Goal: Task Accomplishment & Management: Complete application form

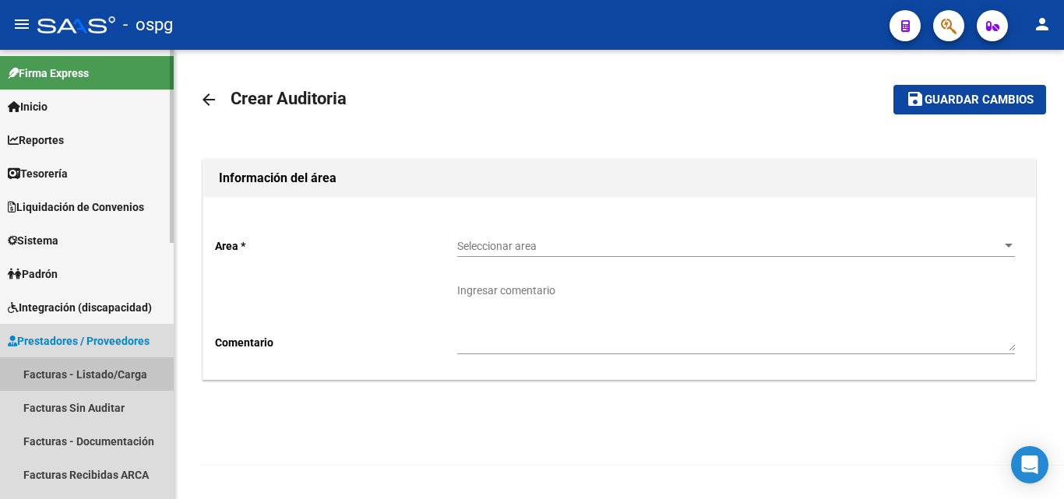
click at [109, 372] on link "Facturas - Listado/Carga" at bounding box center [87, 373] width 174 height 33
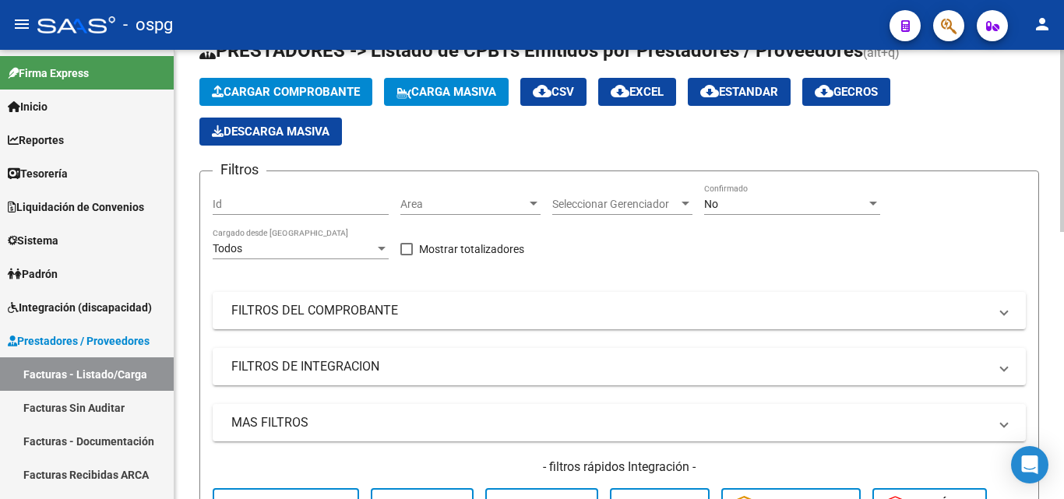
scroll to position [78, 0]
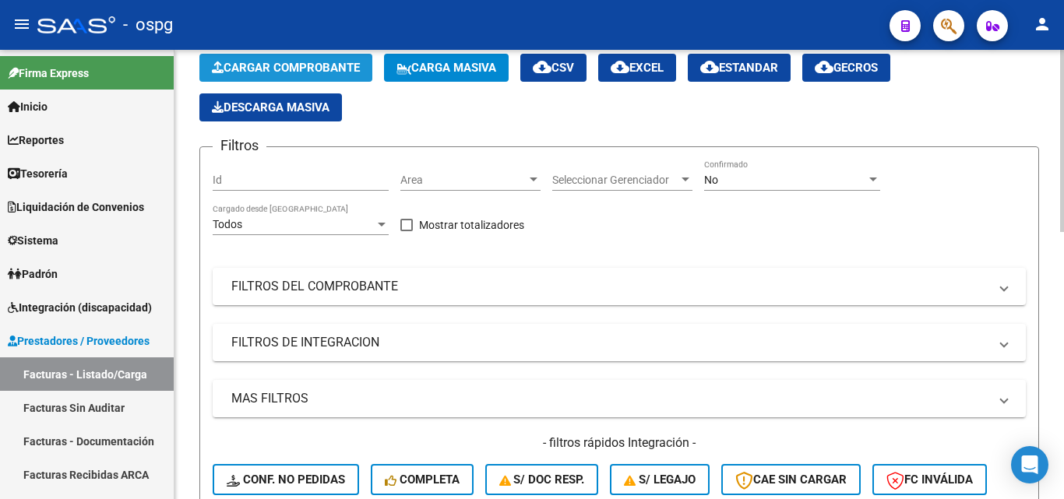
click at [259, 66] on span "Cargar Comprobante" at bounding box center [286, 68] width 148 height 14
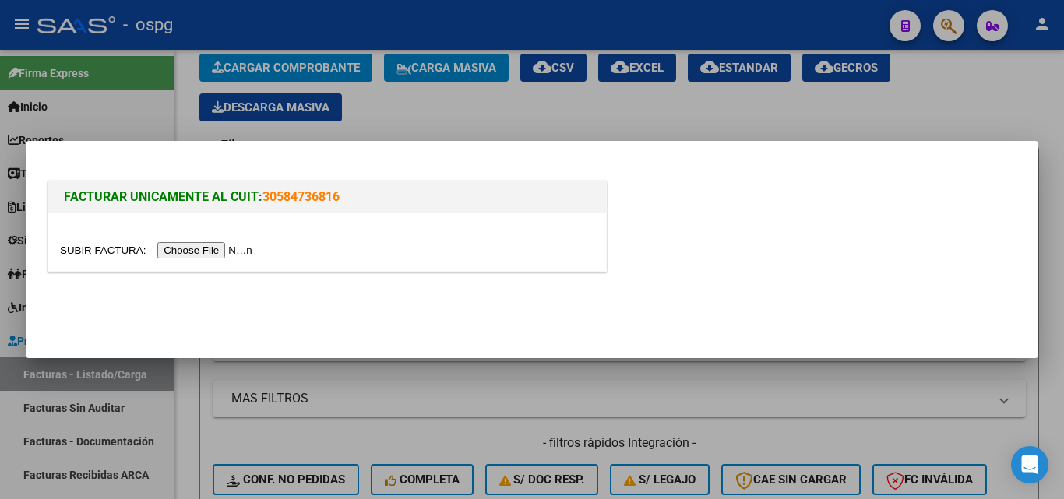
click at [178, 253] on input "file" at bounding box center [158, 250] width 197 height 16
click at [229, 254] on input "file" at bounding box center [158, 250] width 197 height 16
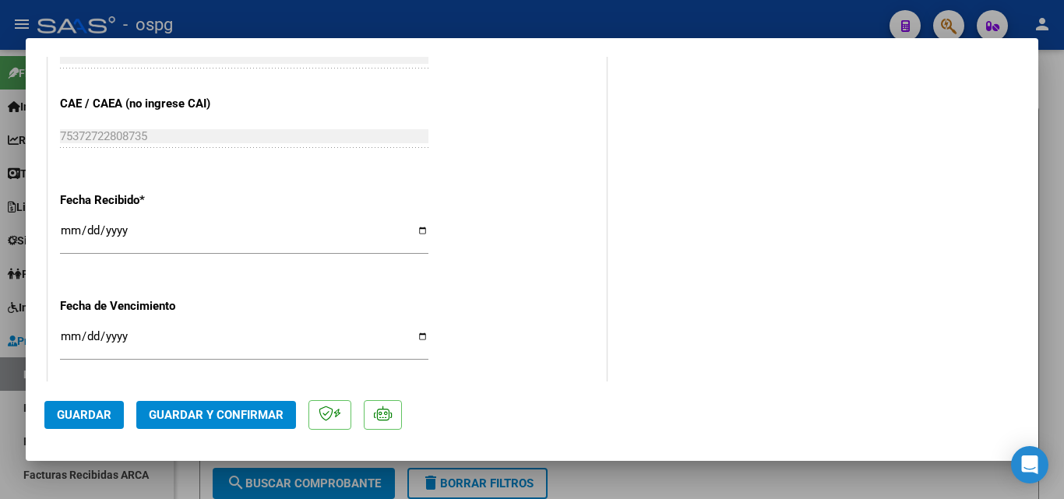
scroll to position [857, 0]
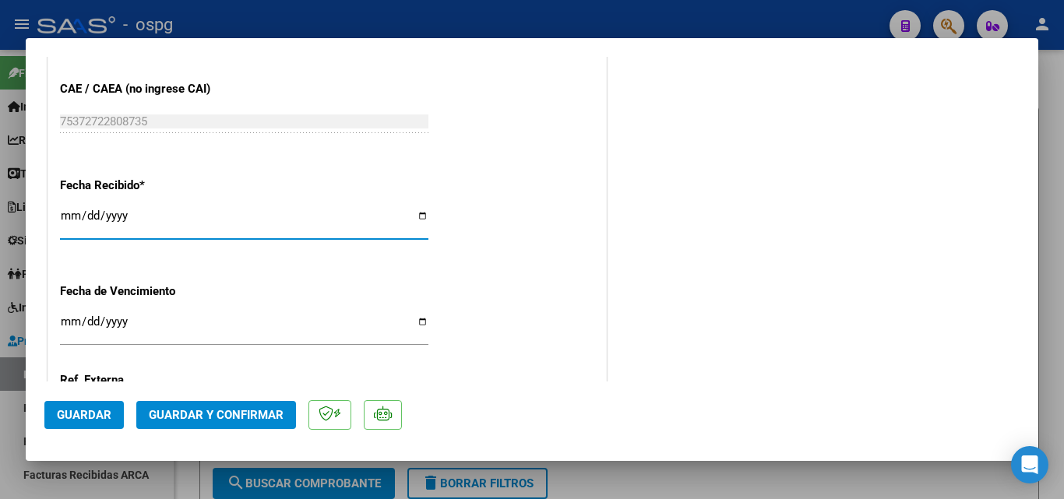
click at [66, 213] on input "[DATE]" at bounding box center [244, 221] width 368 height 25
type input "[DATE]"
click at [208, 403] on button "Guardar y Confirmar" at bounding box center [216, 415] width 160 height 28
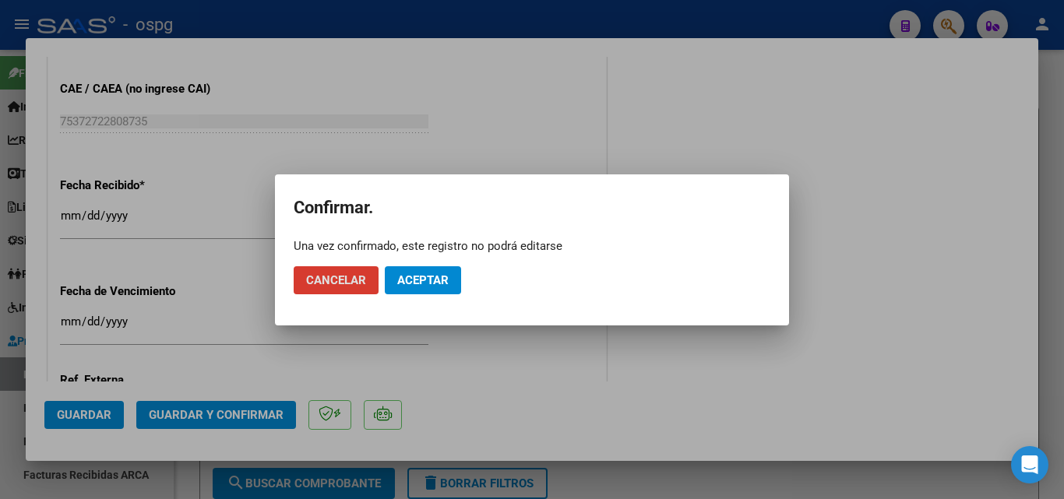
click at [445, 279] on span "Aceptar" at bounding box center [422, 280] width 51 height 14
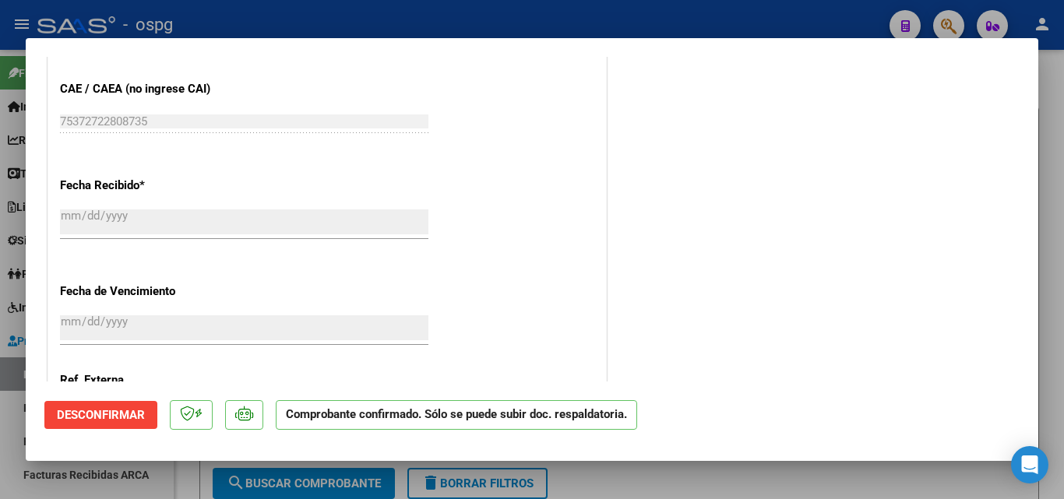
click at [0, 293] on div at bounding box center [532, 249] width 1064 height 499
type input "$ 0,00"
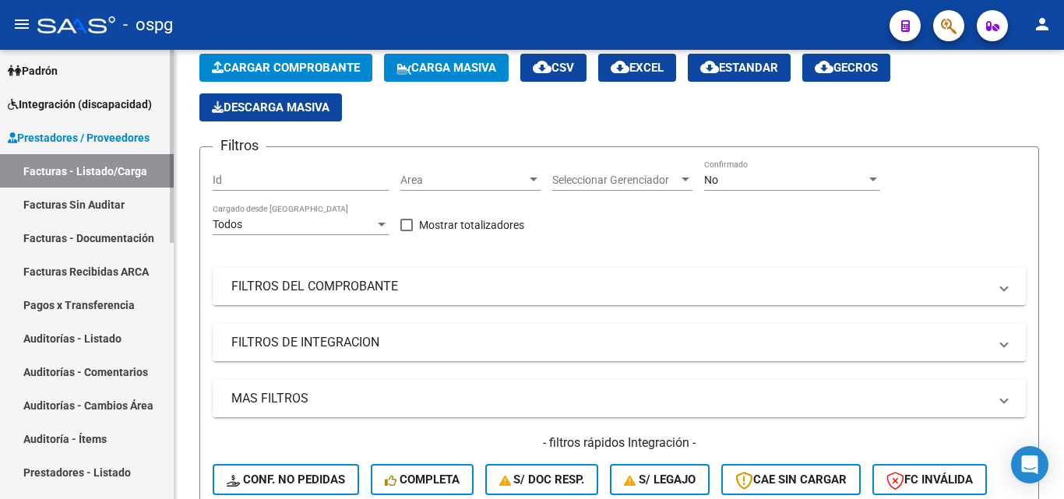
scroll to position [234, 0]
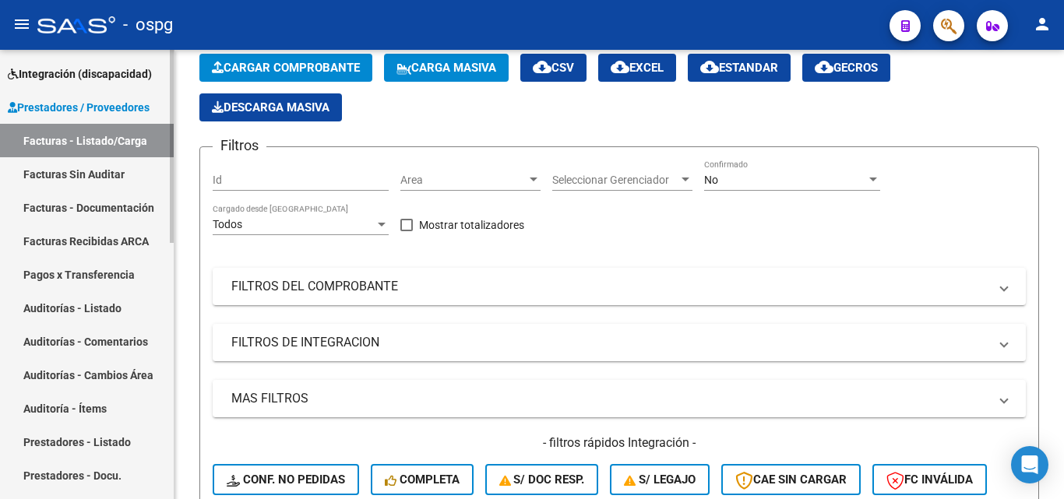
click at [79, 302] on link "Auditorías - Listado" at bounding box center [87, 307] width 174 height 33
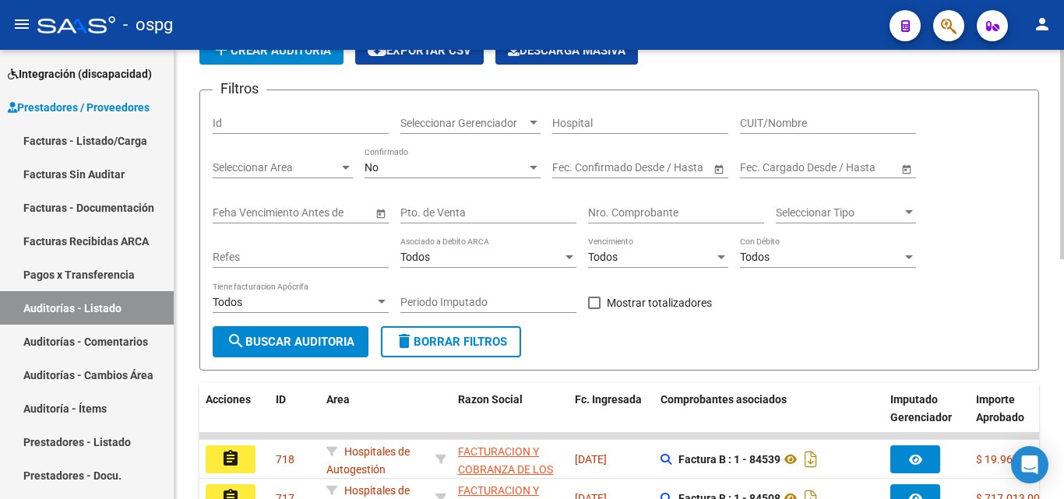
click at [263, 61] on button "add Crear Auditoría" at bounding box center [271, 51] width 144 height 28
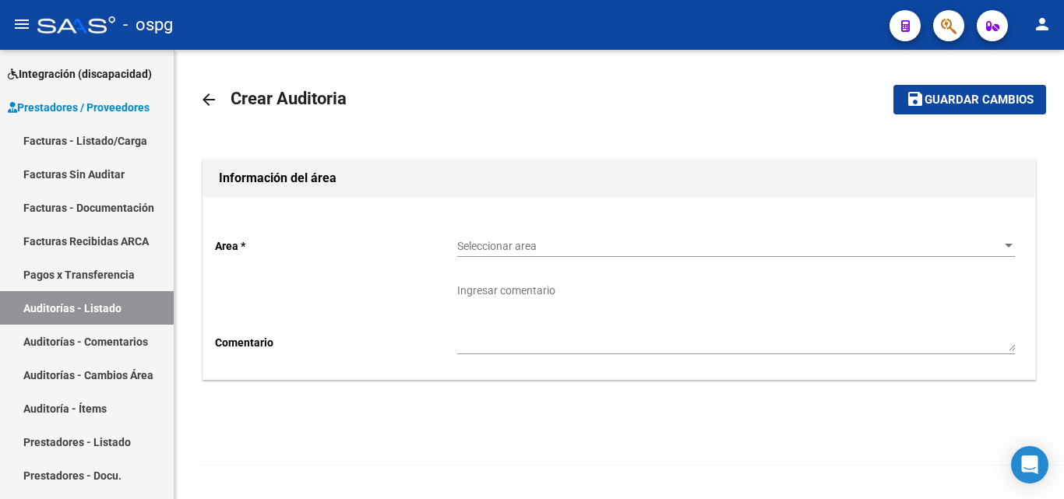
click at [586, 242] on span "Seleccionar area" at bounding box center [729, 246] width 544 height 13
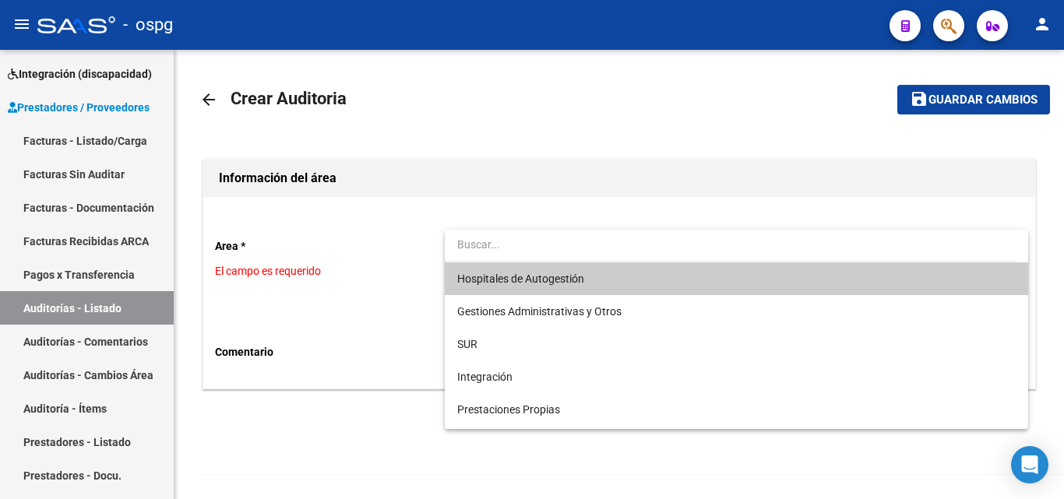
click at [579, 266] on span "Hospitales de Autogestión" at bounding box center [736, 278] width 558 height 33
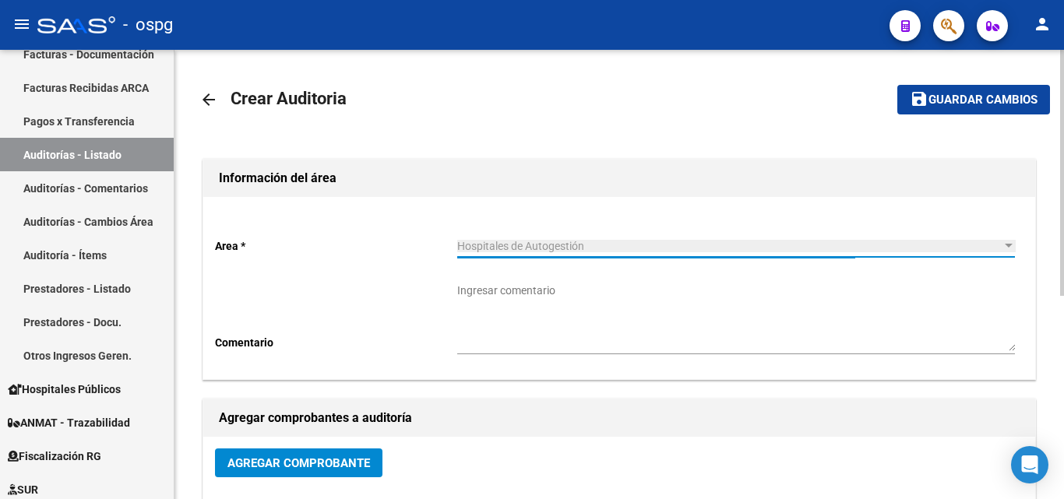
scroll to position [389, 0]
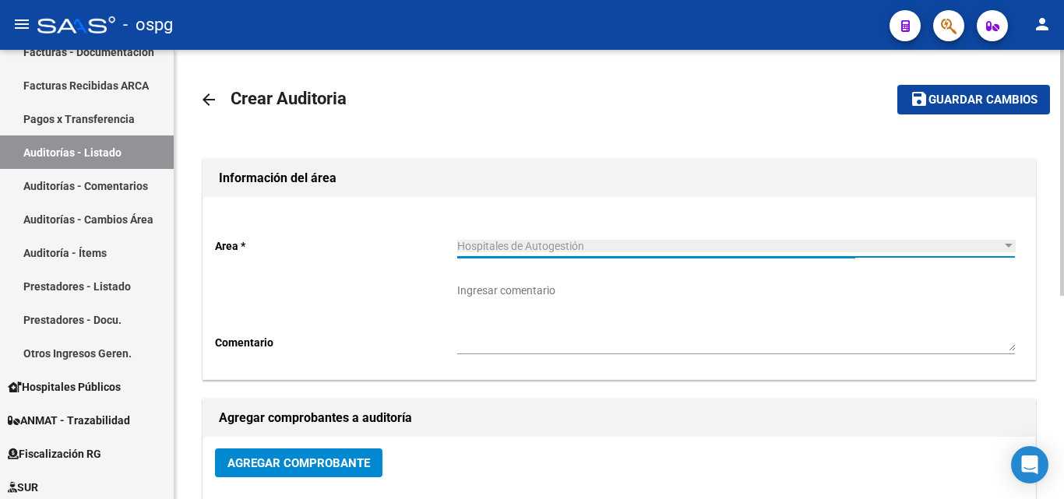
click at [245, 459] on span "Agregar Comprobante" at bounding box center [298, 463] width 143 height 14
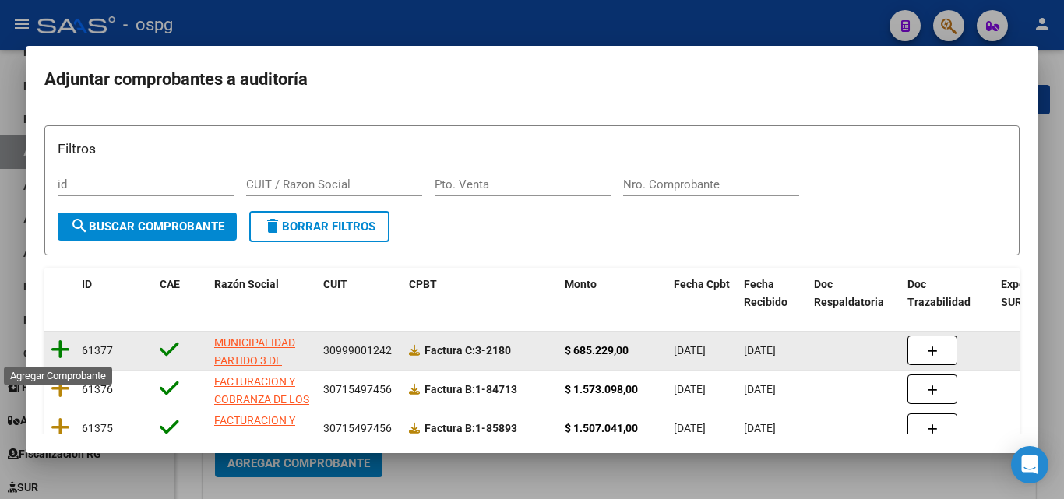
click at [64, 355] on icon at bounding box center [60, 350] width 19 height 22
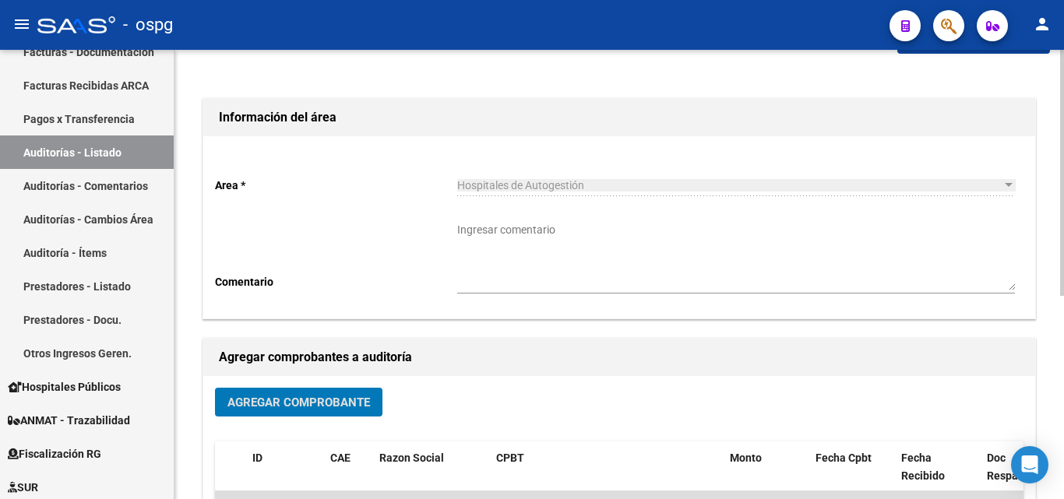
scroll to position [0, 0]
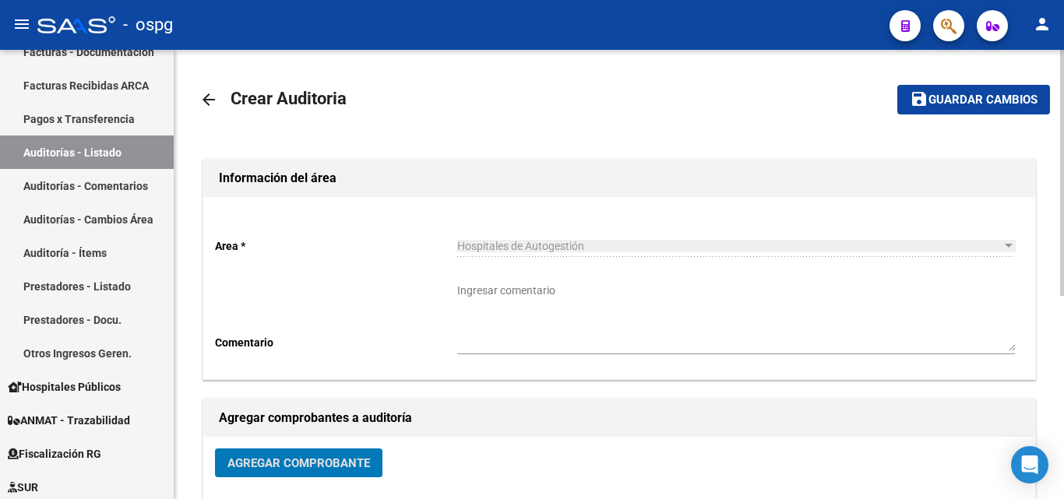
click at [980, 103] on span "Guardar cambios" at bounding box center [982, 100] width 109 height 14
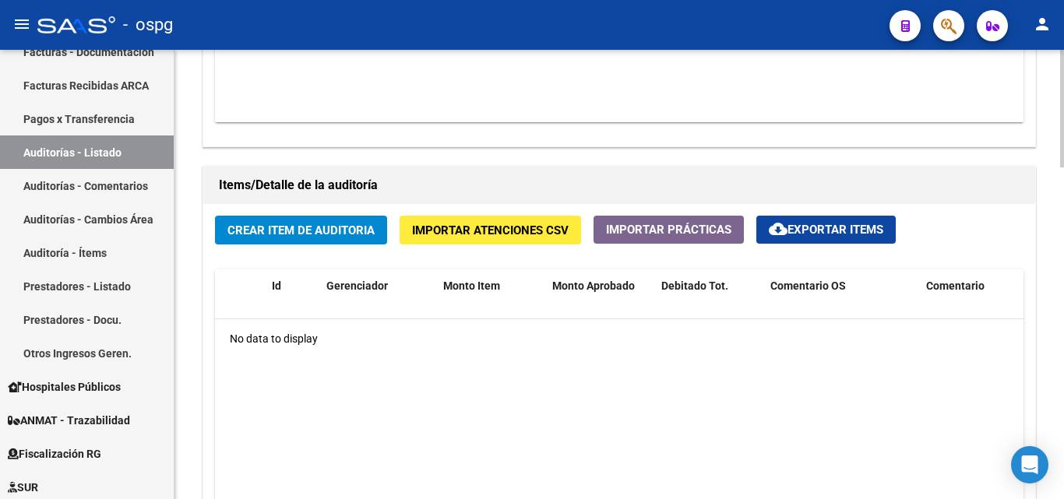
scroll to position [1012, 0]
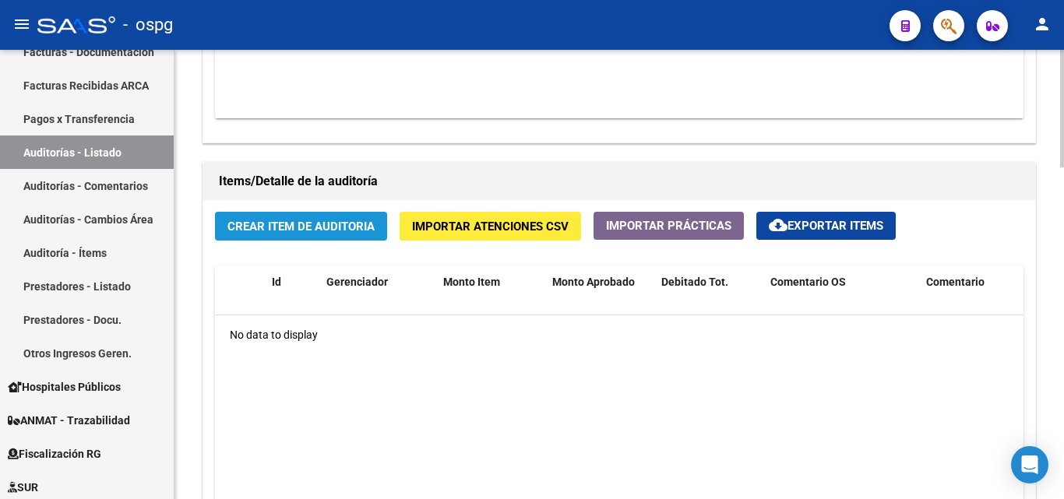
click at [308, 219] on span "Crear Item de Auditoria" at bounding box center [300, 226] width 147 height 14
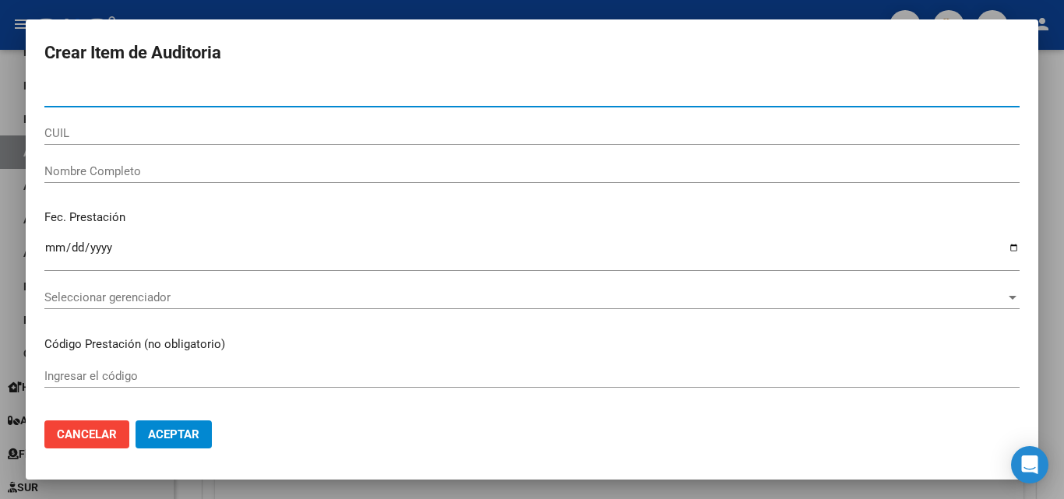
click at [0, 189] on div at bounding box center [532, 249] width 1064 height 499
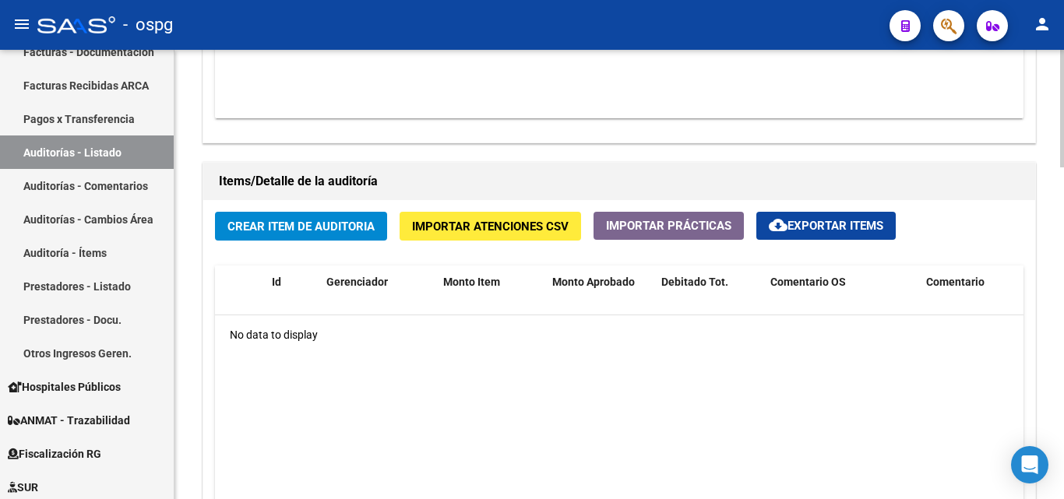
click at [455, 227] on span "Importar Atenciones CSV" at bounding box center [490, 227] width 157 height 14
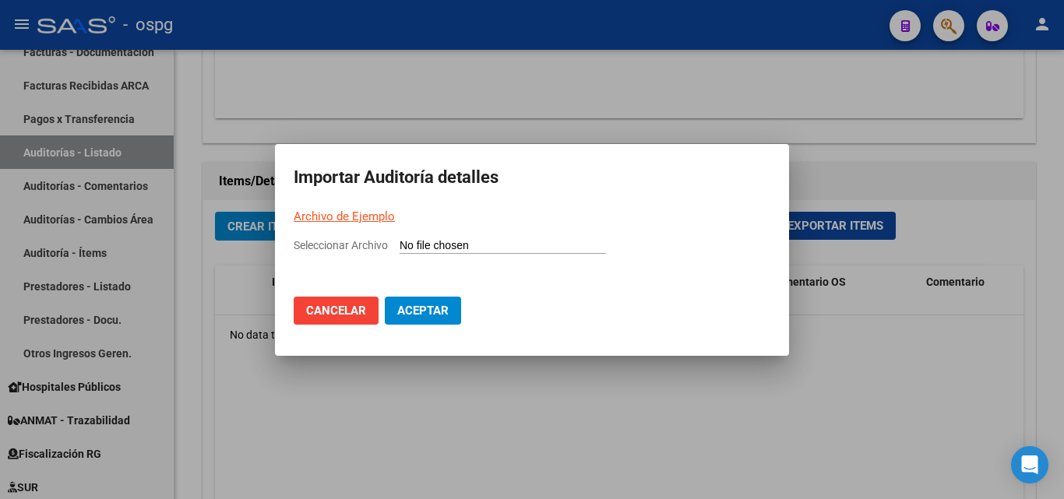
click at [349, 215] on link "Archivo de Ejemplo" at bounding box center [344, 216] width 101 height 14
click at [370, 213] on link "Archivo de Ejemplo" at bounding box center [344, 216] width 101 height 14
click at [361, 244] on span "Seleccionar Archivo" at bounding box center [341, 245] width 94 height 12
click at [399, 244] on input "Seleccionar Archivo" at bounding box center [502, 246] width 206 height 15
type input "C:\fakepath\Auditoria-demo-saas-total (15).csv"
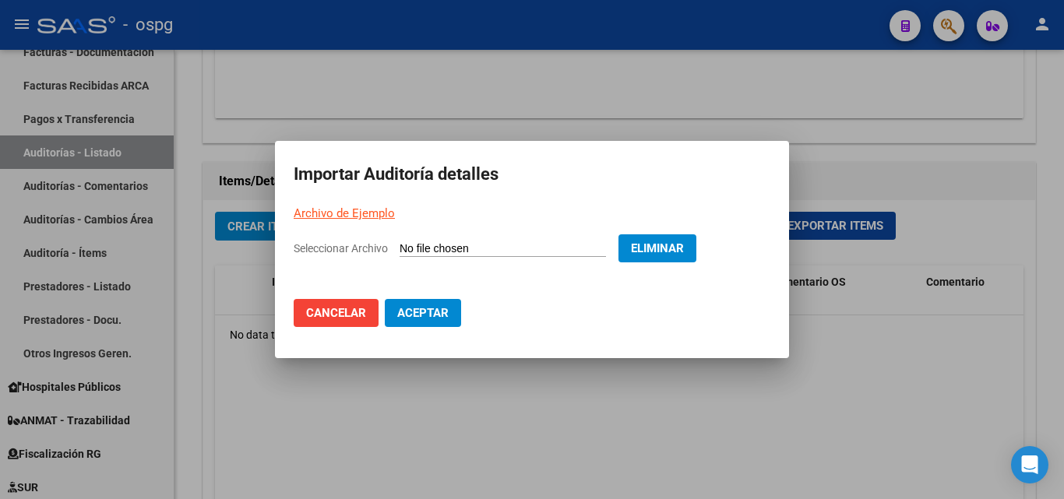
click at [407, 308] on span "Aceptar" at bounding box center [422, 313] width 51 height 14
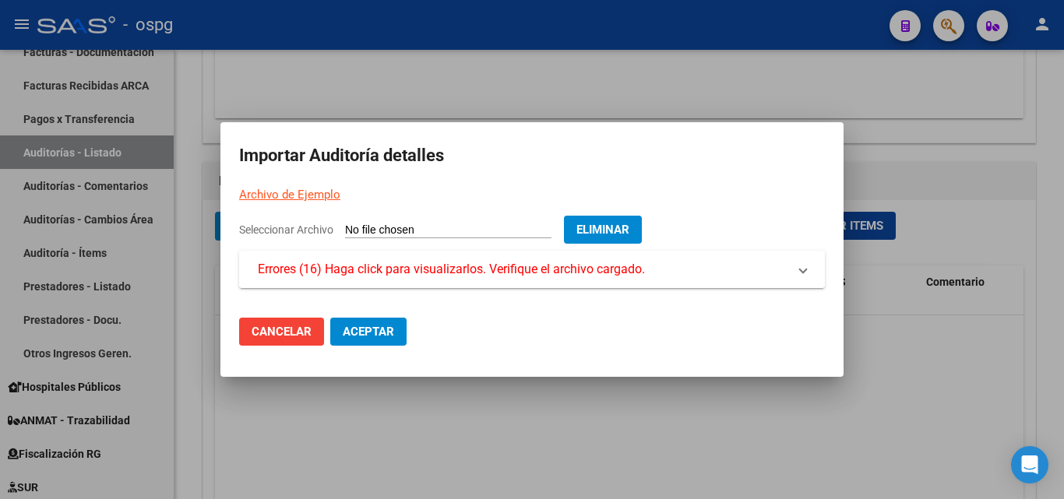
click at [413, 280] on mat-expansion-panel-header "Errores (16) Haga click para visualizarlos. Verifique el archivo cargado." at bounding box center [532, 269] width 586 height 37
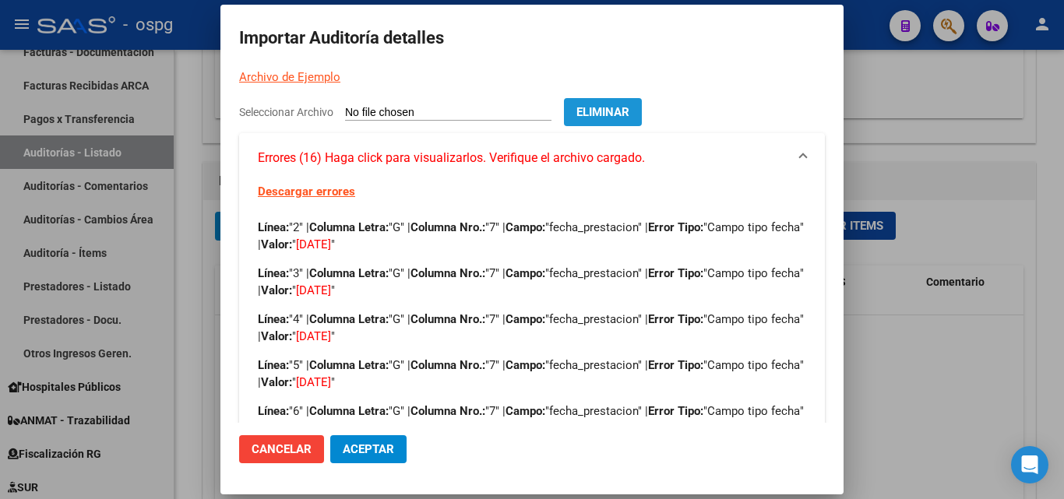
click at [629, 105] on span "Eliminar" at bounding box center [602, 112] width 53 height 14
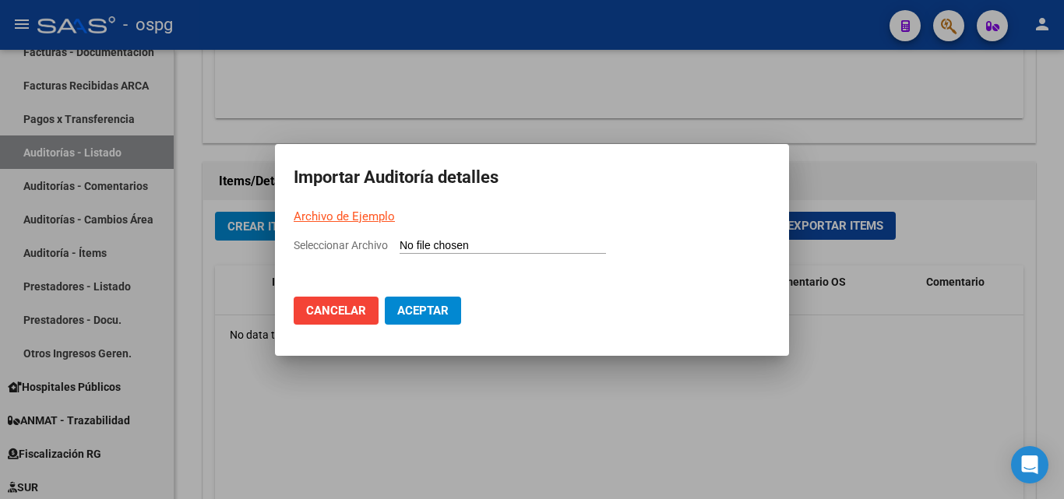
click at [350, 242] on span "Seleccionar Archivo" at bounding box center [341, 245] width 94 height 12
click at [399, 242] on input "Seleccionar Archivo" at bounding box center [502, 246] width 206 height 15
type input "C:\fakepath\Auditoria-demo-saas-total (15).csv"
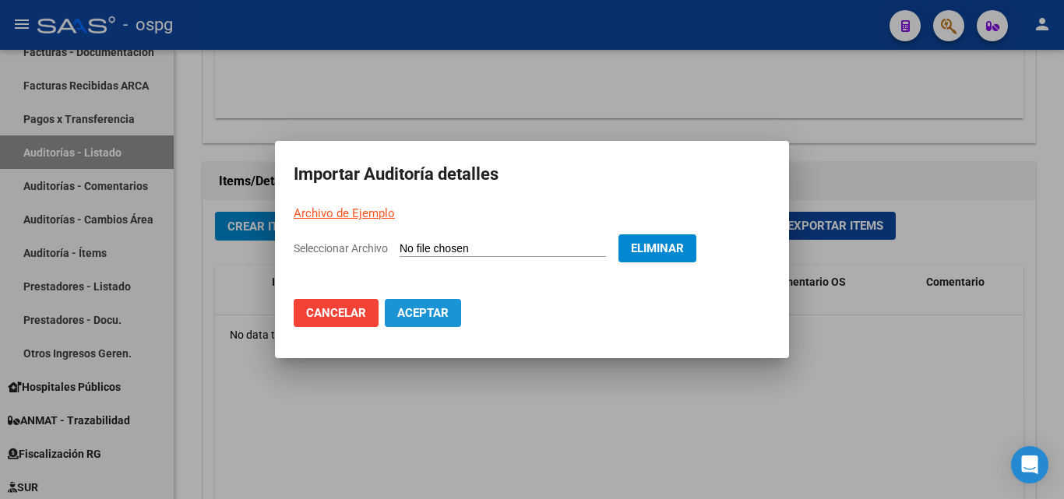
click at [445, 315] on span "Aceptar" at bounding box center [422, 313] width 51 height 14
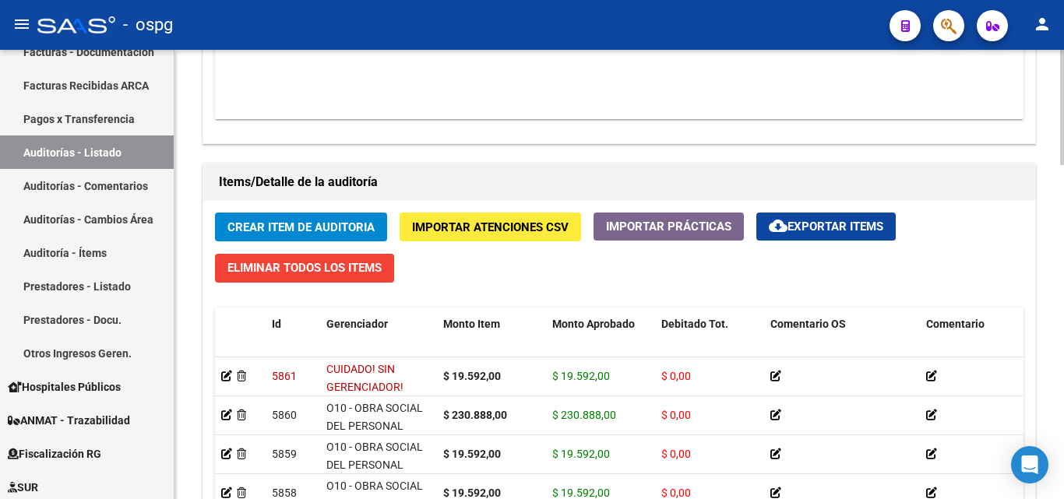
scroll to position [1090, 0]
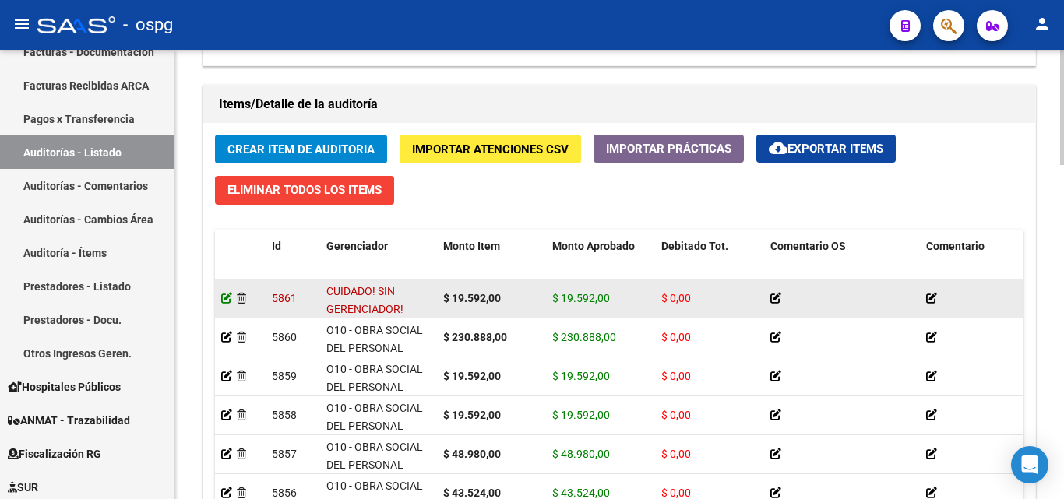
click at [226, 301] on icon at bounding box center [226, 298] width 11 height 11
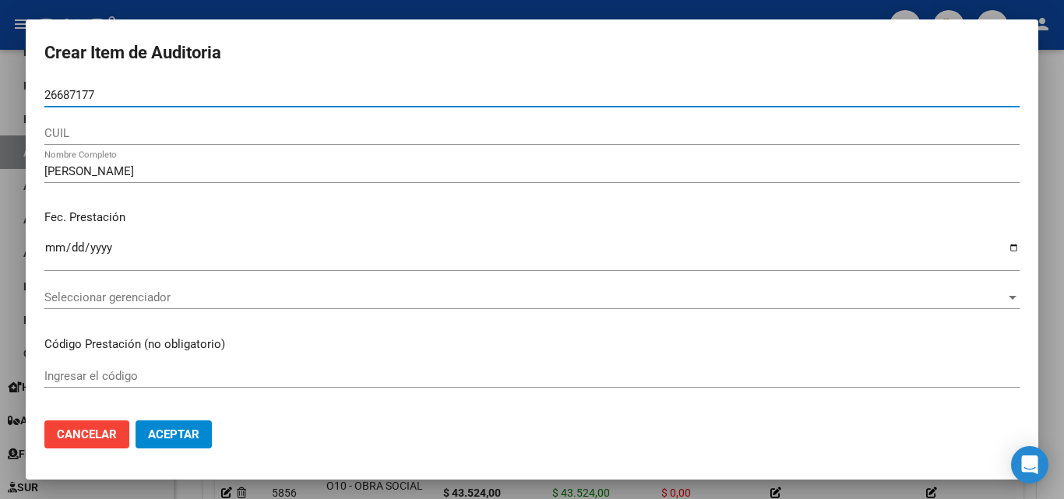
click at [168, 92] on input "26687177" at bounding box center [531, 95] width 975 height 14
drag, startPoint x: 168, startPoint y: 92, endPoint x: 0, endPoint y: 105, distance: 168.7
click at [0, 105] on div "Crear Item de Auditoria 26687177 Nro Documento CUIL NASO [PERSON_NAME] Nombre C…" at bounding box center [532, 249] width 1064 height 499
drag, startPoint x: 156, startPoint y: 98, endPoint x: 0, endPoint y: 128, distance: 158.5
click at [0, 128] on div "Crear Item de Auditoria 26687177 Nro Documento CUIL NASO [PERSON_NAME] Nombre C…" at bounding box center [532, 249] width 1064 height 499
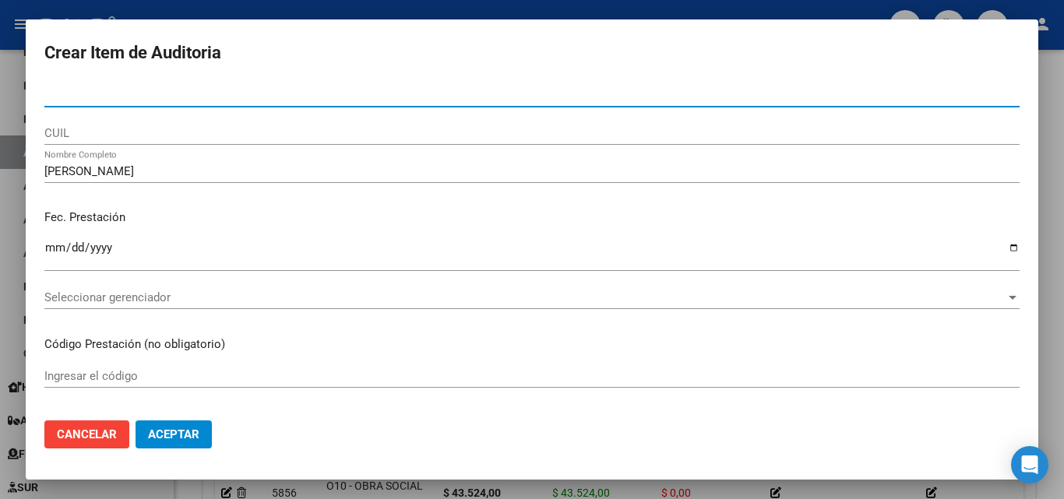
paste input "26687177"
type input "26687177"
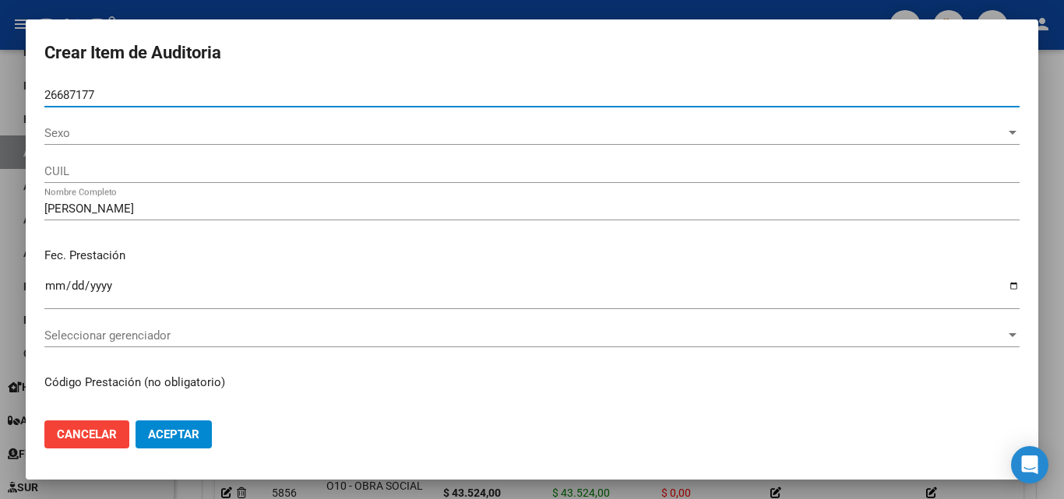
click at [150, 134] on span "Sexo" at bounding box center [524, 133] width 961 height 14
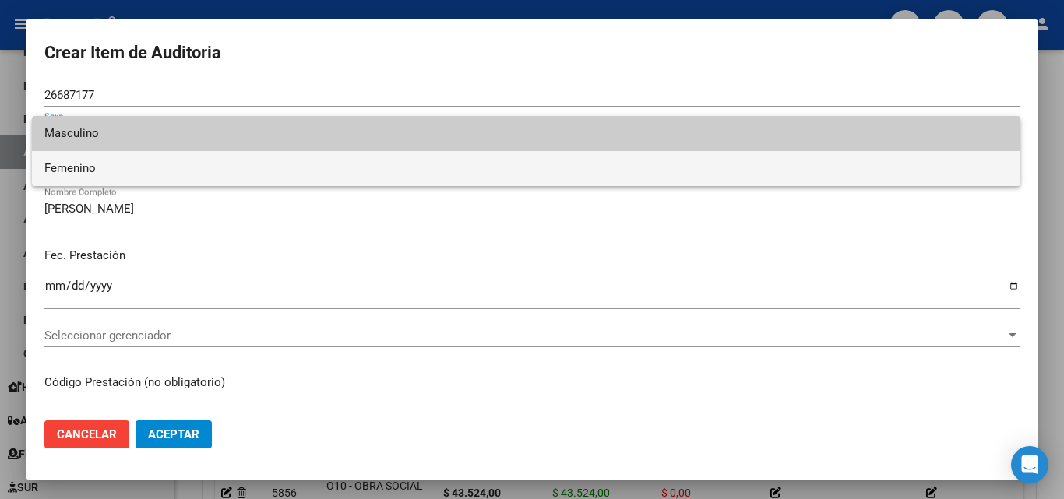
click at [121, 178] on span "Femenino" at bounding box center [525, 168] width 963 height 35
type input "27266871770"
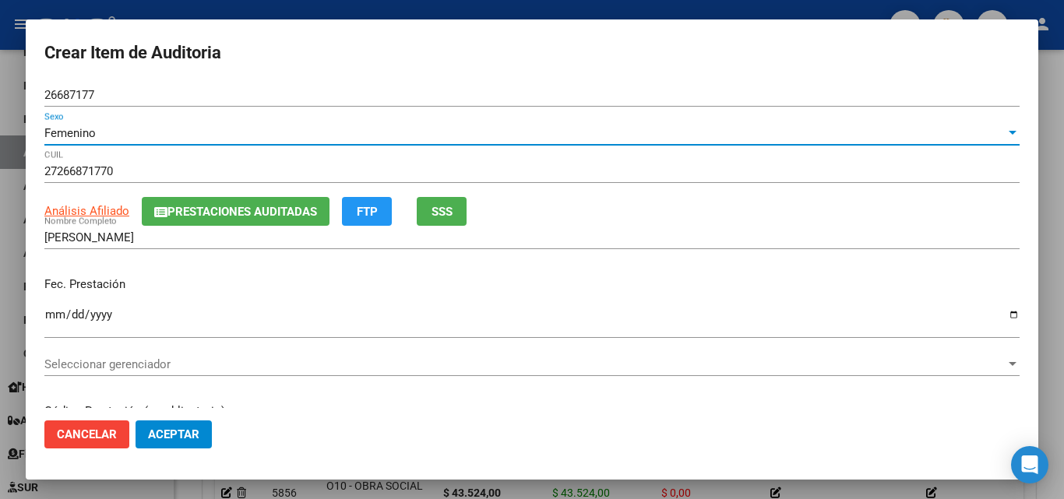
click at [446, 206] on span "SSS" at bounding box center [441, 212] width 21 height 14
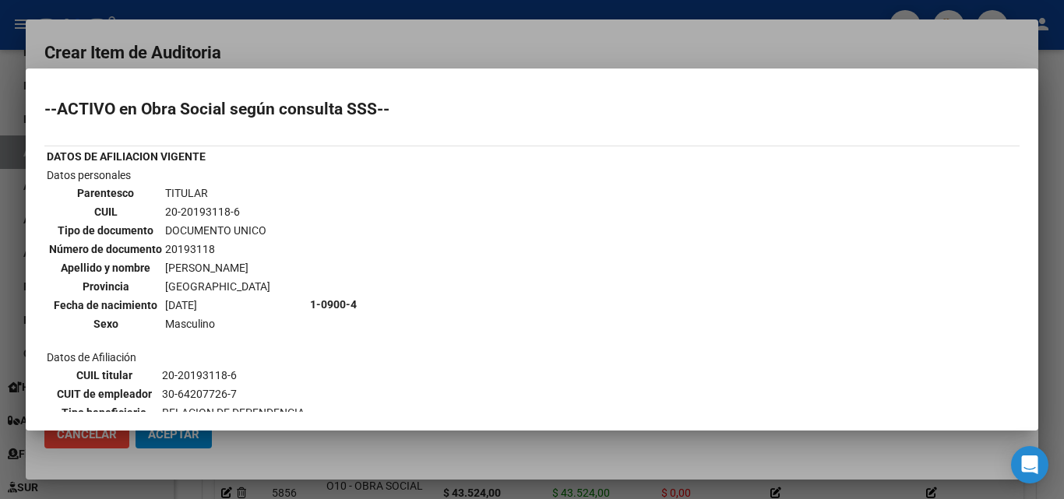
click at [473, 22] on div at bounding box center [532, 249] width 1064 height 499
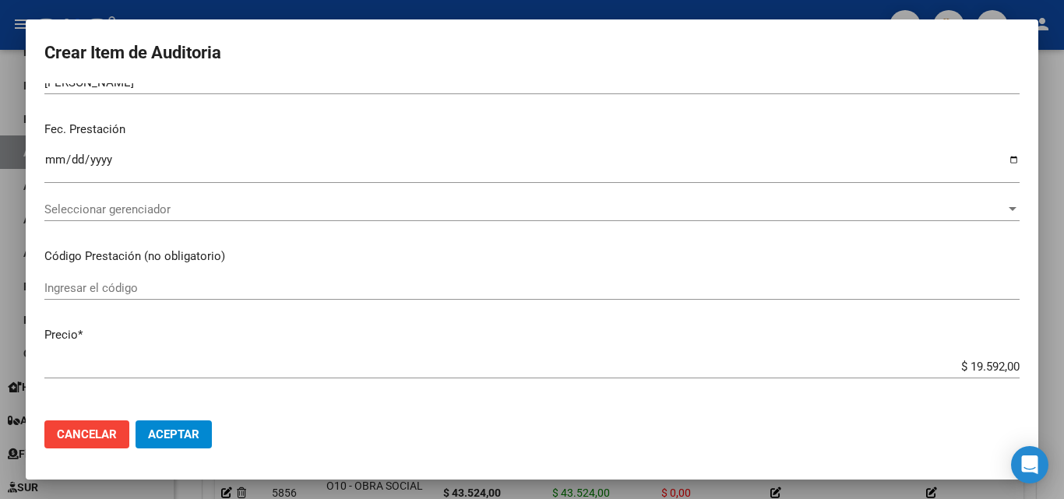
scroll to position [156, 0]
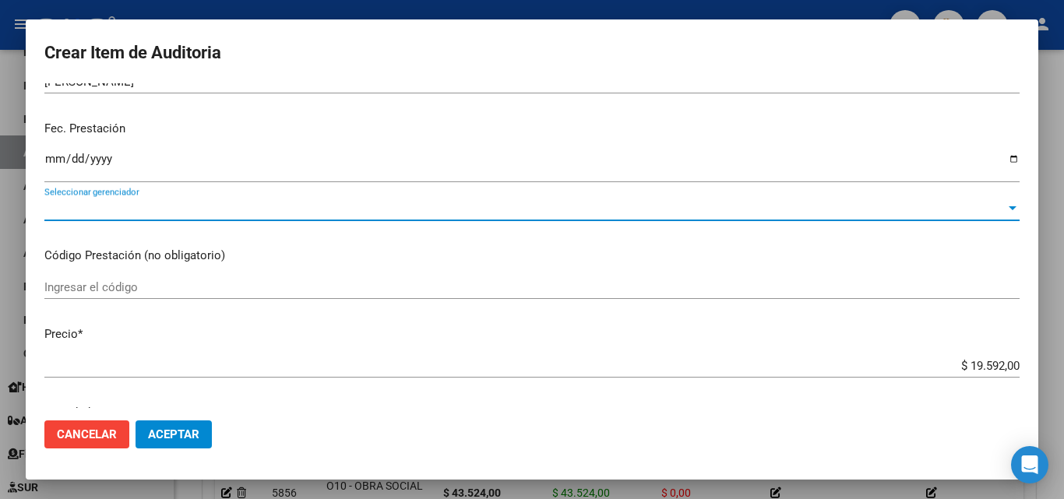
click at [159, 207] on span "Seleccionar gerenciador" at bounding box center [524, 209] width 961 height 14
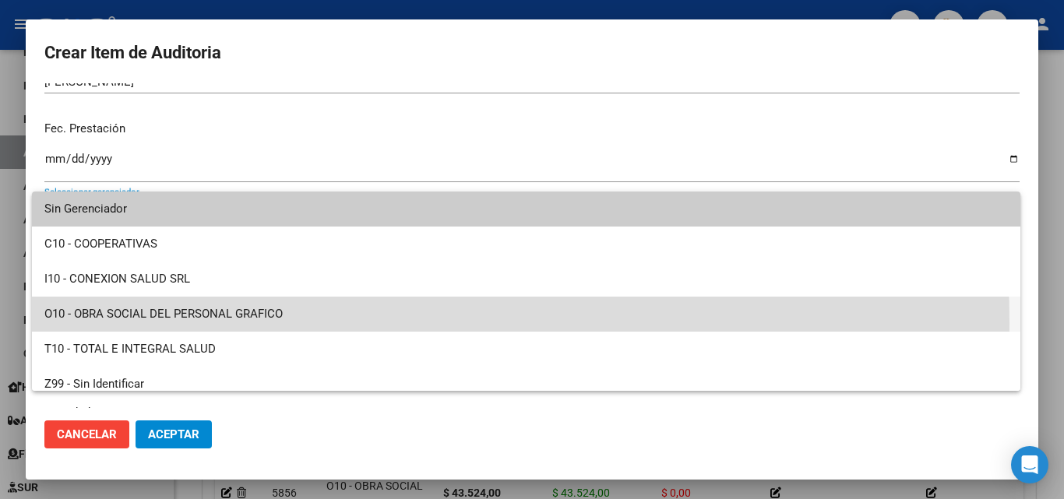
click at [146, 324] on span "O10 - OBRA SOCIAL DEL PERSONAL GRAFICO" at bounding box center [525, 314] width 963 height 35
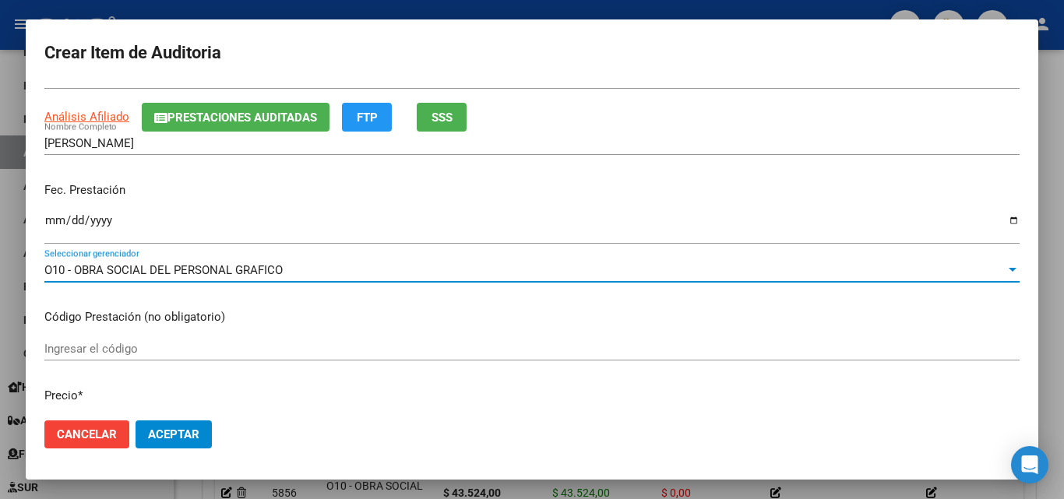
scroll to position [0, 0]
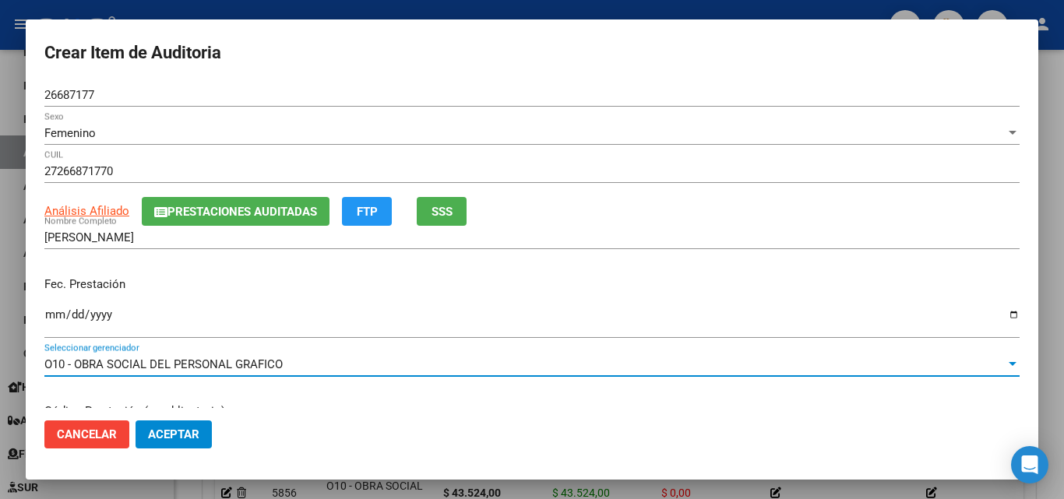
click at [435, 237] on input "[PERSON_NAME]" at bounding box center [531, 237] width 975 height 14
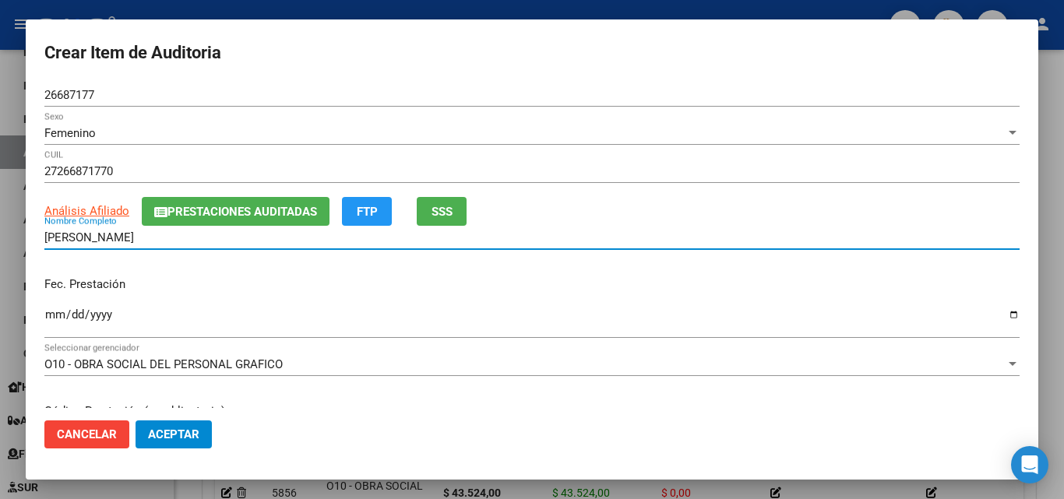
click at [433, 211] on span "SSS" at bounding box center [441, 212] width 21 height 14
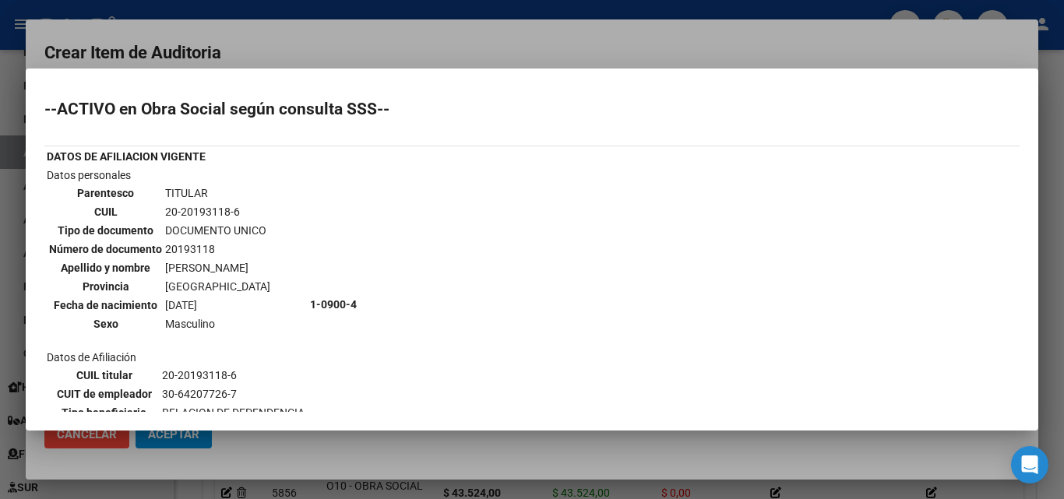
click at [505, 37] on div at bounding box center [532, 249] width 1064 height 499
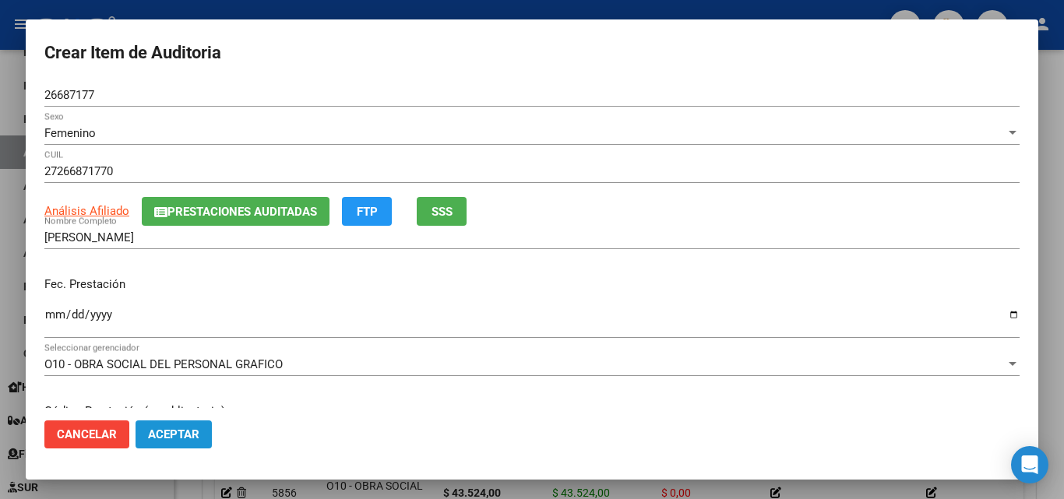
click at [166, 447] on button "Aceptar" at bounding box center [173, 435] width 76 height 28
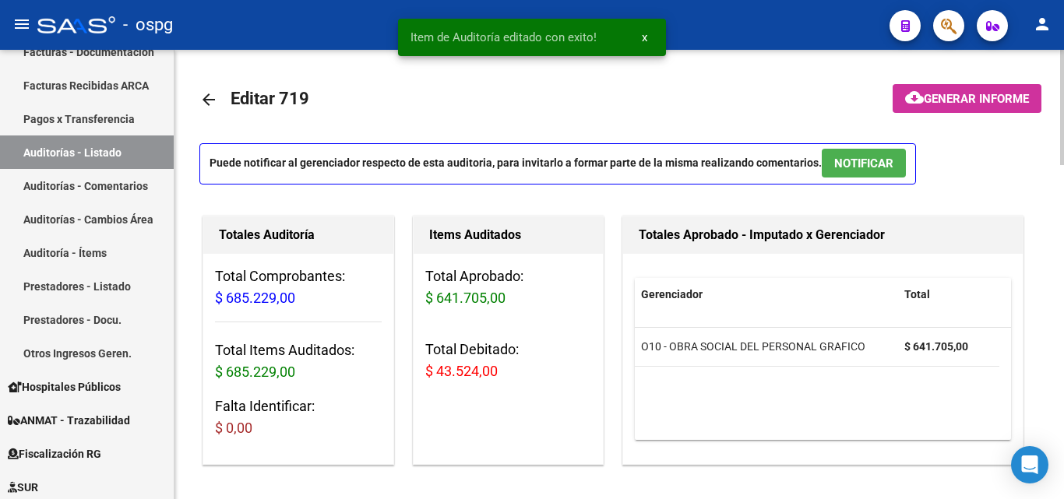
click at [990, 106] on span "Generar informe" at bounding box center [976, 99] width 105 height 14
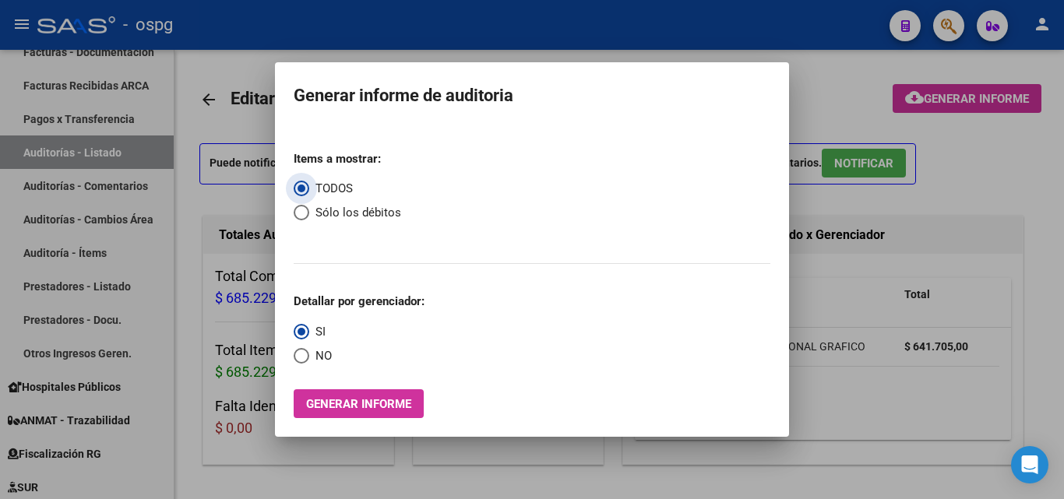
click at [353, 215] on span "Sólo los débitos" at bounding box center [355, 213] width 92 height 18
click at [309, 215] on input "Sólo los débitos" at bounding box center [302, 213] width 16 height 16
radio input "true"
click at [316, 361] on span "NO" at bounding box center [320, 356] width 23 height 18
click at [309, 361] on input "NO" at bounding box center [302, 356] width 16 height 16
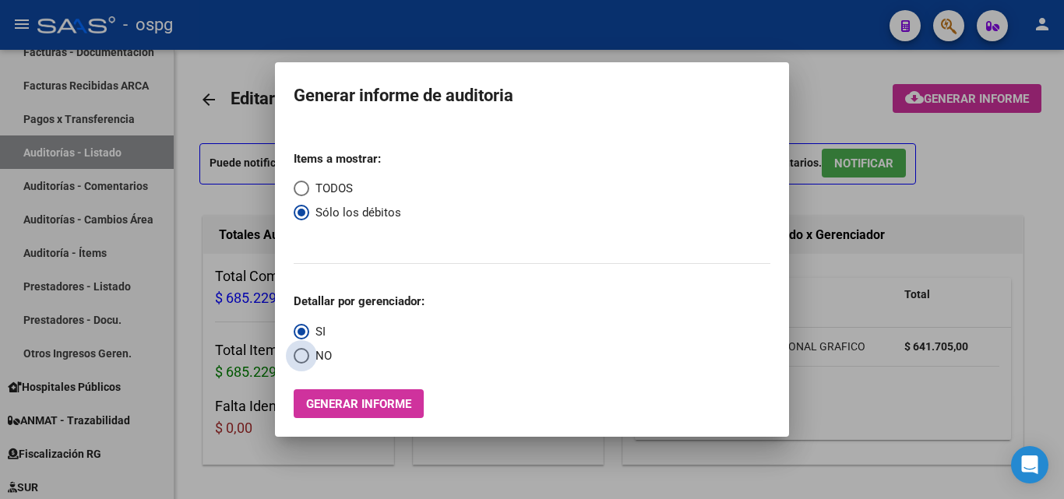
radio input "true"
click at [336, 416] on button "Generar informe" at bounding box center [359, 403] width 130 height 29
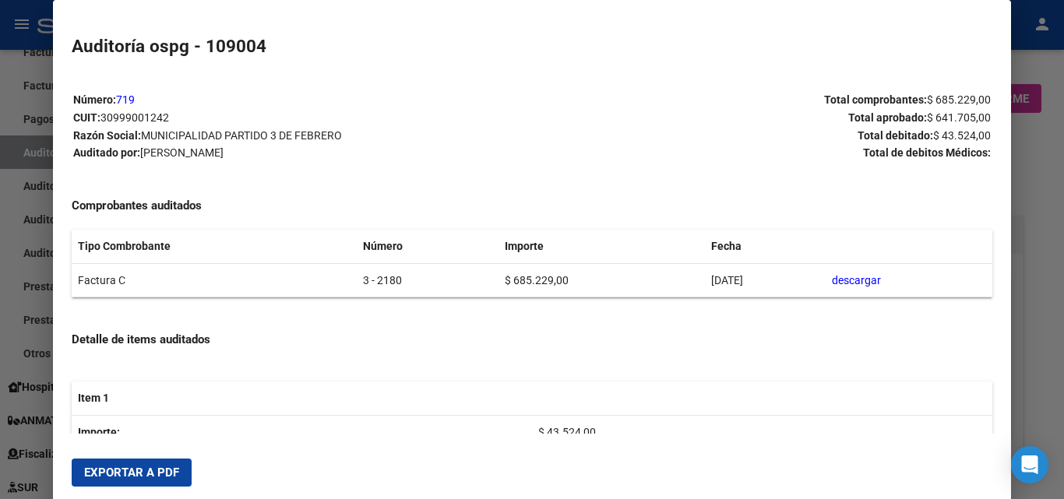
click at [90, 474] on span "Exportar a PDF" at bounding box center [131, 473] width 95 height 14
click at [0, 383] on div at bounding box center [532, 249] width 1064 height 499
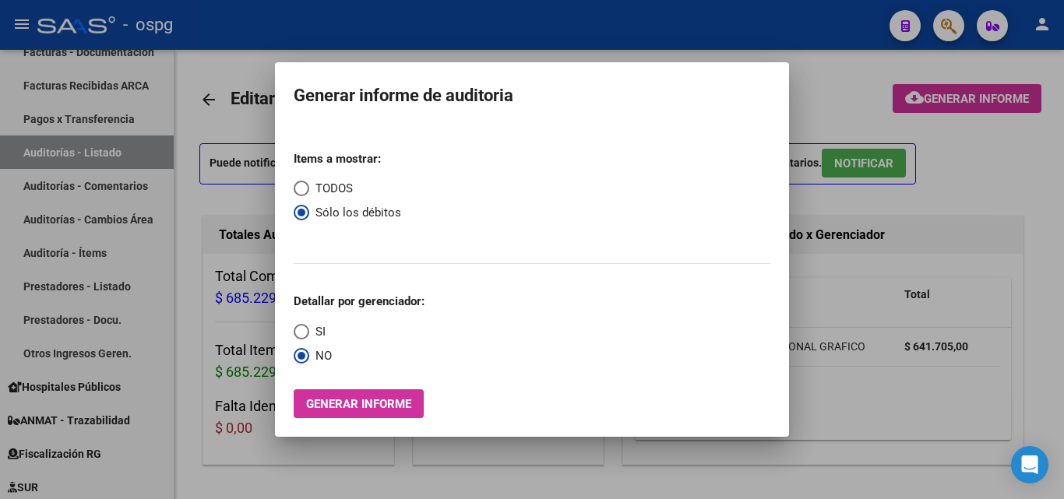
drag, startPoint x: 359, startPoint y: 190, endPoint x: 358, endPoint y: 198, distance: 7.8
click at [358, 190] on mat-radio-group "Items a mostrar: TODOS Sólo los débitos" at bounding box center [347, 192] width 107 height 107
click at [339, 190] on span "TODOS" at bounding box center [331, 189] width 44 height 18
click at [309, 190] on input "TODOS" at bounding box center [302, 189] width 16 height 16
radio input "true"
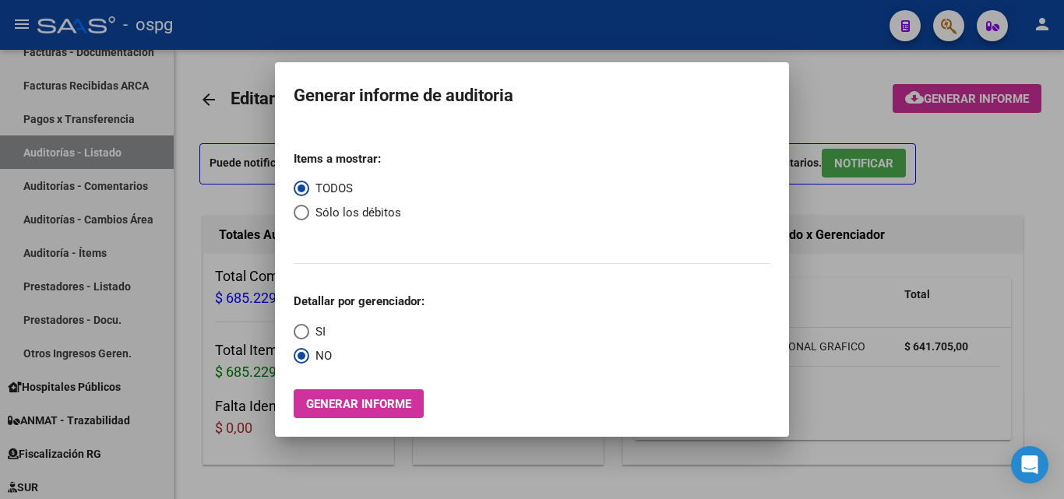
click at [378, 412] on button "Generar informe" at bounding box center [359, 403] width 130 height 29
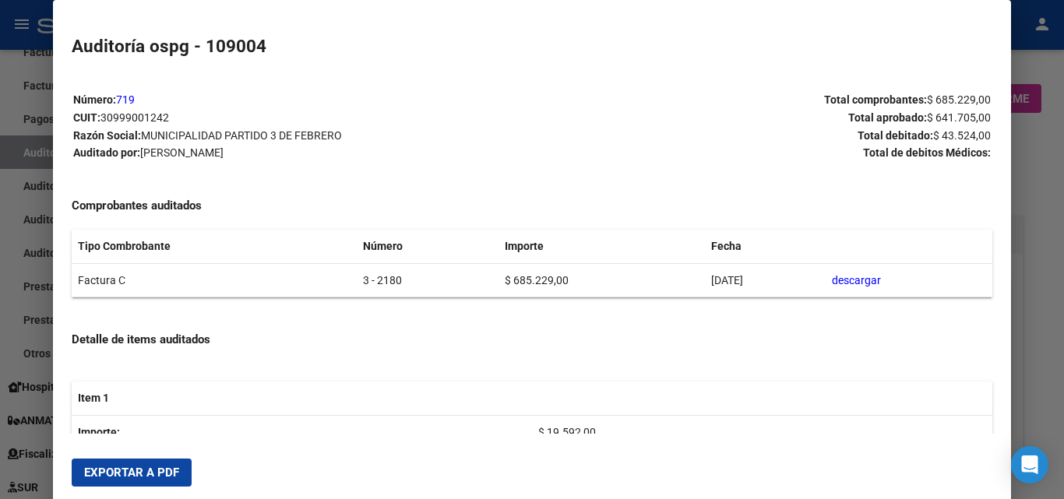
click at [141, 473] on span "Exportar a PDF" at bounding box center [131, 473] width 95 height 14
click at [0, 196] on div at bounding box center [532, 249] width 1064 height 499
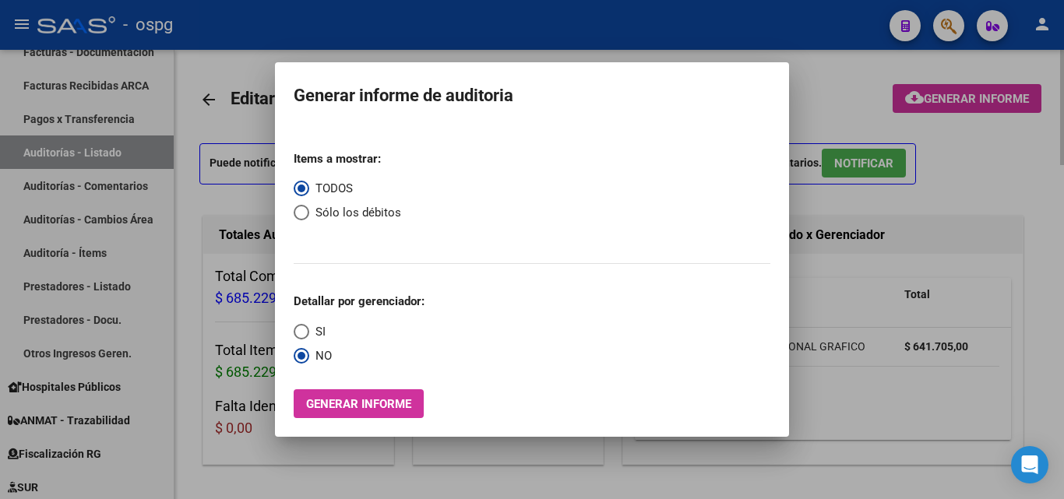
click at [226, 196] on div at bounding box center [532, 249] width 1064 height 499
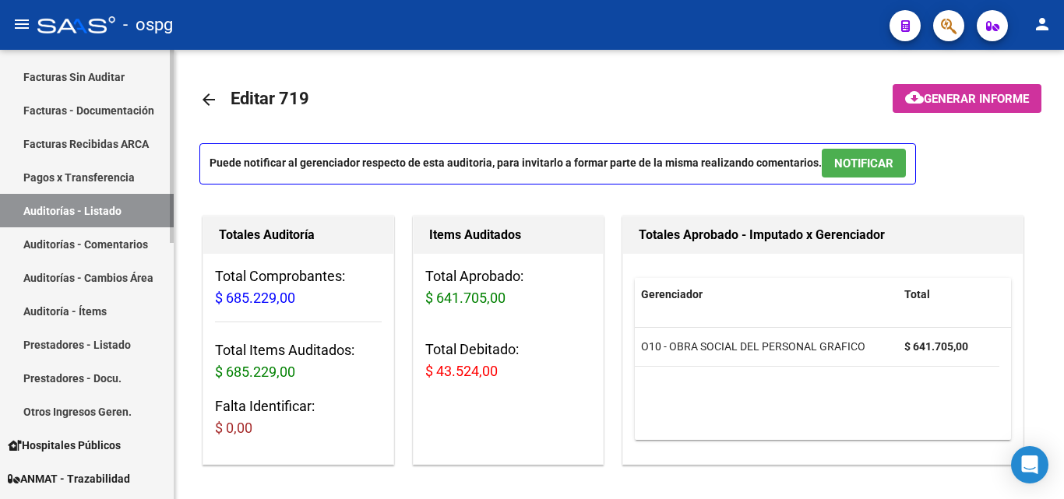
scroll to position [234, 0]
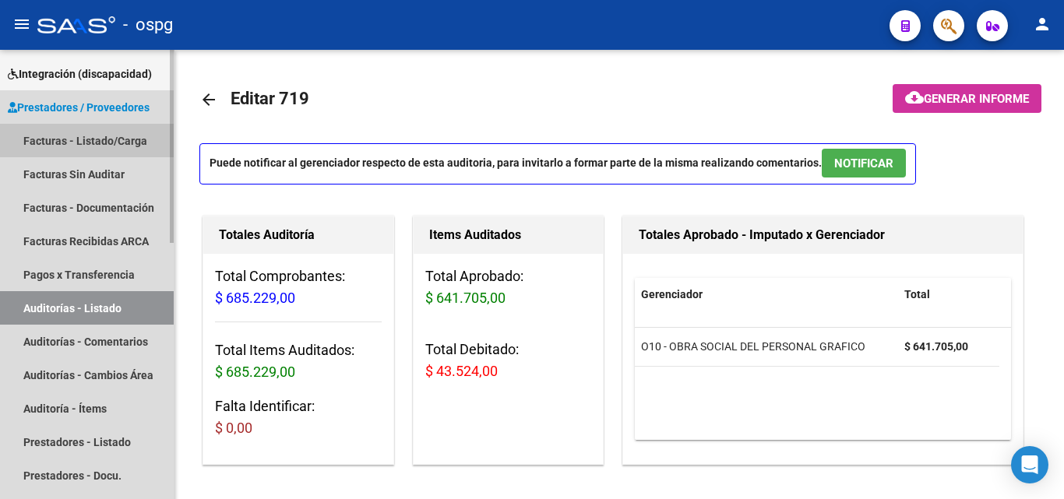
click at [84, 146] on link "Facturas - Listado/Carga" at bounding box center [87, 140] width 174 height 33
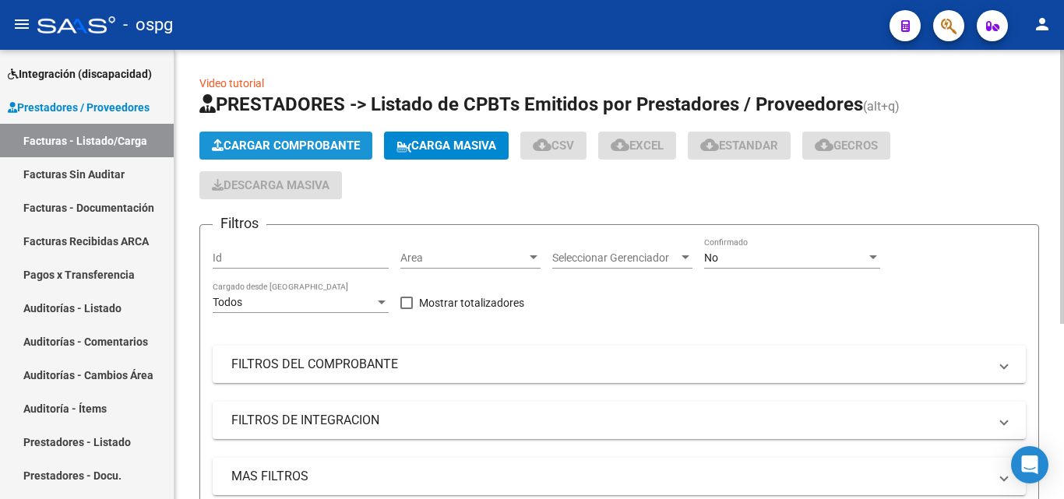
click at [272, 157] on button "Cargar Comprobante" at bounding box center [285, 146] width 173 height 28
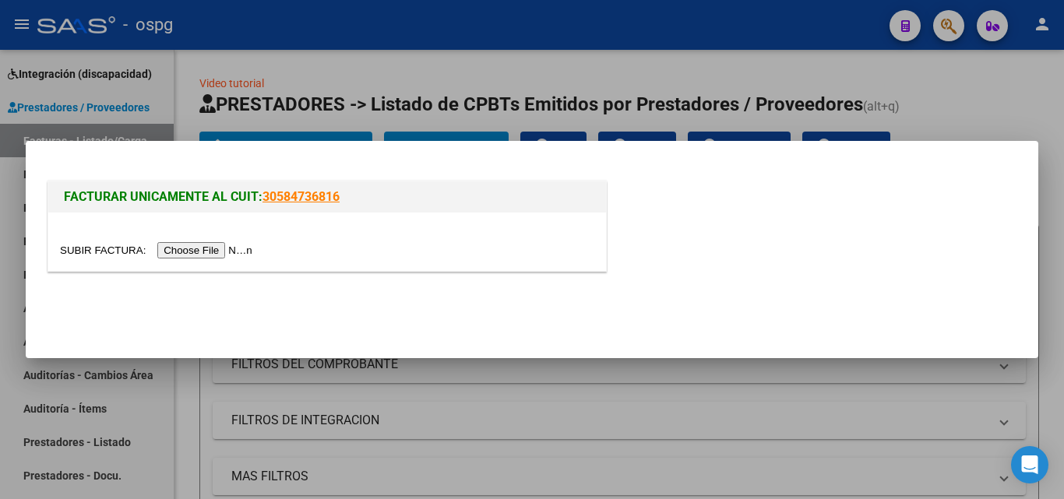
click at [205, 246] on input "file" at bounding box center [158, 250] width 197 height 16
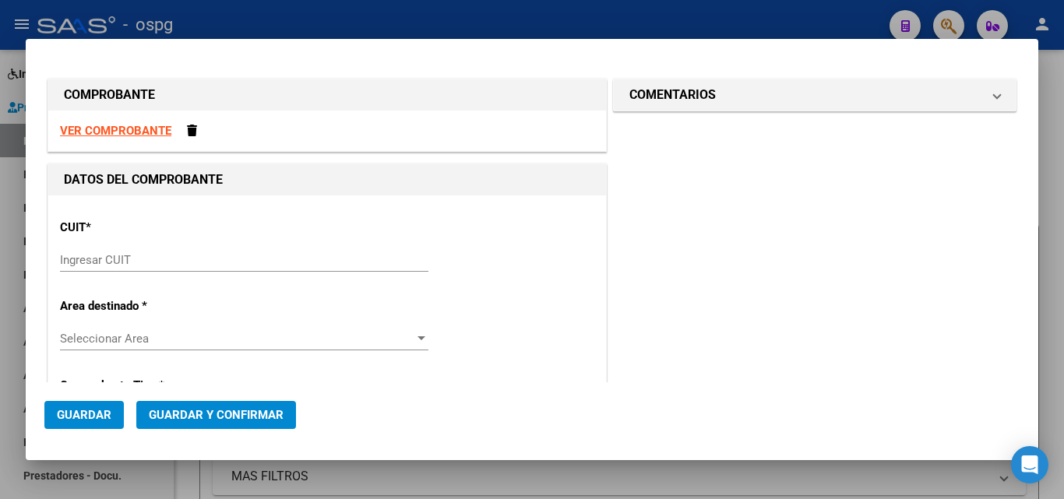
click at [143, 266] on input "Ingresar CUIT" at bounding box center [244, 260] width 368 height 14
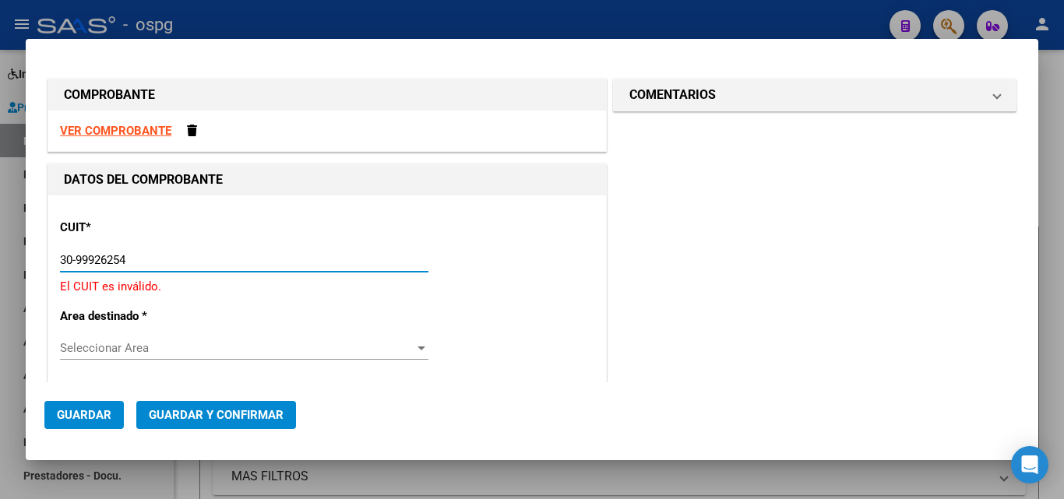
type input "30-99926254-2"
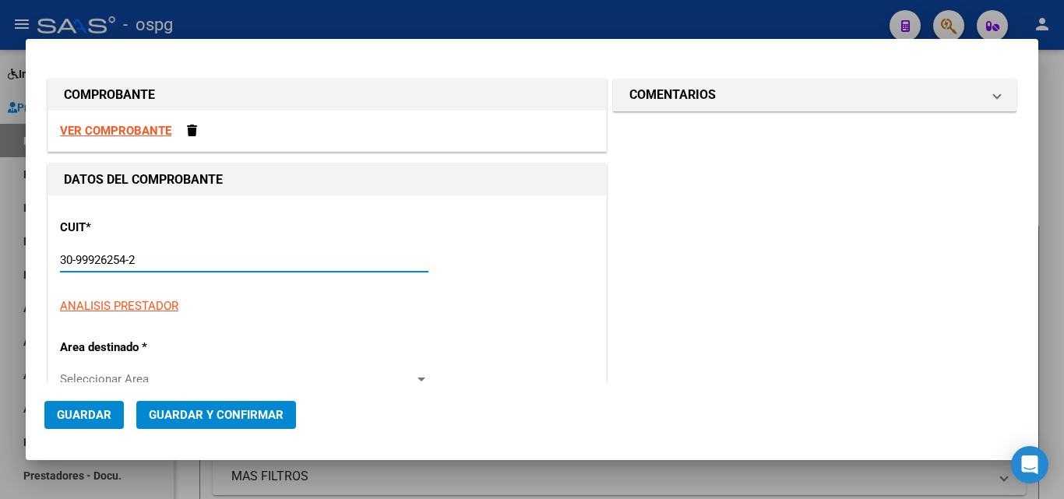
type input "2"
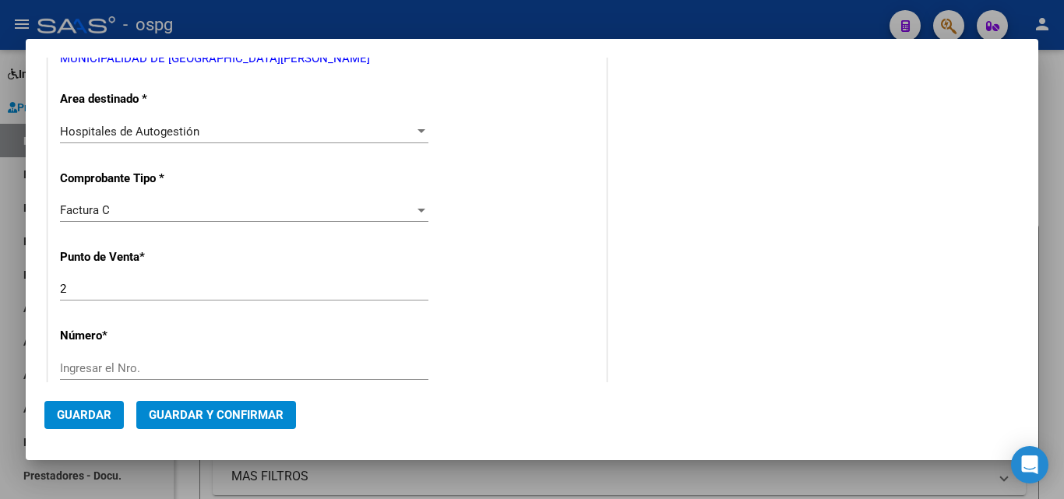
scroll to position [311, 0]
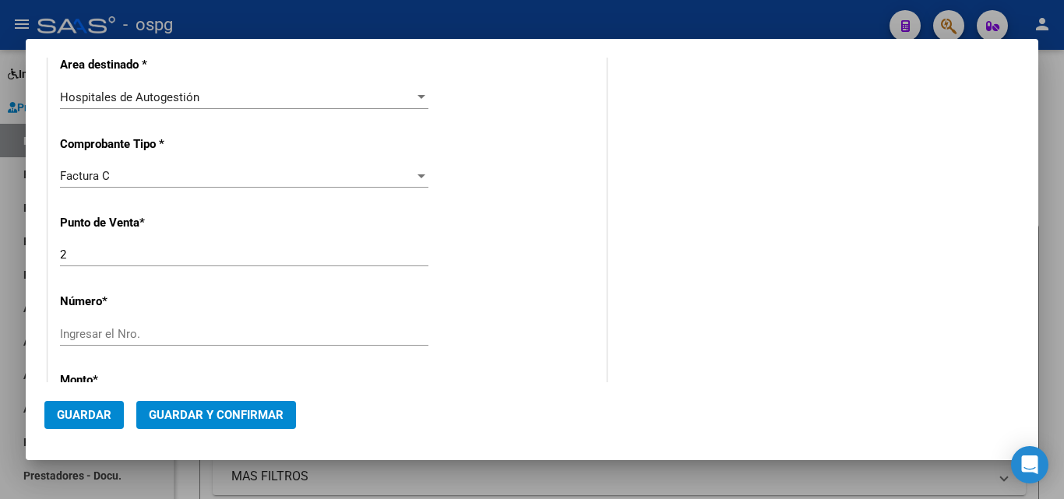
type input "30-99926254-2"
click at [107, 336] on input "Ingresar el Nro." at bounding box center [244, 334] width 368 height 14
type input "108300"
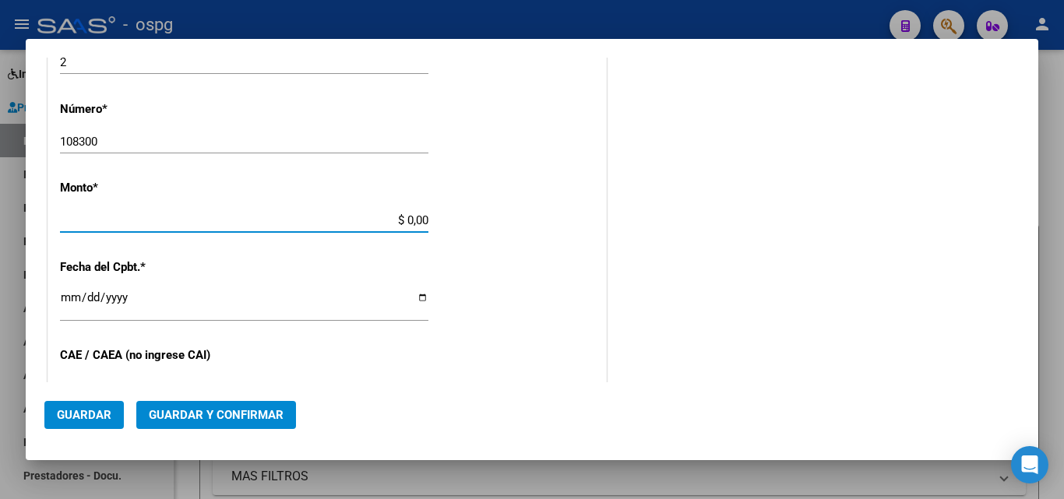
type input "$ 16.450,00"
type input "[DATE]"
type input "75352989955835"
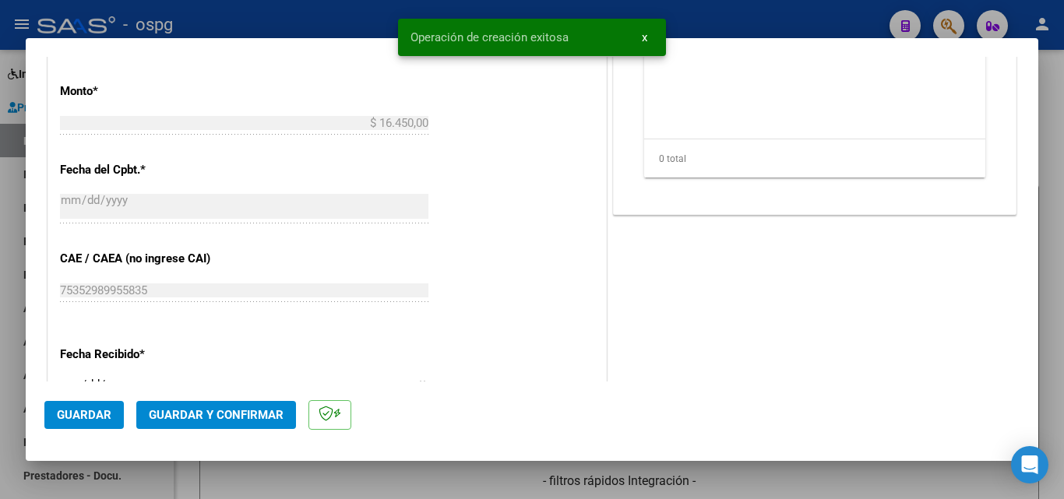
scroll to position [701, 0]
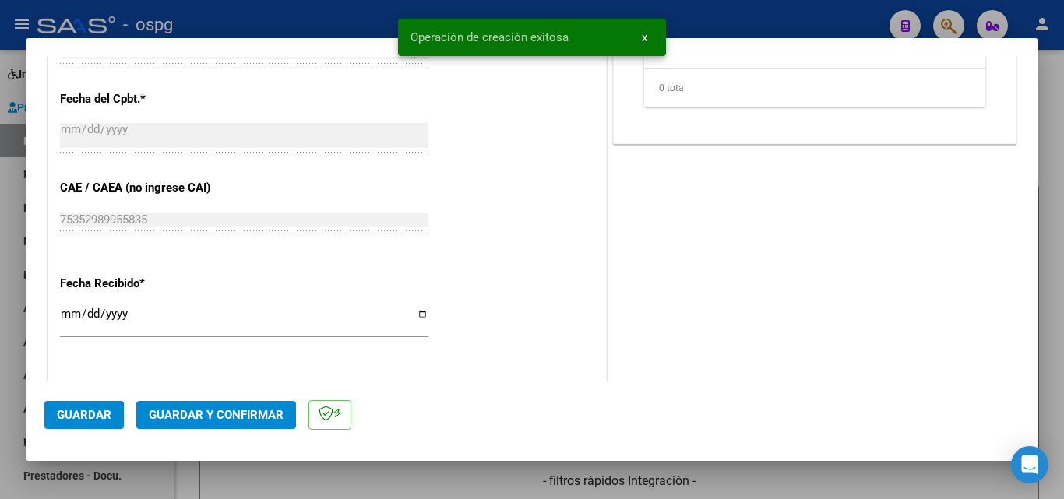
click at [67, 316] on input "[DATE]" at bounding box center [244, 320] width 368 height 25
type input "[DATE]"
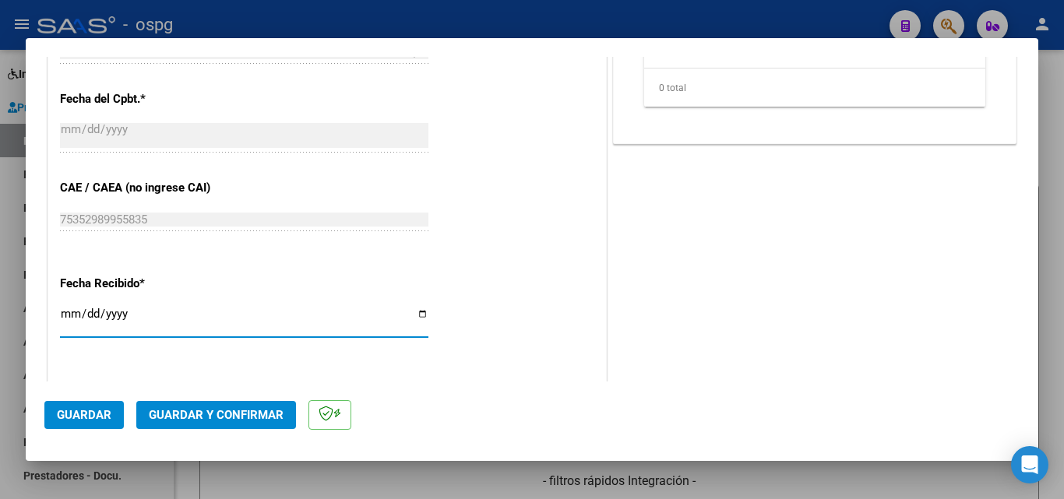
click at [229, 421] on span "Guardar y Confirmar" at bounding box center [216, 415] width 135 height 14
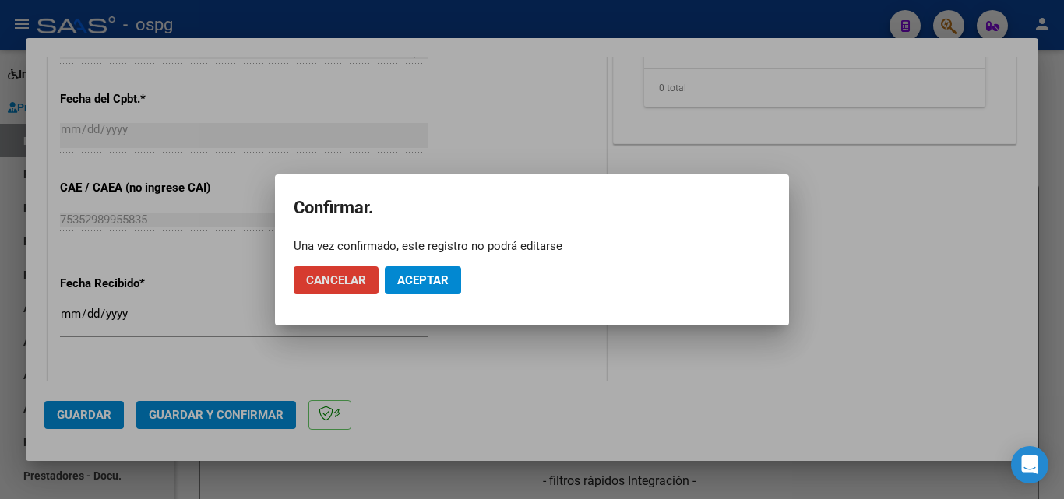
click at [452, 273] on button "Aceptar" at bounding box center [423, 280] width 76 height 28
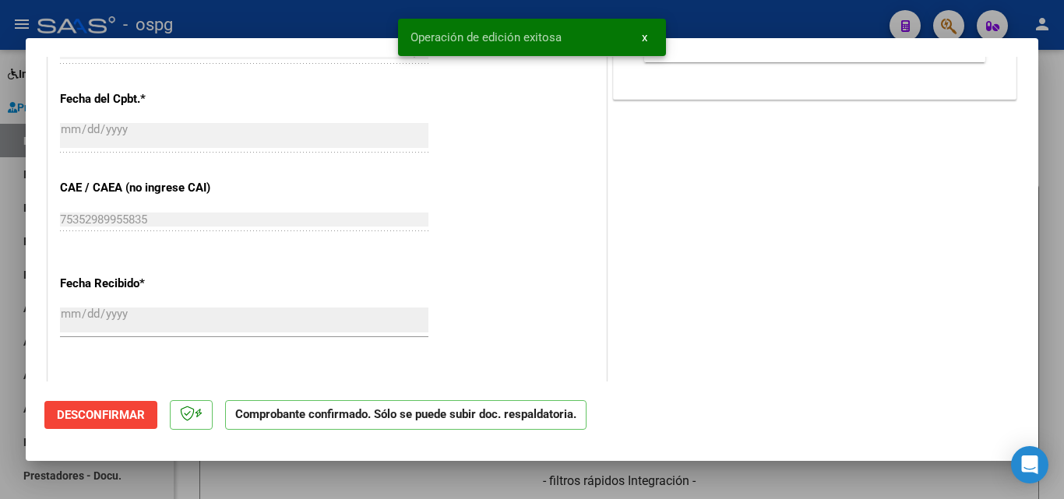
click at [0, 312] on div at bounding box center [532, 249] width 1064 height 499
type input "$ 0,00"
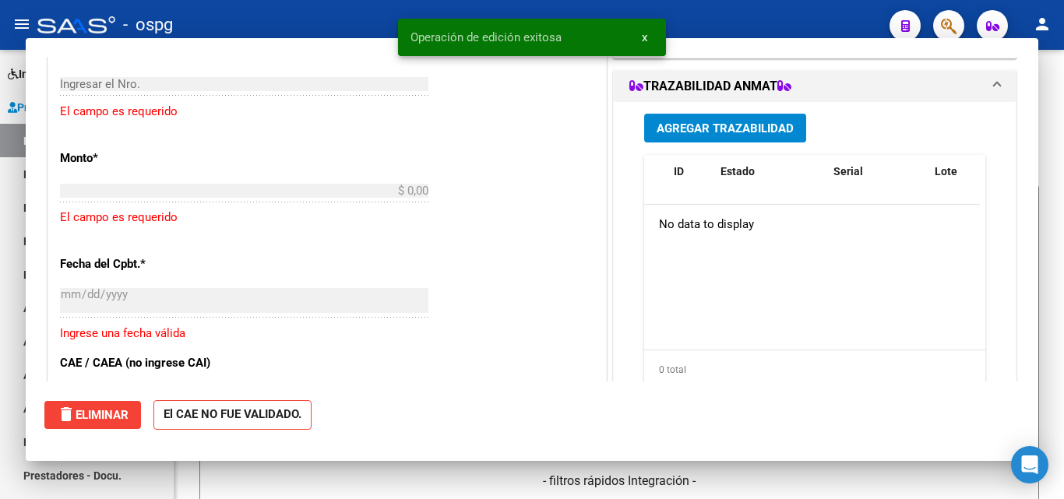
scroll to position [839, 0]
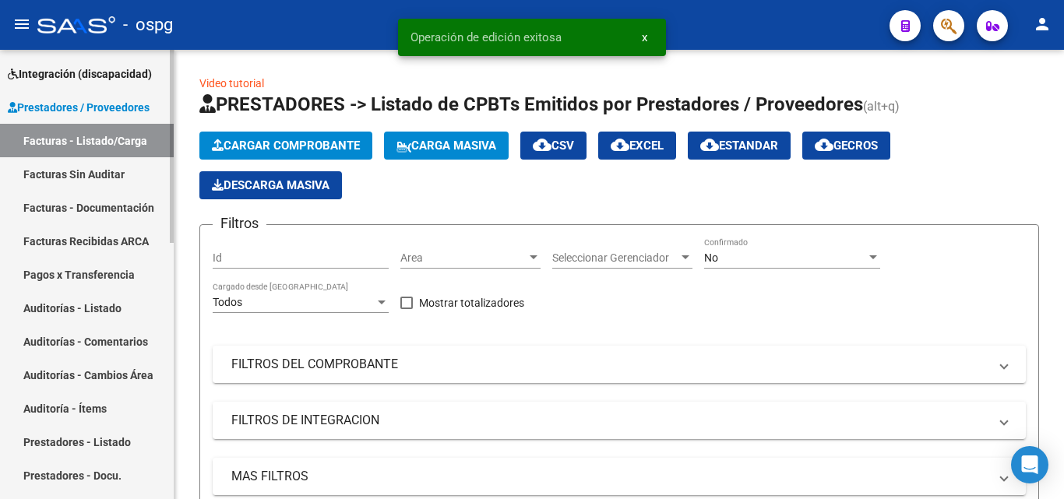
click at [119, 314] on link "Auditorías - Listado" at bounding box center [87, 307] width 174 height 33
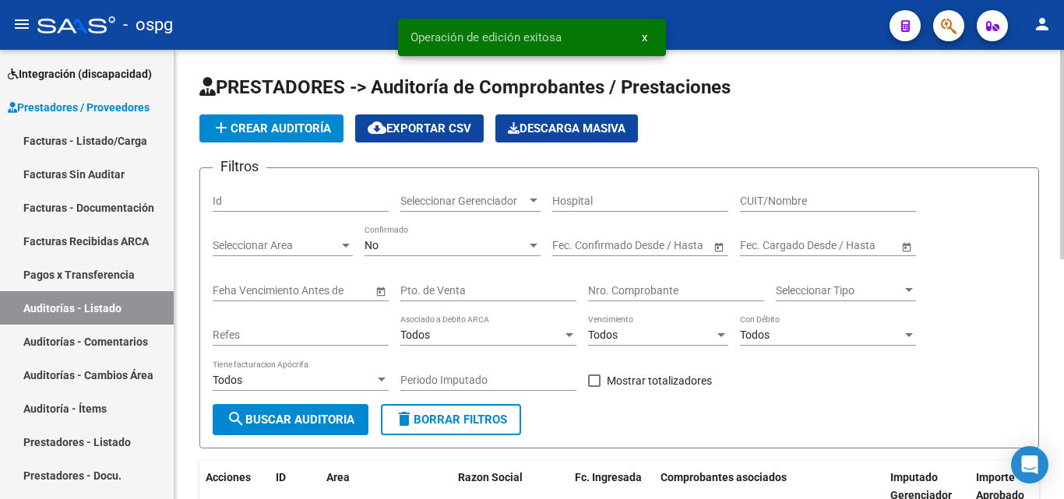
click at [294, 122] on span "add Crear Auditoría" at bounding box center [271, 128] width 119 height 14
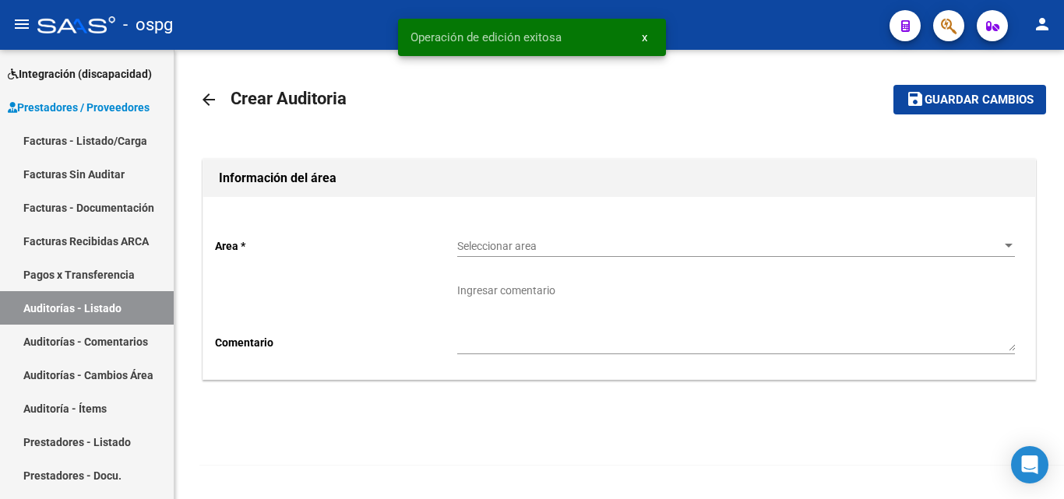
click at [536, 241] on span "Seleccionar area" at bounding box center [729, 246] width 544 height 13
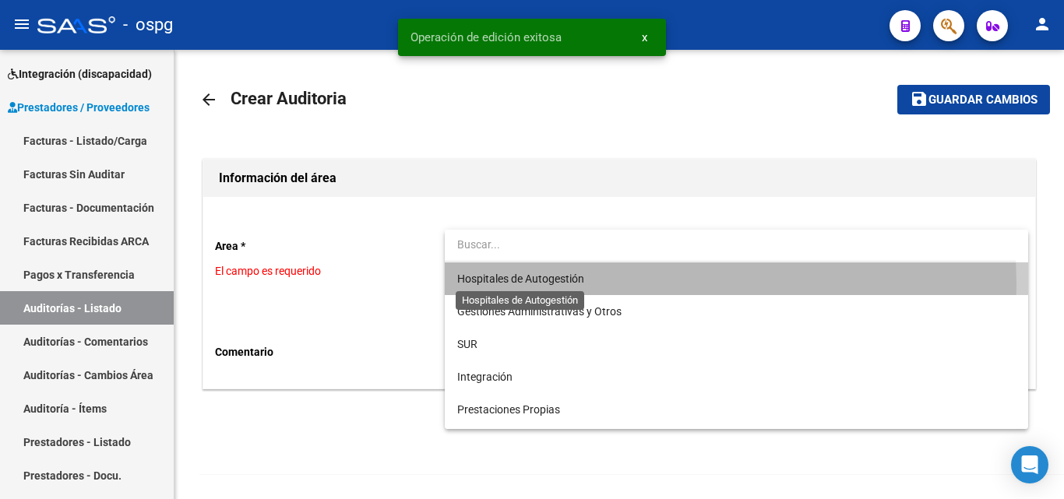
click at [528, 284] on span "Hospitales de Autogestión" at bounding box center [520, 279] width 127 height 12
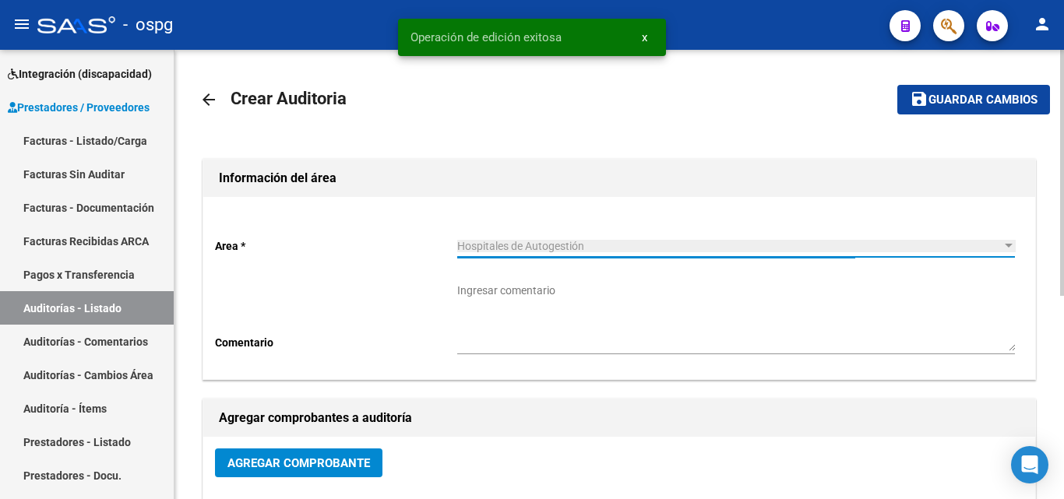
click at [262, 449] on button "Agregar Comprobante" at bounding box center [298, 463] width 167 height 29
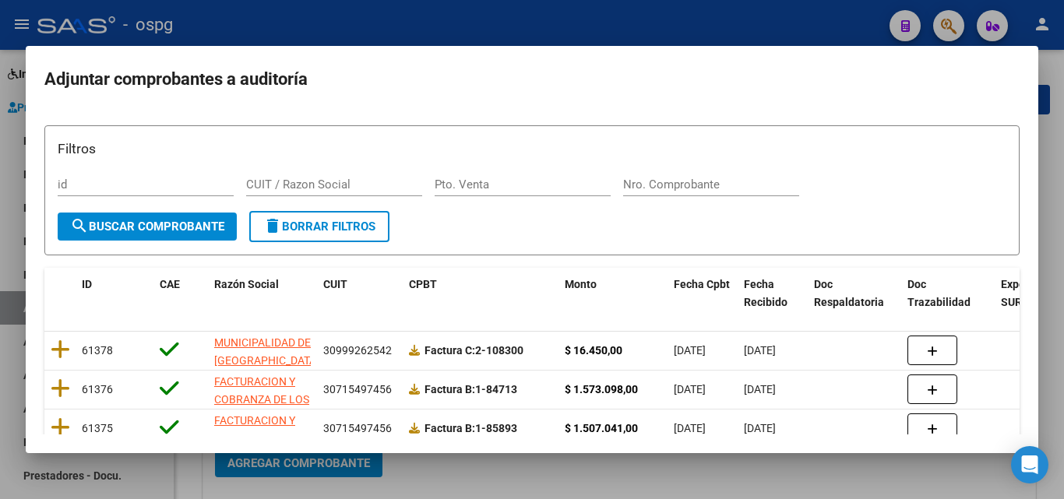
click at [181, 245] on form "Filtros id CUIT / Razon Social Pto. Venta Nro. Comprobante search Buscar Compro…" at bounding box center [531, 190] width 975 height 130
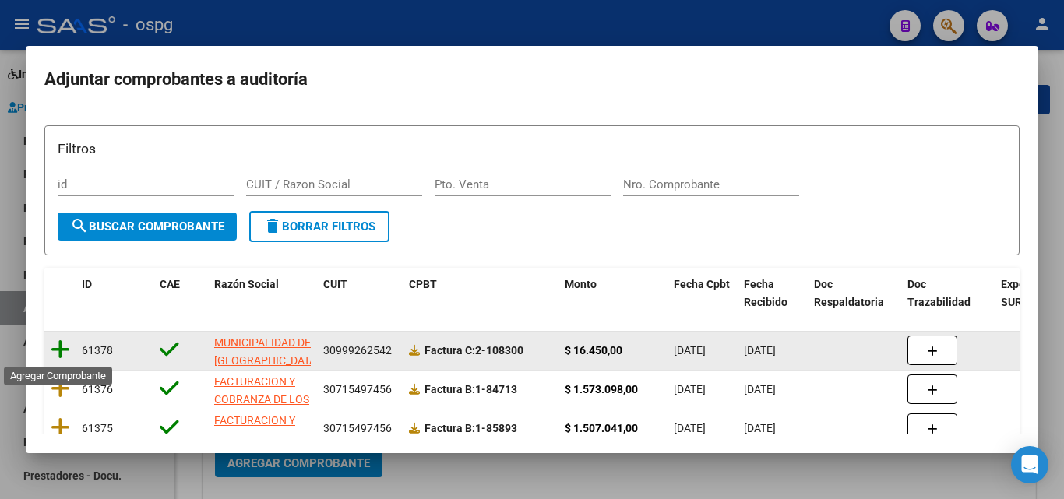
click at [63, 352] on icon at bounding box center [60, 350] width 19 height 22
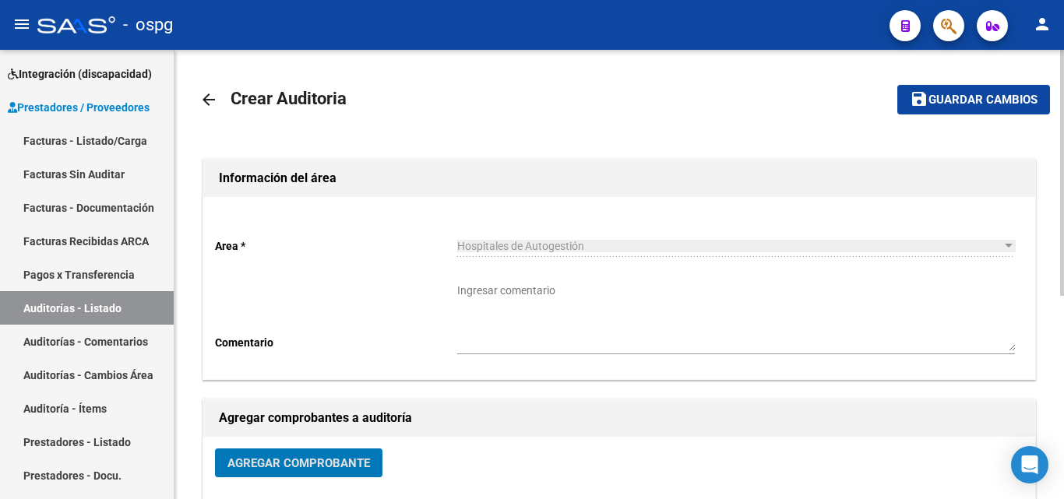
click at [977, 110] on button "save Guardar cambios" at bounding box center [973, 99] width 153 height 29
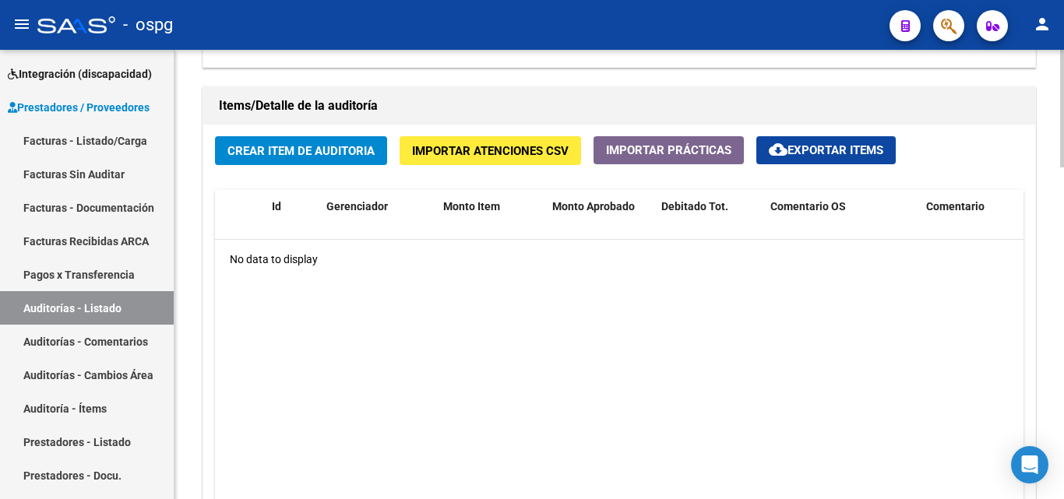
scroll to position [1030, 0]
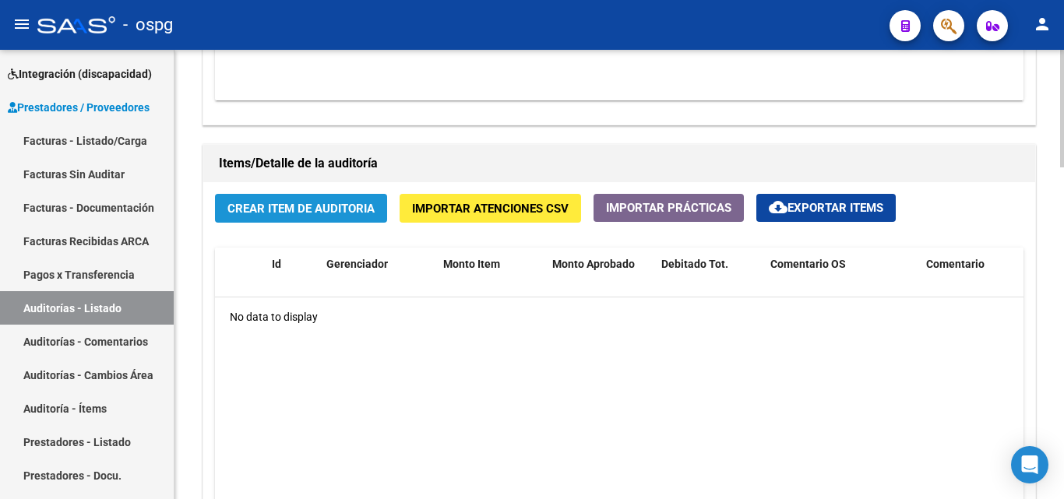
click at [263, 203] on span "Crear Item de Auditoria" at bounding box center [300, 209] width 147 height 14
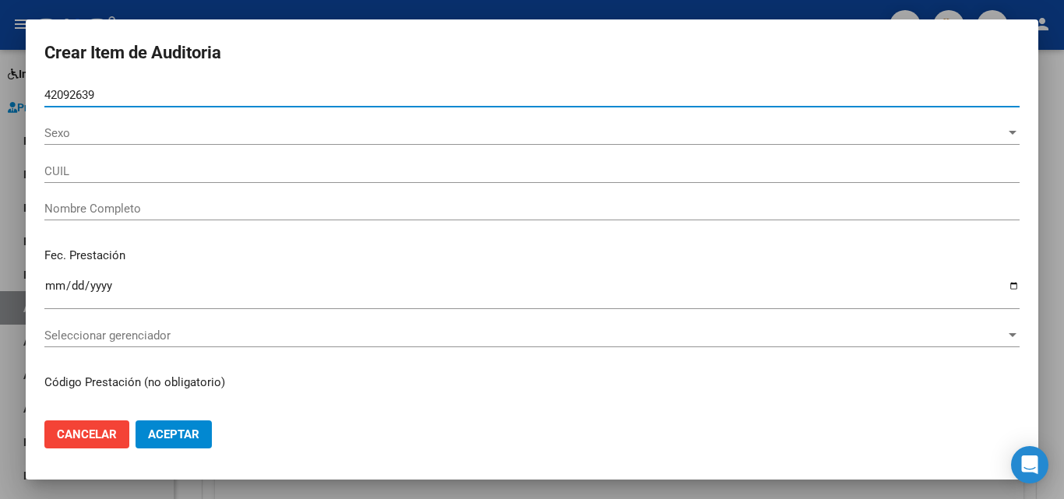
type input "42092639"
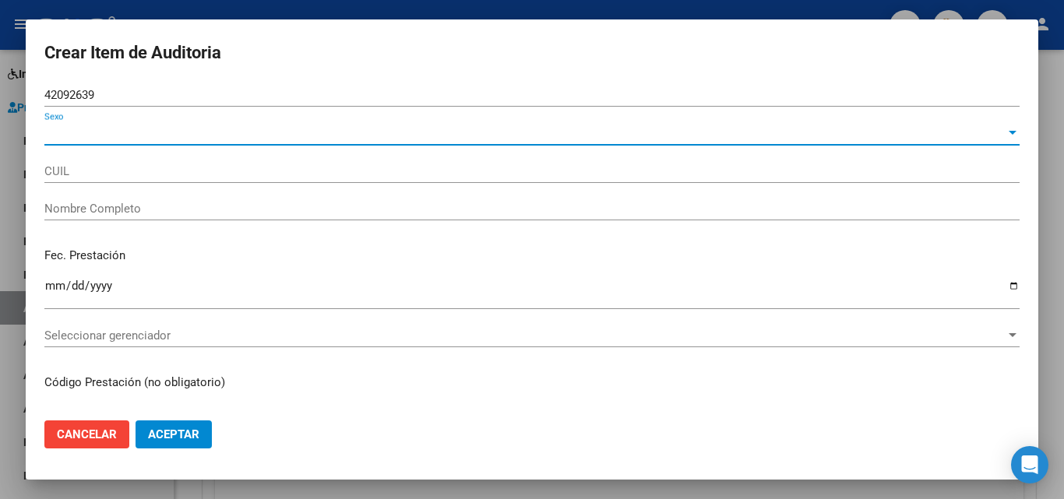
type input "20420926392"
type input "[PERSON_NAME]"
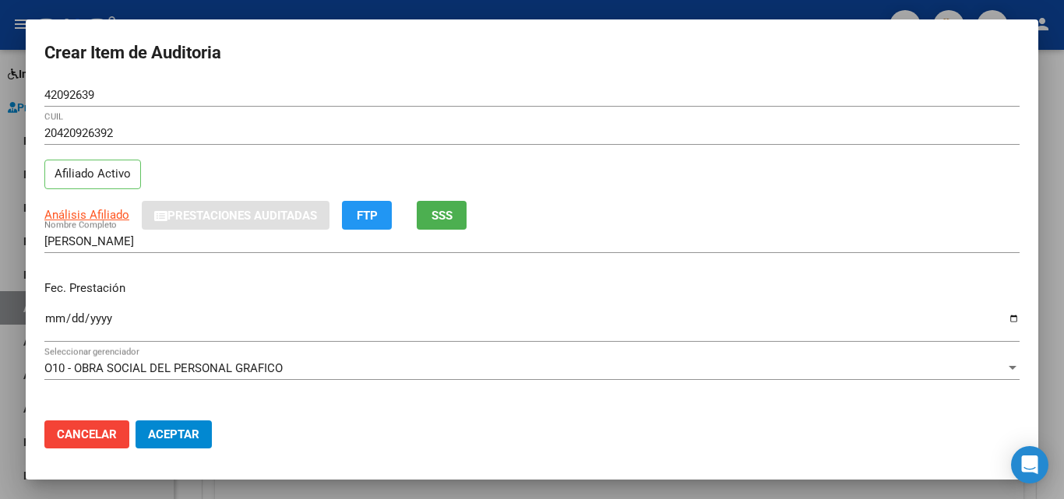
click at [431, 222] on button "SSS" at bounding box center [442, 215] width 50 height 29
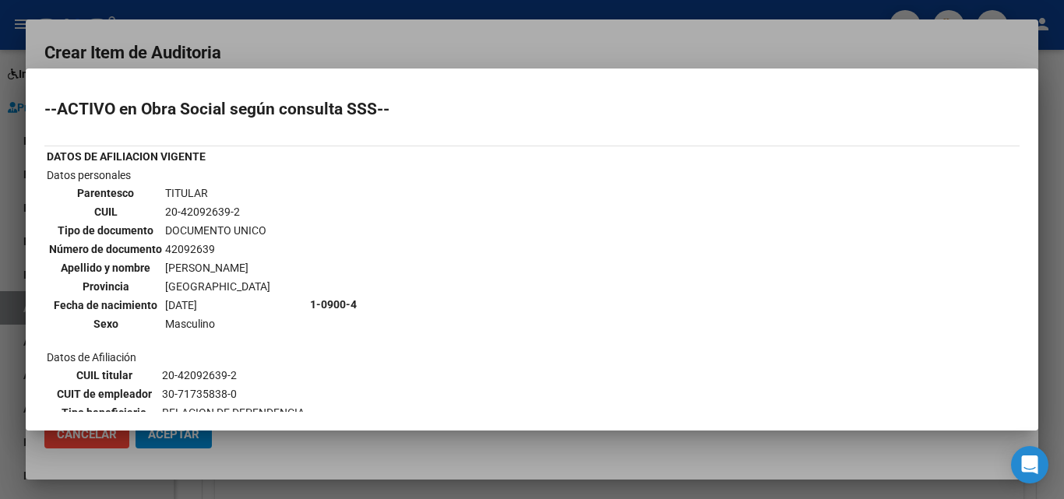
click at [416, 45] on div at bounding box center [532, 249] width 1064 height 499
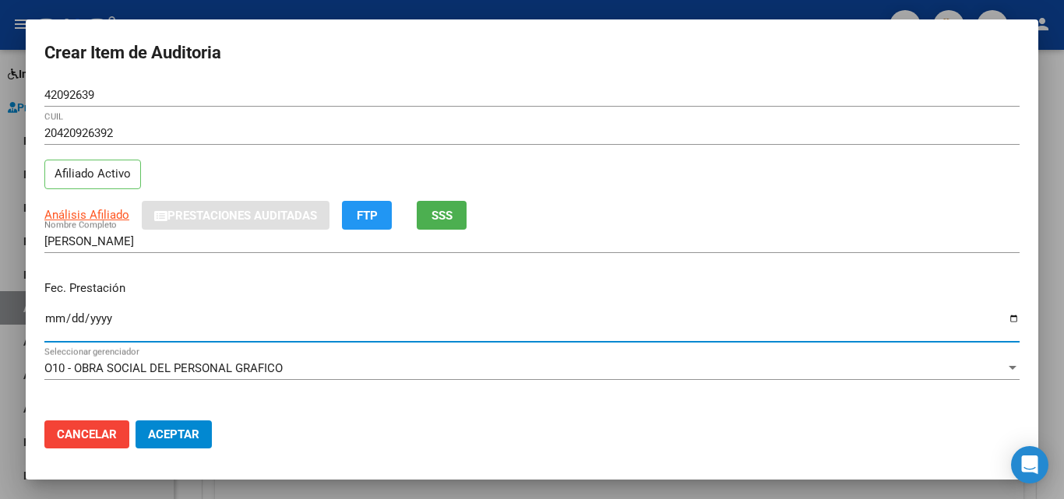
click at [49, 315] on input "Ingresar la fecha" at bounding box center [531, 324] width 975 height 25
type input "[DATE]"
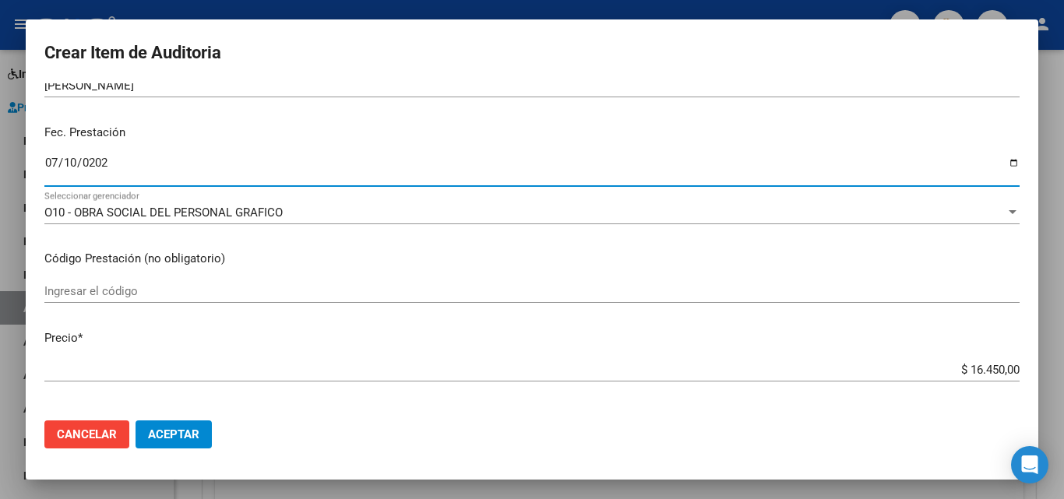
scroll to position [234, 0]
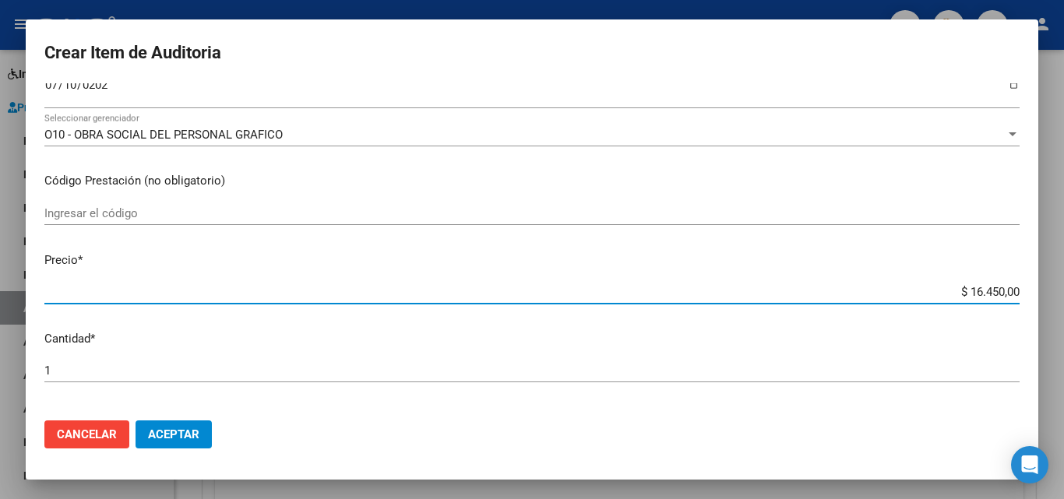
drag, startPoint x: 955, startPoint y: 291, endPoint x: 992, endPoint y: 301, distance: 37.8
click at [992, 301] on div "$ 16.450,00 Ingresar el precio" at bounding box center [531, 291] width 975 height 23
type input "$ 1,00"
type input "$ 17,00"
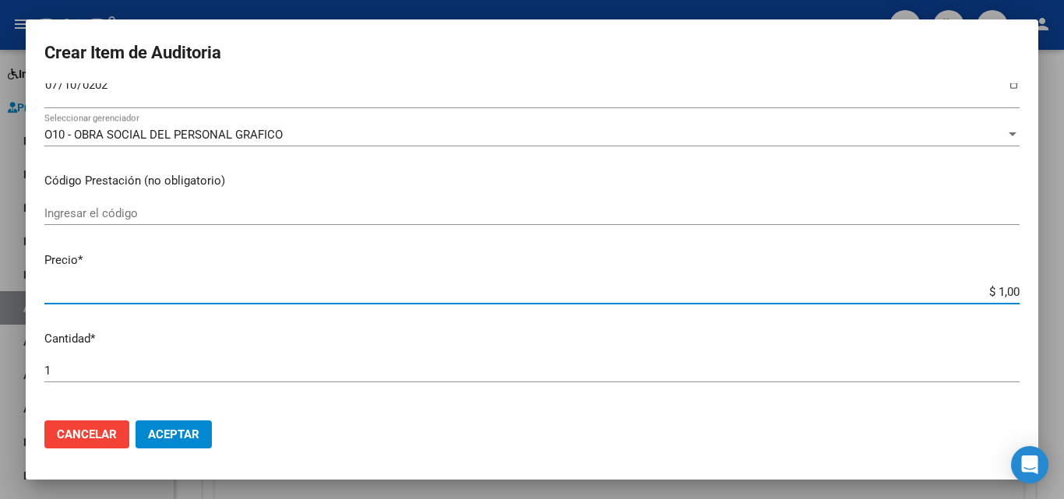
type input "$ 17,00"
type input "$ 174,00"
type input "$ 1.749,00"
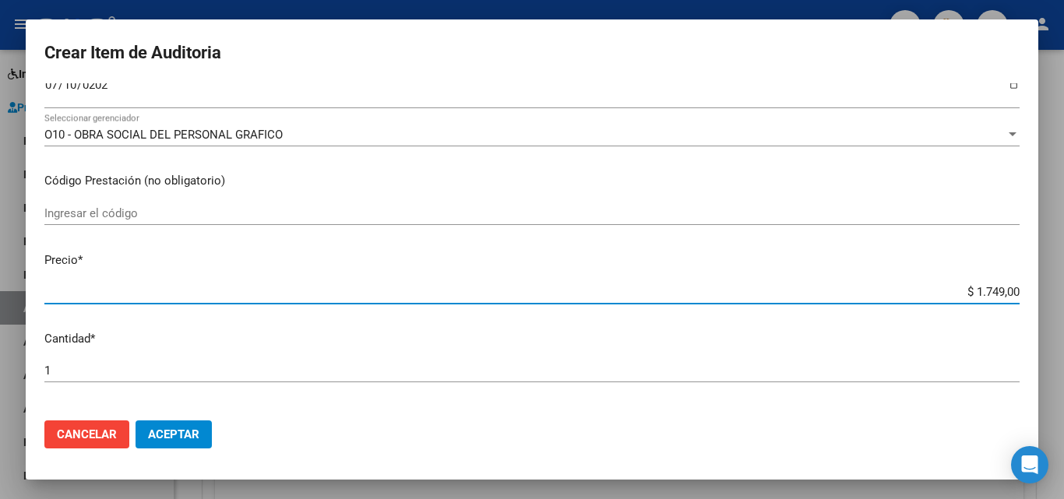
type input "$ 174,00"
type input "$ 1.746,00"
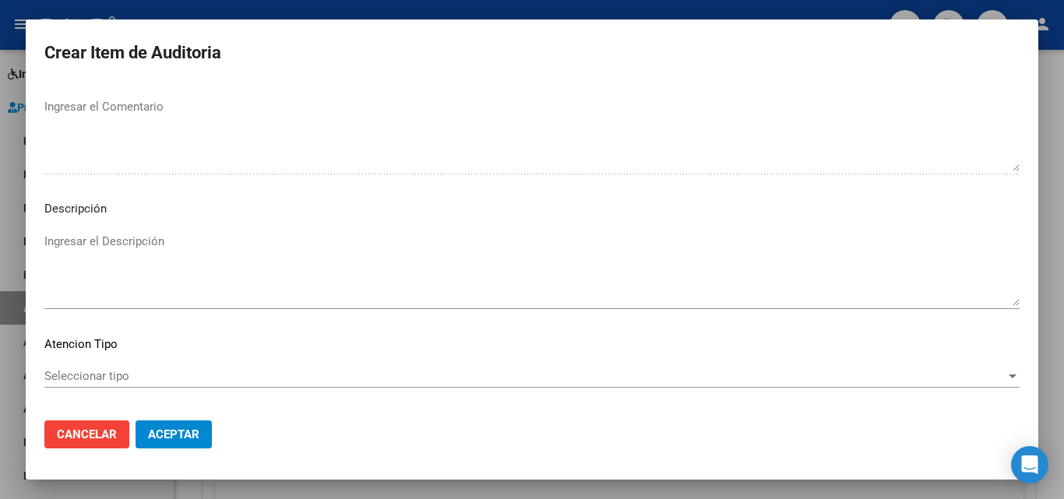
scroll to position [1078, 0]
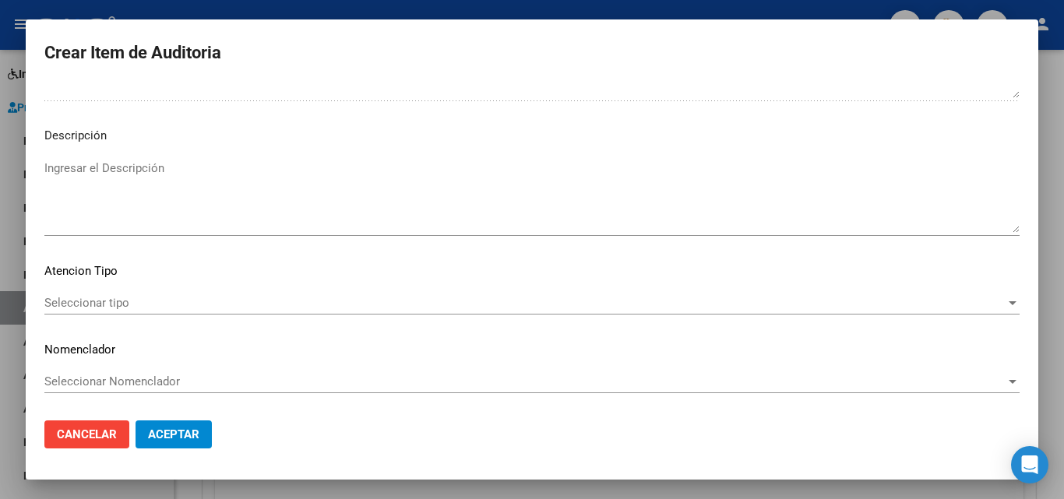
click at [98, 300] on span "Seleccionar tipo" at bounding box center [524, 303] width 961 height 14
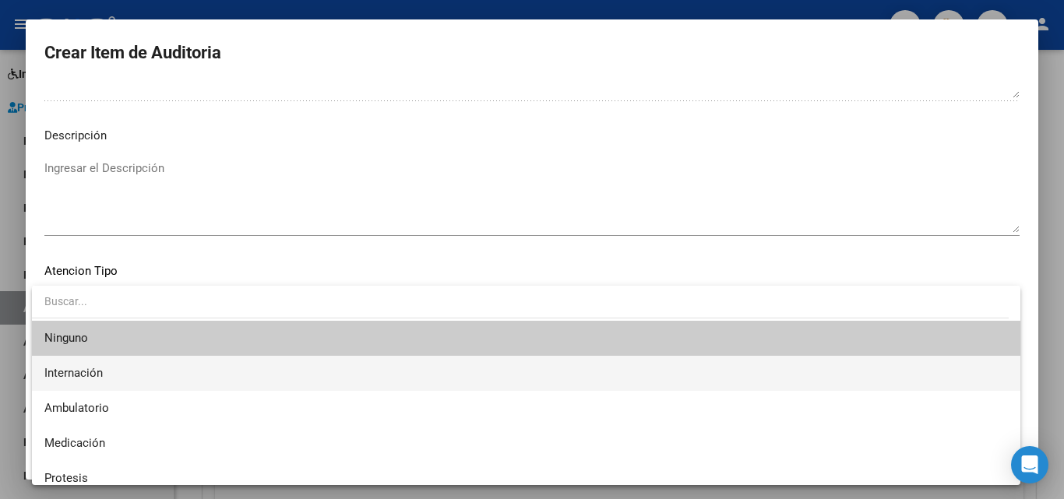
click at [124, 378] on span "Internación" at bounding box center [525, 373] width 963 height 35
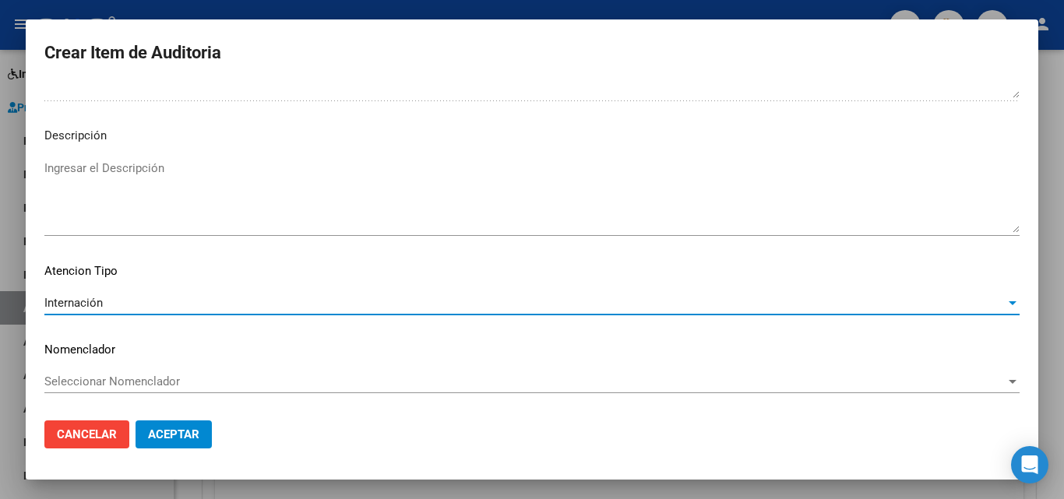
click at [118, 301] on div "Internación" at bounding box center [524, 303] width 961 height 14
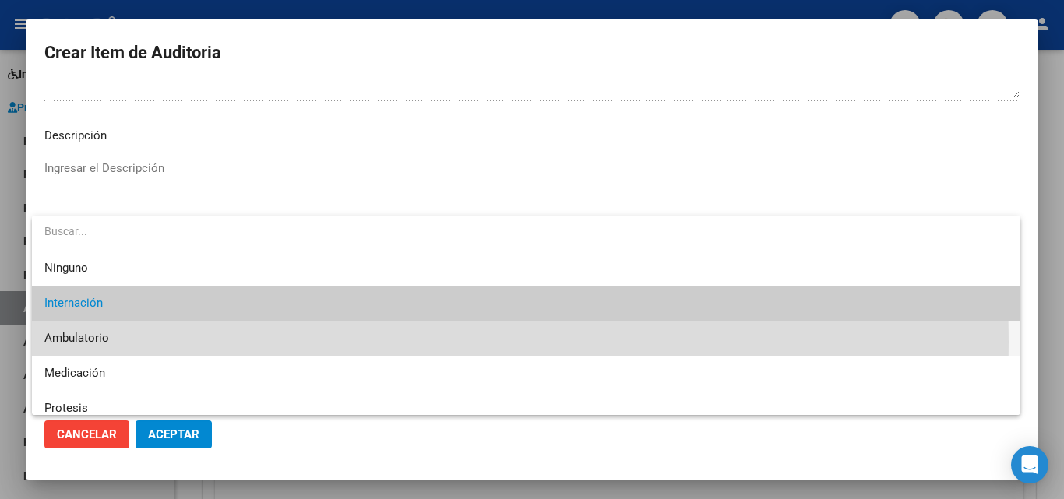
click at [121, 342] on span "Ambulatorio" at bounding box center [525, 338] width 963 height 35
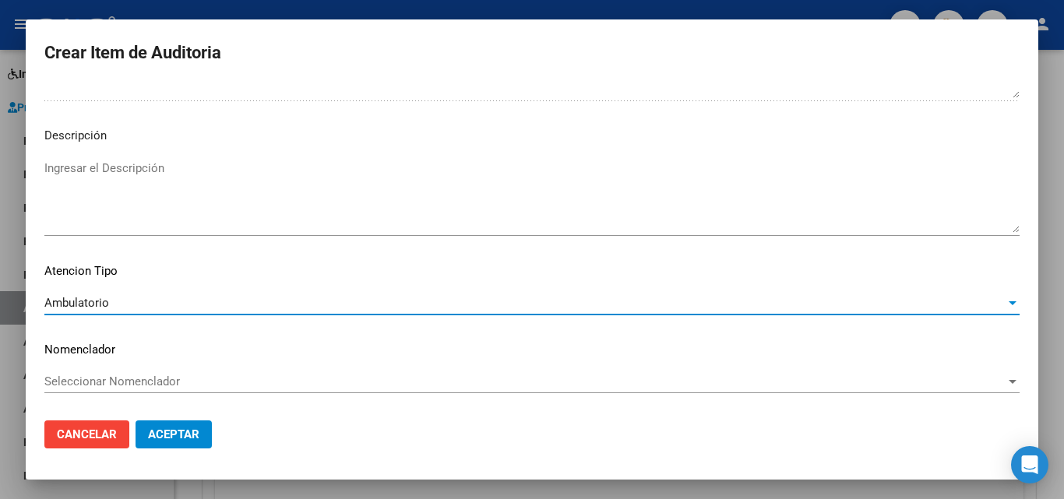
click at [158, 430] on span "Aceptar" at bounding box center [173, 435] width 51 height 14
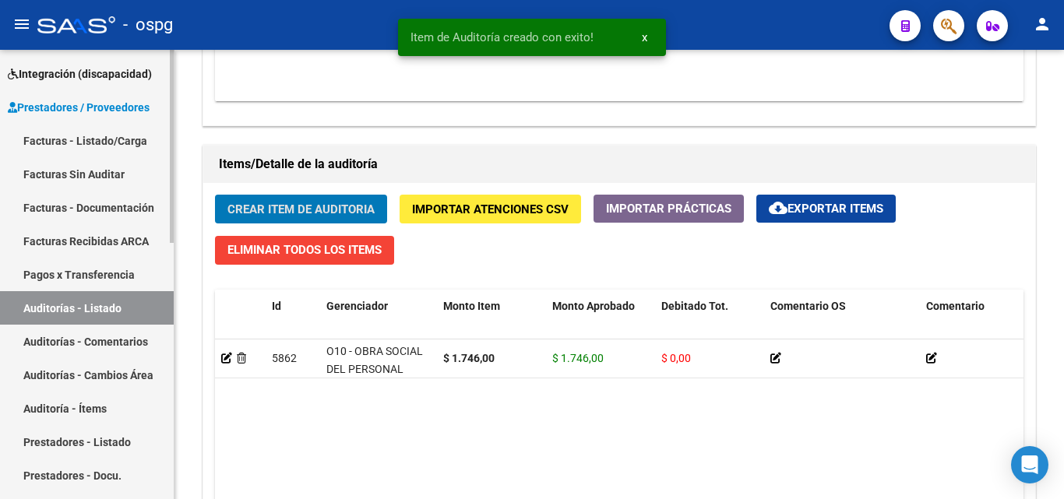
scroll to position [1031, 0]
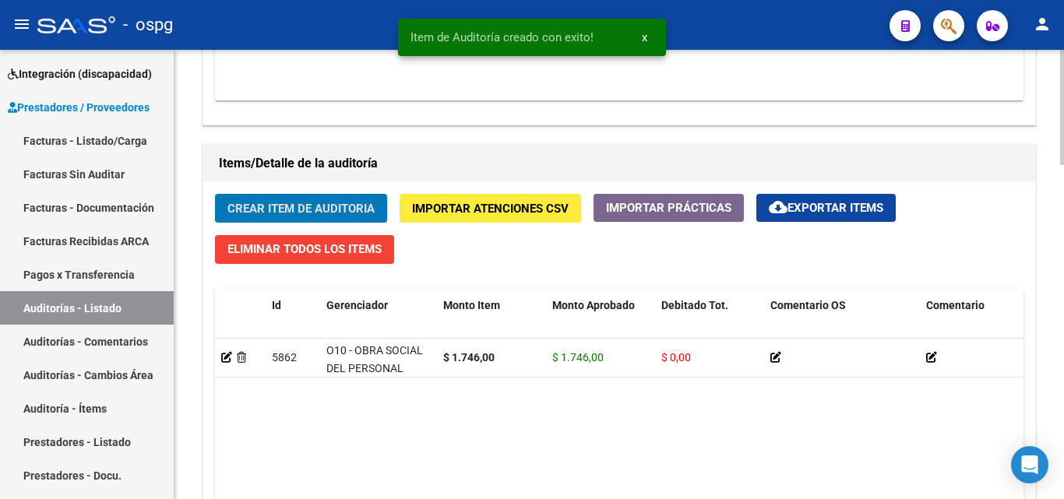
click at [383, 201] on button "Crear Item de Auditoria" at bounding box center [301, 208] width 172 height 29
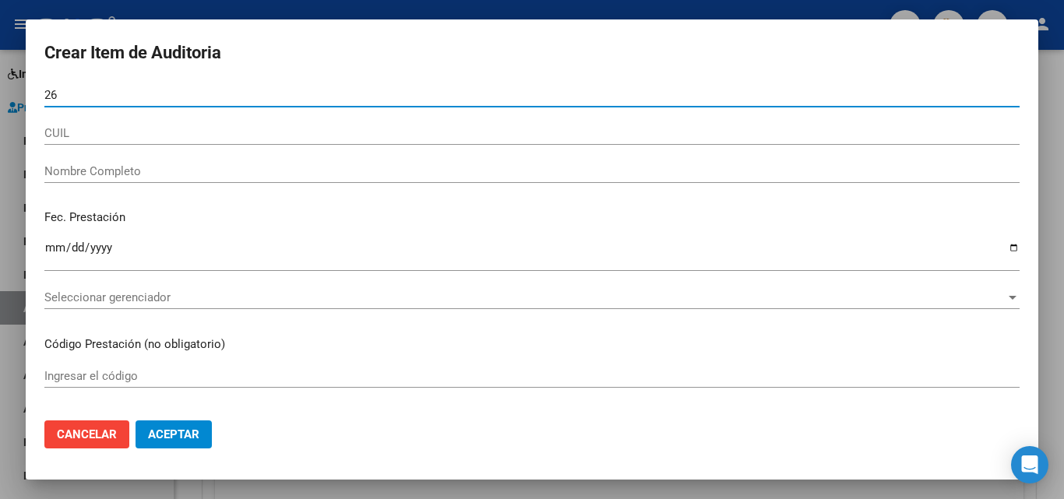
type input "2"
type input "54350224"
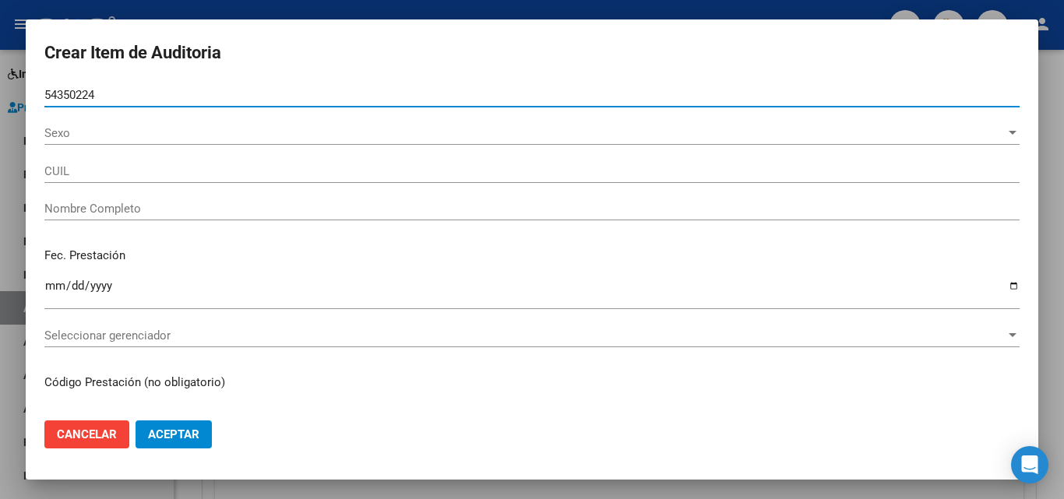
type input "27543502249"
type input "[PERSON_NAME] [PERSON_NAME]"
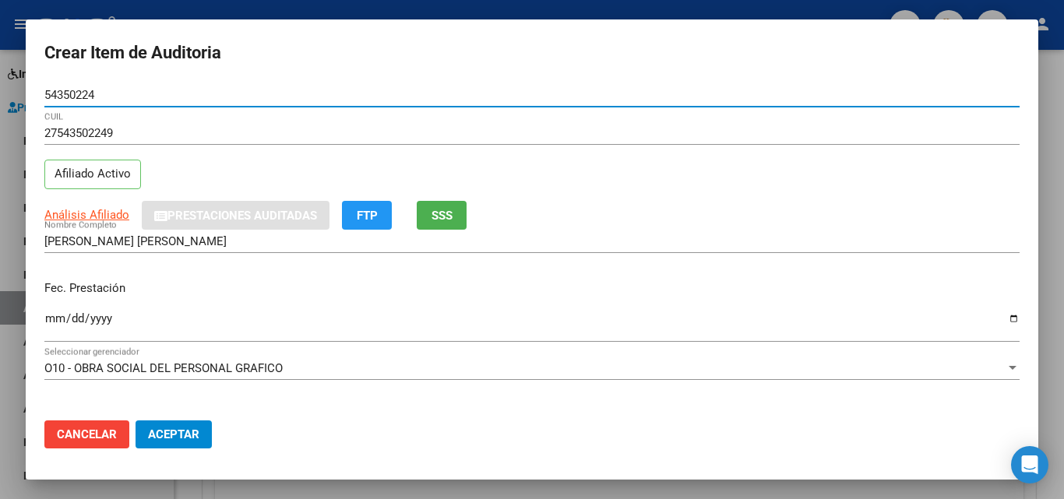
type input "54350224"
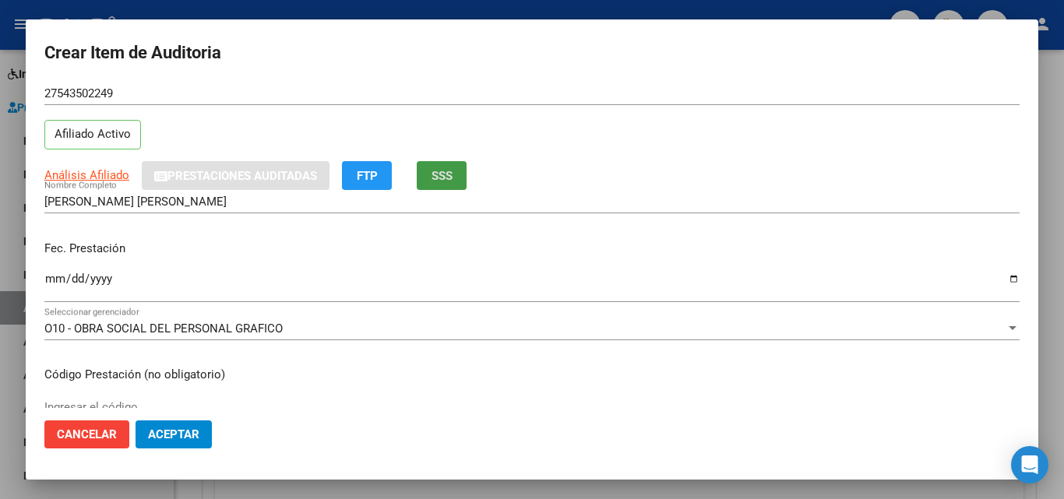
scroll to position [78, 0]
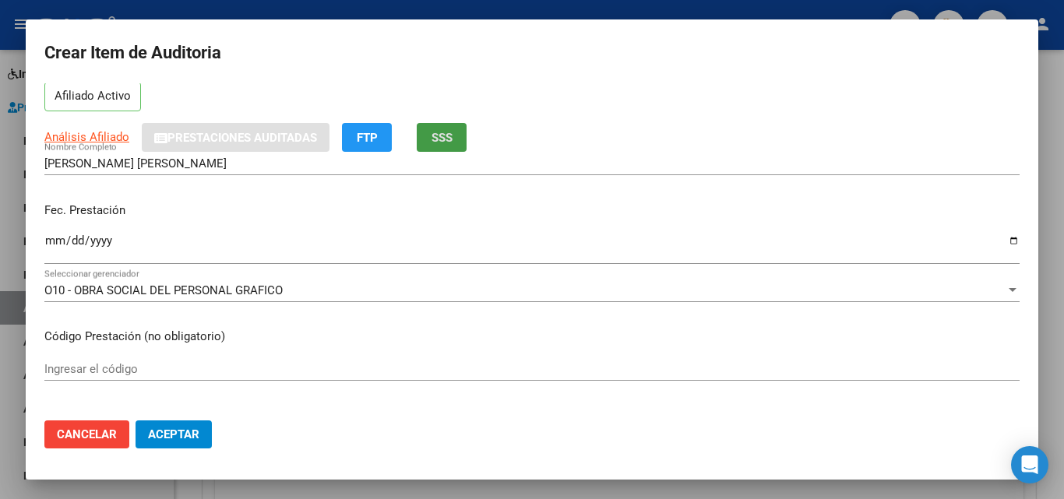
click at [47, 244] on input "Ingresar la fecha" at bounding box center [531, 246] width 975 height 25
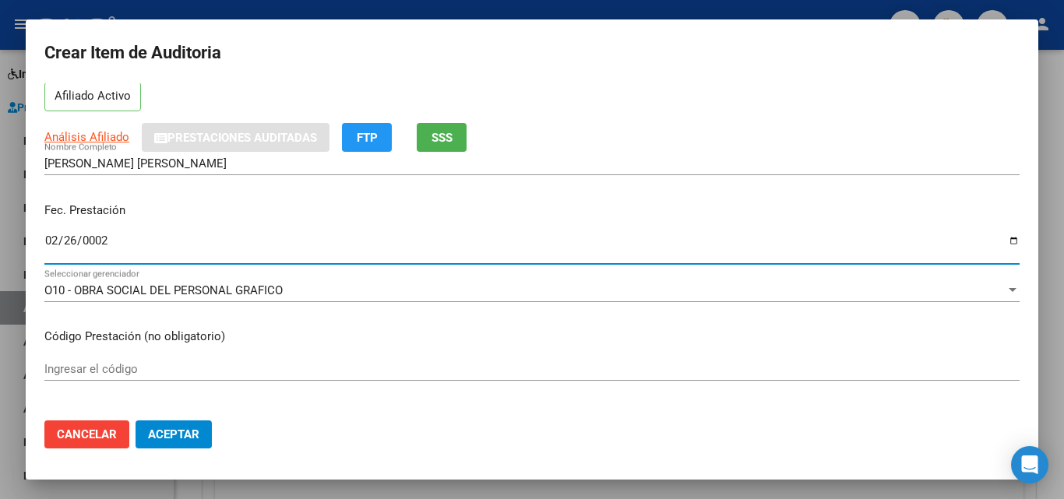
type input "0025-02-26"
type input "[DATE]"
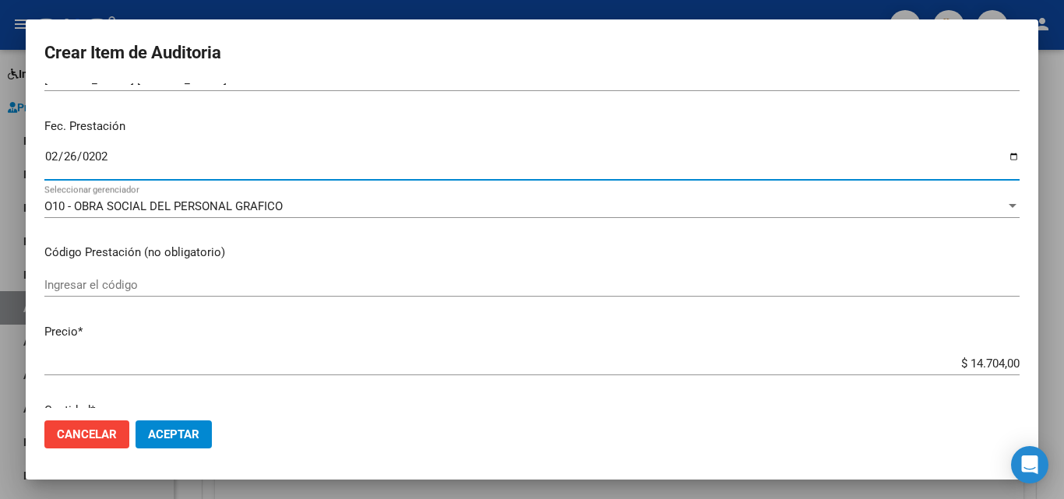
scroll to position [311, 0]
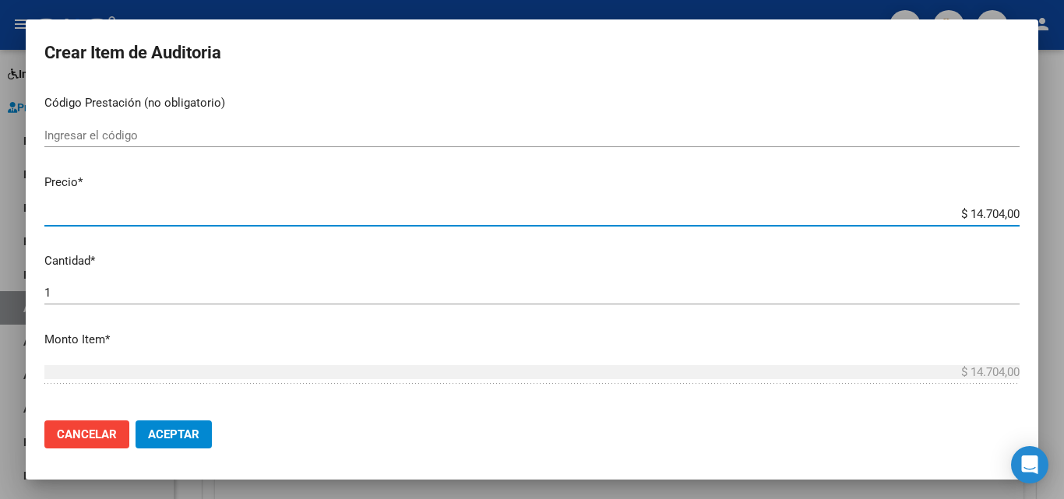
drag, startPoint x: 965, startPoint y: 207, endPoint x: 996, endPoint y: 214, distance: 31.9
click at [996, 214] on input "$ 14.704,00" at bounding box center [531, 214] width 975 height 14
type input "$ 3,00"
type input "$ 39,00"
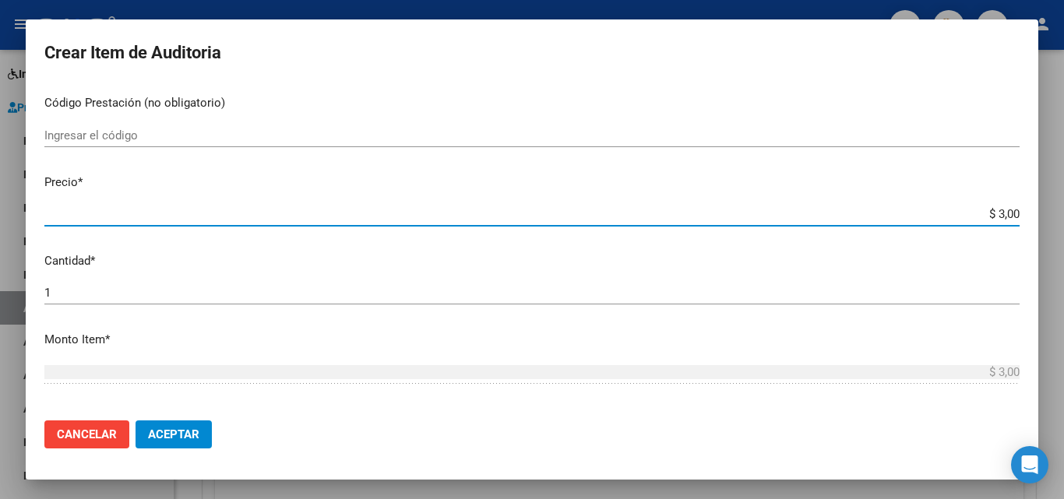
type input "$ 39,00"
type input "$ 399,00"
type input "$ 3.998,00"
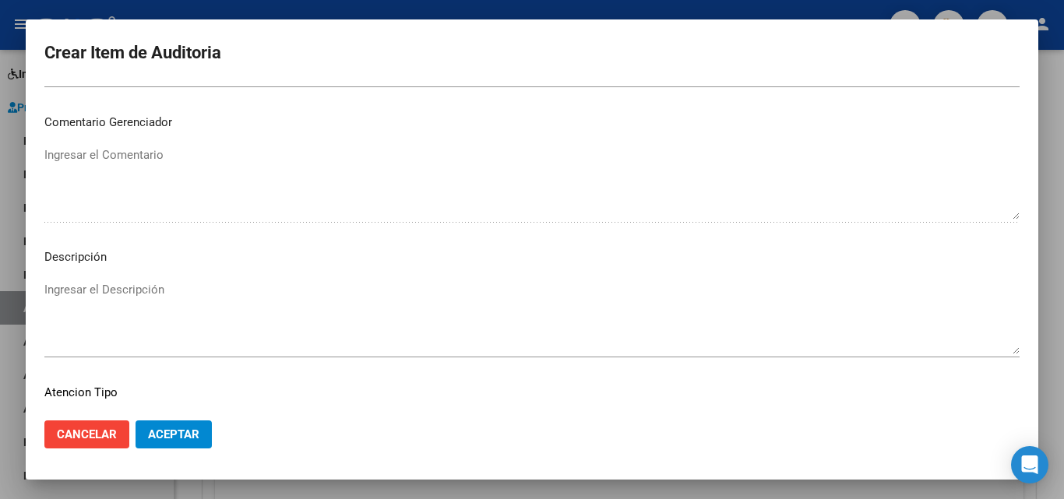
scroll to position [1078, 0]
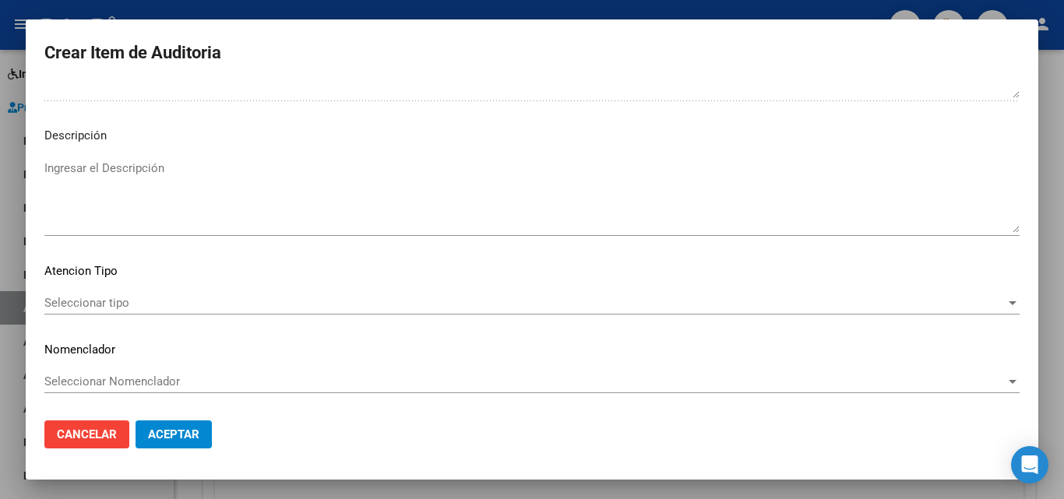
click at [99, 311] on div "Seleccionar tipo Seleccionar tipo" at bounding box center [531, 302] width 975 height 23
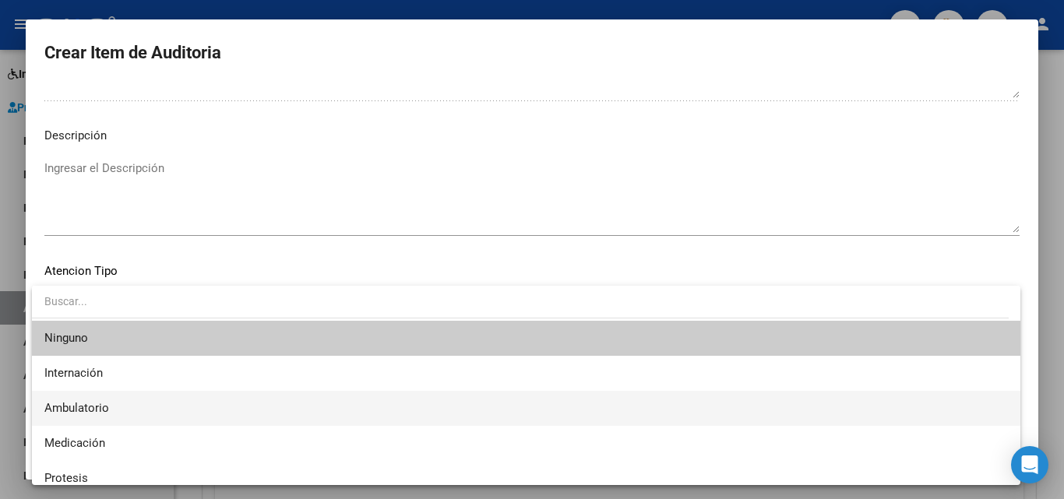
click at [102, 410] on span "Ambulatorio" at bounding box center [76, 408] width 65 height 14
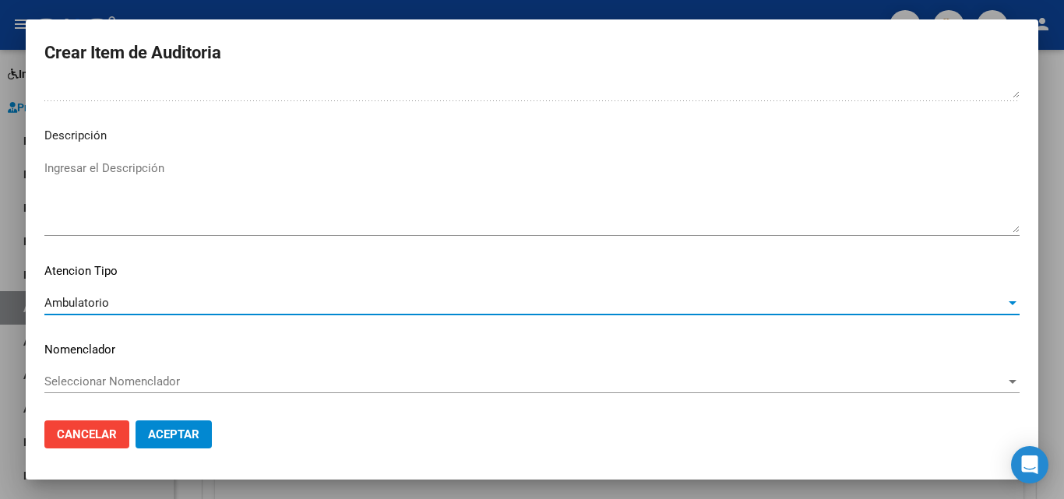
click at [163, 438] on span "Aceptar" at bounding box center [173, 435] width 51 height 14
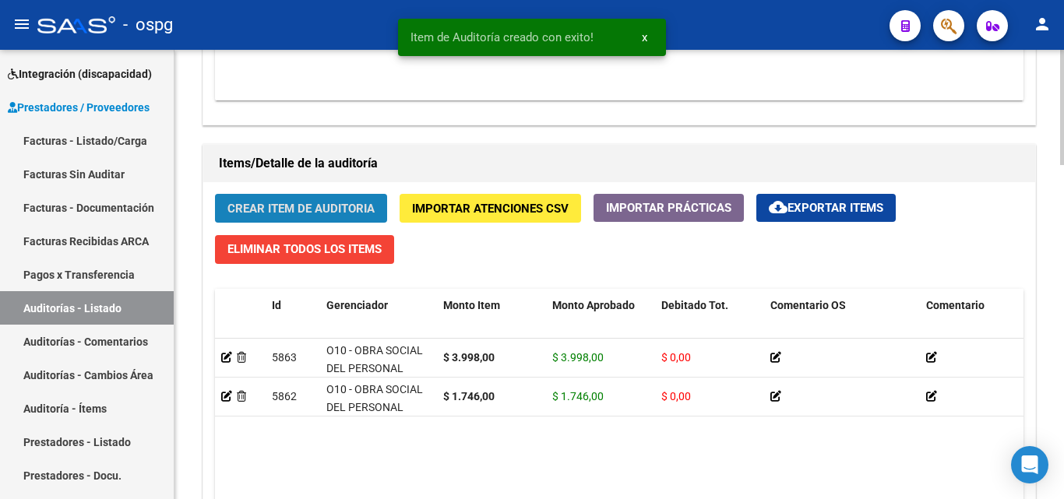
click at [326, 207] on span "Crear Item de Auditoria" at bounding box center [300, 209] width 147 height 14
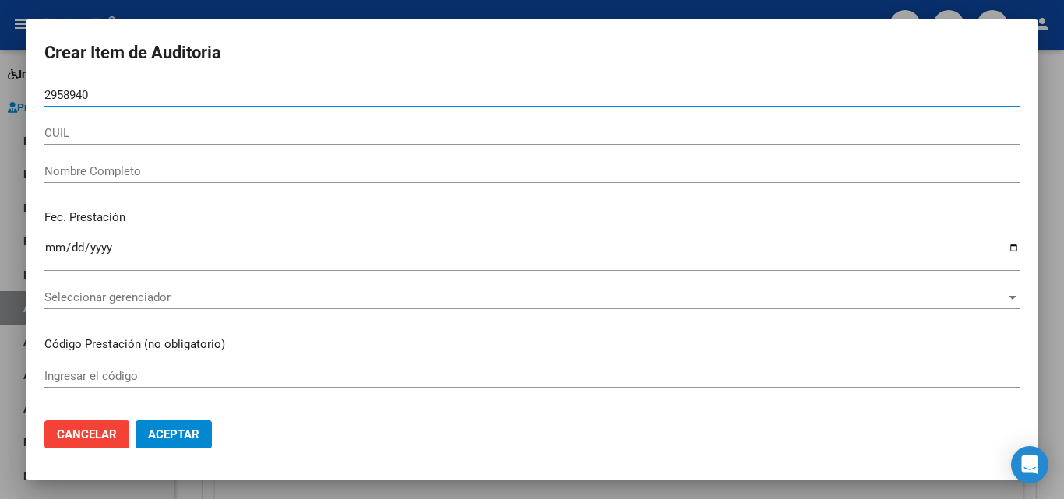
type input "29589403"
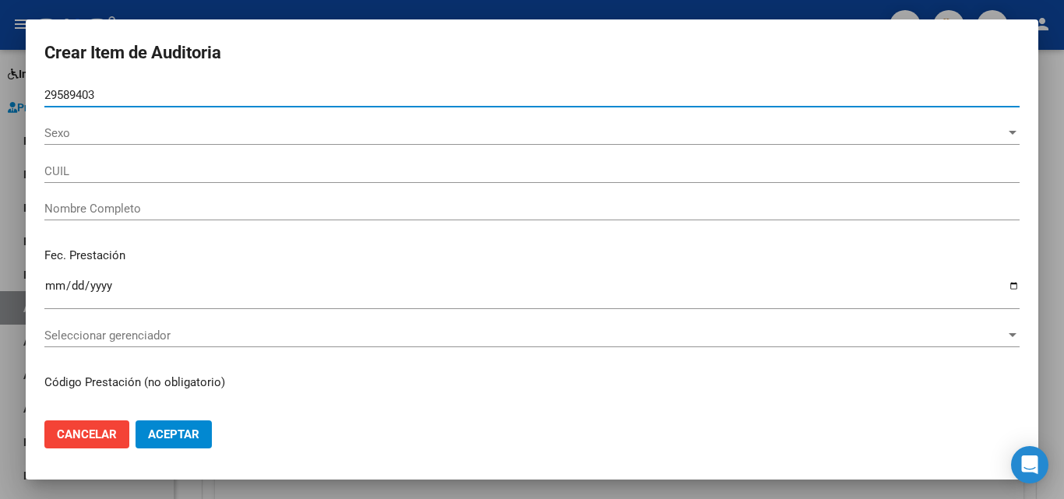
type input "27295894038"
type input "[PERSON_NAME] [PERSON_NAME]"
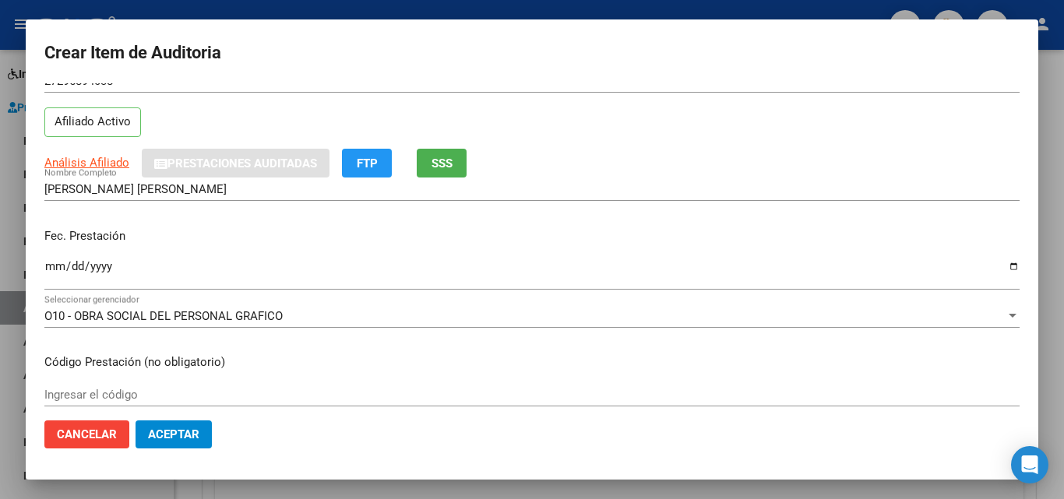
scroll to position [78, 0]
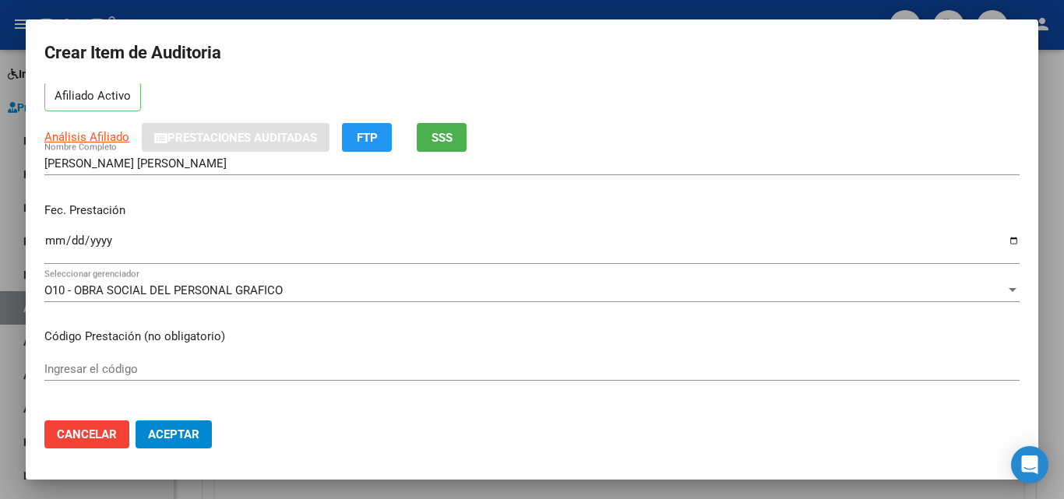
type input "29589403"
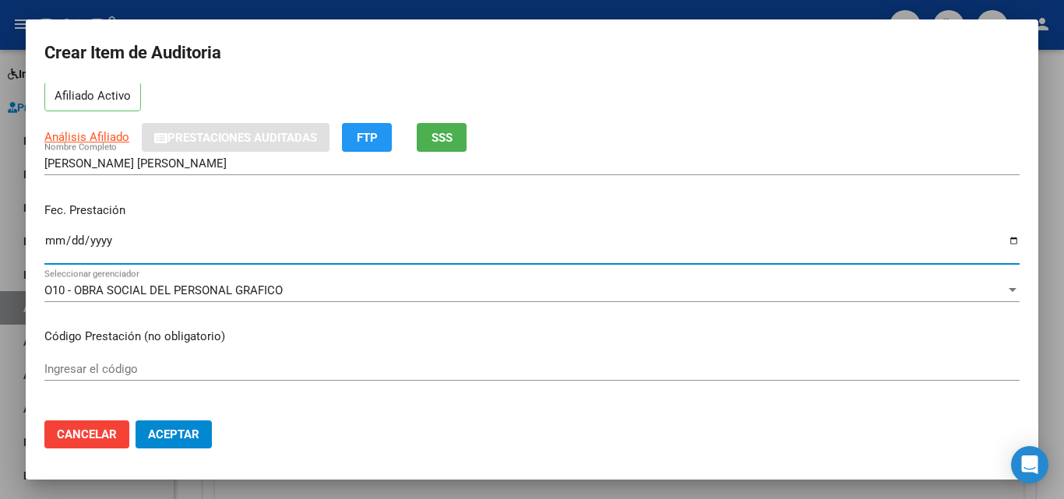
click at [48, 243] on input "Ingresar la fecha" at bounding box center [531, 246] width 975 height 25
type input "[DATE]"
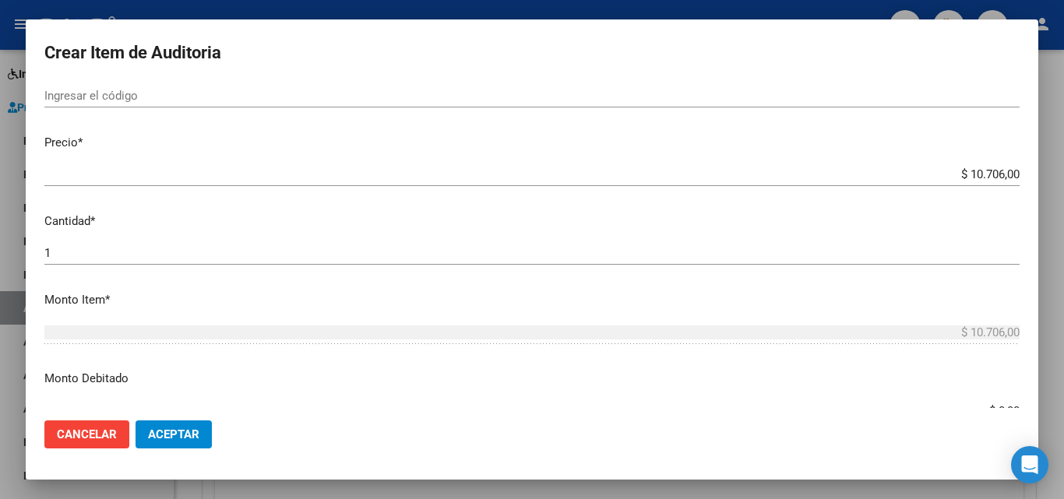
scroll to position [389, 0]
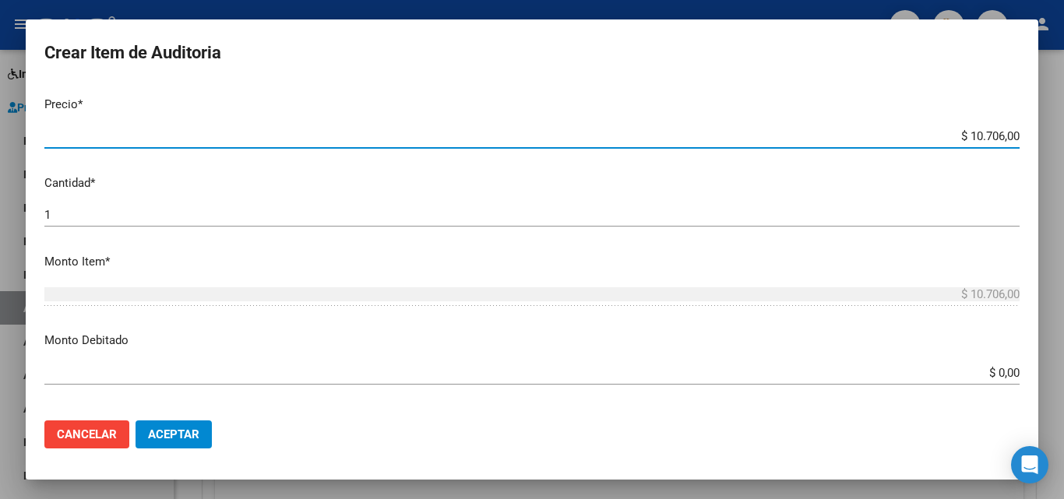
drag, startPoint x: 963, startPoint y: 135, endPoint x: 991, endPoint y: 140, distance: 27.7
click at [991, 140] on input "$ 10.706,00" at bounding box center [531, 136] width 975 height 14
type input "$ 6,00"
type input "$ 67,00"
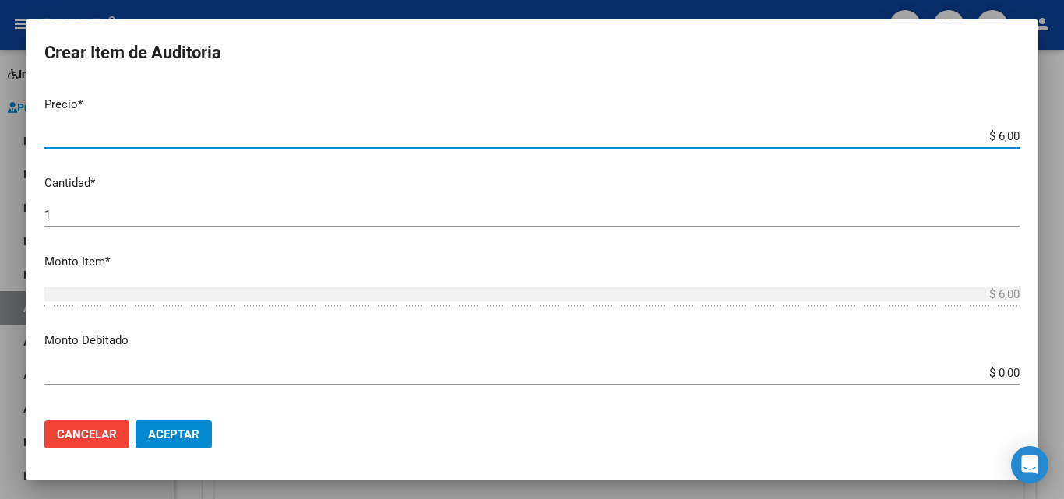
type input "$ 67,00"
type input "$ 670,00"
type input "$ 6.708,00"
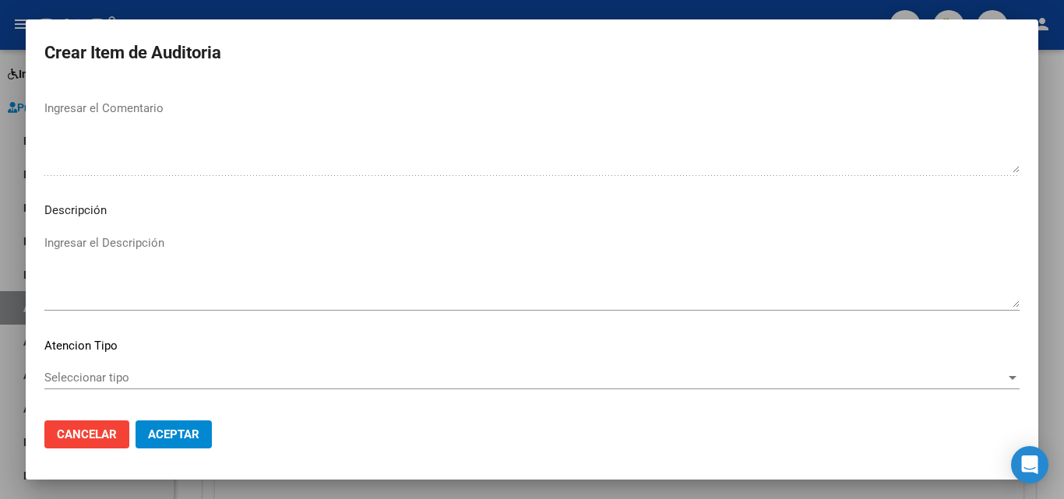
scroll to position [1078, 0]
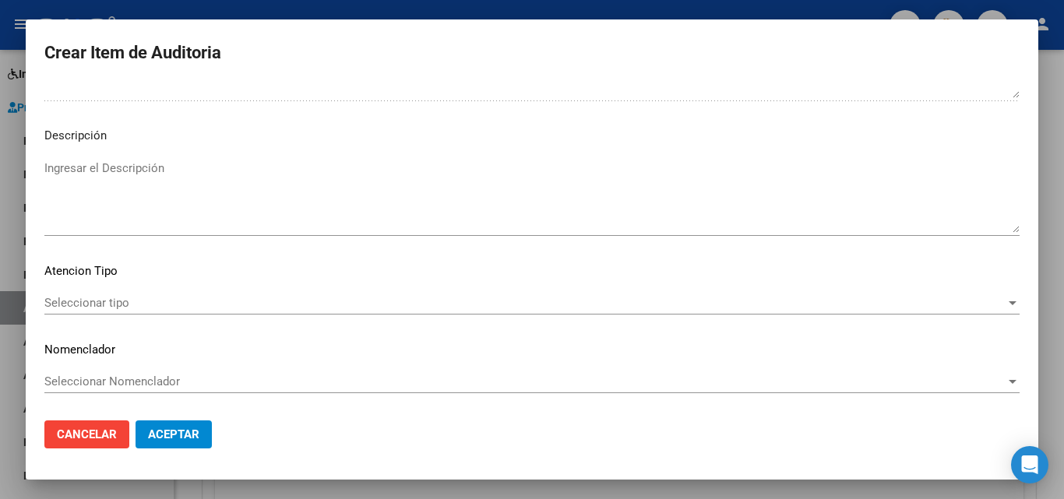
click at [154, 299] on span "Seleccionar tipo" at bounding box center [524, 303] width 961 height 14
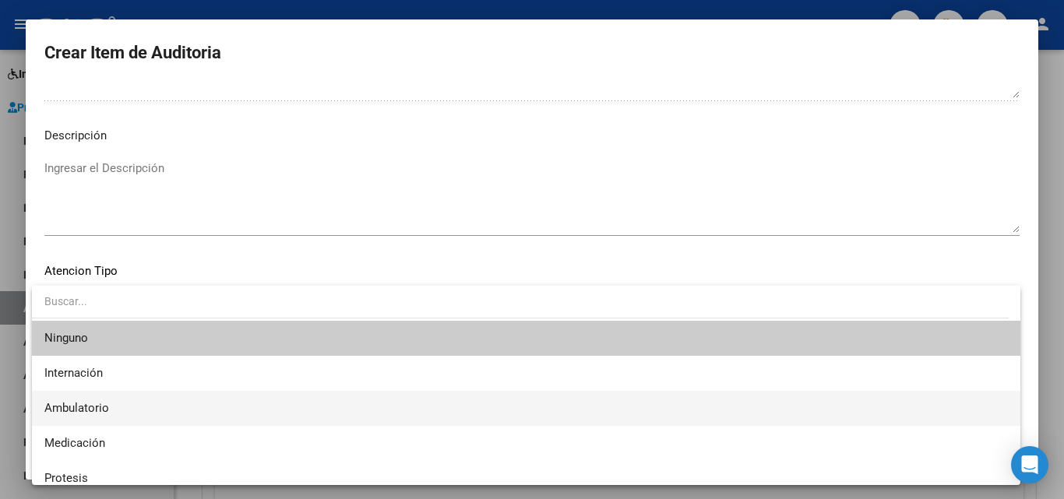
click at [114, 410] on span "Ambulatorio" at bounding box center [525, 408] width 963 height 35
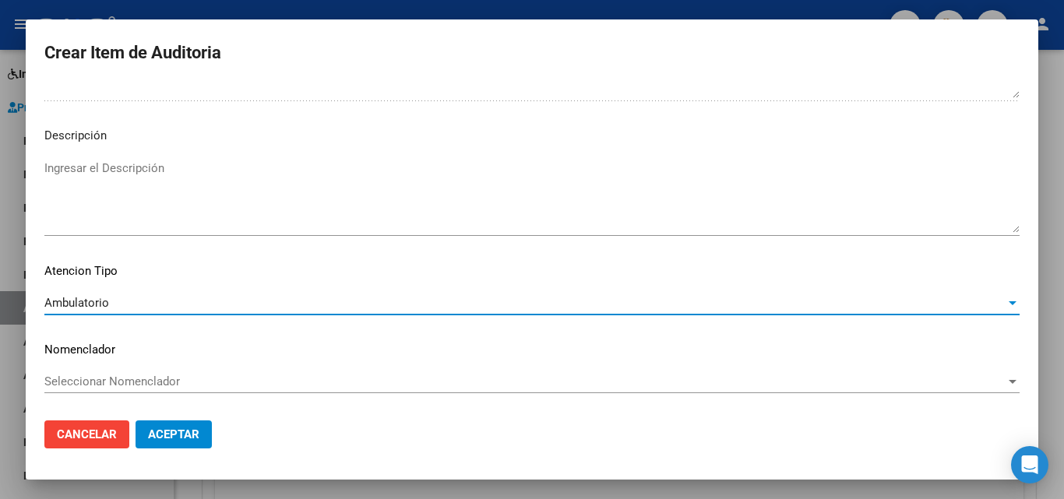
click at [188, 432] on span "Aceptar" at bounding box center [173, 435] width 51 height 14
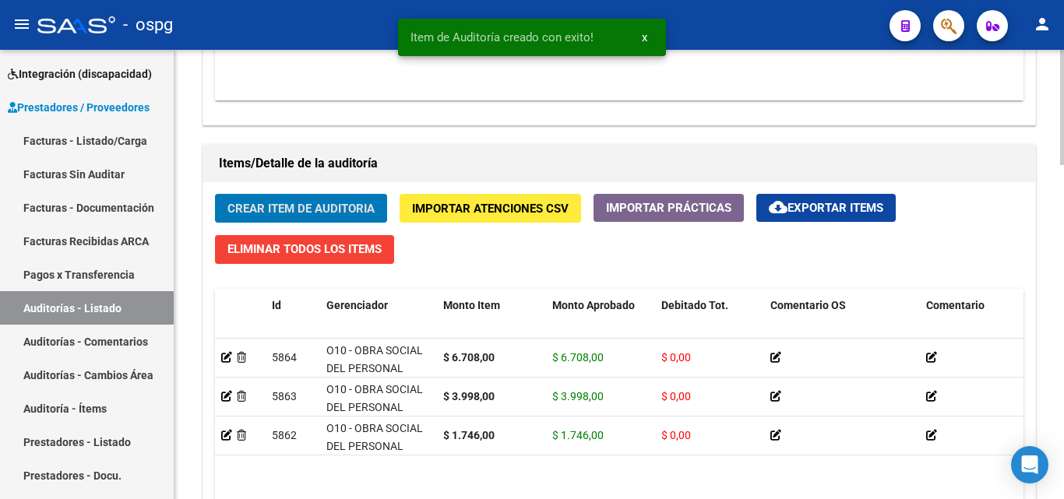
click at [321, 213] on span "Crear Item de Auditoria" at bounding box center [300, 209] width 147 height 14
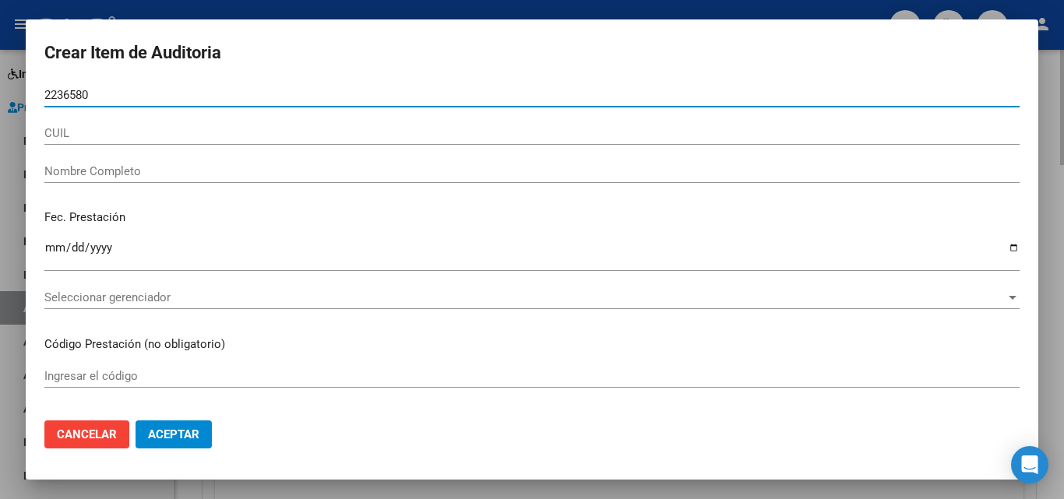
type input "22365805"
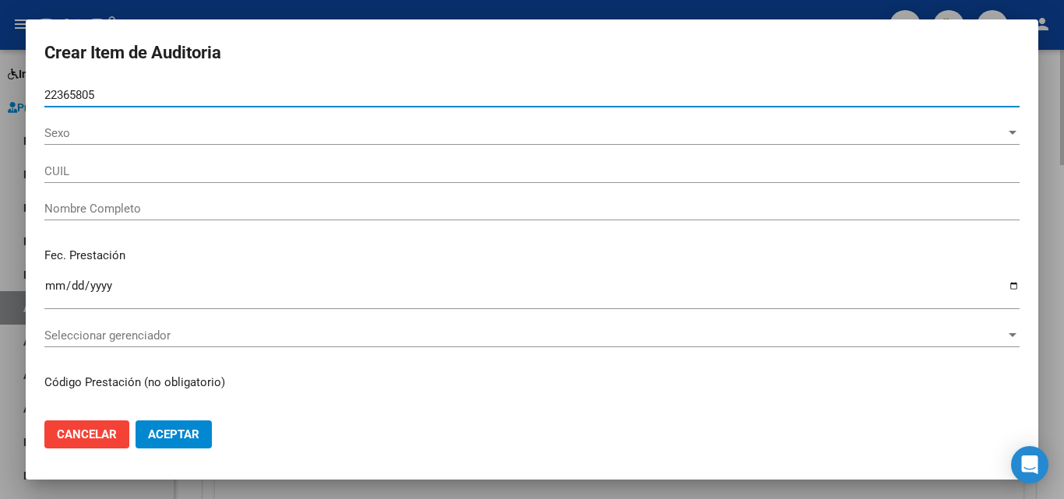
type input "27223658054"
type input "[PERSON_NAME] [PERSON_NAME]"
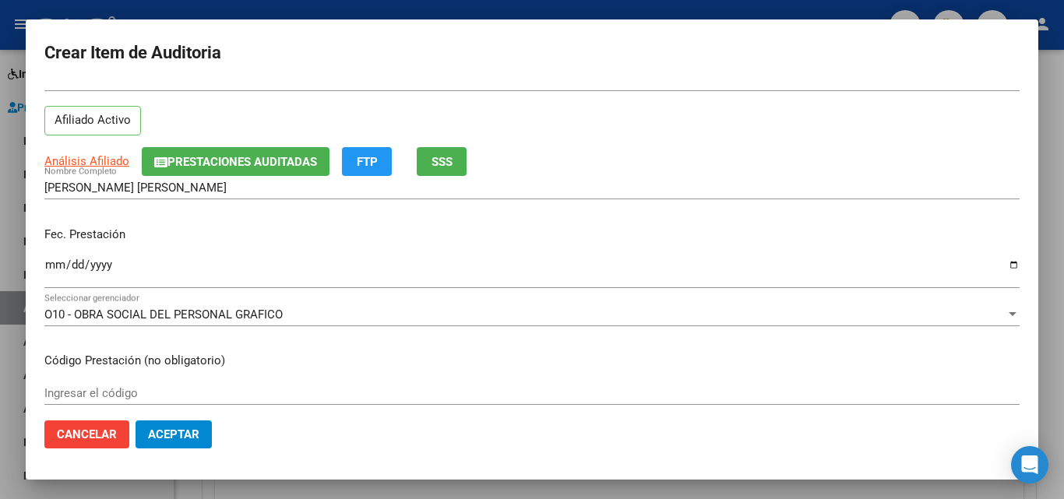
scroll to position [78, 0]
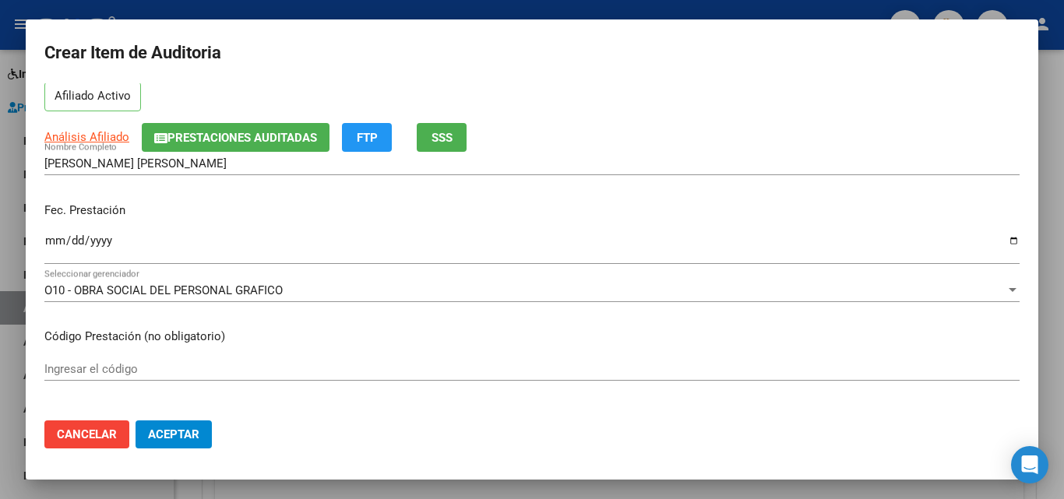
type input "22365805"
click at [48, 235] on input "Ingresar la fecha" at bounding box center [531, 246] width 975 height 25
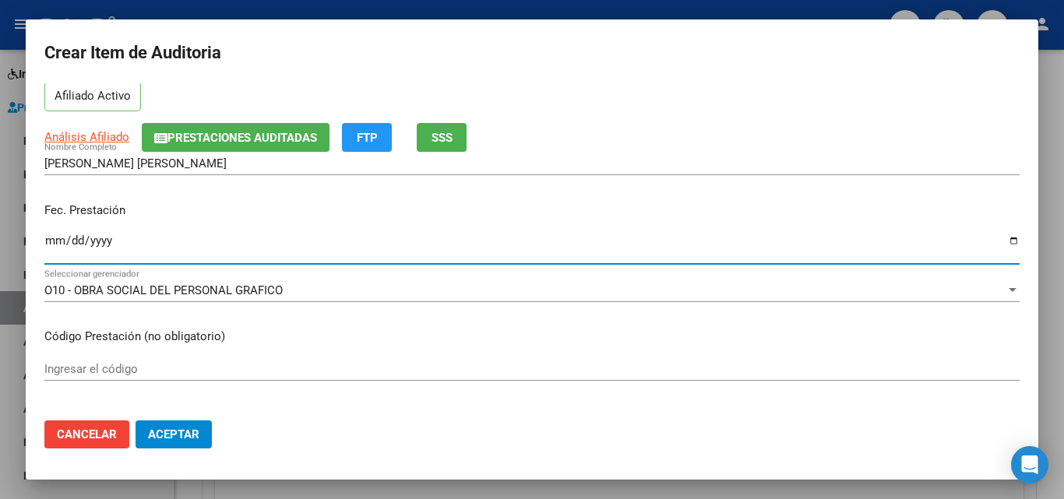
click at [48, 235] on input "[DATE]" at bounding box center [531, 246] width 975 height 25
type input "[DATE]"
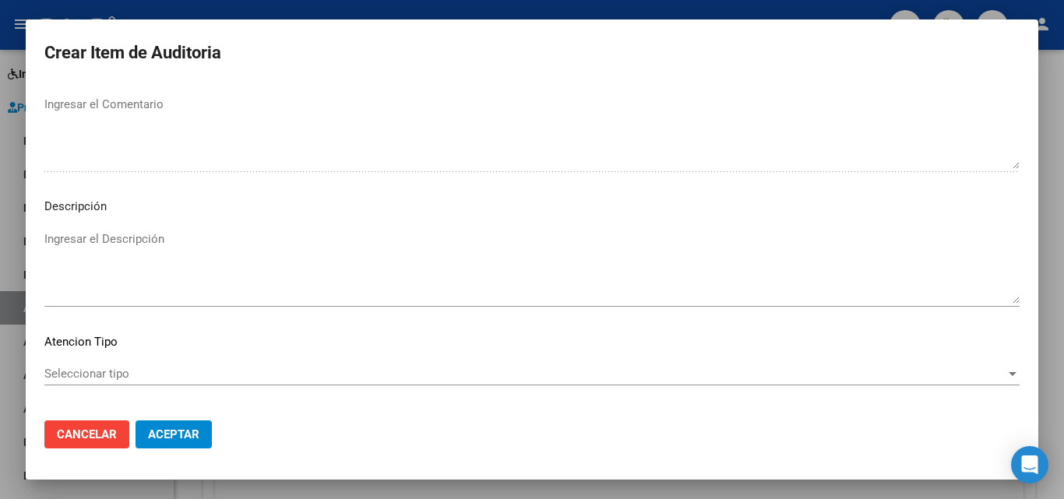
scroll to position [1078, 0]
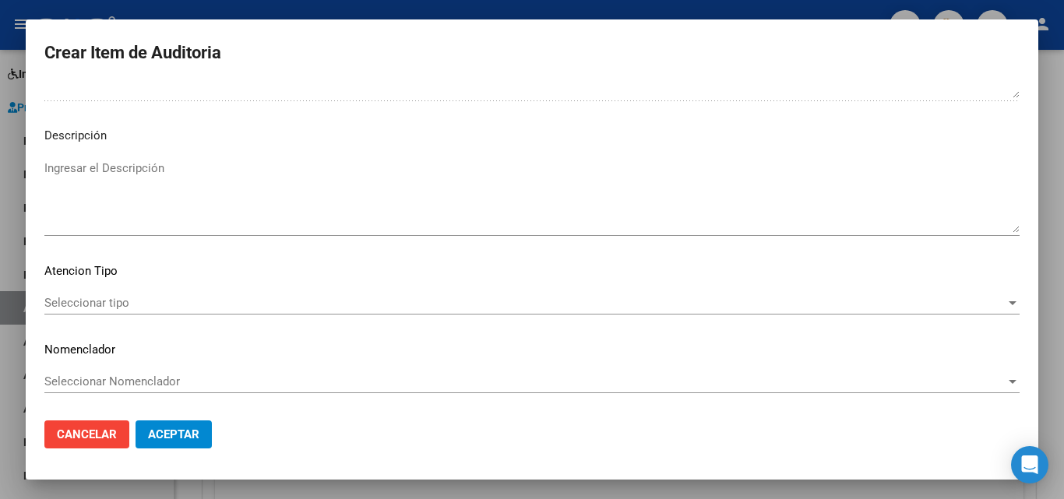
click at [109, 312] on div "Seleccionar tipo Seleccionar tipo" at bounding box center [531, 302] width 975 height 23
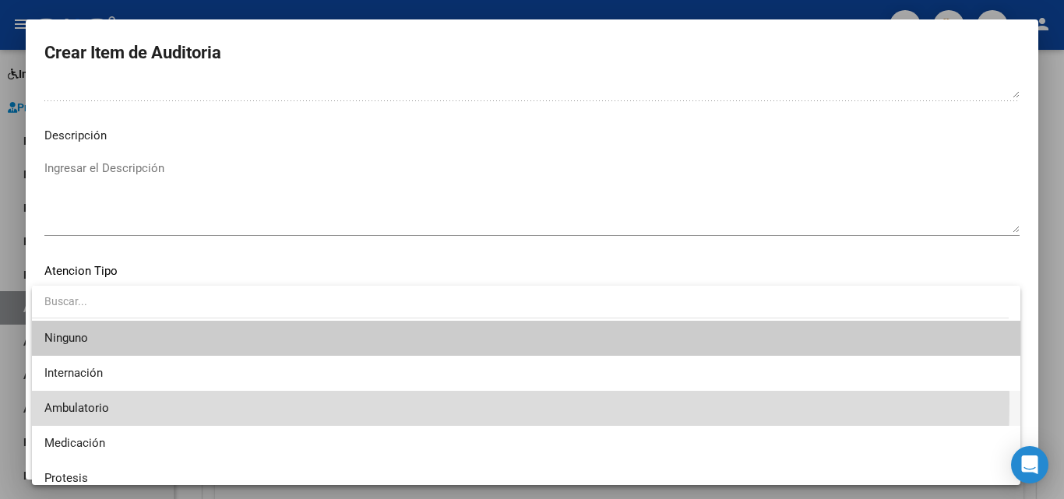
click at [125, 399] on span "Ambulatorio" at bounding box center [525, 408] width 963 height 35
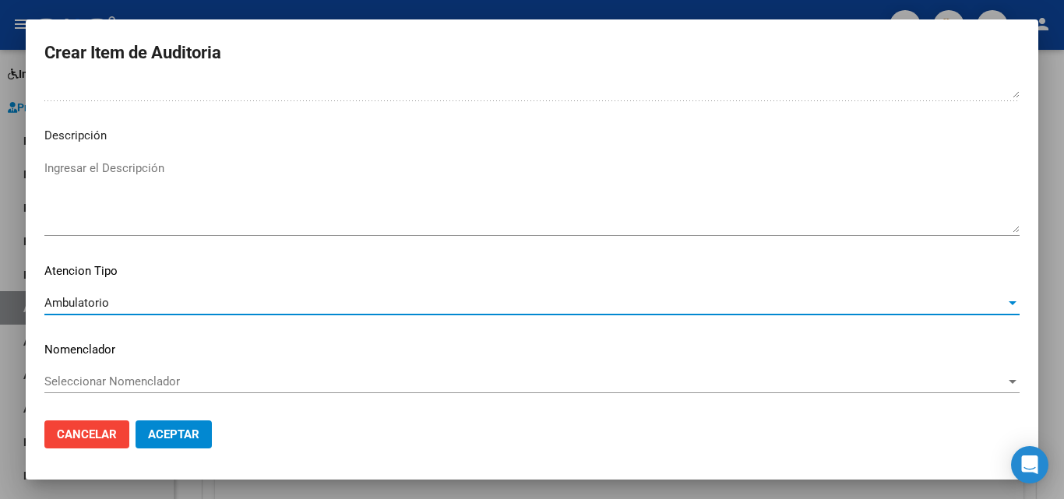
click at [168, 435] on span "Aceptar" at bounding box center [173, 435] width 51 height 14
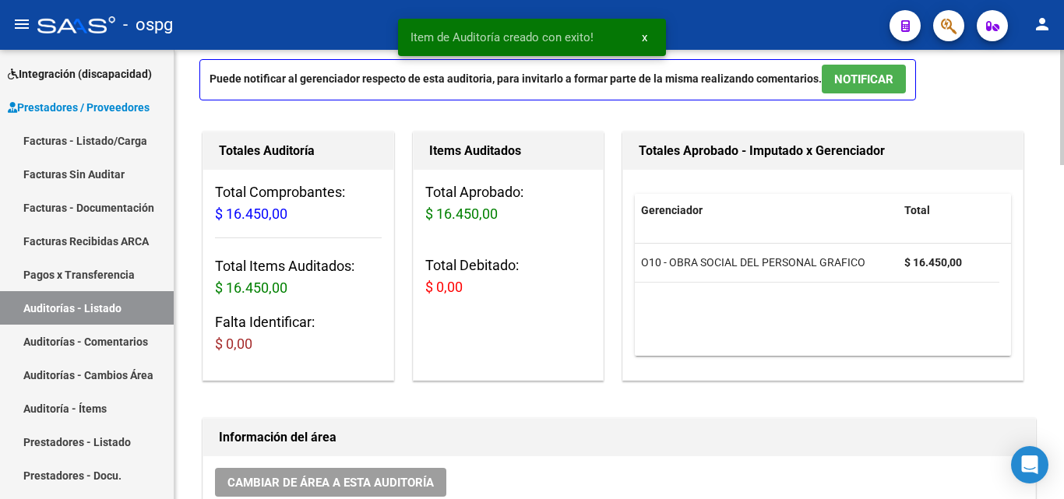
scroll to position [0, 0]
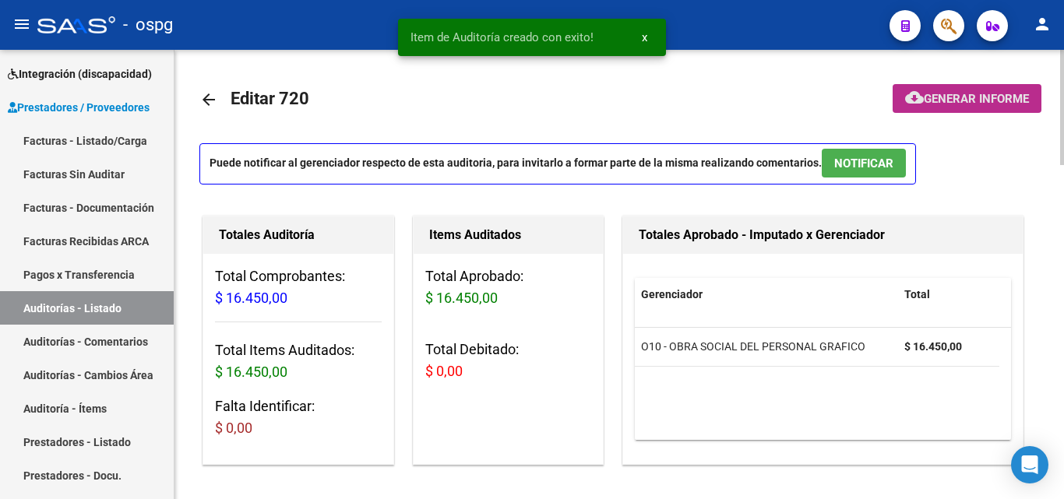
click at [962, 94] on span "Generar informe" at bounding box center [976, 99] width 105 height 14
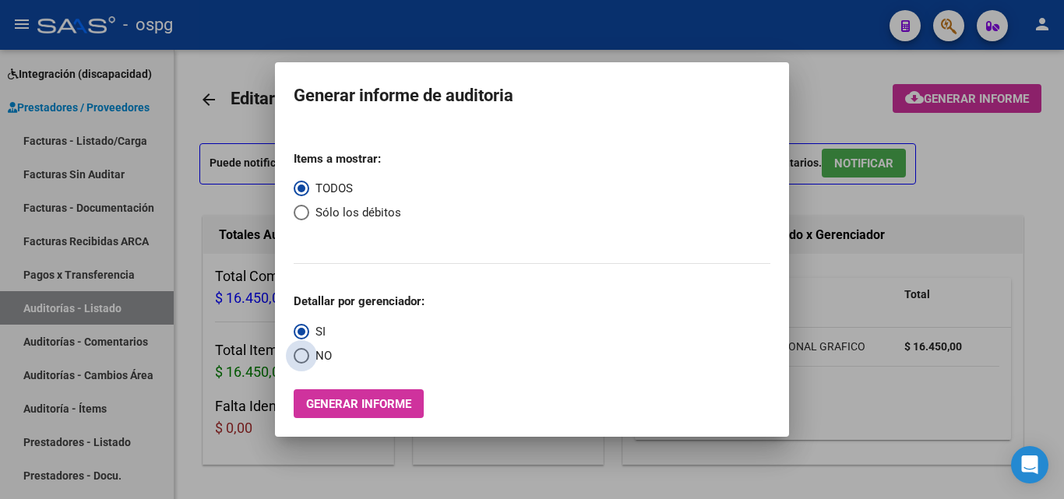
click at [311, 354] on span "NO" at bounding box center [320, 356] width 23 height 18
click at [309, 354] on input "NO" at bounding box center [302, 356] width 16 height 16
radio input "true"
click at [343, 405] on span "Generar informe" at bounding box center [358, 404] width 105 height 14
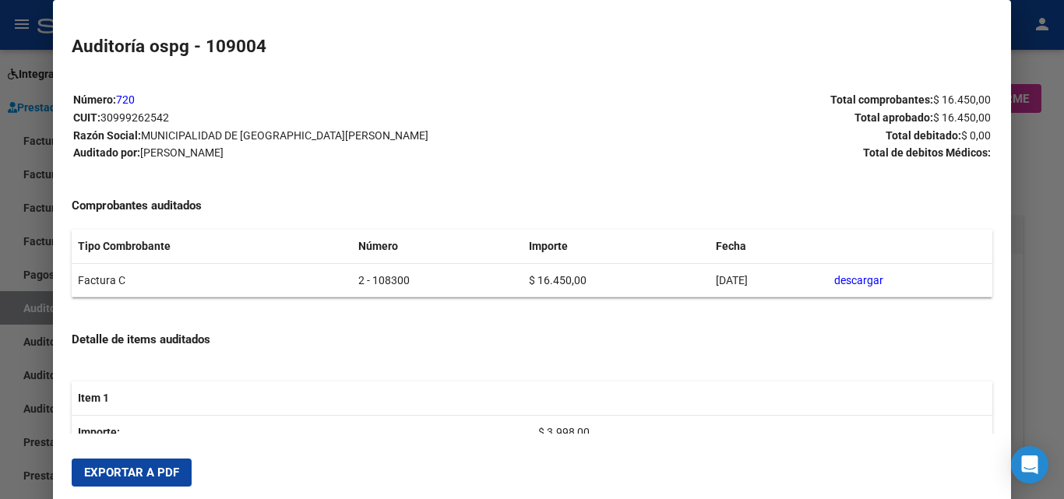
click at [118, 462] on button "Exportar a PDF" at bounding box center [132, 473] width 120 height 28
click at [0, 92] on div at bounding box center [532, 249] width 1064 height 499
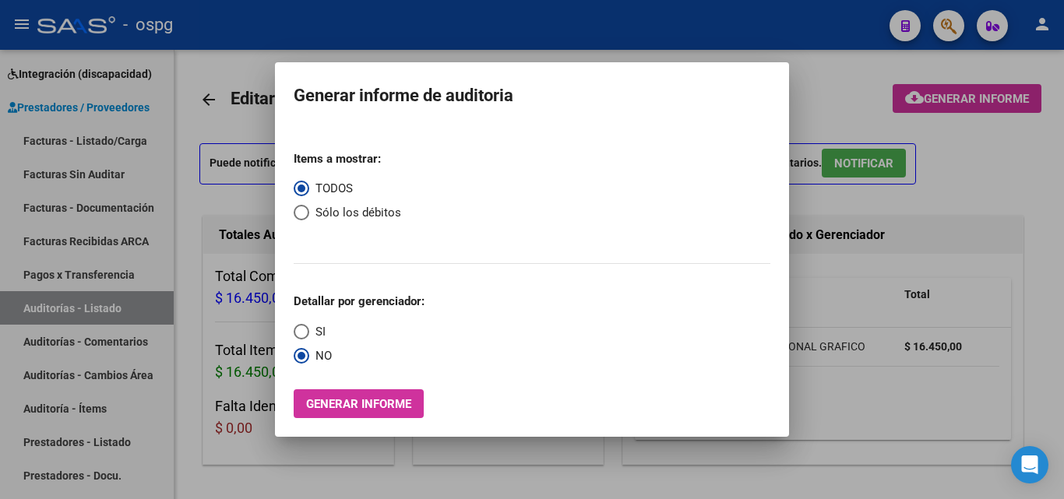
click at [249, 113] on div at bounding box center [532, 249] width 1064 height 499
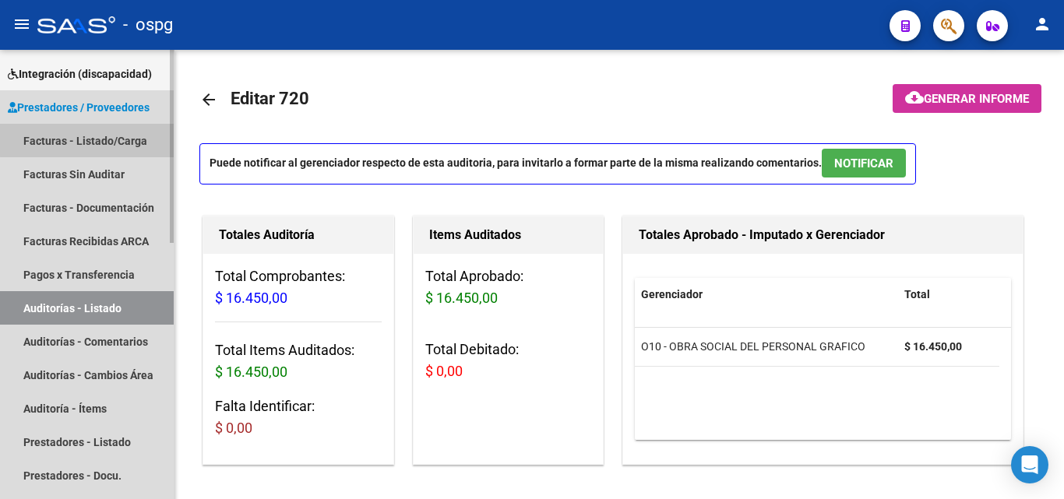
click at [129, 128] on link "Facturas - Listado/Carga" at bounding box center [87, 140] width 174 height 33
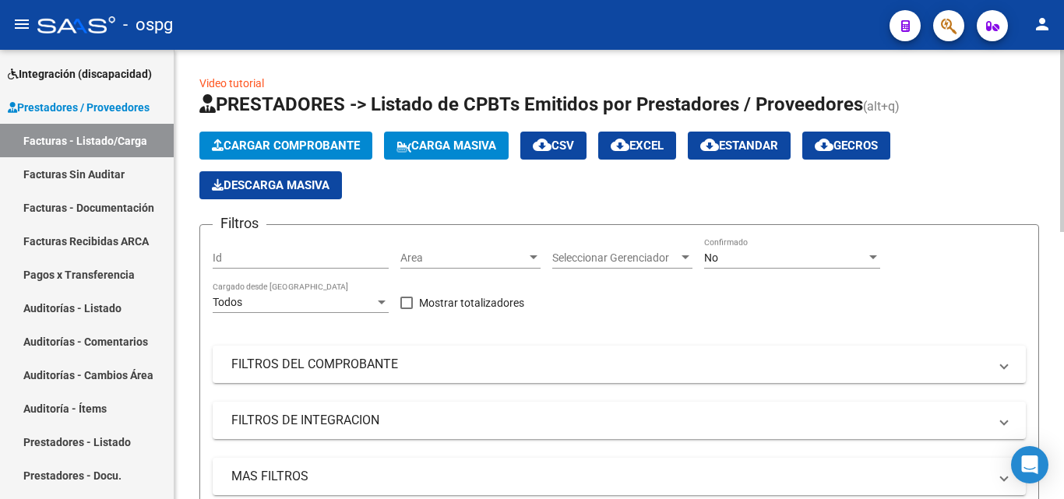
click at [327, 139] on span "Cargar Comprobante" at bounding box center [286, 146] width 148 height 14
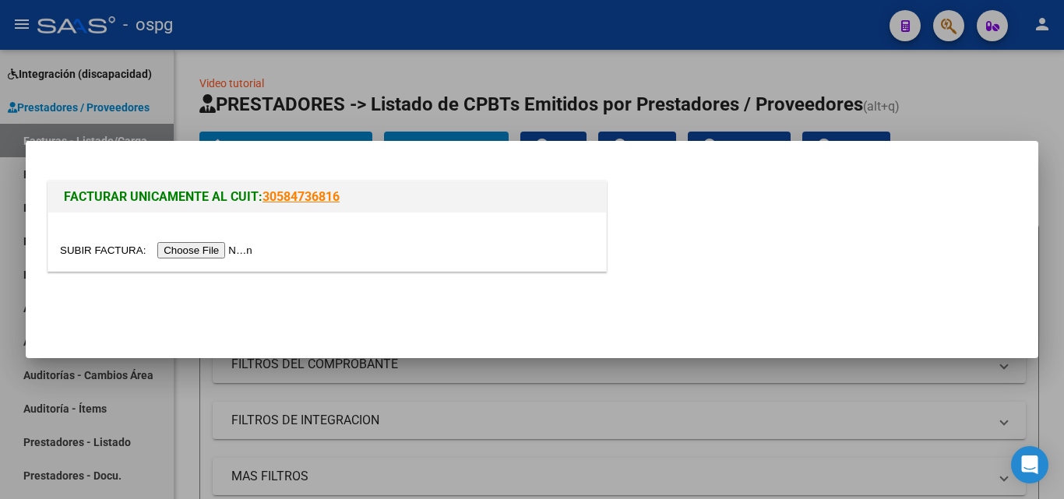
click at [195, 256] on input "file" at bounding box center [158, 250] width 197 height 16
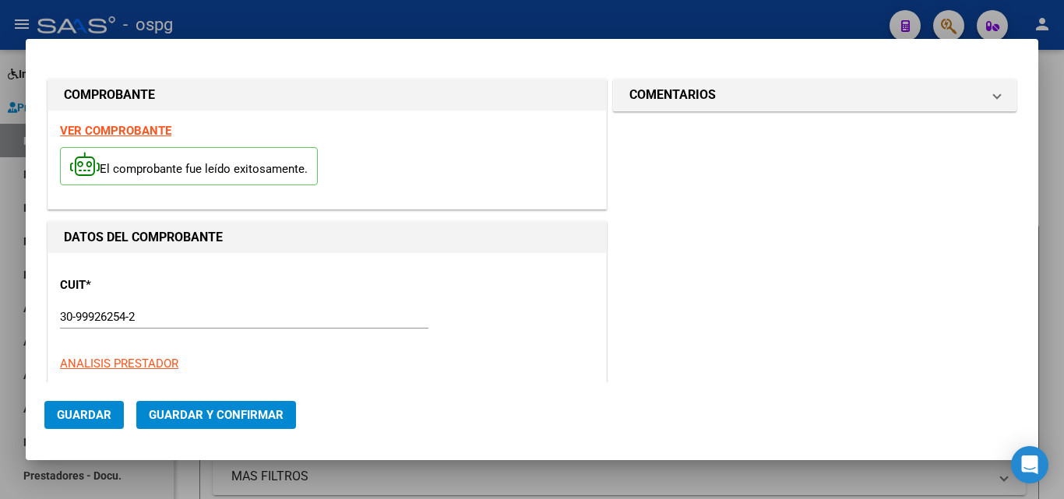
type input "108302"
type input "$ 21.412,00"
type input "[DATE]"
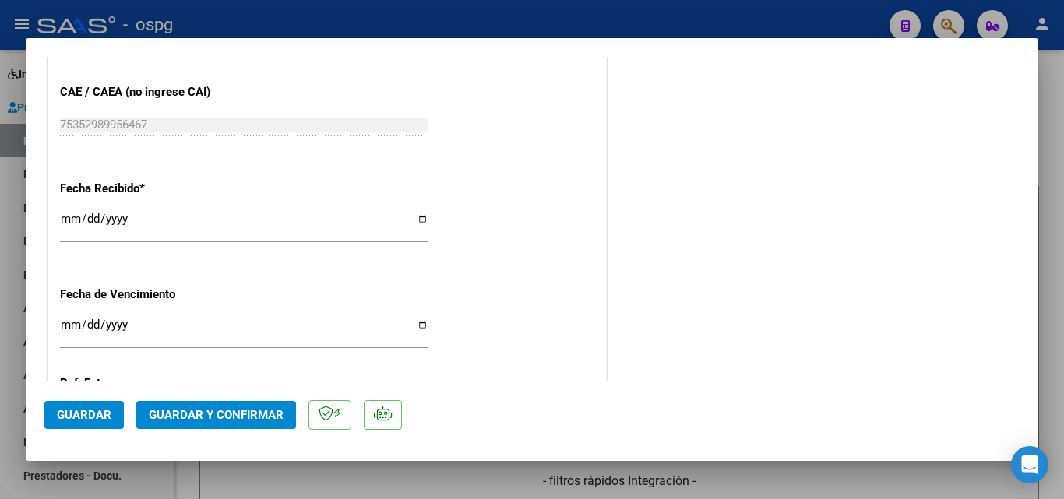
scroll to position [852, 0]
click at [72, 218] on input "[DATE]" at bounding box center [244, 226] width 368 height 25
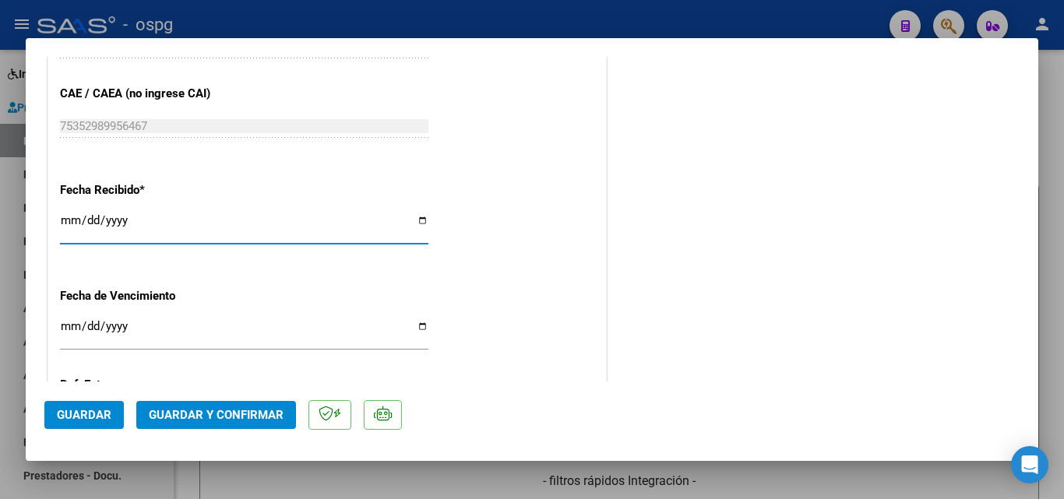
type input "[DATE]"
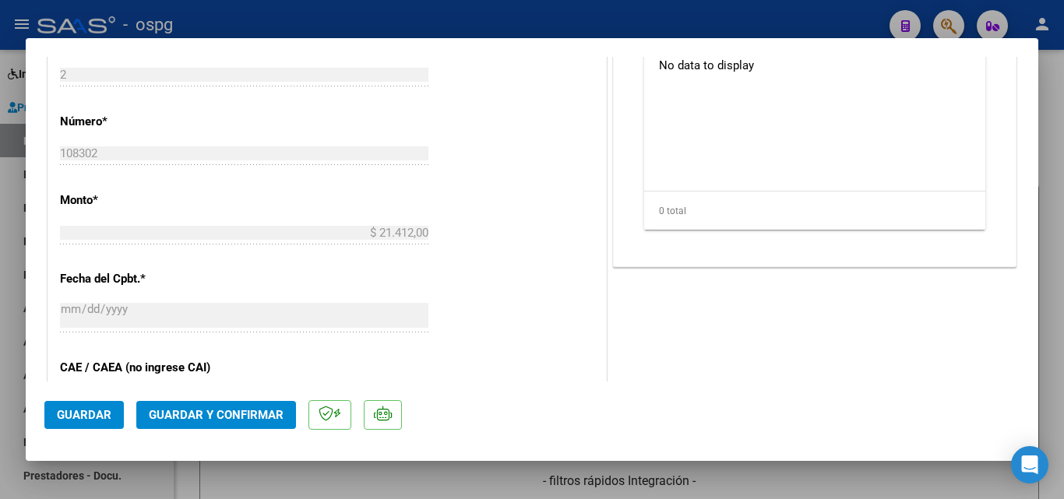
scroll to position [540, 0]
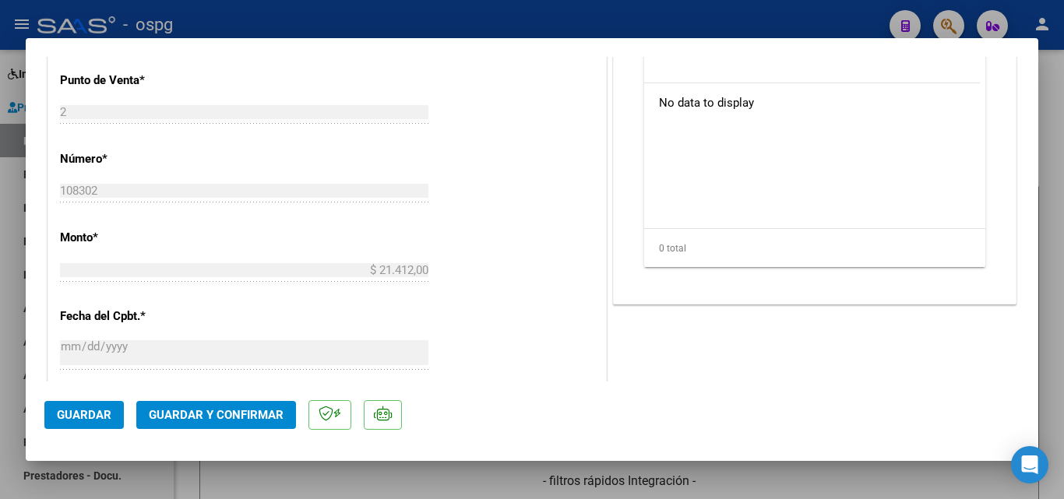
click at [171, 413] on span "Guardar y Confirmar" at bounding box center [216, 415] width 135 height 14
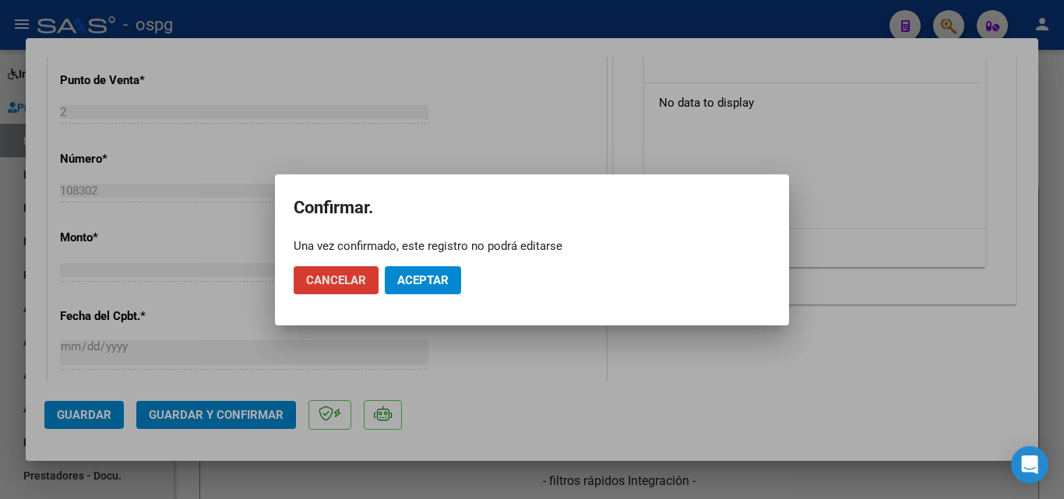
click at [443, 285] on span "Aceptar" at bounding box center [422, 280] width 51 height 14
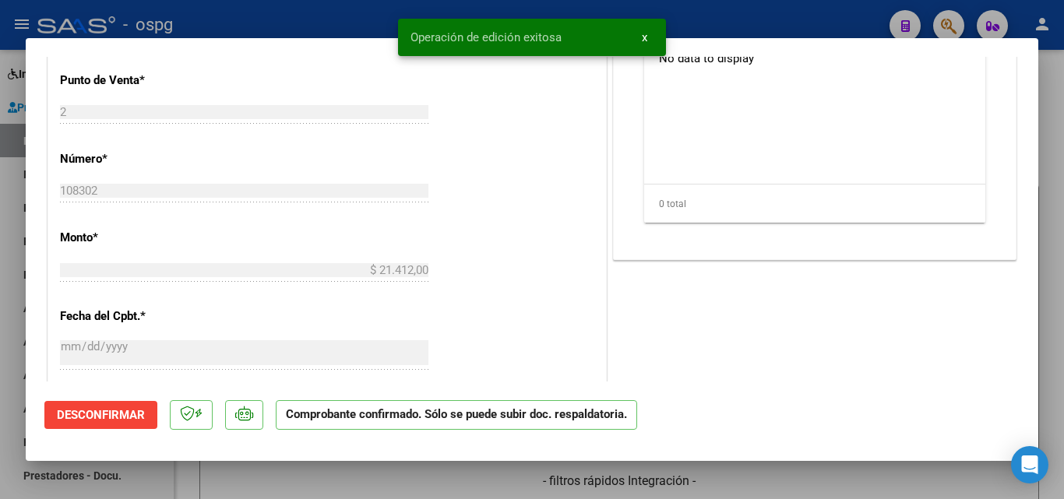
click at [4, 361] on div at bounding box center [532, 249] width 1064 height 499
type input "$ 0,00"
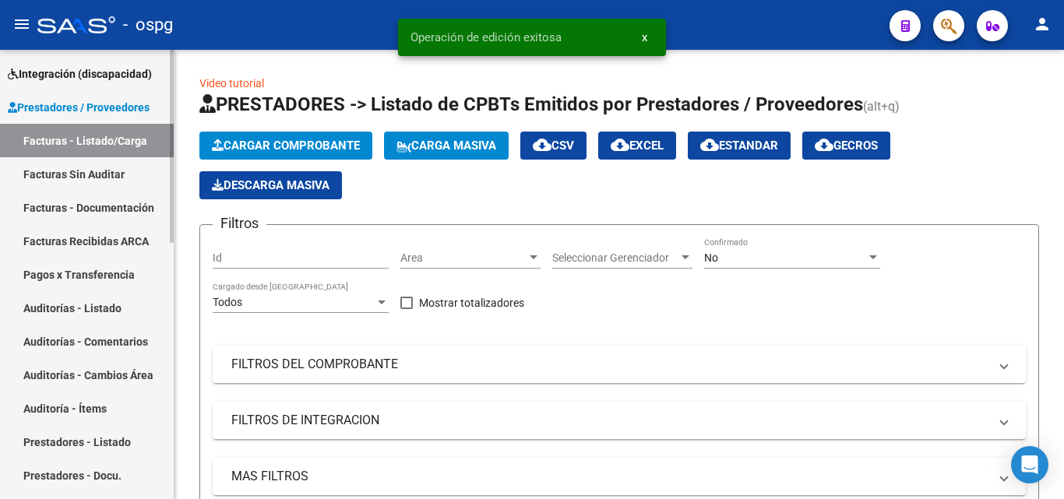
click at [145, 312] on link "Auditorías - Listado" at bounding box center [87, 307] width 174 height 33
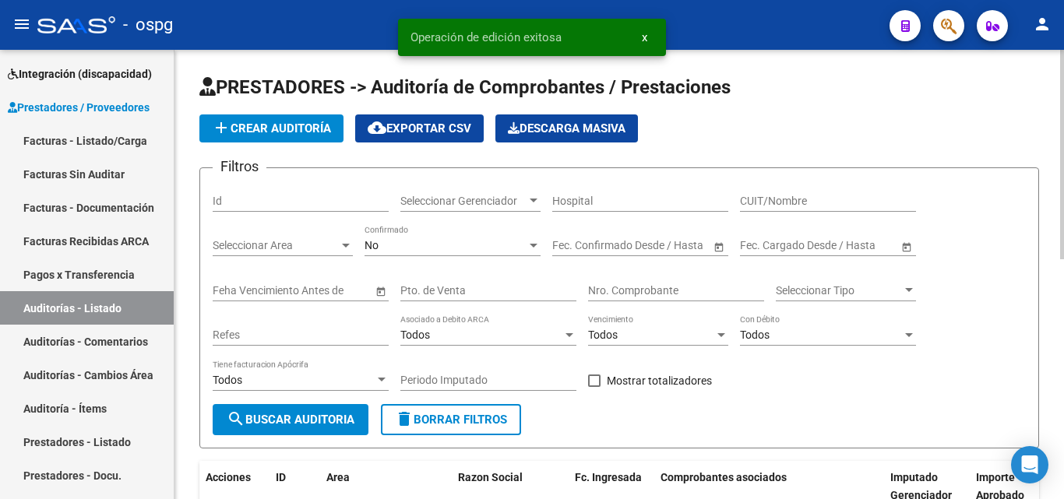
click at [291, 120] on button "add Crear Auditoría" at bounding box center [271, 128] width 144 height 28
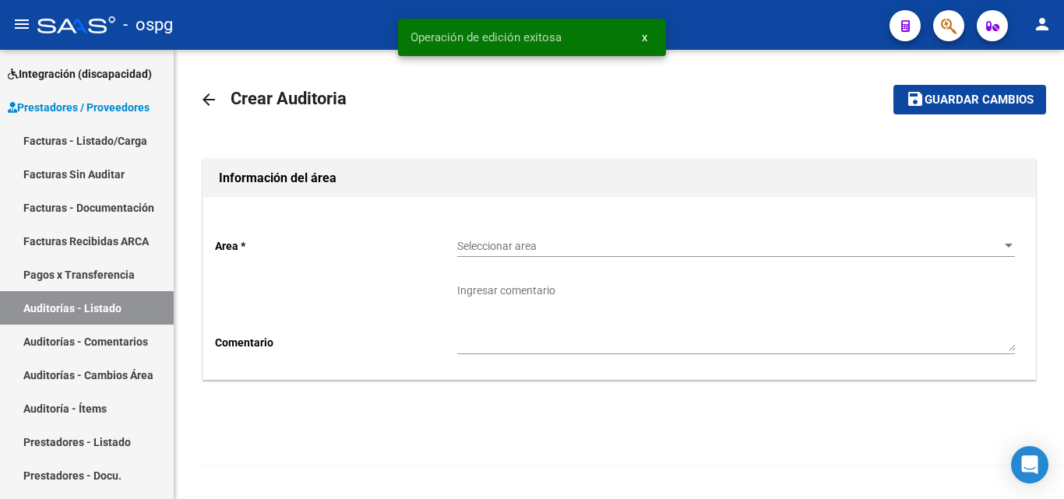
click at [531, 238] on div "Seleccionar area Seleccionar area" at bounding box center [736, 241] width 558 height 31
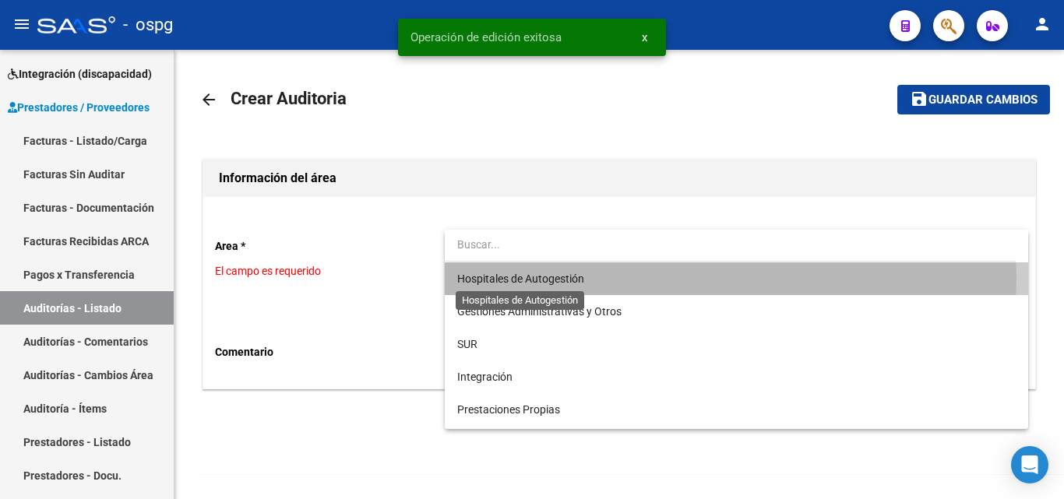
click at [533, 277] on span "Hospitales de Autogestión" at bounding box center [520, 279] width 127 height 12
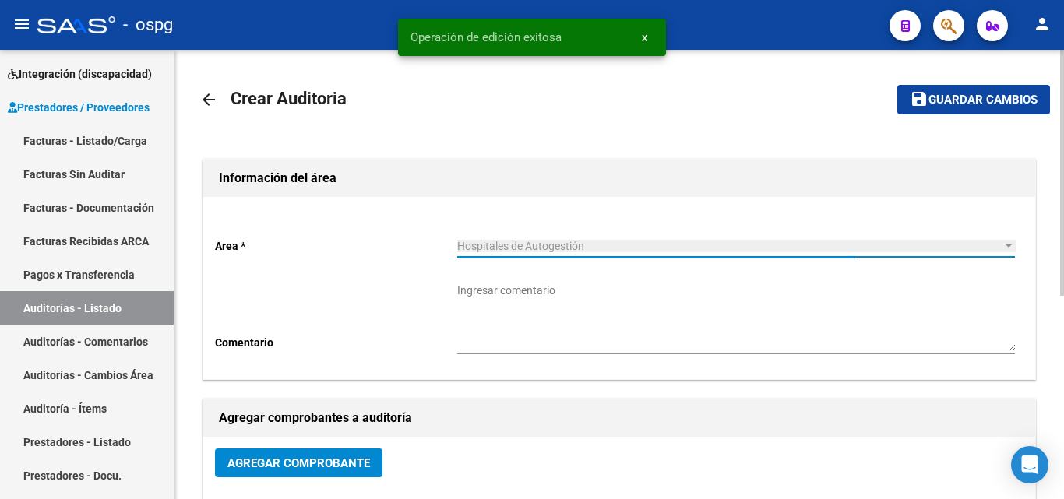
click at [289, 468] on span "Agregar Comprobante" at bounding box center [298, 463] width 143 height 14
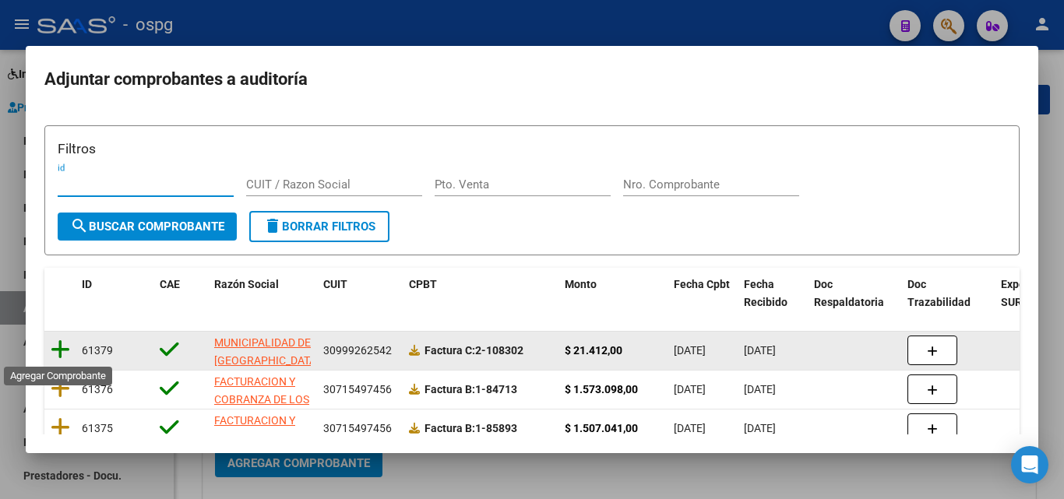
click at [55, 350] on icon at bounding box center [60, 350] width 19 height 22
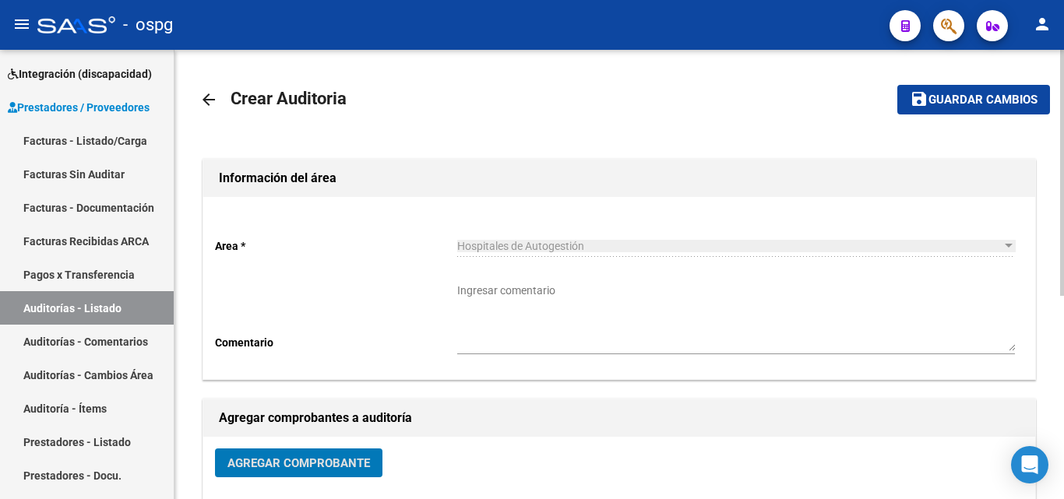
click at [943, 109] on button "save Guardar cambios" at bounding box center [973, 99] width 153 height 29
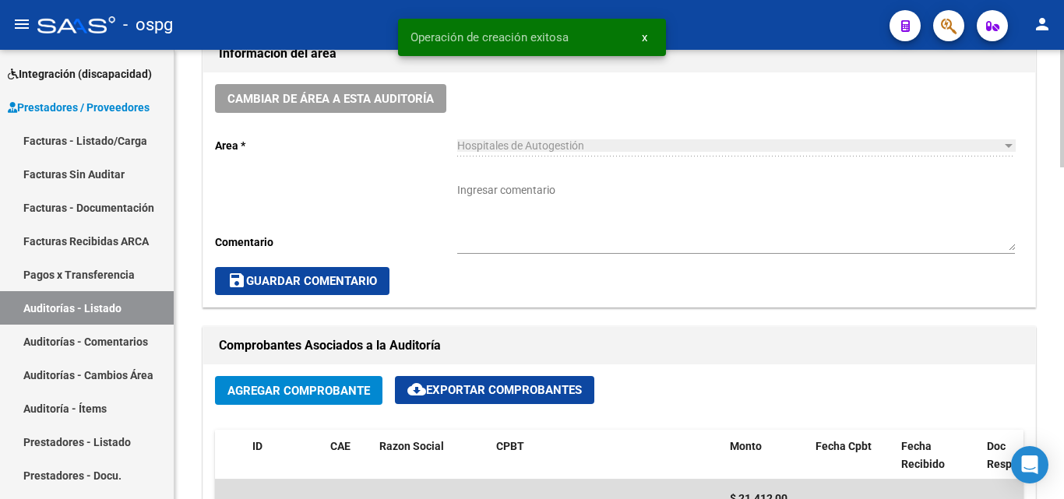
scroll to position [934, 0]
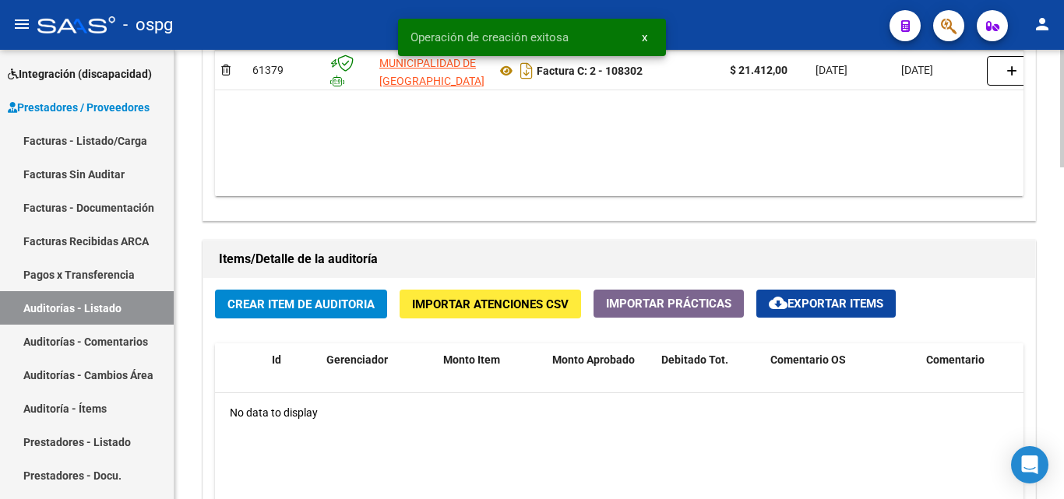
click at [358, 301] on span "Crear Item de Auditoria" at bounding box center [300, 304] width 147 height 14
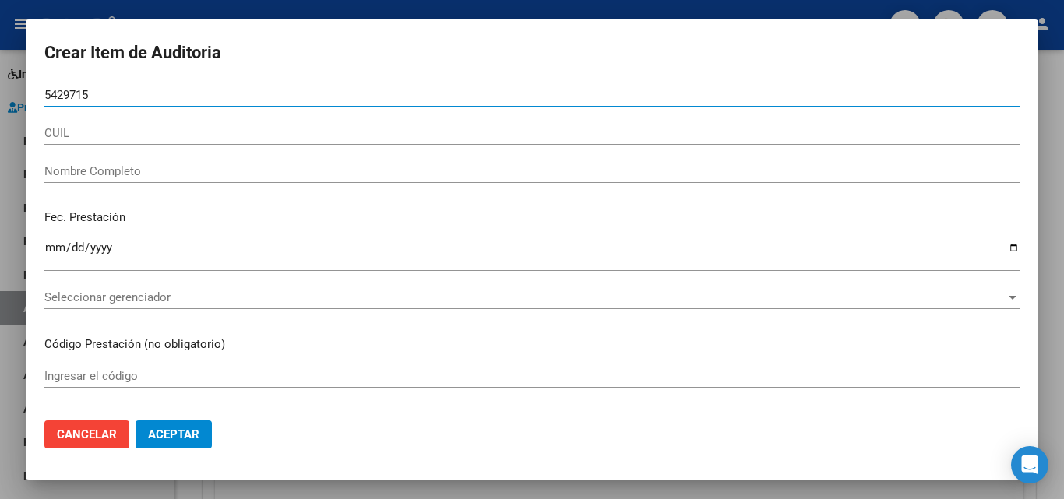
type input "54297159"
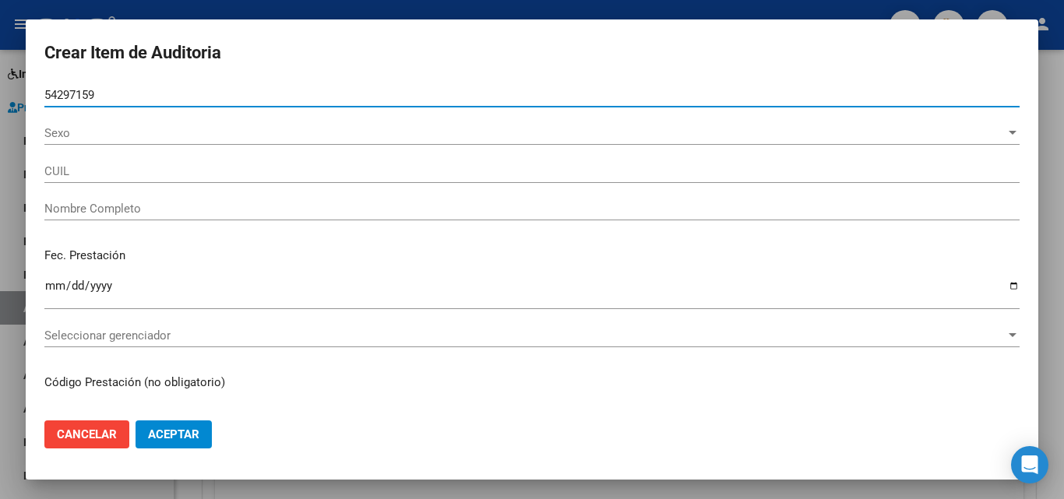
type input "27542971598"
type input "[PERSON_NAME]"
type input "54297159"
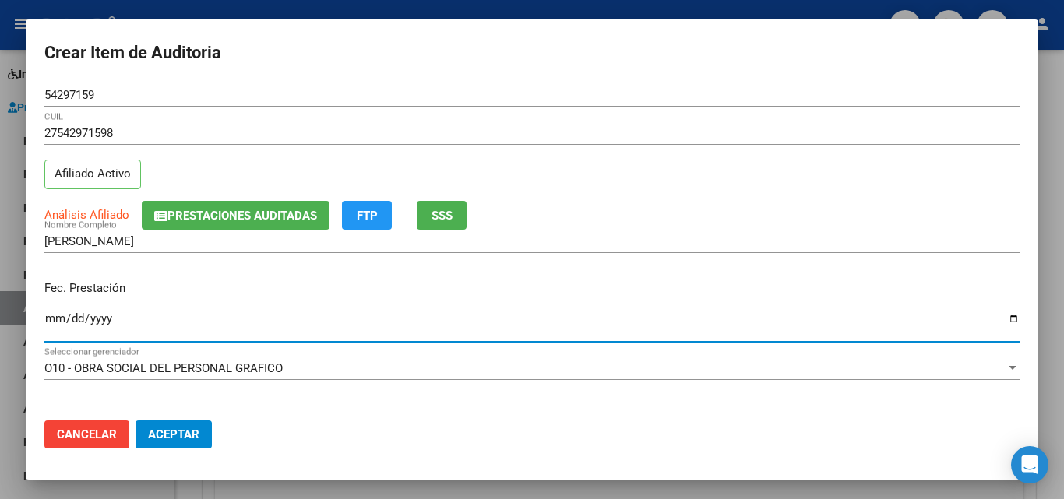
click at [54, 322] on input "Ingresar la fecha" at bounding box center [531, 324] width 975 height 25
type input "0025-07-11"
type input "[DATE]"
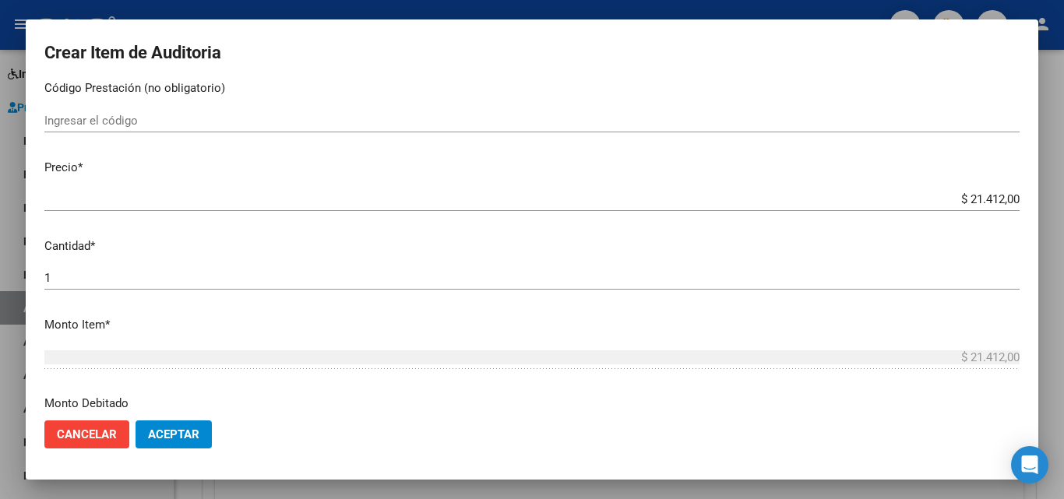
scroll to position [311, 0]
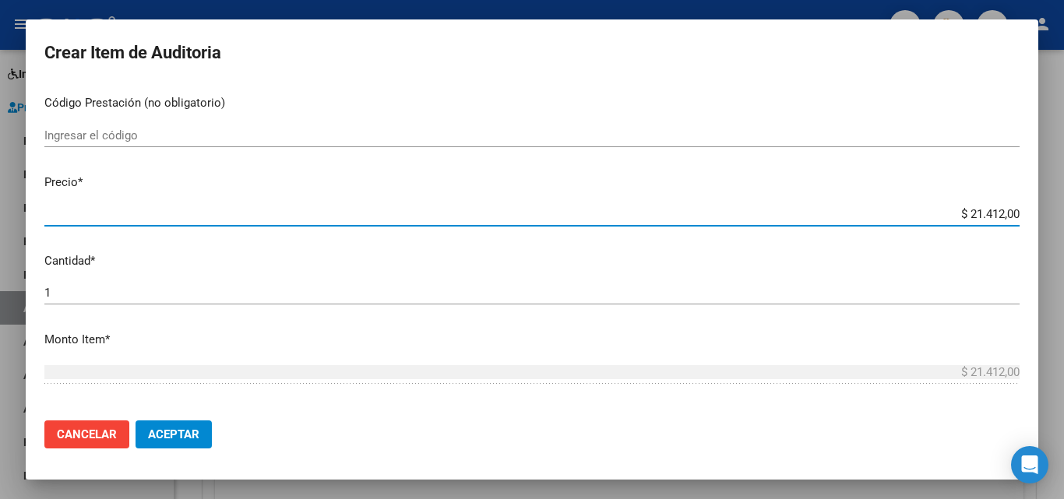
drag, startPoint x: 954, startPoint y: 213, endPoint x: 993, endPoint y: 220, distance: 39.6
click at [993, 220] on input "$ 21.412,00" at bounding box center [531, 214] width 975 height 14
type input "$ 3,00"
type input "$ 39,00"
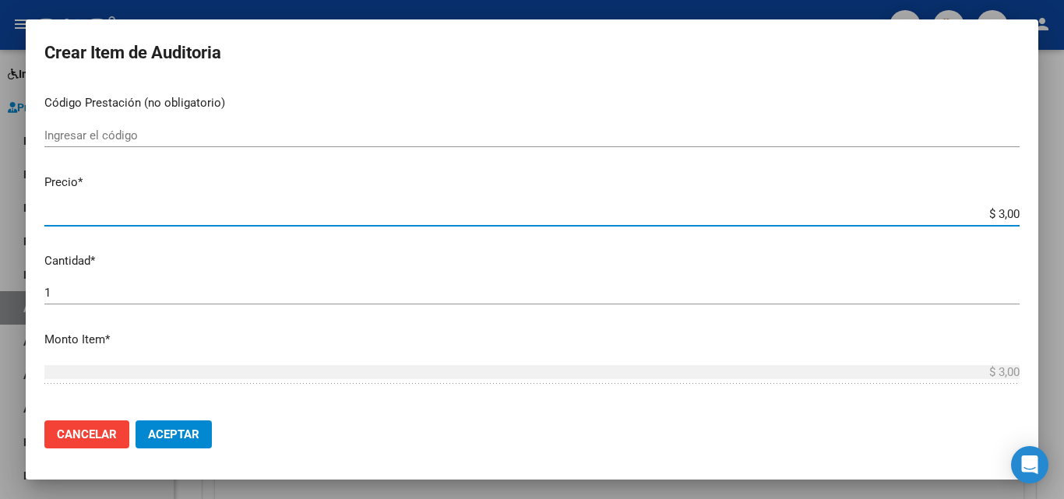
type input "$ 39,00"
type input "$ 399,00"
type input "$ 3.998,00"
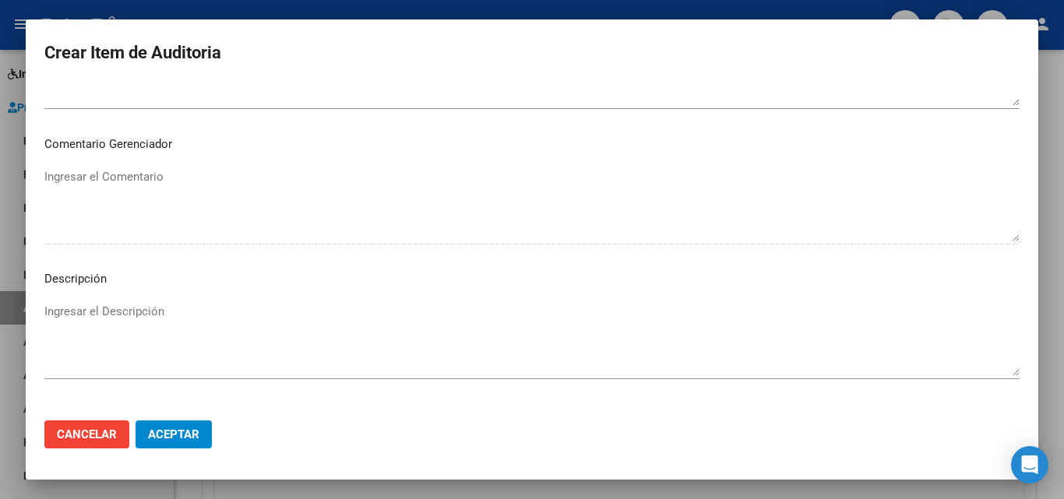
scroll to position [1078, 0]
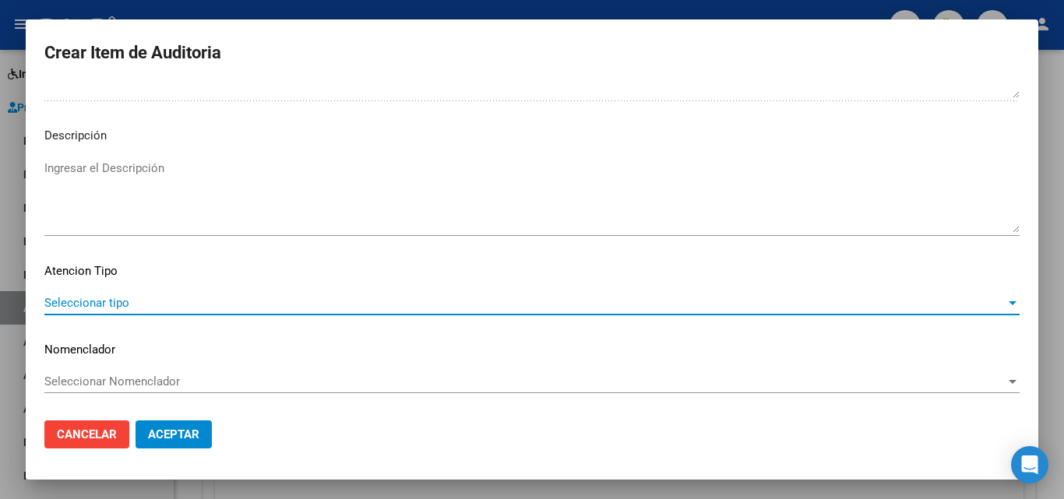
click at [97, 304] on span "Seleccionar tipo" at bounding box center [524, 303] width 961 height 14
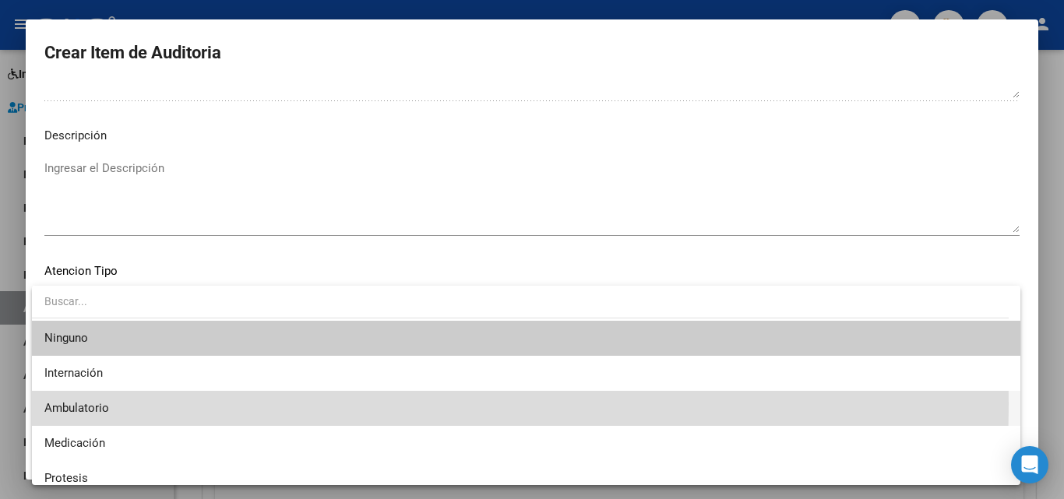
click at [114, 403] on span "Ambulatorio" at bounding box center [525, 408] width 963 height 35
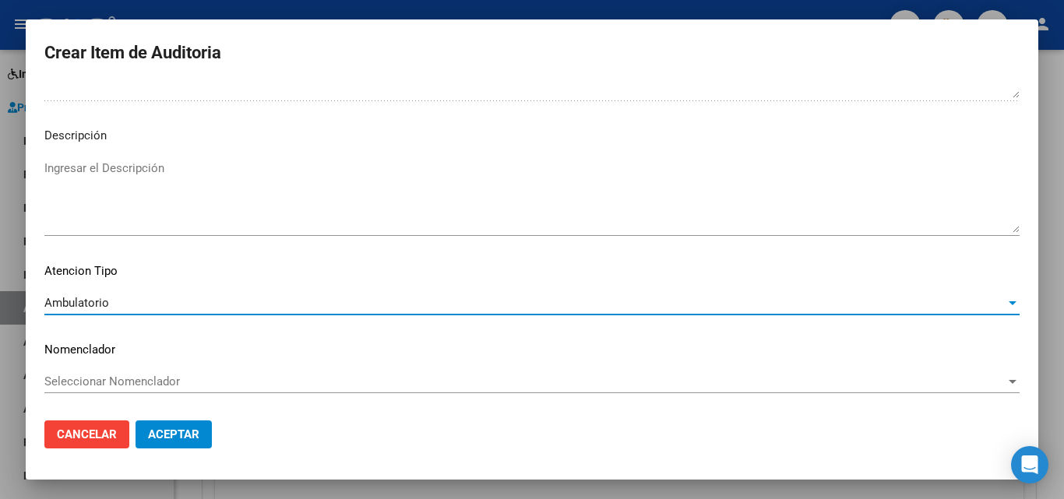
click at [164, 435] on span "Aceptar" at bounding box center [173, 435] width 51 height 14
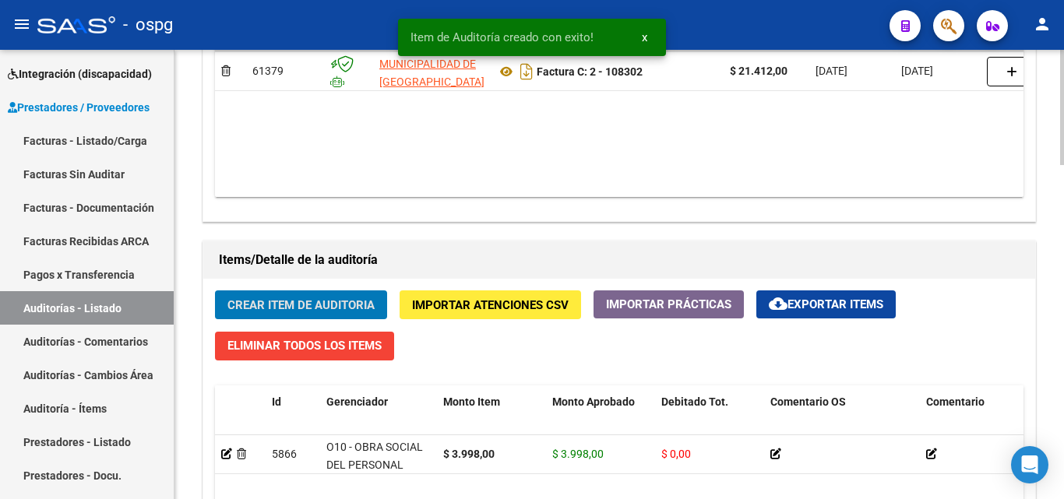
scroll to position [935, 0]
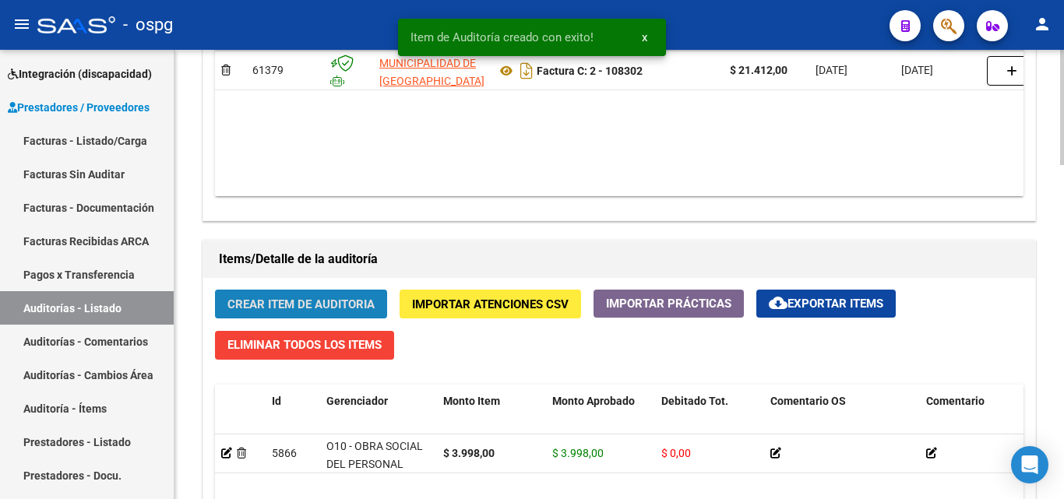
click at [358, 304] on span "Crear Item de Auditoria" at bounding box center [300, 304] width 147 height 14
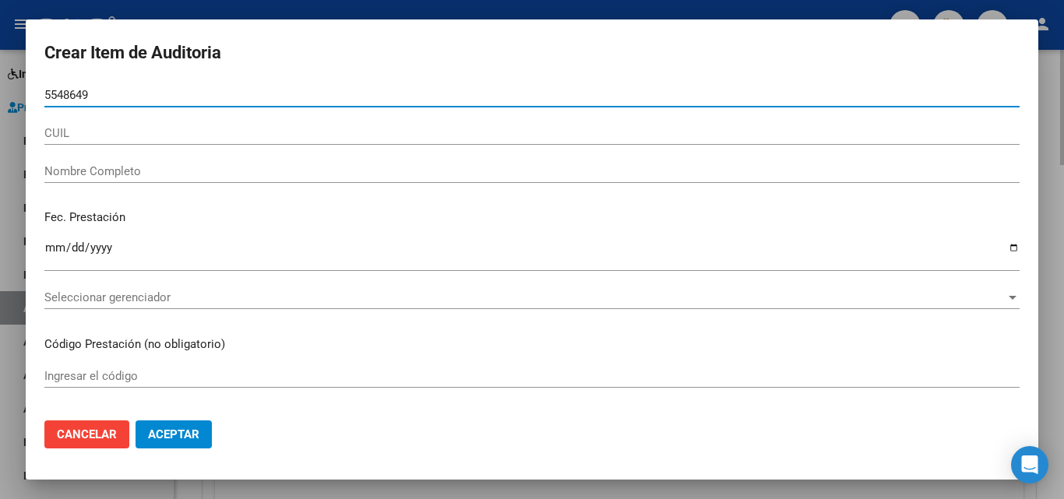
type input "55486499"
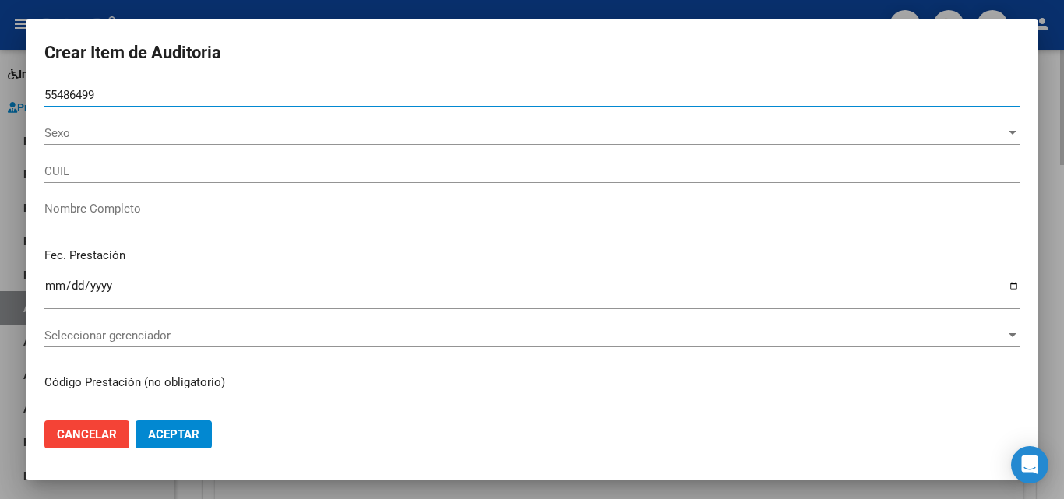
type input "20554864997"
type input "[PERSON_NAME] [PERSON_NAME]"
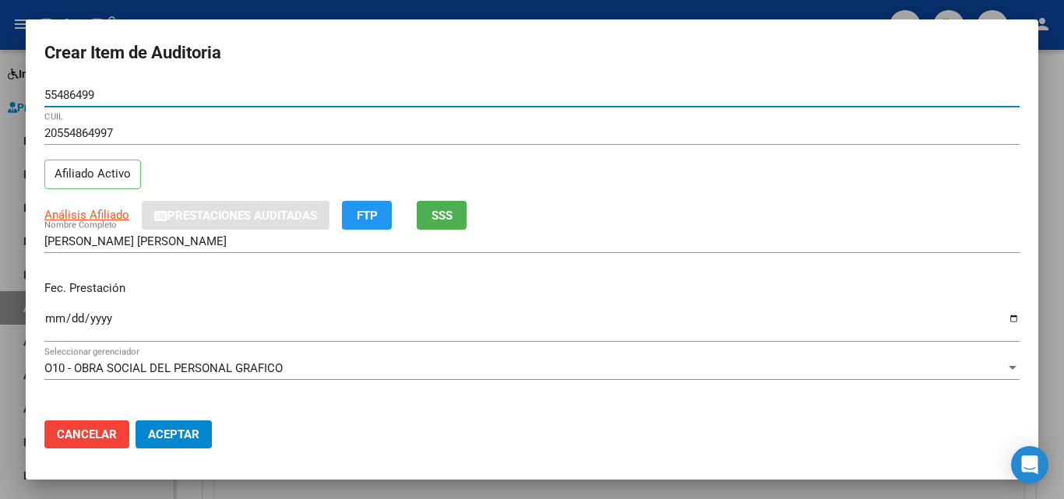
type input "55486499"
click at [51, 329] on input "Ingresar la fecha" at bounding box center [531, 324] width 975 height 25
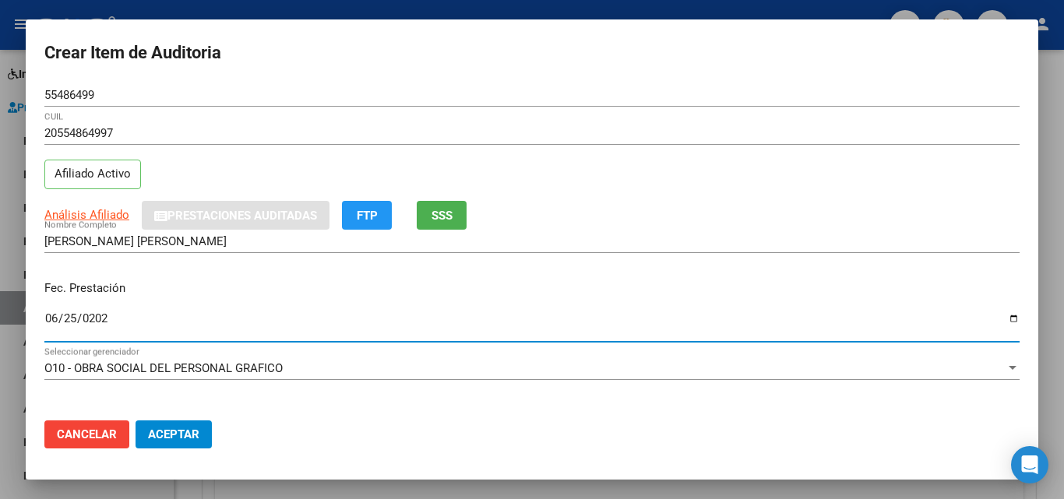
type input "[DATE]"
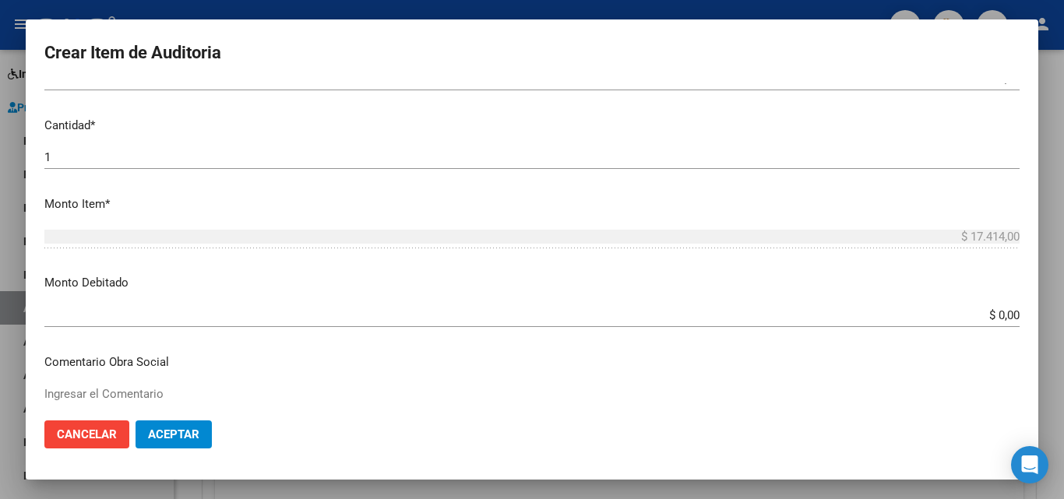
scroll to position [389, 0]
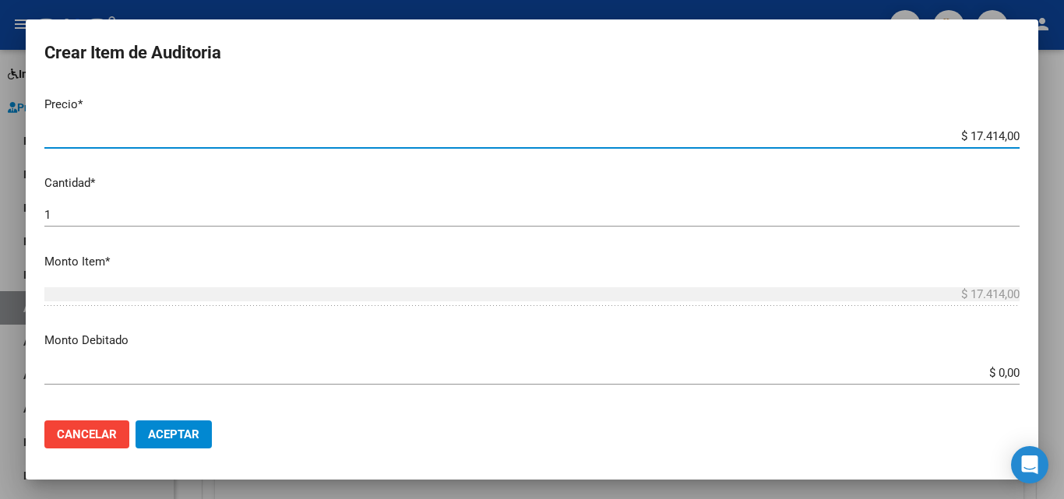
drag, startPoint x: 955, startPoint y: 135, endPoint x: 993, endPoint y: 133, distance: 38.2
click at [993, 133] on input "$ 17.414,00" at bounding box center [531, 136] width 975 height 14
type input "$ 3,00"
type input "$ 39,00"
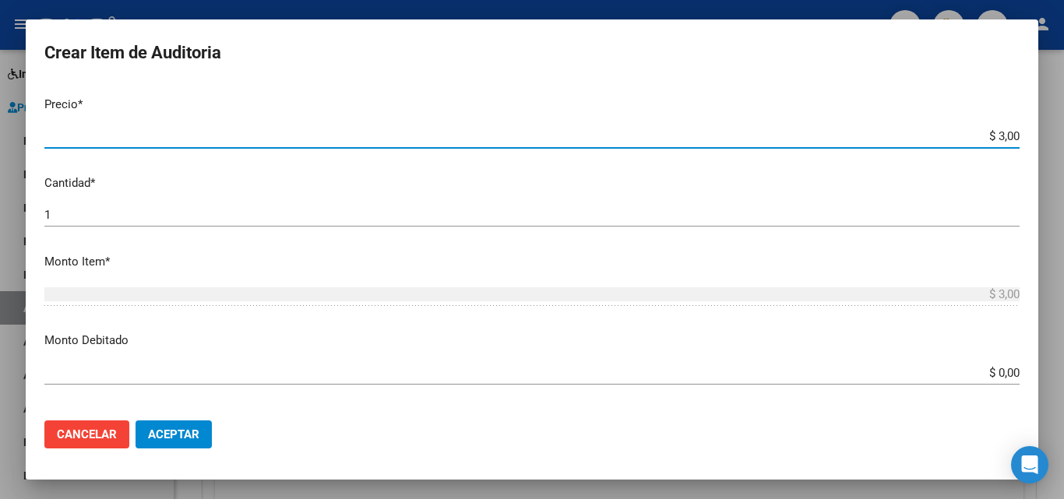
type input "$ 39,00"
type input "$ 399,00"
type input "$ 3.998,00"
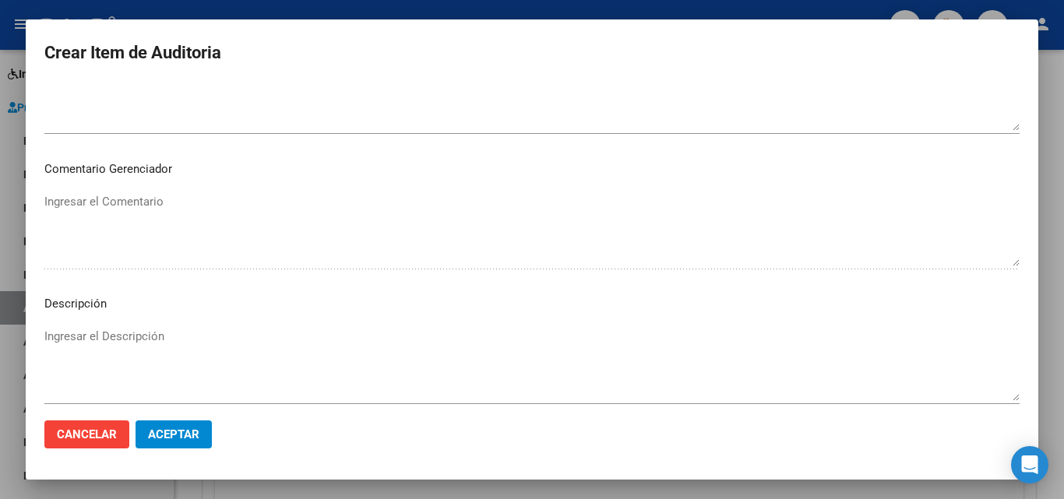
scroll to position [1078, 0]
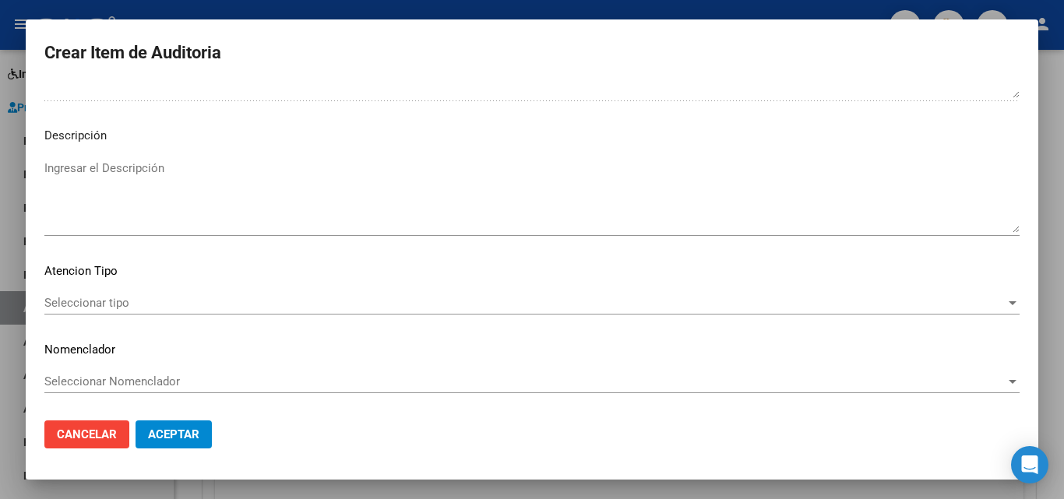
click at [134, 308] on span "Seleccionar tipo" at bounding box center [524, 303] width 961 height 14
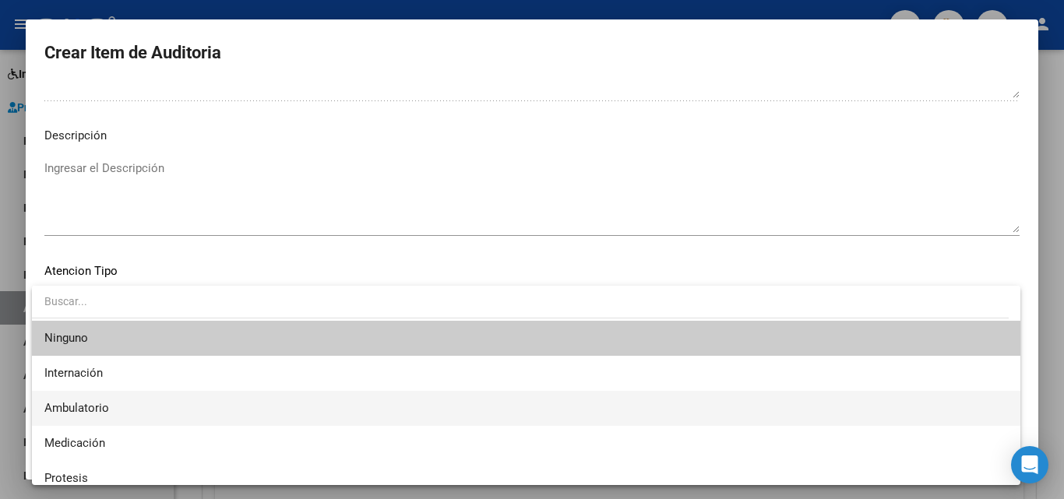
click at [110, 411] on span "Ambulatorio" at bounding box center [525, 408] width 963 height 35
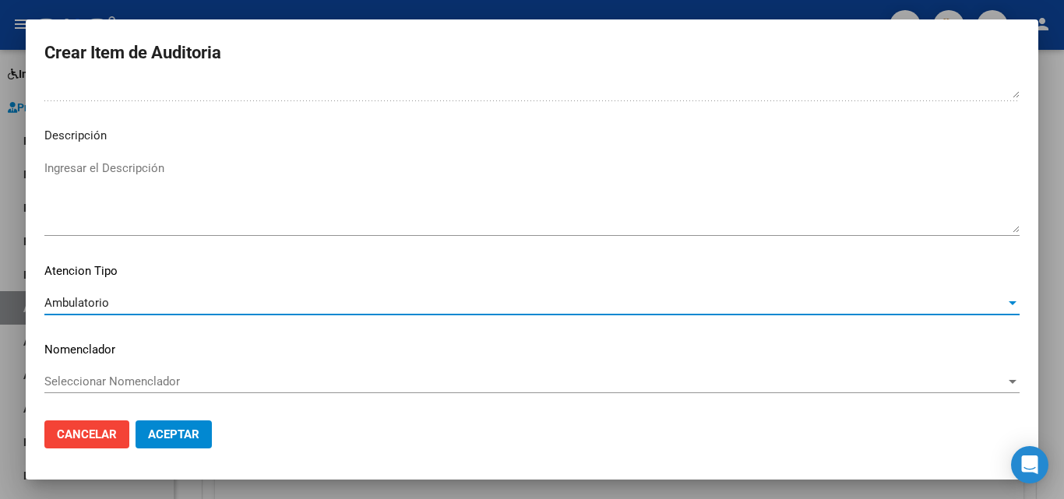
click at [160, 444] on button "Aceptar" at bounding box center [173, 435] width 76 height 28
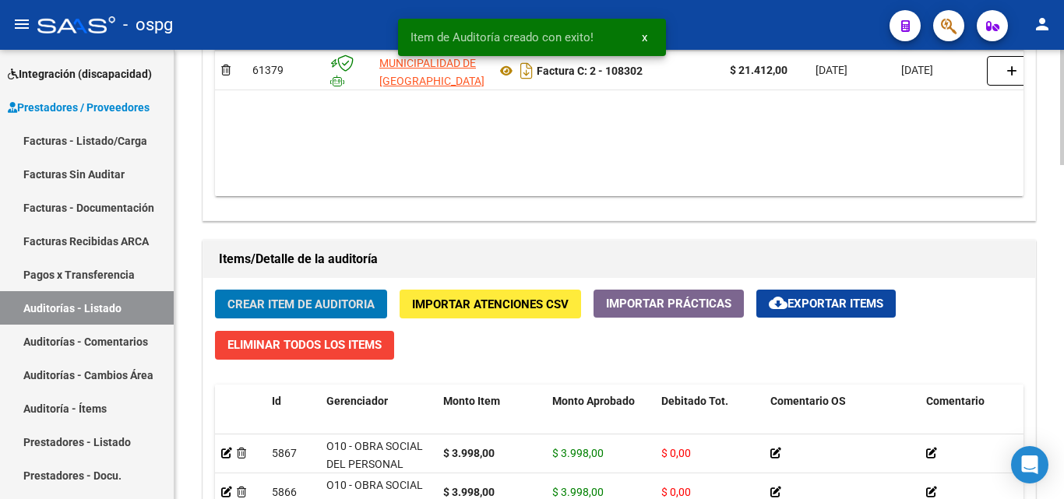
click at [257, 302] on span "Crear Item de Auditoria" at bounding box center [300, 304] width 147 height 14
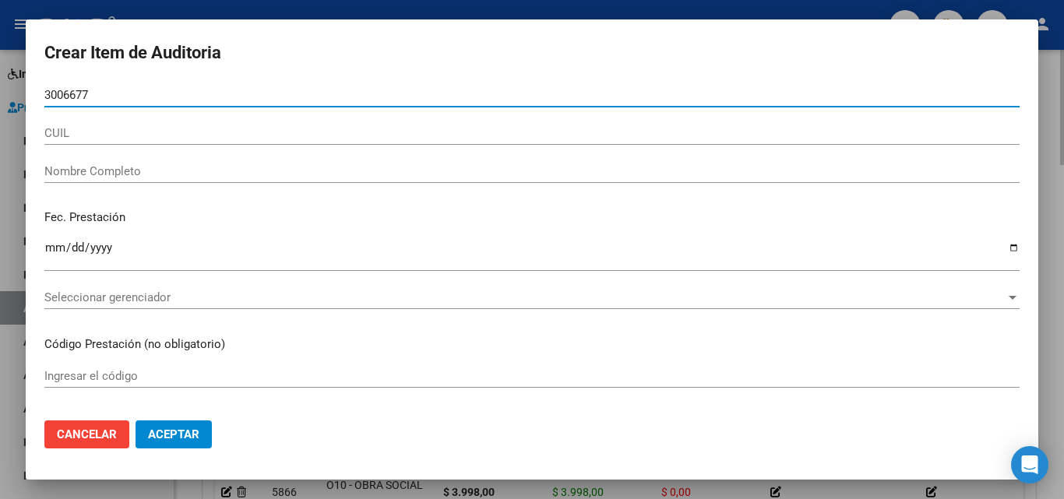
type input "30066773"
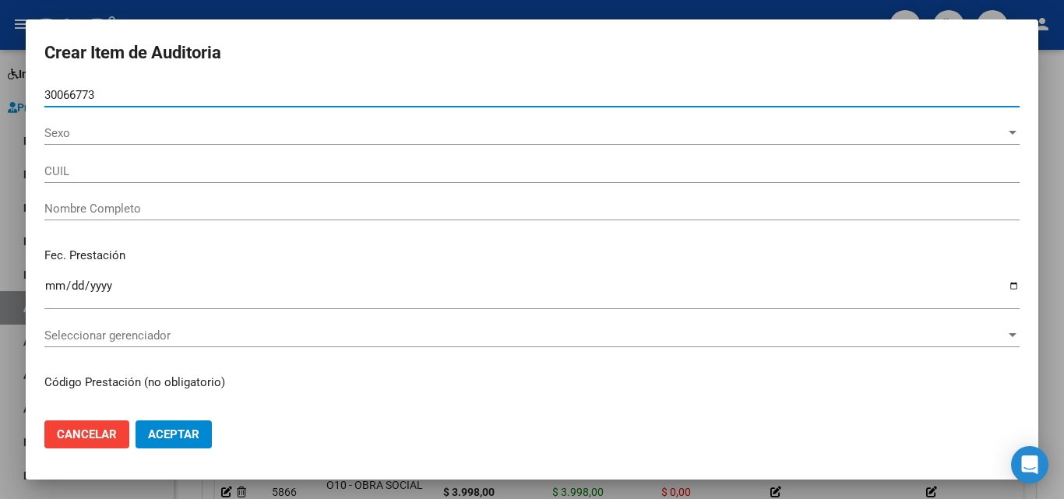
type input "27300667738"
type input "[PERSON_NAME] [PERSON_NAME]"
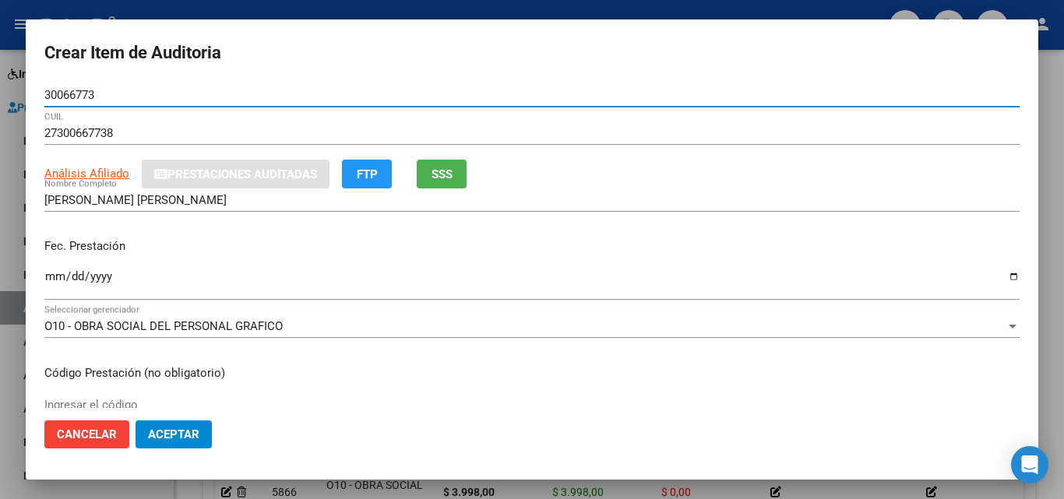
type input "30066773"
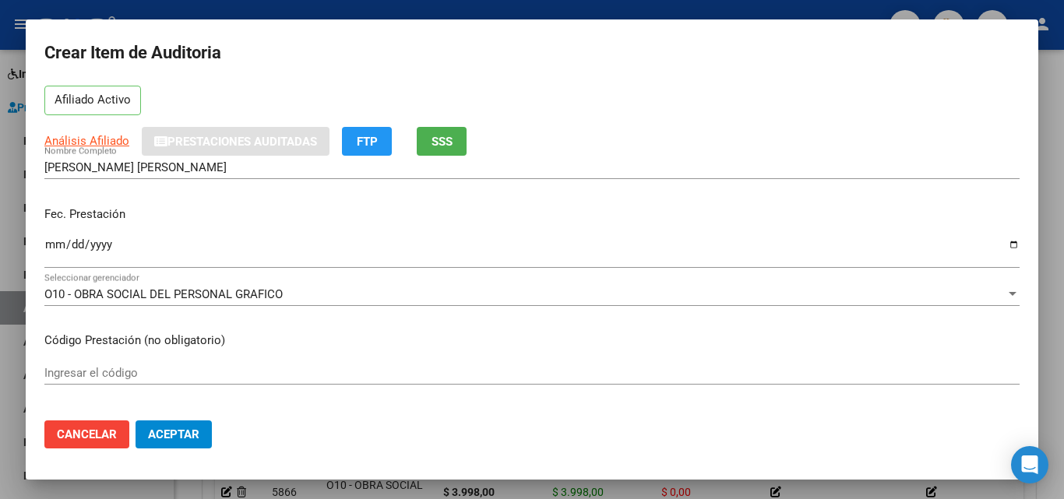
scroll to position [156, 0]
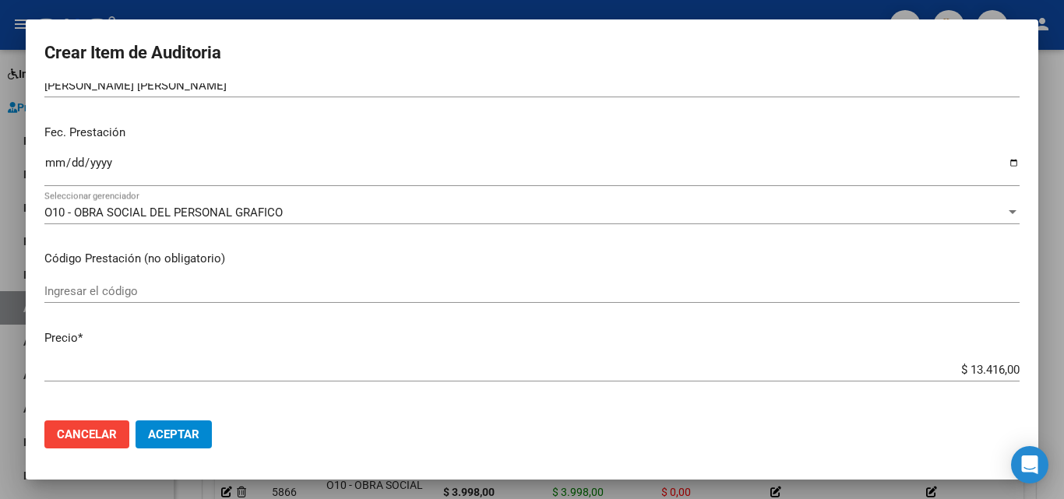
click at [55, 162] on input "Ingresar la fecha" at bounding box center [531, 169] width 975 height 25
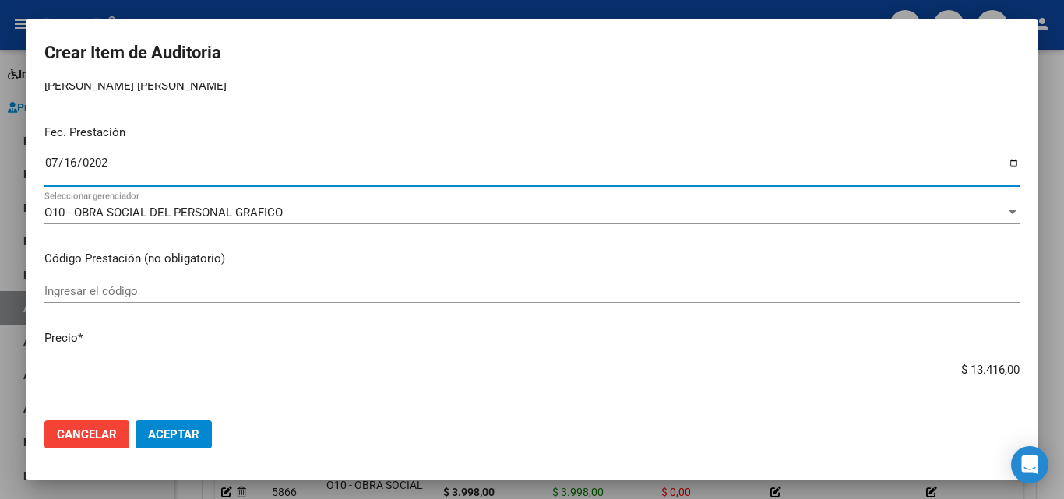
type input "[DATE]"
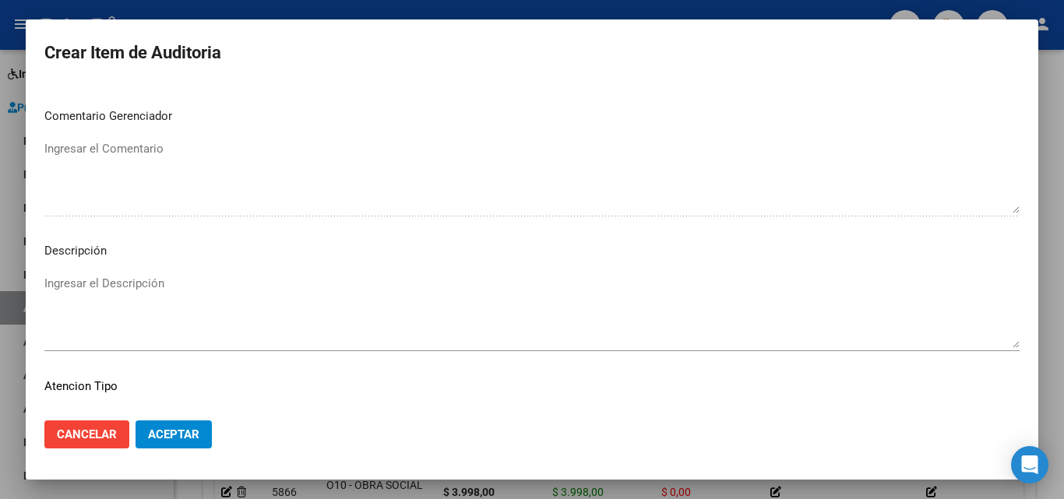
scroll to position [1078, 0]
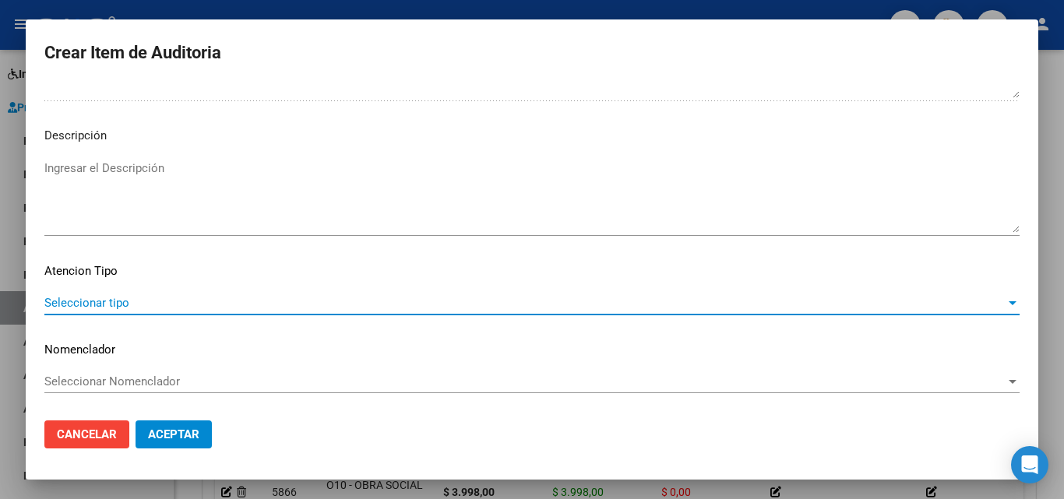
click at [80, 307] on span "Seleccionar tipo" at bounding box center [524, 303] width 961 height 14
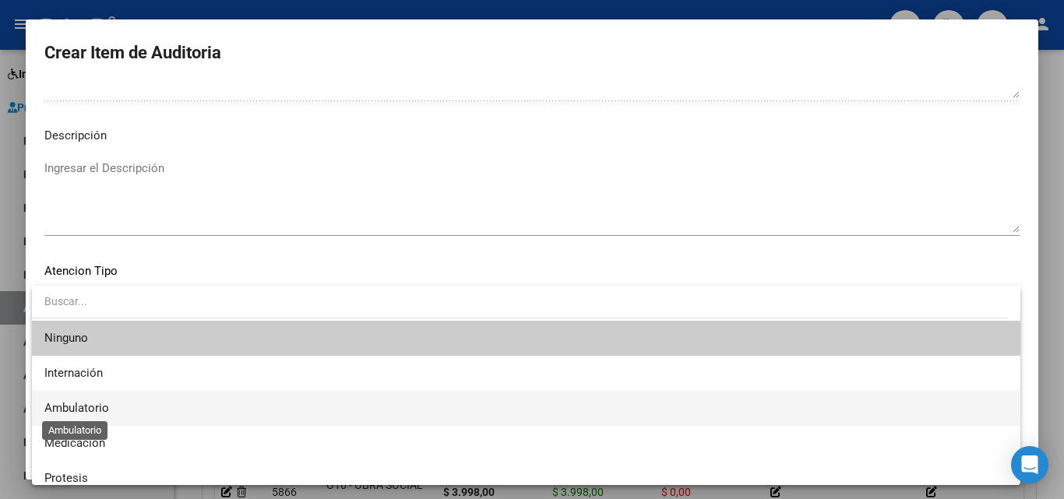
click at [104, 411] on span "Ambulatorio" at bounding box center [76, 408] width 65 height 14
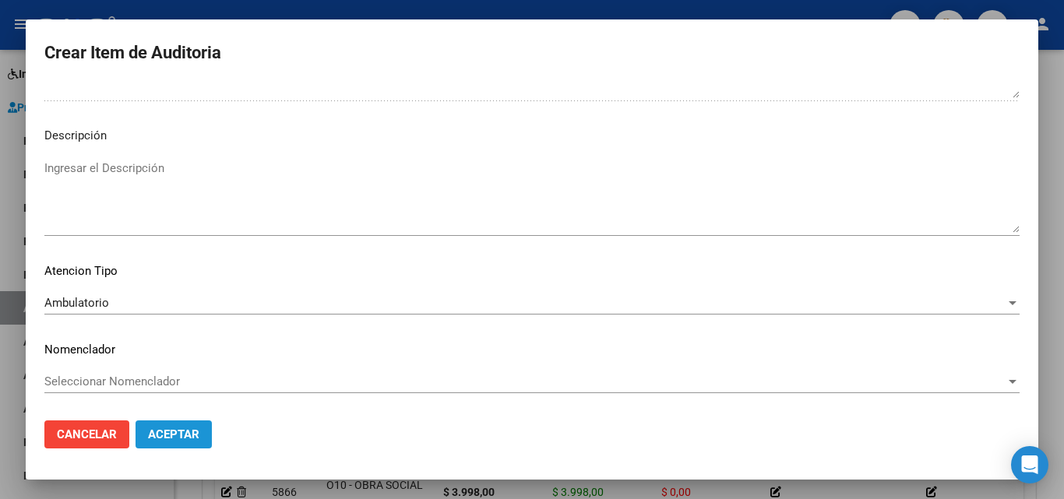
click at [172, 439] on span "Aceptar" at bounding box center [173, 435] width 51 height 14
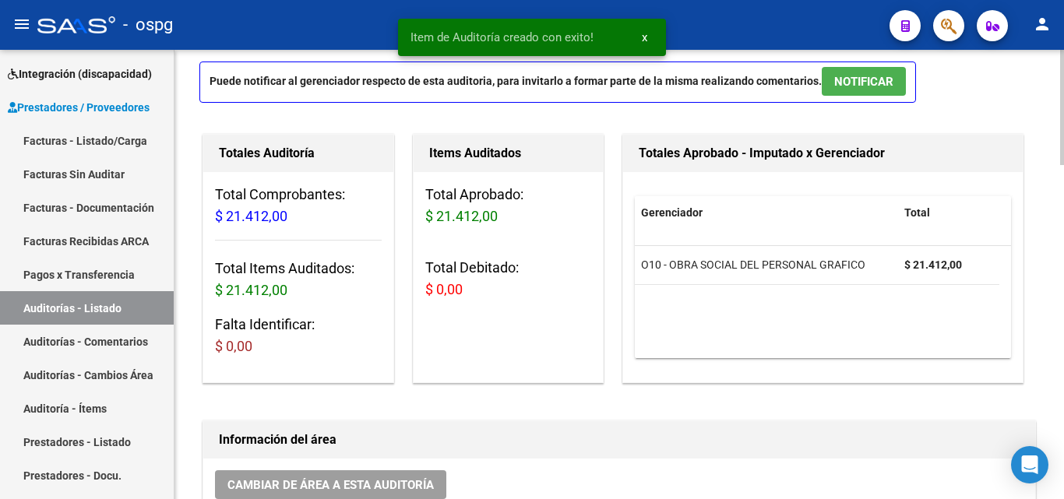
scroll to position [0, 0]
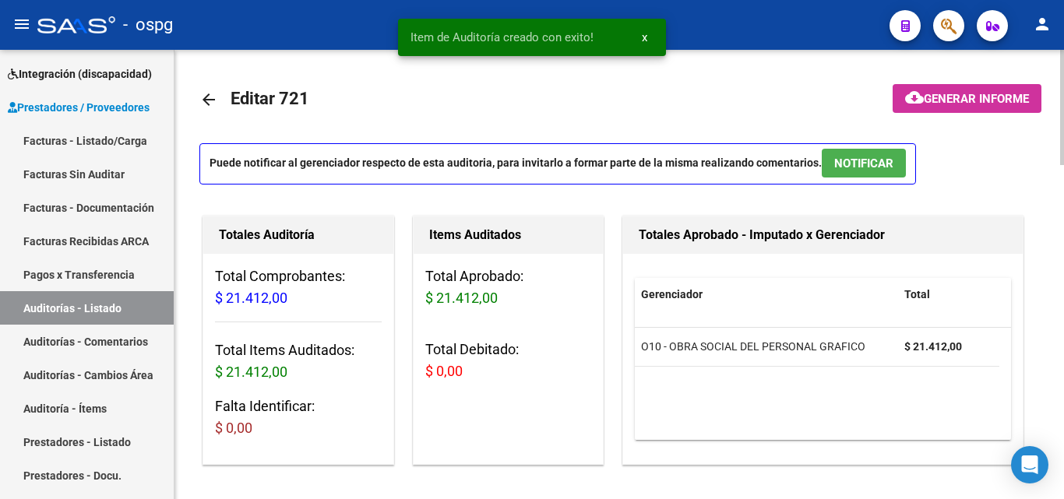
click at [888, 83] on mat-toolbar-row at bounding box center [960, 100] width 178 height 50
click at [968, 101] on span "Generar informe" at bounding box center [976, 99] width 105 height 14
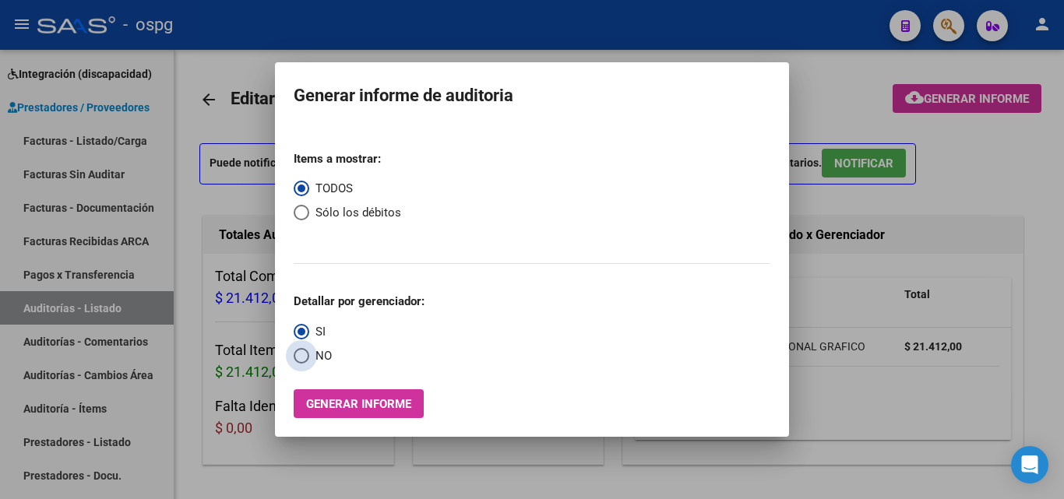
click at [318, 356] on span "NO" at bounding box center [320, 356] width 23 height 18
click at [309, 356] on input "NO" at bounding box center [302, 356] width 16 height 16
radio input "true"
click at [332, 397] on span "Generar informe" at bounding box center [358, 404] width 105 height 14
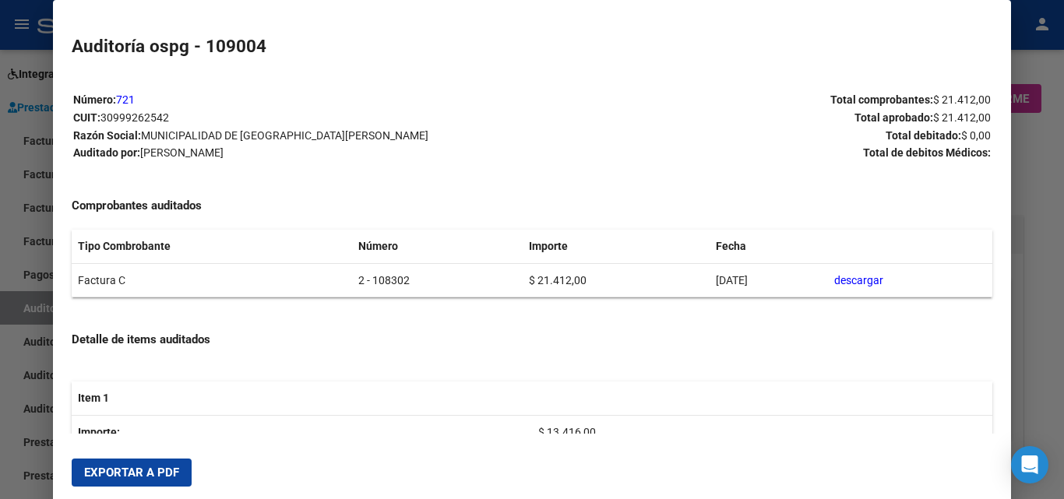
click at [110, 479] on span "Exportar a PDF" at bounding box center [131, 473] width 95 height 14
click at [0, 223] on div at bounding box center [532, 249] width 1064 height 499
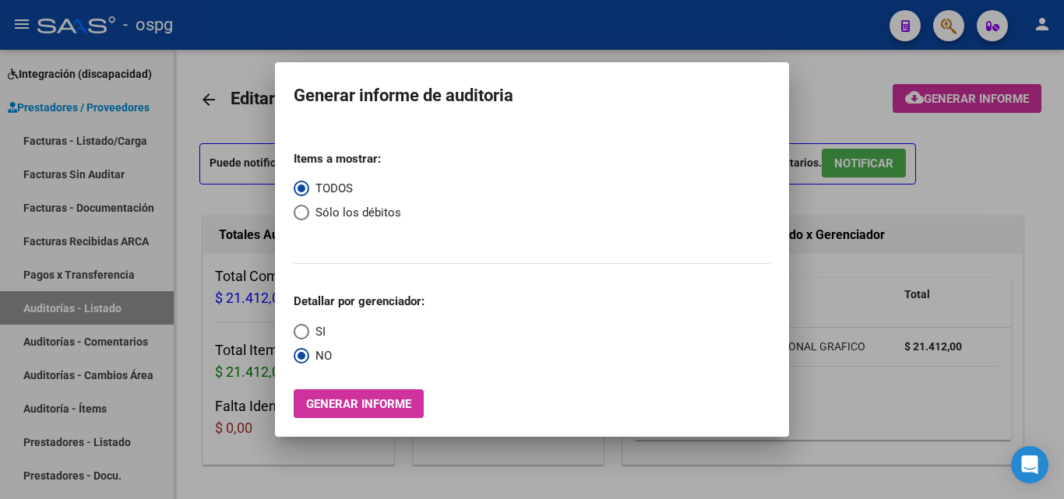
click at [229, 143] on div at bounding box center [532, 249] width 1064 height 499
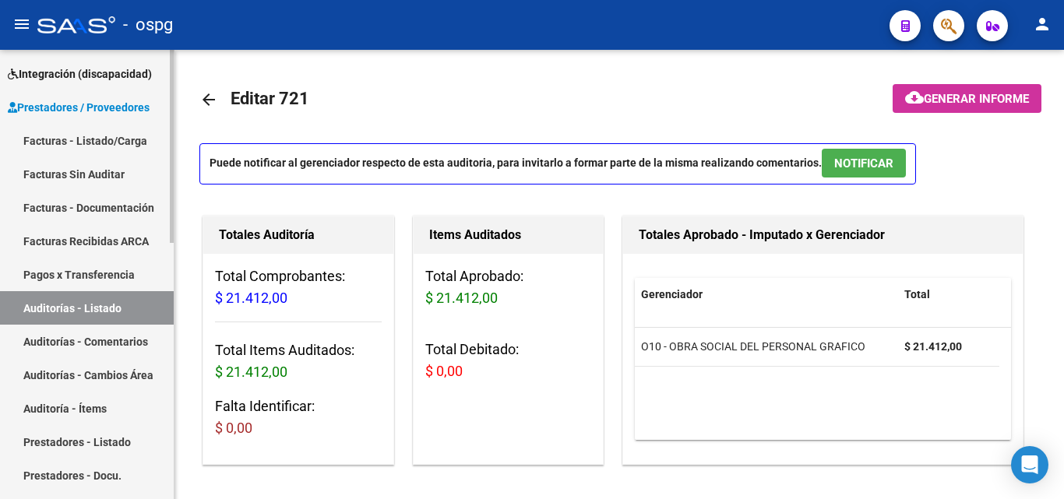
click at [146, 142] on link "Facturas - Listado/Carga" at bounding box center [87, 140] width 174 height 33
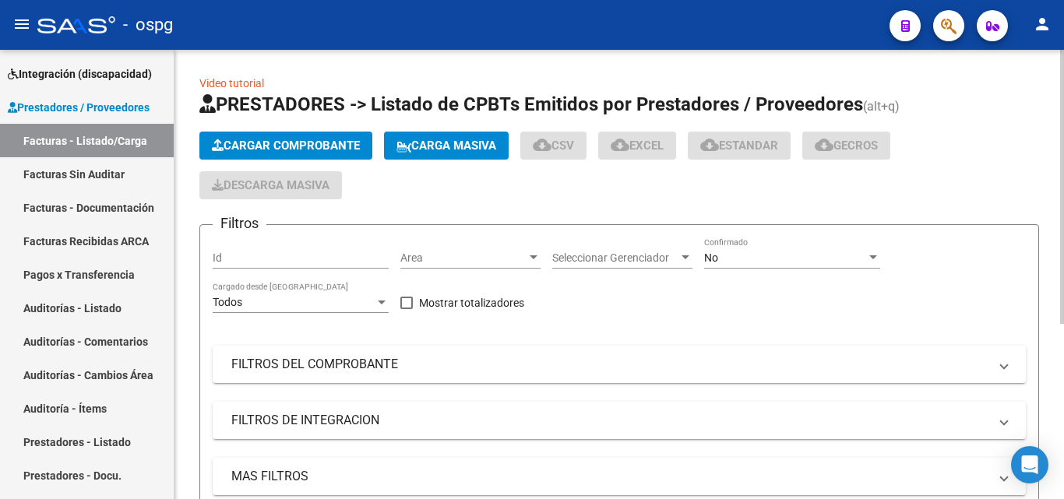
click at [272, 151] on span "Cargar Comprobante" at bounding box center [286, 146] width 148 height 14
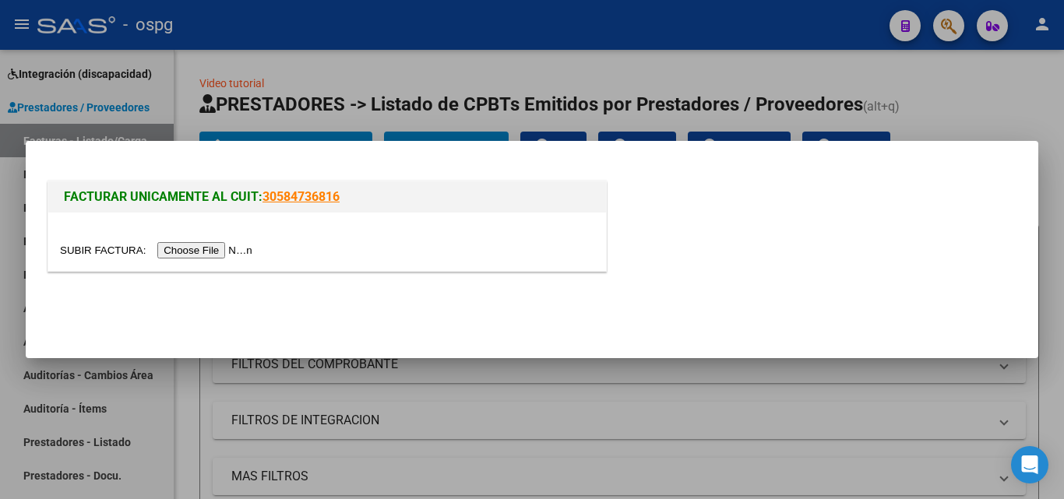
click at [246, 246] on input "file" at bounding box center [158, 250] width 197 height 16
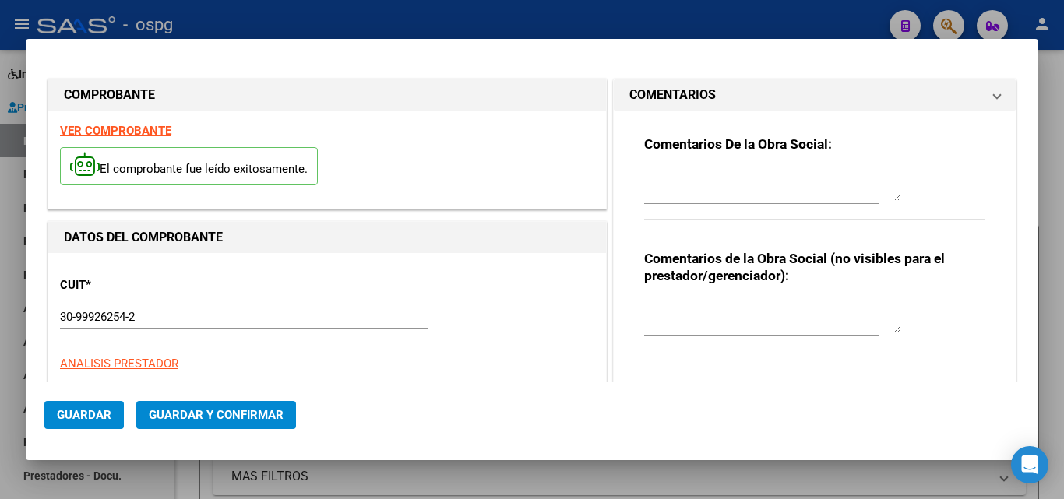
type input "108303"
type input "$ 1.520,00"
type input "[DATE]"
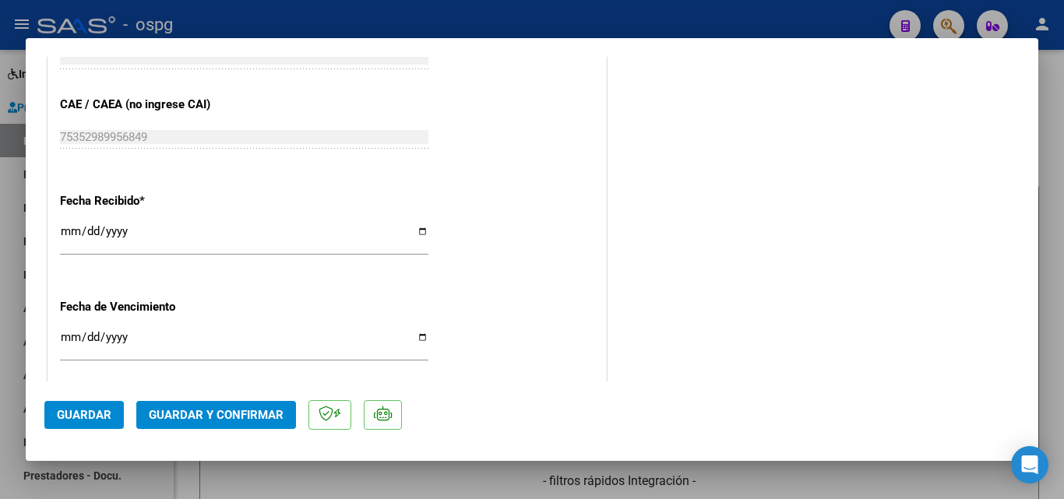
scroll to position [857, 0]
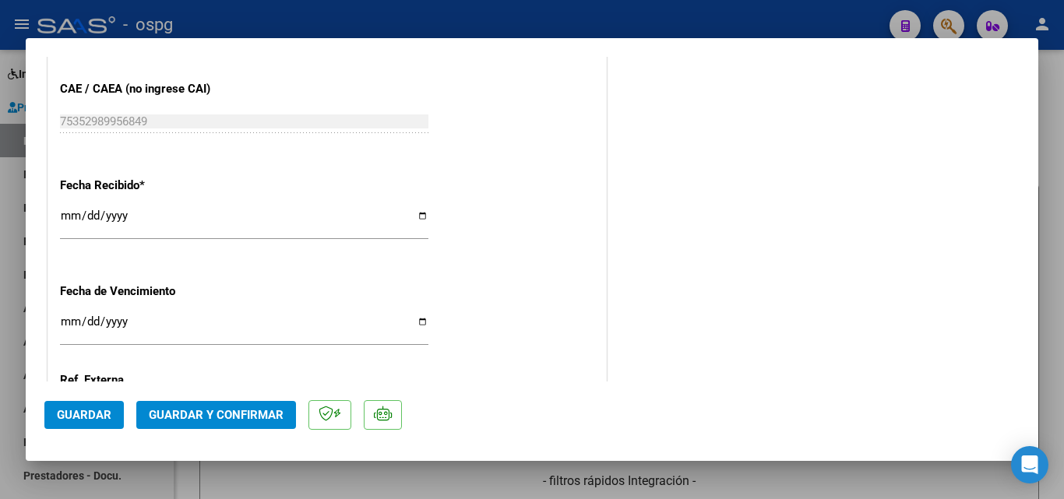
click at [70, 321] on input "Ingresar la fecha" at bounding box center [244, 327] width 368 height 25
click at [69, 213] on input "[DATE]" at bounding box center [244, 221] width 368 height 25
type input "[DATE]"
click at [198, 415] on span "Guardar y Confirmar" at bounding box center [216, 415] width 135 height 14
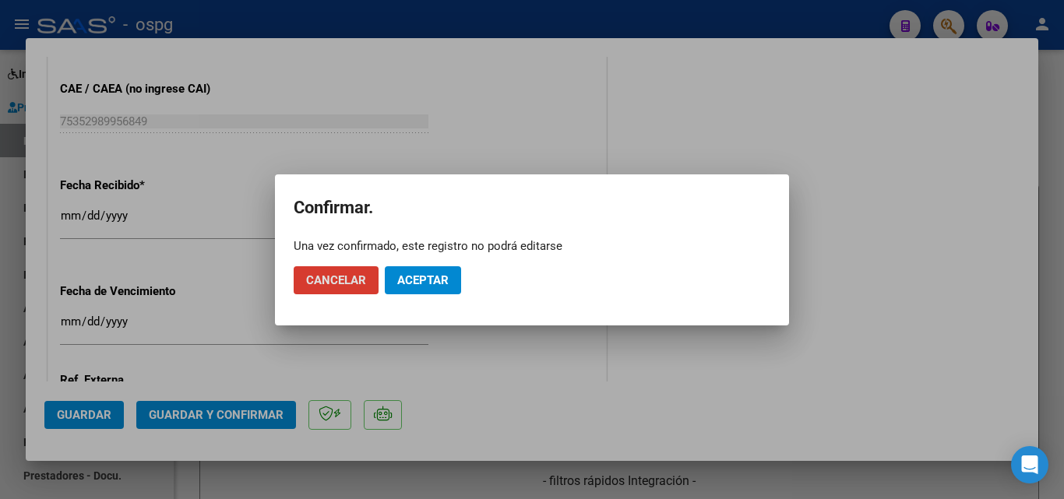
click at [442, 282] on span "Aceptar" at bounding box center [422, 280] width 51 height 14
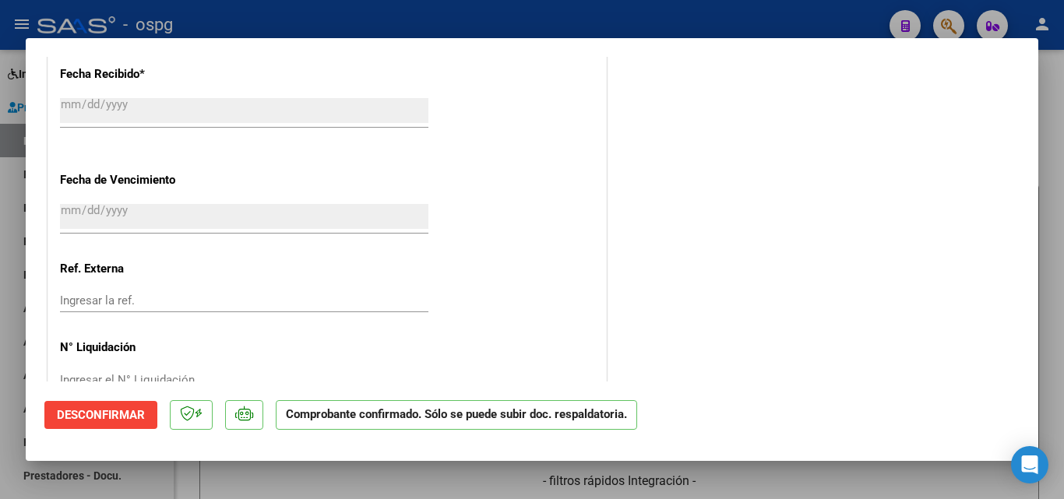
scroll to position [1008, 0]
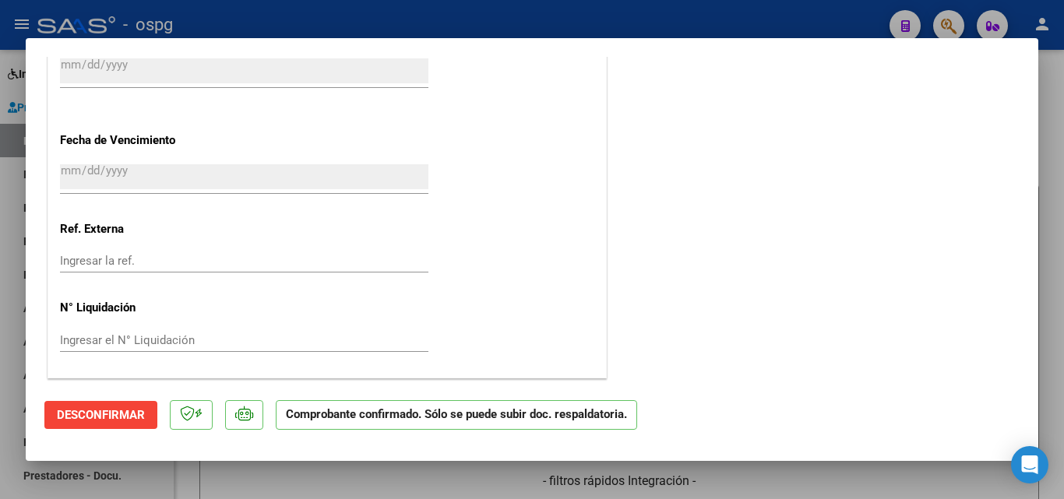
click at [0, 302] on div at bounding box center [532, 249] width 1064 height 499
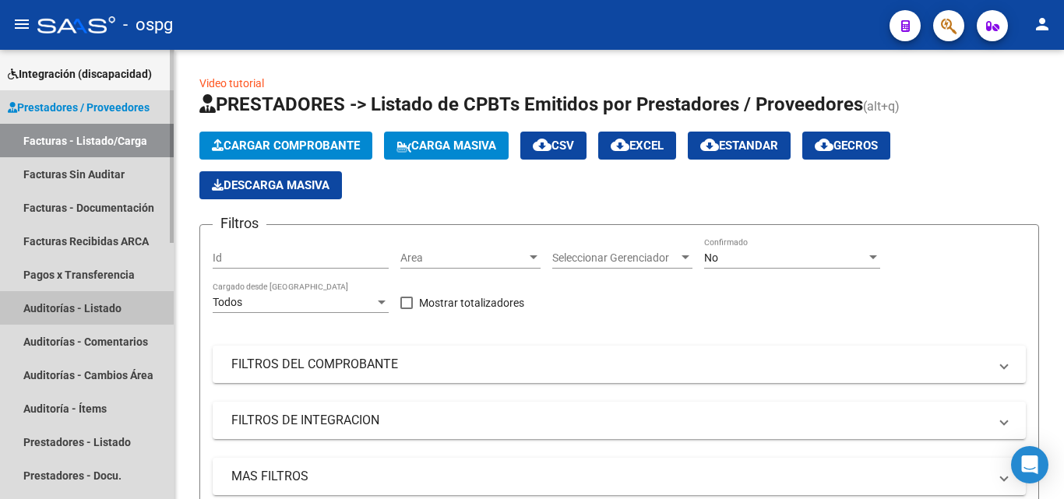
click at [71, 307] on link "Auditorías - Listado" at bounding box center [87, 307] width 174 height 33
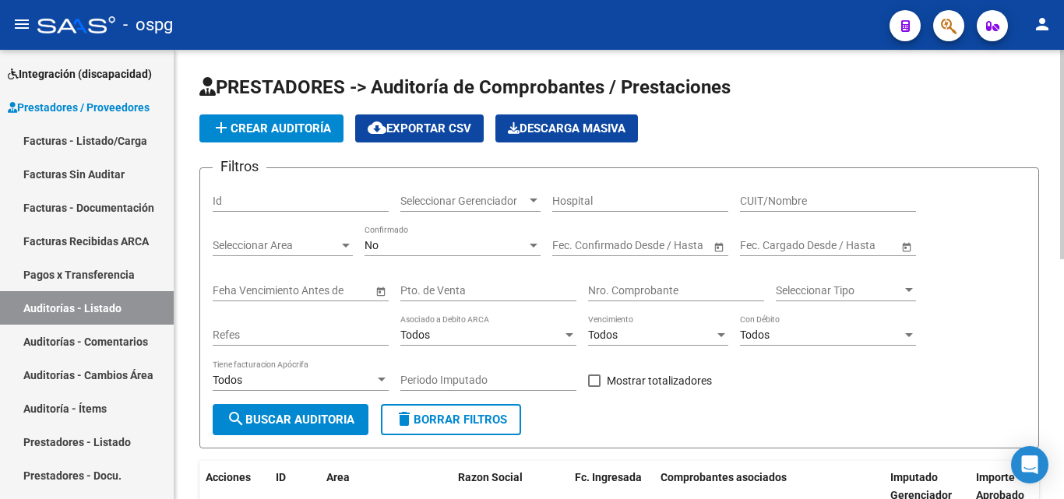
click at [298, 135] on button "add Crear Auditoría" at bounding box center [271, 128] width 144 height 28
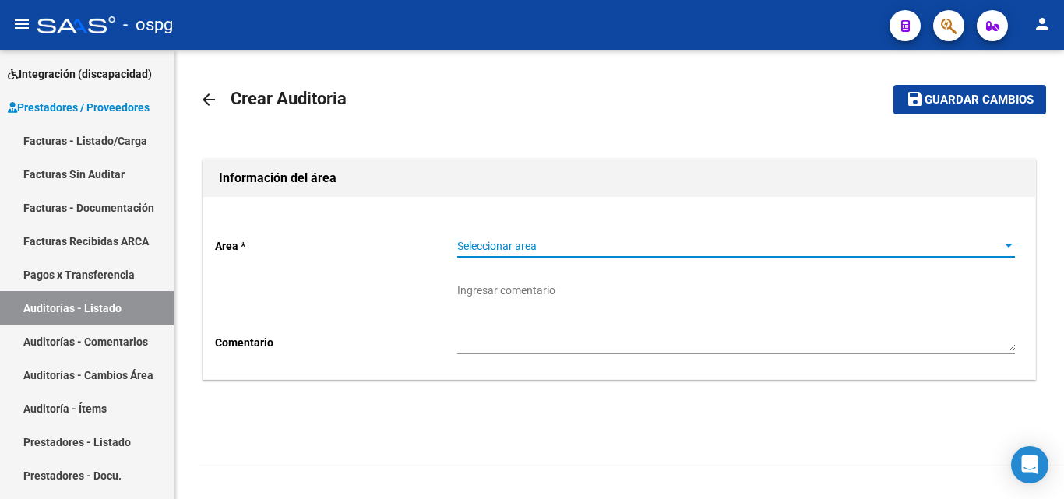
click at [473, 248] on span "Seleccionar area" at bounding box center [729, 246] width 544 height 13
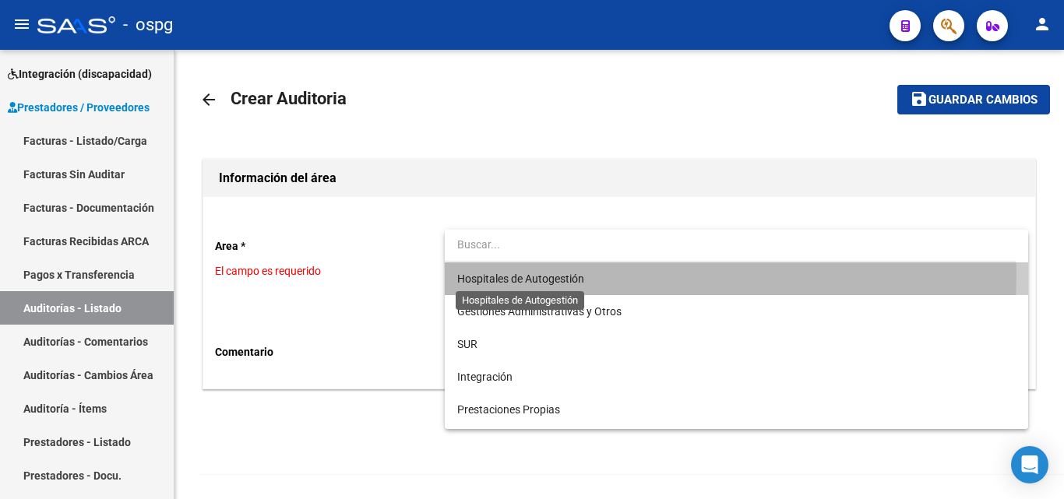
click at [518, 273] on span "Hospitales de Autogestión" at bounding box center [520, 279] width 127 height 12
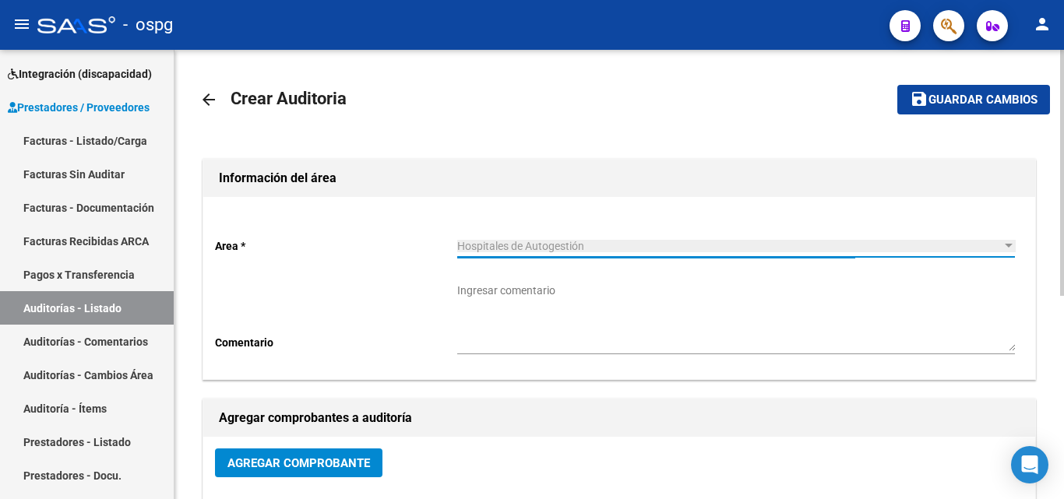
scroll to position [156, 0]
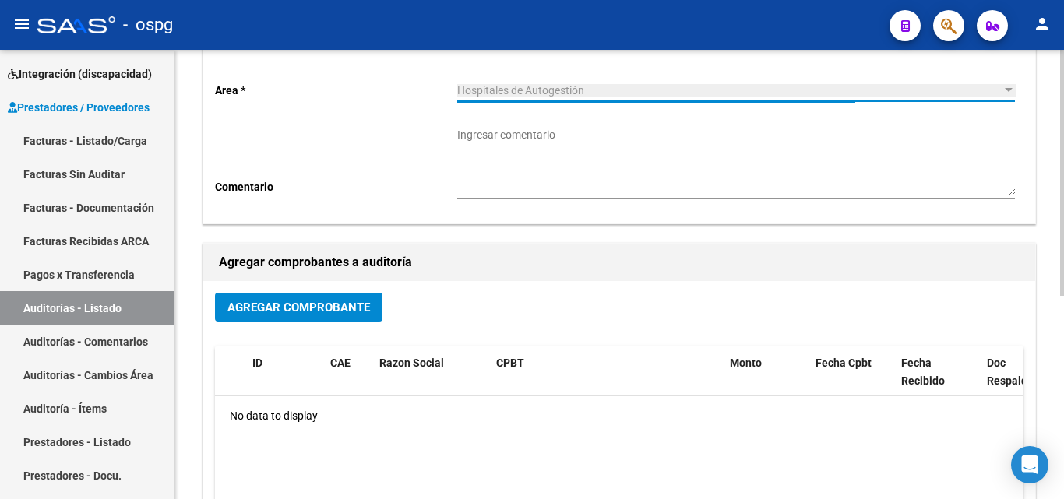
click at [283, 319] on button "Agregar Comprobante" at bounding box center [298, 307] width 167 height 29
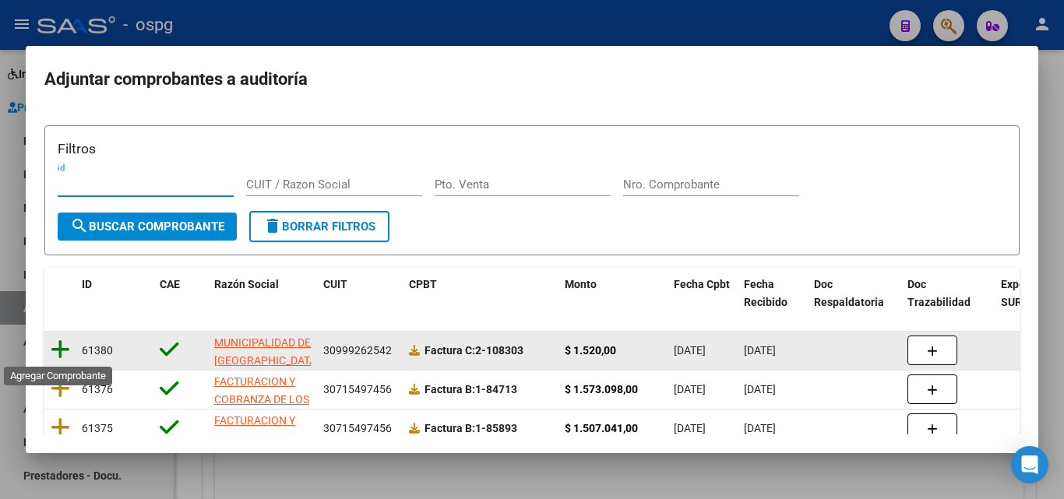
click at [67, 350] on icon at bounding box center [60, 350] width 19 height 22
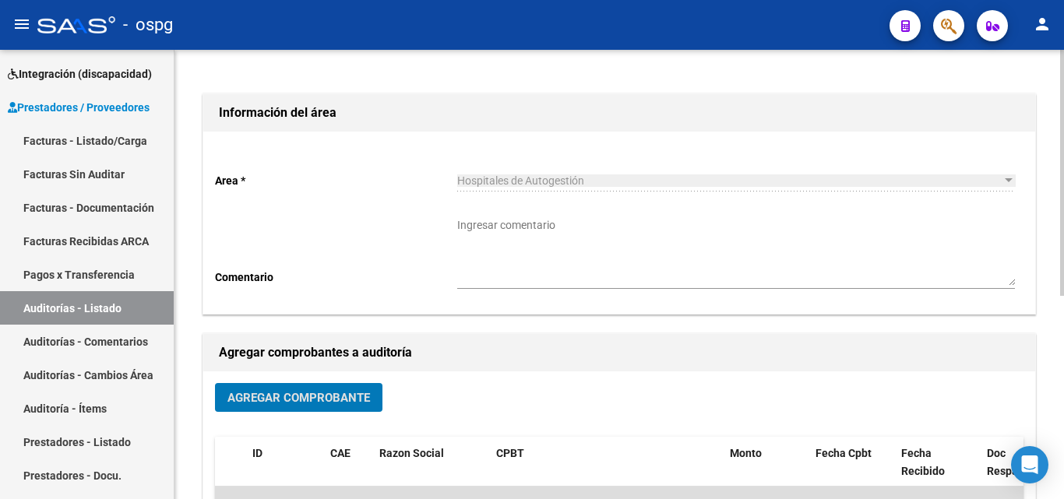
scroll to position [0, 0]
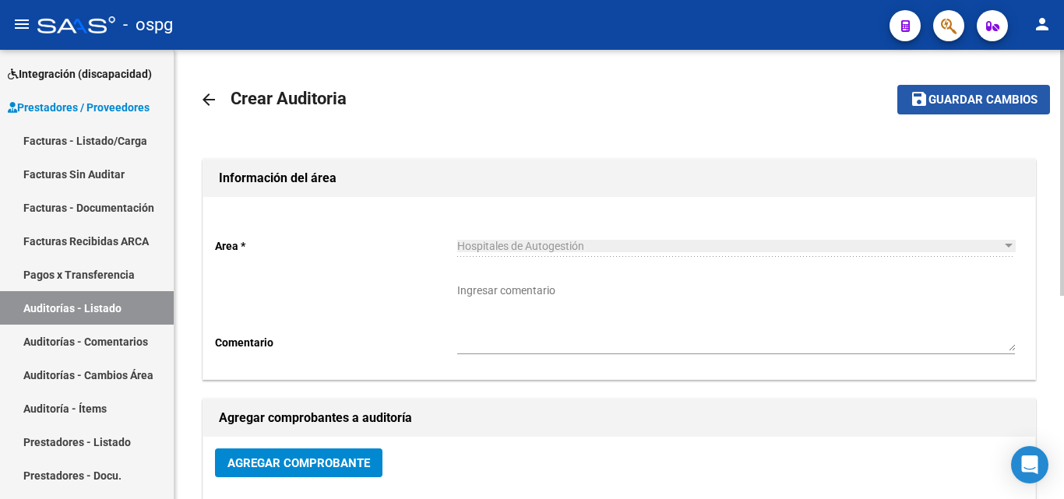
click at [939, 93] on span "Guardar cambios" at bounding box center [982, 100] width 109 height 14
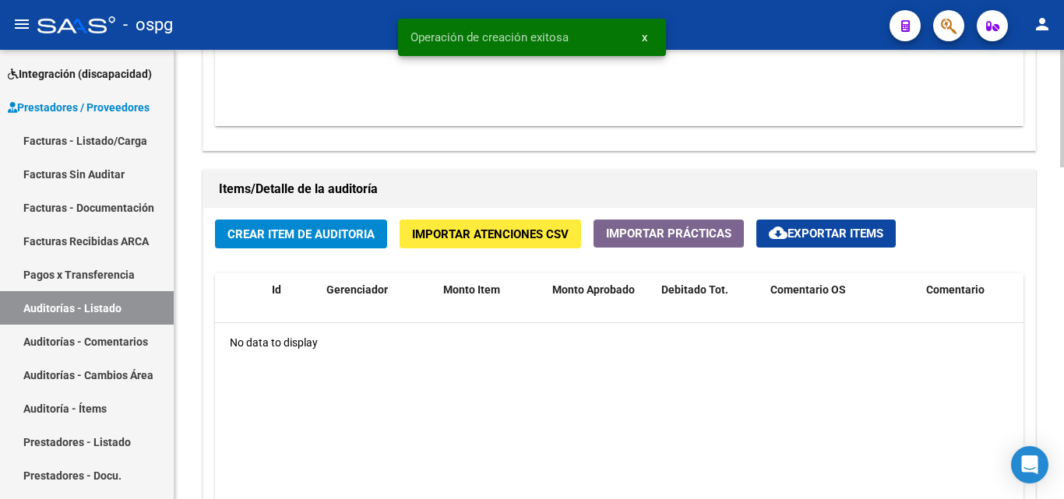
scroll to position [1012, 0]
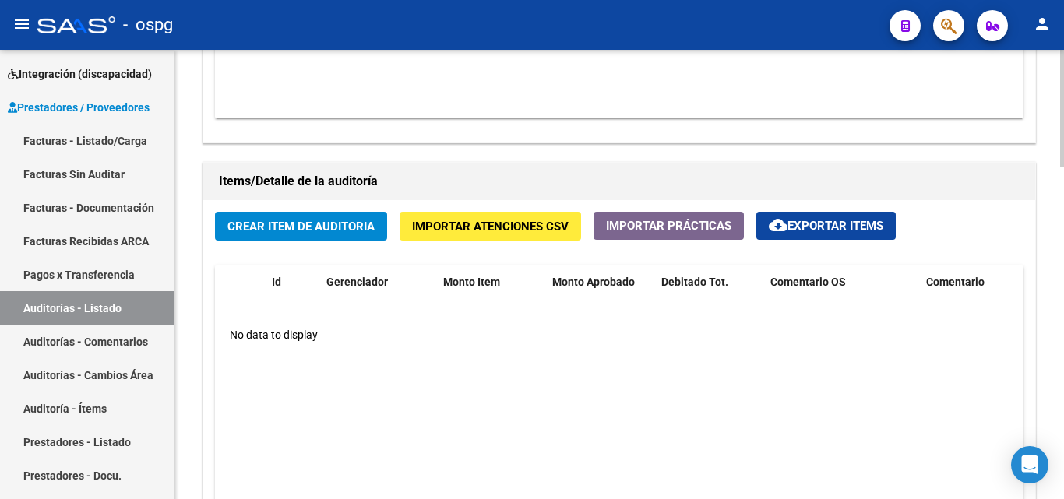
click at [316, 230] on span "Crear Item de Auditoria" at bounding box center [300, 227] width 147 height 14
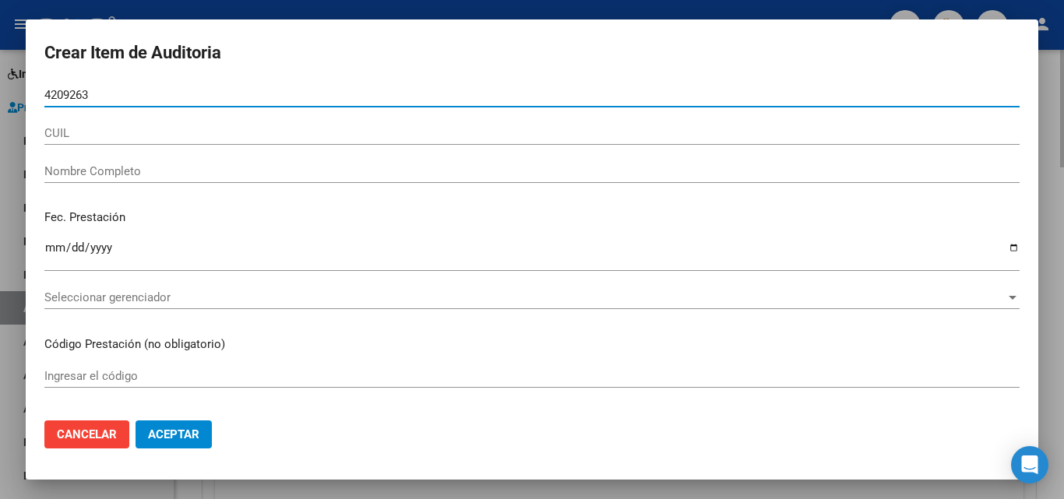
type input "42092639"
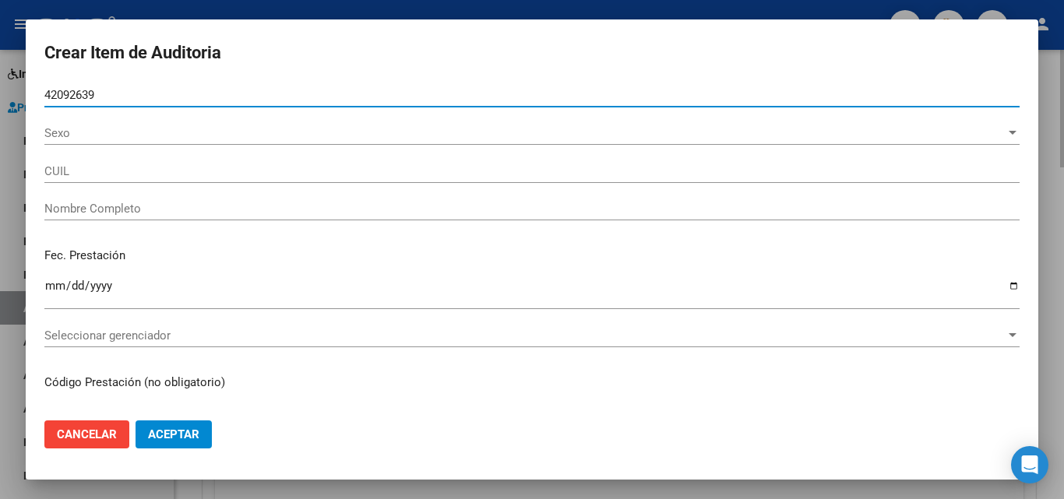
type input "20420926392"
type input "[PERSON_NAME]"
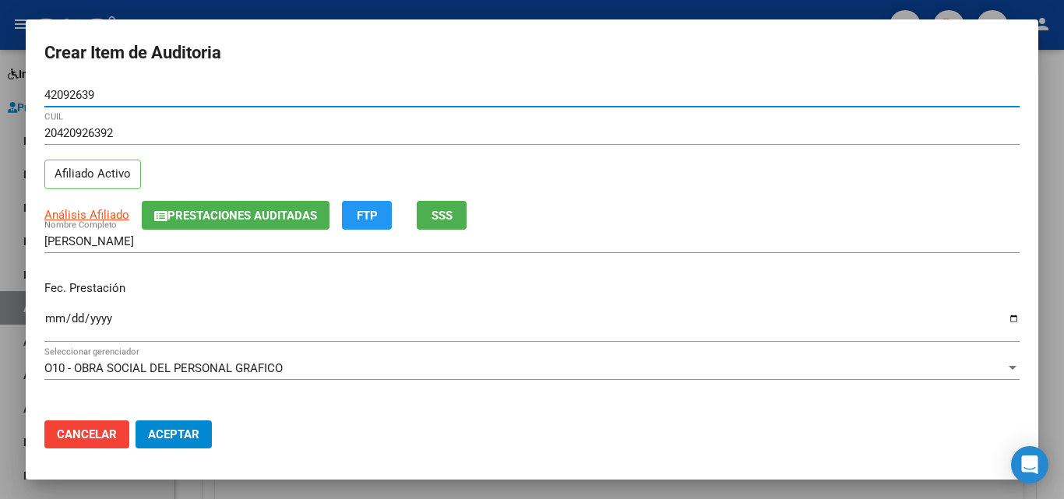
type input "42092639"
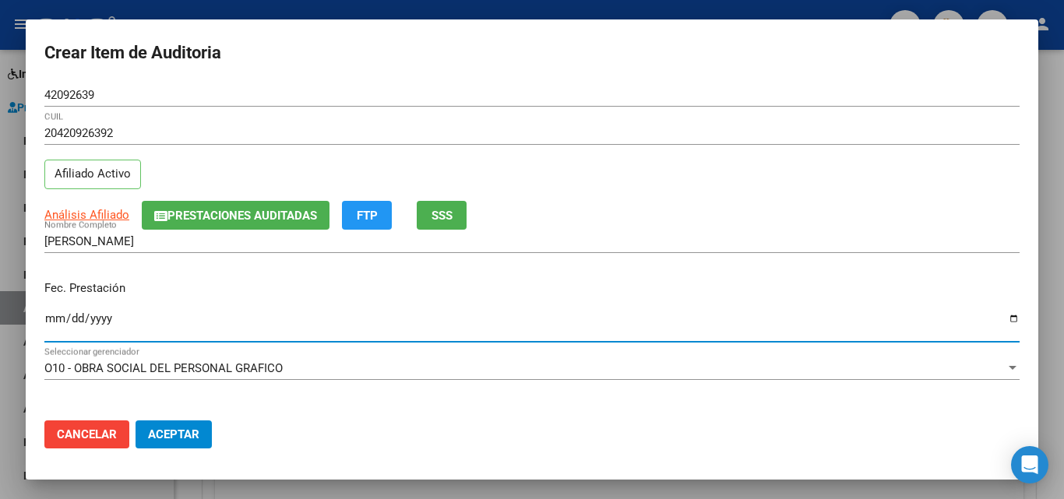
click at [51, 320] on input "Ingresar la fecha" at bounding box center [531, 324] width 975 height 25
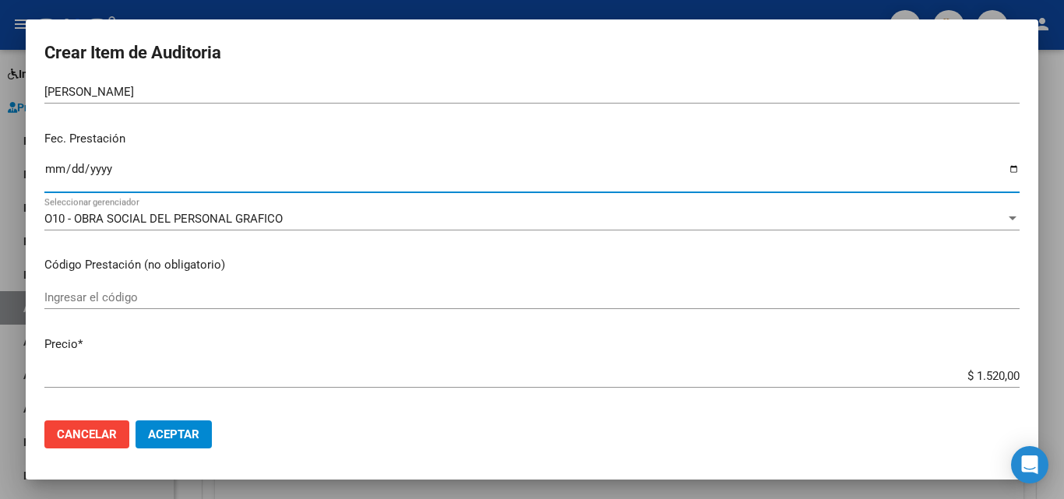
scroll to position [156, 0]
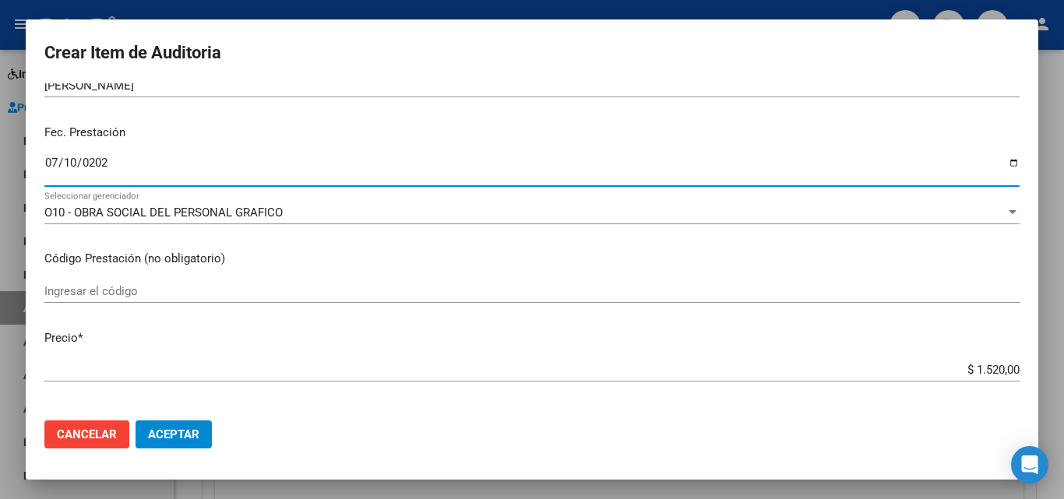
type input "[DATE]"
click at [135, 421] on button "Aceptar" at bounding box center [173, 435] width 76 height 28
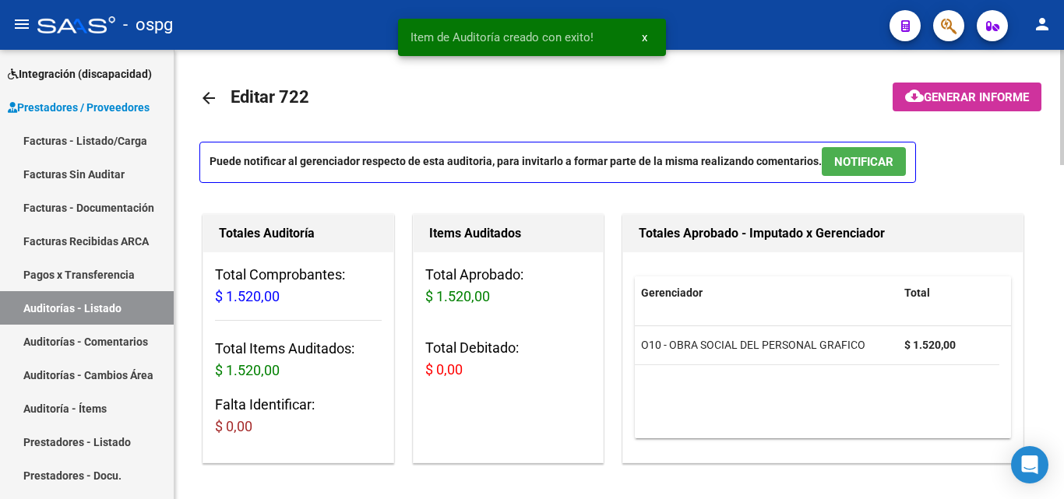
scroll to position [0, 0]
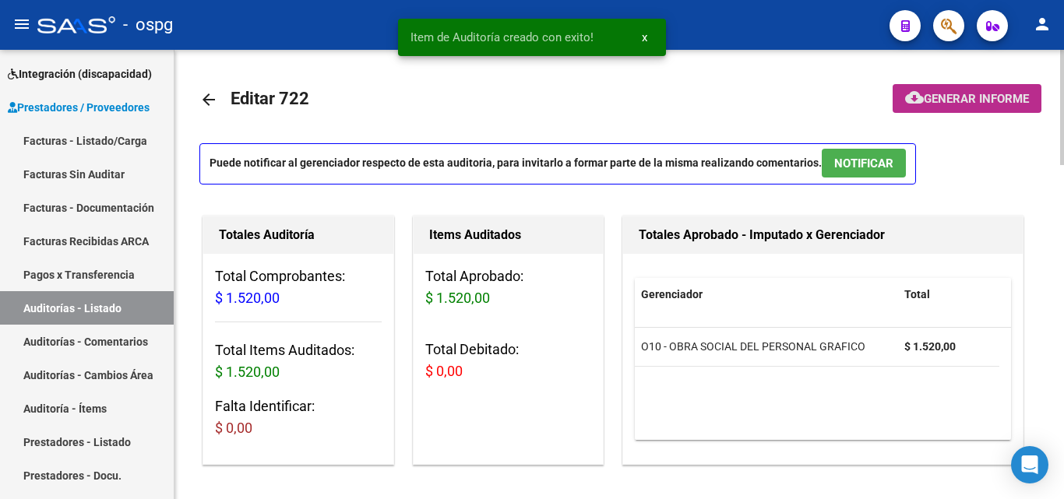
click at [947, 104] on span "Generar informe" at bounding box center [976, 99] width 105 height 14
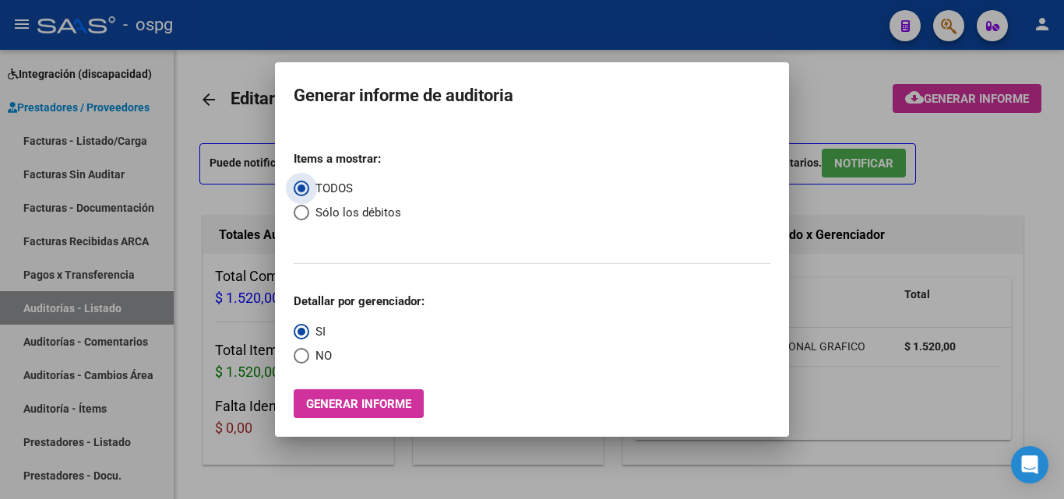
click at [317, 360] on span "NO" at bounding box center [320, 356] width 23 height 18
click at [309, 360] on input "NO" at bounding box center [302, 356] width 16 height 16
radio input "true"
click at [347, 406] on span "Generar informe" at bounding box center [358, 404] width 105 height 14
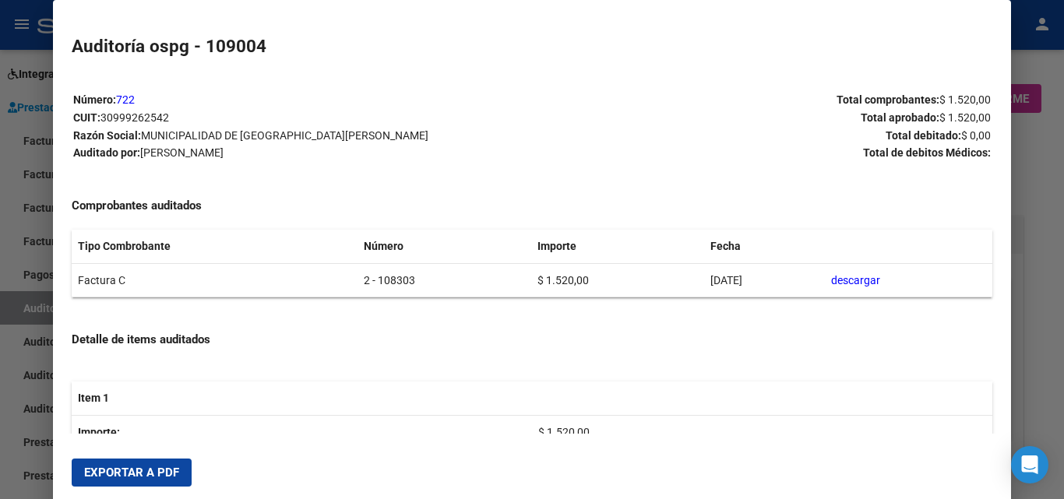
click at [140, 490] on mat-dialog-actions "Exportar a PDF" at bounding box center [532, 472] width 920 height 53
click at [144, 481] on button "Exportar a PDF" at bounding box center [132, 473] width 120 height 28
click at [0, 389] on div at bounding box center [532, 249] width 1064 height 499
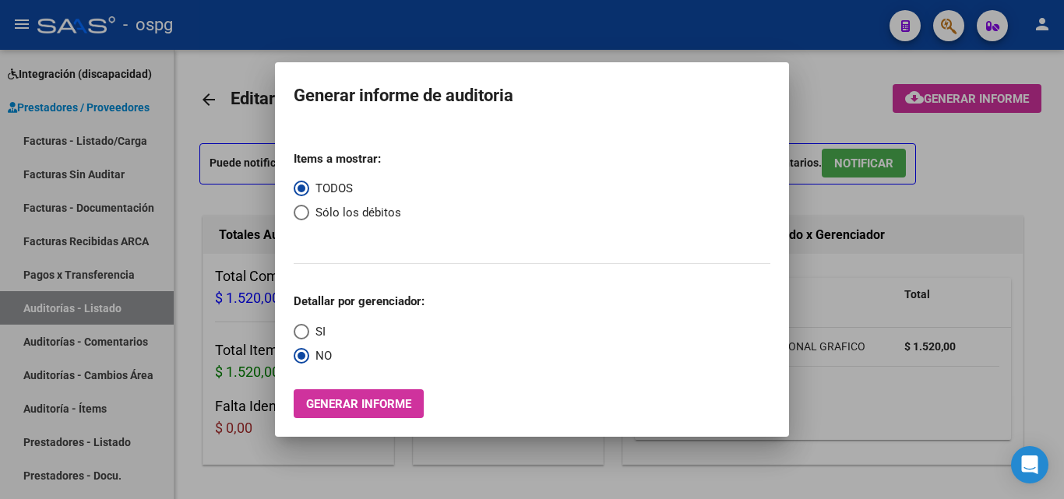
click at [136, 130] on div at bounding box center [532, 249] width 1064 height 499
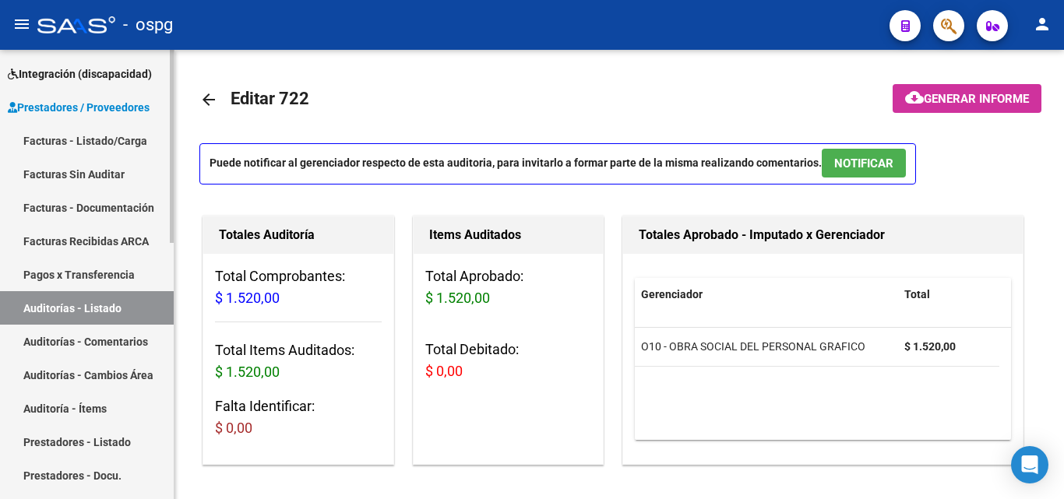
click at [130, 132] on link "Facturas - Listado/Carga" at bounding box center [87, 140] width 174 height 33
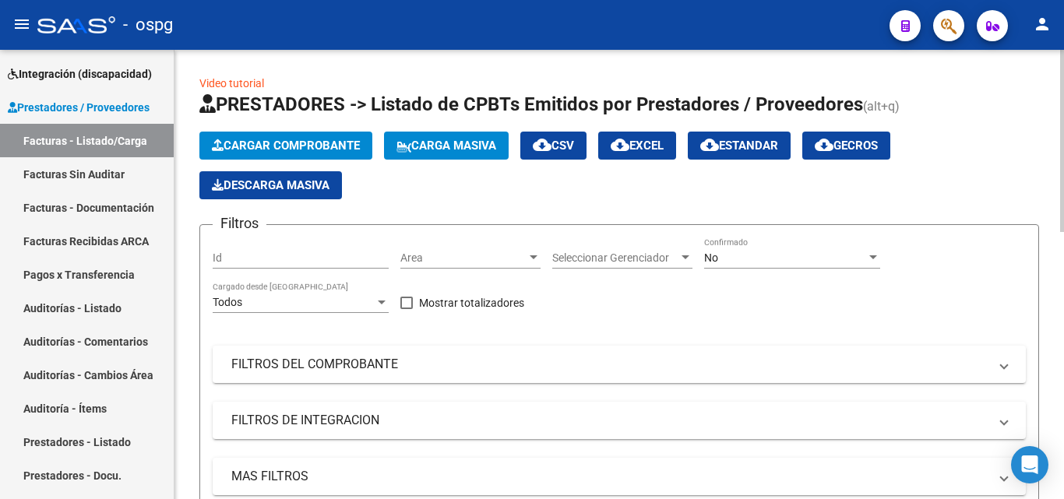
click at [333, 141] on span "Cargar Comprobante" at bounding box center [286, 146] width 148 height 14
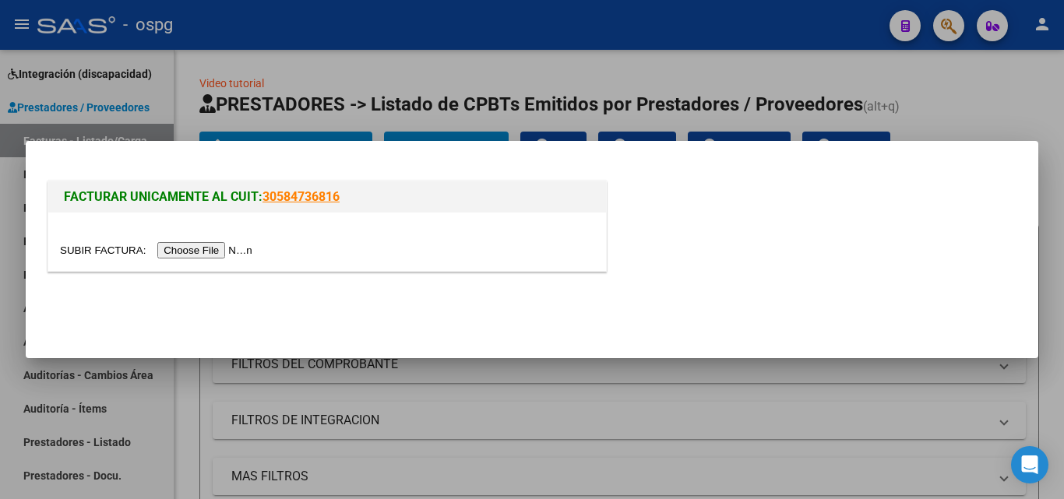
click at [222, 254] on input "file" at bounding box center [158, 250] width 197 height 16
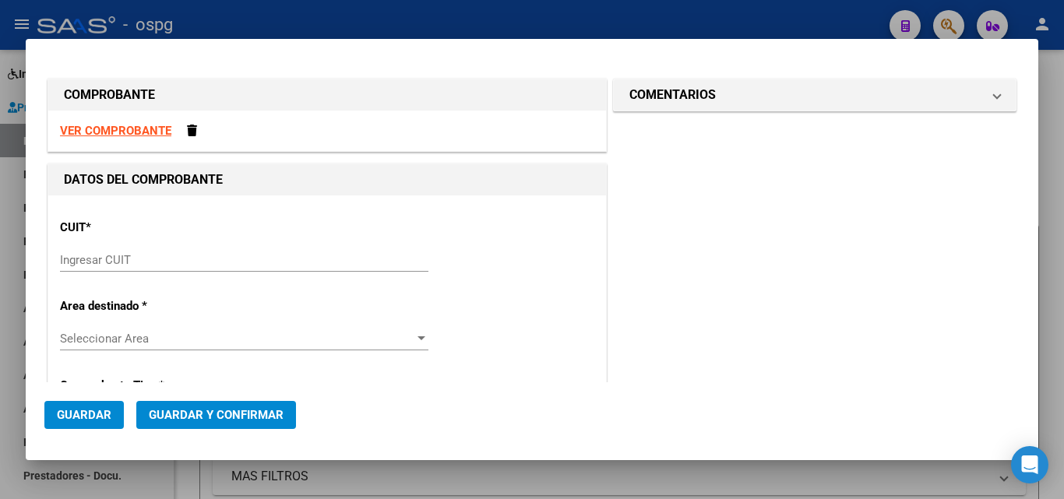
click at [146, 273] on div "Ingresar CUIT" at bounding box center [244, 267] width 368 height 38
click at [143, 269] on div "Ingresar CUIT" at bounding box center [244, 259] width 368 height 23
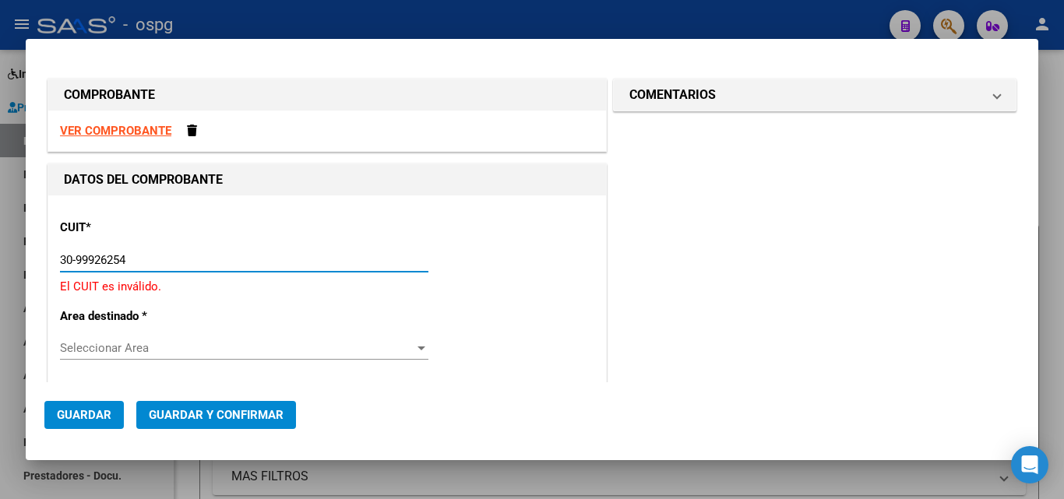
type input "30-99926254-2"
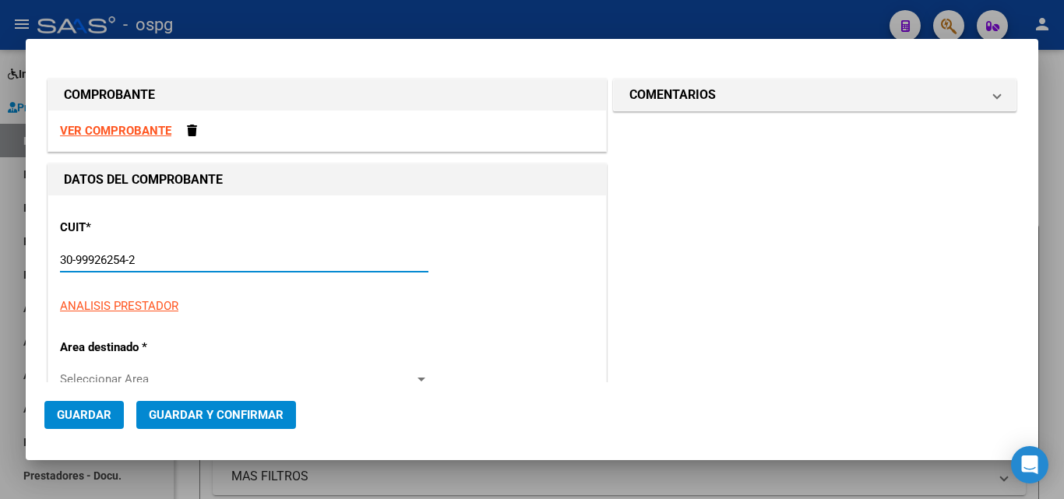
type input "2"
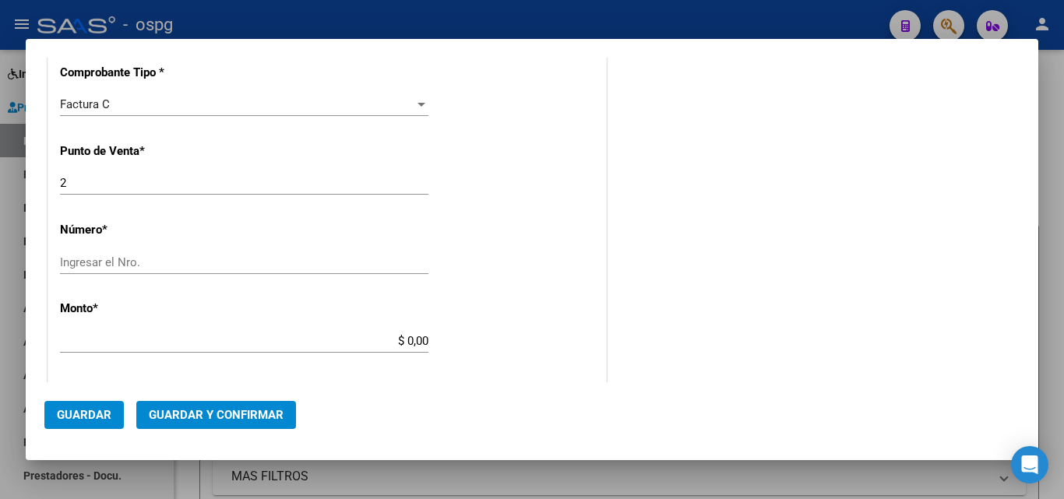
scroll to position [389, 0]
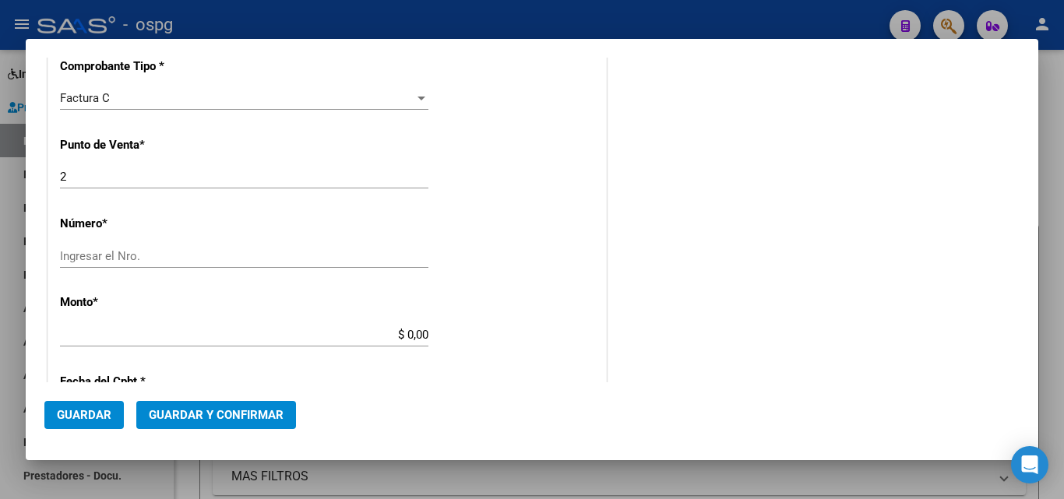
type input "30-99926254-2"
click at [83, 252] on input "Ingresar el Nro." at bounding box center [244, 256] width 368 height 14
type input "108301"
type input "$ 1.520,00"
type input "[DATE]"
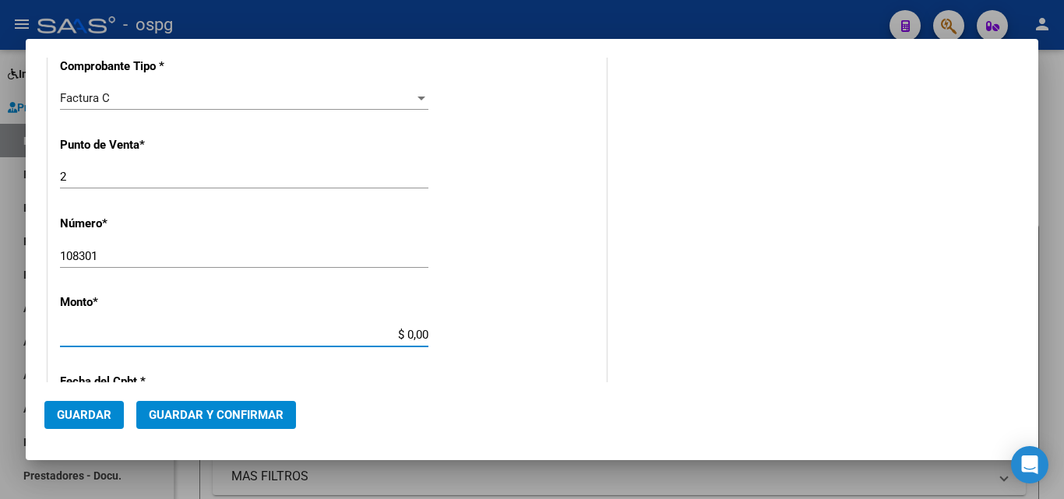
type input "75352989956132"
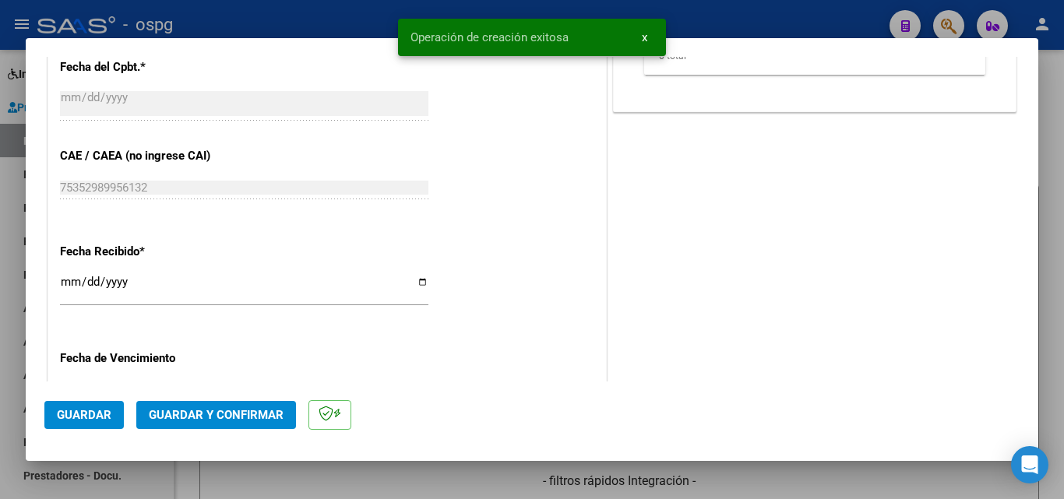
scroll to position [779, 0]
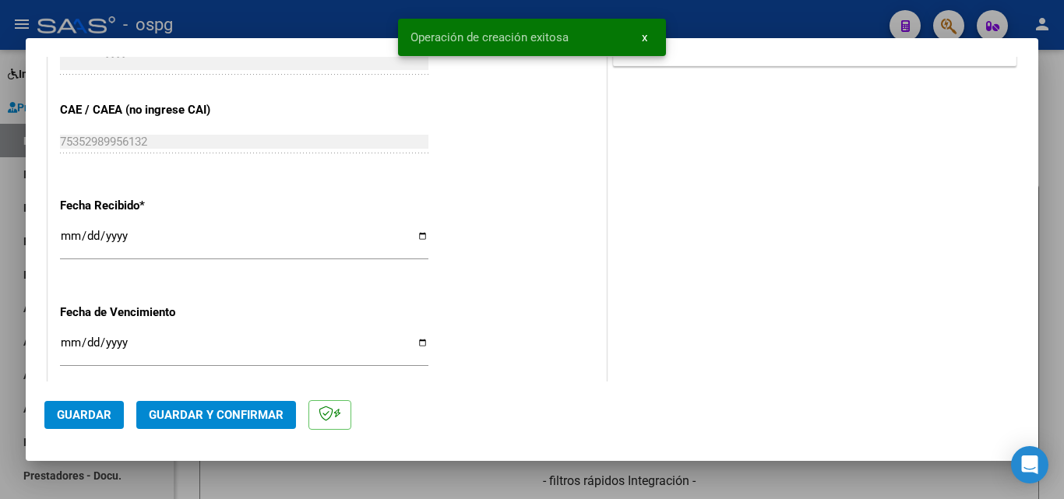
click at [67, 230] on input "[DATE]" at bounding box center [244, 242] width 368 height 25
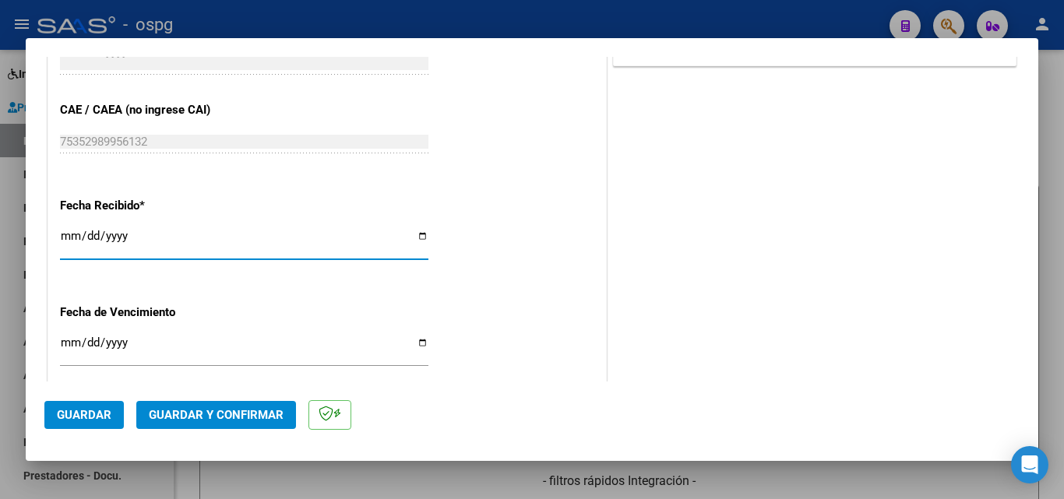
type input "[DATE]"
click at [165, 410] on span "Guardar y Confirmar" at bounding box center [216, 415] width 135 height 14
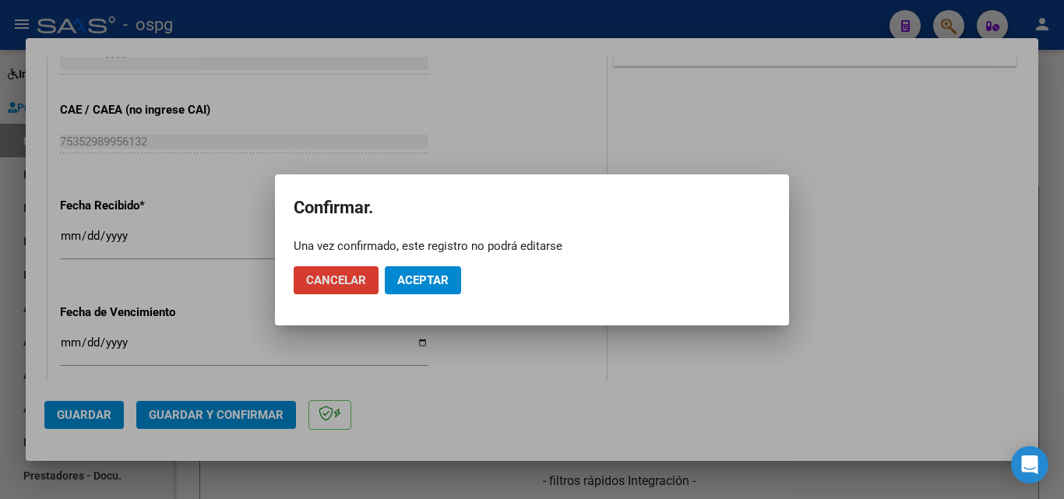
click at [487, 257] on mat-dialog-actions "Cancelar Aceptar" at bounding box center [532, 280] width 477 height 53
click at [435, 283] on span "Aceptar" at bounding box center [422, 280] width 51 height 14
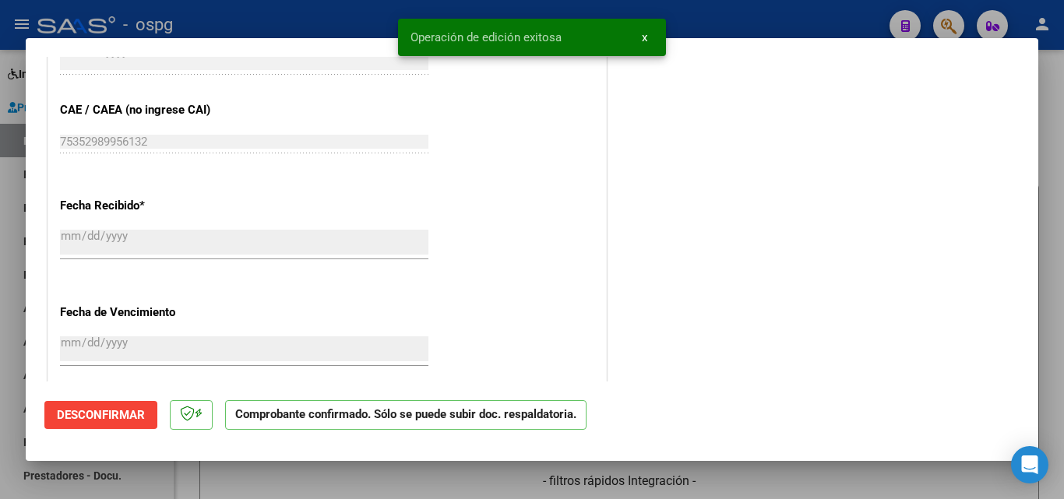
click at [0, 279] on div at bounding box center [532, 249] width 1064 height 499
type input "$ 0,00"
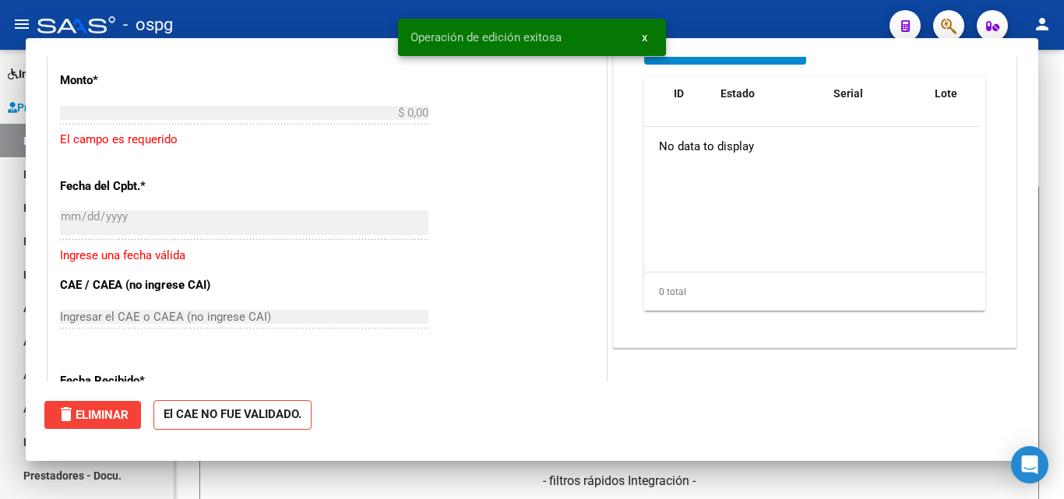
scroll to position [945, 0]
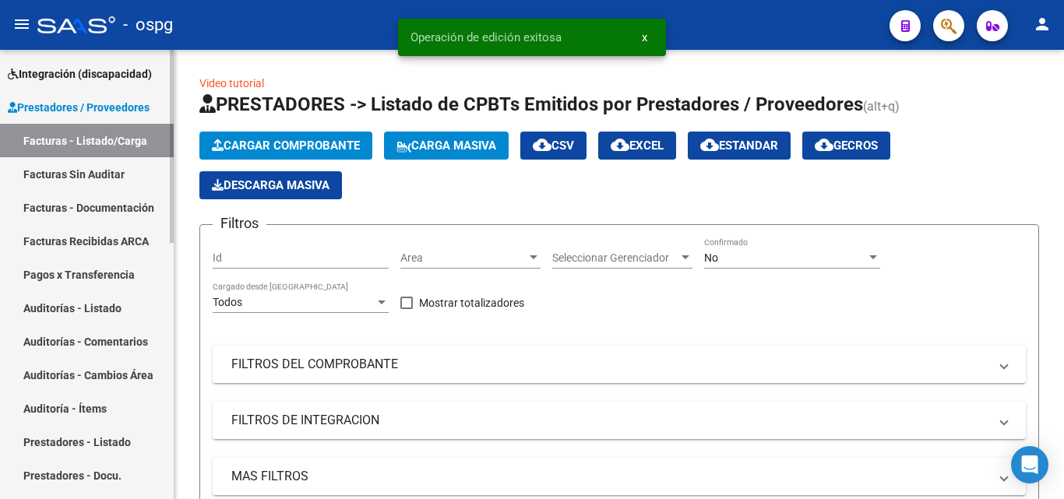
click at [118, 305] on link "Auditorías - Listado" at bounding box center [87, 307] width 174 height 33
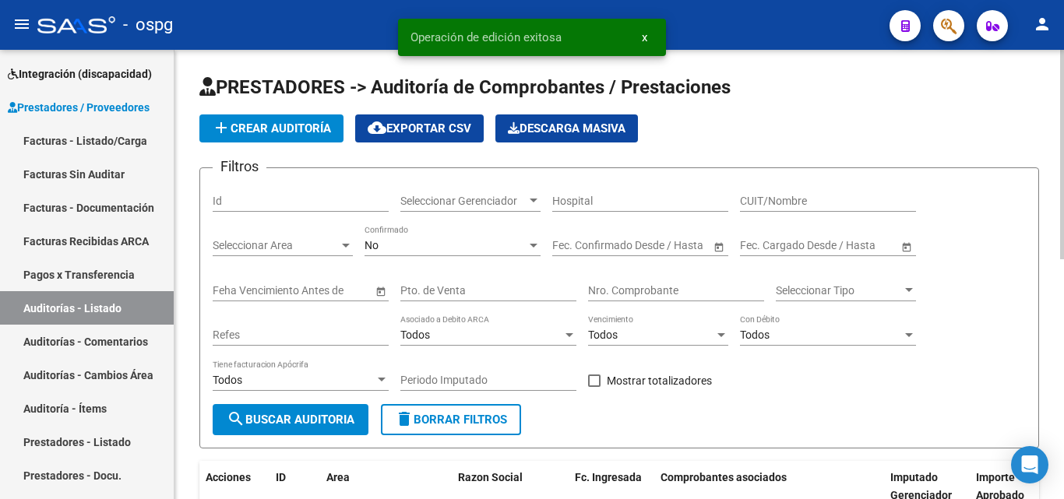
click at [242, 115] on button "add Crear Auditoría" at bounding box center [271, 128] width 144 height 28
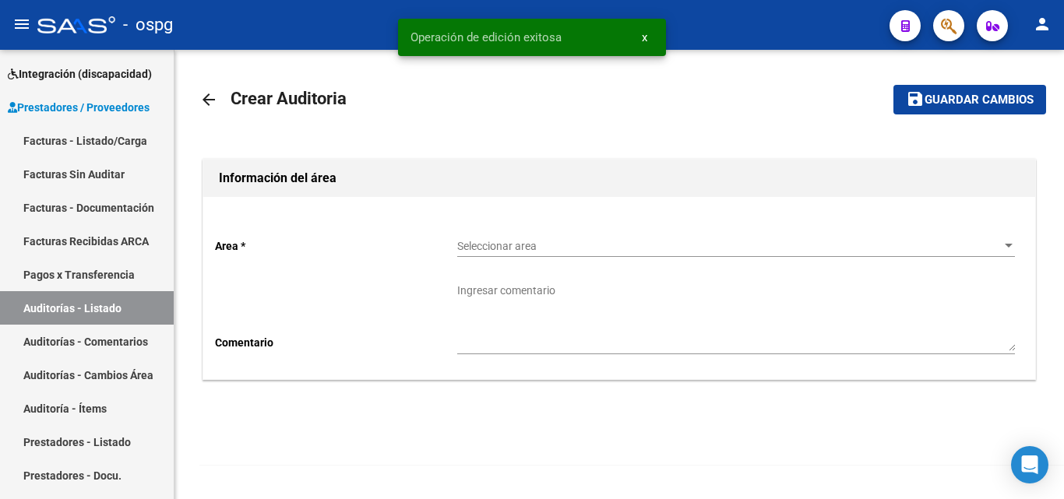
click at [506, 251] on span "Seleccionar area" at bounding box center [729, 246] width 544 height 13
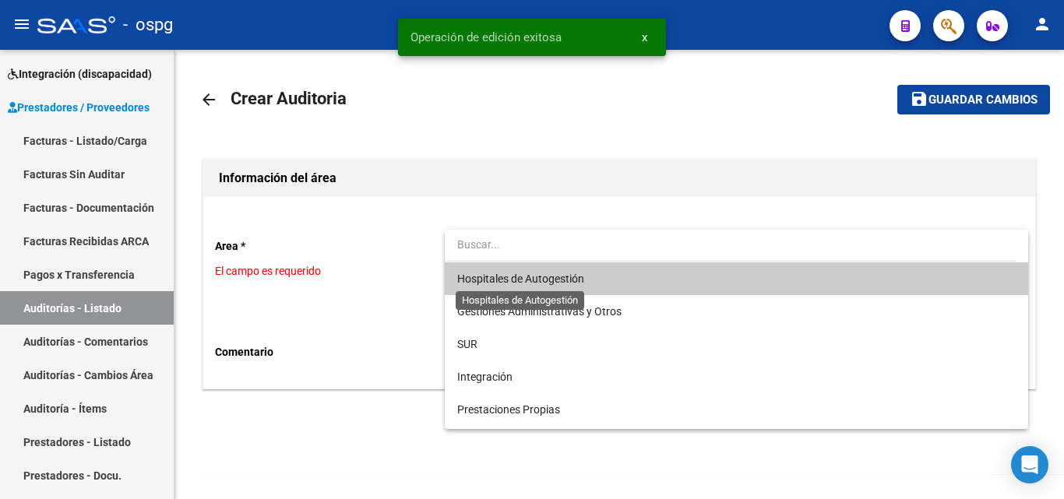
click at [533, 281] on span "Hospitales de Autogestión" at bounding box center [520, 279] width 127 height 12
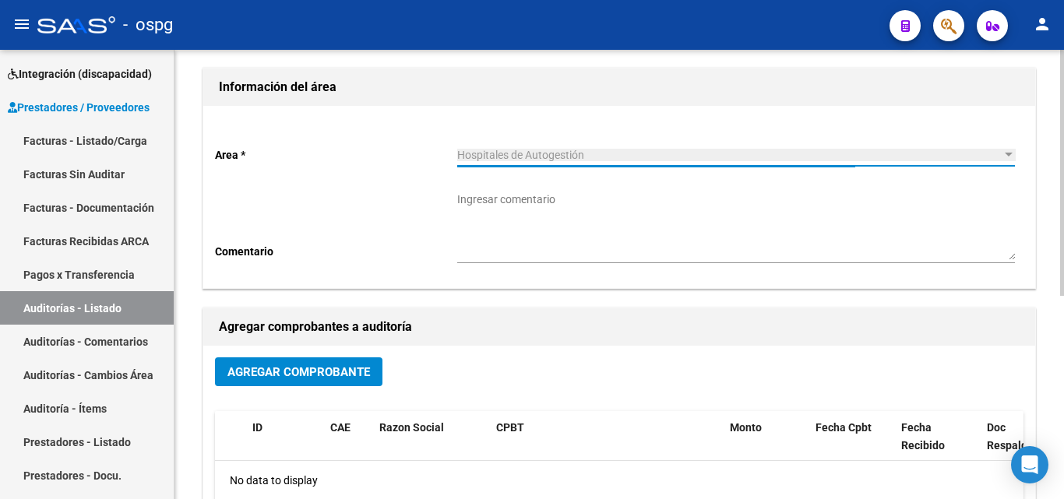
scroll to position [234, 0]
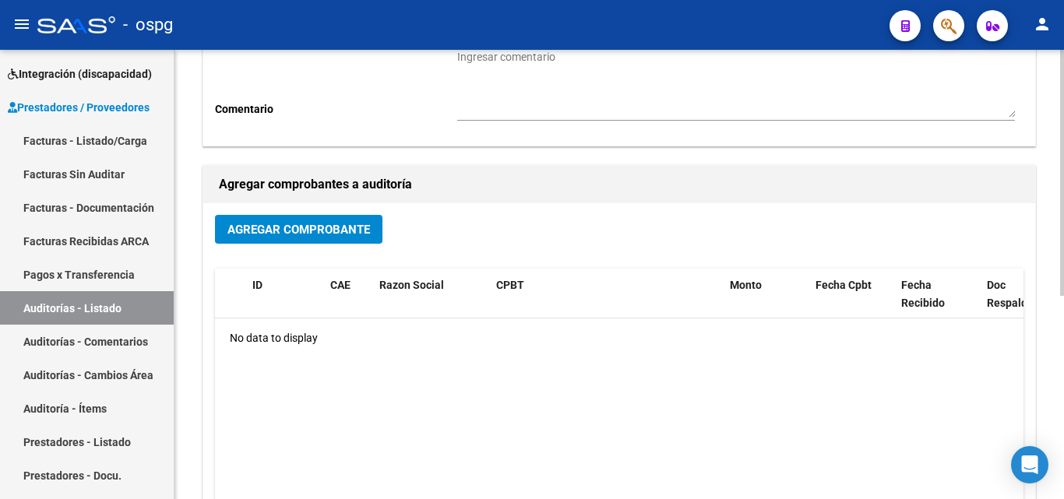
click at [296, 262] on div "Agregar Comprobante ID CAE Razon Social CPBT Monto Fecha Cpbt Fecha Recibido Do…" at bounding box center [619, 364] width 832 height 323
click at [316, 232] on span "Agregar Comprobante" at bounding box center [298, 230] width 143 height 14
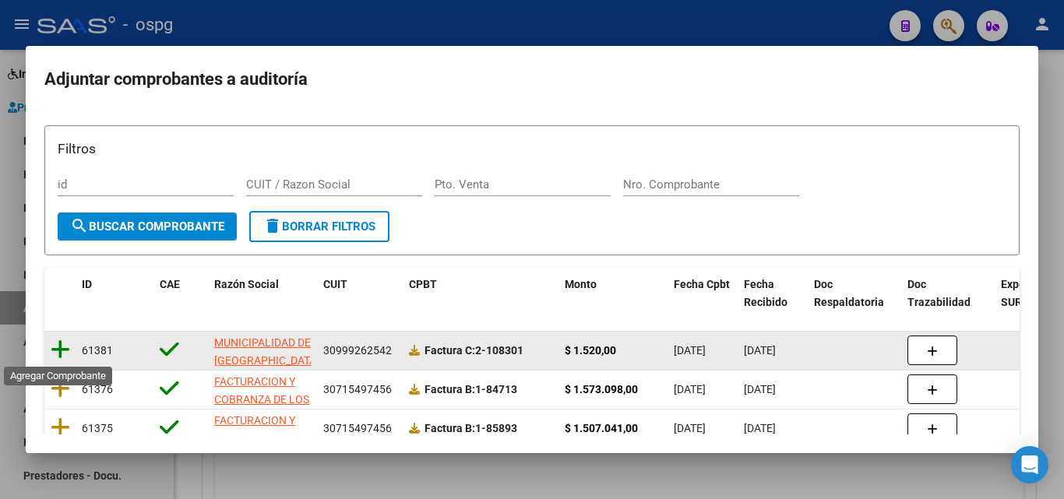
click at [54, 350] on icon at bounding box center [60, 350] width 19 height 22
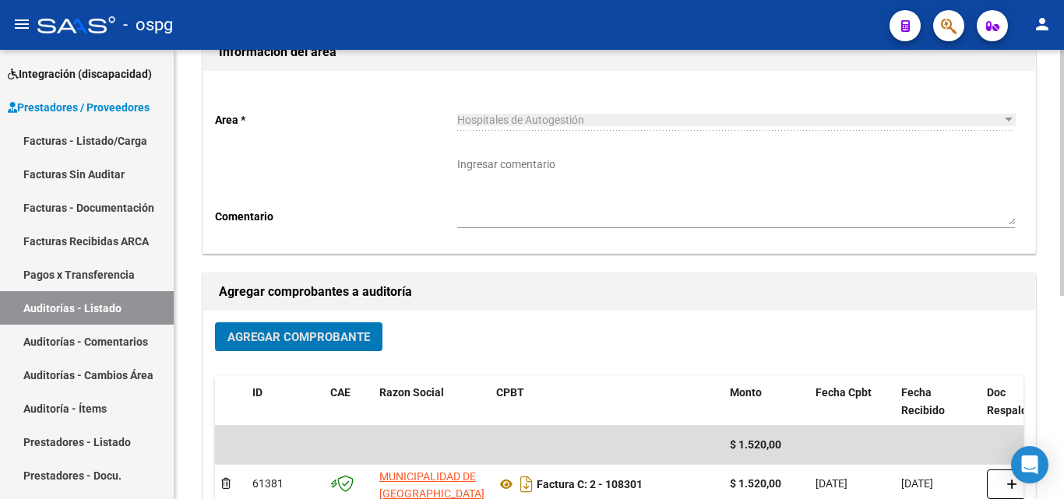
scroll to position [0, 0]
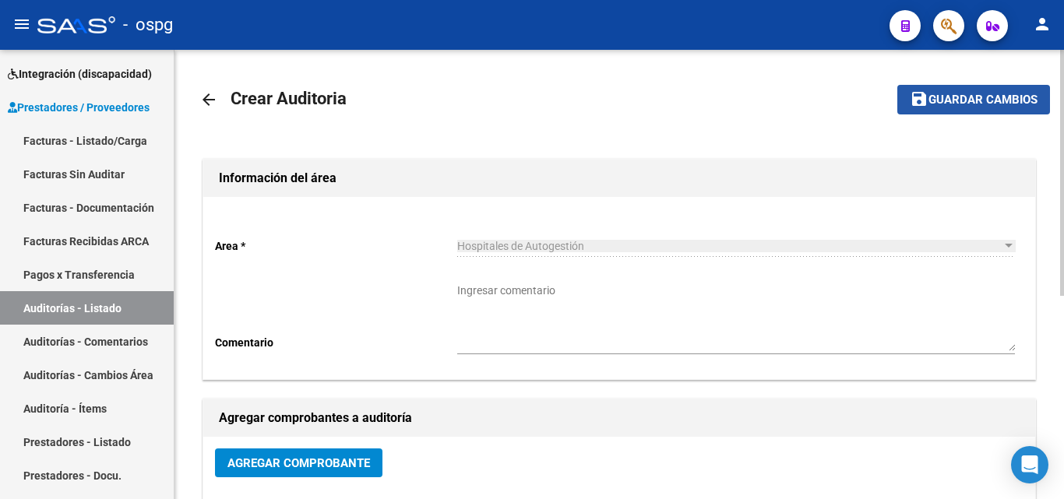
click at [998, 97] on span "Guardar cambios" at bounding box center [982, 100] width 109 height 14
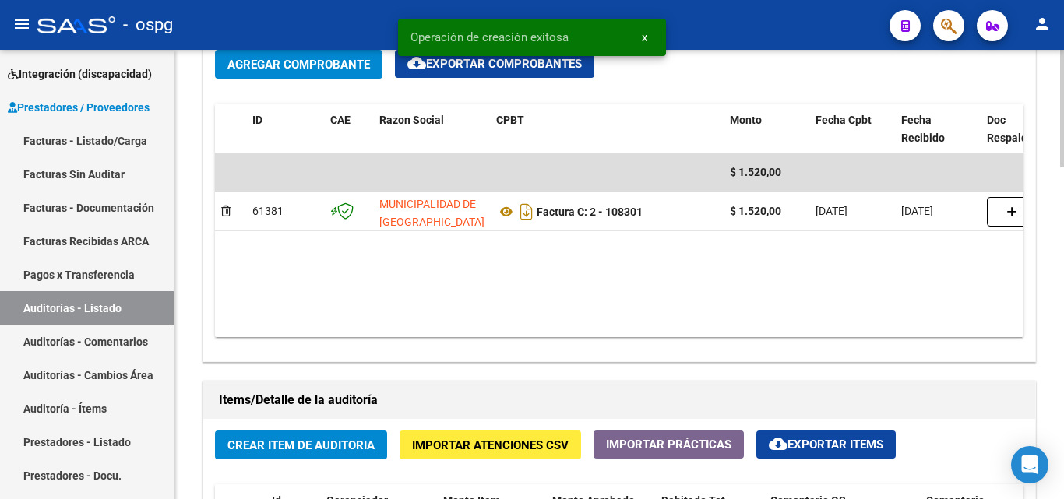
scroll to position [934, 0]
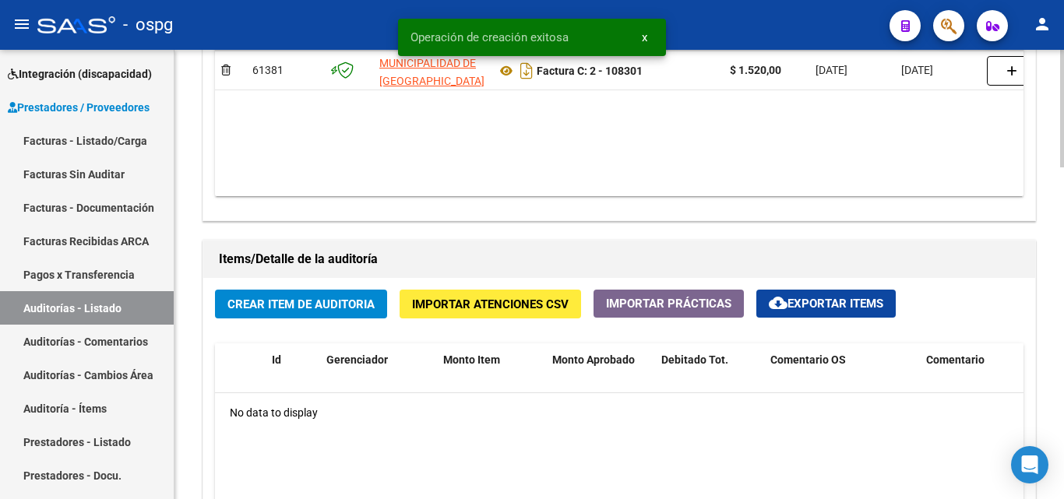
click at [276, 312] on button "Crear Item de Auditoria" at bounding box center [301, 304] width 172 height 29
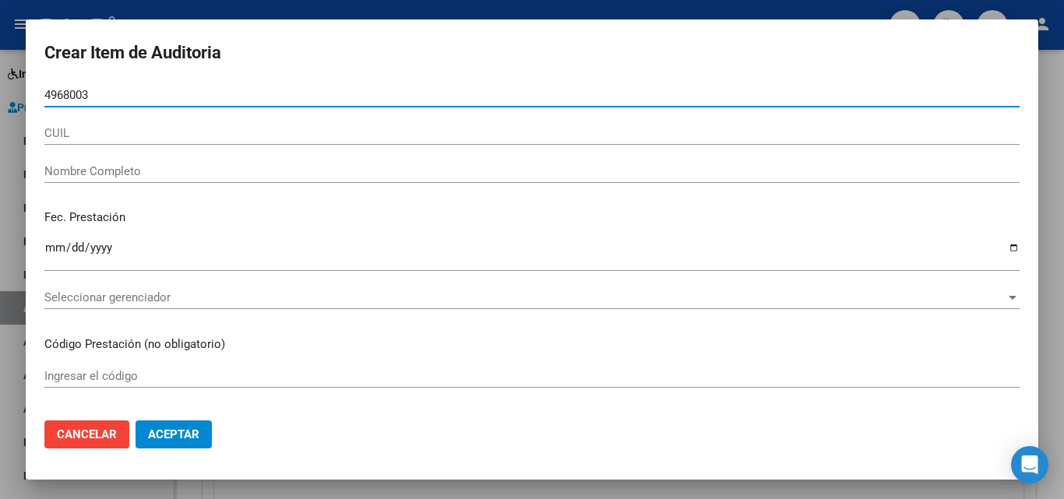
type input "49680037"
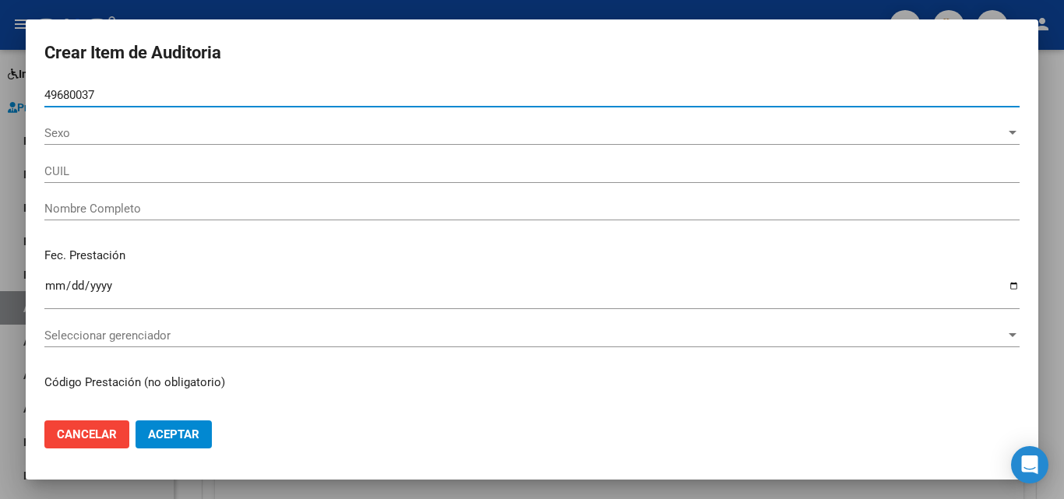
type input "27496800376"
type input "[PERSON_NAME]"
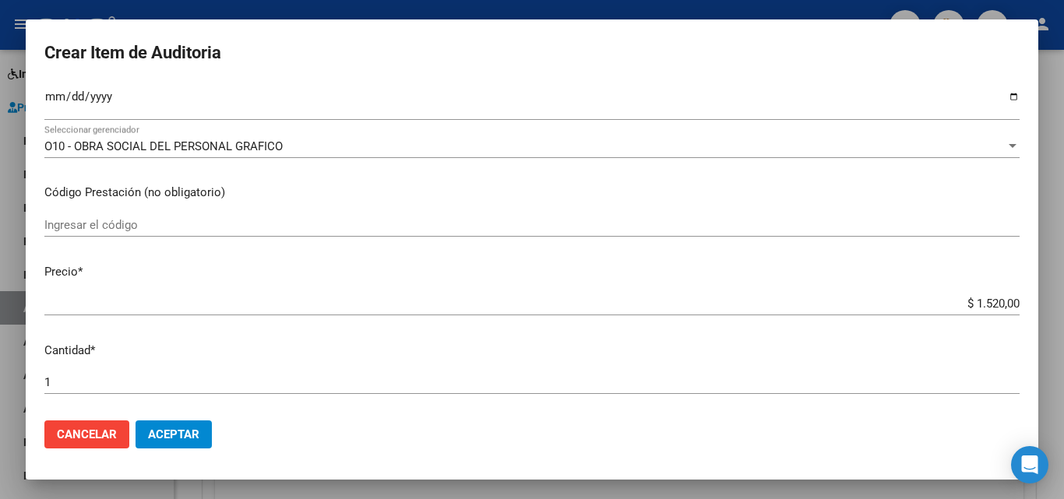
scroll to position [234, 0]
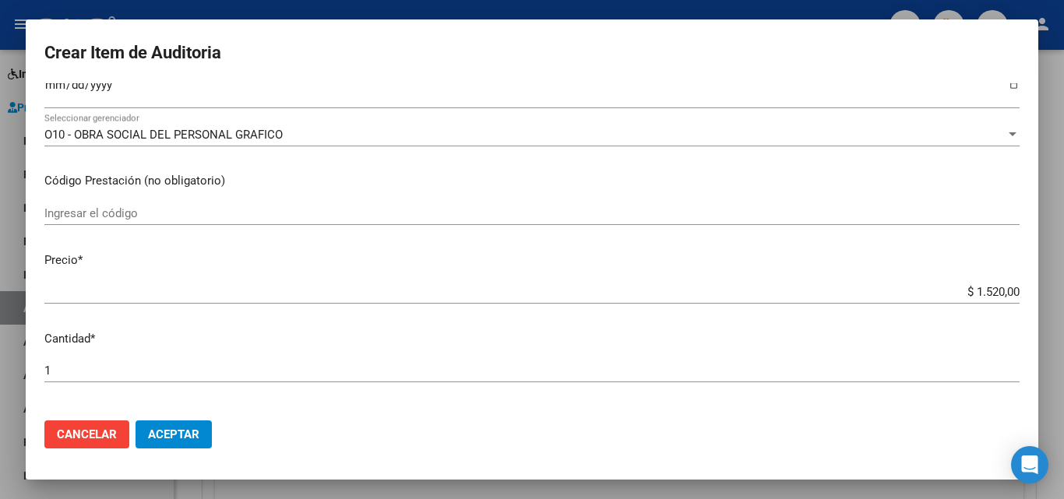
type input "49680037"
click at [56, 88] on input "Ingresar la fecha" at bounding box center [531, 91] width 975 height 25
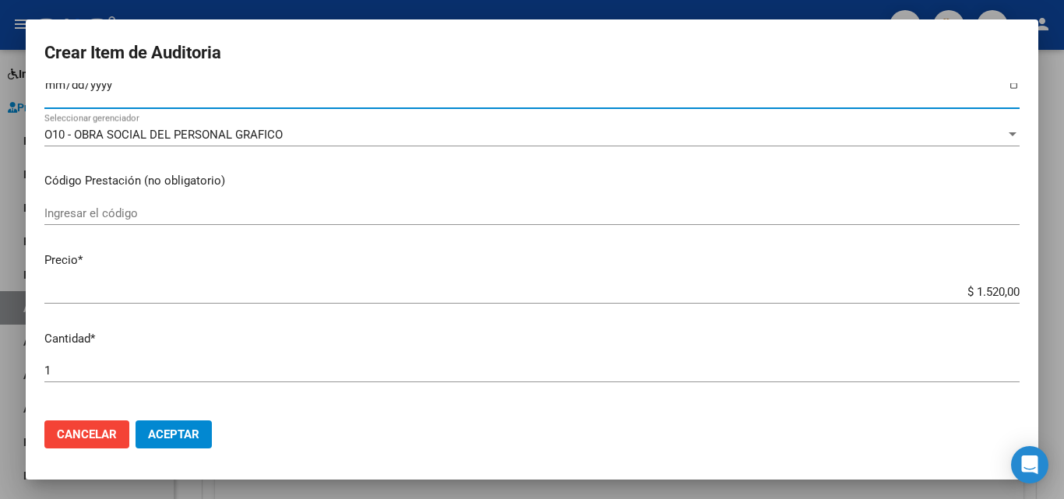
scroll to position [229, 0]
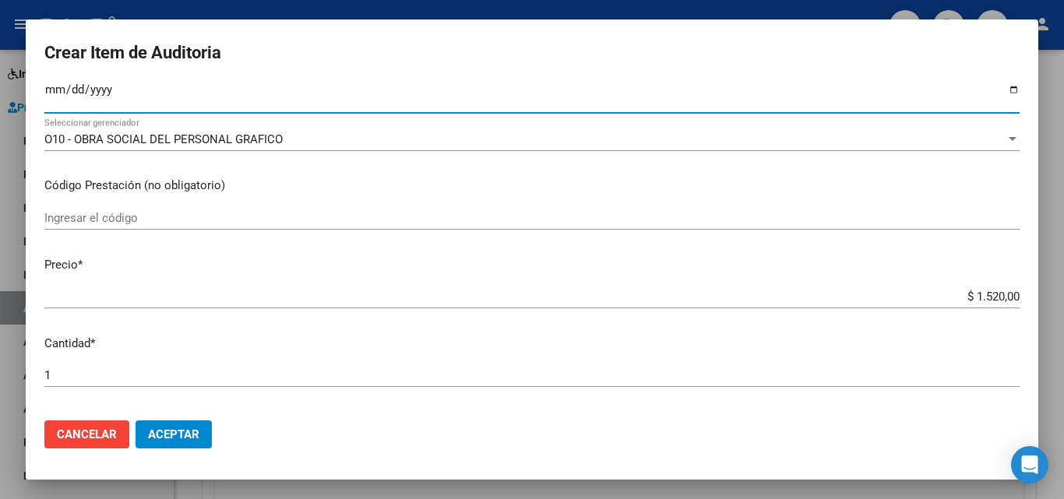
click at [54, 90] on input "Ingresar la fecha" at bounding box center [531, 95] width 975 height 25
type input "[DATE]"
click at [135, 421] on button "Aceptar" at bounding box center [173, 435] width 76 height 28
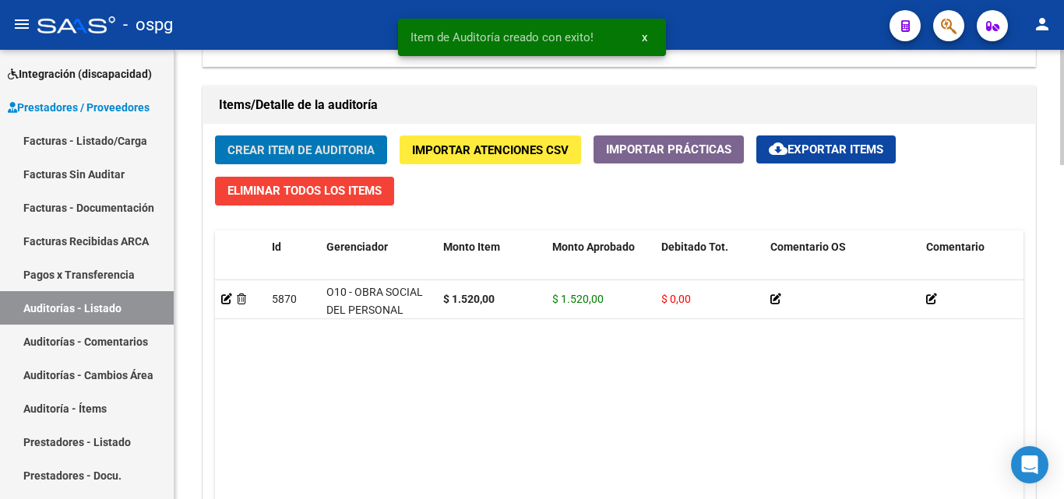
scroll to position [1091, 0]
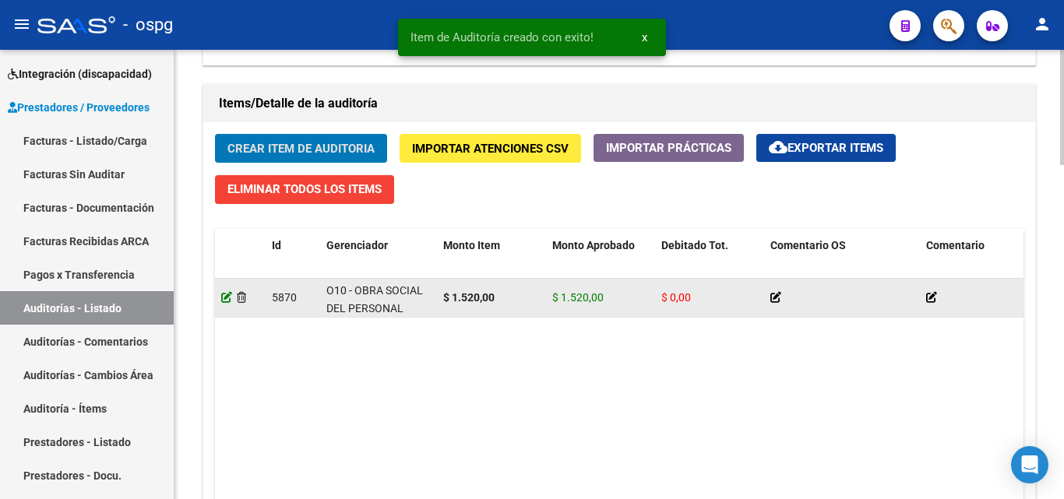
click at [227, 295] on icon at bounding box center [226, 297] width 11 height 11
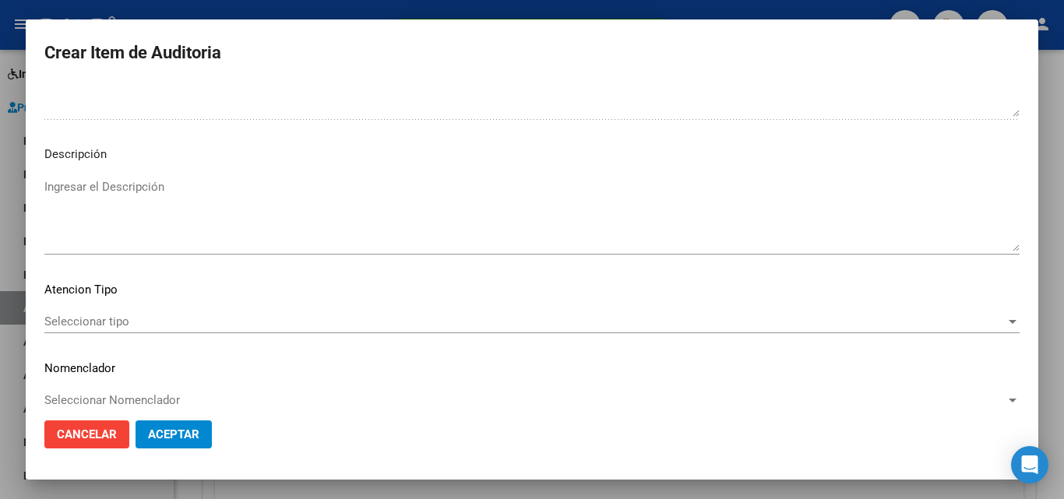
scroll to position [1049, 0]
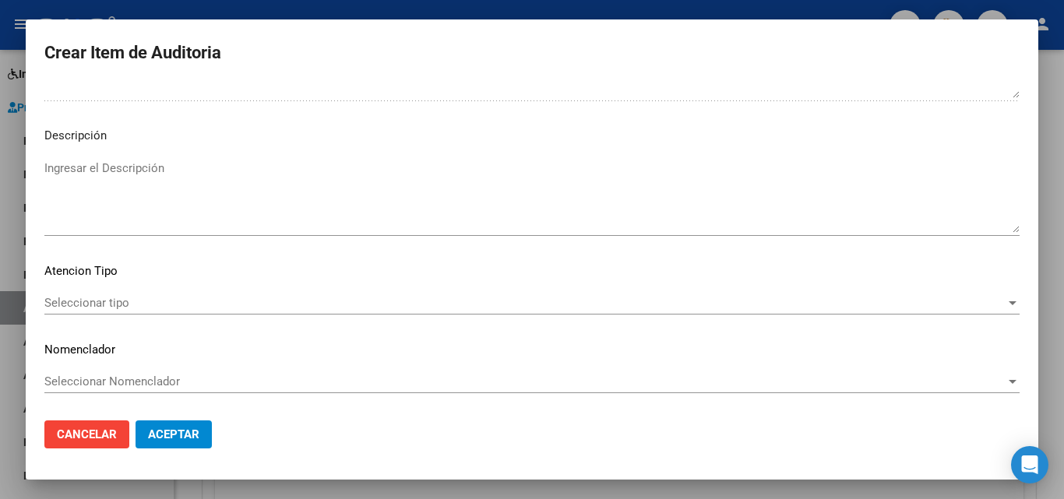
click at [72, 308] on span "Seleccionar tipo" at bounding box center [524, 303] width 961 height 14
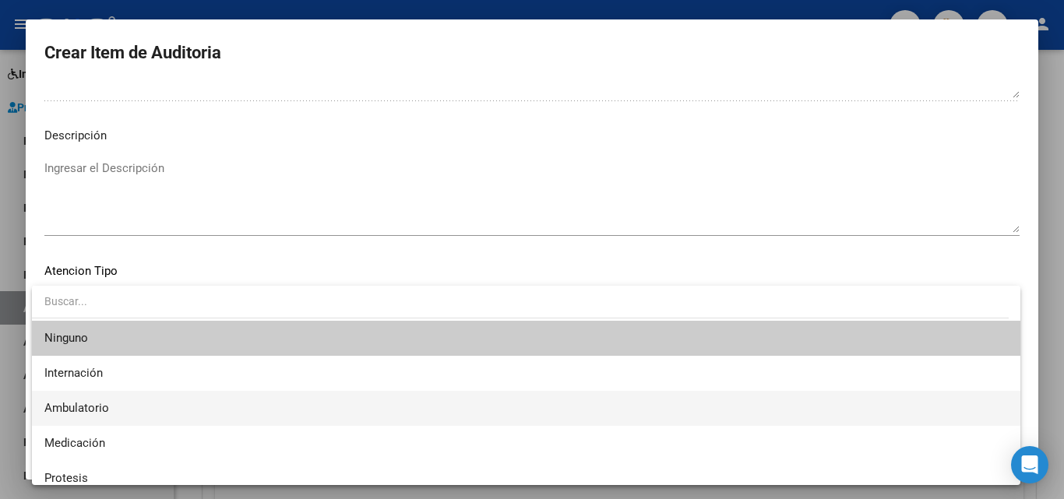
click at [116, 417] on span "Ambulatorio" at bounding box center [525, 408] width 963 height 35
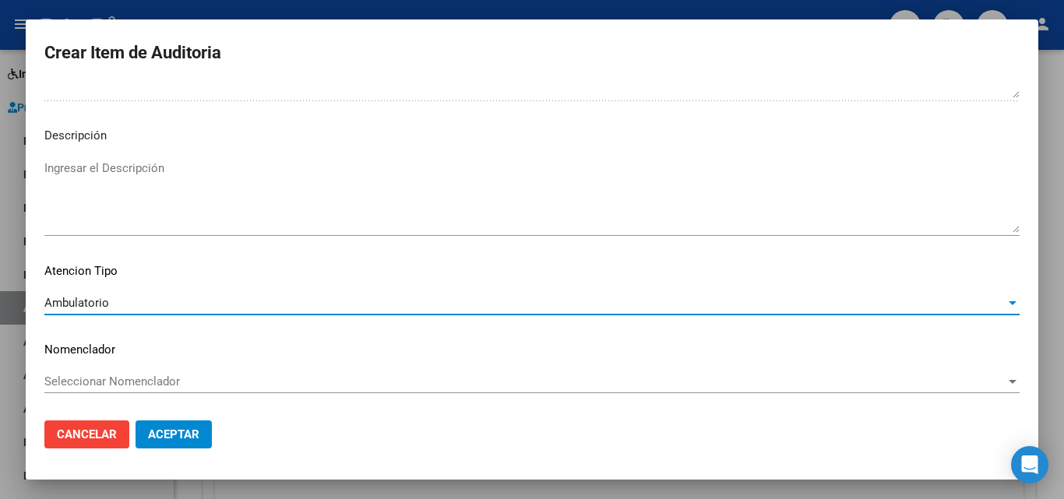
click at [174, 441] on span "Aceptar" at bounding box center [173, 435] width 51 height 14
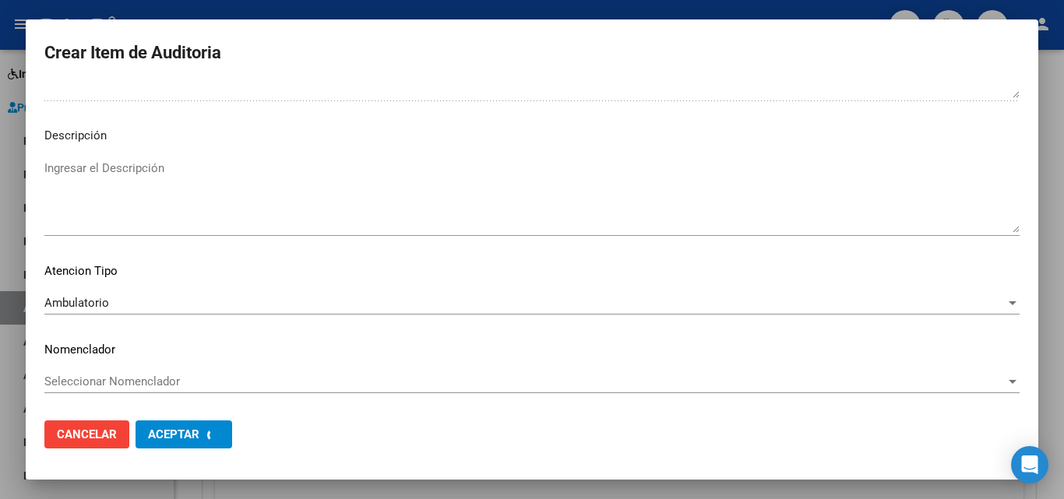
scroll to position [0, 0]
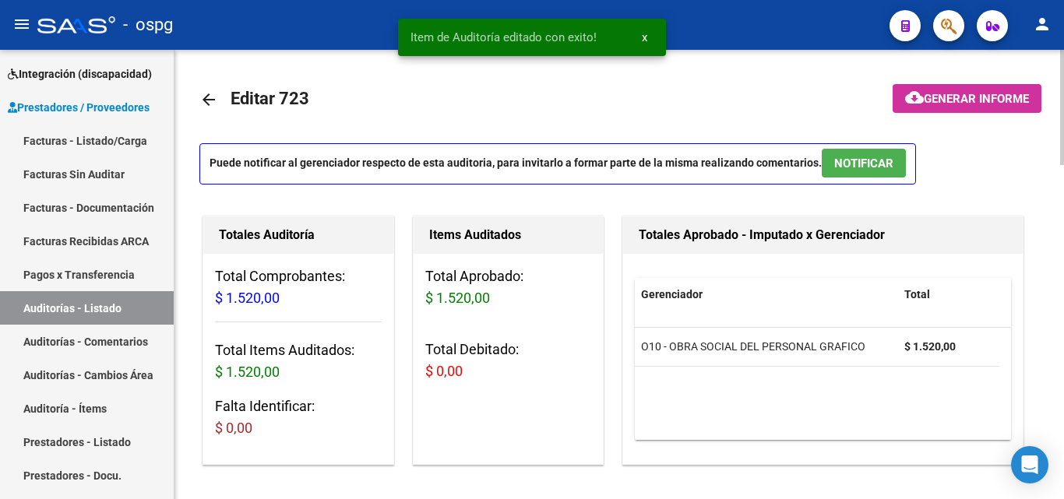
click at [977, 102] on span "Generar informe" at bounding box center [976, 99] width 105 height 14
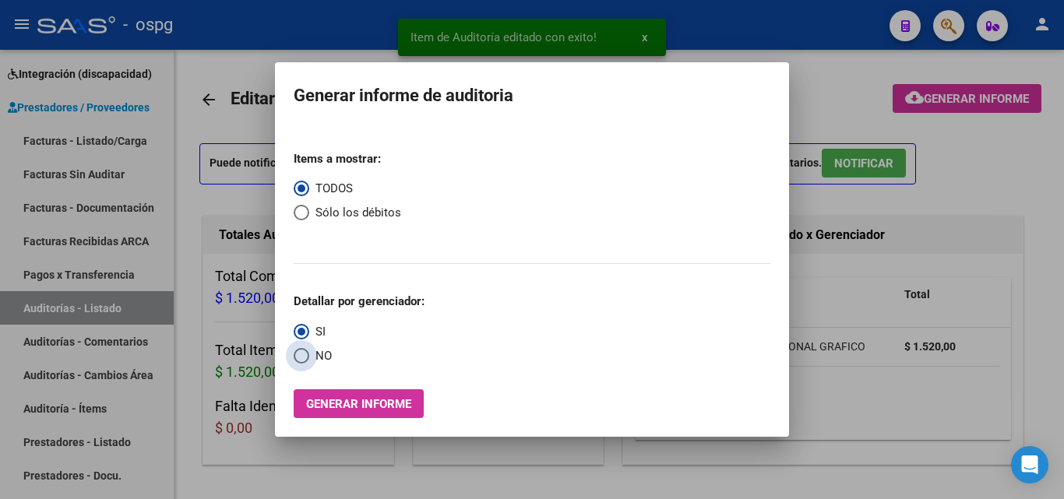
click at [310, 356] on span "NO" at bounding box center [320, 356] width 23 height 18
click at [309, 356] on input "NO" at bounding box center [302, 356] width 16 height 16
radio input "true"
click at [340, 391] on button "Generar informe" at bounding box center [359, 403] width 130 height 29
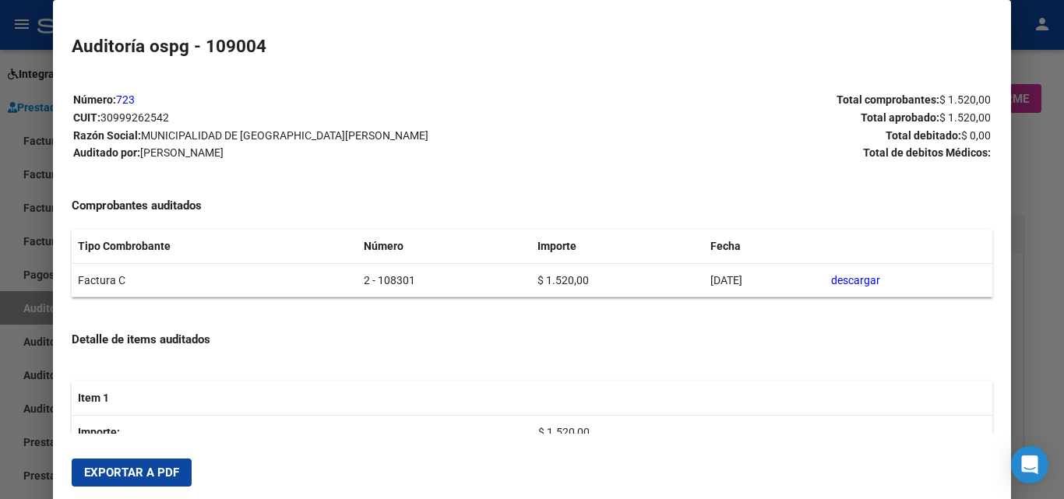
click at [153, 471] on span "Exportar a PDF" at bounding box center [131, 473] width 95 height 14
click at [0, 283] on div at bounding box center [532, 249] width 1064 height 499
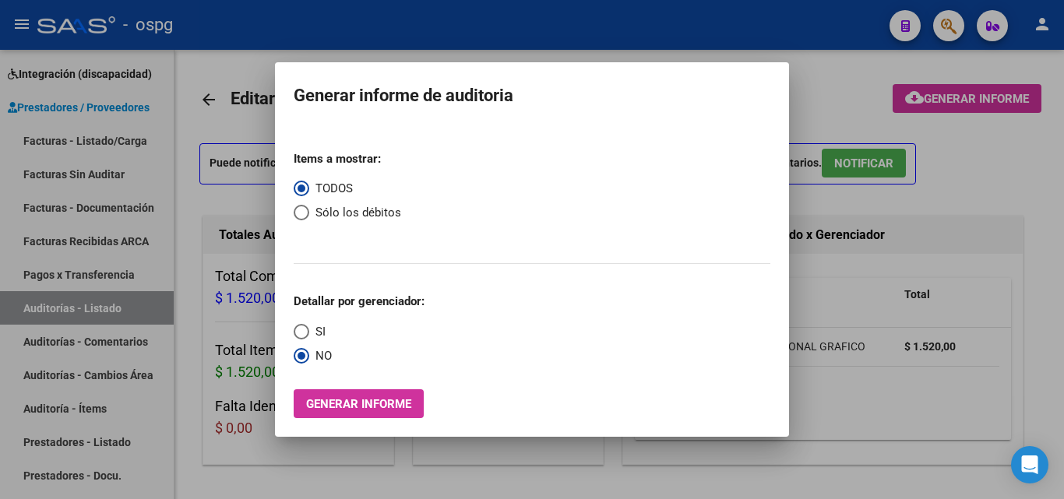
click at [86, 300] on div at bounding box center [532, 249] width 1064 height 499
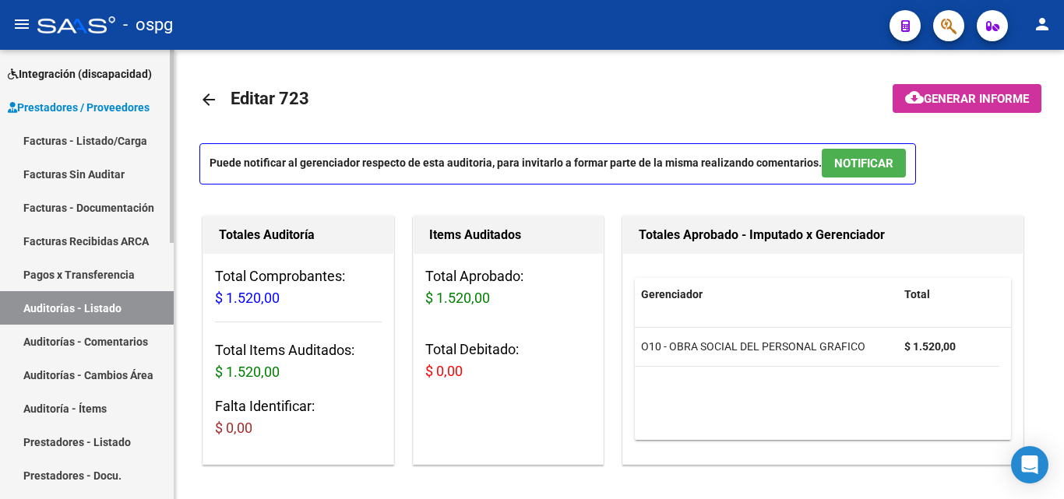
click at [97, 308] on link "Auditorías - Listado" at bounding box center [87, 307] width 174 height 33
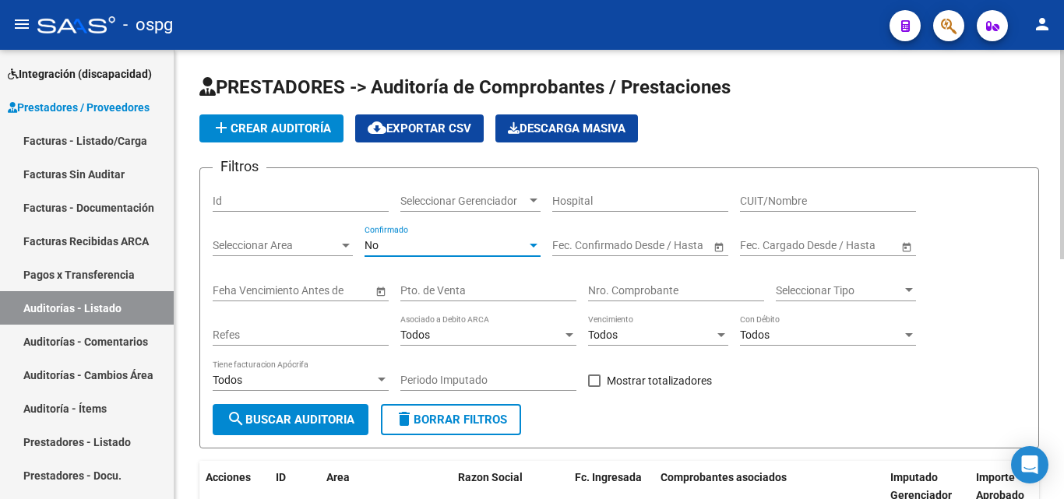
click at [403, 248] on div "No" at bounding box center [445, 245] width 162 height 13
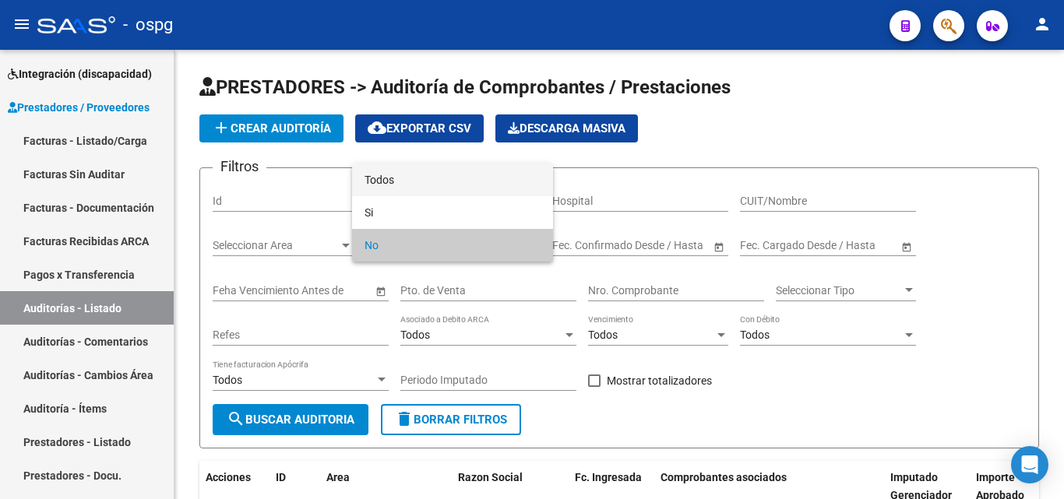
click at [393, 168] on span "Todos" at bounding box center [452, 180] width 176 height 33
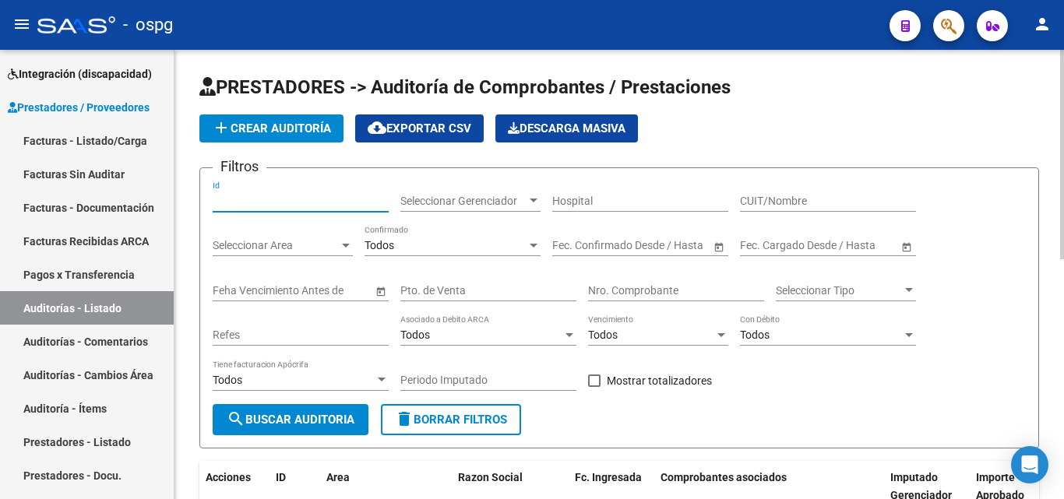
click at [313, 205] on input "Id" at bounding box center [301, 201] width 176 height 13
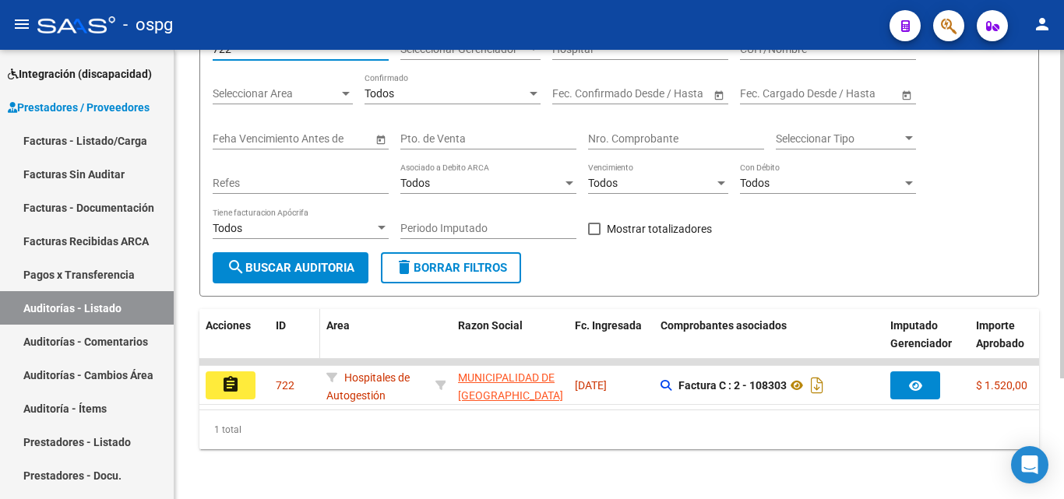
scroll to position [164, 0]
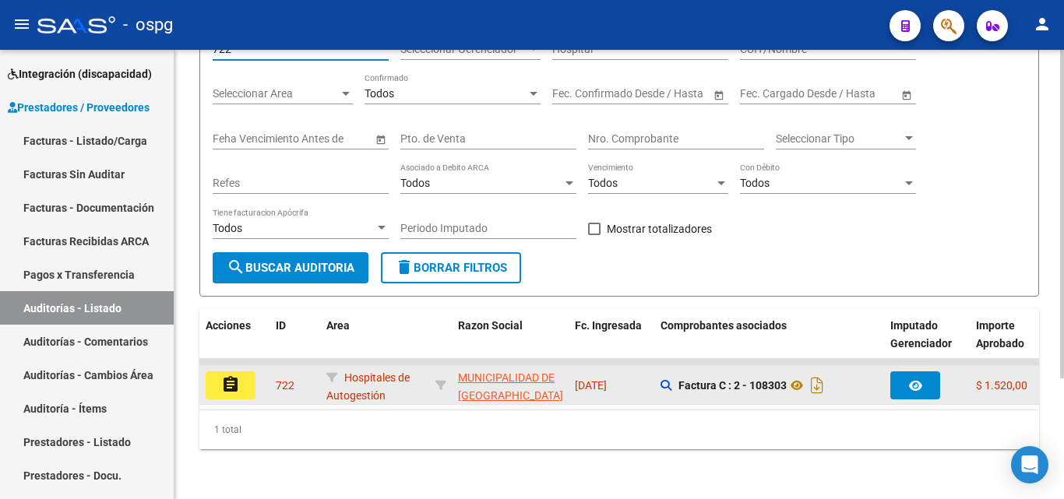
type input "722"
click at [218, 375] on button "assignment" at bounding box center [231, 385] width 50 height 28
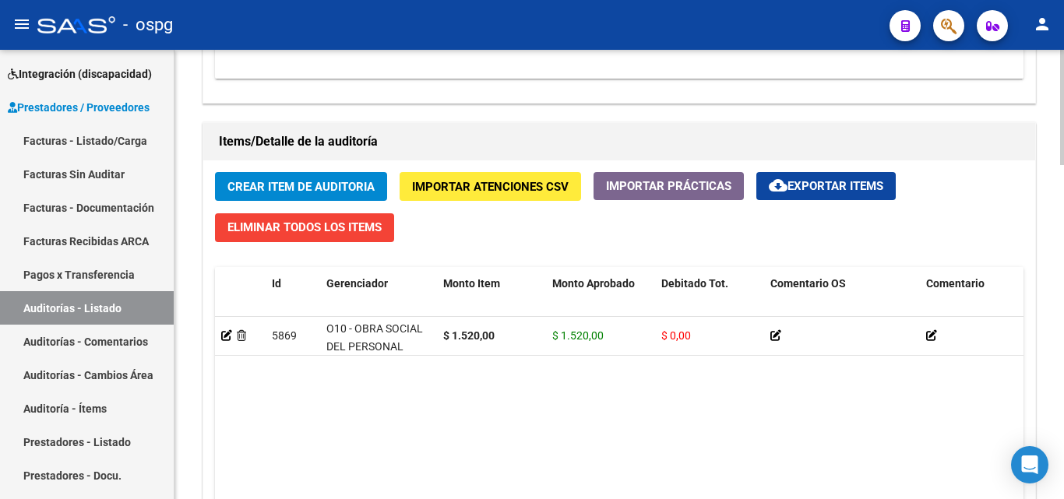
scroll to position [1090, 0]
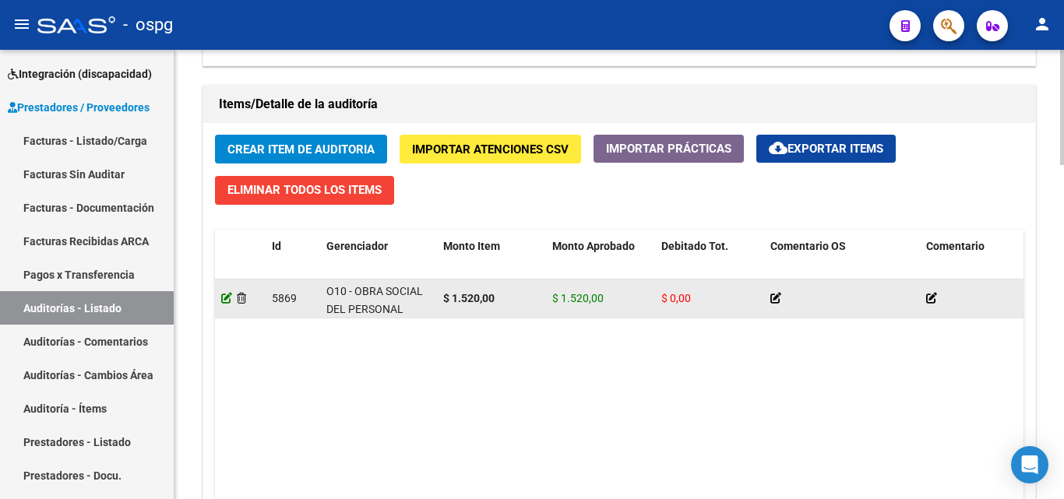
click at [227, 298] on icon at bounding box center [226, 298] width 11 height 11
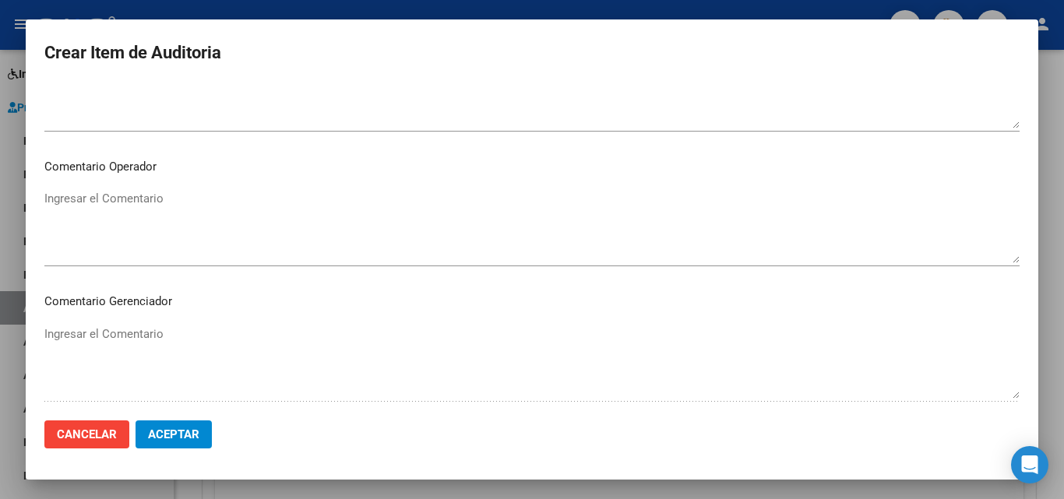
scroll to position [1049, 0]
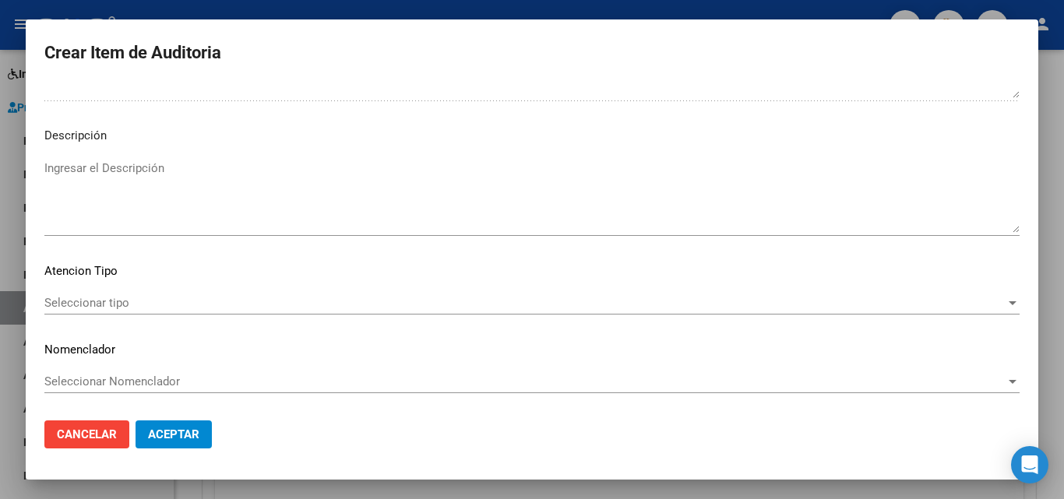
click at [93, 314] on div "Seleccionar tipo Seleccionar tipo" at bounding box center [531, 302] width 975 height 23
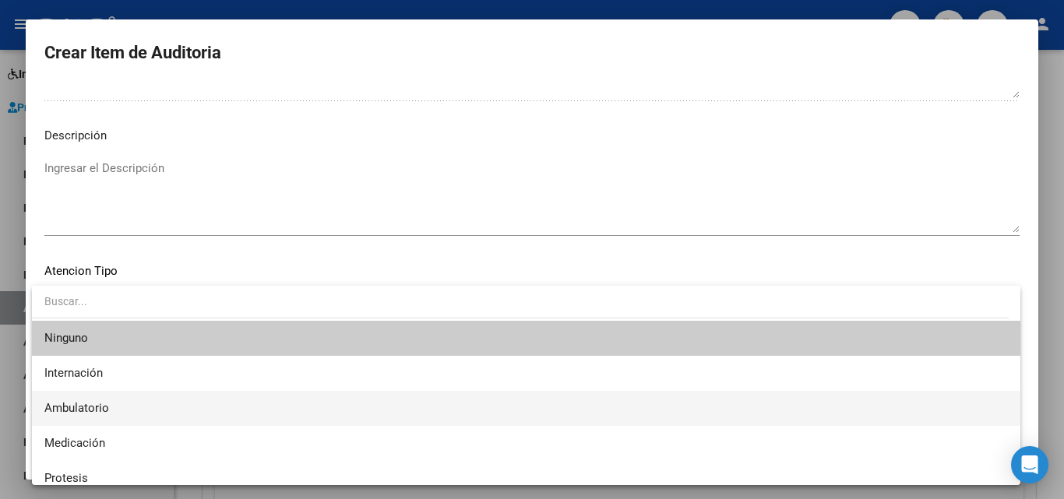
click at [113, 405] on span "Ambulatorio" at bounding box center [525, 408] width 963 height 35
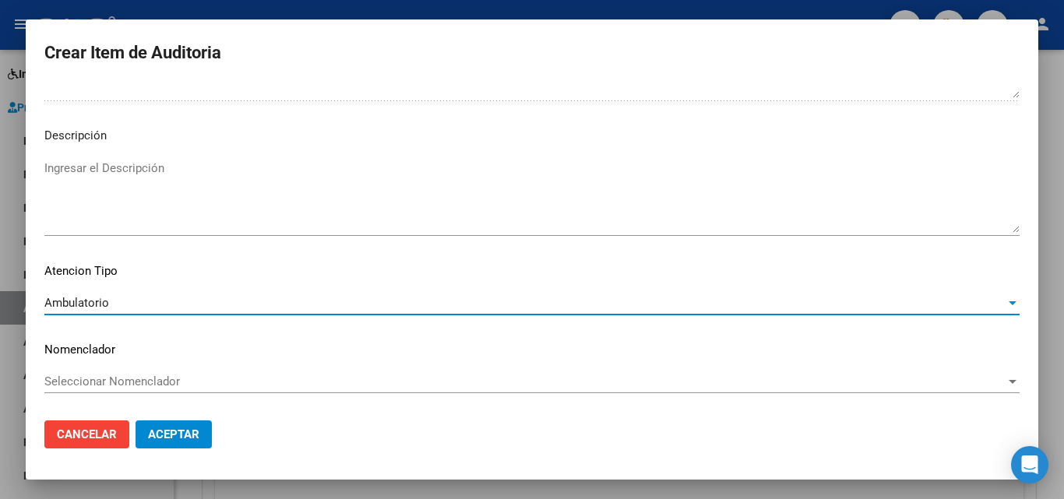
click at [192, 431] on span "Aceptar" at bounding box center [173, 435] width 51 height 14
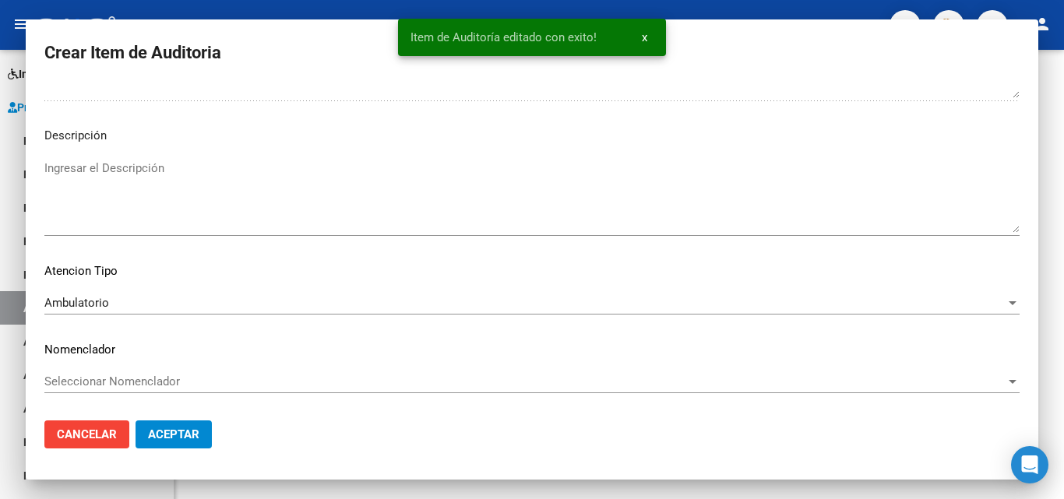
scroll to position [0, 0]
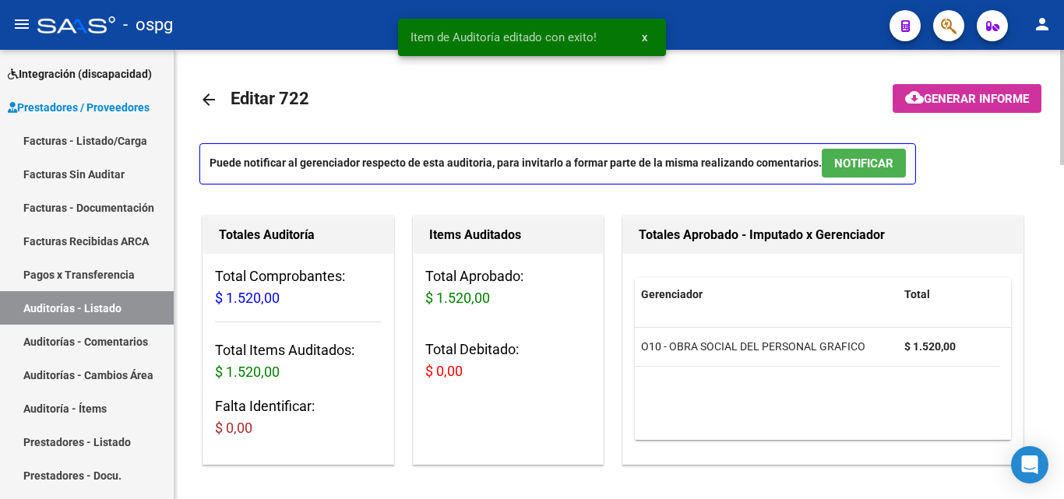
click at [935, 116] on mat-toolbar-row at bounding box center [960, 100] width 178 height 50
click at [938, 97] on span "Generar informe" at bounding box center [976, 99] width 105 height 14
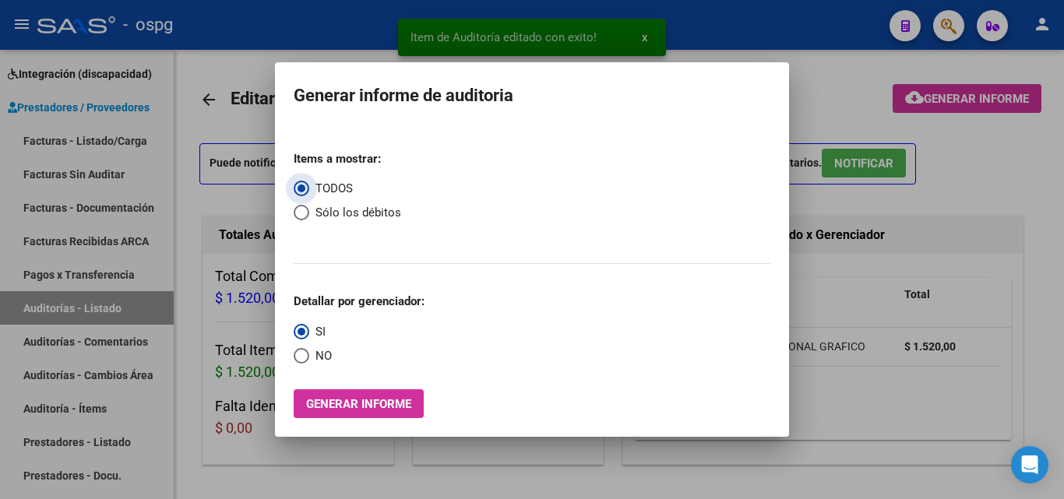
click at [317, 355] on span "NO" at bounding box center [320, 356] width 23 height 18
click at [309, 355] on input "NO" at bounding box center [302, 356] width 16 height 16
radio input "true"
click at [335, 404] on span "Generar informe" at bounding box center [358, 404] width 105 height 14
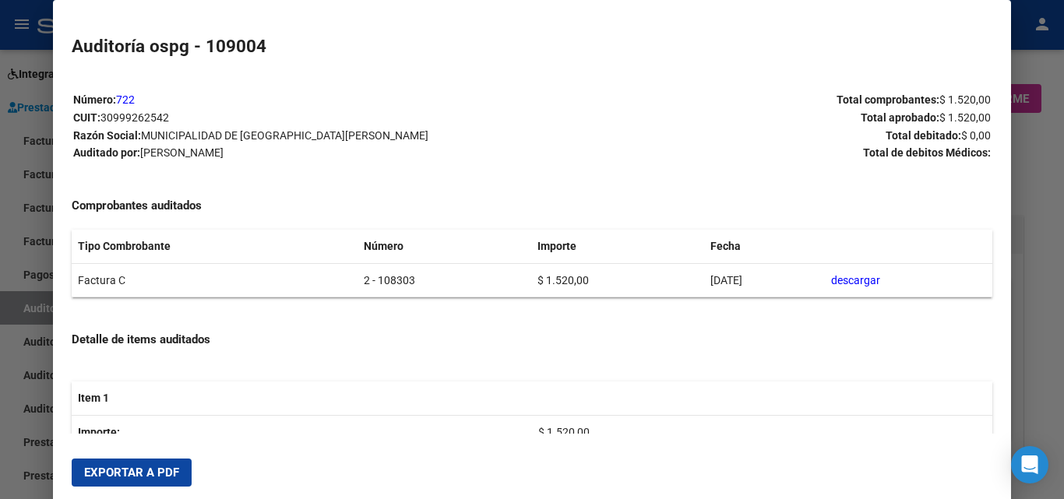
click at [136, 466] on span "Exportar a PDF" at bounding box center [131, 473] width 95 height 14
click at [0, 197] on div at bounding box center [532, 249] width 1064 height 499
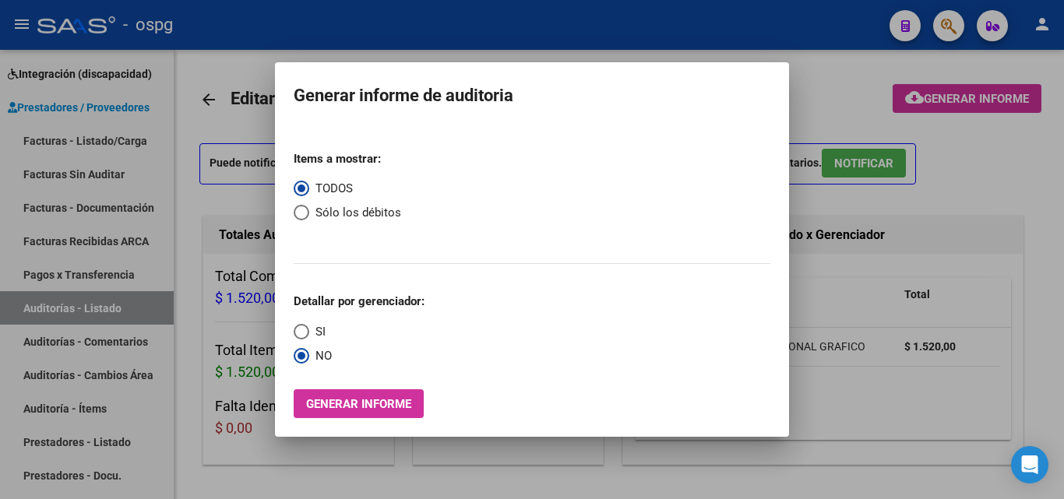
click at [134, 150] on div at bounding box center [532, 249] width 1064 height 499
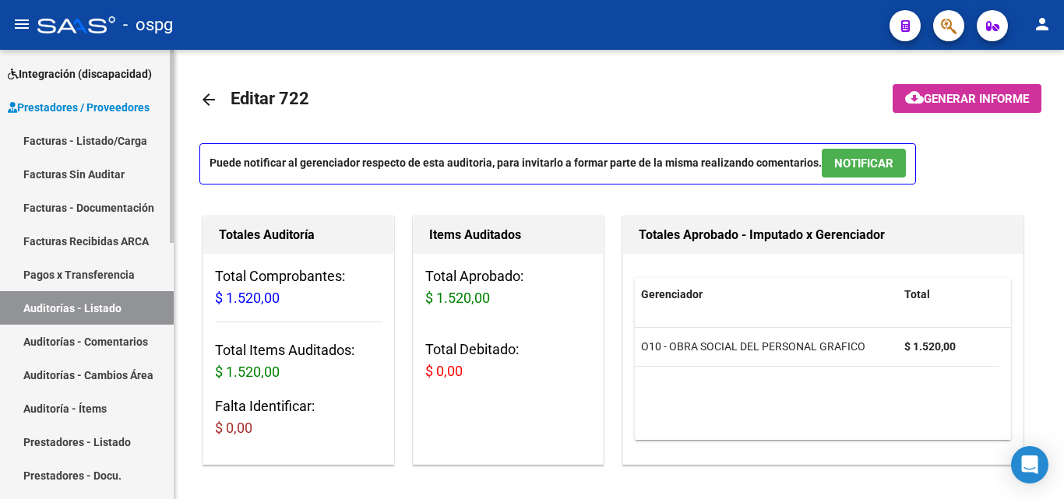
click at [135, 138] on link "Facturas - Listado/Carga" at bounding box center [87, 140] width 174 height 33
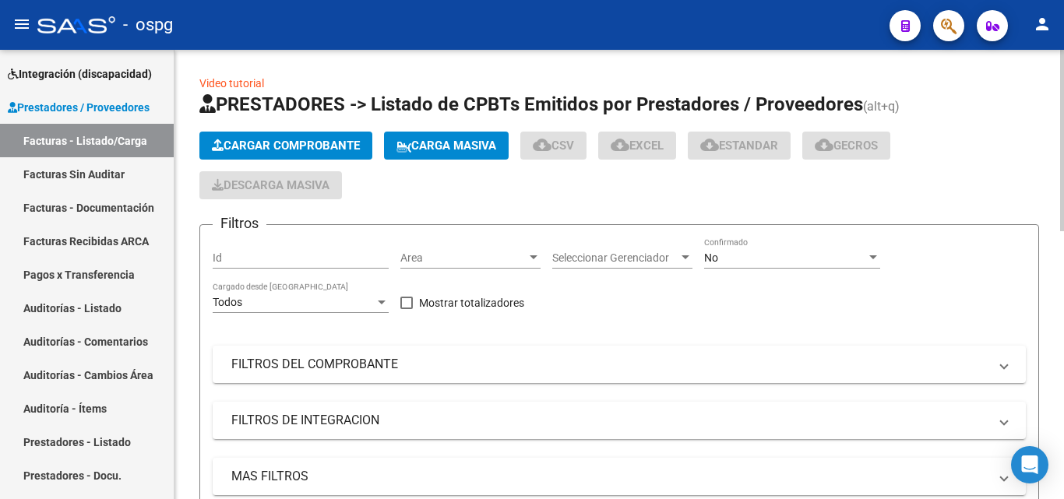
click at [319, 154] on button "Cargar Comprobante" at bounding box center [285, 146] width 173 height 28
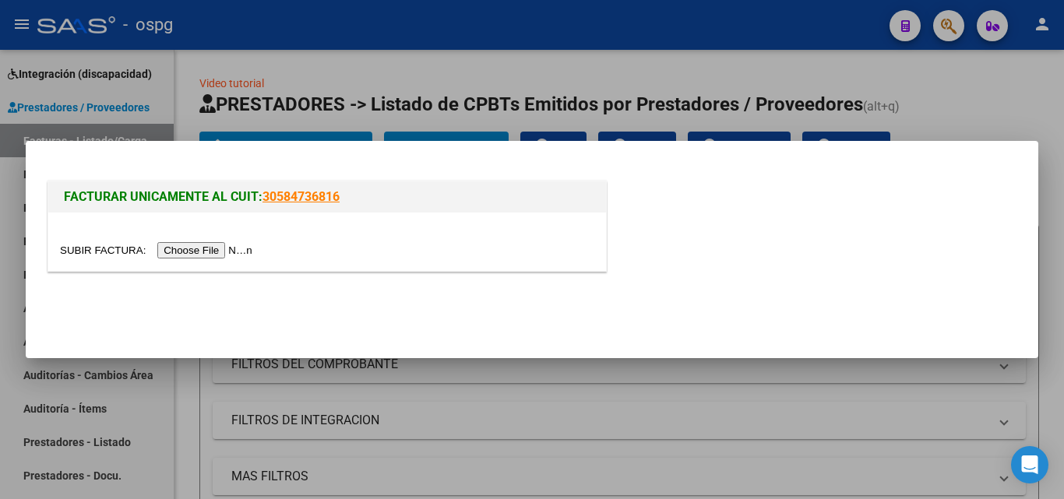
click at [238, 239] on div at bounding box center [327, 242] width 558 height 58
click at [252, 251] on input "file" at bounding box center [158, 250] width 197 height 16
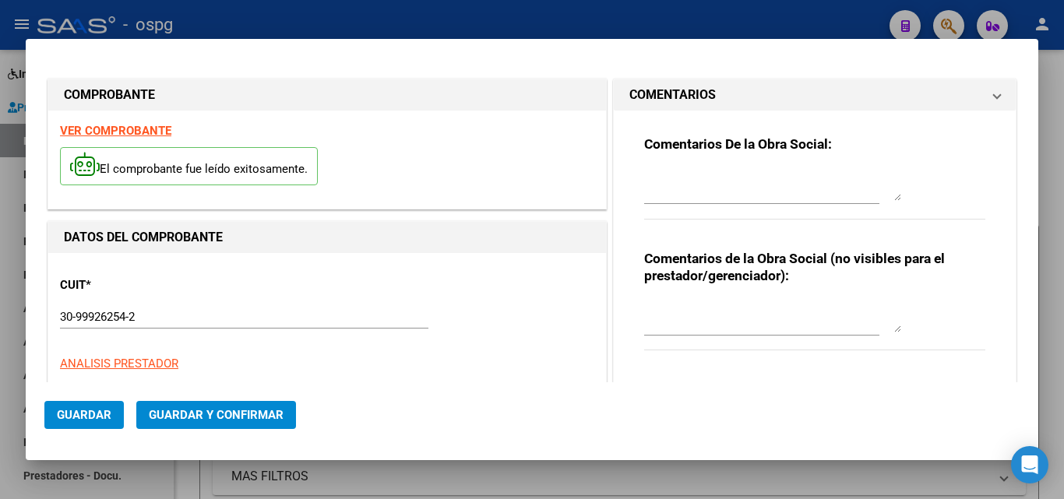
type input "108304"
type input "$ 1.520,00"
type input "[DATE]"
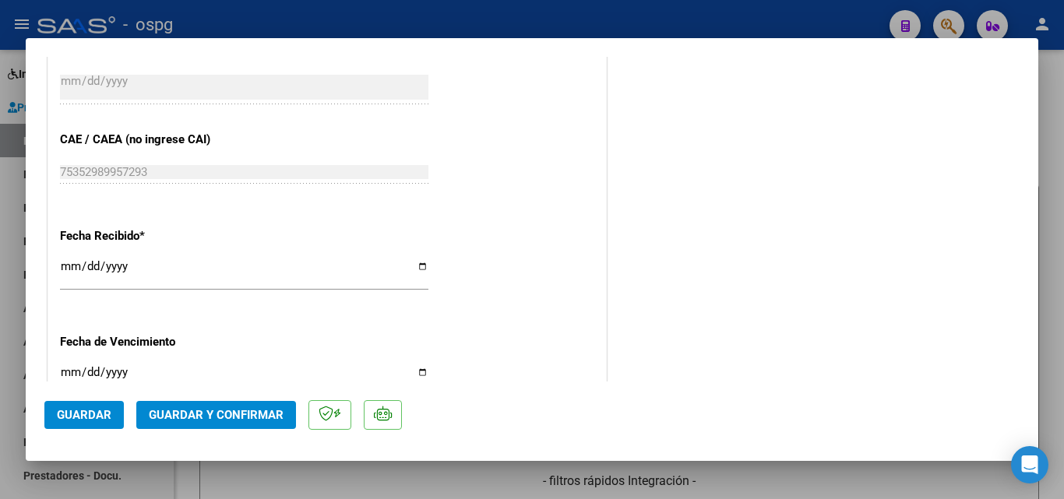
scroll to position [857, 0]
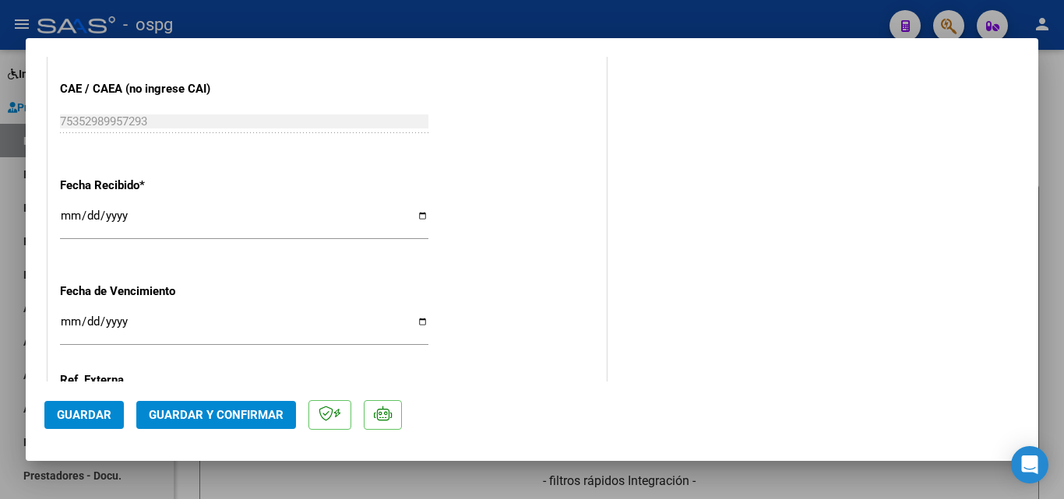
click at [64, 214] on input "[DATE]" at bounding box center [244, 221] width 368 height 25
type input "[DATE]"
click at [206, 408] on span "Guardar y Confirmar" at bounding box center [216, 415] width 135 height 14
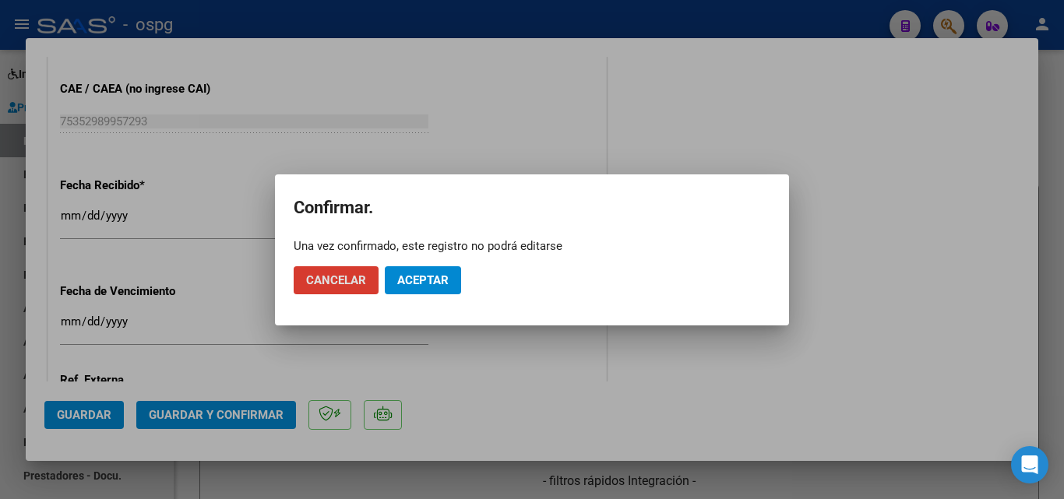
click at [442, 287] on span "Aceptar" at bounding box center [422, 280] width 51 height 14
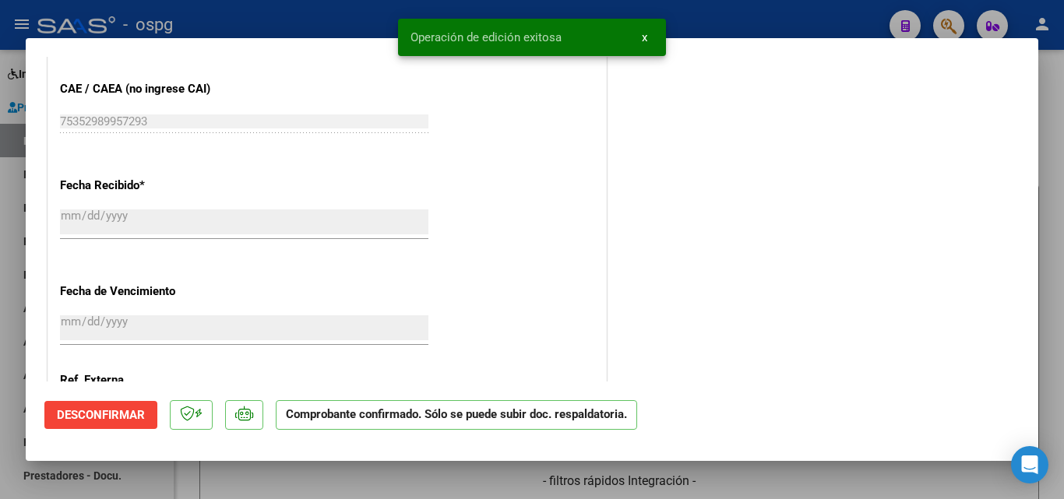
drag, startPoint x: 0, startPoint y: 215, endPoint x: 0, endPoint y: 166, distance: 49.1
click at [0, 214] on div at bounding box center [532, 249] width 1064 height 499
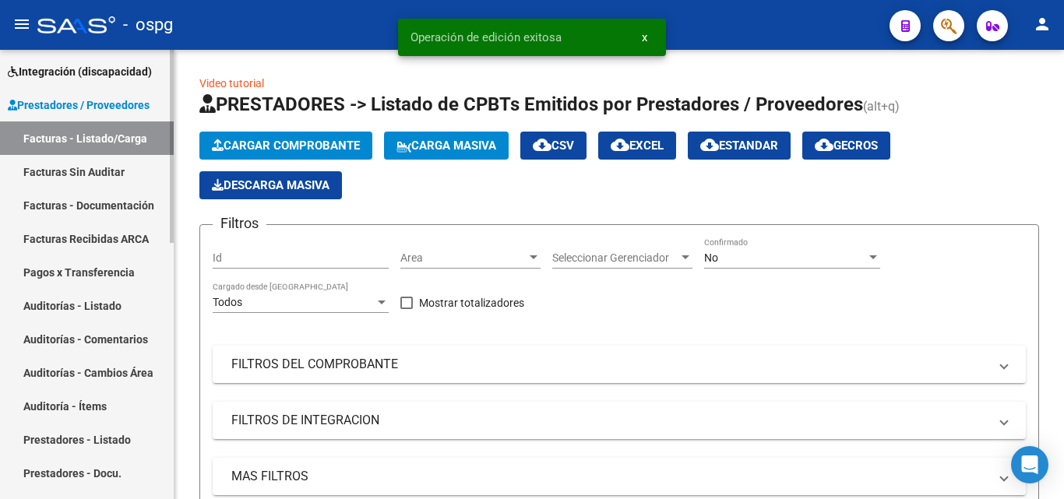
scroll to position [234, 0]
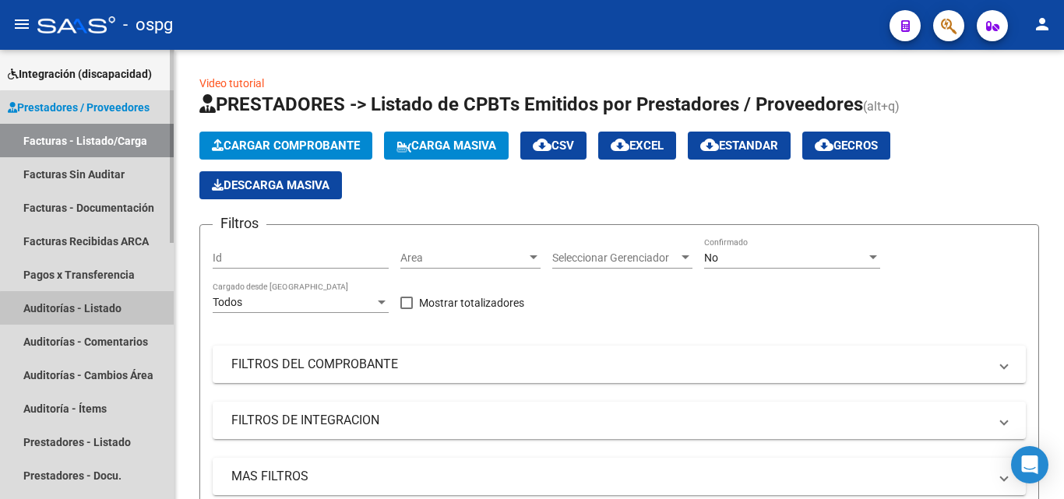
click at [87, 312] on link "Auditorías - Listado" at bounding box center [87, 307] width 174 height 33
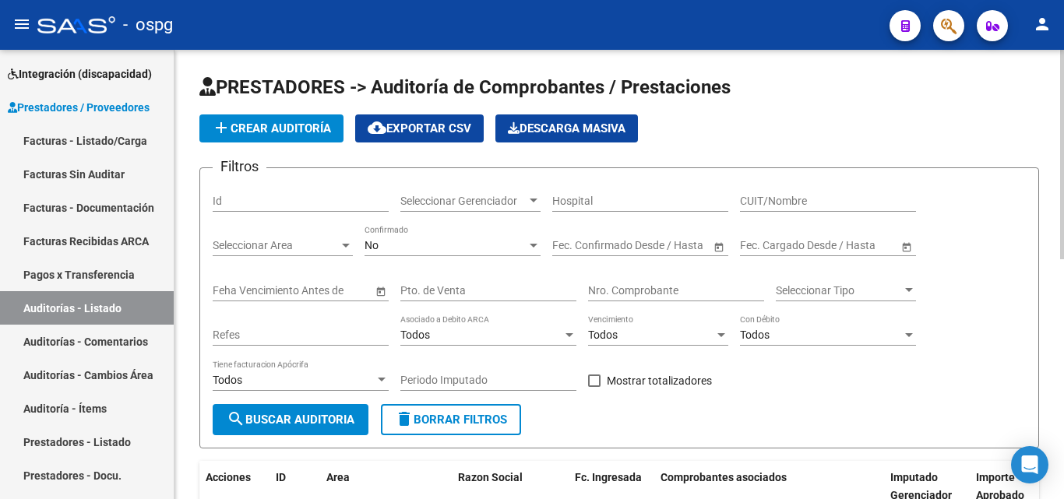
click at [283, 126] on span "add Crear Auditoría" at bounding box center [271, 128] width 119 height 14
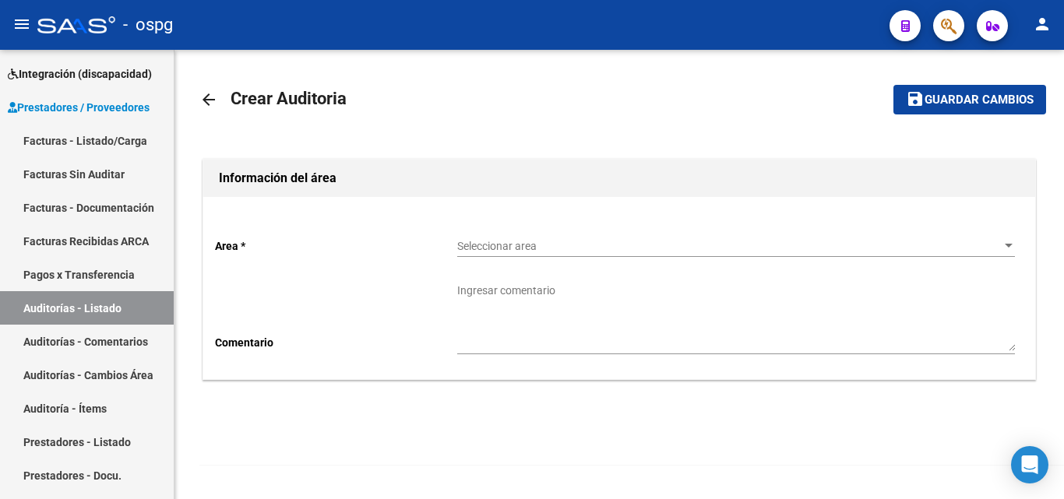
click at [572, 245] on span "Seleccionar area" at bounding box center [729, 246] width 544 height 13
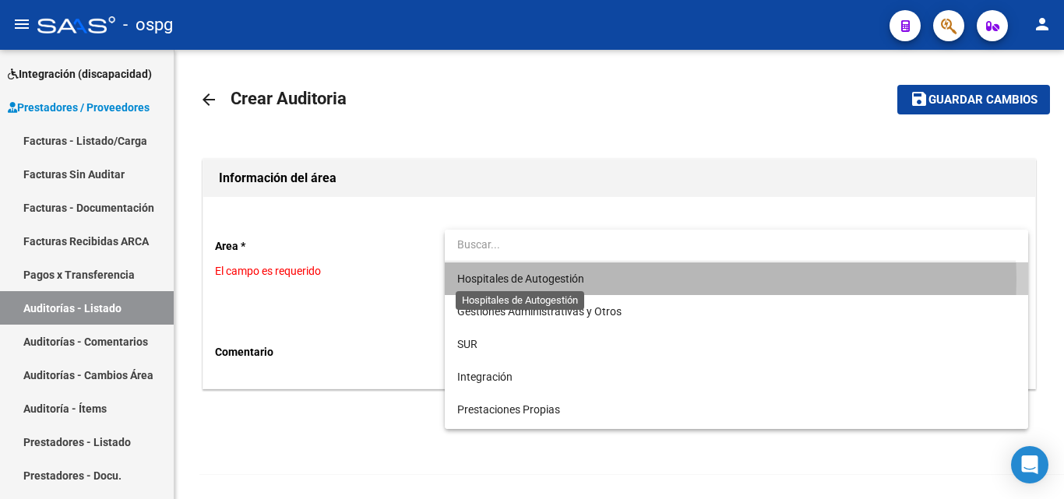
click at [562, 279] on span "Hospitales de Autogestión" at bounding box center [520, 279] width 127 height 12
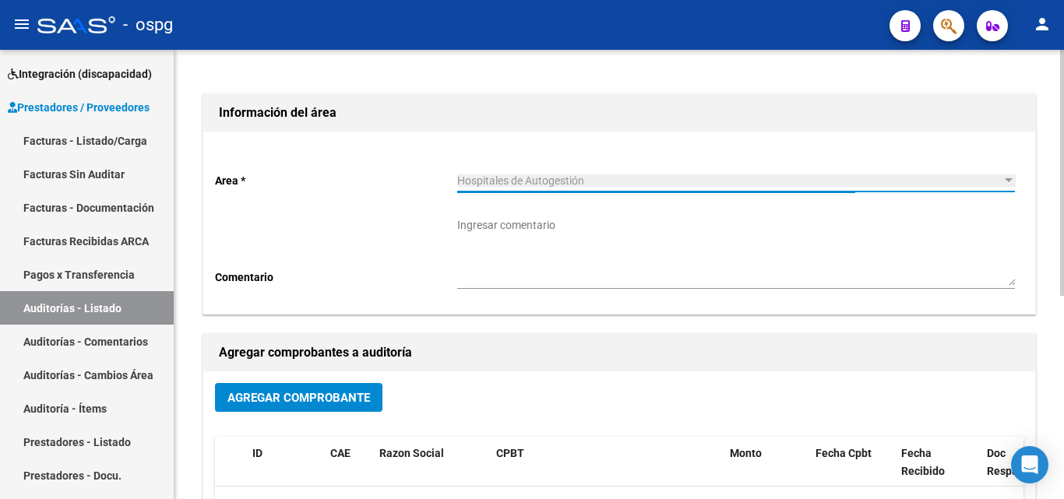
scroll to position [156, 0]
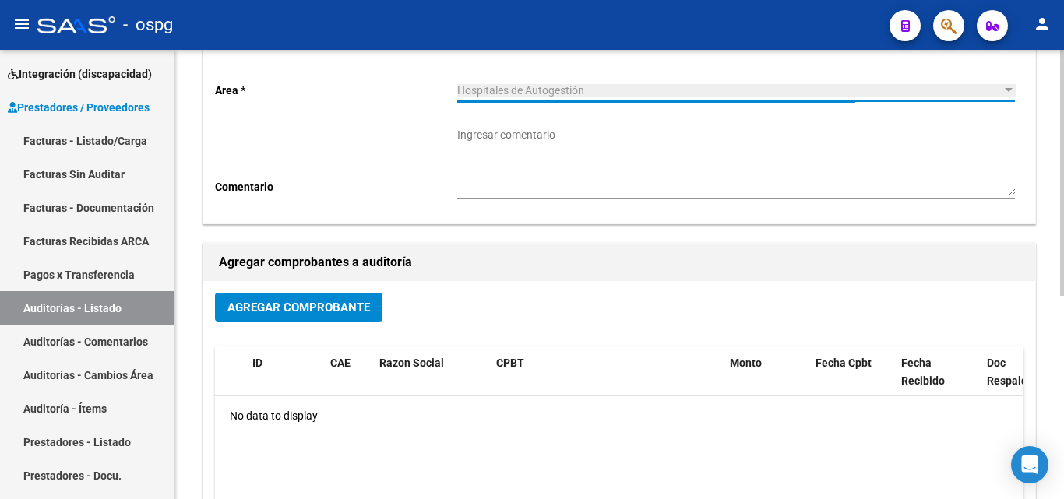
click at [359, 308] on span "Agregar Comprobante" at bounding box center [298, 308] width 143 height 14
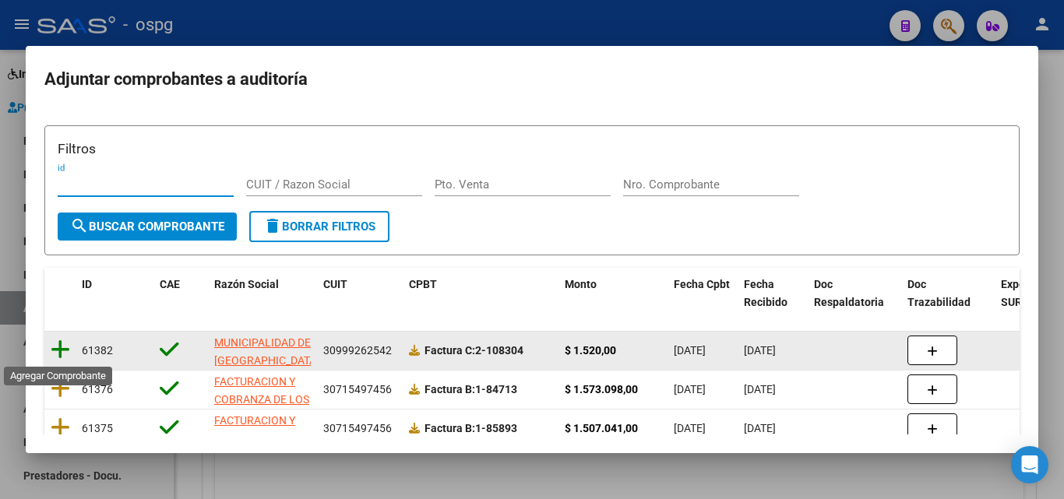
click at [55, 351] on icon at bounding box center [60, 350] width 19 height 22
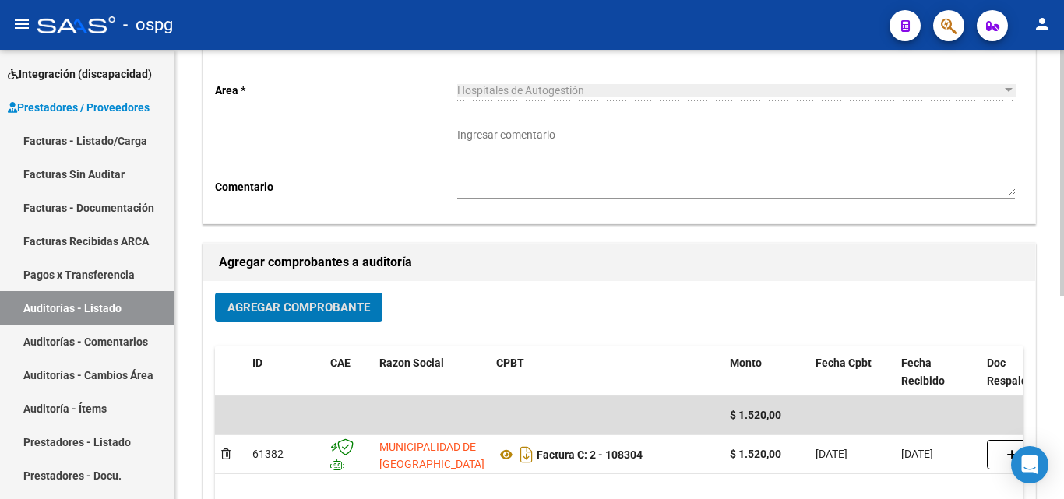
scroll to position [0, 0]
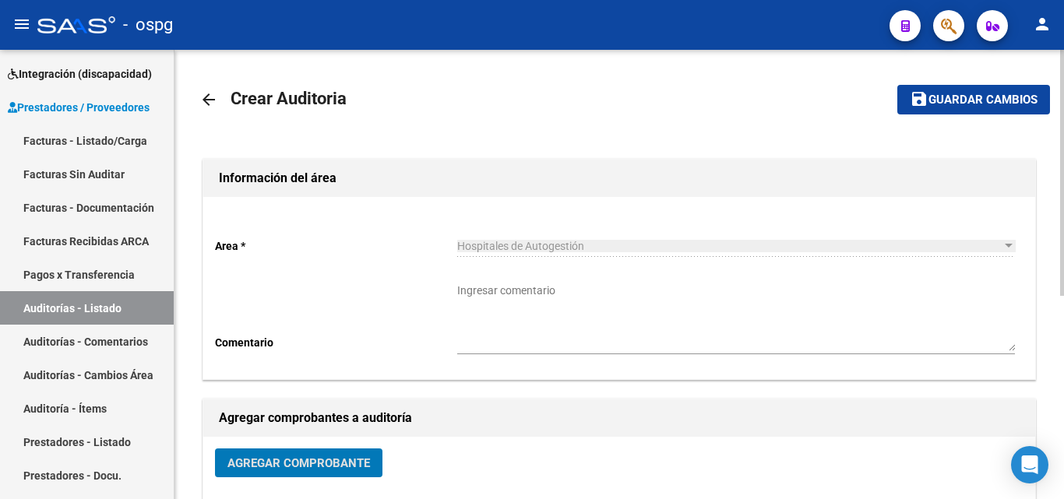
click at [952, 111] on button "save Guardar cambios" at bounding box center [973, 99] width 153 height 29
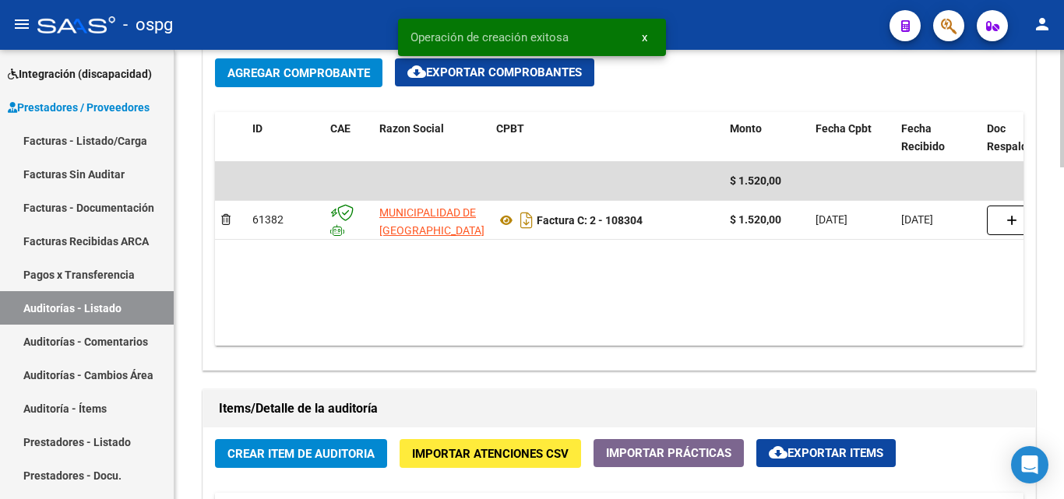
scroll to position [1012, 0]
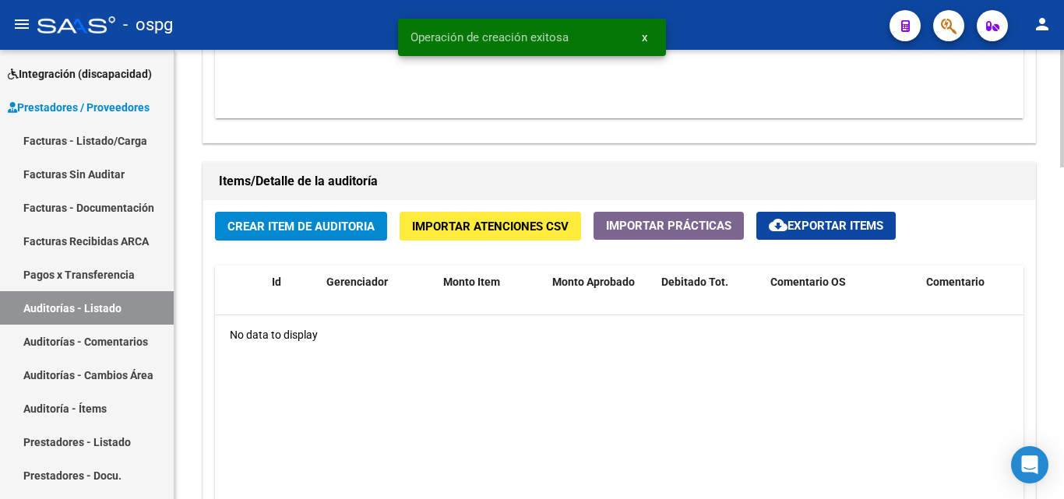
click at [336, 241] on div "Crear Item de Auditoria Importar Atenciones CSV Importar Prácticas cloud_downlo…" at bounding box center [619, 419] width 832 height 439
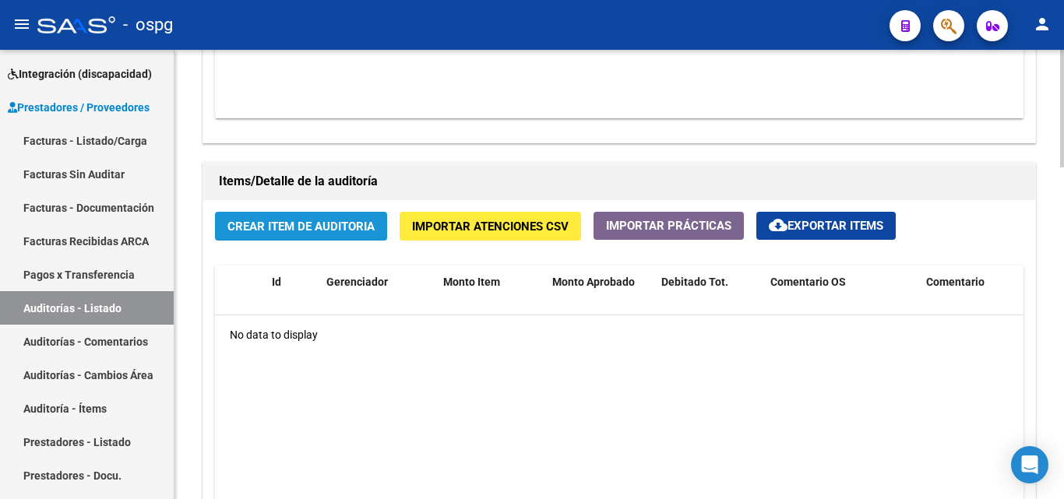
click at [301, 230] on span "Crear Item de Auditoria" at bounding box center [300, 227] width 147 height 14
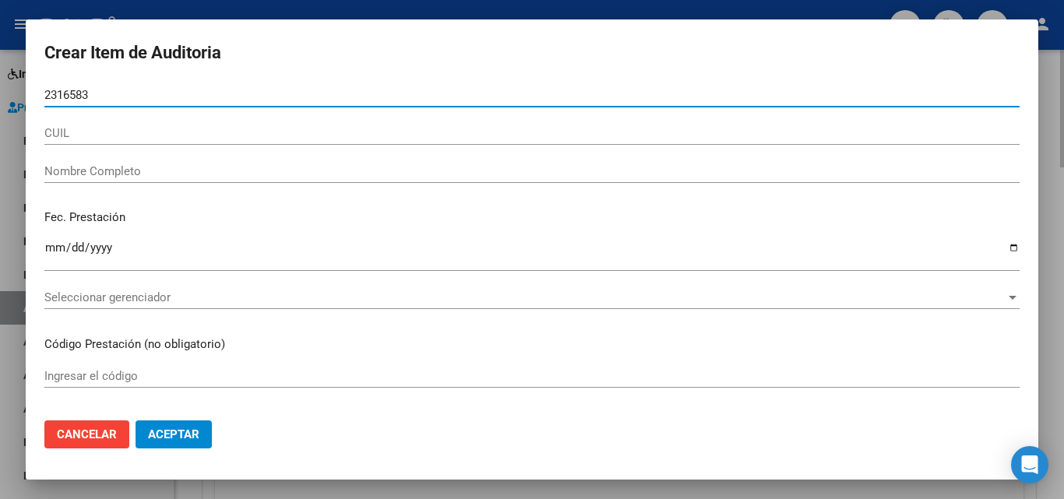
type input "23165830"
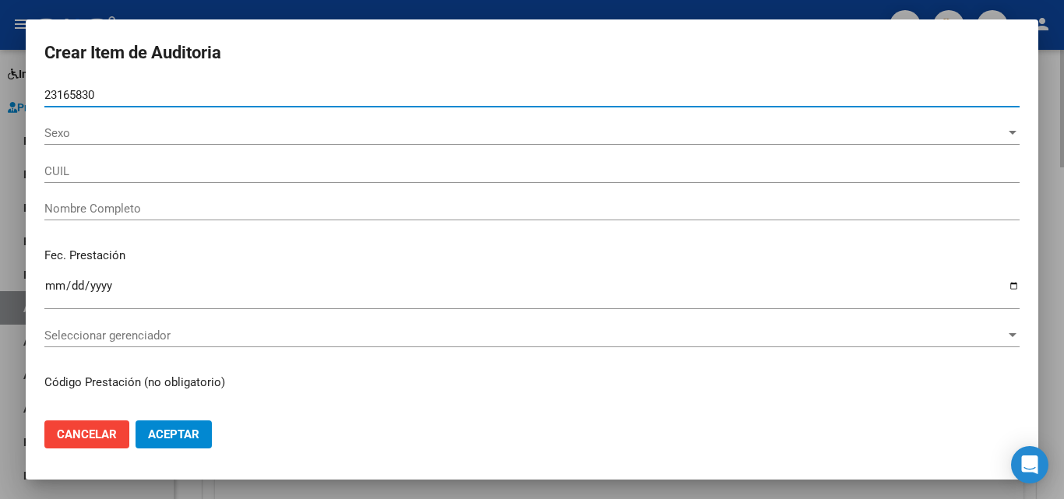
type input "20231658301"
type input "[PERSON_NAME]"
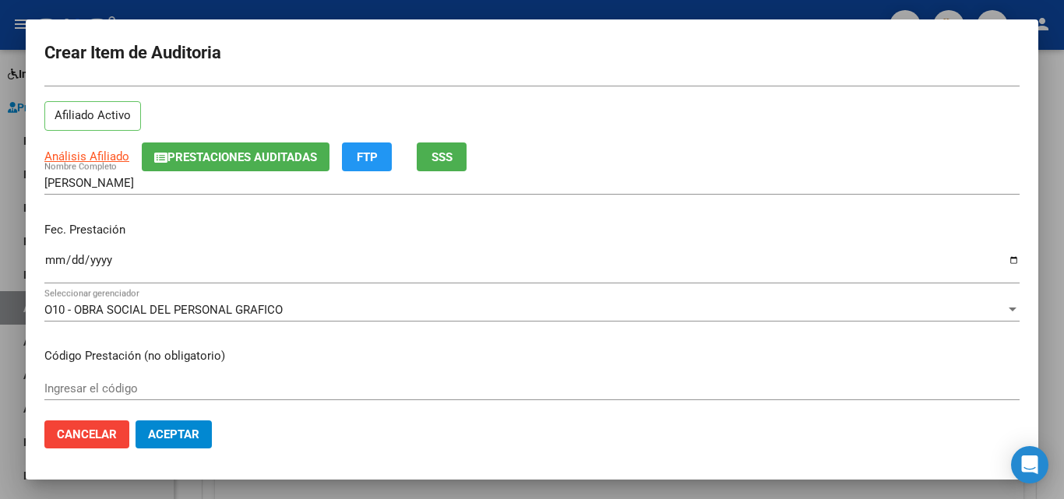
scroll to position [78, 0]
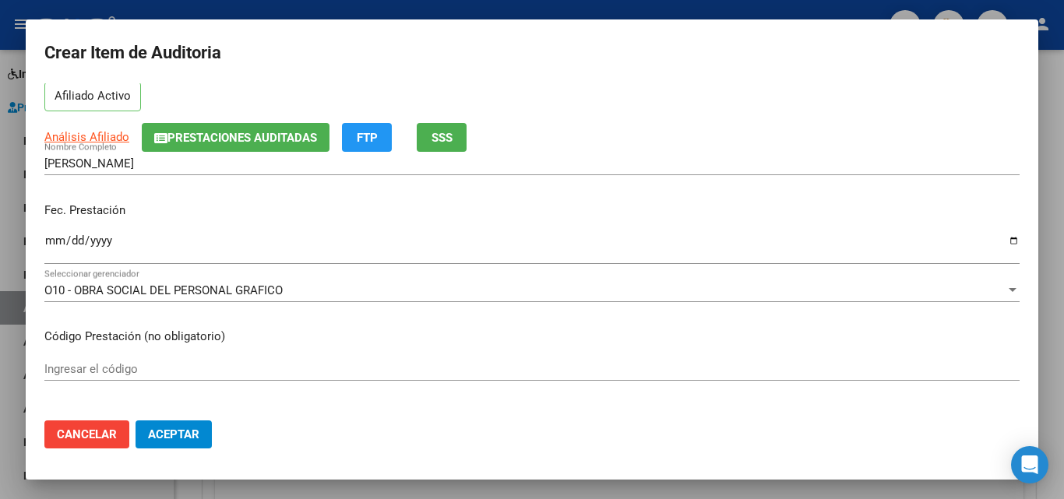
type input "23165830"
click at [53, 228] on div "Fec. Prestación Ingresar la fecha" at bounding box center [531, 234] width 975 height 89
click at [55, 244] on input "Ingresar la fecha" at bounding box center [531, 246] width 975 height 25
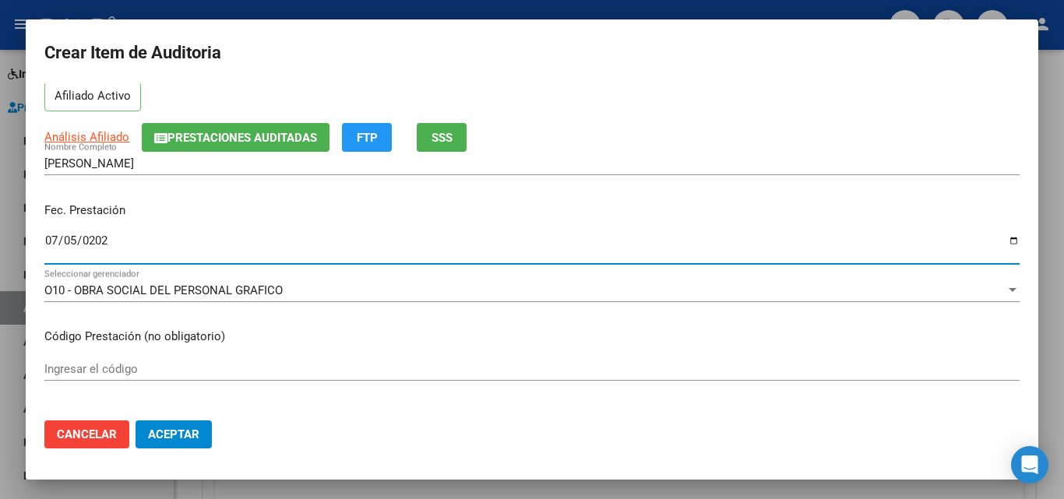
type input "[DATE]"
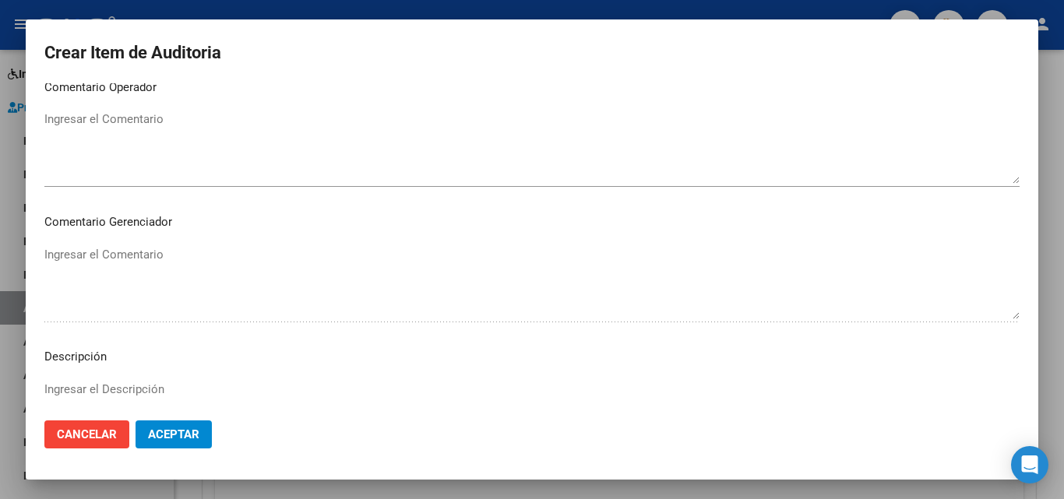
scroll to position [1078, 0]
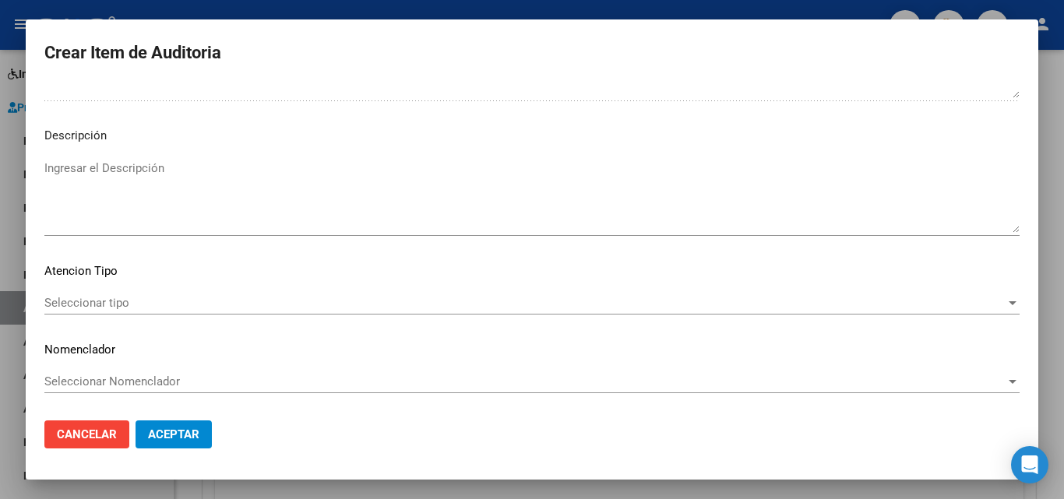
click at [96, 301] on span "Seleccionar tipo" at bounding box center [524, 303] width 961 height 14
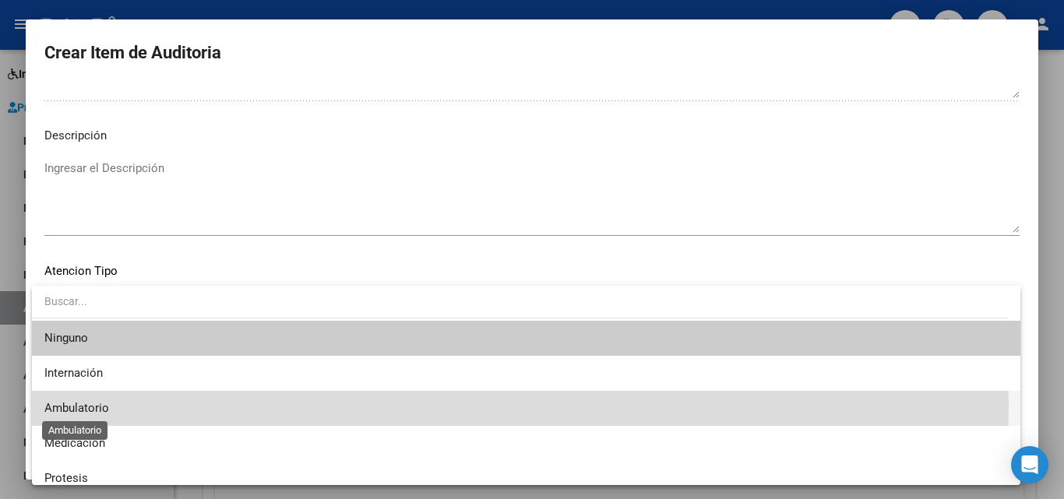
click at [88, 405] on span "Ambulatorio" at bounding box center [76, 408] width 65 height 14
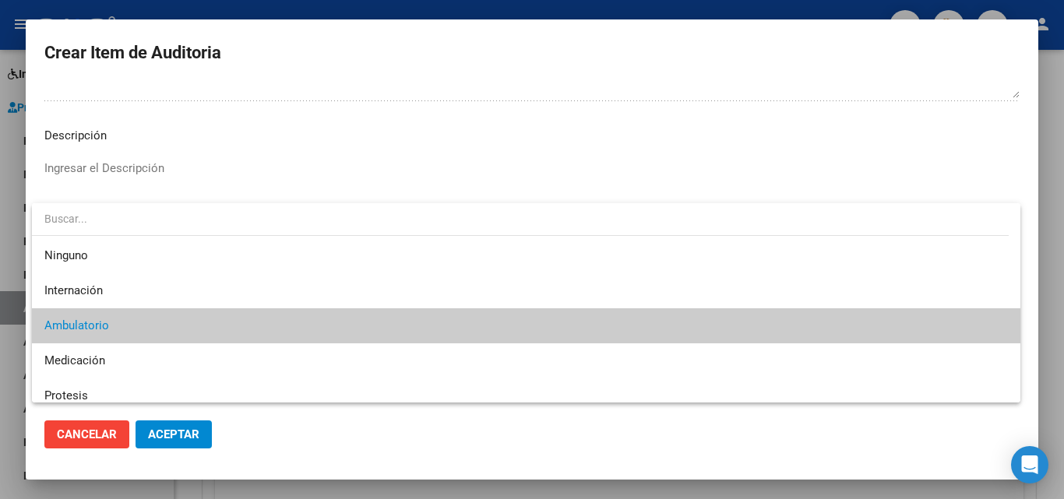
scroll to position [23, 0]
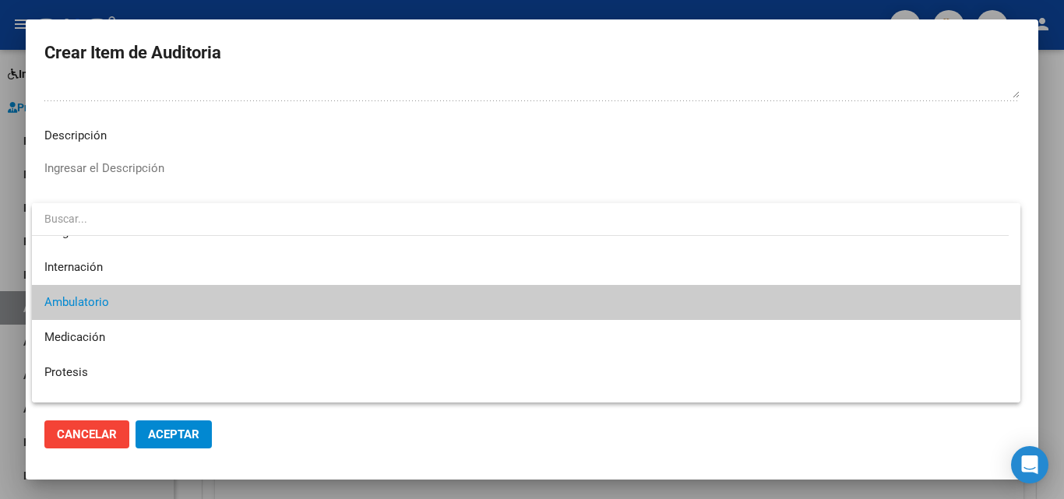
click at [219, 308] on span "Ambulatorio" at bounding box center [525, 302] width 963 height 35
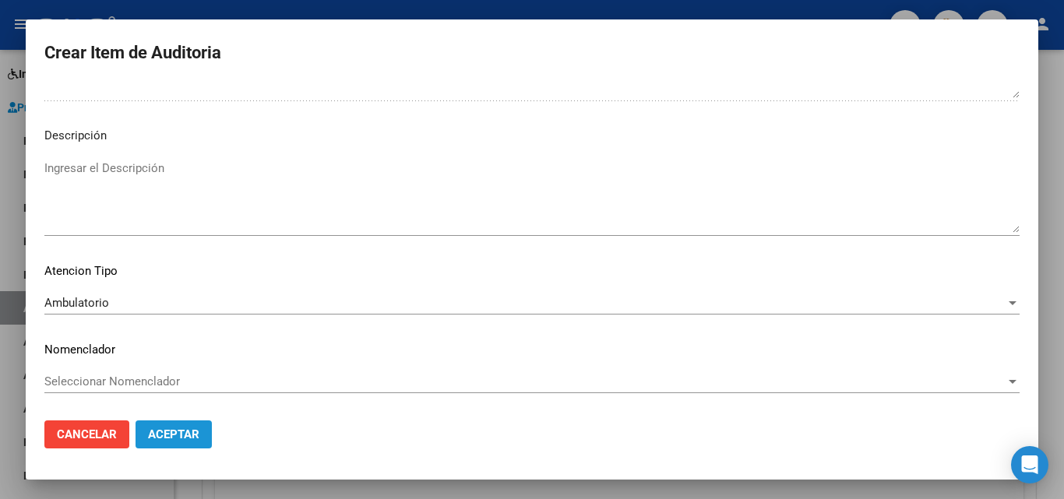
click at [188, 423] on button "Aceptar" at bounding box center [173, 435] width 76 height 28
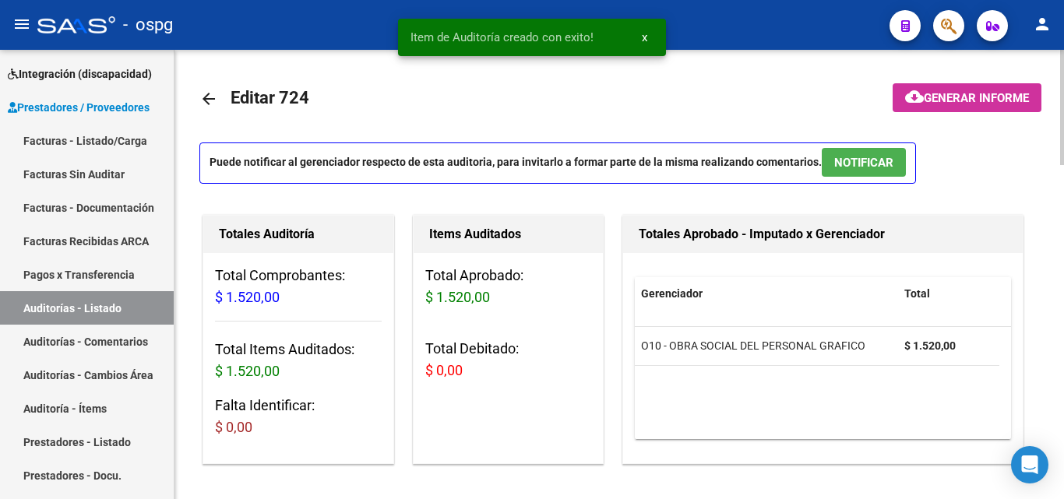
scroll to position [0, 0]
click at [950, 88] on button "cloud_download Generar informe" at bounding box center [966, 98] width 149 height 29
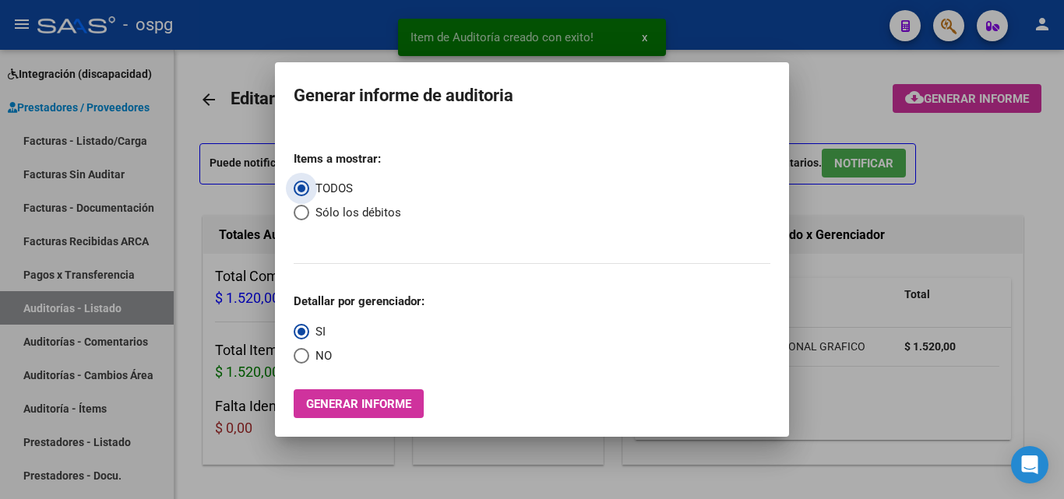
click at [318, 356] on span "NO" at bounding box center [320, 356] width 23 height 18
click at [309, 356] on input "NO" at bounding box center [302, 356] width 16 height 16
radio input "true"
click at [318, 406] on span "Generar informe" at bounding box center [358, 404] width 105 height 14
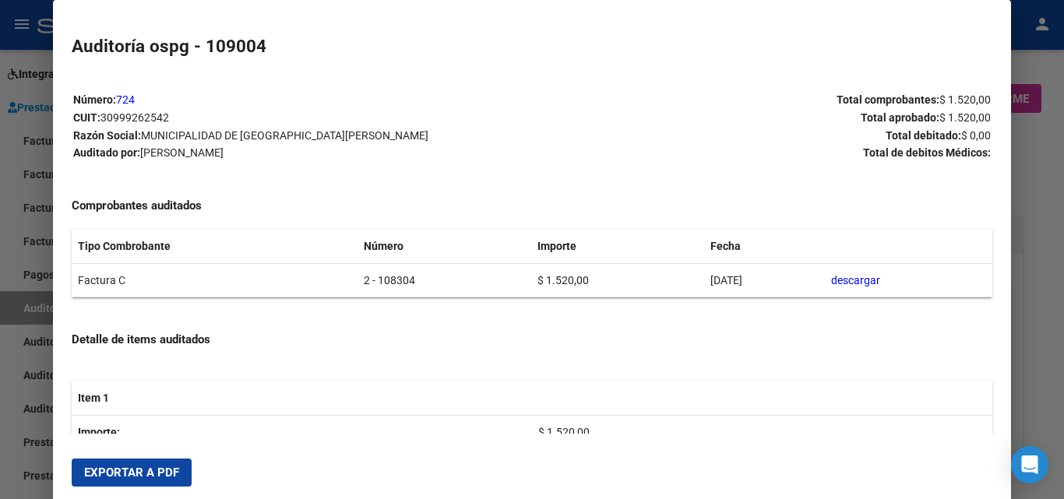
click at [122, 461] on button "Exportar a PDF" at bounding box center [132, 473] width 120 height 28
click at [0, 127] on div at bounding box center [532, 249] width 1064 height 499
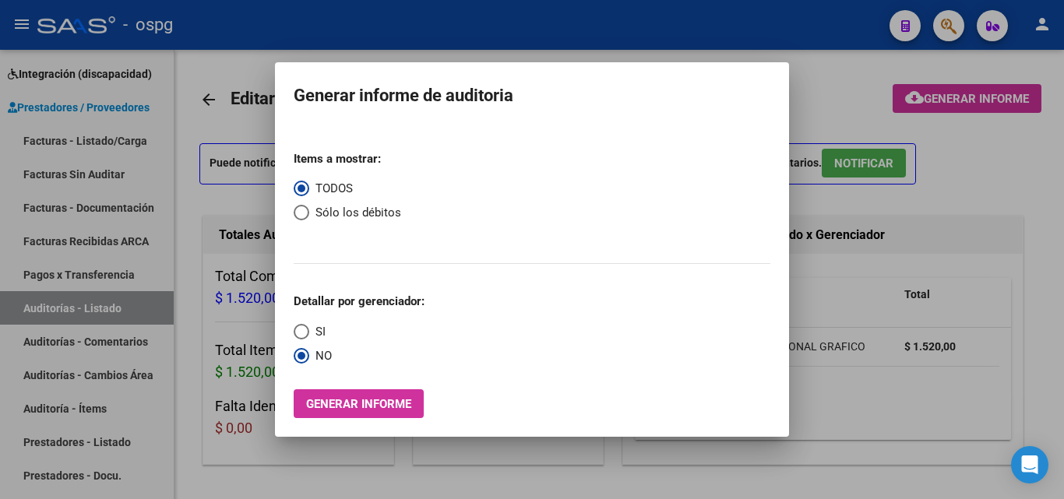
click at [94, 138] on div at bounding box center [532, 249] width 1064 height 499
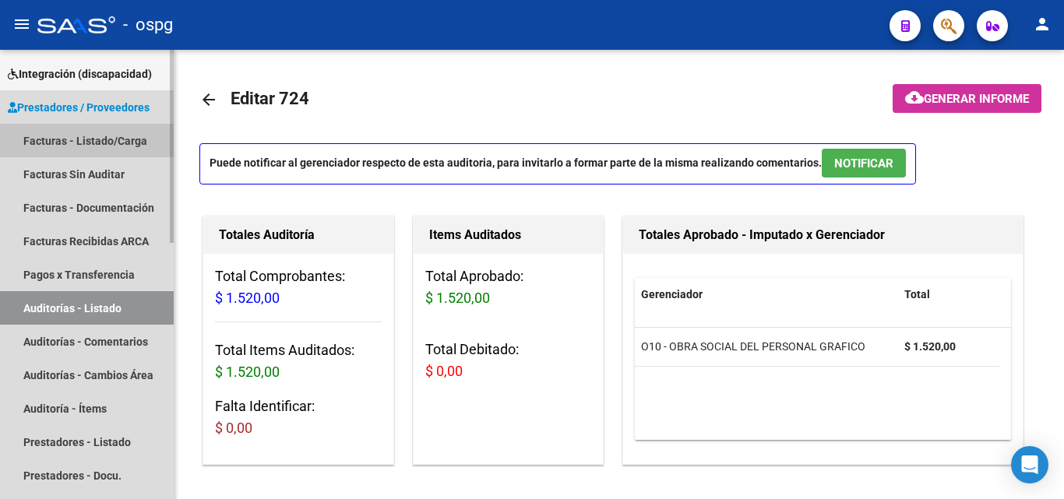
click at [95, 137] on link "Facturas - Listado/Carga" at bounding box center [87, 140] width 174 height 33
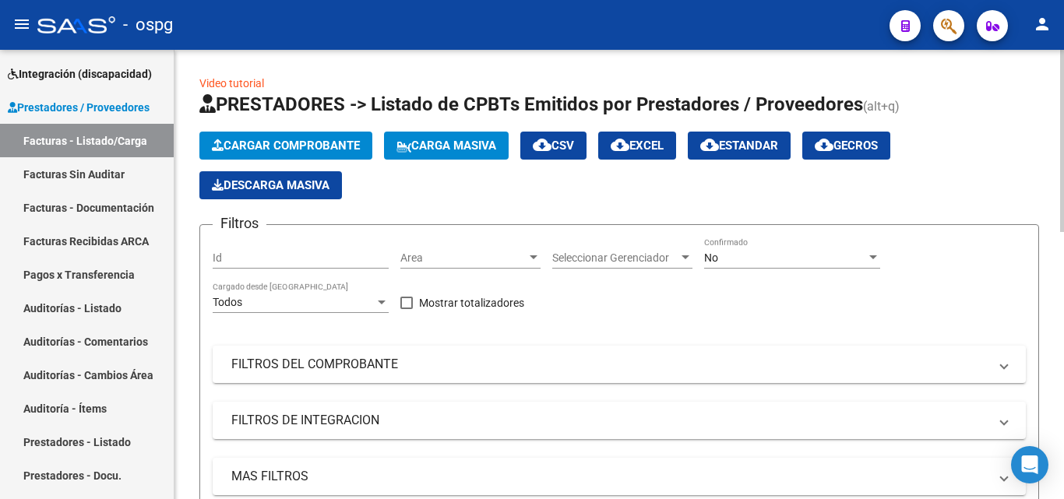
click at [223, 143] on span "Cargar Comprobante" at bounding box center [286, 146] width 148 height 14
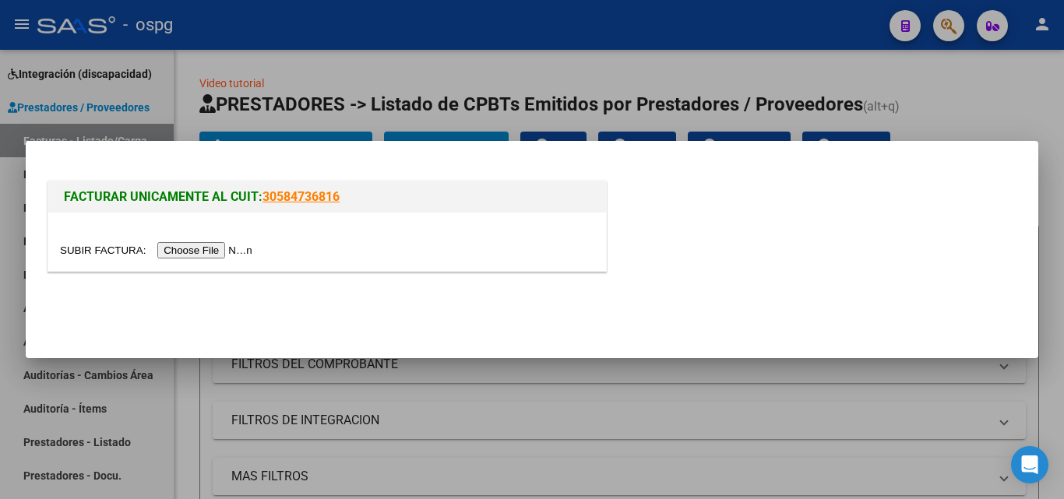
click at [205, 257] on input "file" at bounding box center [158, 250] width 197 height 16
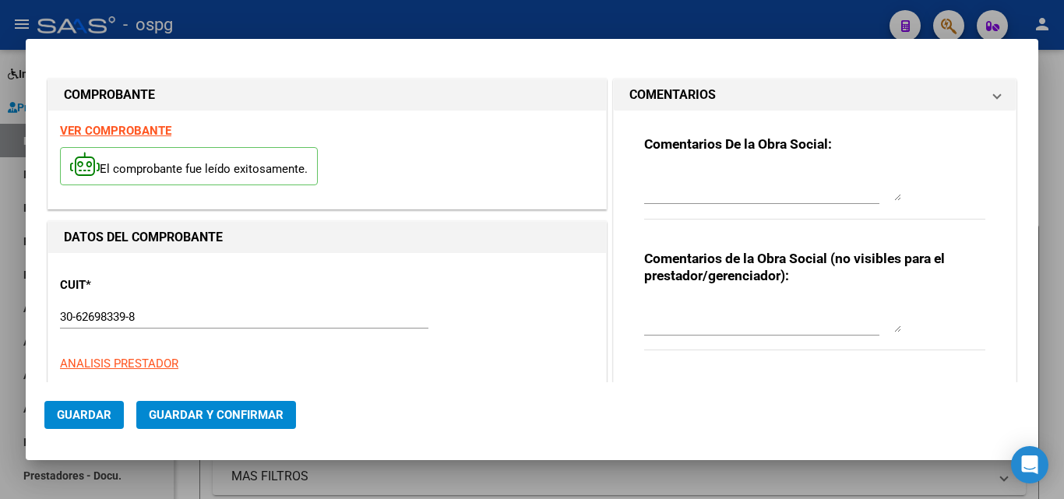
type input "11383"
type input "$ 712.204,00"
type input "[DATE]"
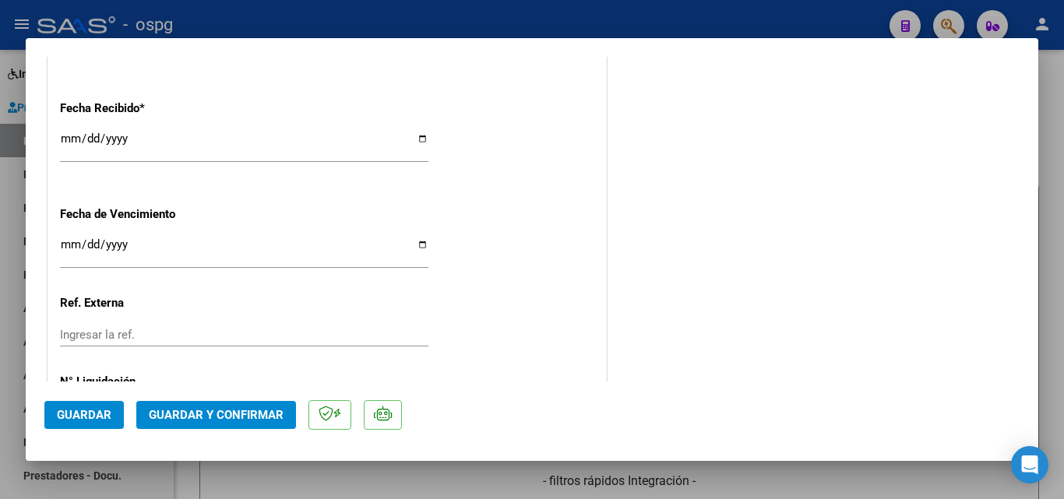
scroll to position [934, 0]
click at [70, 142] on input "[DATE]" at bounding box center [244, 144] width 368 height 25
type input "[DATE]"
click at [184, 433] on mat-dialog-actions "Guardar Guardar y Confirmar" at bounding box center [531, 413] width 975 height 62
click at [160, 417] on span "Guardar y Confirmar" at bounding box center [216, 415] width 135 height 14
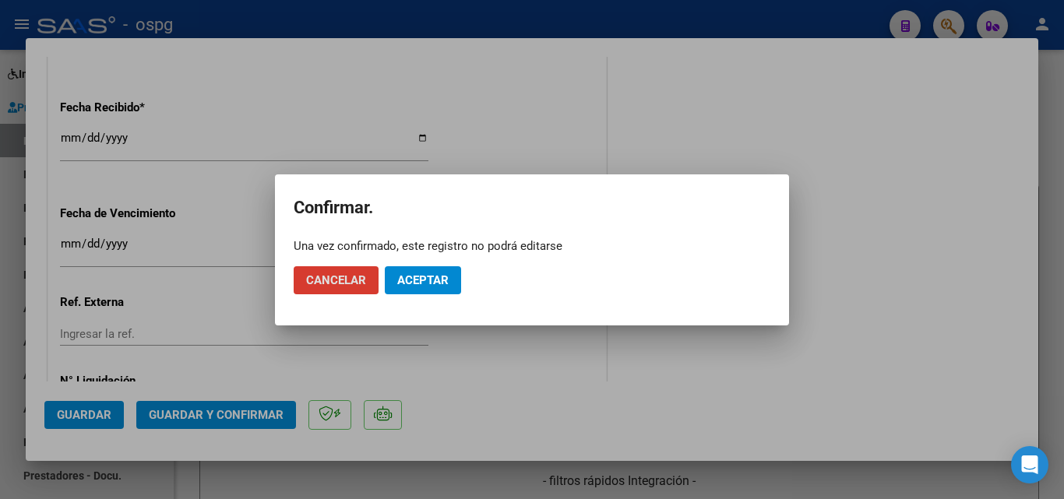
click at [407, 276] on span "Aceptar" at bounding box center [422, 280] width 51 height 14
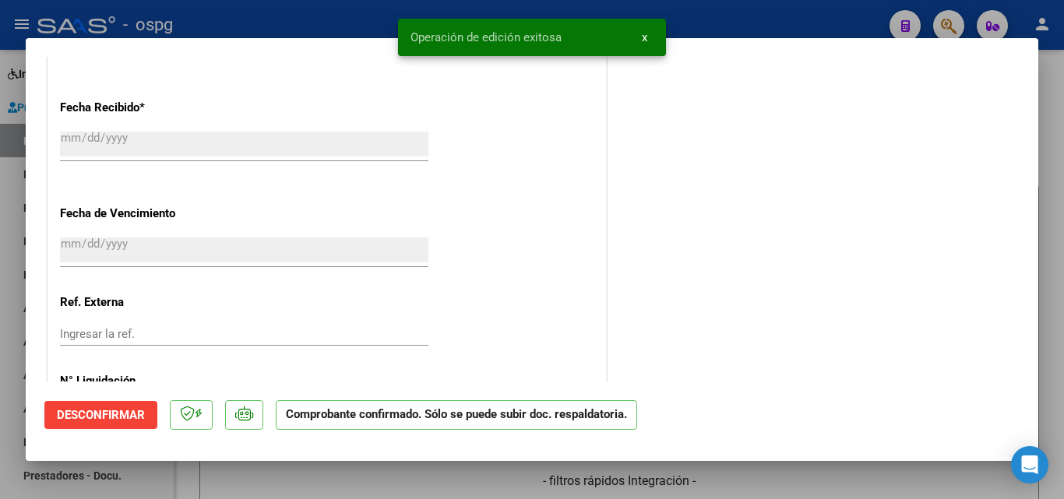
click at [0, 311] on div at bounding box center [532, 249] width 1064 height 499
type input "$ 0,00"
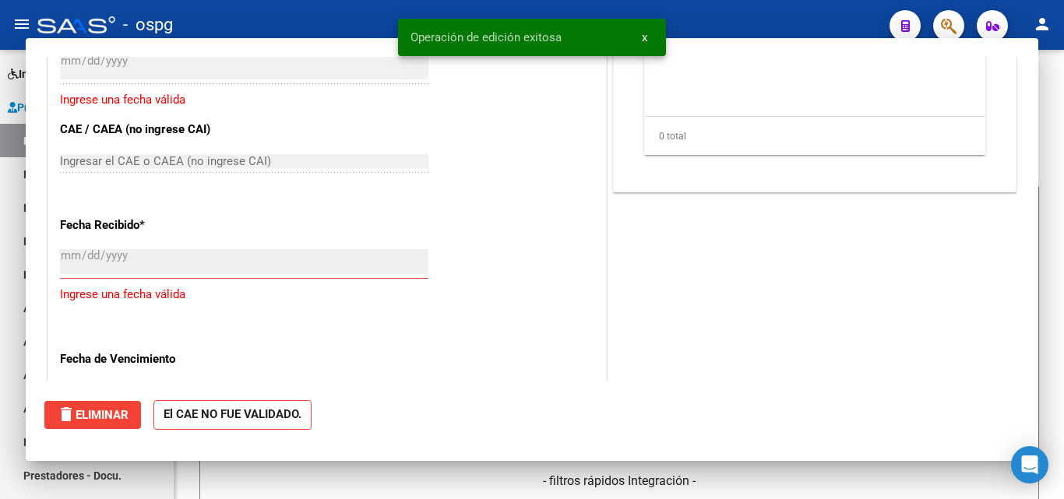
scroll to position [1052, 0]
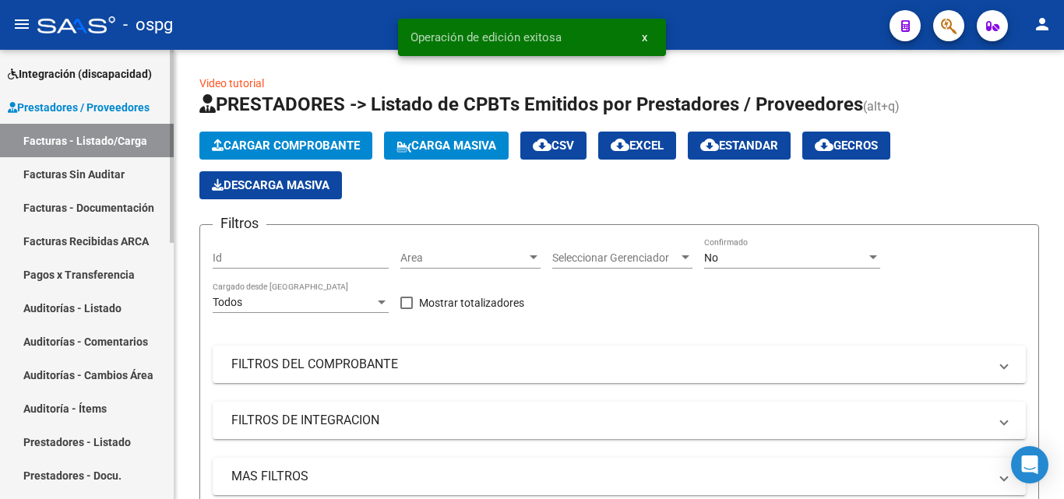
click at [90, 297] on link "Auditorías - Listado" at bounding box center [87, 307] width 174 height 33
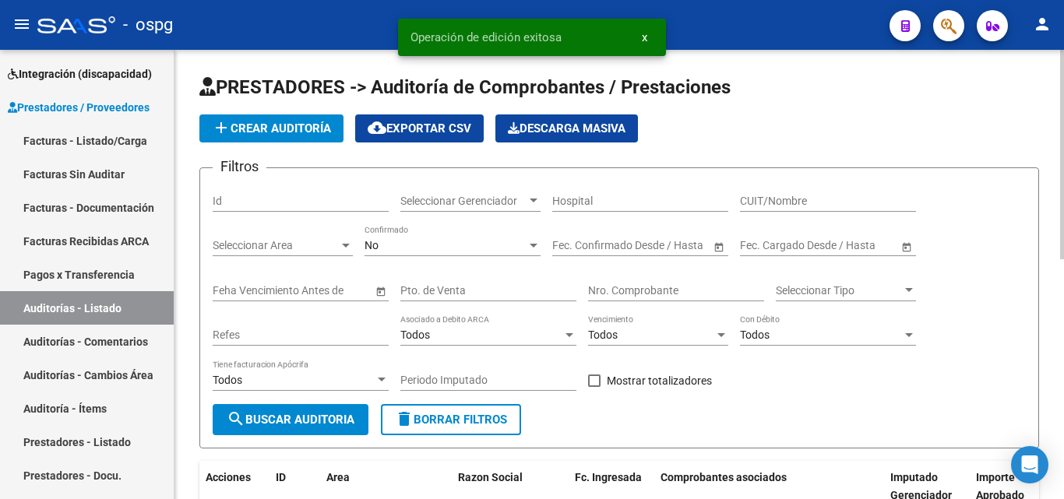
click at [268, 129] on span "add Crear Auditoría" at bounding box center [271, 128] width 119 height 14
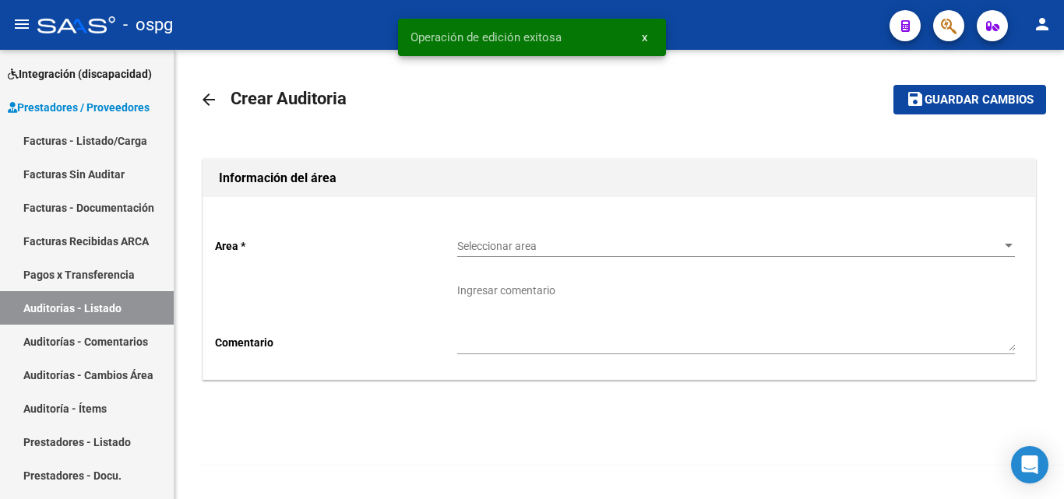
click at [508, 244] on span "Seleccionar area" at bounding box center [729, 246] width 544 height 13
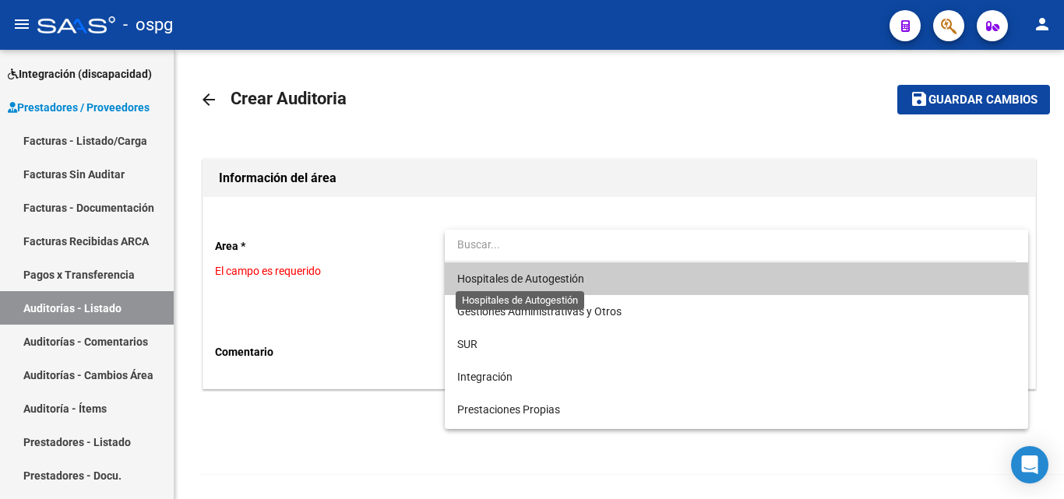
click at [531, 286] on span "Hospitales de Autogestión" at bounding box center [736, 278] width 558 height 33
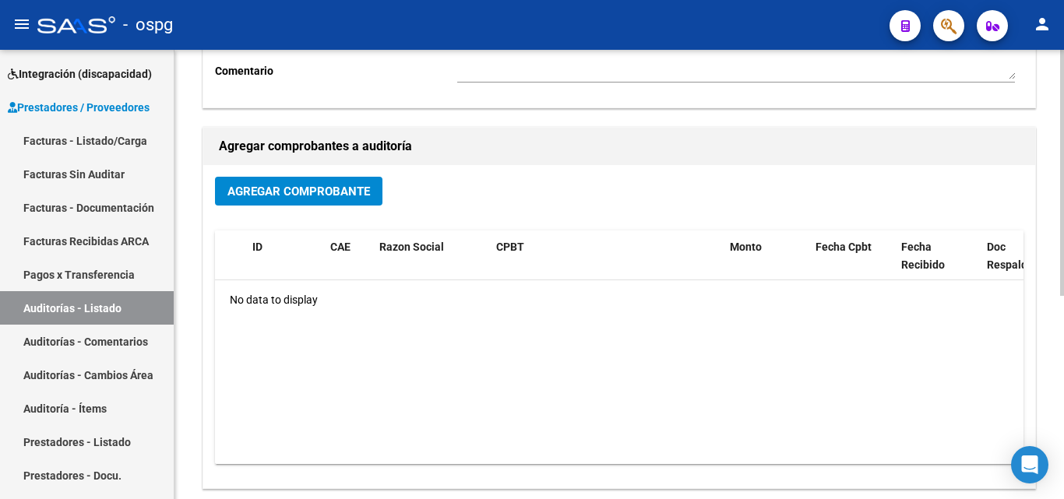
scroll to position [311, 0]
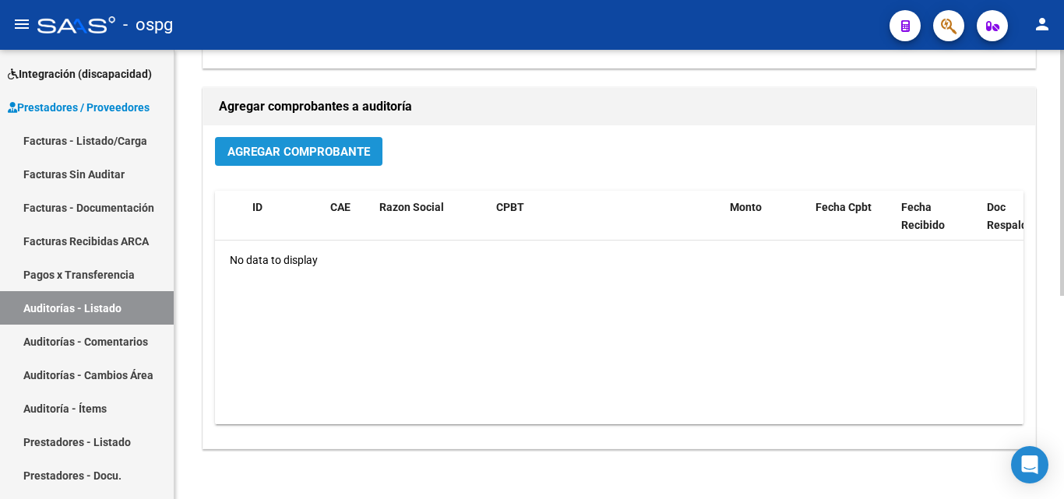
click at [323, 164] on button "Agregar Comprobante" at bounding box center [298, 151] width 167 height 29
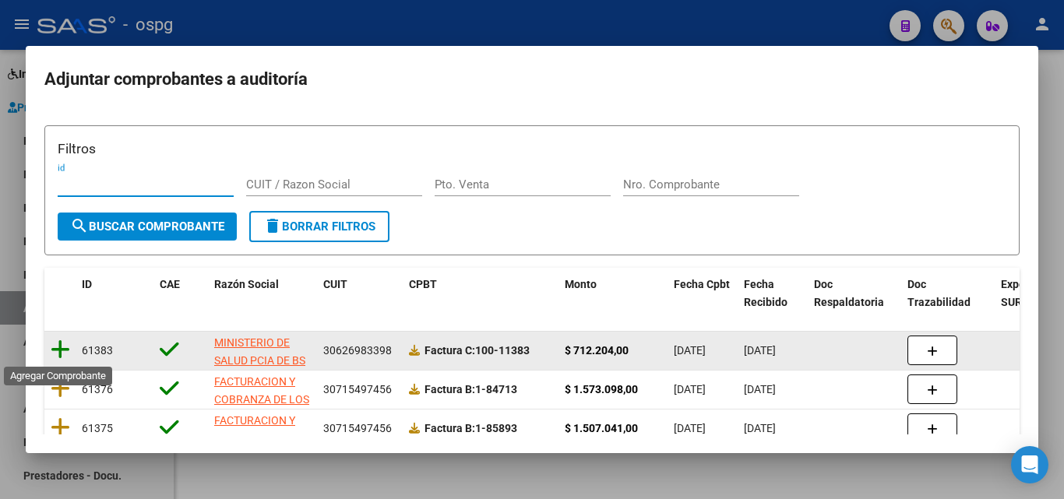
click at [62, 349] on icon at bounding box center [60, 350] width 19 height 22
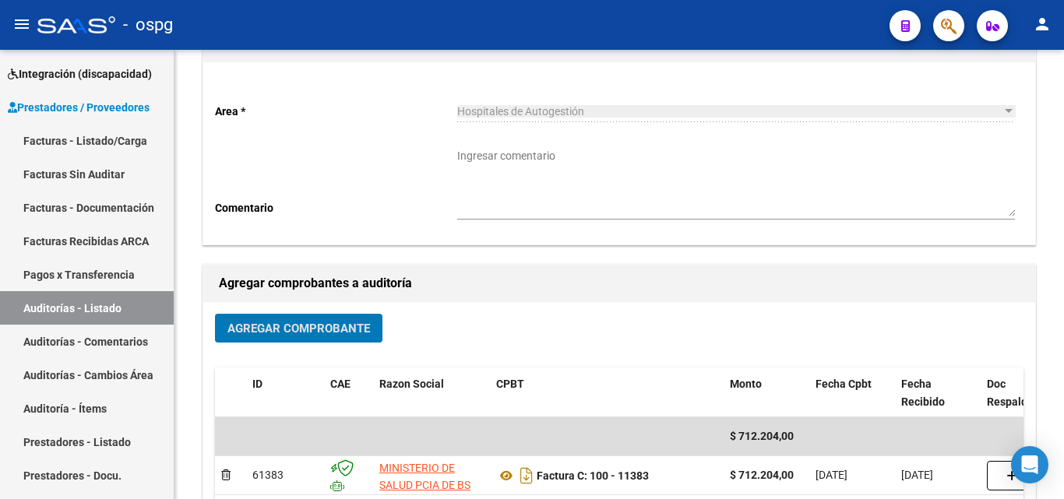
scroll to position [0, 0]
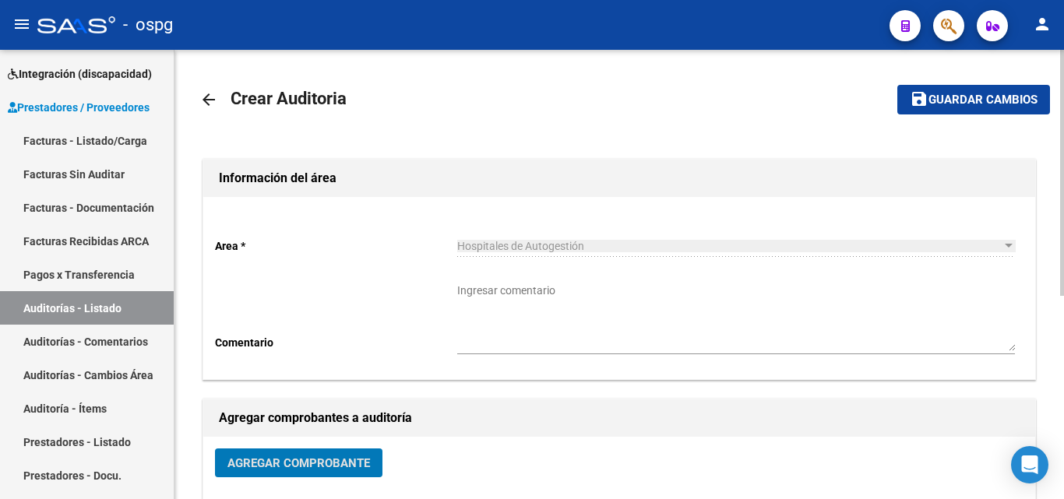
click at [990, 77] on mat-toolbar-row "save Guardar cambios" at bounding box center [960, 100] width 178 height 50
click at [951, 107] on span "Guardar cambios" at bounding box center [982, 100] width 109 height 14
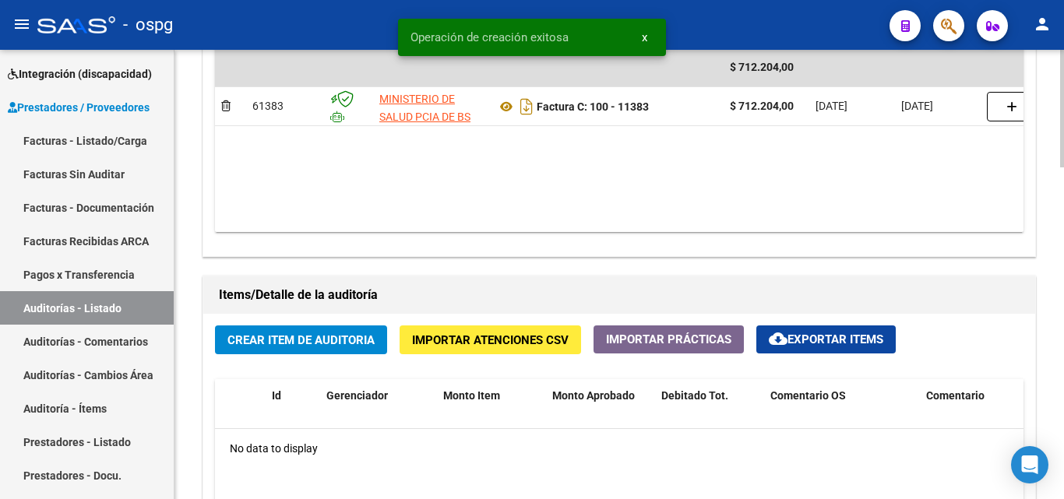
scroll to position [1168, 0]
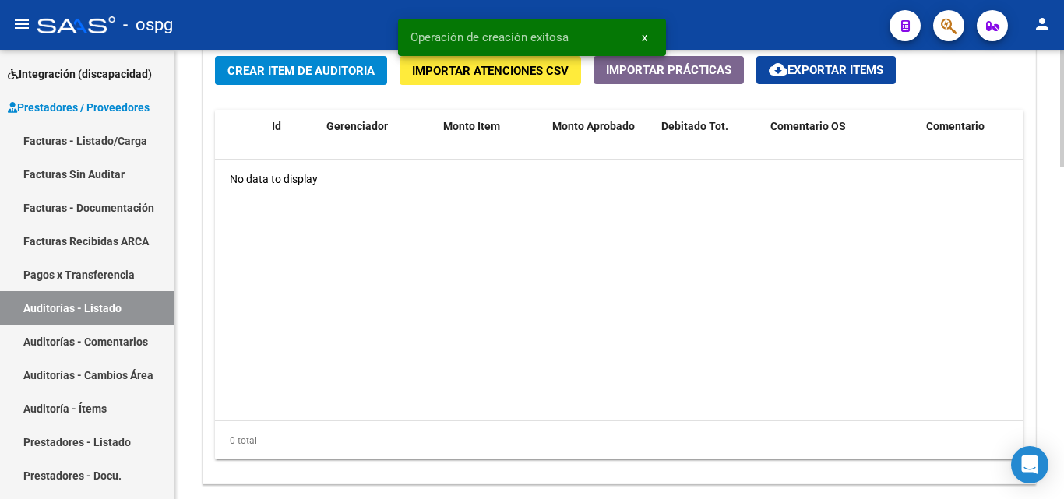
click at [279, 78] on span "Crear Item de Auditoria" at bounding box center [300, 71] width 147 height 14
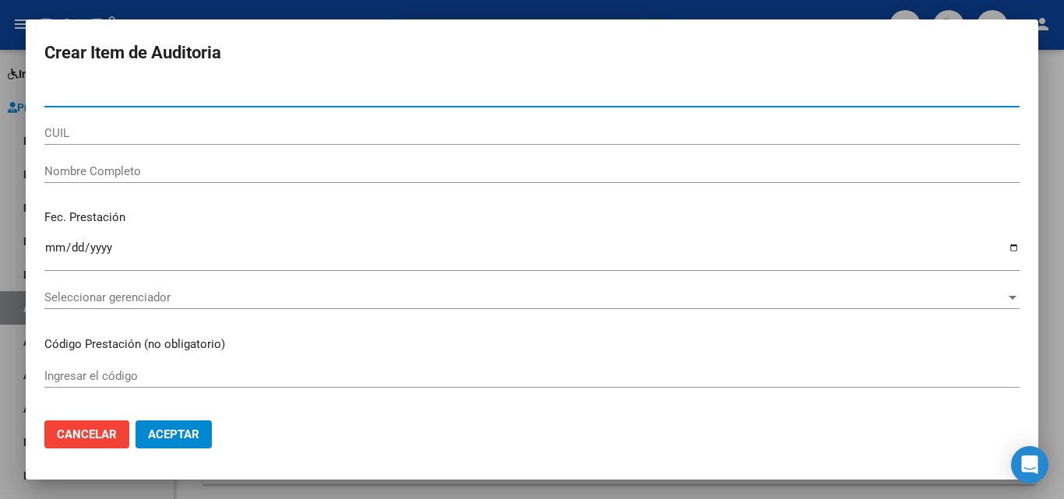
click at [234, 91] on input "Nro Documento" at bounding box center [531, 95] width 975 height 14
type input "32180705"
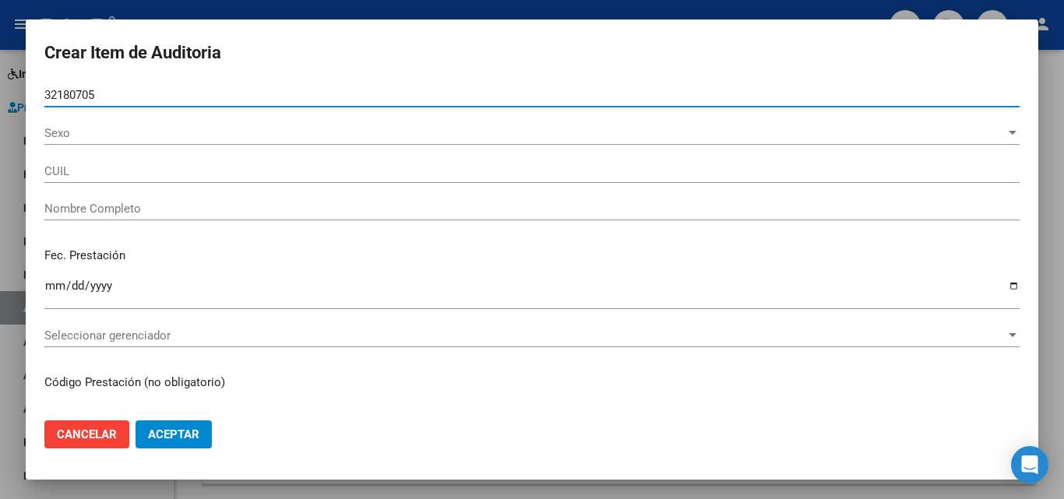
type input "20321807055"
type input "[PERSON_NAME] [PERSON_NAME]"
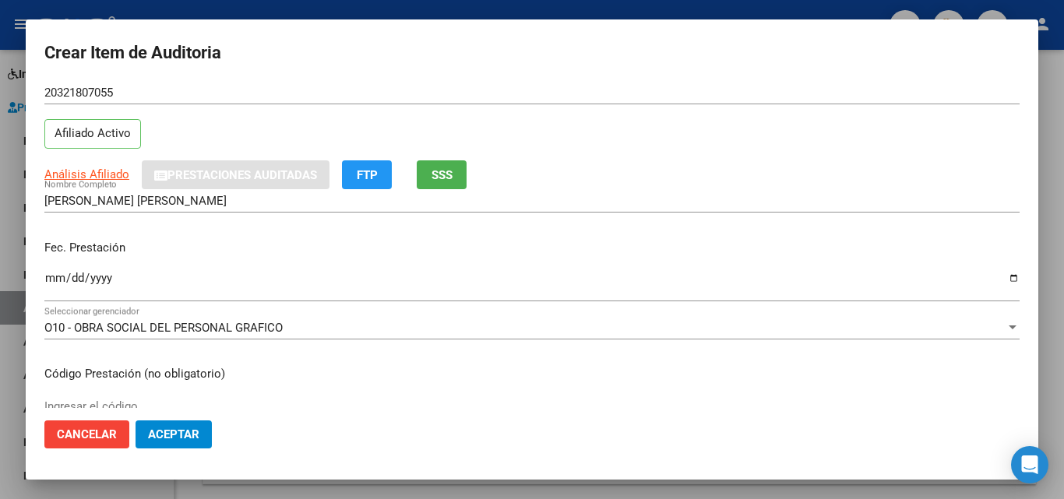
scroll to position [78, 0]
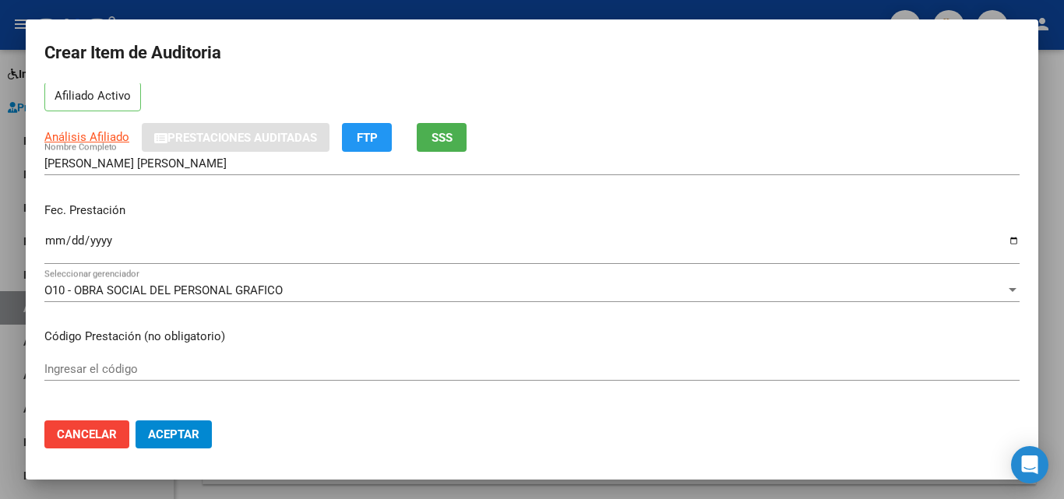
type input "32180705"
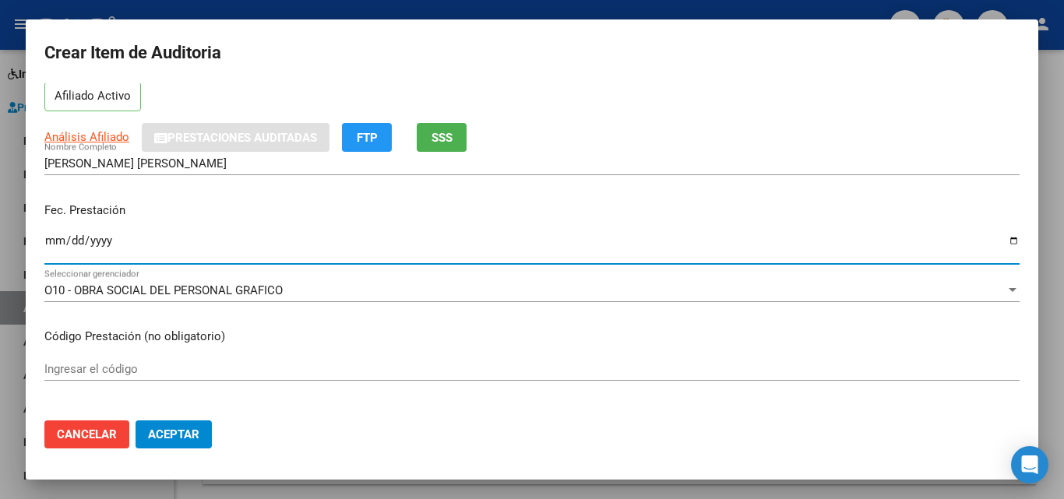
click at [58, 245] on input "Ingresar la fecha" at bounding box center [531, 246] width 975 height 25
type input "[DATE]"
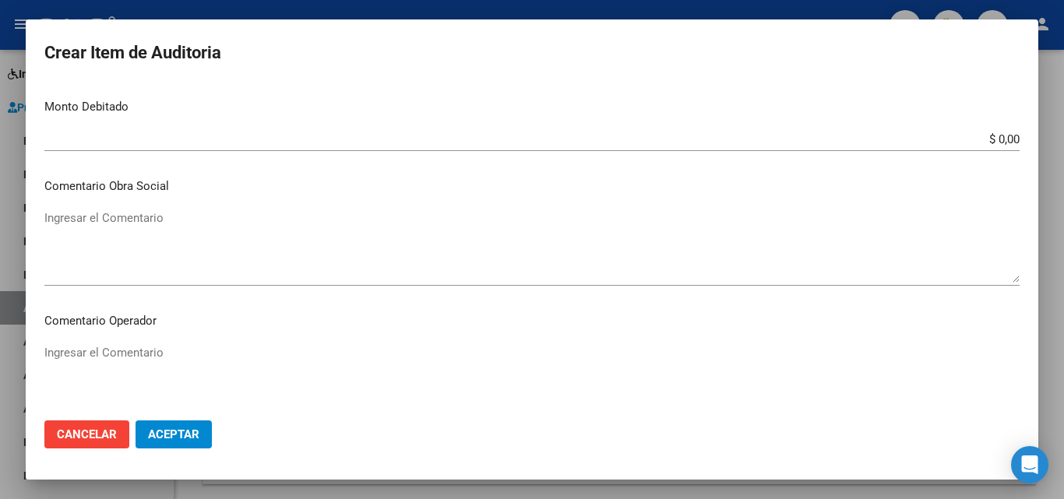
scroll to position [1078, 0]
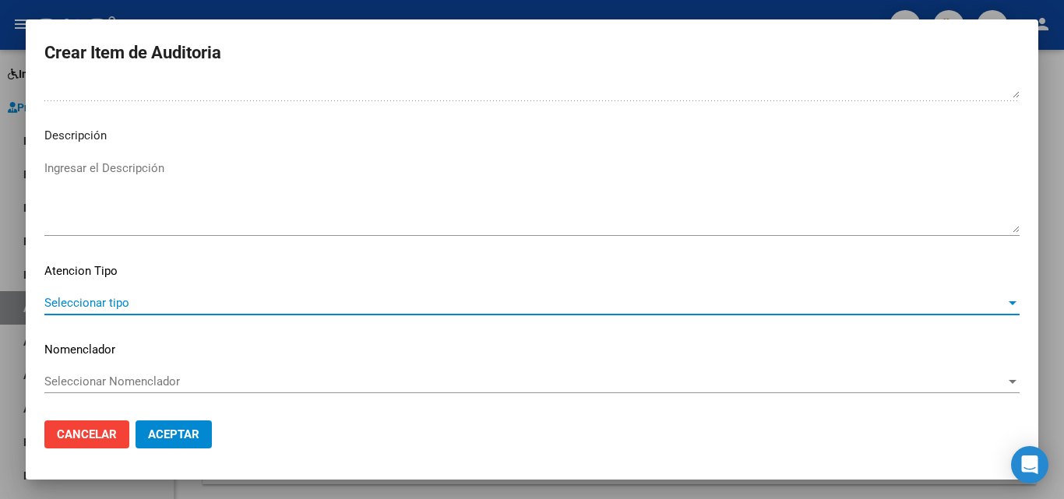
click at [111, 303] on span "Seleccionar tipo" at bounding box center [524, 303] width 961 height 14
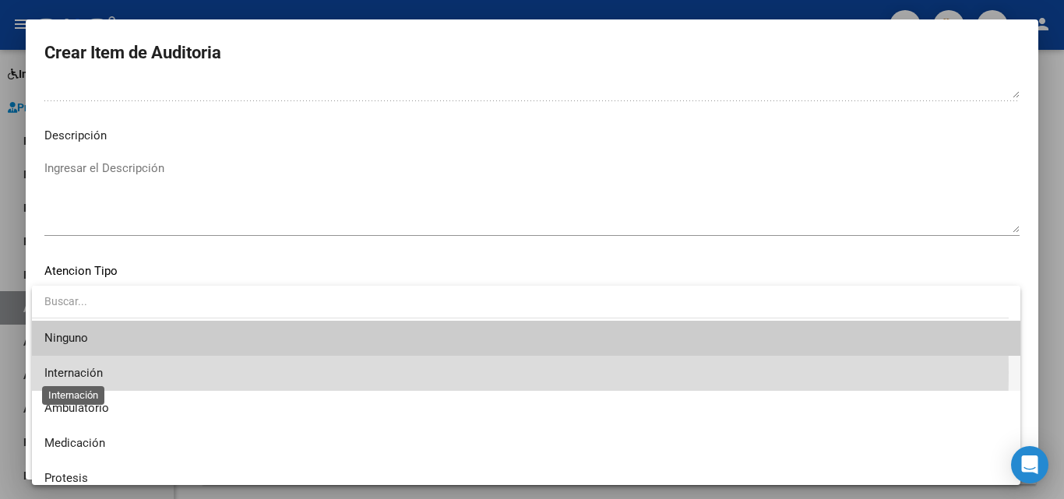
click at [93, 372] on span "Internación" at bounding box center [73, 373] width 58 height 14
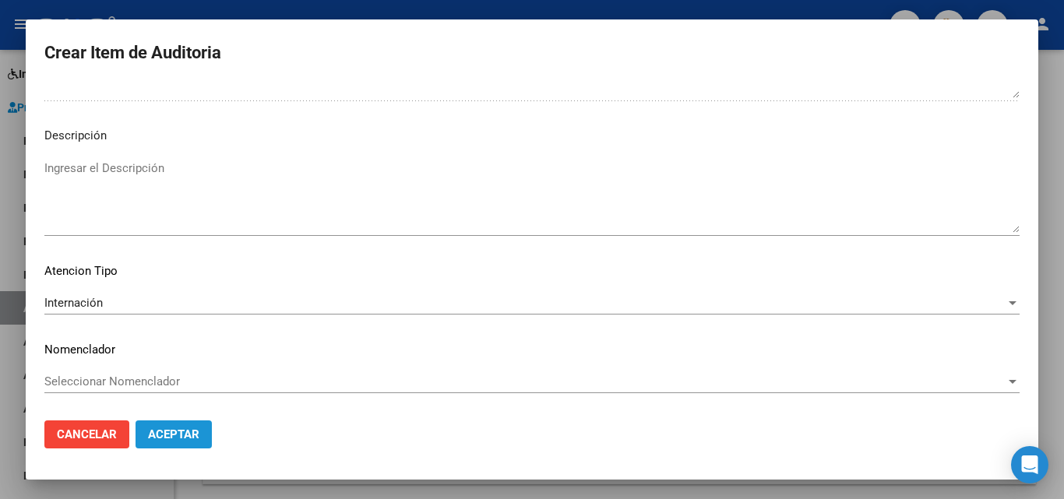
click at [171, 421] on button "Aceptar" at bounding box center [173, 435] width 76 height 28
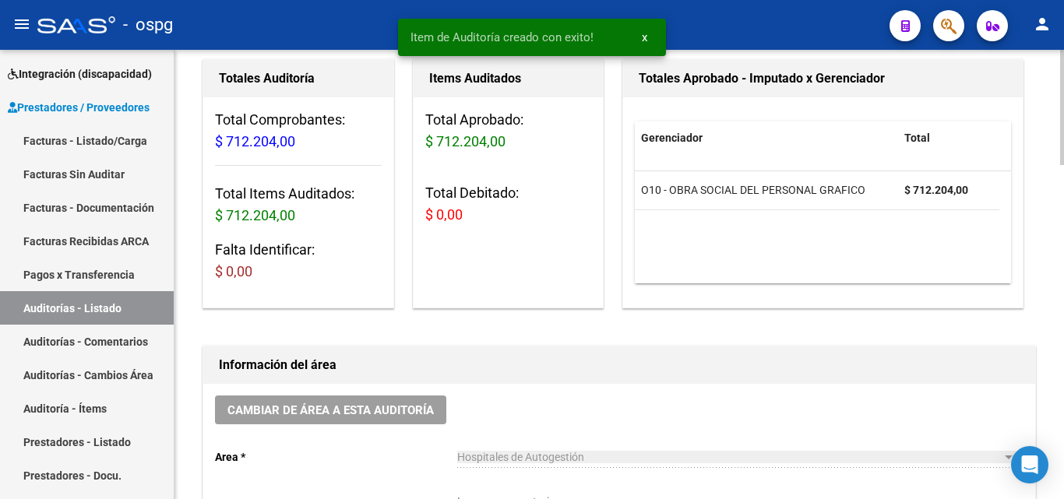
scroll to position [0, 0]
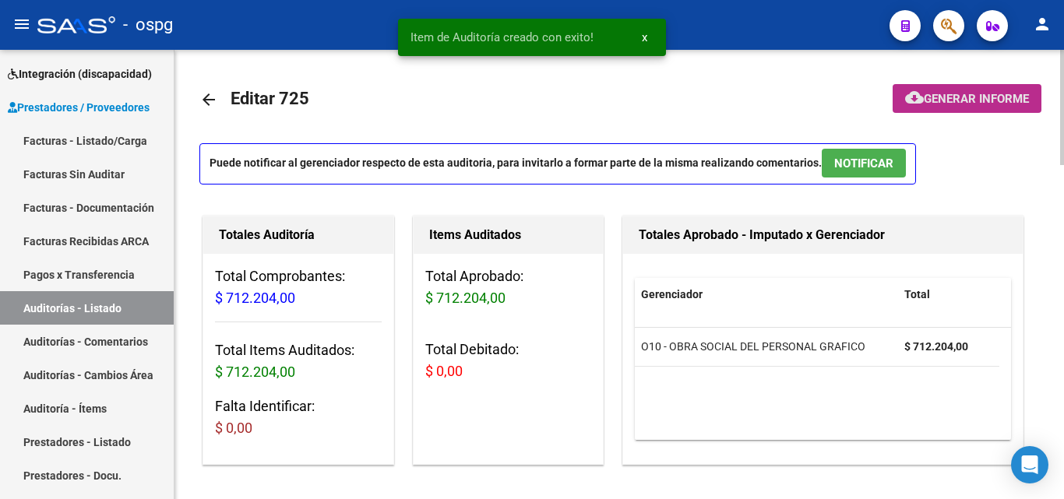
click at [960, 85] on button "cloud_download Generar informe" at bounding box center [966, 98] width 149 height 29
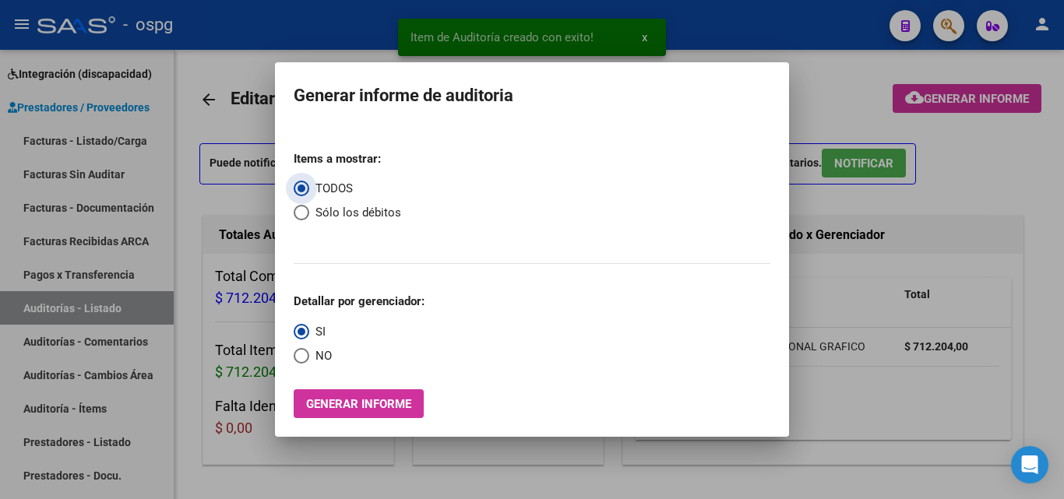
click at [295, 363] on span "Select an option" at bounding box center [302, 356] width 16 height 16
click at [295, 363] on input "NO" at bounding box center [302, 356] width 16 height 16
radio input "true"
click at [319, 400] on span "Generar informe" at bounding box center [358, 404] width 105 height 14
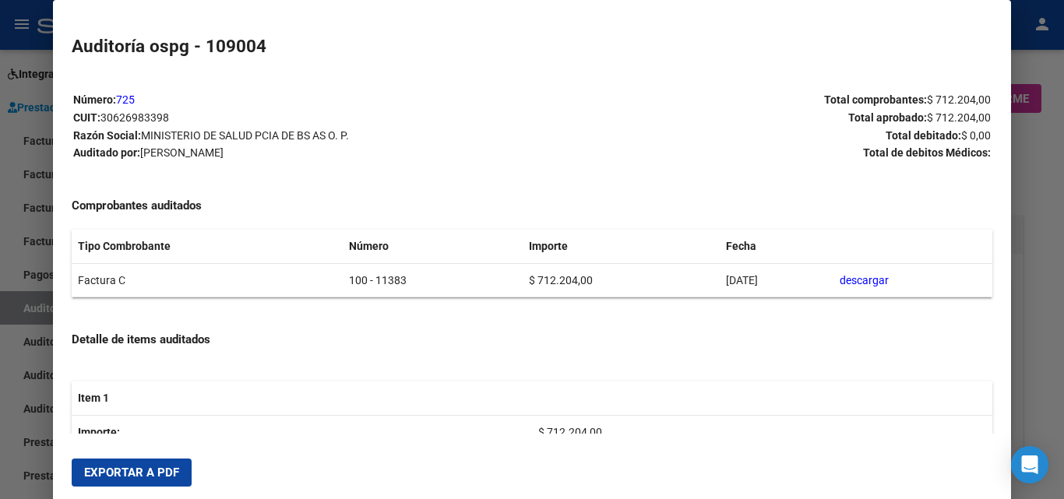
click at [166, 475] on span "Exportar a PDF" at bounding box center [131, 473] width 95 height 14
click at [0, 216] on div at bounding box center [532, 249] width 1064 height 499
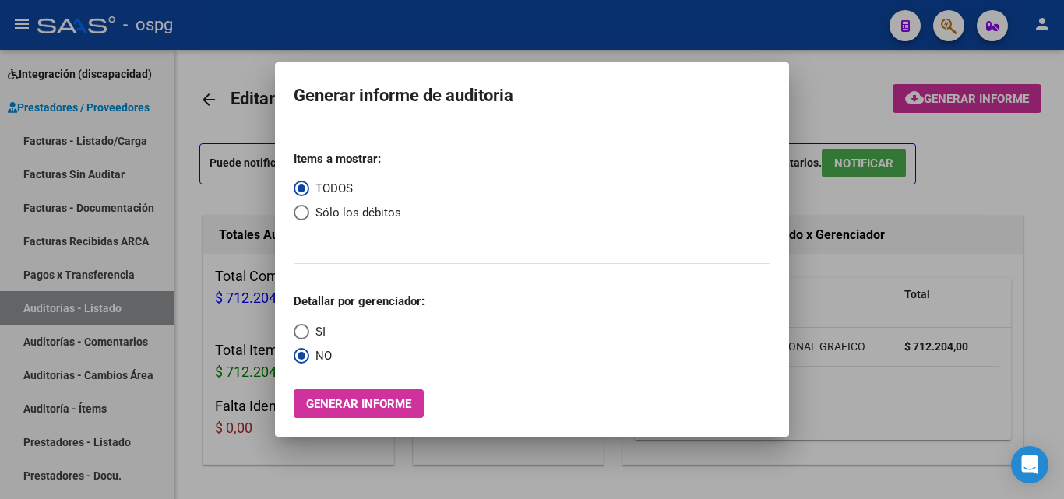
click at [63, 143] on div at bounding box center [532, 249] width 1064 height 499
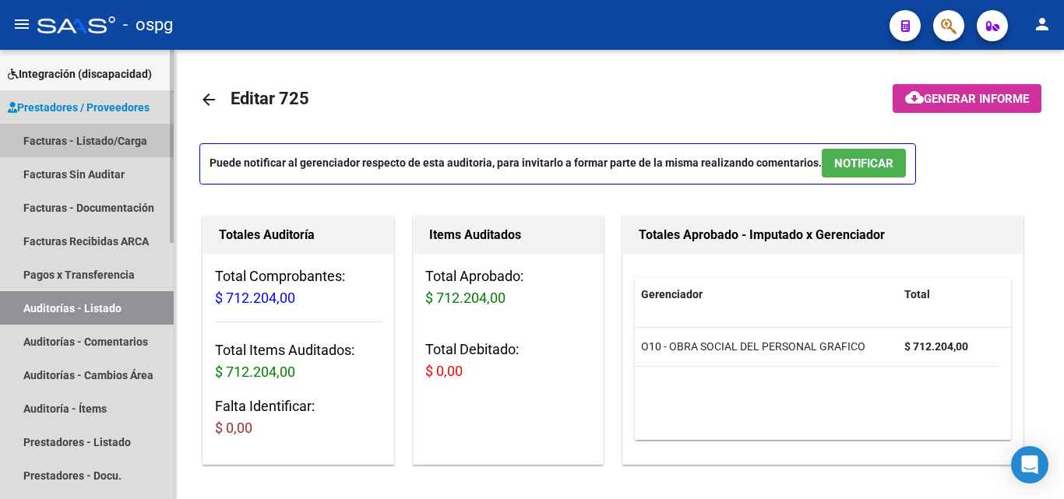
click at [65, 139] on link "Facturas - Listado/Carga" at bounding box center [87, 140] width 174 height 33
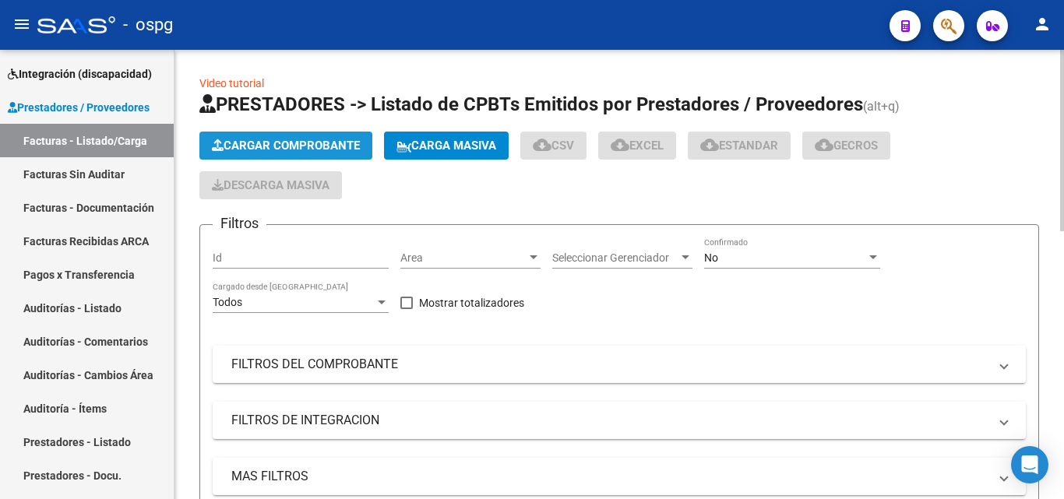
click at [320, 149] on span "Cargar Comprobante" at bounding box center [286, 146] width 148 height 14
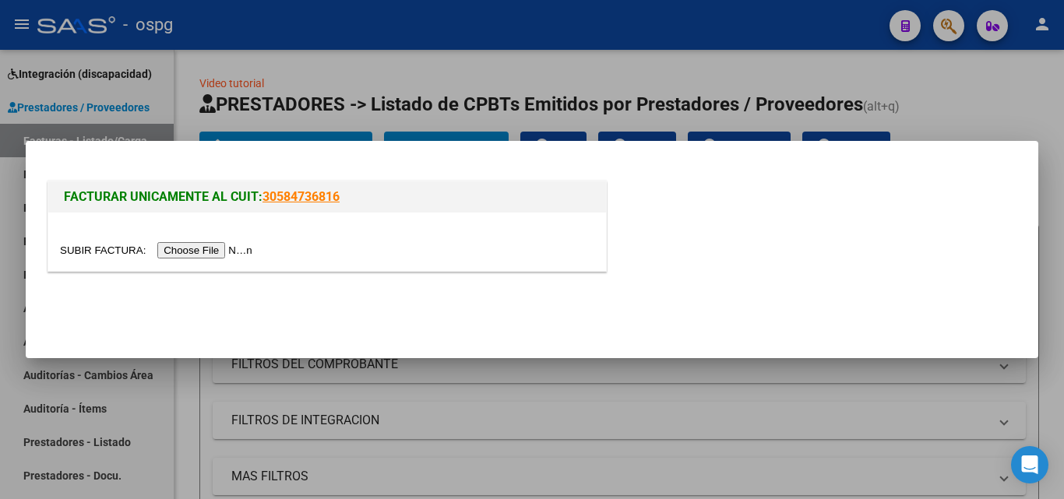
click at [230, 252] on input "file" at bounding box center [158, 250] width 197 height 16
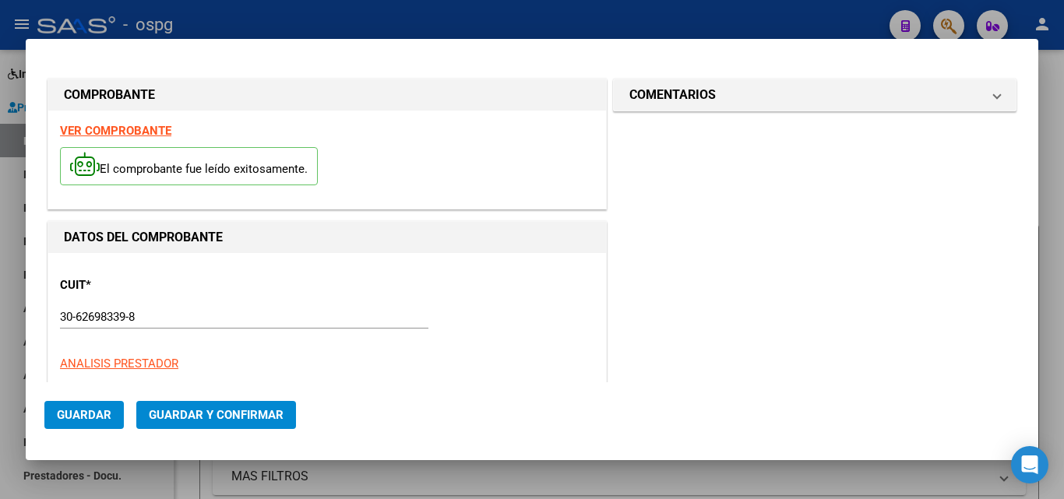
type input "13969"
type input "$ 12.879,00"
type input "[DATE]"
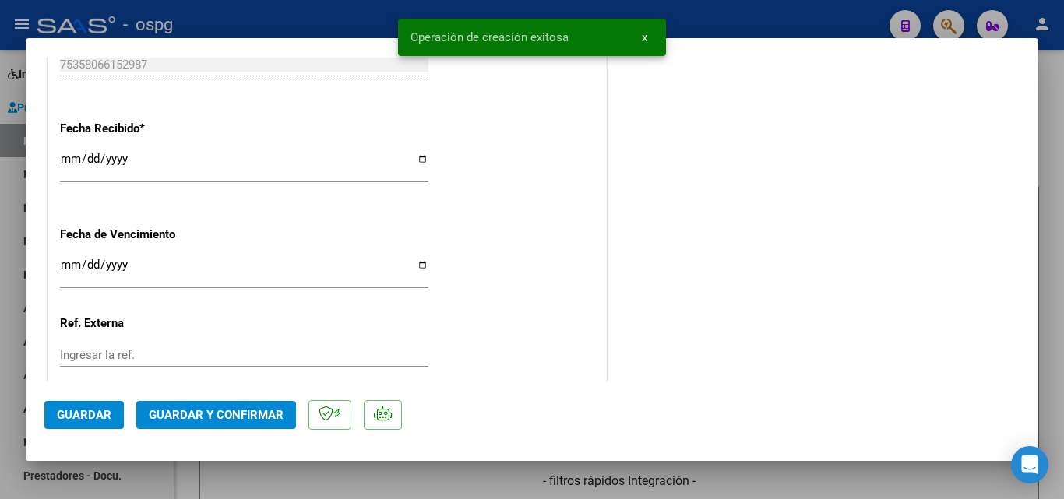
scroll to position [934, 0]
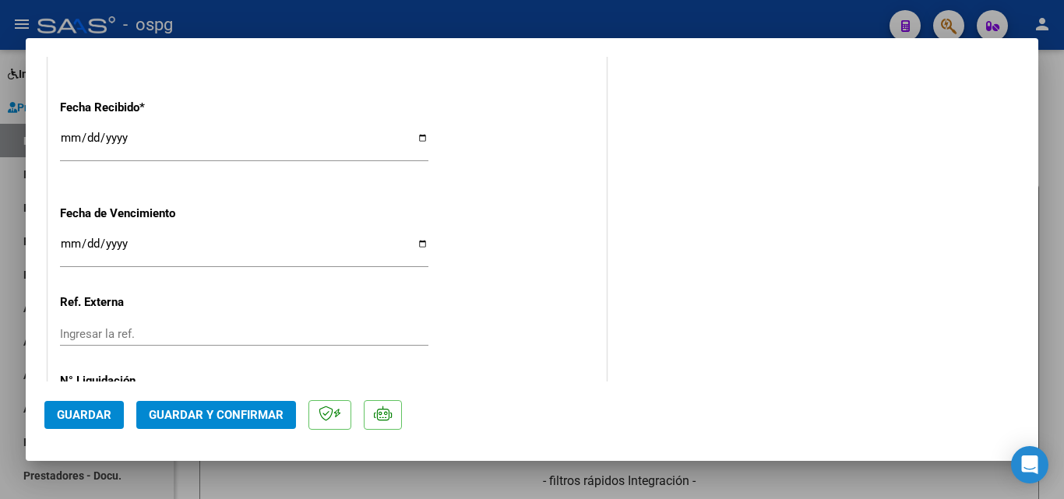
click at [73, 139] on input "[DATE]" at bounding box center [244, 144] width 368 height 25
type input "[DATE]"
click at [183, 413] on span "Guardar y Confirmar" at bounding box center [216, 415] width 135 height 14
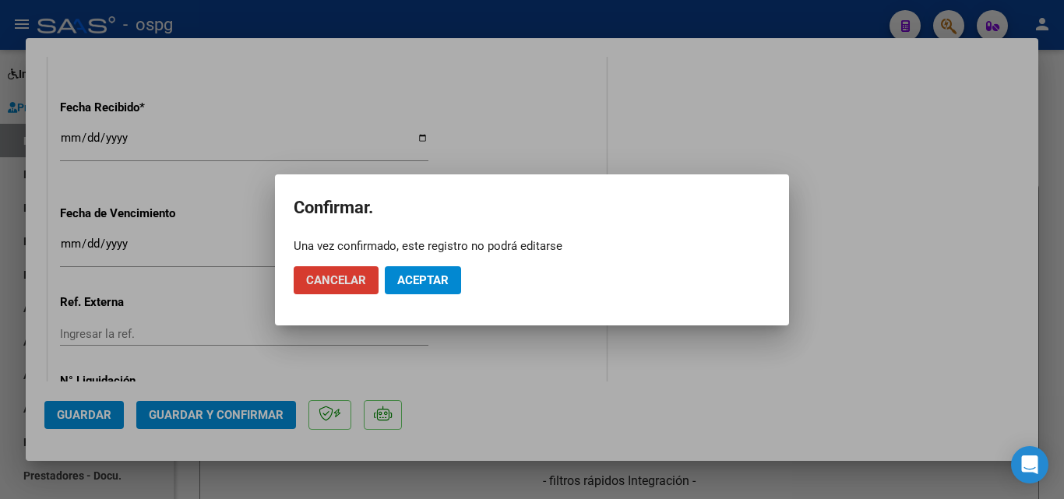
click at [418, 285] on span "Aceptar" at bounding box center [422, 280] width 51 height 14
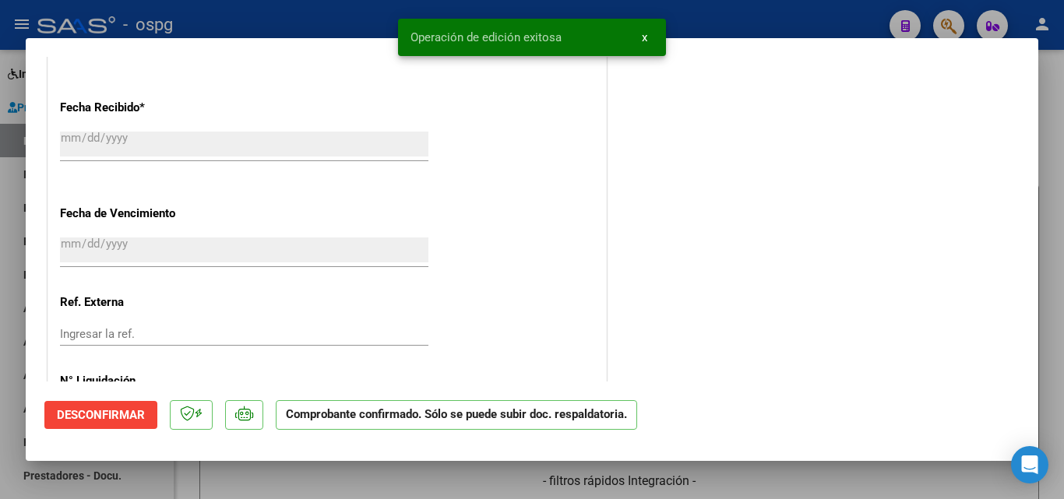
click at [0, 297] on div at bounding box center [532, 249] width 1064 height 499
type input "$ 0,00"
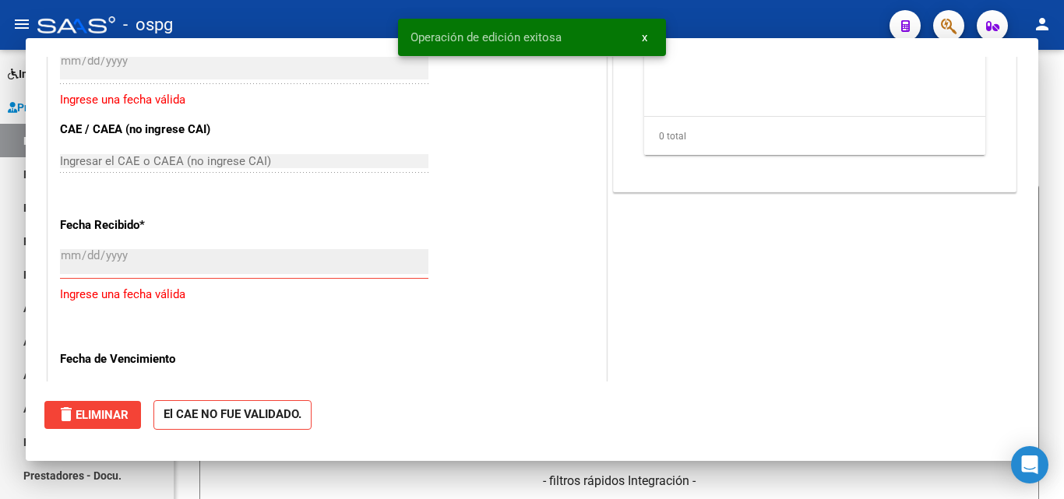
scroll to position [1052, 0]
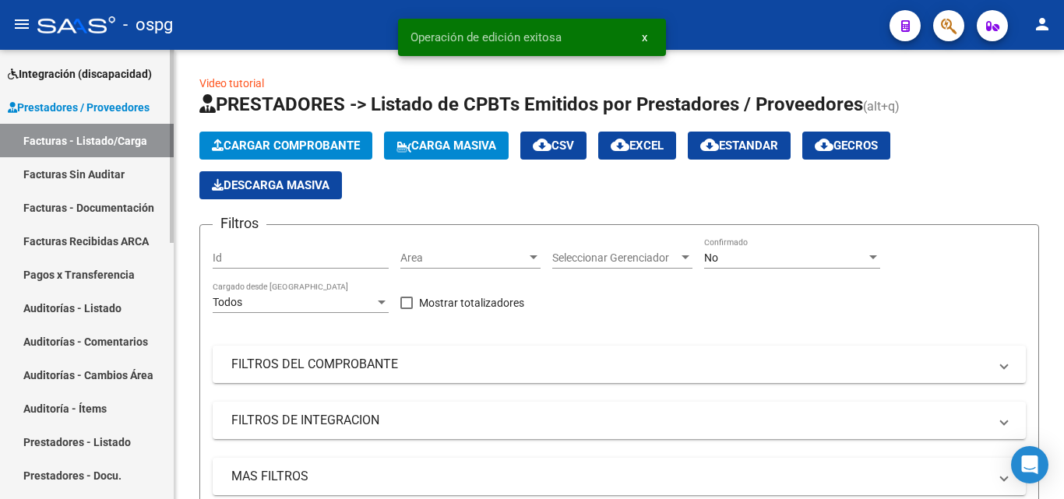
click at [54, 312] on link "Auditorías - Listado" at bounding box center [87, 307] width 174 height 33
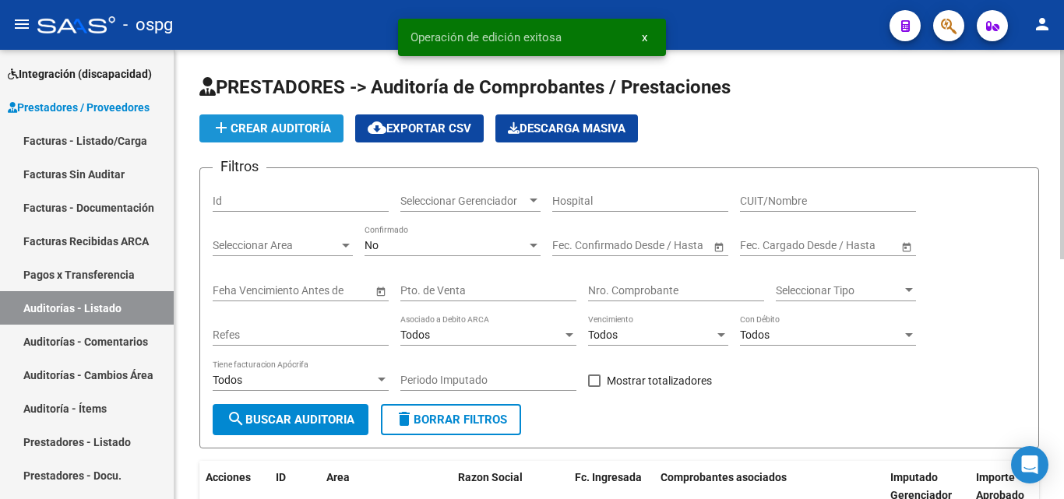
click at [295, 134] on span "add Crear Auditoría" at bounding box center [271, 128] width 119 height 14
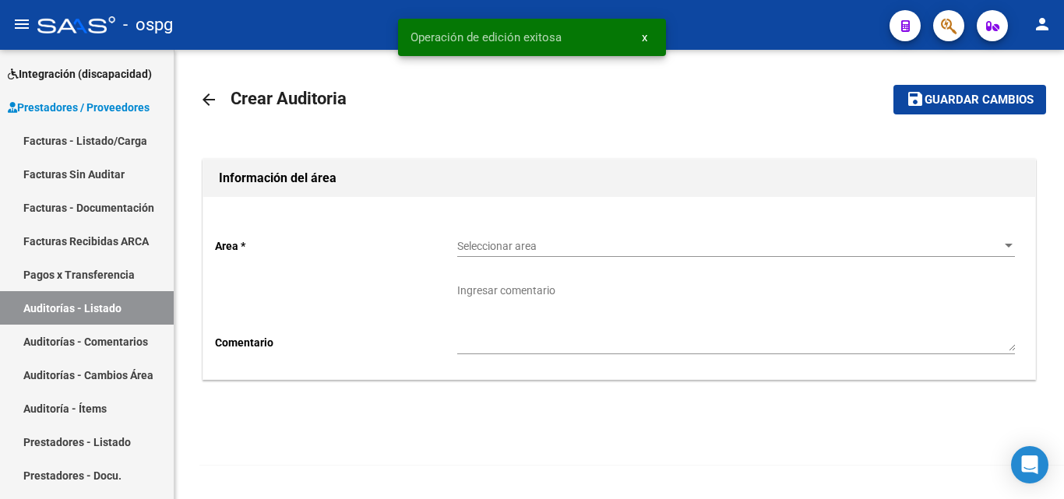
click at [537, 252] on span "Seleccionar area" at bounding box center [729, 246] width 544 height 13
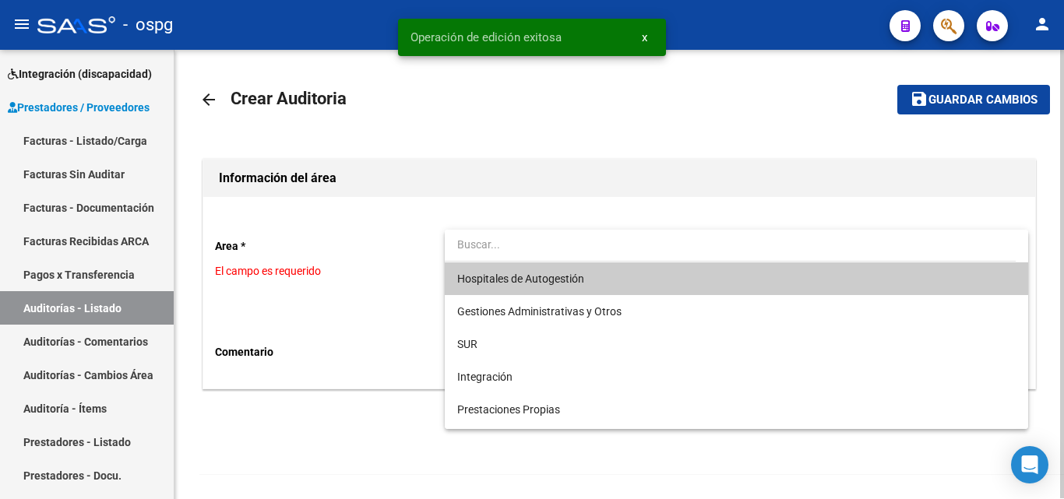
click at [541, 272] on span "Hospitales de Autogestión" at bounding box center [736, 278] width 558 height 33
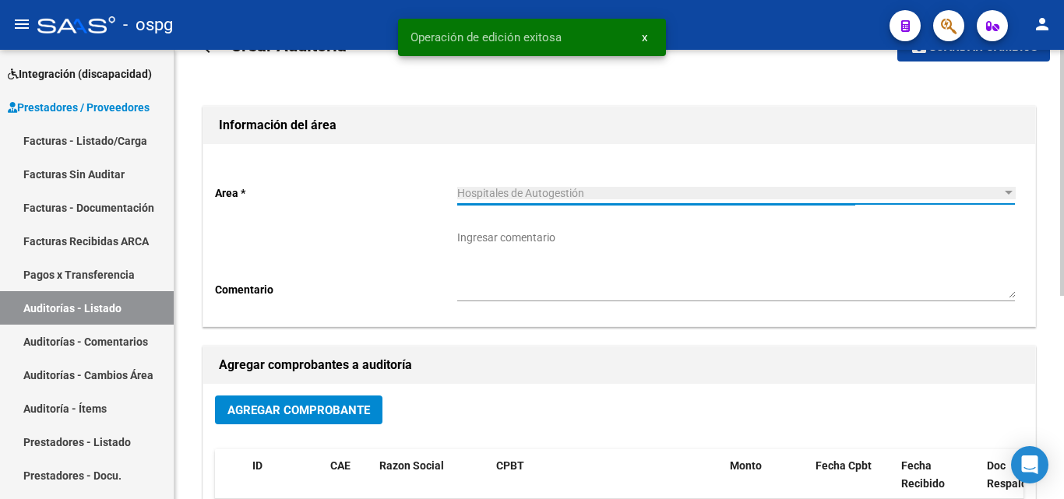
scroll to position [78, 0]
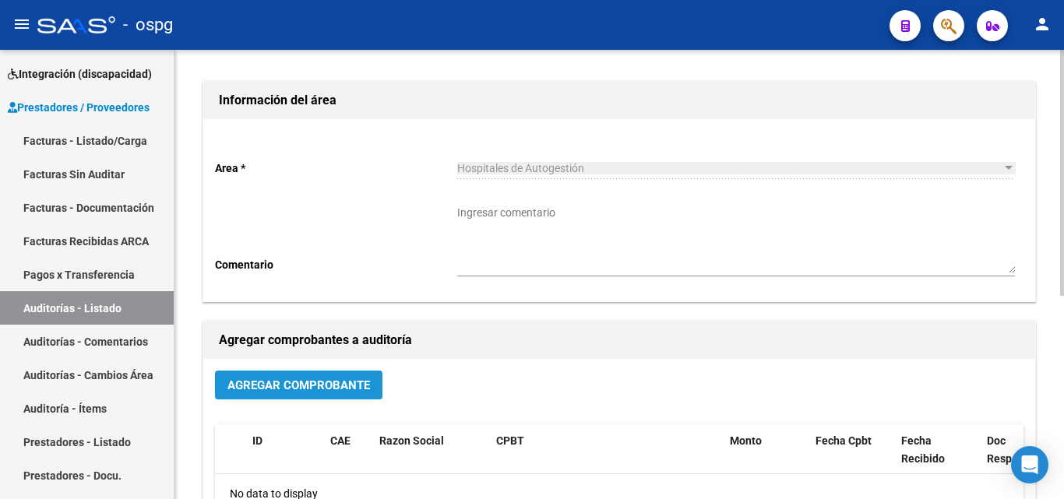
click at [274, 385] on span "Agregar Comprobante" at bounding box center [298, 385] width 143 height 14
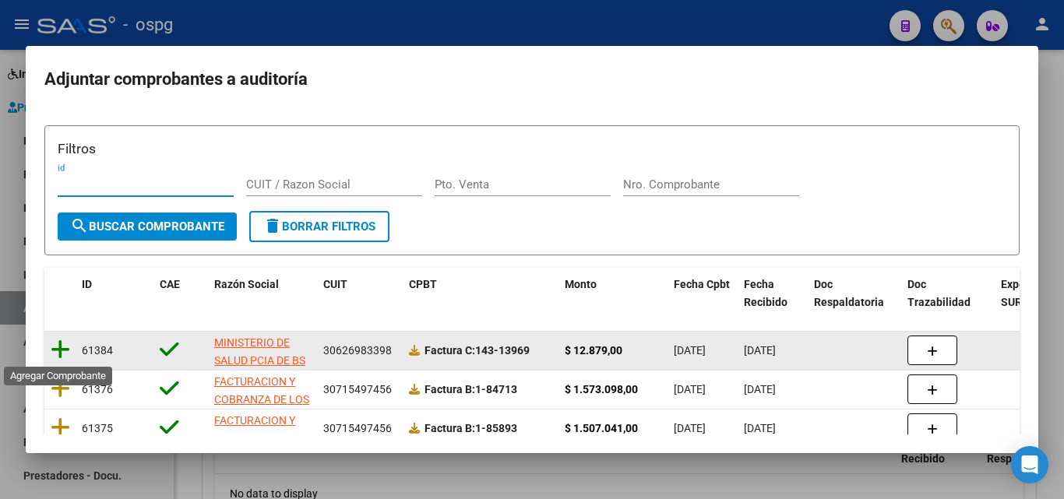
click at [62, 342] on icon at bounding box center [60, 350] width 19 height 22
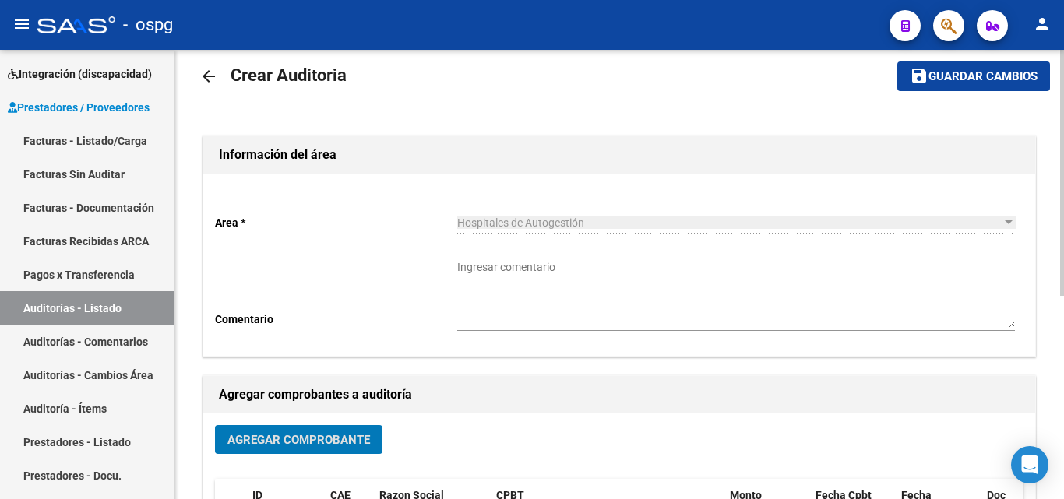
scroll to position [0, 0]
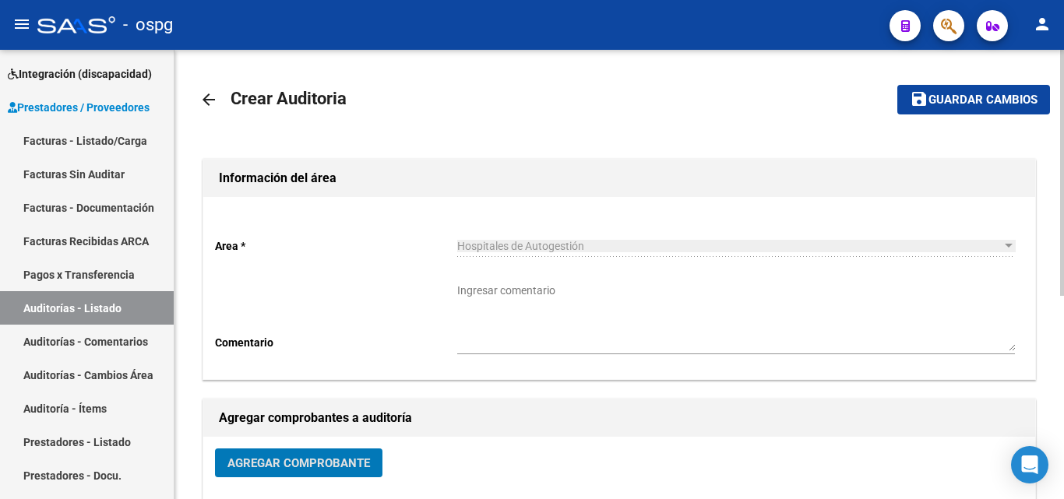
click at [988, 108] on button "save Guardar cambios" at bounding box center [973, 99] width 153 height 29
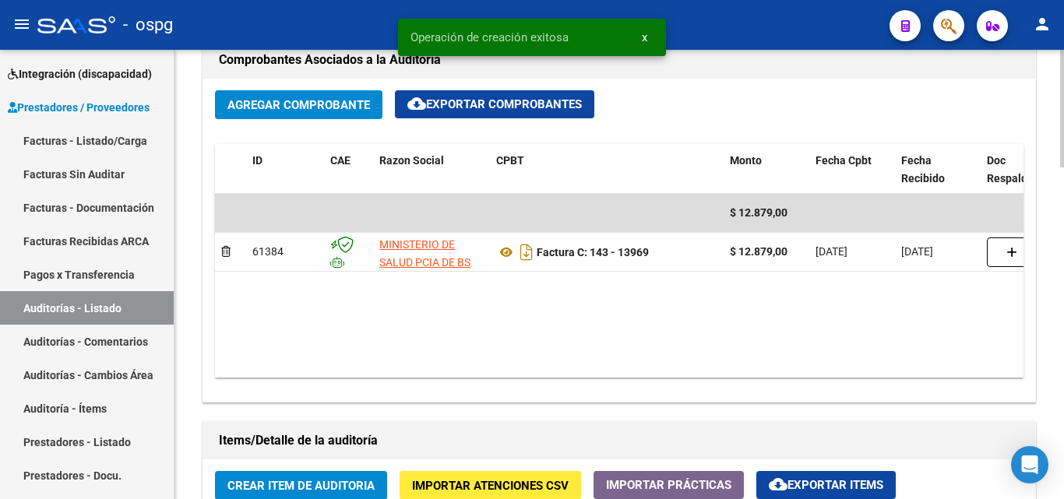
scroll to position [1012, 0]
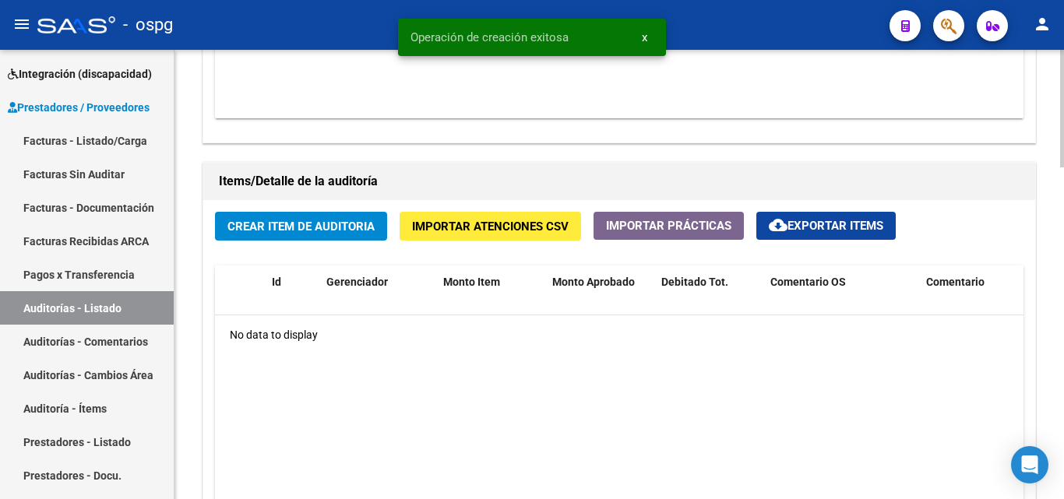
click at [315, 228] on span "Crear Item de Auditoria" at bounding box center [300, 227] width 147 height 14
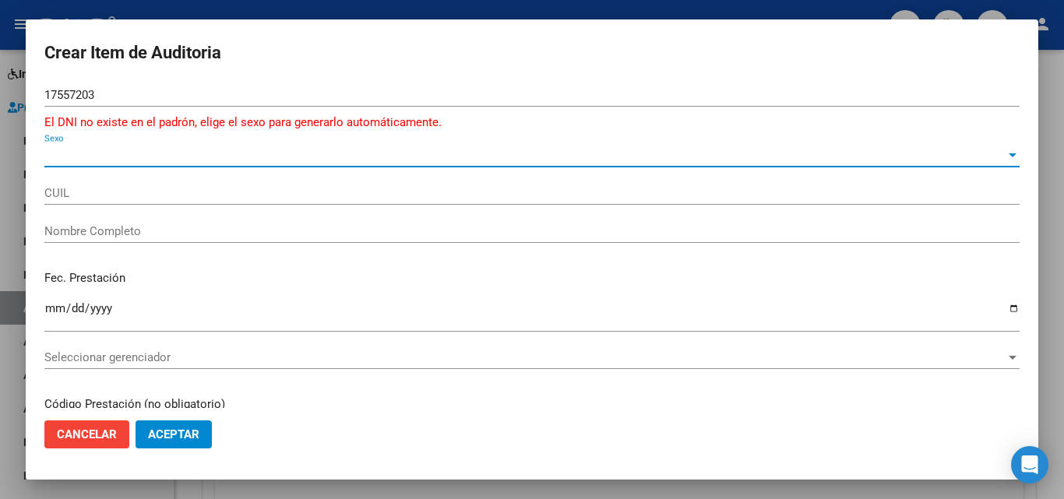
click at [66, 90] on input "17557203" at bounding box center [531, 95] width 975 height 14
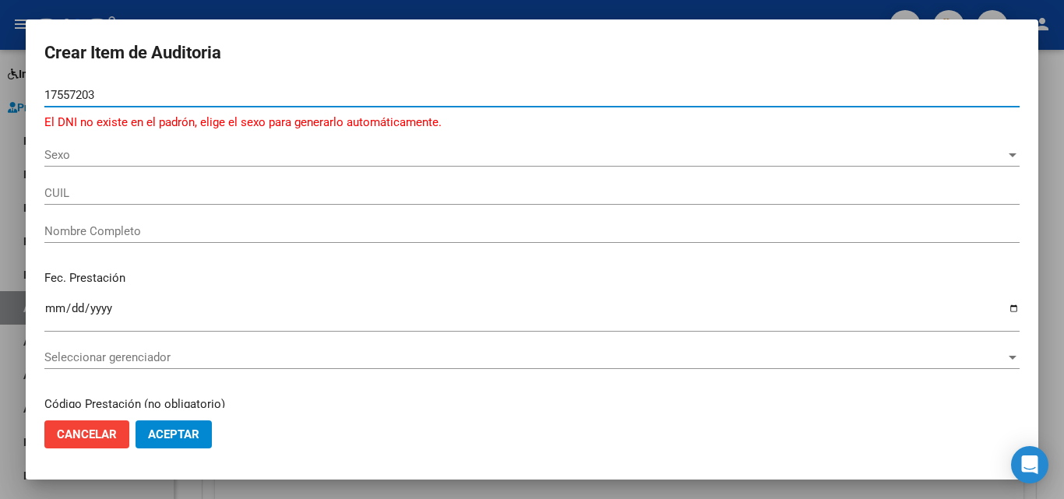
click at [66, 90] on input "17557203" at bounding box center [531, 95] width 975 height 14
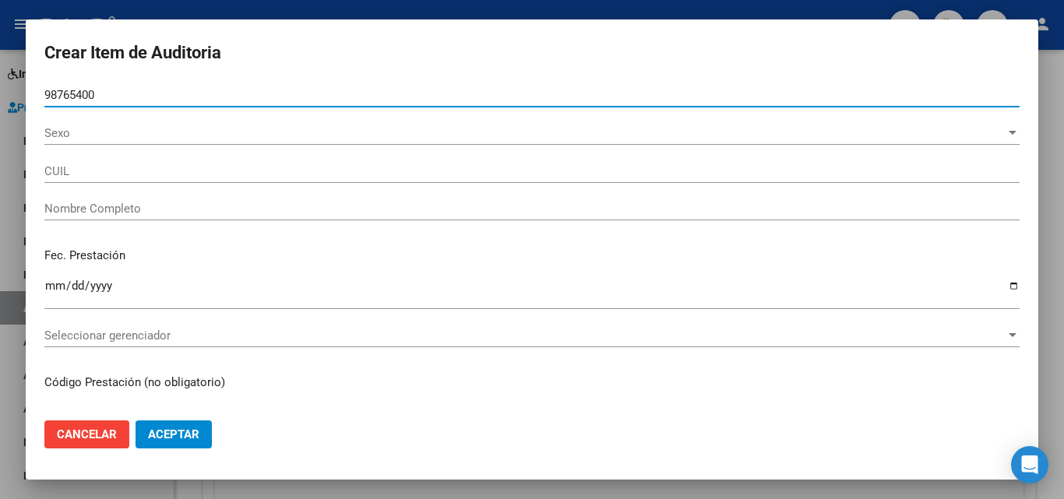
type input "98765400"
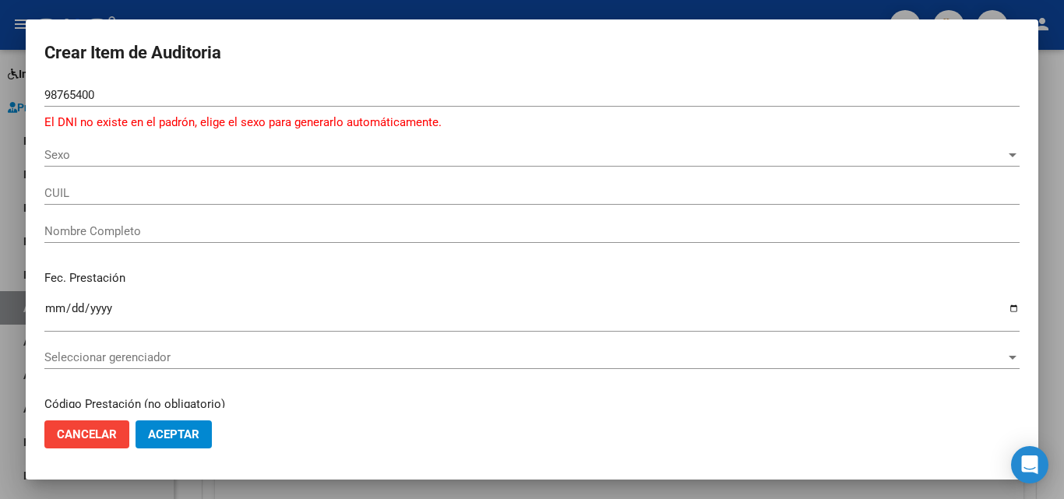
click at [120, 76] on form "Crear Item de Auditoria 98765400 Nro Documento El DNI no existe en el padrón, e…" at bounding box center [531, 249] width 975 height 423
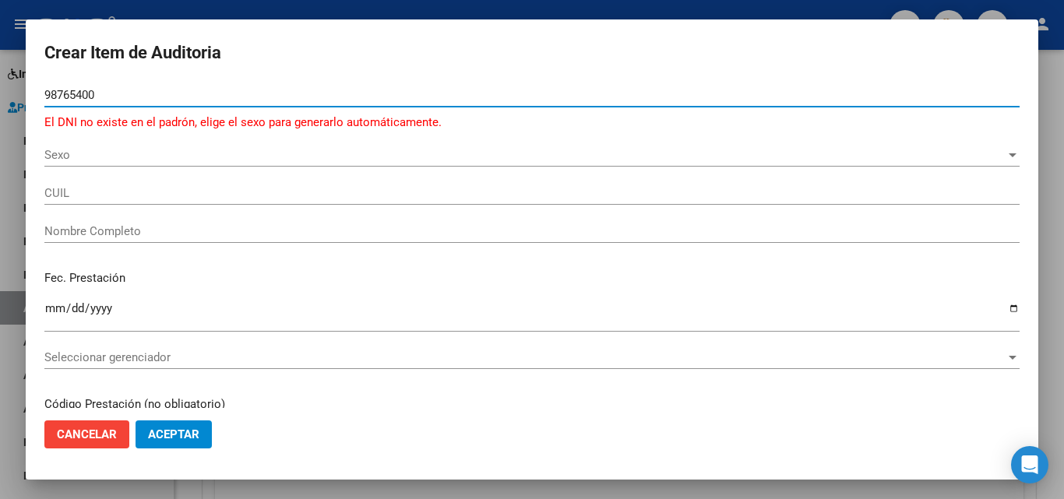
drag, startPoint x: 124, startPoint y: 97, endPoint x: 0, endPoint y: 109, distance: 124.4
click at [0, 109] on div "Crear Item de Auditoria 98765400 Nro Documento El DNI no existe en el padrón, e…" at bounding box center [532, 249] width 1064 height 499
type input "17557203"
click at [135, 421] on button "Aceptar" at bounding box center [173, 435] width 76 height 28
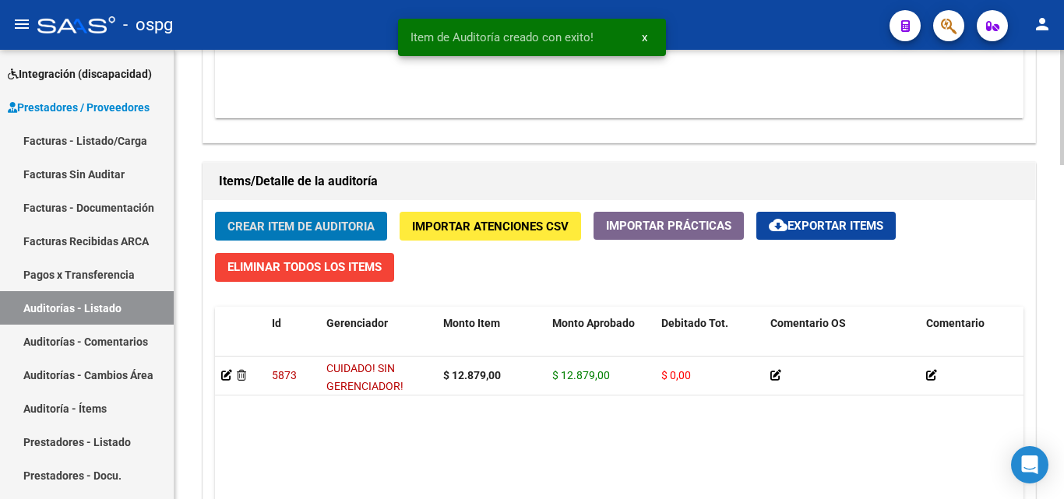
scroll to position [1013, 0]
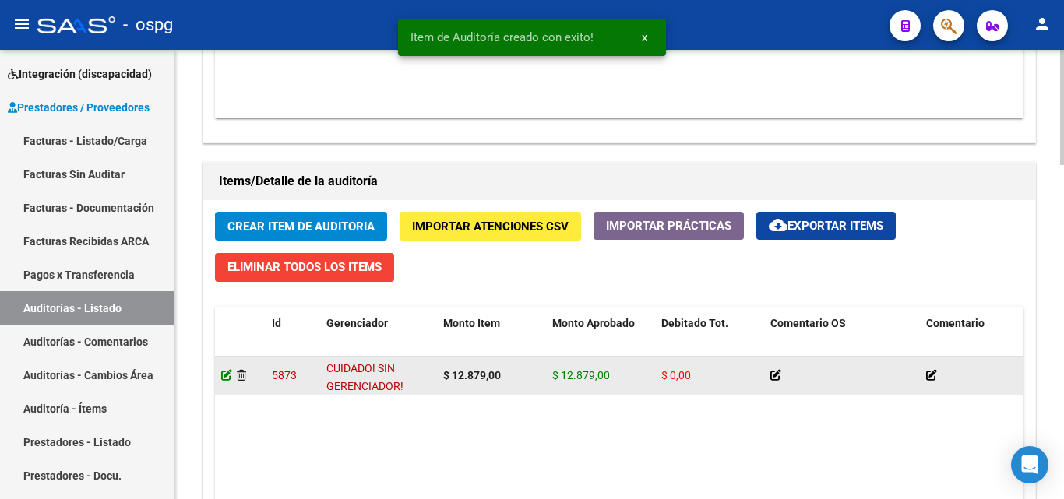
click at [230, 378] on icon at bounding box center [226, 375] width 11 height 11
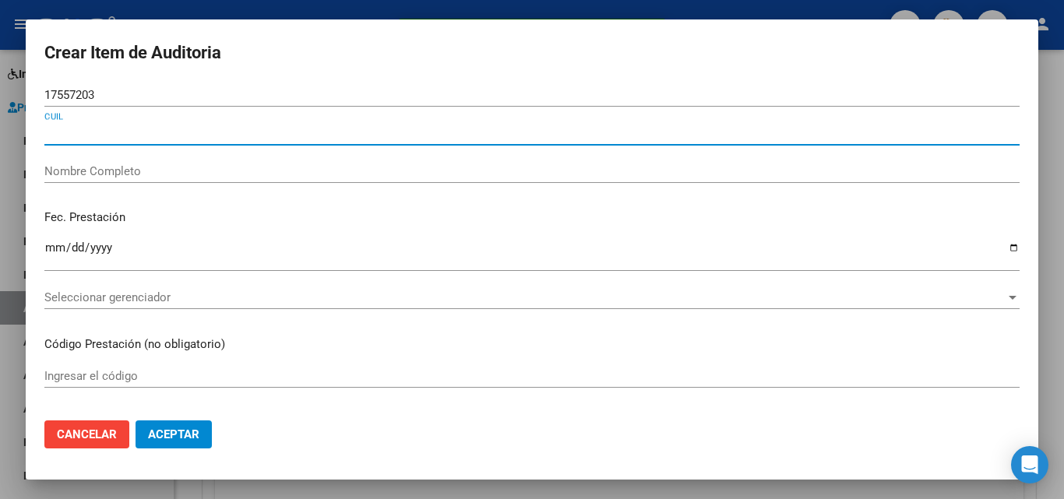
click at [150, 131] on input "CUIL" at bounding box center [531, 133] width 975 height 14
click at [148, 166] on input "Nombre Completo" at bounding box center [531, 171] width 975 height 14
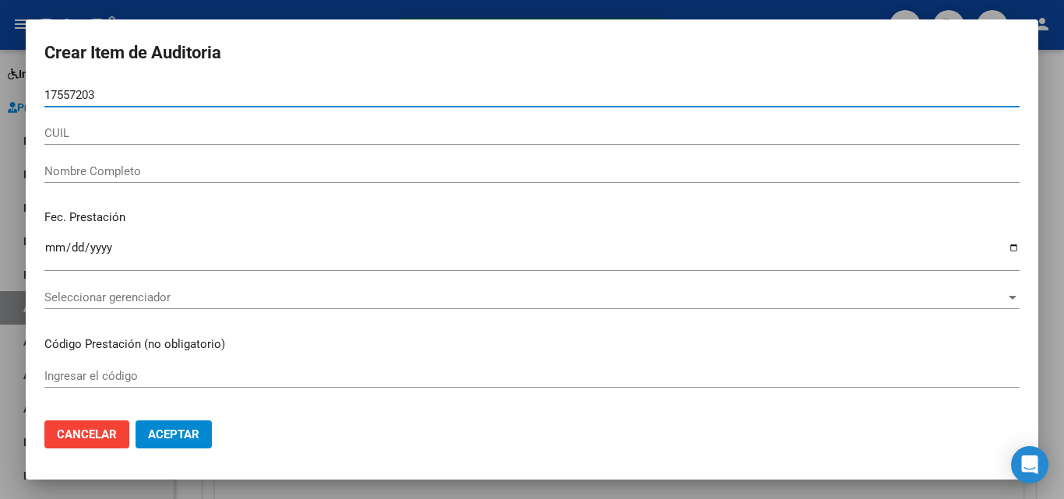
click at [142, 91] on input "17557203" at bounding box center [531, 95] width 975 height 14
paste input "17557203"
type input "17557203"
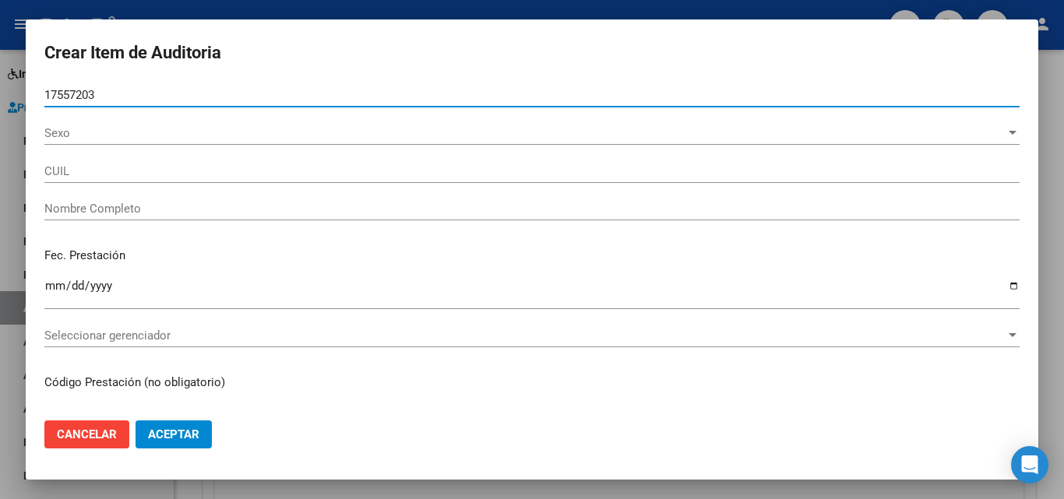
click at [258, 137] on span "Sexo" at bounding box center [524, 133] width 961 height 14
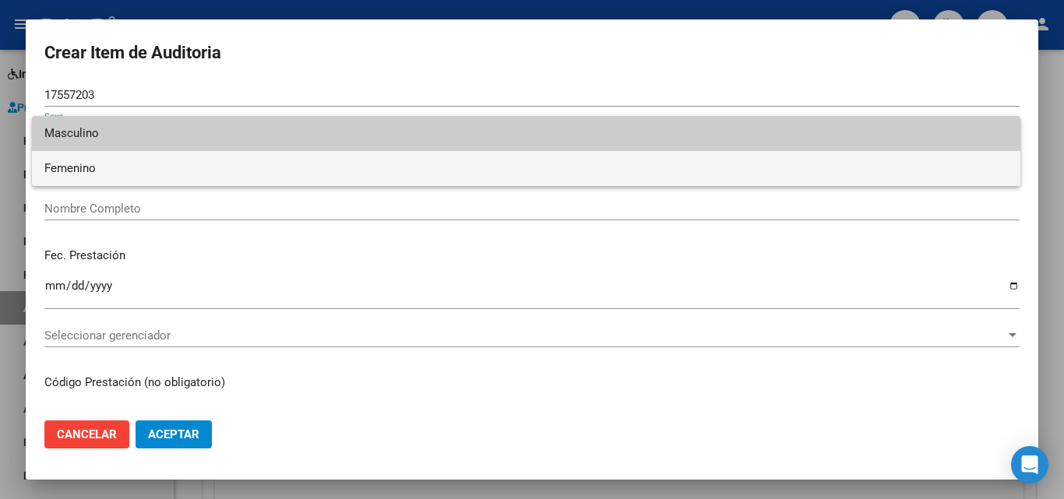
click at [196, 169] on span "Femenino" at bounding box center [525, 168] width 963 height 35
type input "27175572037"
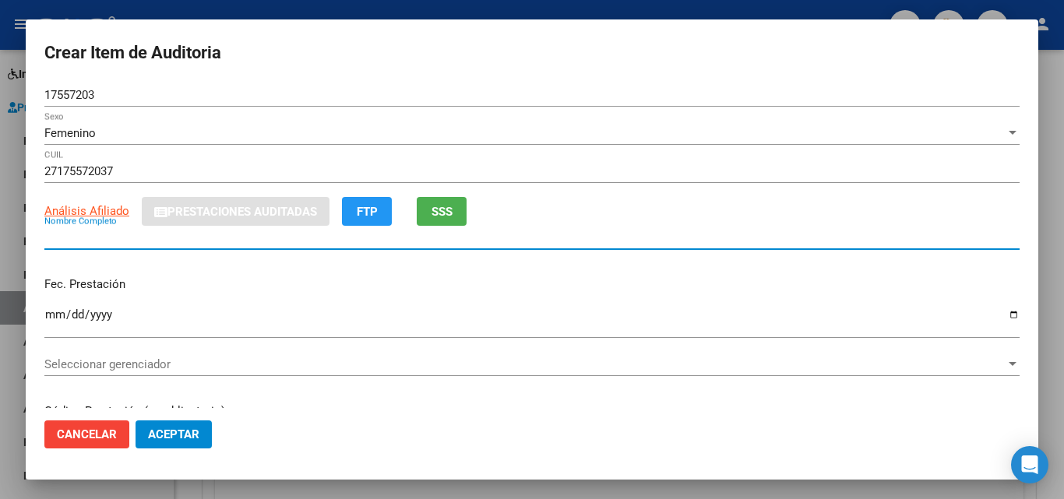
click at [250, 234] on input "Nombre Completo" at bounding box center [531, 237] width 975 height 14
click at [465, 209] on button "SSS" at bounding box center [442, 211] width 50 height 29
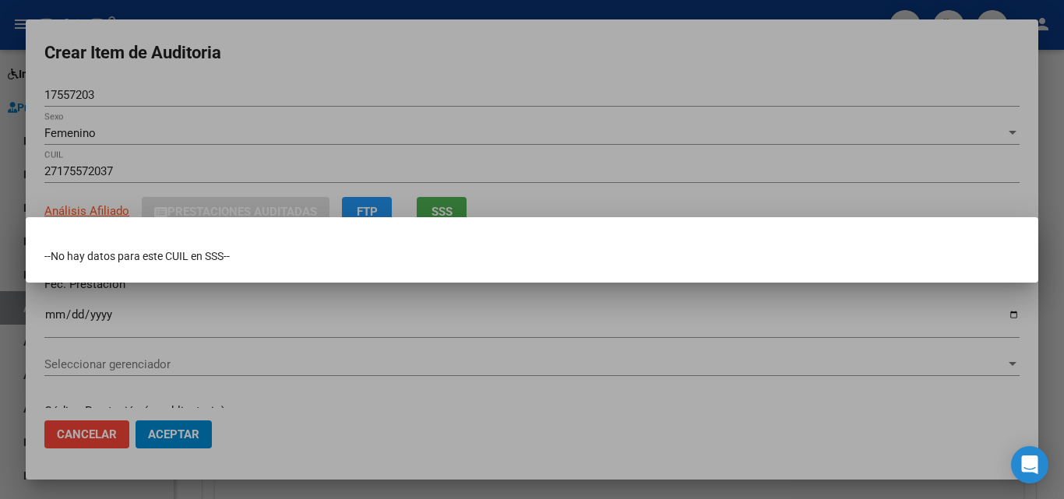
click at [428, 100] on div at bounding box center [532, 249] width 1064 height 499
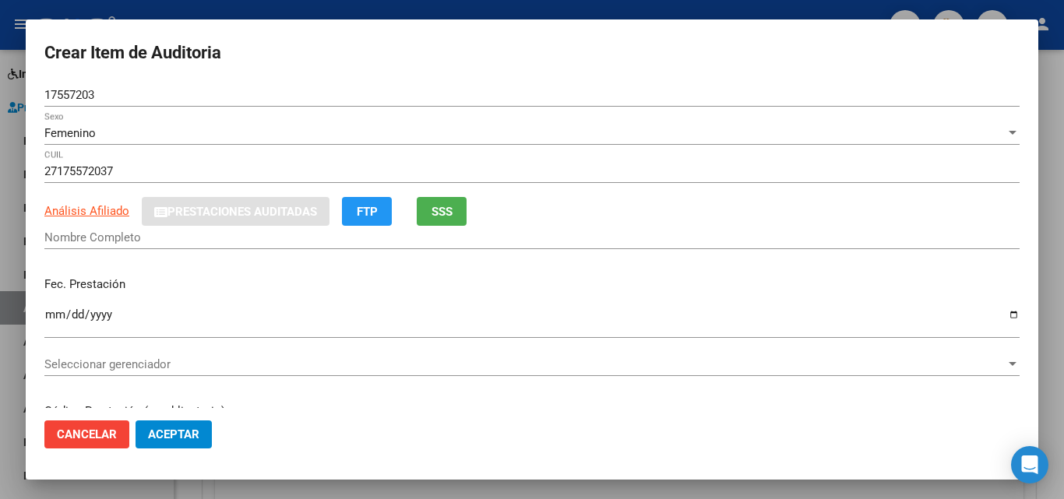
click at [203, 238] on input "Nombre Completo" at bounding box center [531, 237] width 975 height 14
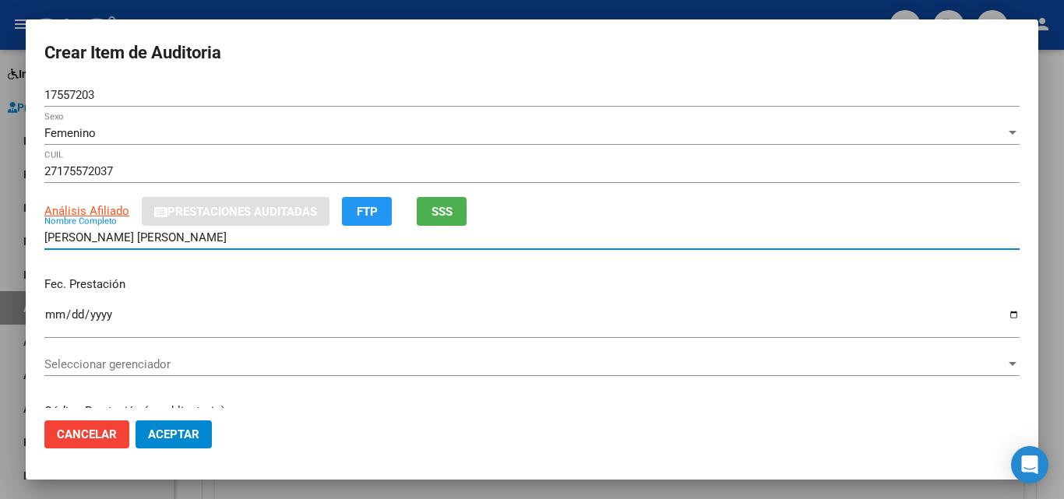
click at [50, 318] on input "Ingresar la fecha" at bounding box center [531, 320] width 975 height 25
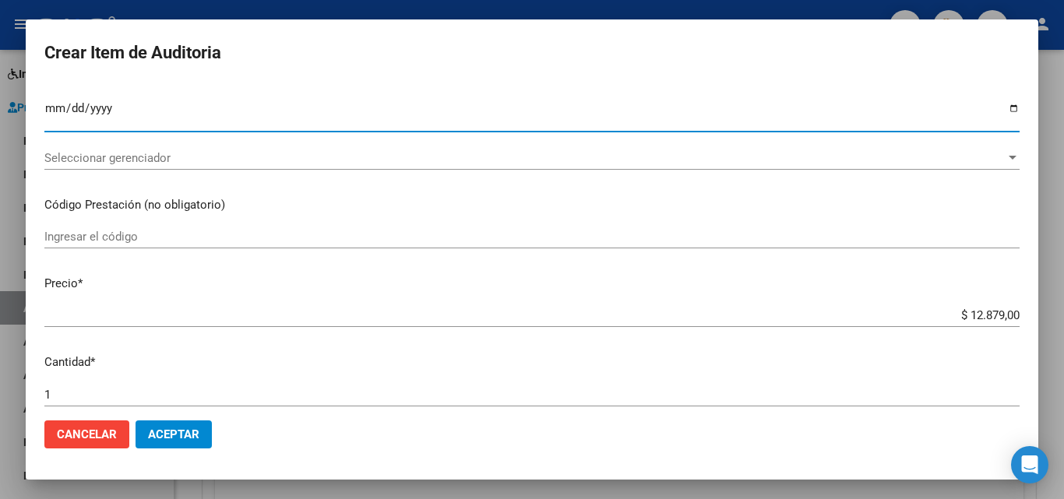
scroll to position [234, 0]
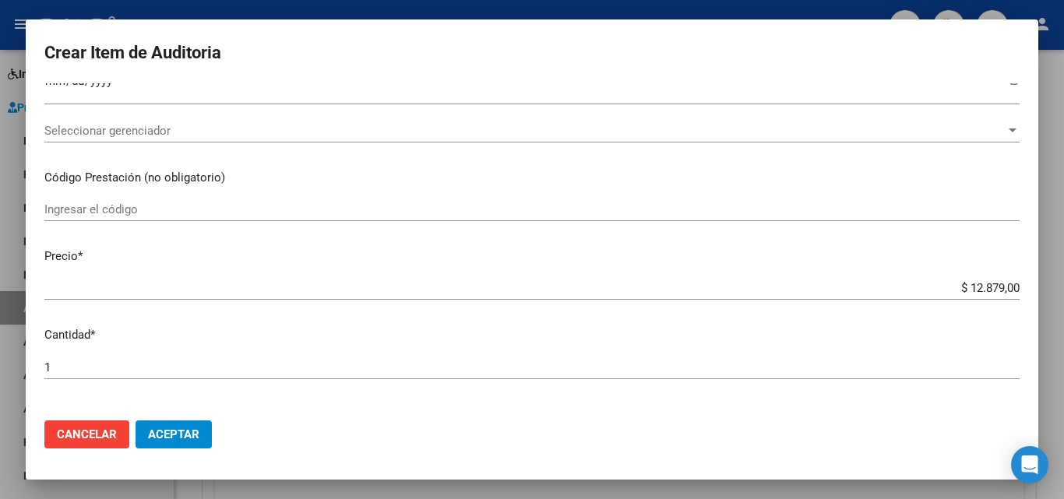
click at [291, 120] on div "Seleccionar gerenciador Seleccionar gerenciador" at bounding box center [531, 130] width 975 height 23
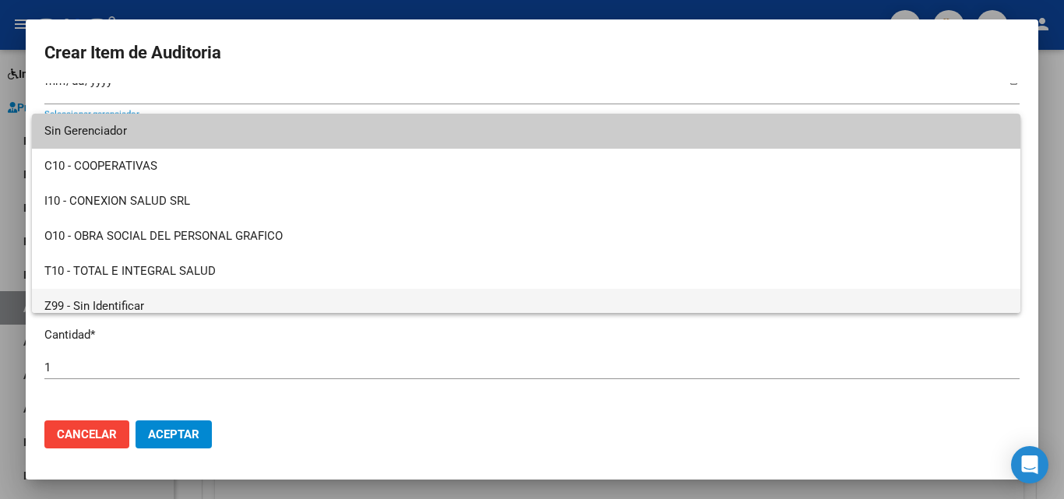
click at [150, 310] on span "Z99 - Sin Identificar" at bounding box center [525, 306] width 963 height 35
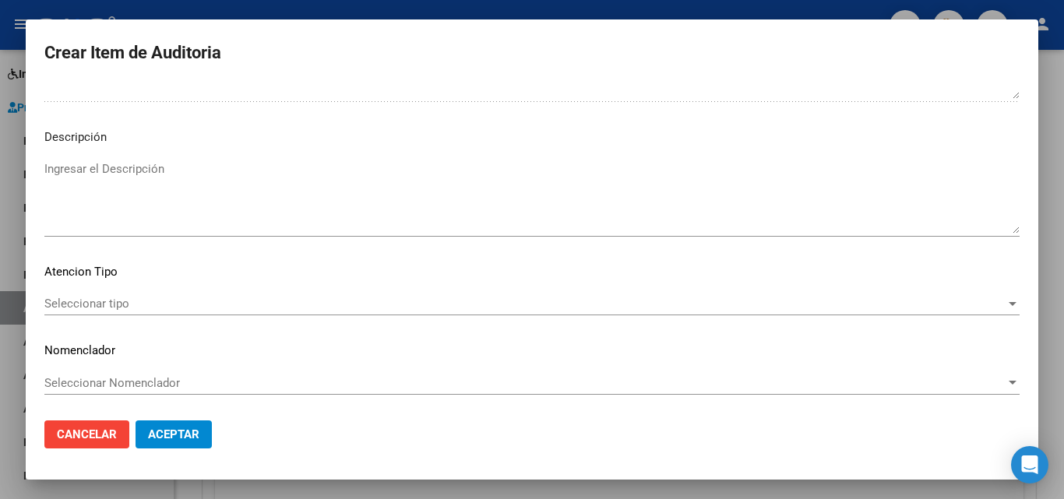
scroll to position [1074, 0]
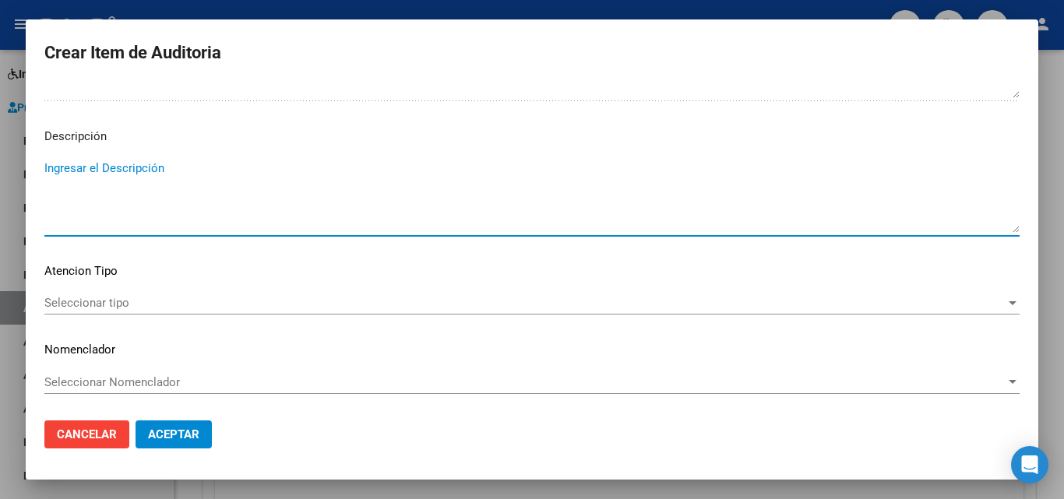
click at [97, 177] on textarea "Ingresar el Descripción" at bounding box center [531, 196] width 975 height 73
paste textarea "17557203"
drag, startPoint x: 118, startPoint y: 163, endPoint x: 0, endPoint y: 172, distance: 118.7
click at [0, 172] on div "Crear Item de Auditoria 17557203 Nro Documento Femenino Sexo 27175572037 CUIL A…" at bounding box center [532, 249] width 1064 height 499
paste textarea "BENEFICIARIO NO PERTENECIENTE A NUESTRO PADRON DE BENEFICIARIOS"
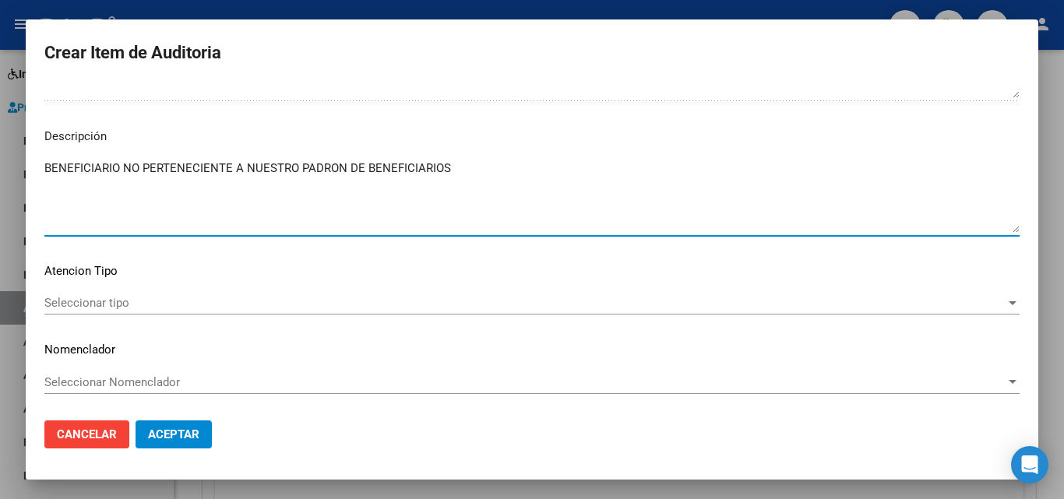
click at [101, 178] on textarea "BENEFICIARIO NO PERTENECIENTE A NUESTRO PADRON DE BENEFICIARIOS" at bounding box center [531, 196] width 975 height 73
click at [101, 177] on textarea "BENEFICIARIO NO PERTENECIENTE A NUESTRO PADRON DE BENEFICIARIOS" at bounding box center [531, 196] width 975 height 73
click at [89, 162] on textarea "PACIENTE NO PERTENECIENTE A NUESTRO PADRON DE BENEFICIARIOS" at bounding box center [531, 196] width 975 height 73
click at [91, 297] on span "Seleccionar tipo" at bounding box center [524, 303] width 961 height 14
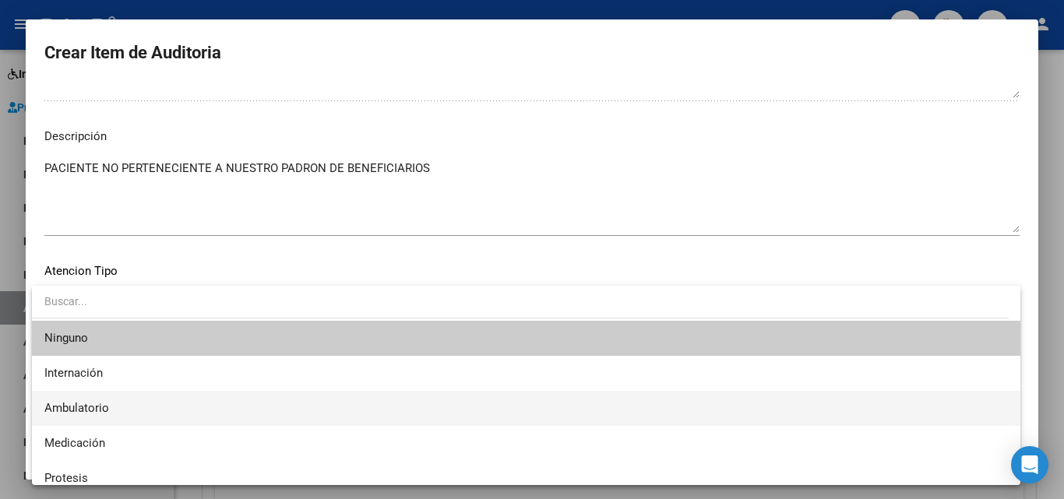
click at [141, 394] on span "Ambulatorio" at bounding box center [525, 408] width 963 height 35
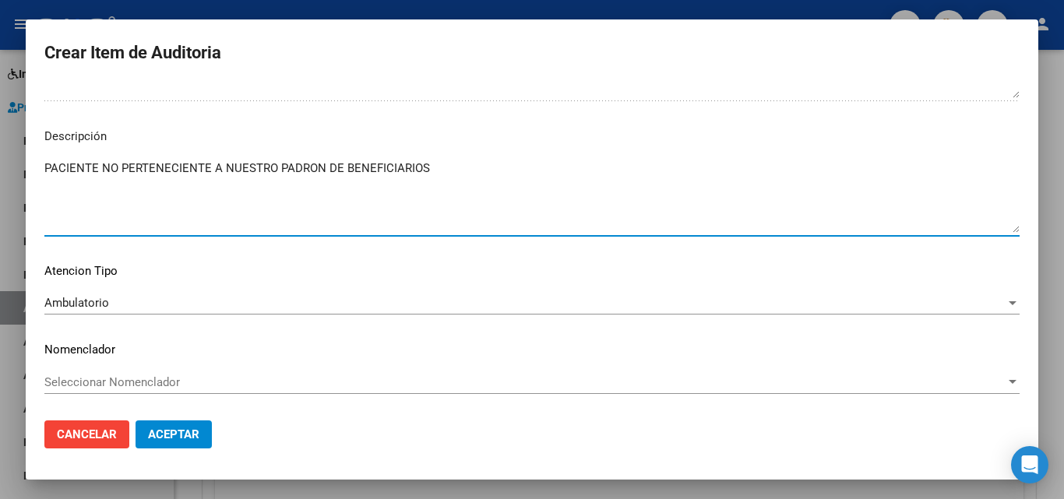
drag, startPoint x: 216, startPoint y: 170, endPoint x: 100, endPoint y: 150, distance: 117.6
click at [100, 150] on mat-dialog-content "17557203 Nro Documento Femenino Sexo 27175572037 CUIL Análisis Afiliado Prestac…" at bounding box center [532, 245] width 1012 height 325
click at [44, 170] on mat-dialog-content "17557203 Nro Documento Femenino Sexo 27175572037 CUIL Análisis Afiliado Prestac…" at bounding box center [532, 245] width 1012 height 325
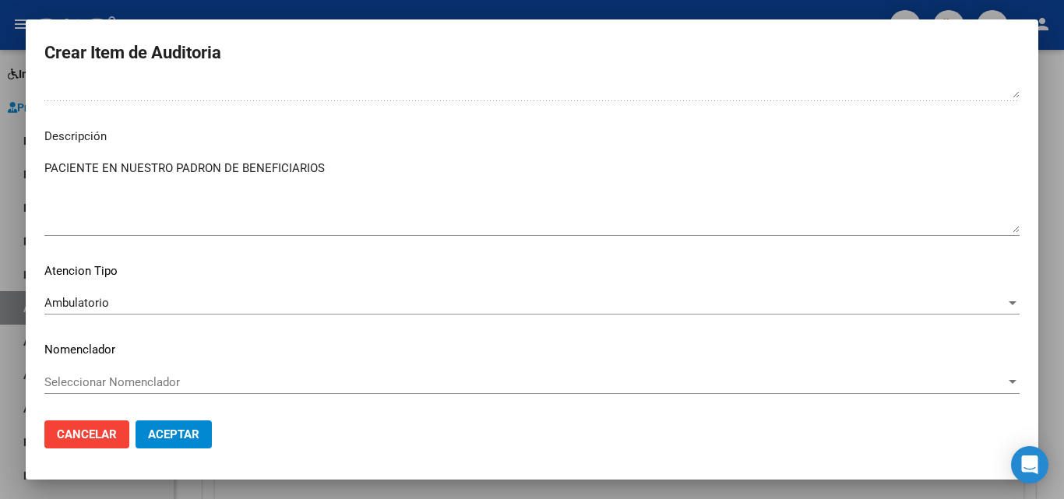
click at [42, 170] on mat-dialog-content "17557203 Nro Documento Femenino Sexo 27175572037 CUIL Análisis Afiliado Prestac…" at bounding box center [532, 245] width 1012 height 325
click at [49, 171] on mat-dialog-content "17557203 Nro Documento Femenino Sexo 27175572037 CUIL Análisis Afiliado Prestac…" at bounding box center [532, 245] width 1012 height 325
click at [41, 164] on mat-dialog-content "17557203 Nro Documento Femenino Sexo 27175572037 CUIL Análisis Afiliado Prestac…" at bounding box center [532, 245] width 1012 height 325
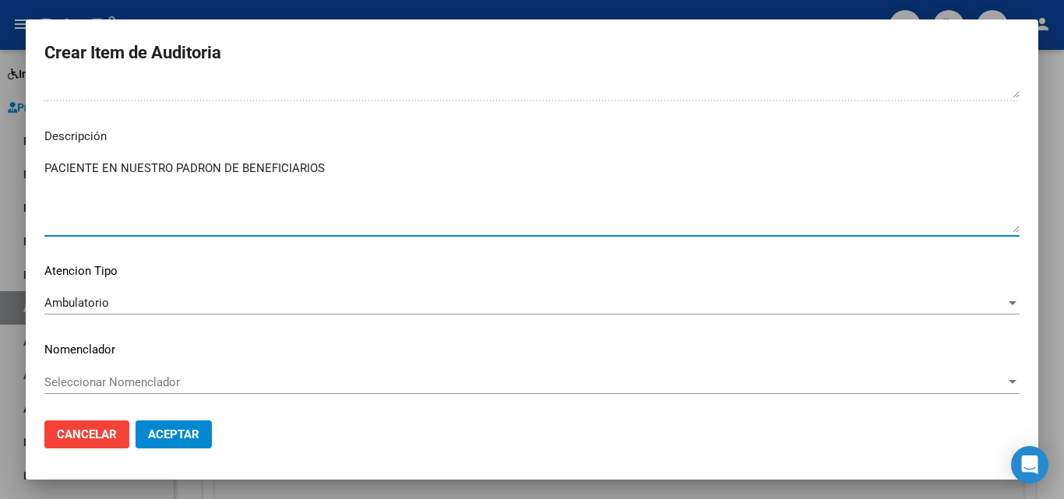
click at [44, 166] on textarea "PACIENTE EN NUESTRO PADRON DE BENEFICIARIOS" at bounding box center [531, 196] width 975 height 73
drag, startPoint x: 501, startPoint y: 178, endPoint x: 16, endPoint y: 167, distance: 484.5
click at [16, 167] on div "Crear Item de Auditoria 17557203 Nro Documento Femenino Sexo 27175572037 CUIL A…" at bounding box center [532, 249] width 1064 height 499
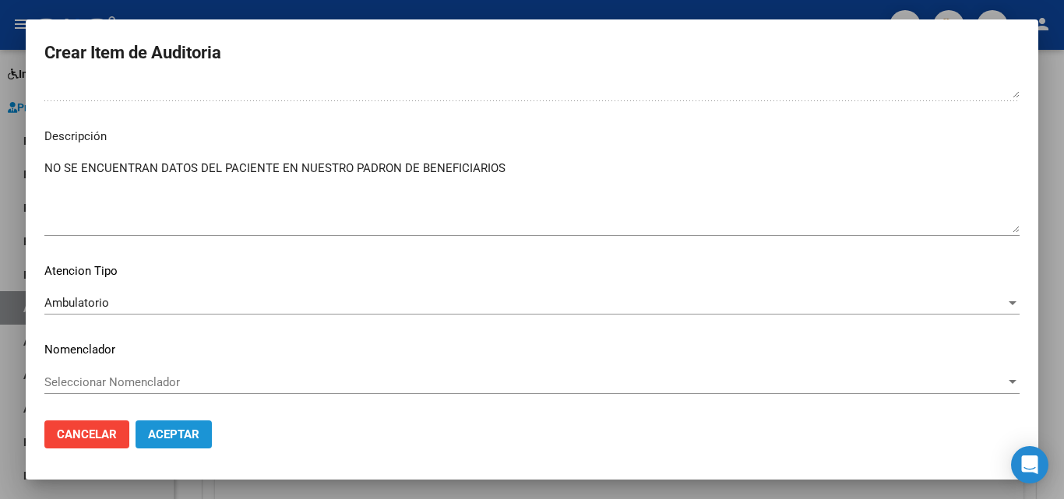
click at [194, 424] on button "Aceptar" at bounding box center [173, 435] width 76 height 28
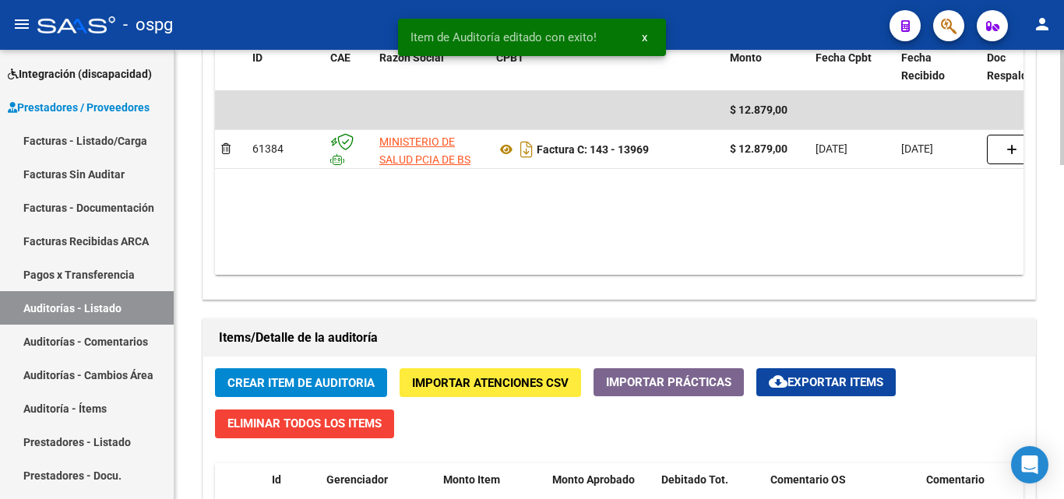
scroll to position [1168, 0]
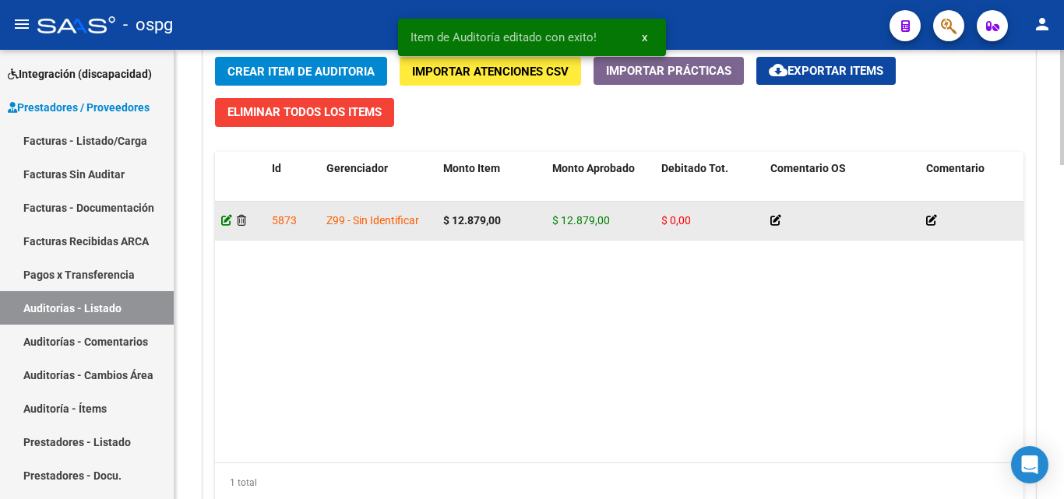
click at [225, 221] on icon at bounding box center [226, 220] width 11 height 11
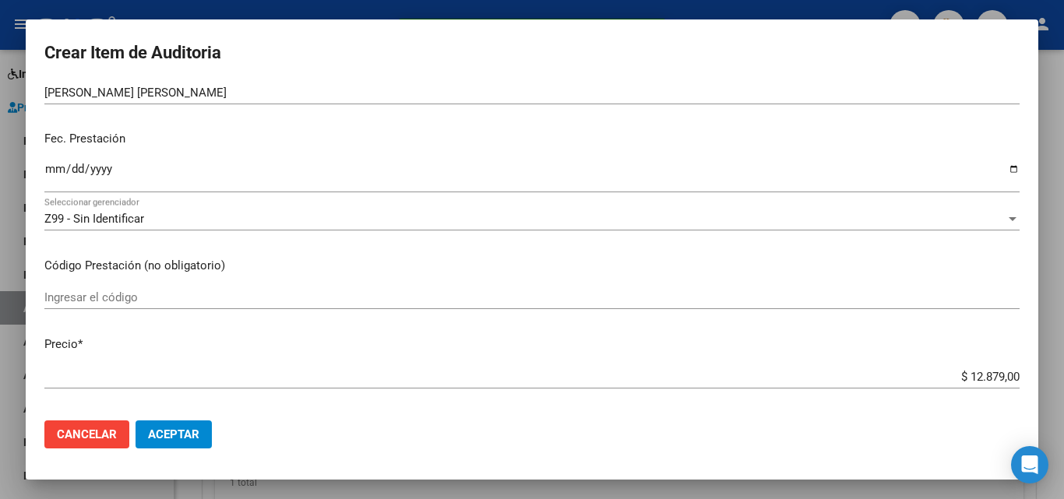
scroll to position [389, 0]
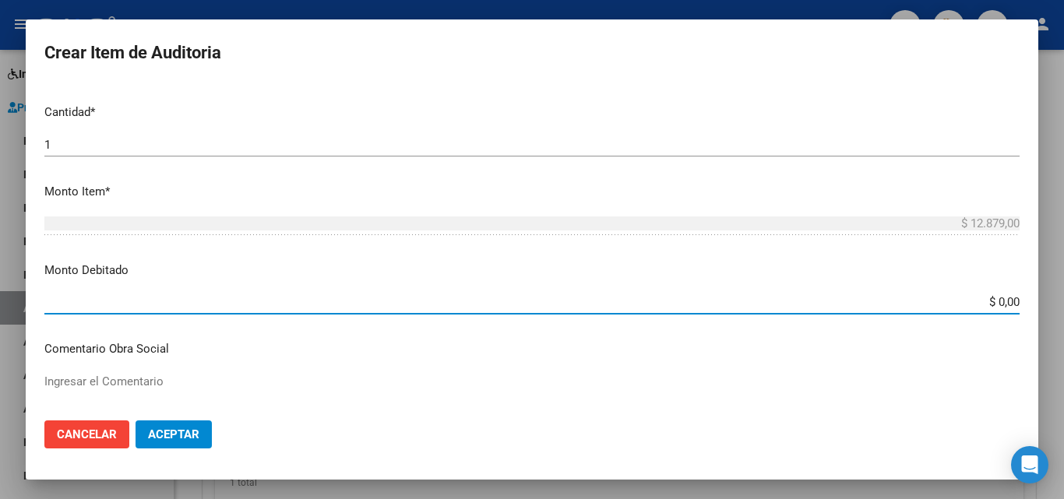
drag, startPoint x: 984, startPoint y: 301, endPoint x: 994, endPoint y: 299, distance: 9.5
click at [994, 299] on input "$ 0,00" at bounding box center [531, 302] width 975 height 14
click at [196, 428] on span "Aceptar" at bounding box center [173, 435] width 51 height 14
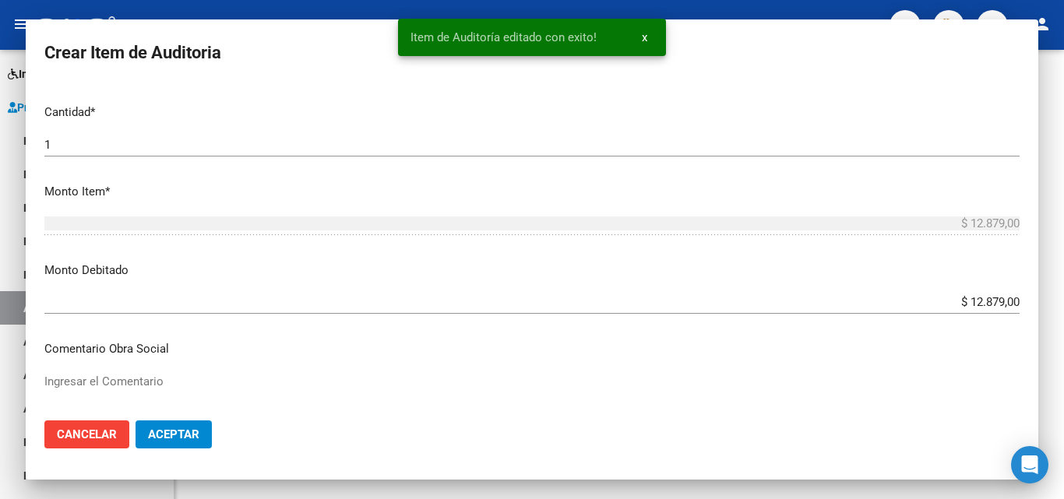
scroll to position [0, 0]
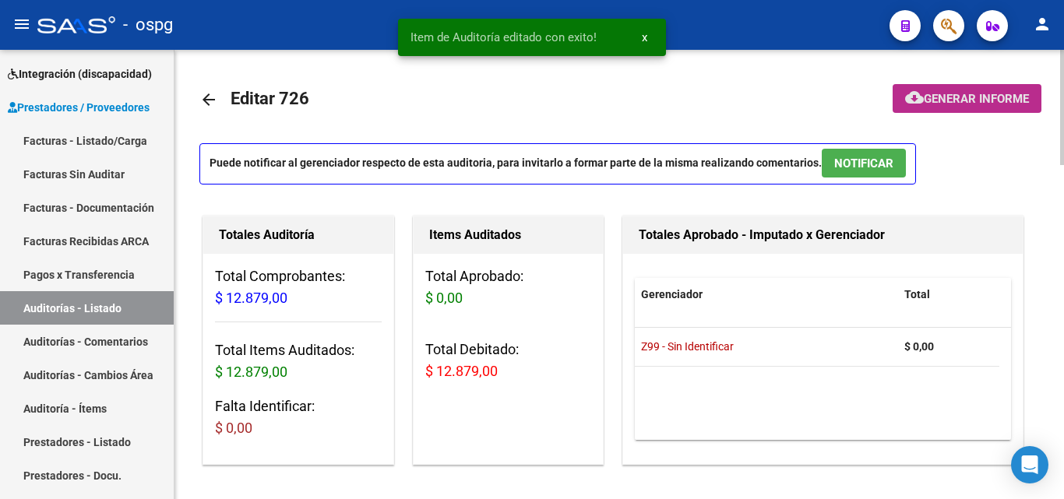
click at [933, 102] on span "Generar informe" at bounding box center [976, 99] width 105 height 14
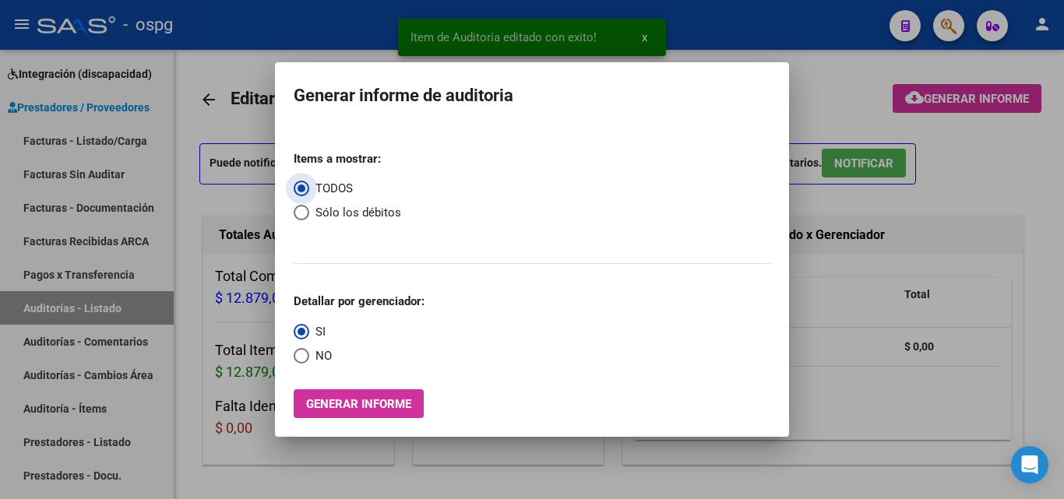
click at [330, 207] on span "Sólo los débitos" at bounding box center [355, 213] width 92 height 18
click at [309, 207] on input "Sólo los débitos" at bounding box center [302, 213] width 16 height 16
click at [324, 353] on span "NO" at bounding box center [320, 356] width 23 height 18
click at [309, 353] on input "NO" at bounding box center [302, 356] width 16 height 16
click at [328, 415] on button "Generar informe" at bounding box center [359, 403] width 130 height 29
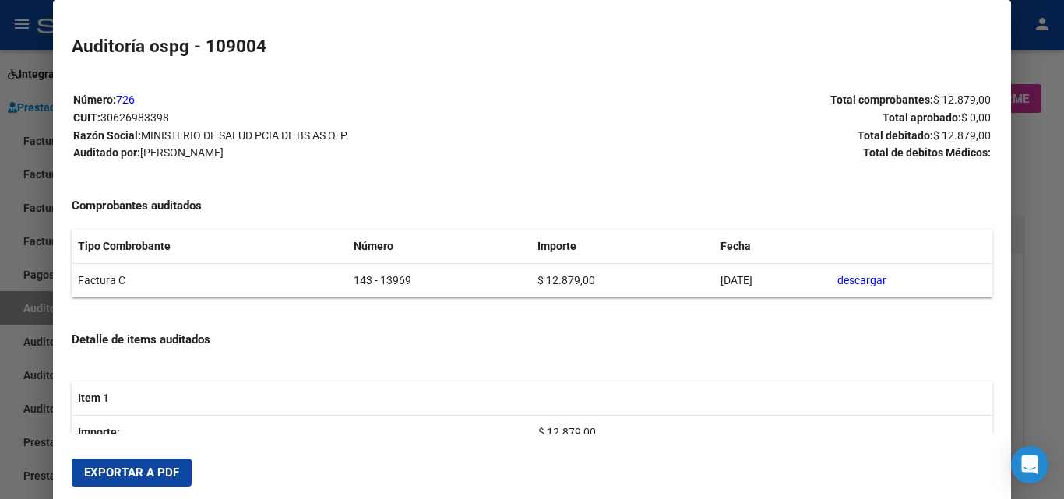
click at [143, 473] on span "Exportar a PDF" at bounding box center [131, 473] width 95 height 14
click at [0, 266] on div at bounding box center [532, 249] width 1064 height 499
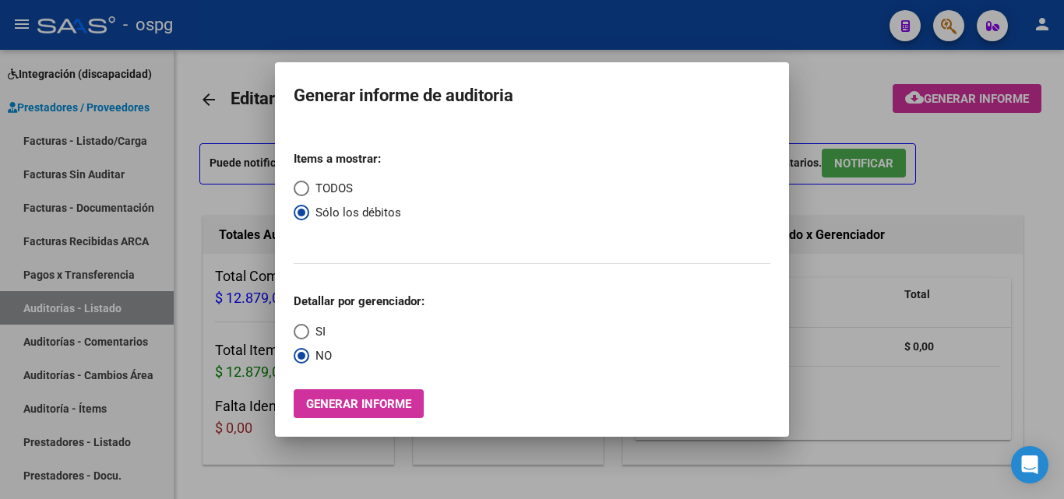
click at [97, 133] on div at bounding box center [532, 249] width 1064 height 499
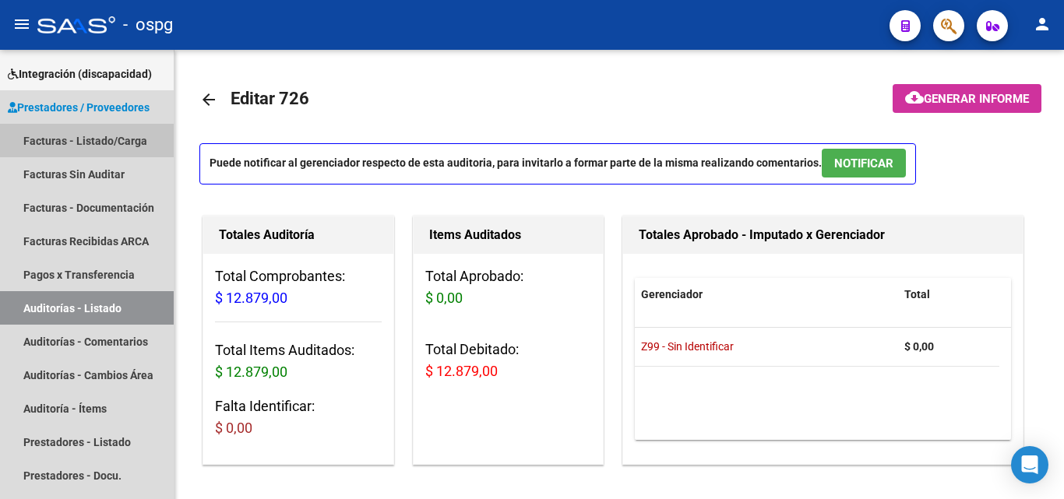
click at [97, 133] on link "Facturas - Listado/Carga" at bounding box center [87, 140] width 174 height 33
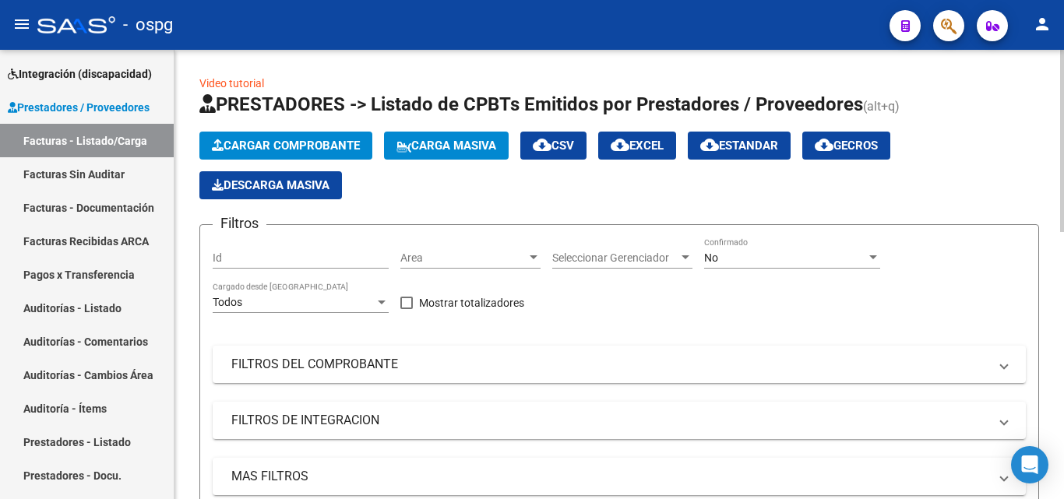
click at [306, 140] on span "Cargar Comprobante" at bounding box center [286, 146] width 148 height 14
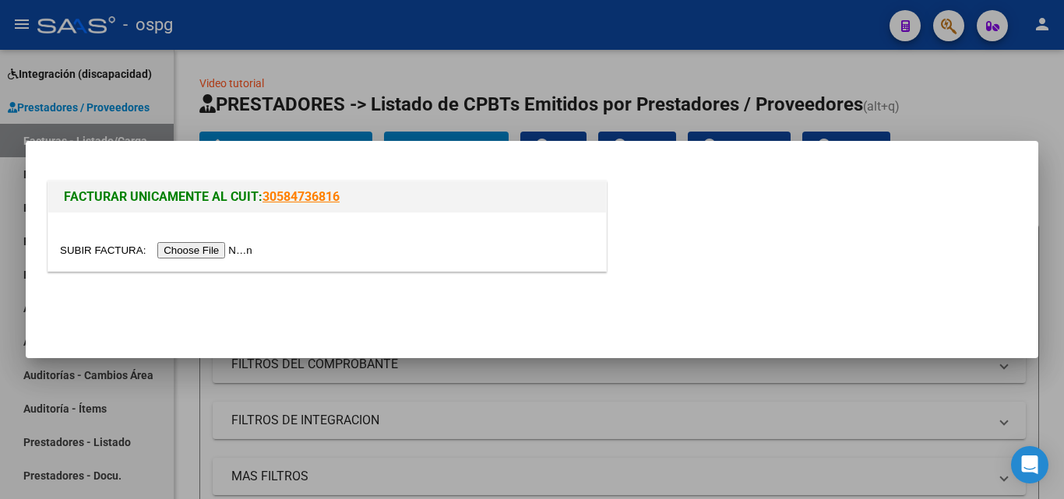
click at [237, 247] on input "file" at bounding box center [158, 250] width 197 height 16
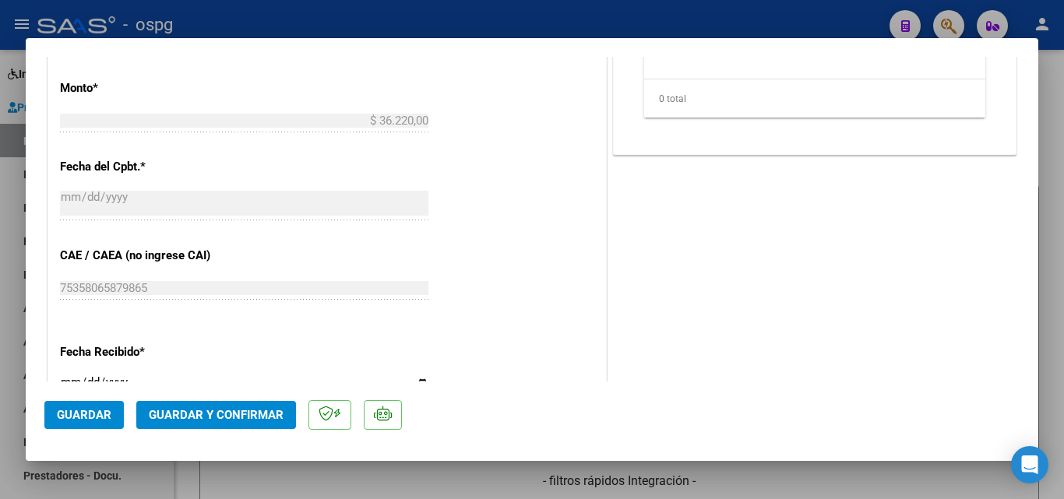
scroll to position [779, 0]
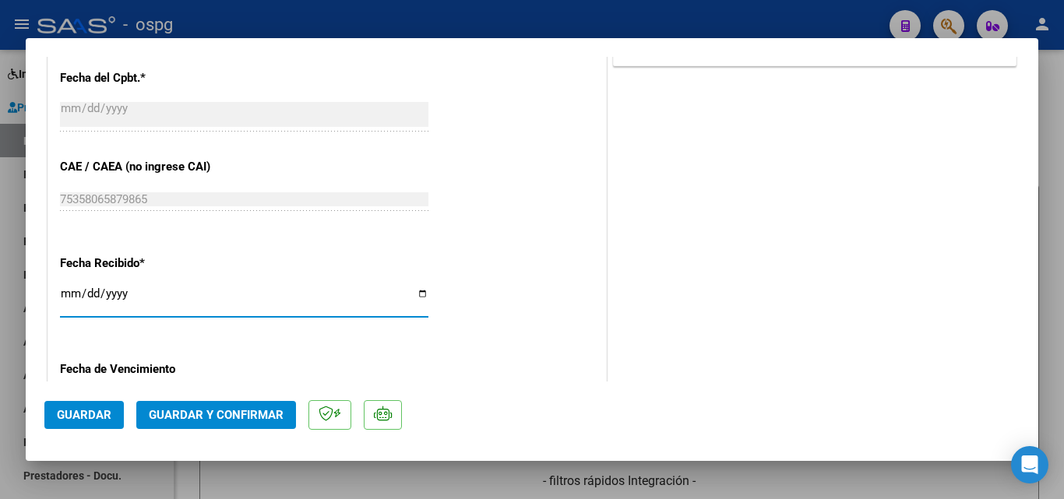
click at [66, 293] on input "[DATE]" at bounding box center [244, 299] width 368 height 25
click at [216, 408] on span "Guardar y Confirmar" at bounding box center [216, 415] width 135 height 14
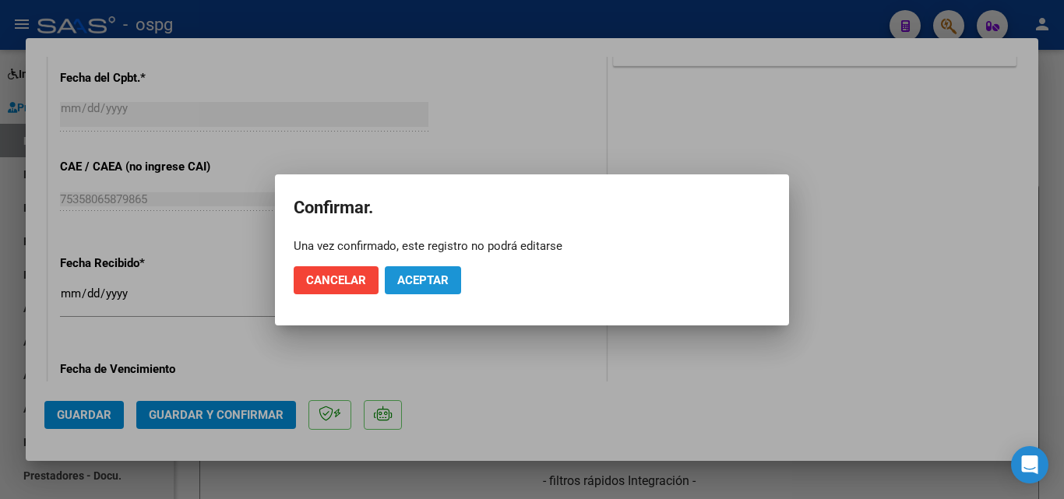
click at [449, 288] on button "Aceptar" at bounding box center [423, 280] width 76 height 28
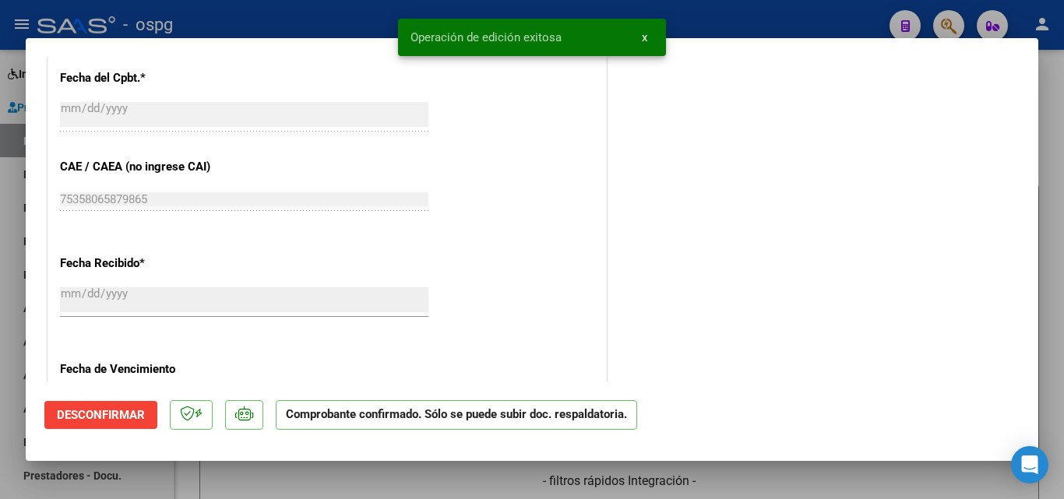
click at [2, 255] on div at bounding box center [532, 249] width 1064 height 499
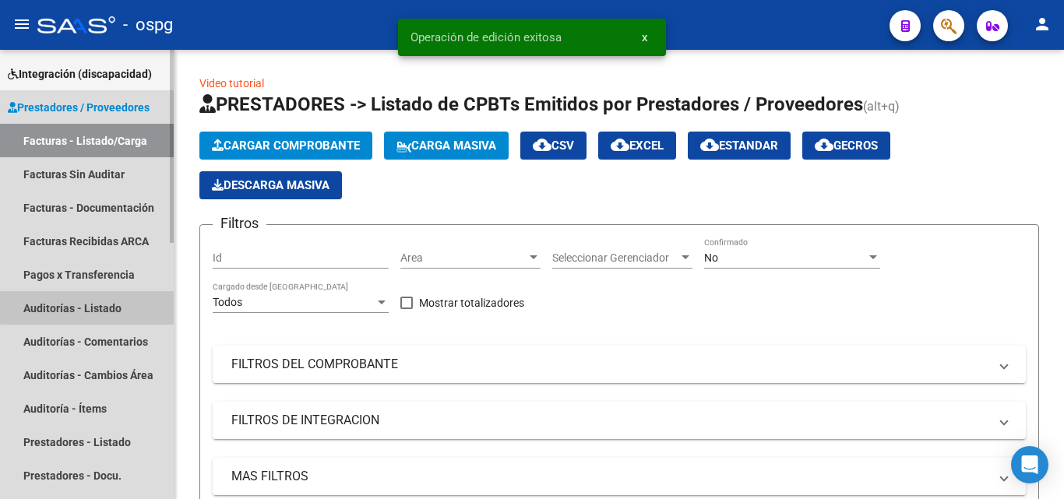
click at [121, 298] on link "Auditorías - Listado" at bounding box center [87, 307] width 174 height 33
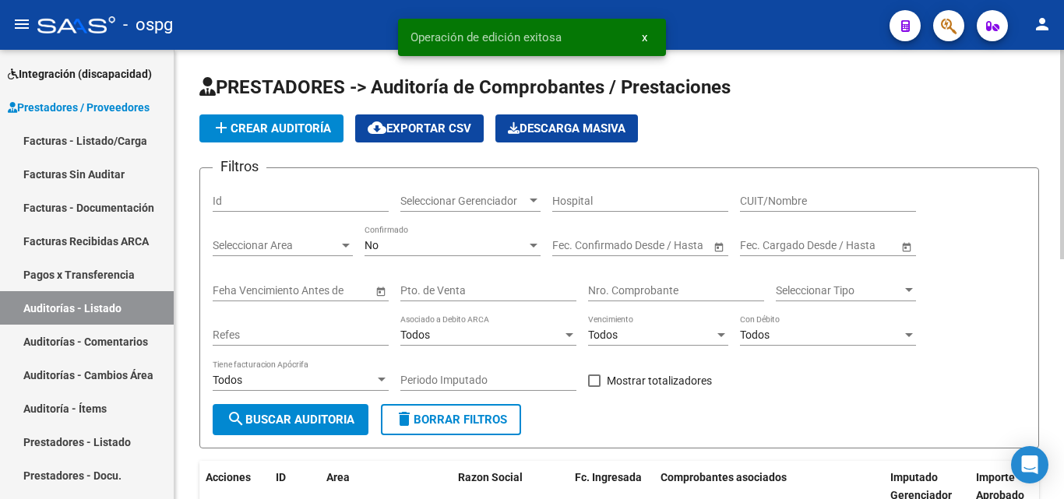
click at [234, 130] on span "add Crear Auditoría" at bounding box center [271, 128] width 119 height 14
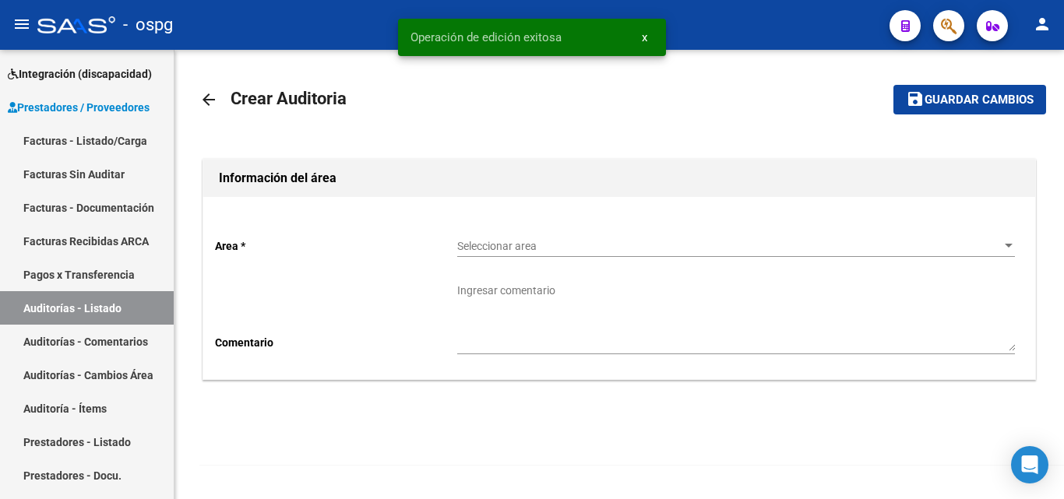
click at [543, 249] on span "Seleccionar area" at bounding box center [729, 246] width 544 height 13
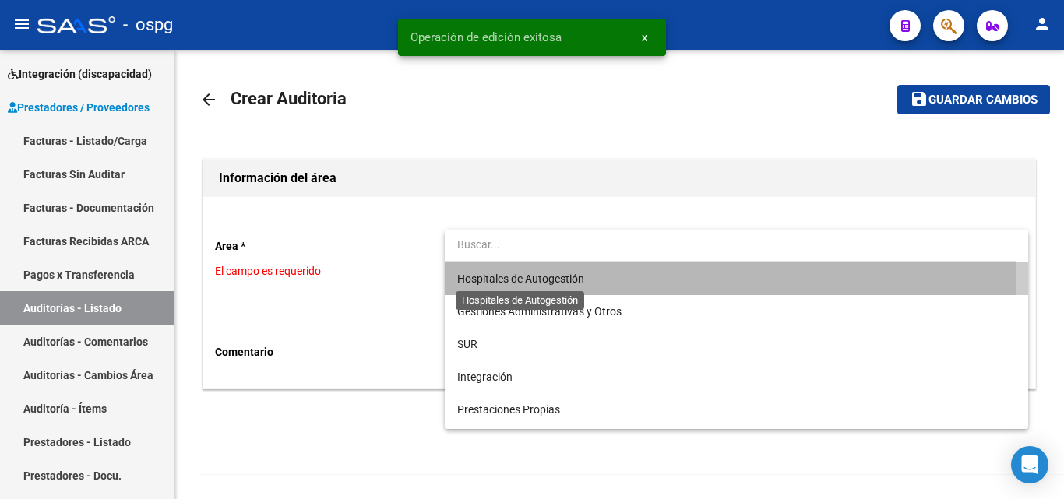
click at [555, 283] on span "Hospitales de Autogestión" at bounding box center [520, 279] width 127 height 12
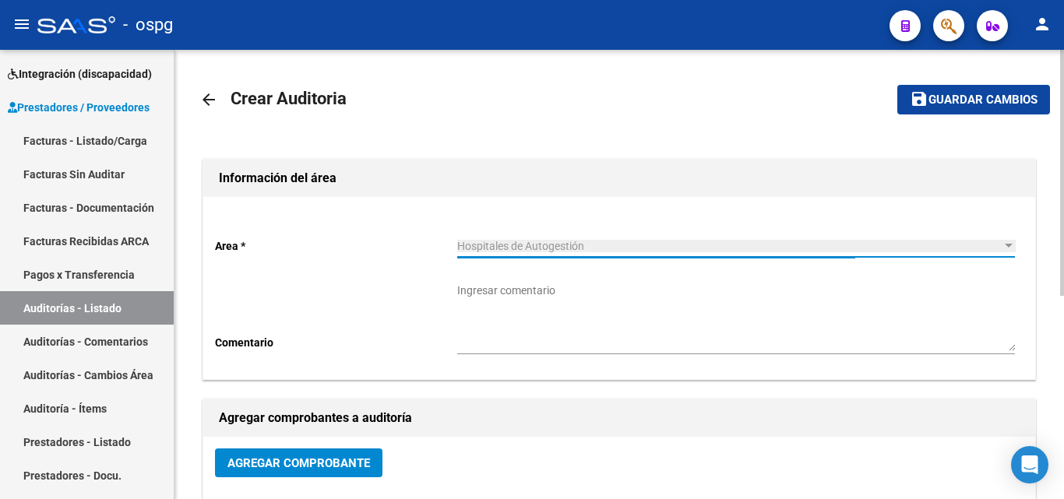
click at [241, 458] on span "Agregar Comprobante" at bounding box center [298, 463] width 143 height 14
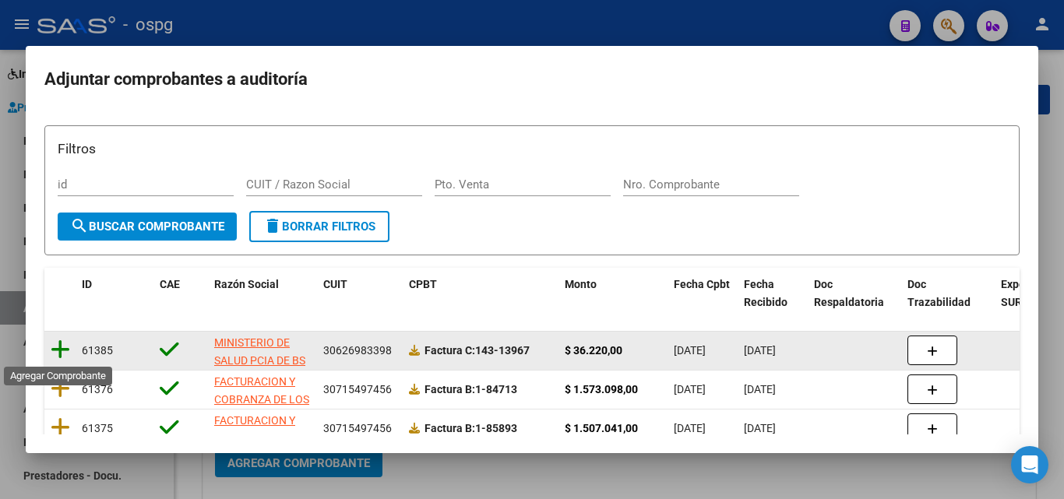
click at [58, 353] on icon at bounding box center [60, 350] width 19 height 22
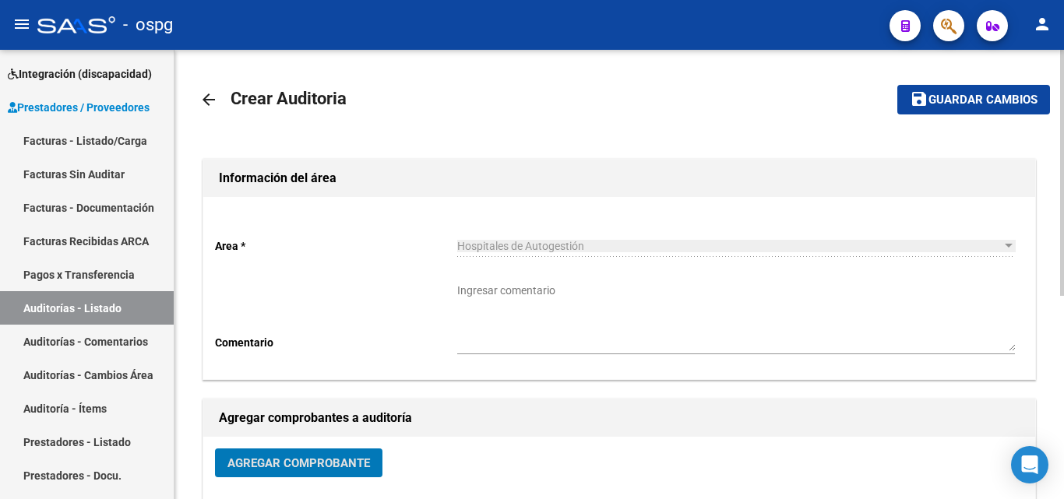
click at [941, 98] on span "Guardar cambios" at bounding box center [982, 100] width 109 height 14
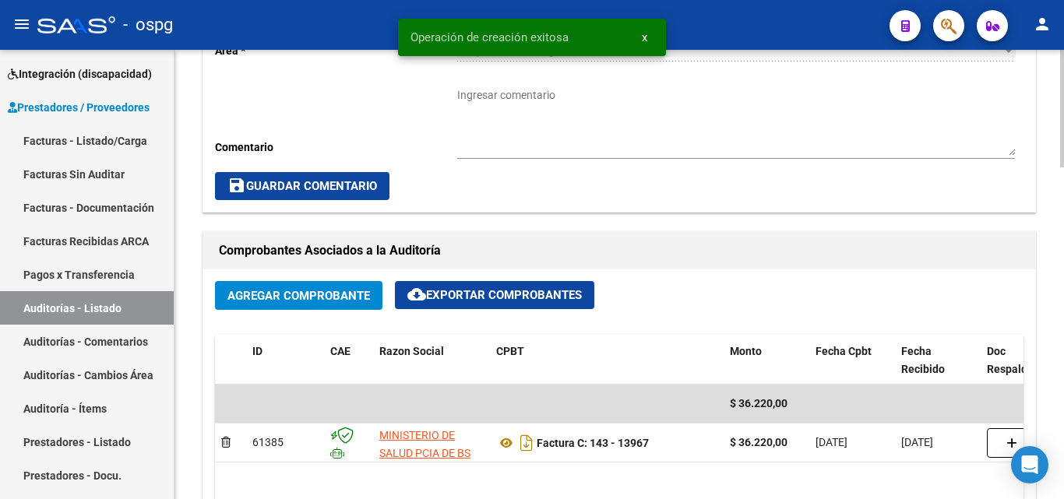
scroll to position [857, 0]
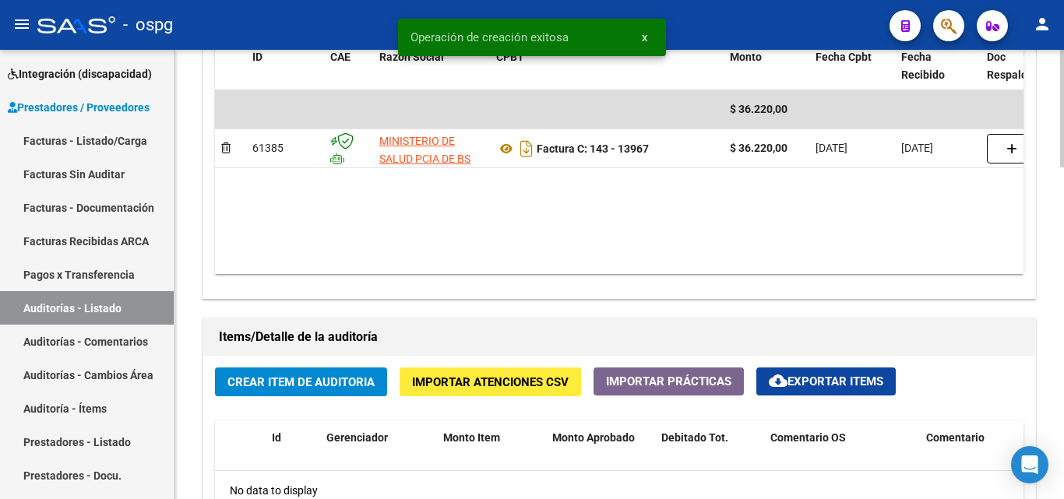
click at [296, 378] on span "Crear Item de Auditoria" at bounding box center [300, 382] width 147 height 14
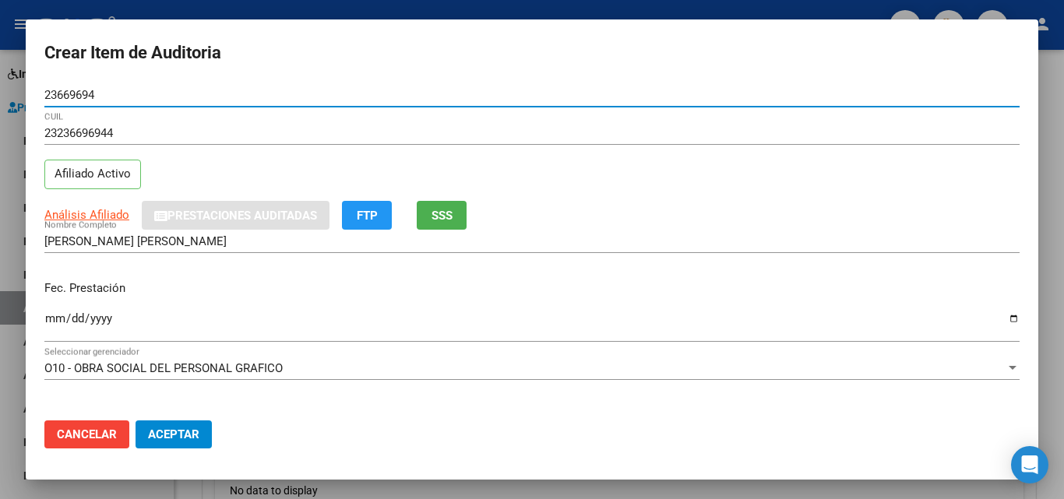
click at [55, 319] on input "Ingresar la fecha" at bounding box center [531, 324] width 975 height 25
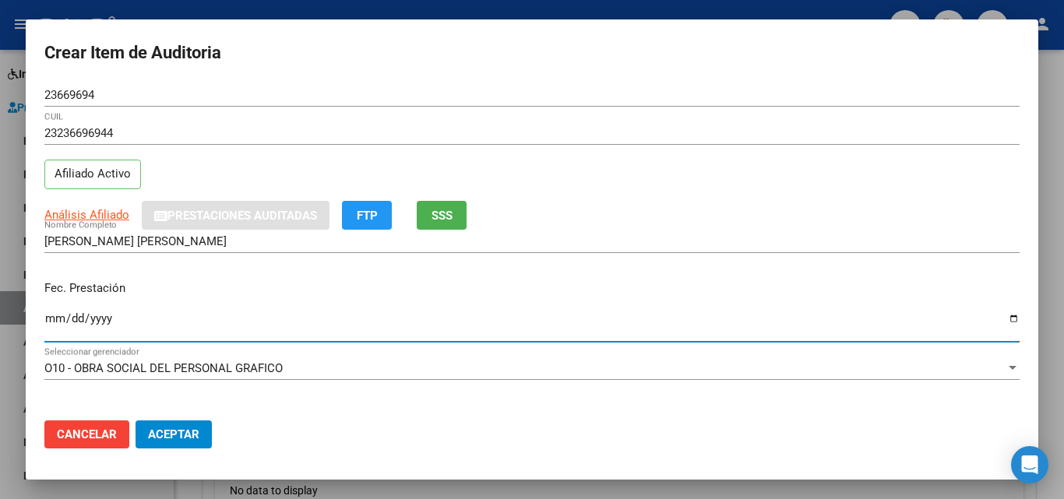
click at [50, 315] on input "[DATE]" at bounding box center [531, 324] width 975 height 25
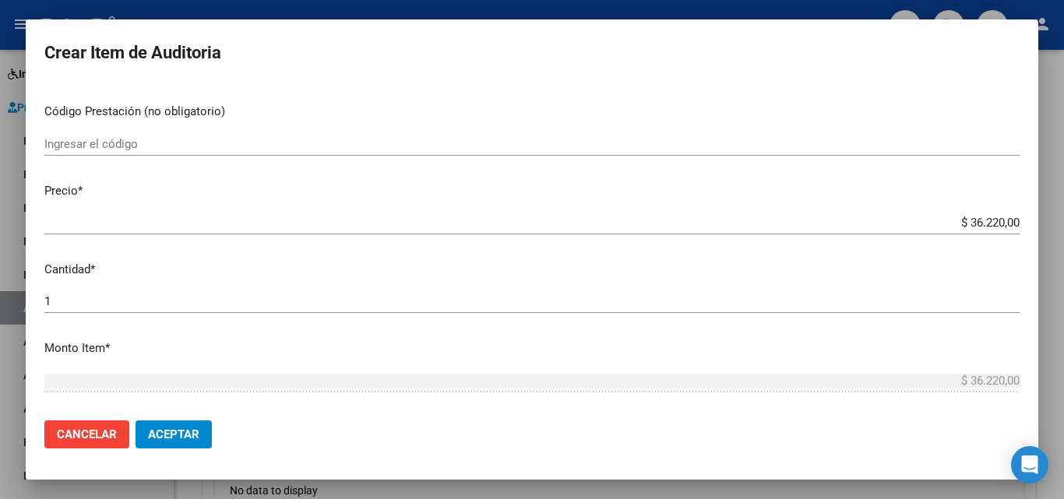
scroll to position [311, 0]
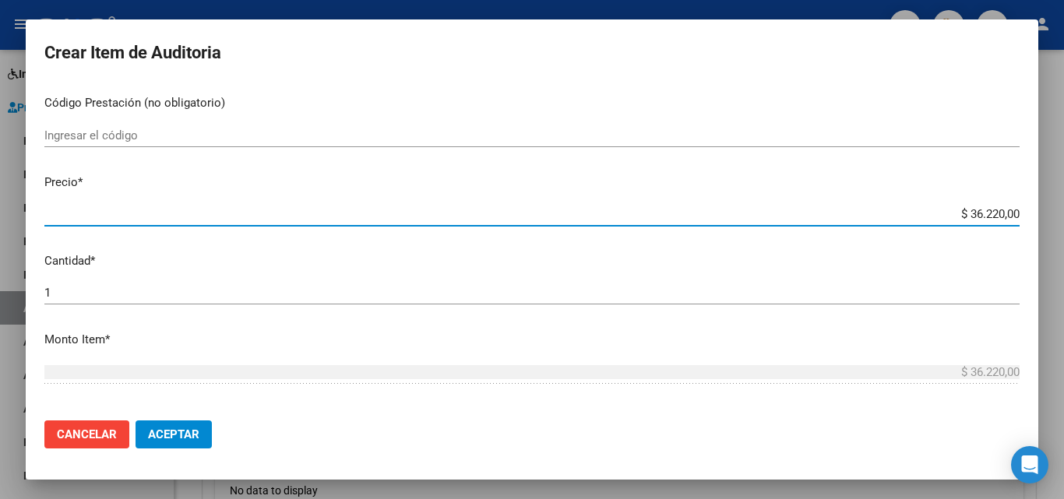
drag, startPoint x: 958, startPoint y: 215, endPoint x: 994, endPoint y: 218, distance: 36.0
click at [994, 218] on input "$ 36.220,00" at bounding box center [531, 214] width 975 height 14
click at [994, 218] on input "$ 7.244,00" at bounding box center [531, 214] width 975 height 14
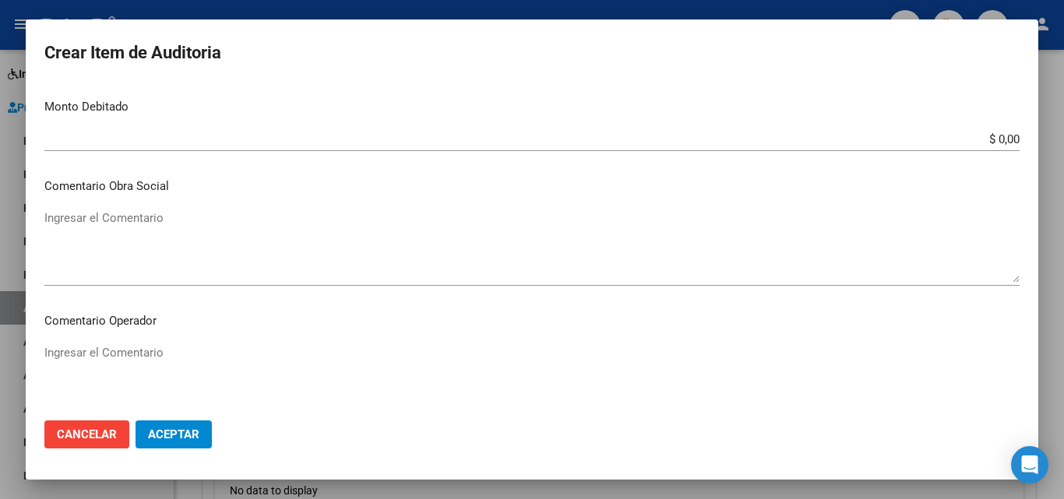
scroll to position [1078, 0]
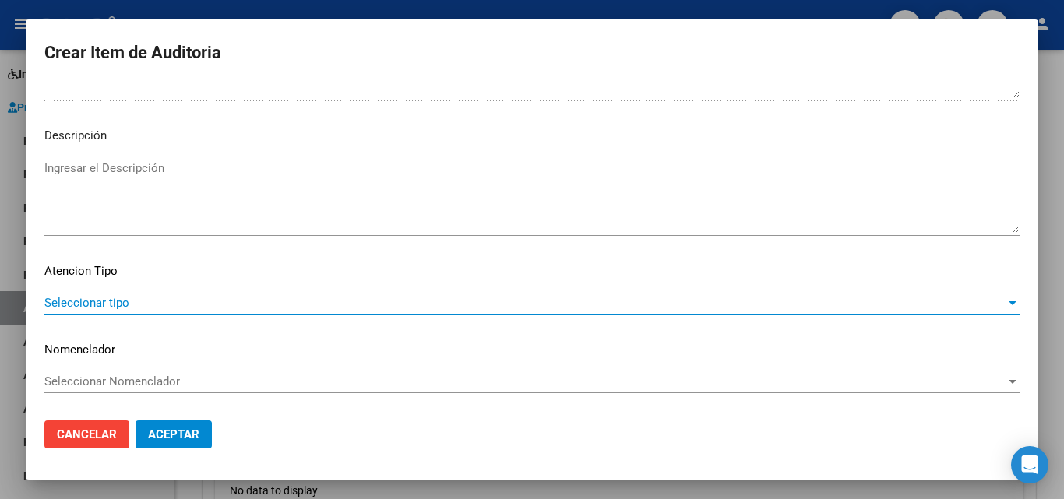
click at [93, 309] on span "Seleccionar tipo" at bounding box center [524, 303] width 961 height 14
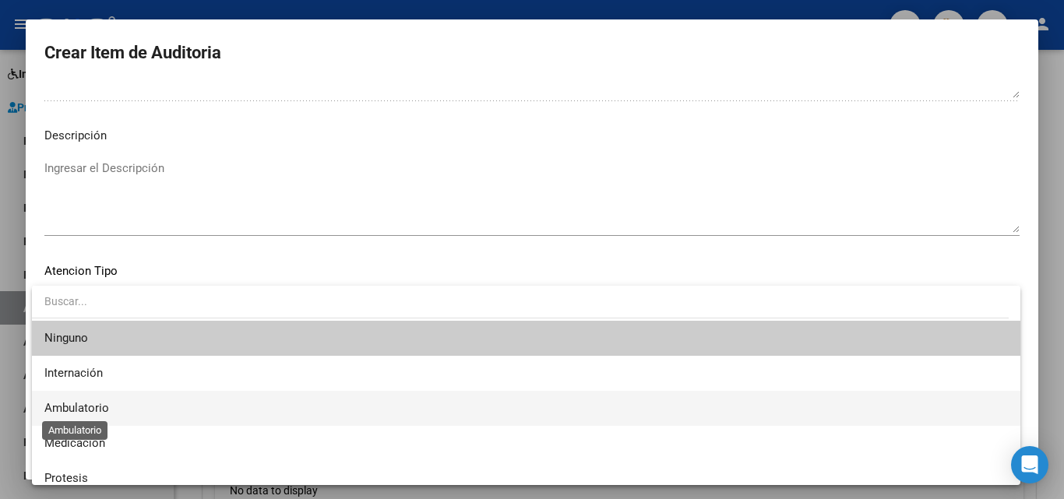
click at [102, 403] on span "Ambulatorio" at bounding box center [76, 408] width 65 height 14
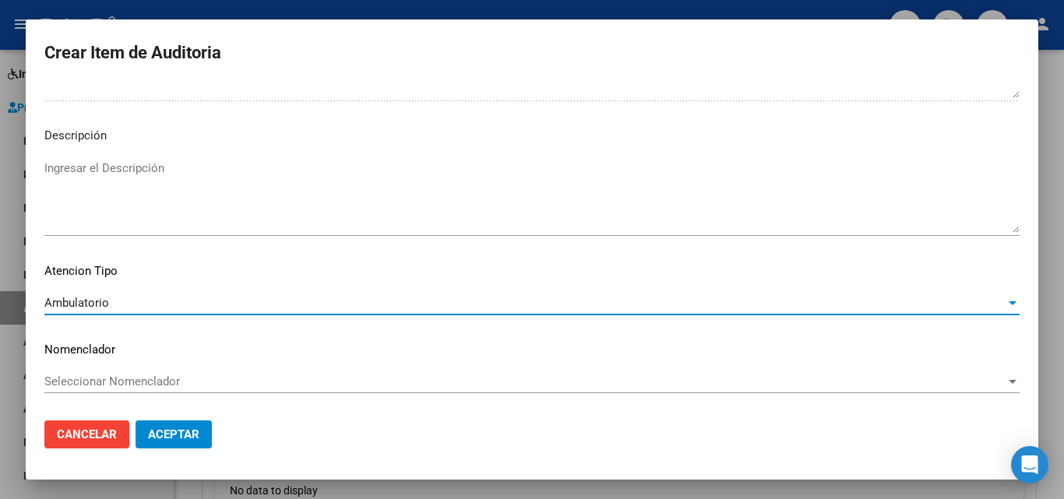
click at [184, 423] on button "Aceptar" at bounding box center [173, 435] width 76 height 28
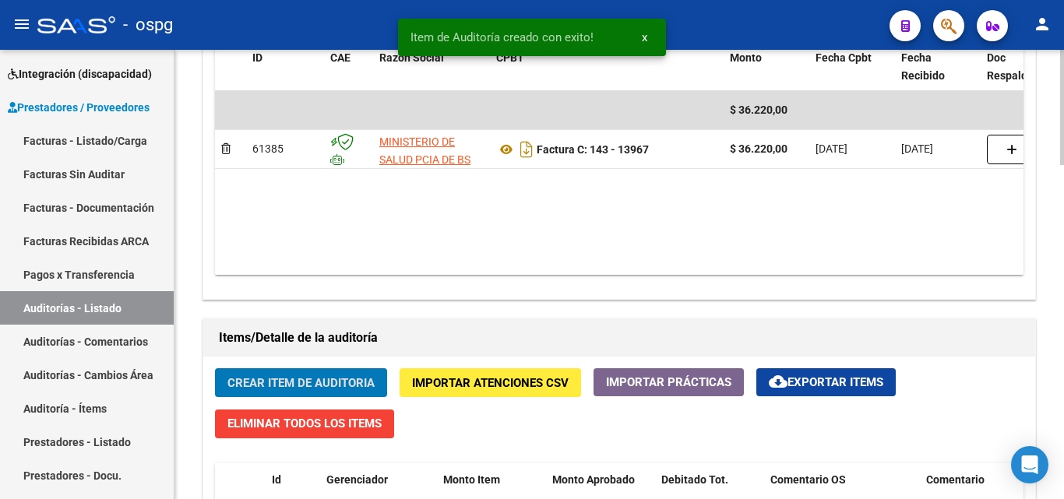
scroll to position [857, 0]
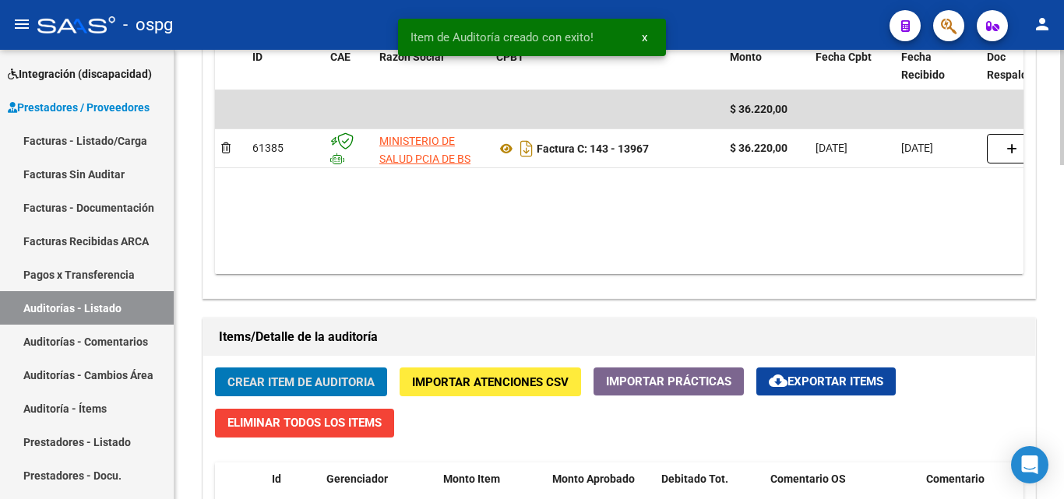
click at [287, 389] on span "Crear Item de Auditoria" at bounding box center [300, 382] width 147 height 14
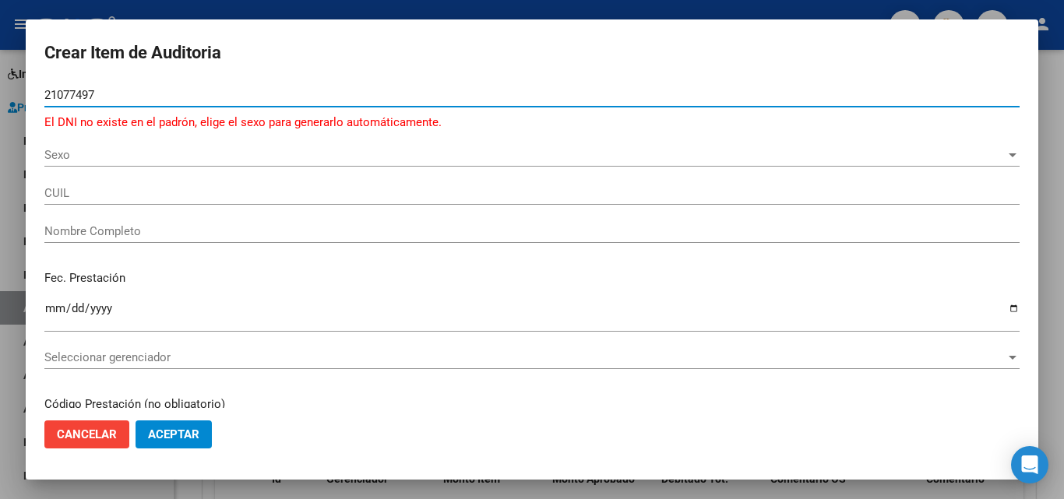
drag, startPoint x: 117, startPoint y: 93, endPoint x: 9, endPoint y: 96, distance: 107.5
click at [9, 96] on div "Crear Item de Auditoria 21077497 Nro Documento El DNI no existe en el padrón, e…" at bounding box center [532, 249] width 1064 height 499
click at [95, 160] on span "Sexo" at bounding box center [524, 155] width 961 height 14
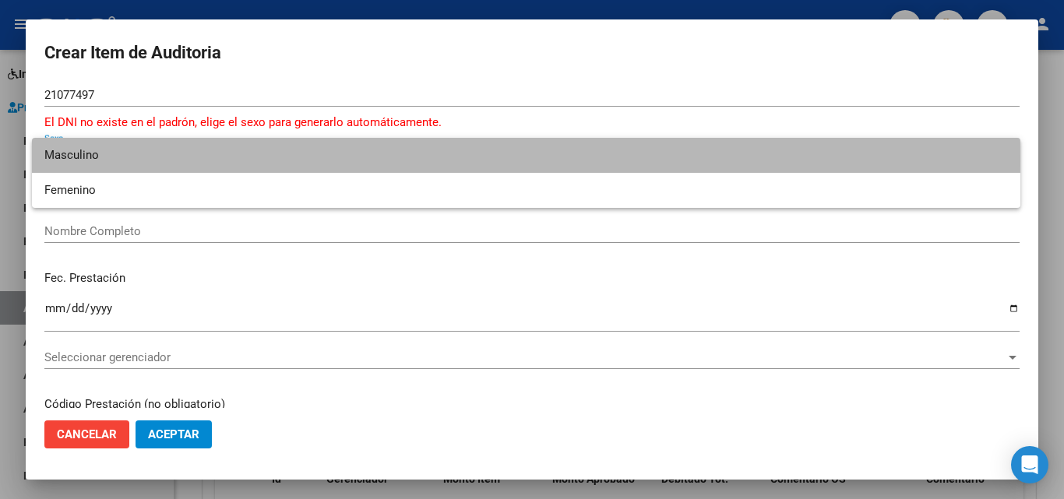
click at [95, 160] on span "Masculino" at bounding box center [525, 155] width 963 height 35
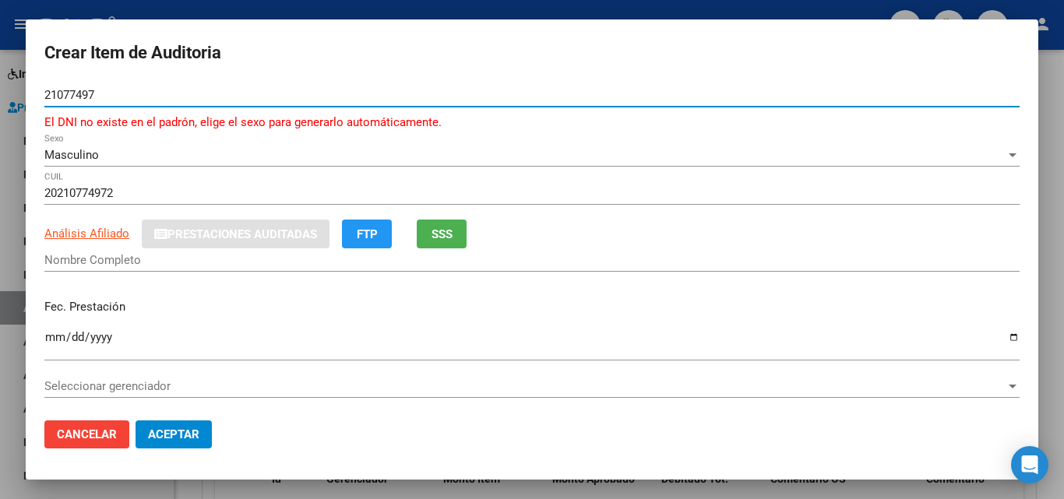
click at [93, 100] on input "21077497" at bounding box center [531, 95] width 975 height 14
drag, startPoint x: 48, startPoint y: 106, endPoint x: 45, endPoint y: 96, distance: 10.6
click at [50, 104] on div "21077497 Nro Documento" at bounding box center [531, 94] width 975 height 23
click at [48, 95] on input "21077497" at bounding box center [531, 95] width 975 height 14
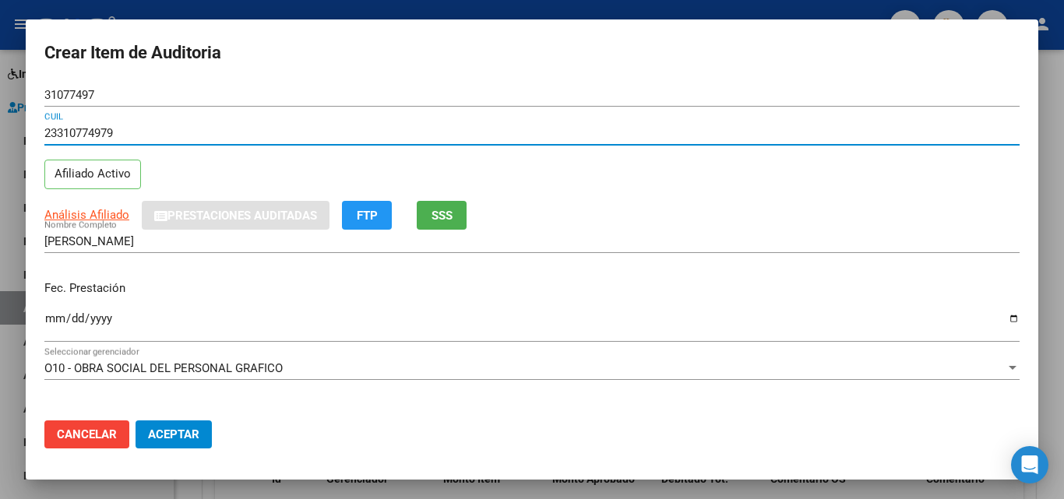
click at [50, 331] on input "Ingresar la fecha" at bounding box center [531, 324] width 975 height 25
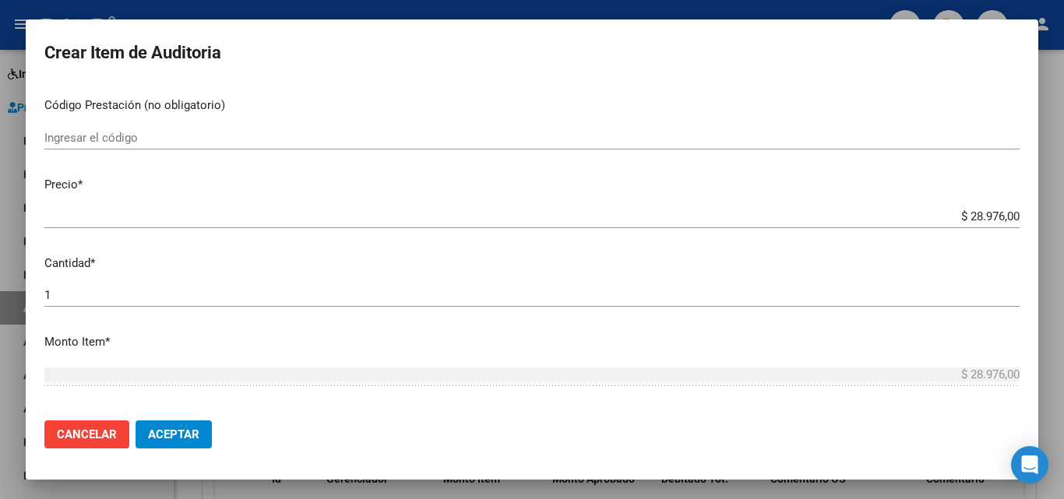
scroll to position [311, 0]
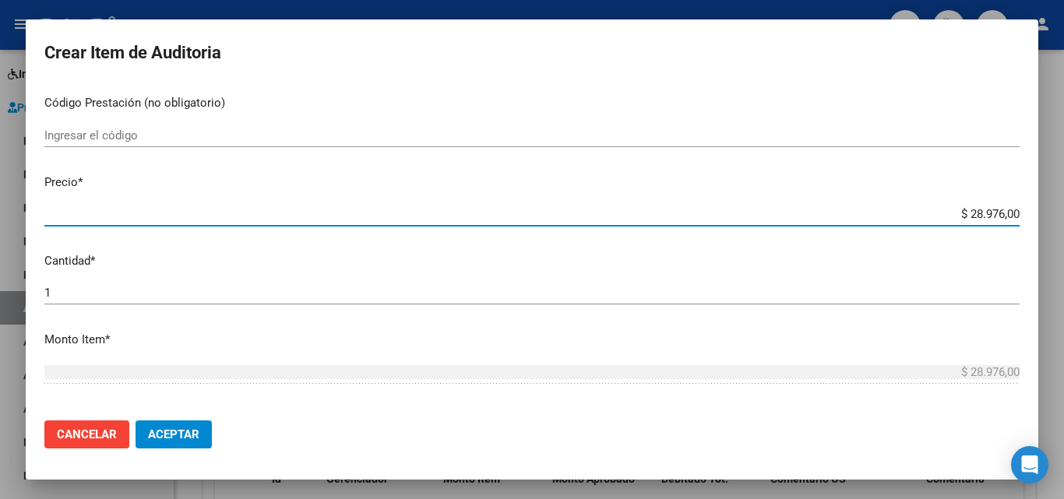
drag, startPoint x: 956, startPoint y: 211, endPoint x: 1031, endPoint y: 217, distance: 75.0
click at [1031, 217] on mat-dialog-content "31077497 Nro Documento 23310774979 CUIL Afiliado Activo Análisis Afiliado Prest…" at bounding box center [532, 245] width 1012 height 325
paste input "1077497"
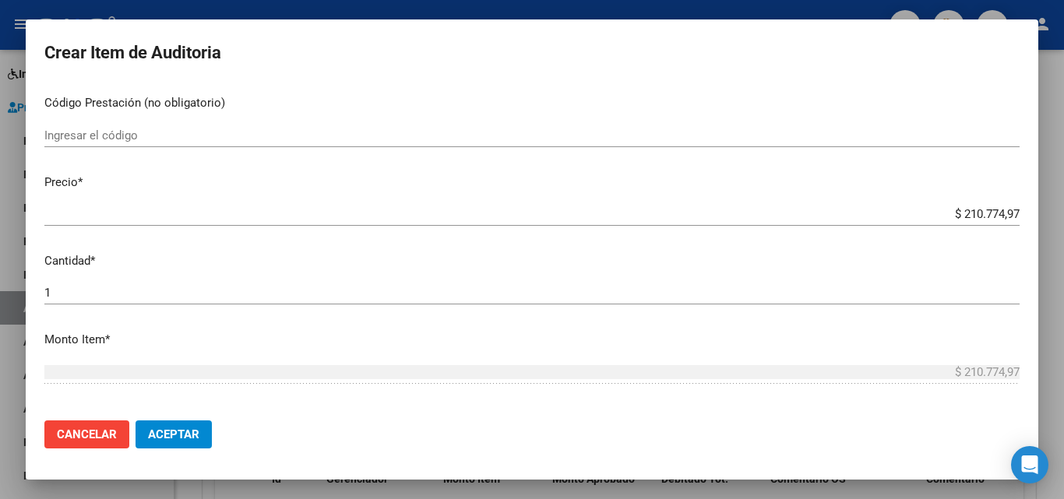
click at [950, 208] on div "$ 210.774,97 Ingresar el precio" at bounding box center [531, 213] width 975 height 23
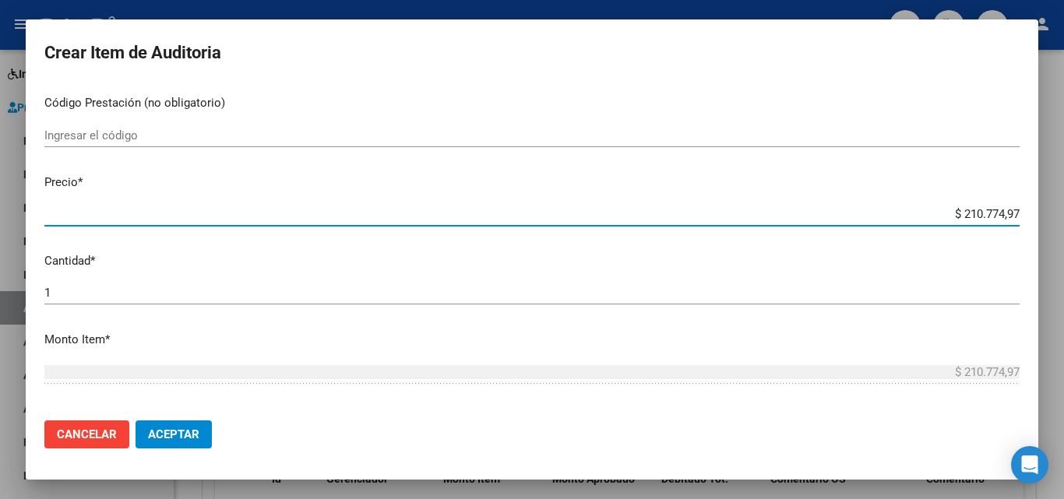
drag, startPoint x: 950, startPoint y: 208, endPoint x: 1050, endPoint y: 217, distance: 100.1
click at [1050, 217] on div "Crear Item de Auditoria 31077497 Nro Documento 23310774979 CUIL Afiliado Activo…" at bounding box center [532, 249] width 1064 height 499
click at [993, 217] on input "$ 7.244,00" at bounding box center [531, 214] width 975 height 14
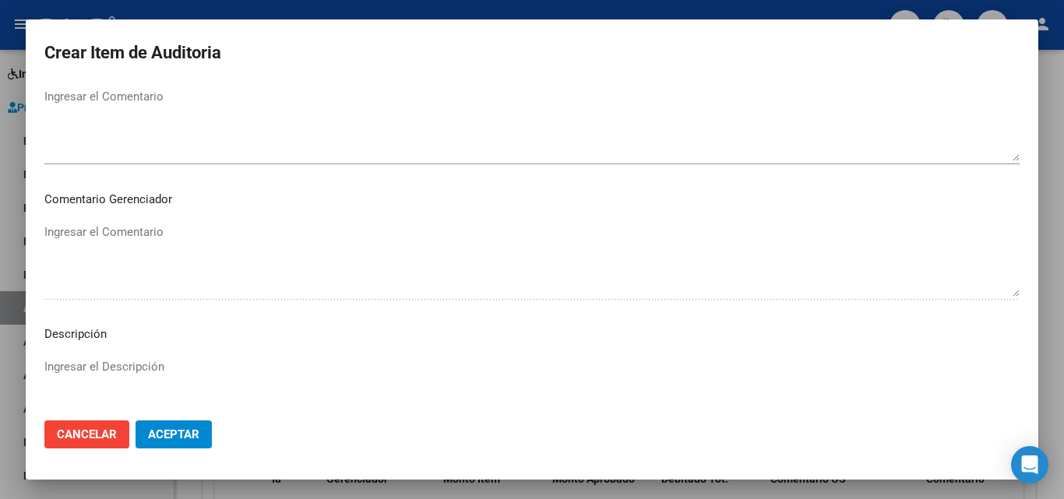
scroll to position [1078, 0]
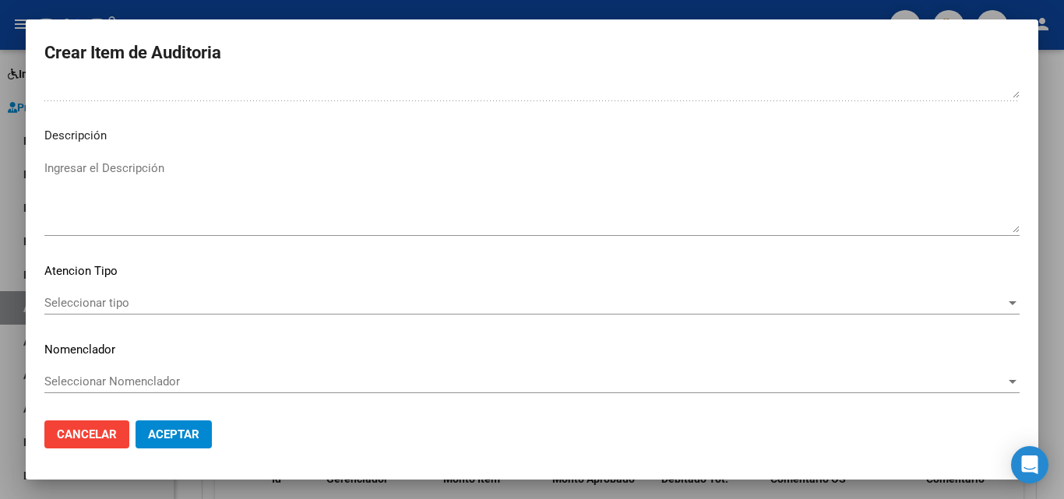
click at [188, 302] on span "Seleccionar tipo" at bounding box center [524, 303] width 961 height 14
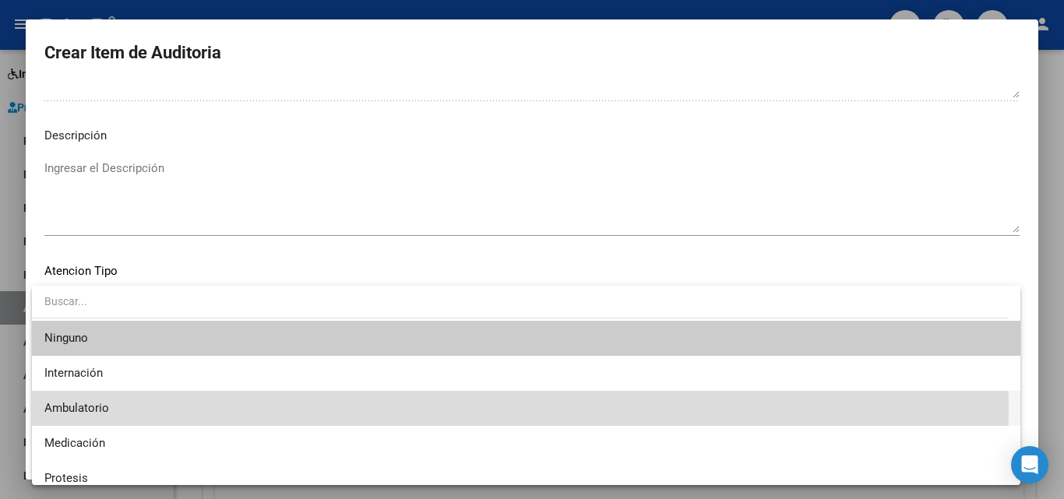
click at [133, 409] on span "Ambulatorio" at bounding box center [525, 408] width 963 height 35
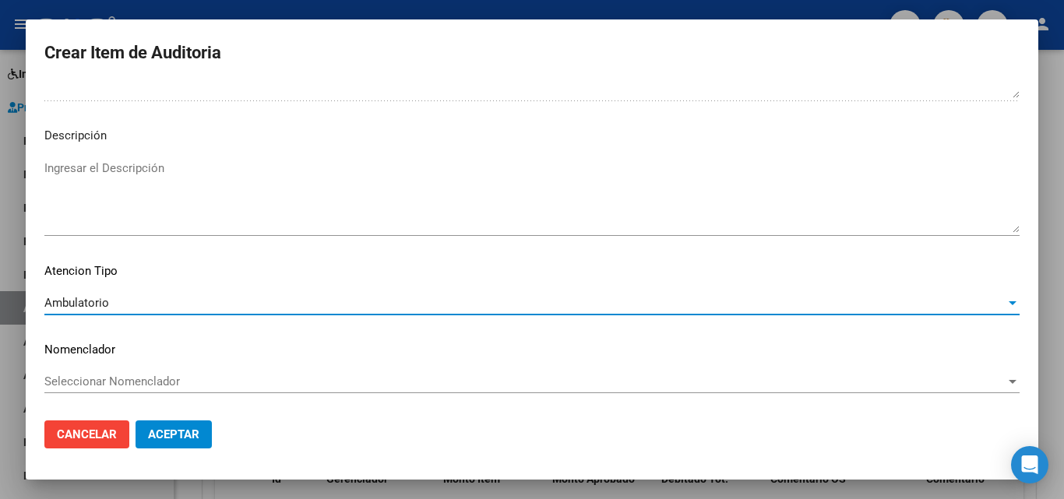
click at [184, 440] on span "Aceptar" at bounding box center [173, 435] width 51 height 14
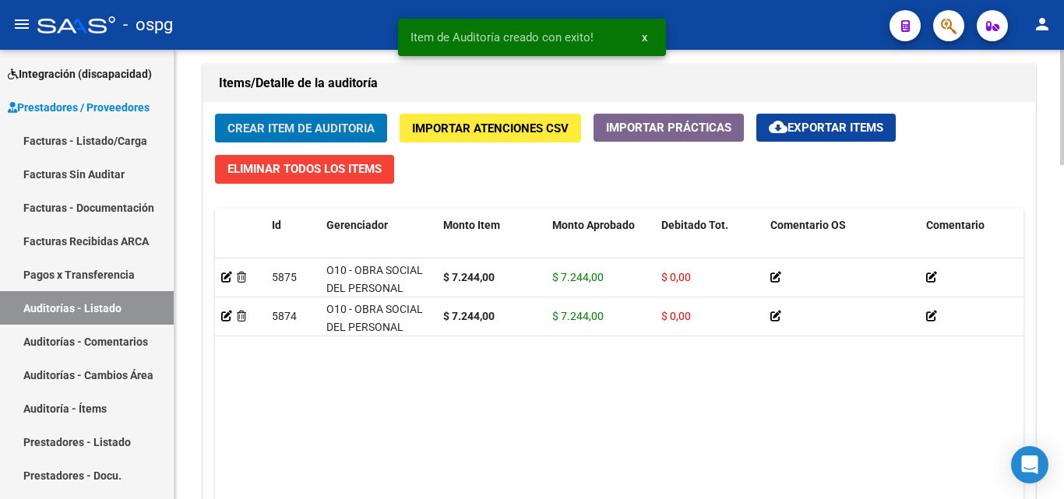
scroll to position [1091, 0]
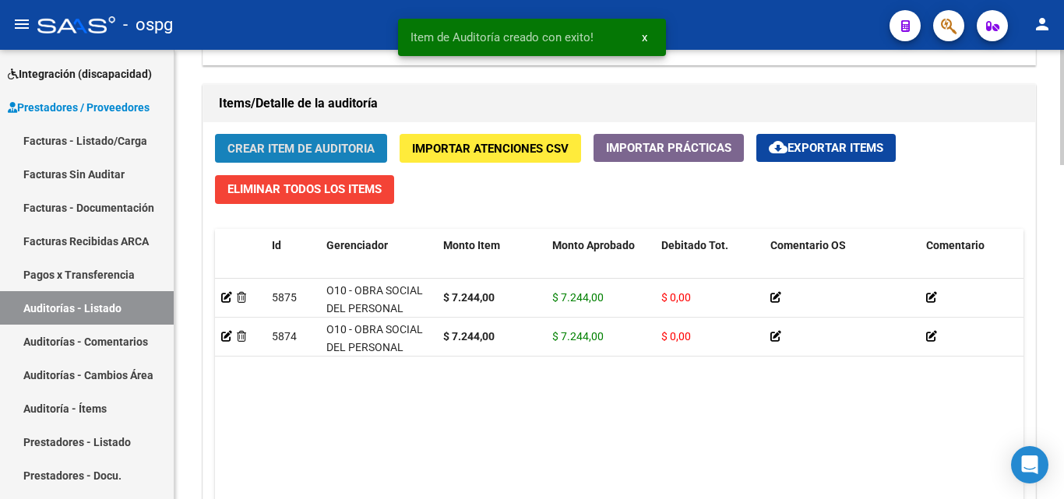
click at [334, 147] on span "Crear Item de Auditoria" at bounding box center [300, 149] width 147 height 14
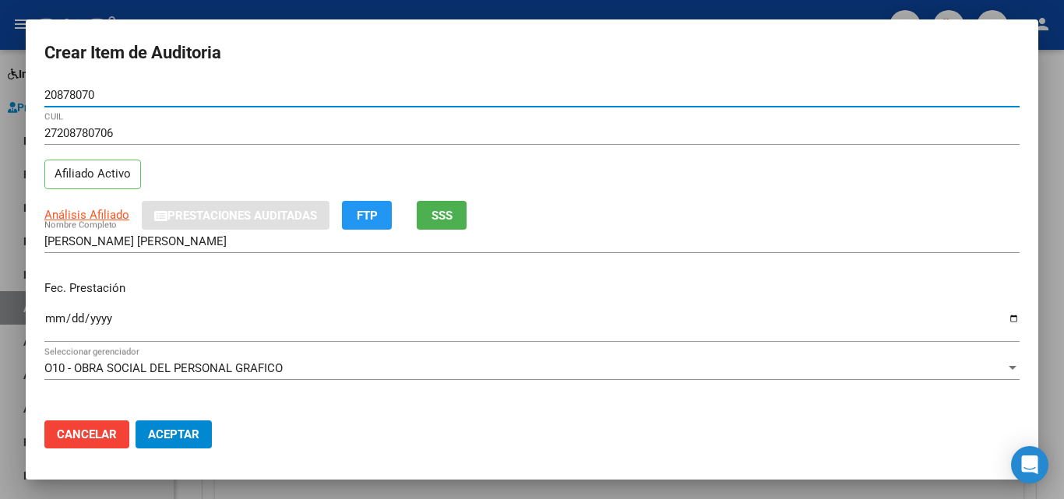
click at [48, 322] on input "Ingresar la fecha" at bounding box center [531, 324] width 975 height 25
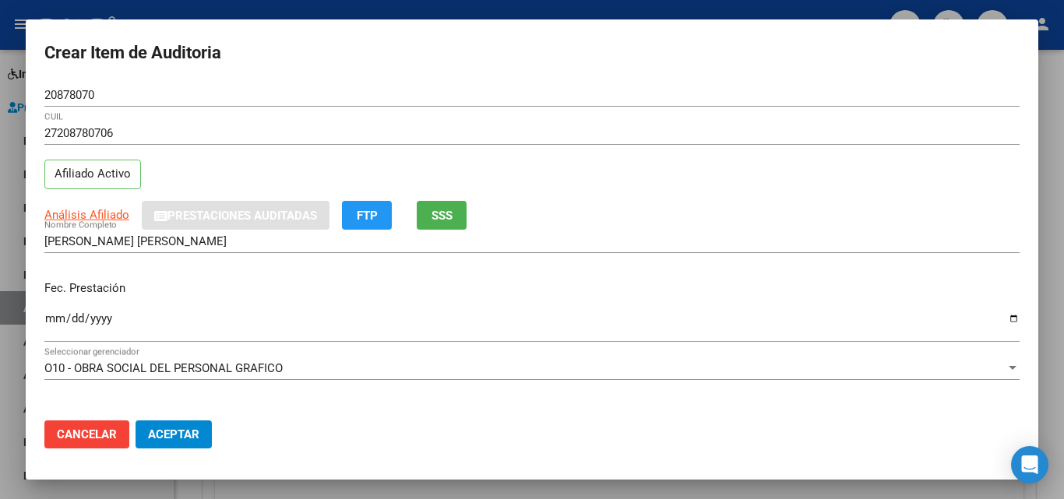
scroll to position [156, 0]
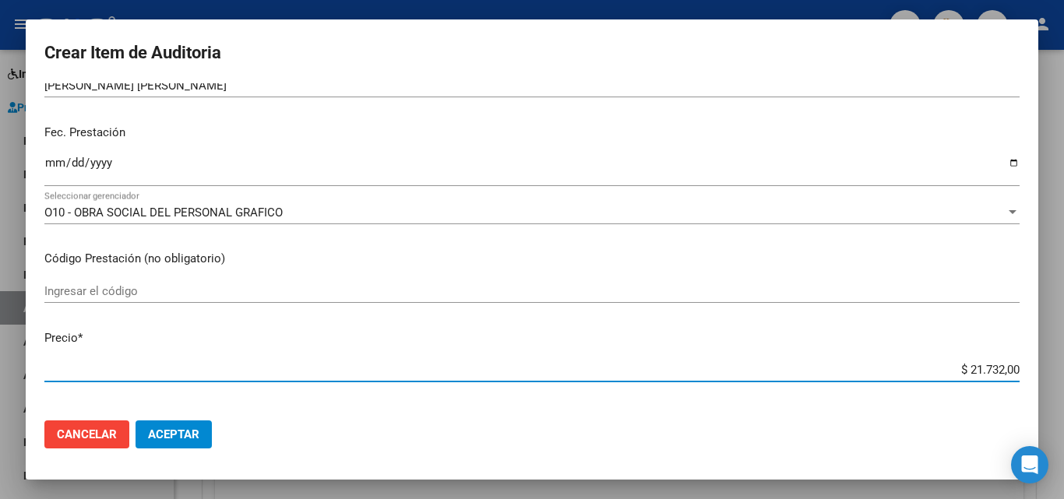
drag, startPoint x: 960, startPoint y: 373, endPoint x: 980, endPoint y: 374, distance: 19.5
click at [980, 374] on input "$ 21.732,00" at bounding box center [531, 370] width 975 height 14
click at [967, 371] on input "$ 21.732,00" at bounding box center [531, 370] width 975 height 14
paste input "7.244"
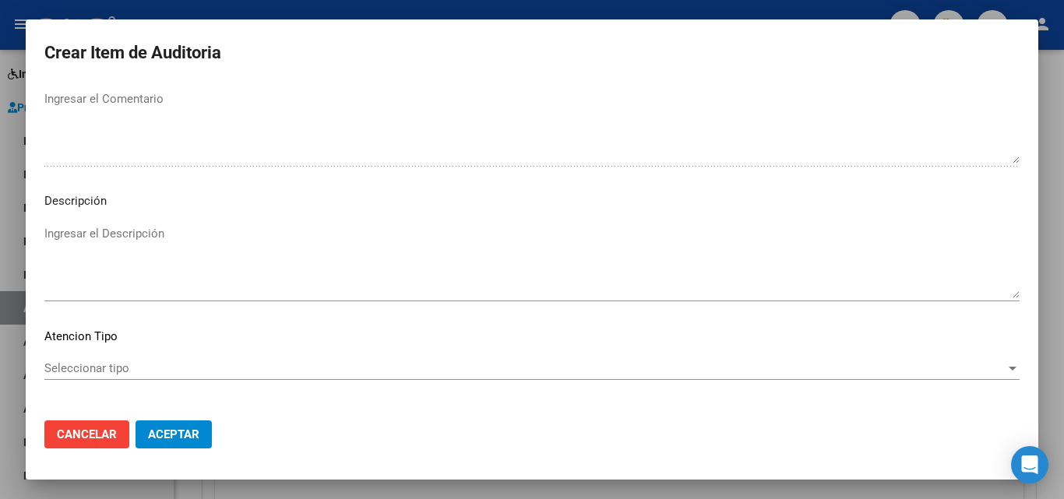
scroll to position [1078, 0]
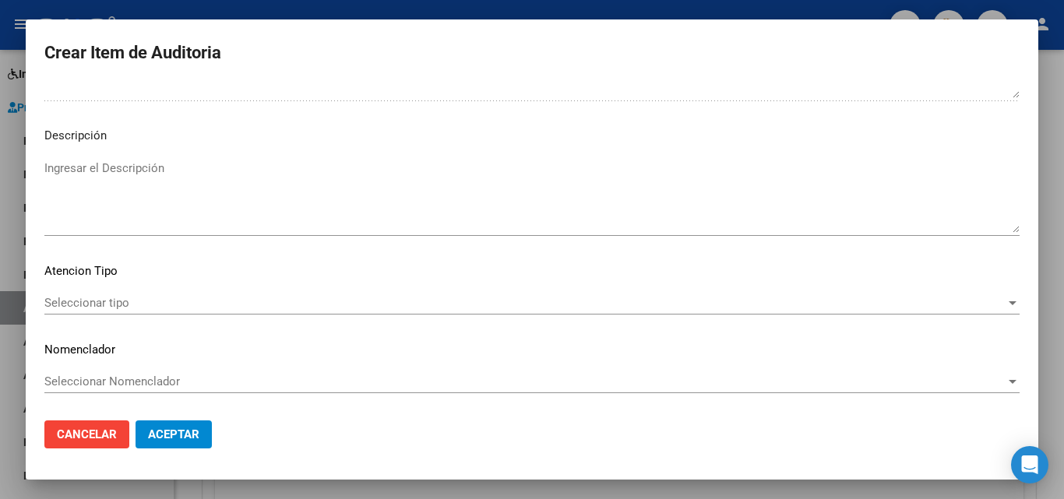
click at [76, 305] on span "Seleccionar tipo" at bounding box center [524, 303] width 961 height 14
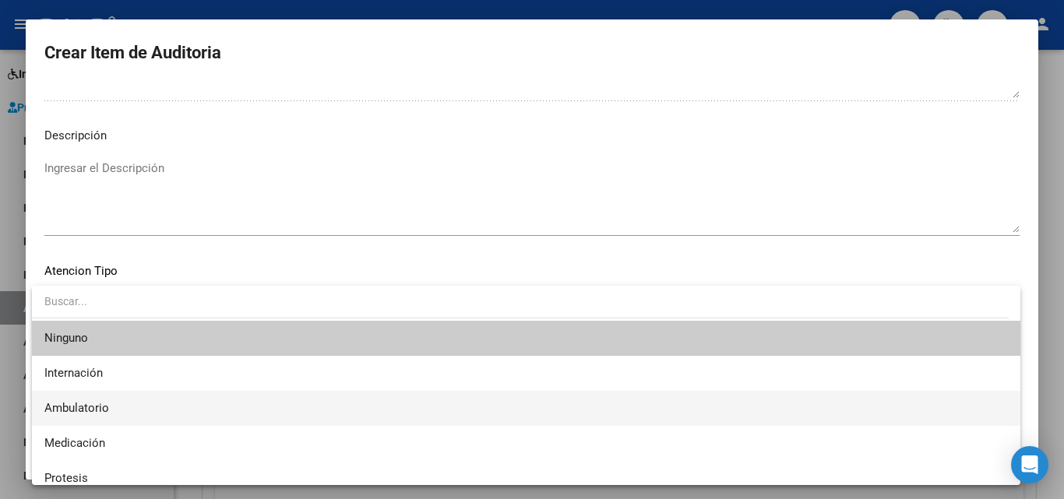
click at [91, 397] on span "Ambulatorio" at bounding box center [525, 408] width 963 height 35
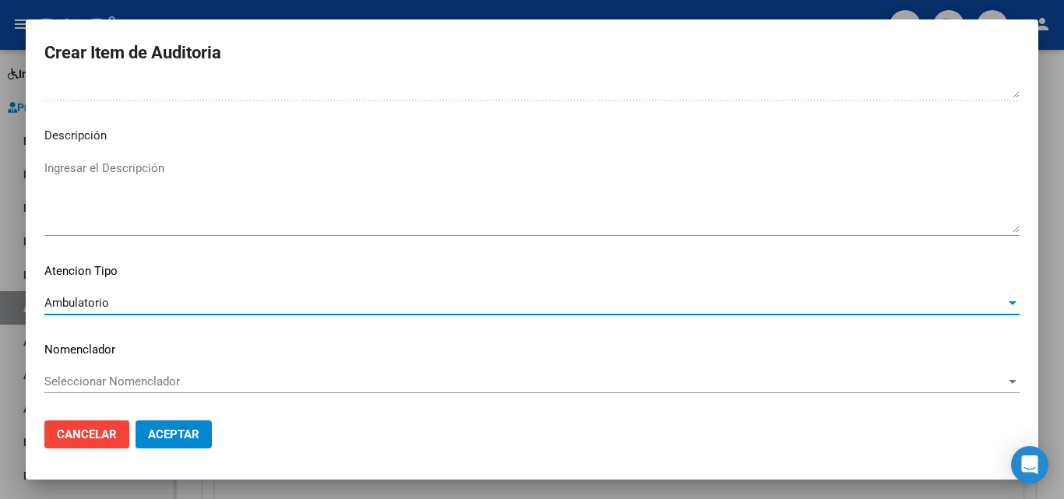
click at [176, 434] on span "Aceptar" at bounding box center [173, 435] width 51 height 14
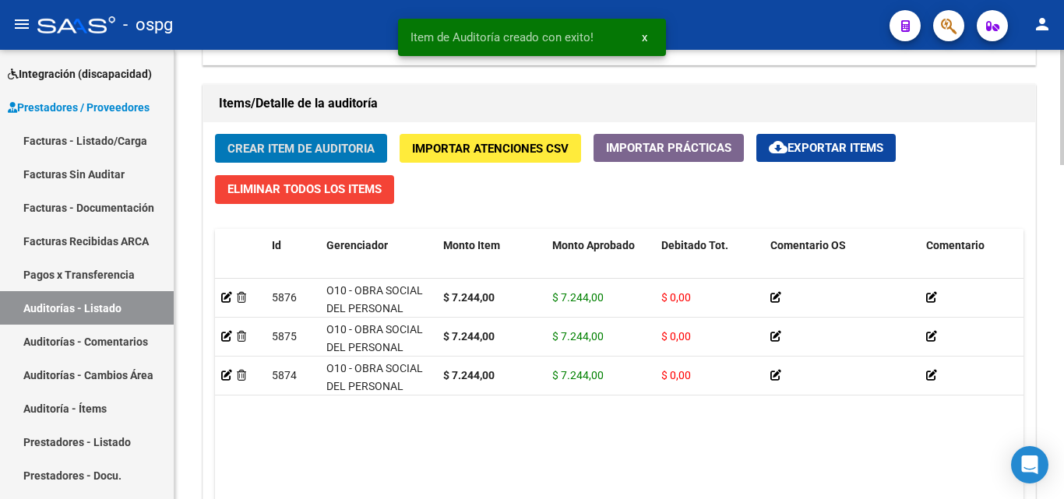
click at [288, 140] on button "Crear Item de Auditoria" at bounding box center [301, 148] width 172 height 29
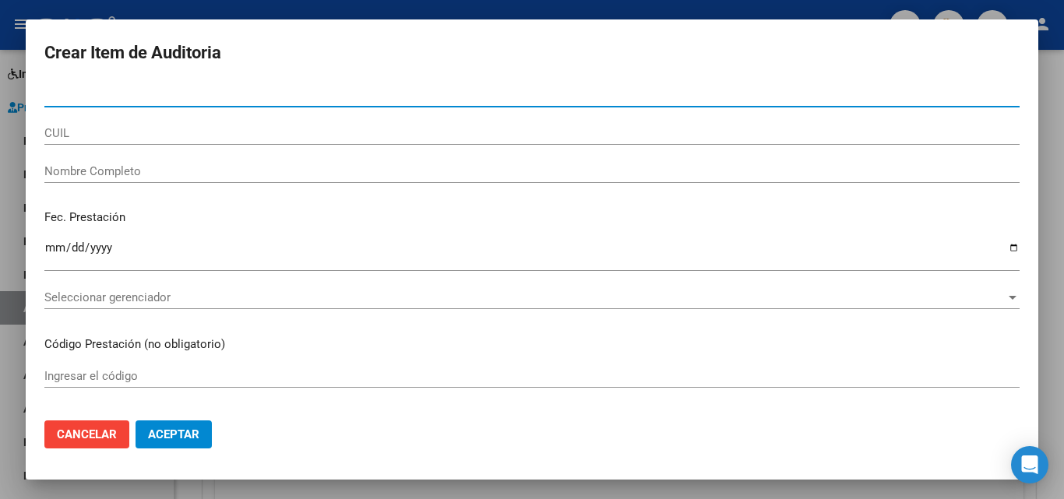
click at [0, 270] on div at bounding box center [532, 249] width 1064 height 499
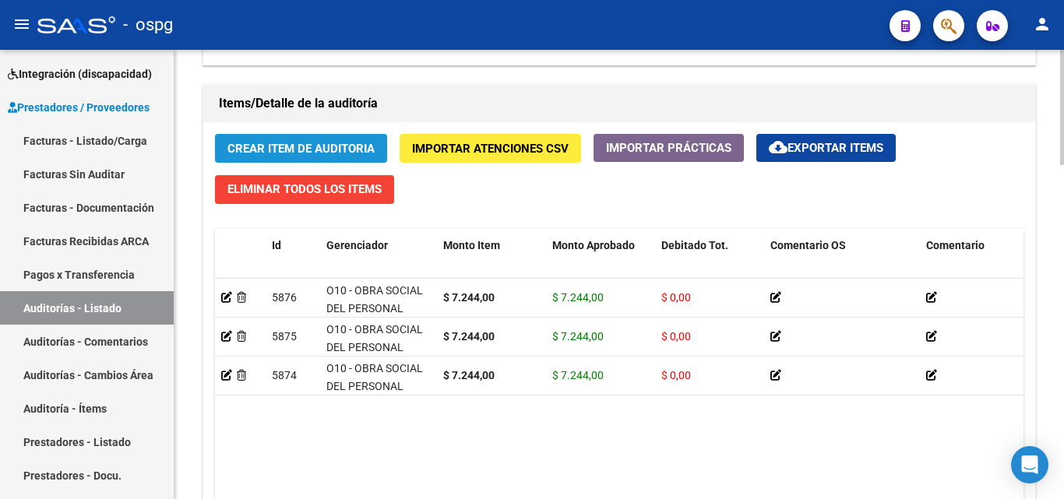
click at [230, 135] on button "Crear Item de Auditoria" at bounding box center [301, 148] width 172 height 29
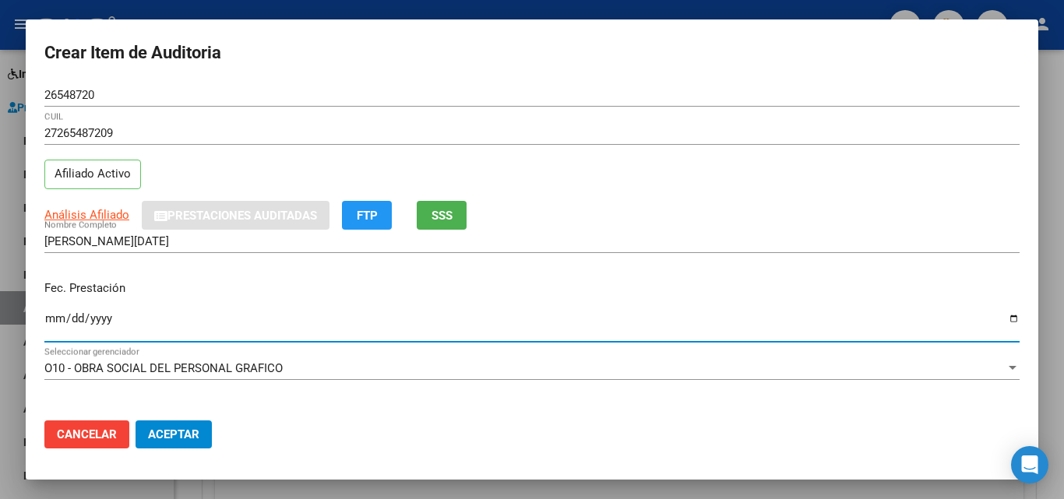
click at [51, 319] on input "Ingresar la fecha" at bounding box center [531, 324] width 975 height 25
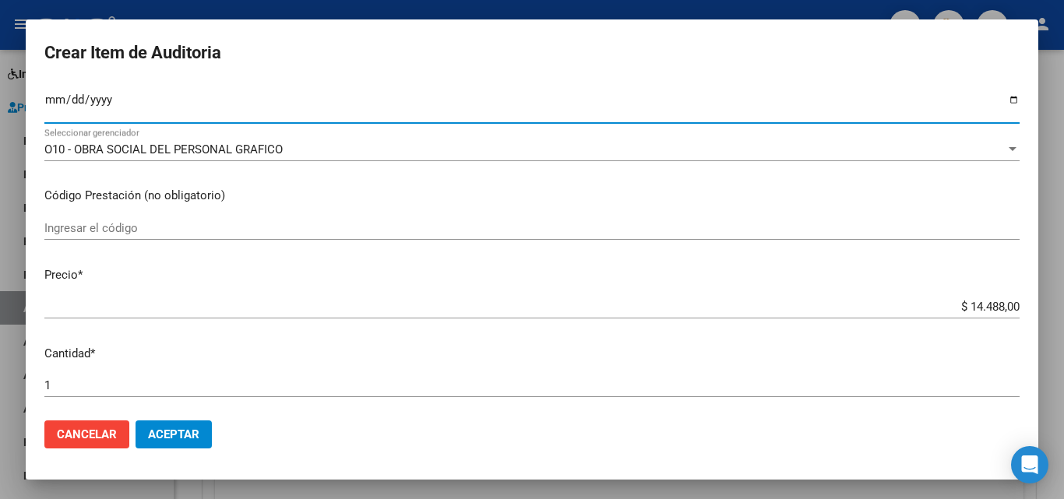
scroll to position [311, 0]
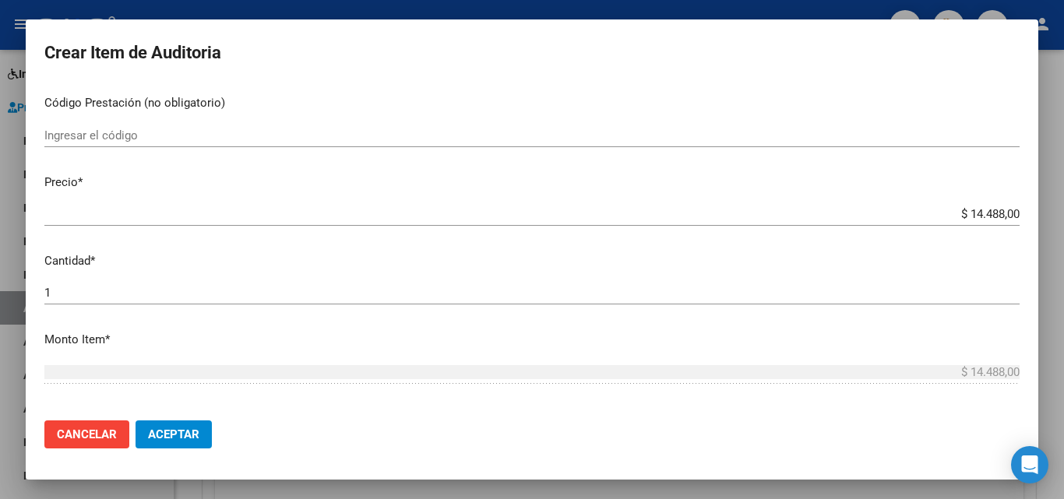
click at [982, 213] on input "$ 14.488,00" at bounding box center [531, 214] width 975 height 14
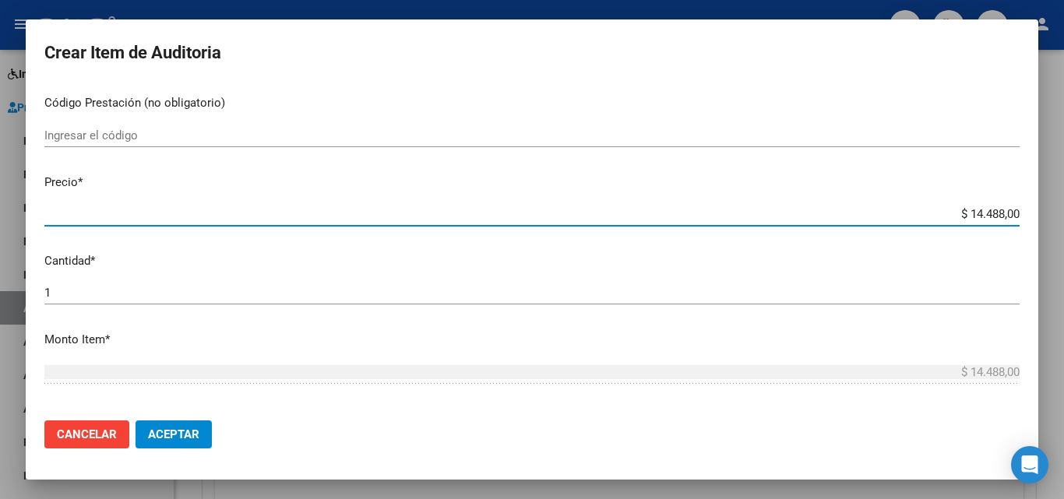
click at [982, 213] on input "$ 14.488,00" at bounding box center [531, 214] width 975 height 14
paste input "7.244"
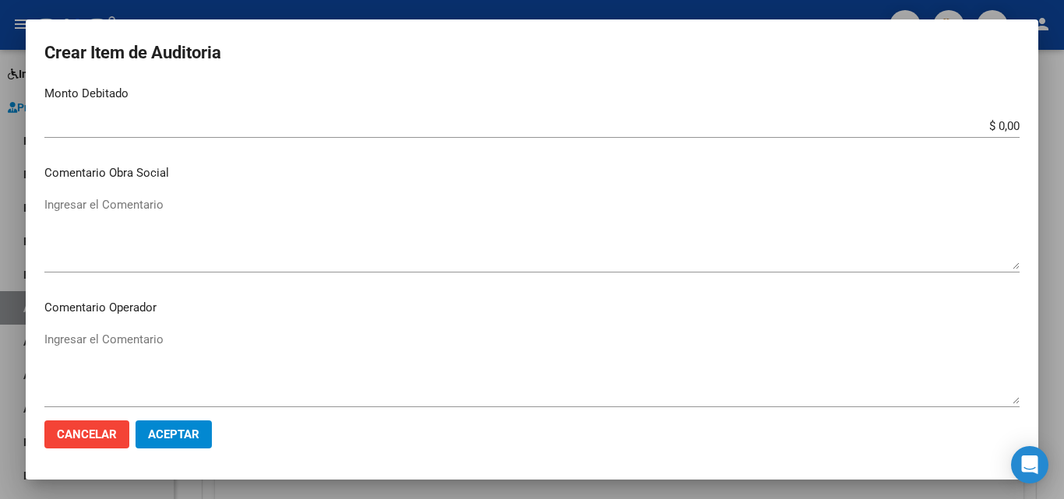
scroll to position [779, 0]
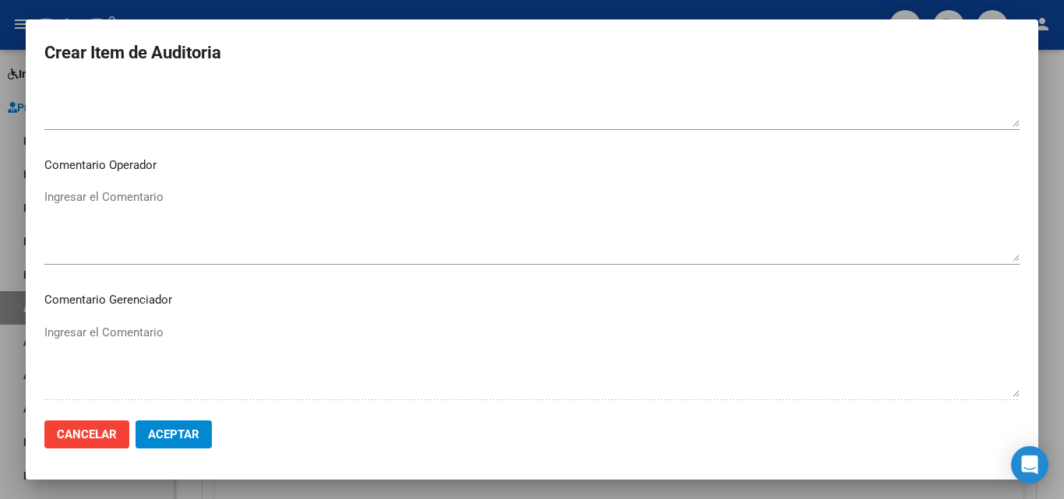
click at [113, 245] on textarea "Ingresar el Comentario" at bounding box center [531, 224] width 975 height 73
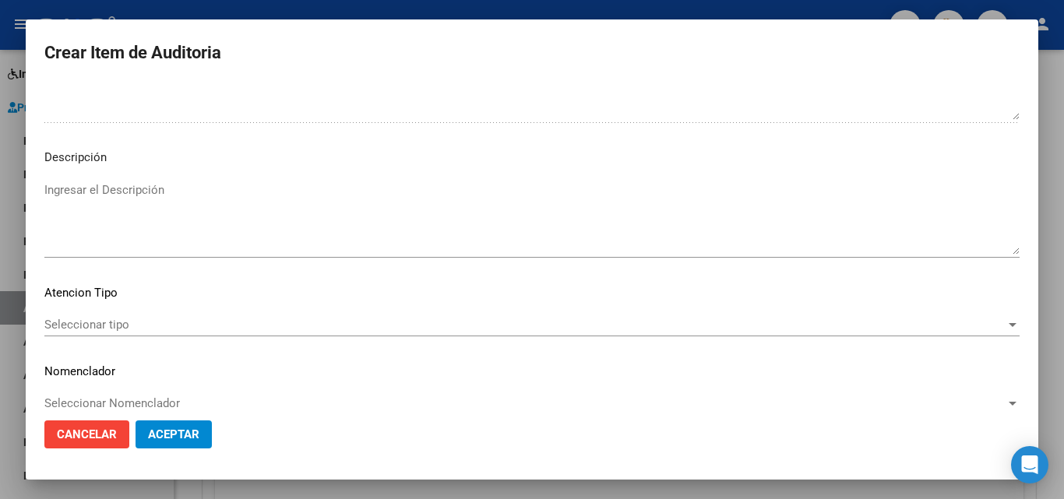
scroll to position [1078, 0]
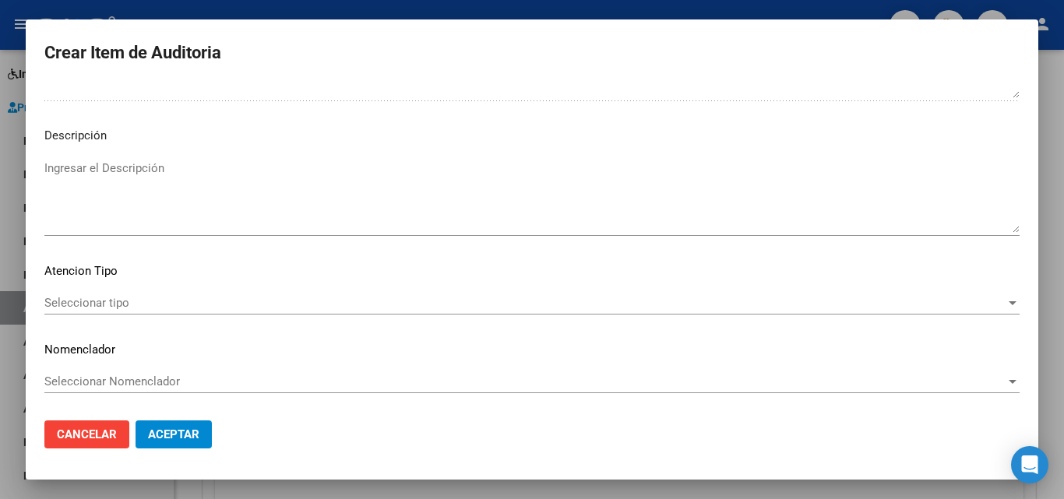
click at [110, 320] on div "Seleccionar tipo Seleccionar tipo" at bounding box center [531, 310] width 975 height 38
click at [110, 310] on span "Seleccionar tipo" at bounding box center [524, 303] width 961 height 14
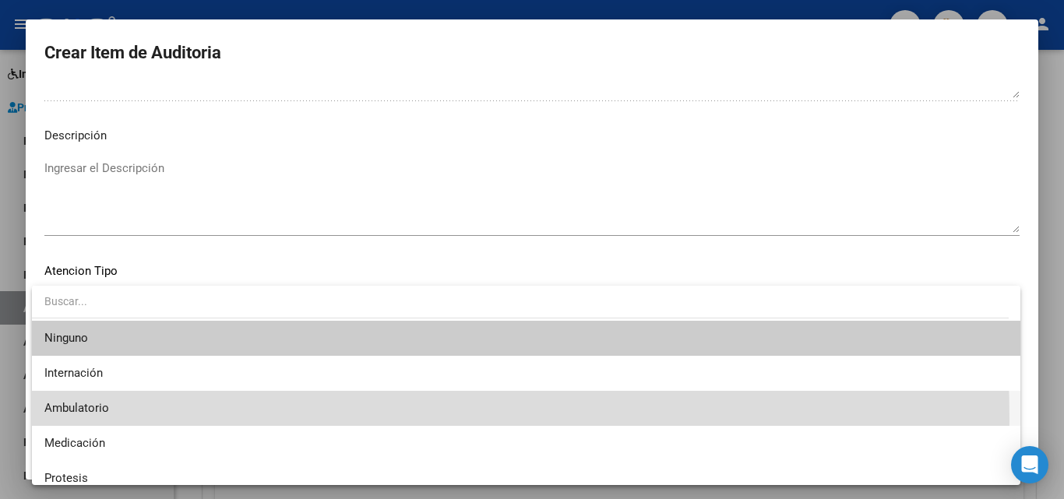
click at [97, 420] on span "Ambulatorio" at bounding box center [525, 408] width 963 height 35
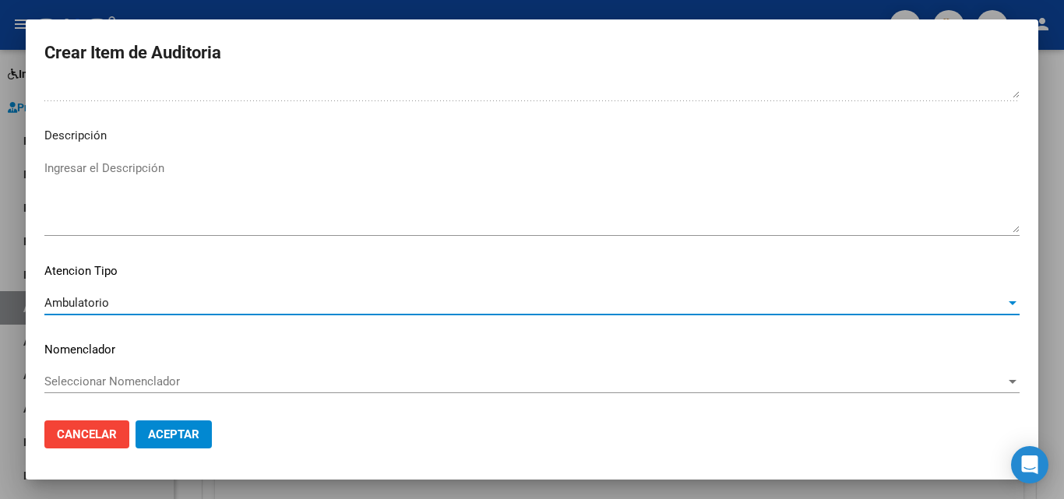
click at [162, 446] on button "Aceptar" at bounding box center [173, 435] width 76 height 28
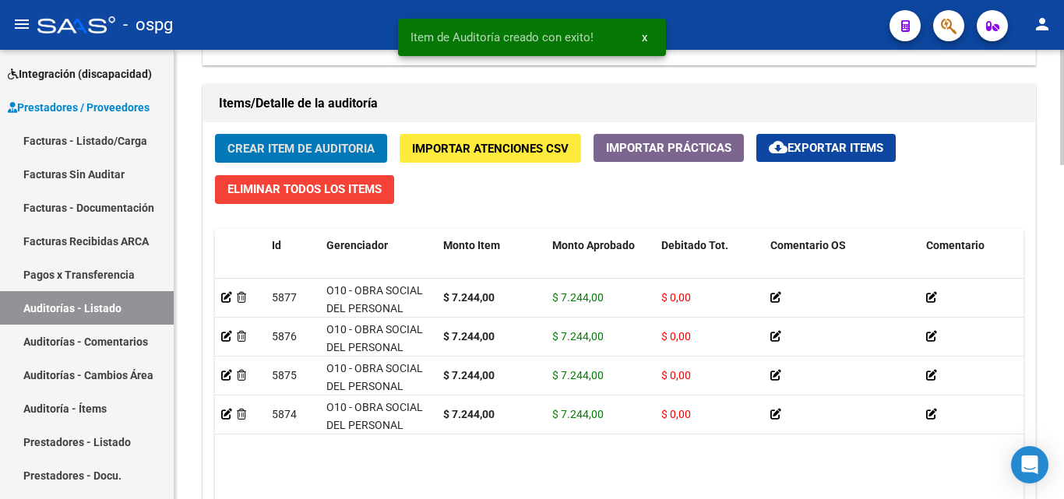
click at [248, 152] on span "Crear Item de Auditoria" at bounding box center [300, 149] width 147 height 14
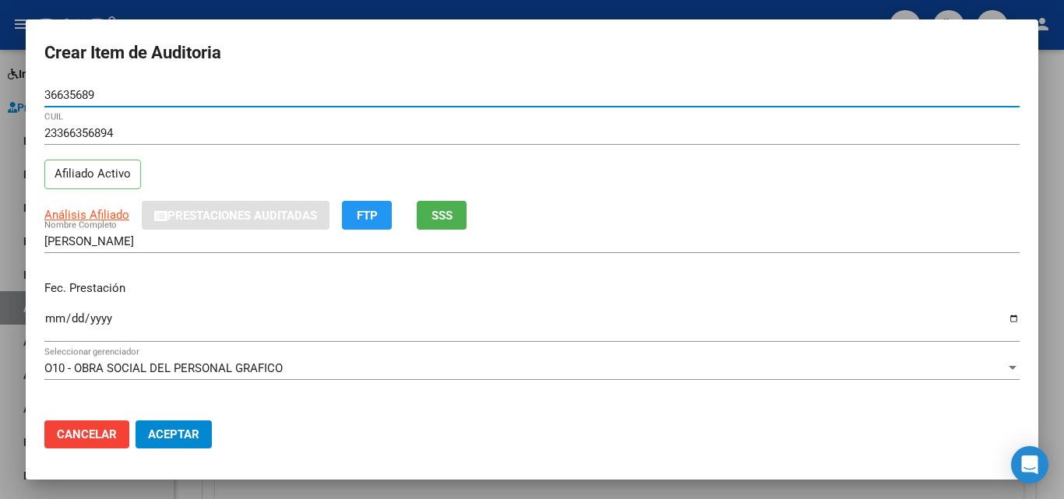
click at [52, 313] on input "Ingresar la fecha" at bounding box center [531, 324] width 975 height 25
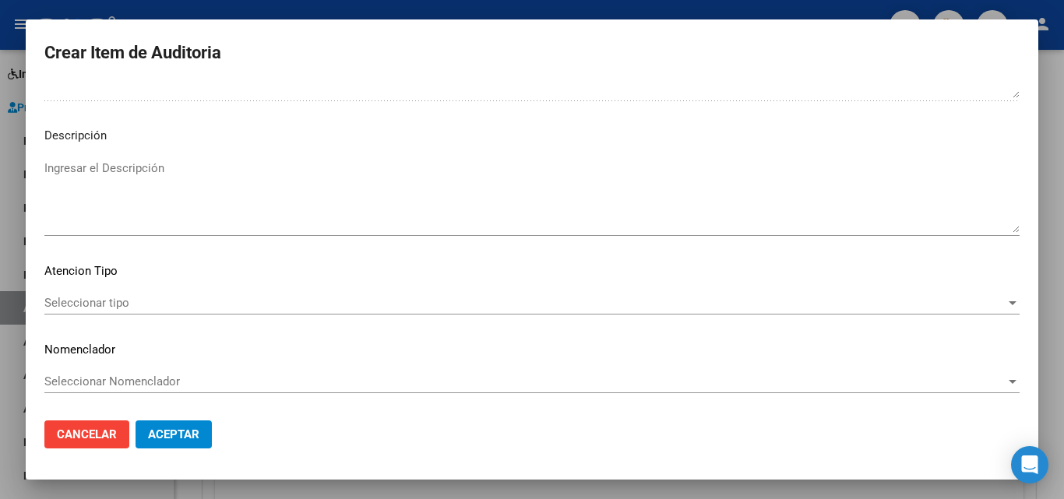
click at [164, 293] on div "Seleccionar tipo Seleccionar tipo" at bounding box center [531, 302] width 975 height 23
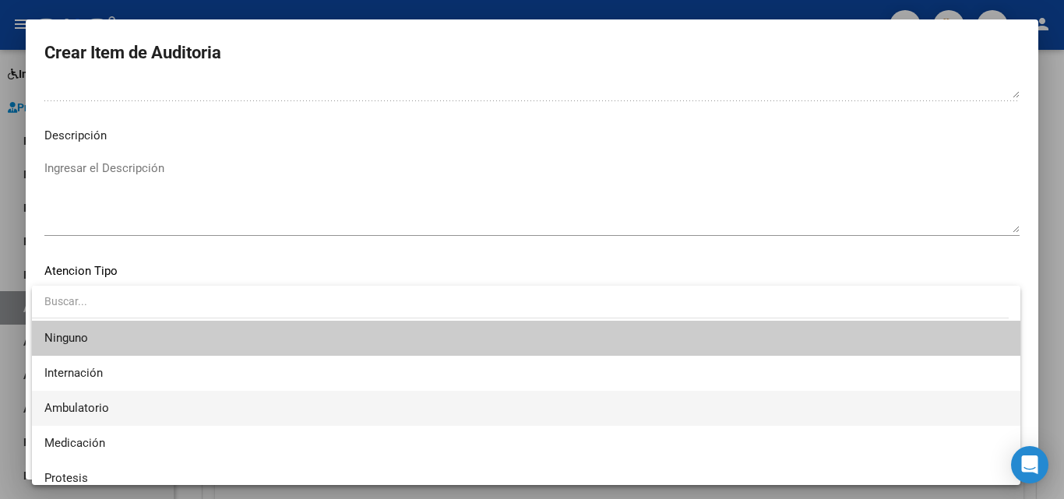
click at [119, 400] on span "Ambulatorio" at bounding box center [525, 408] width 963 height 35
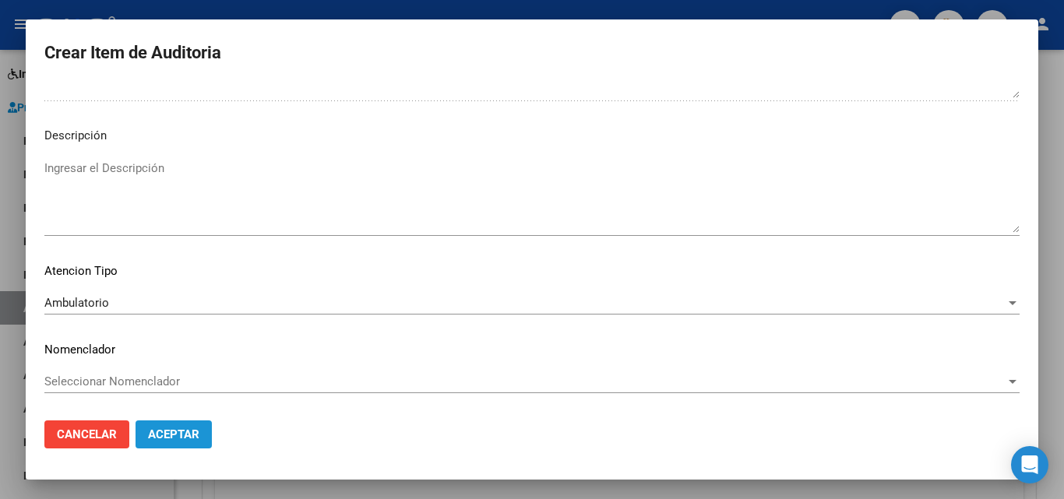
click at [160, 430] on span "Aceptar" at bounding box center [173, 435] width 51 height 14
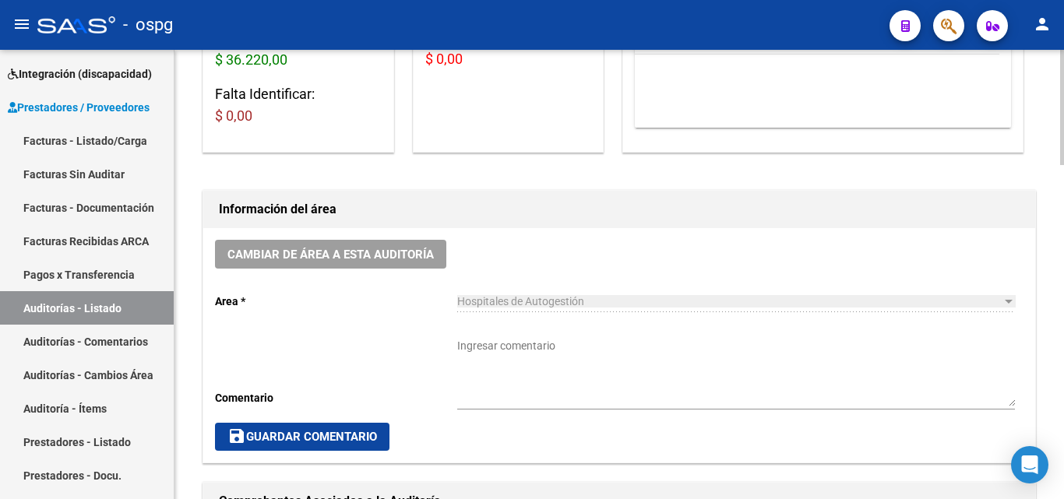
scroll to position [0, 0]
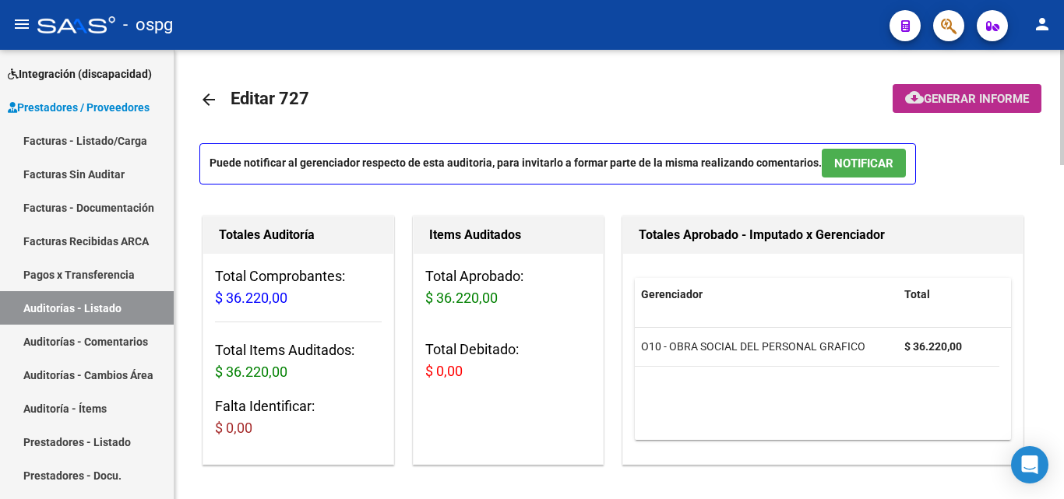
click at [936, 90] on button "cloud_download Generar informe" at bounding box center [966, 98] width 149 height 29
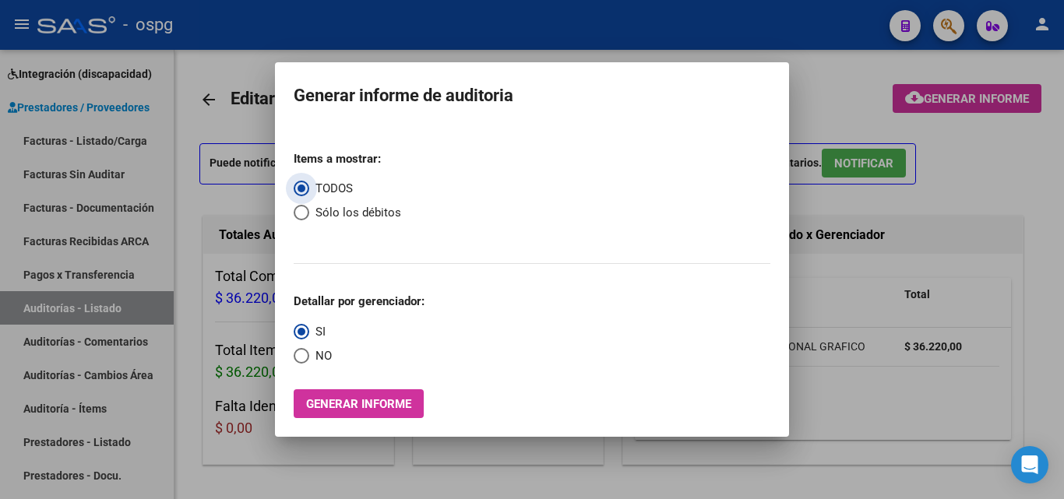
click at [325, 354] on span "NO" at bounding box center [320, 356] width 23 height 18
click at [309, 354] on input "NO" at bounding box center [302, 356] width 16 height 16
click at [338, 396] on span "Generar informe" at bounding box center [358, 403] width 105 height 14
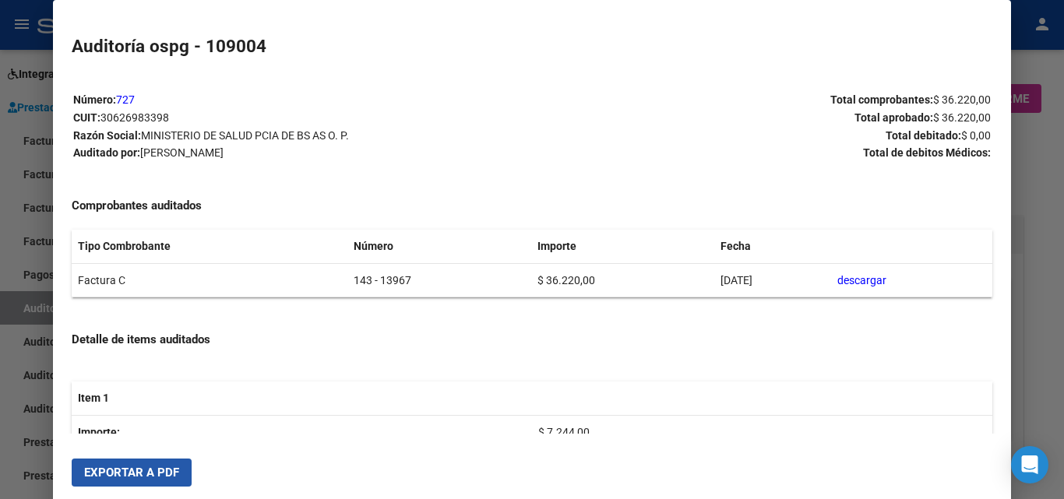
click at [157, 467] on span "Exportar a PDF" at bounding box center [131, 473] width 95 height 14
click at [0, 150] on div at bounding box center [532, 249] width 1064 height 499
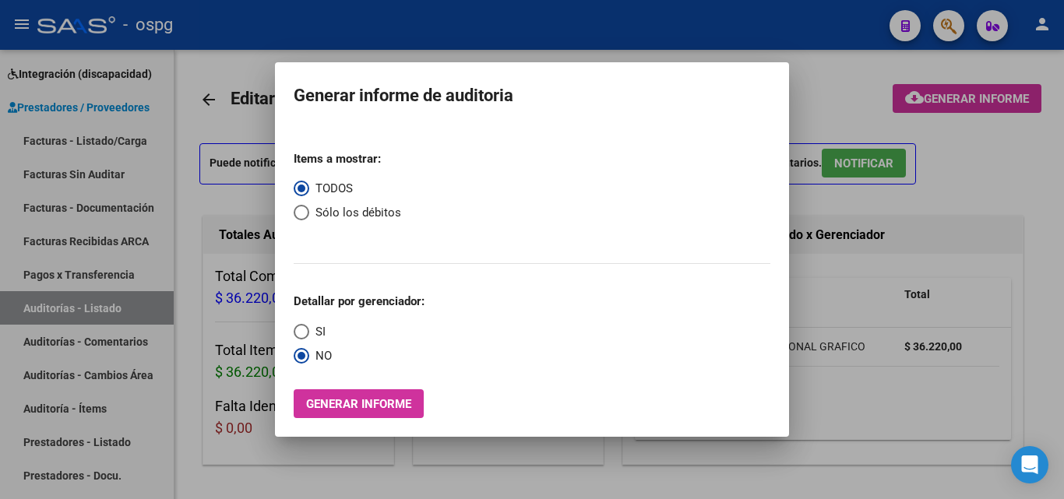
click at [124, 143] on div at bounding box center [532, 249] width 1064 height 499
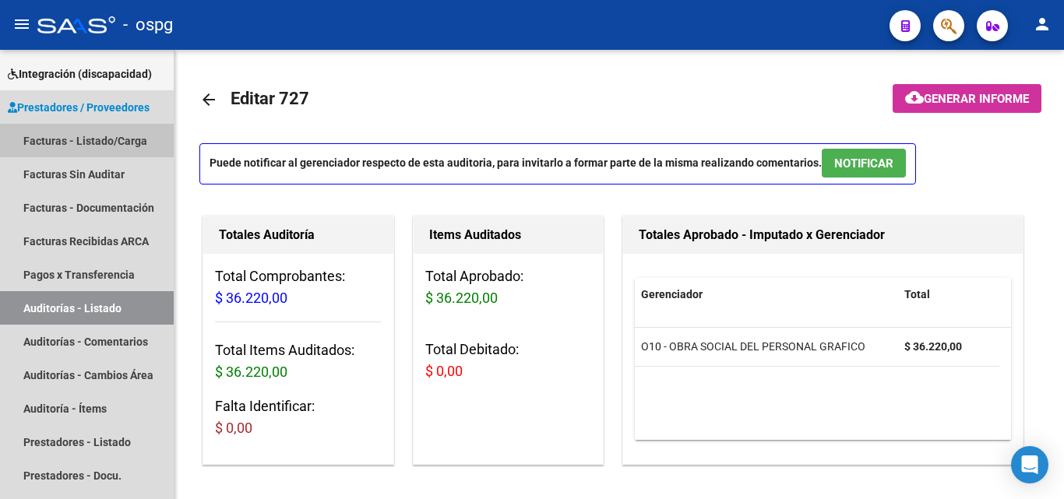
click at [124, 143] on link "Facturas - Listado/Carga" at bounding box center [87, 140] width 174 height 33
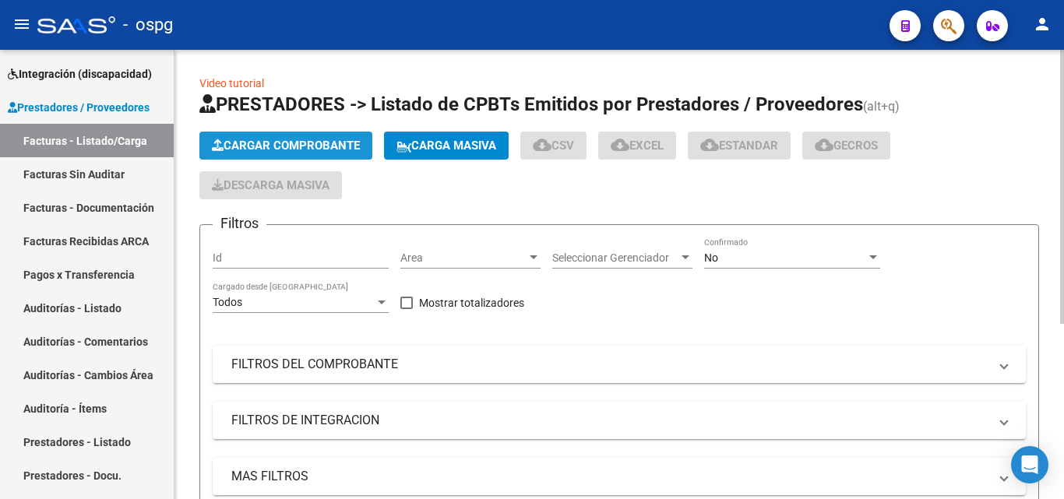
click at [264, 138] on button "Cargar Comprobante" at bounding box center [285, 146] width 173 height 28
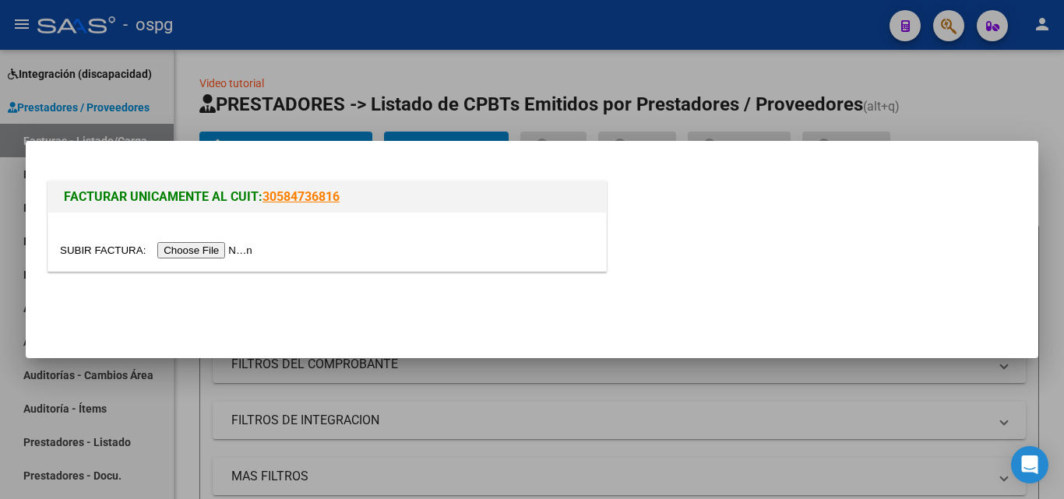
click at [210, 250] on input "file" at bounding box center [158, 250] width 197 height 16
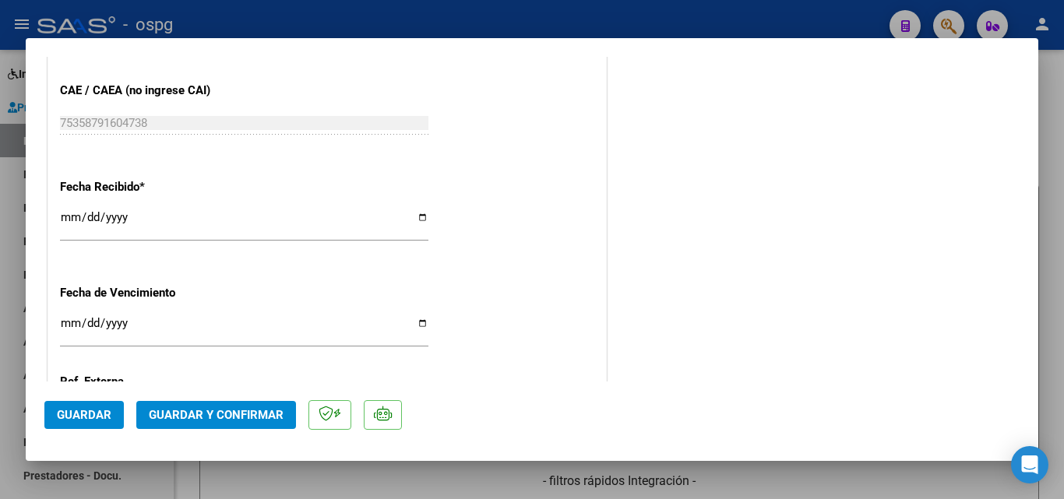
scroll to position [857, 0]
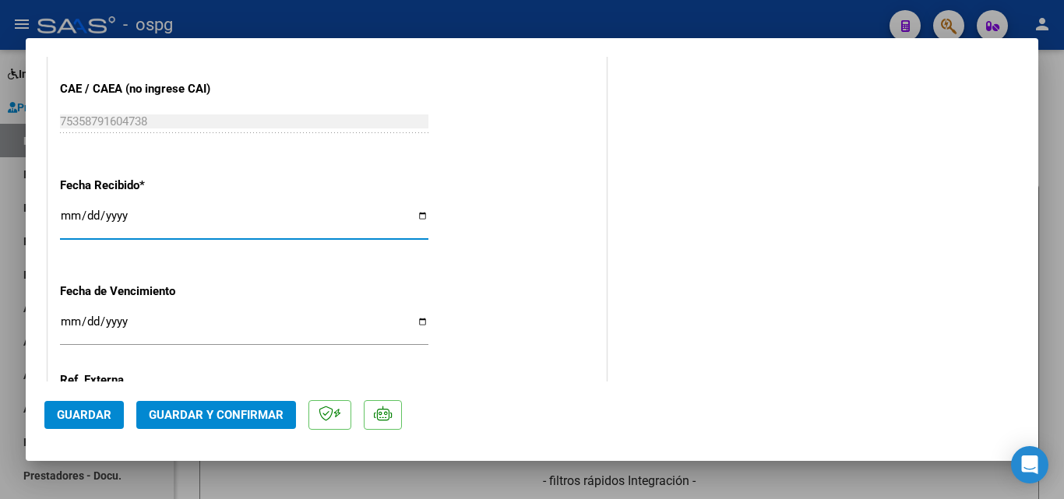
click at [67, 215] on input "[DATE]" at bounding box center [244, 221] width 368 height 25
click at [190, 415] on span "Guardar y Confirmar" at bounding box center [216, 415] width 135 height 14
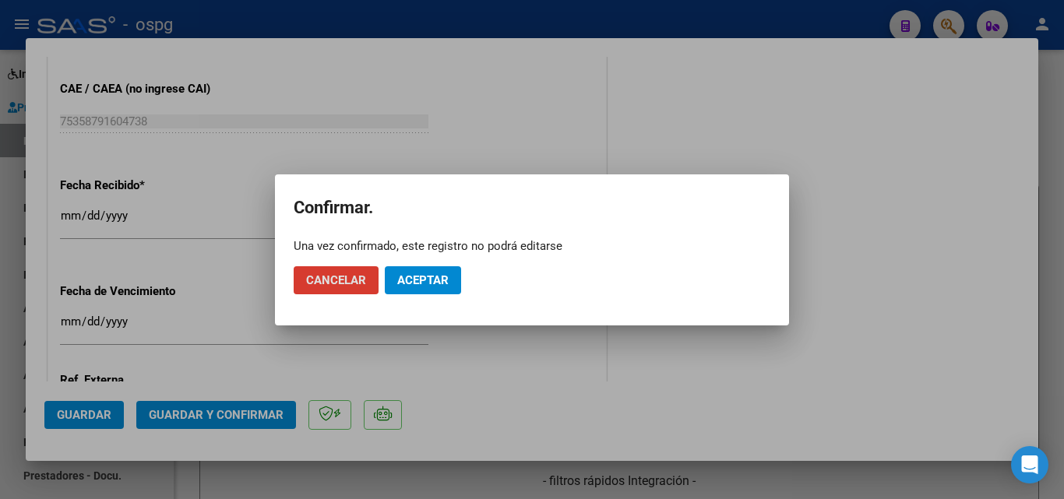
click at [425, 267] on button "Aceptar" at bounding box center [423, 280] width 76 height 28
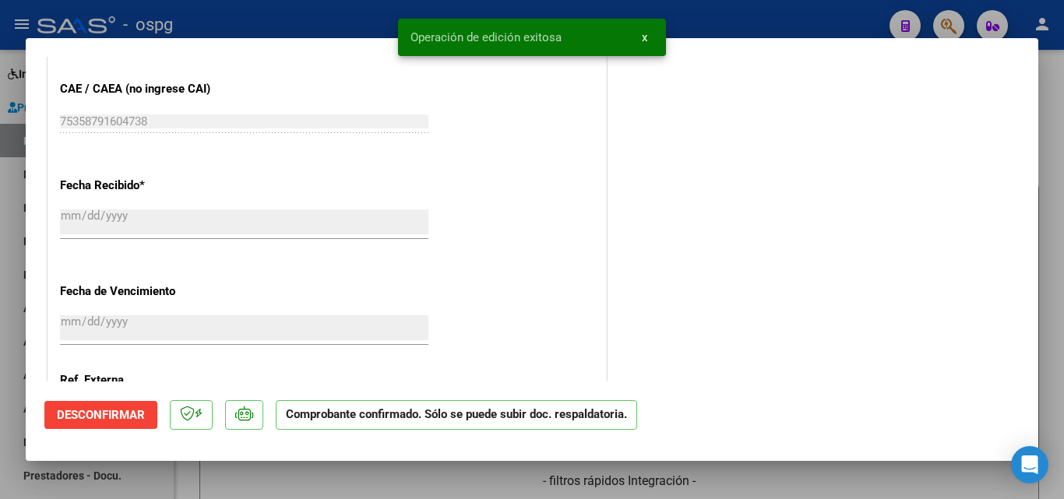
click at [0, 171] on div at bounding box center [532, 249] width 1064 height 499
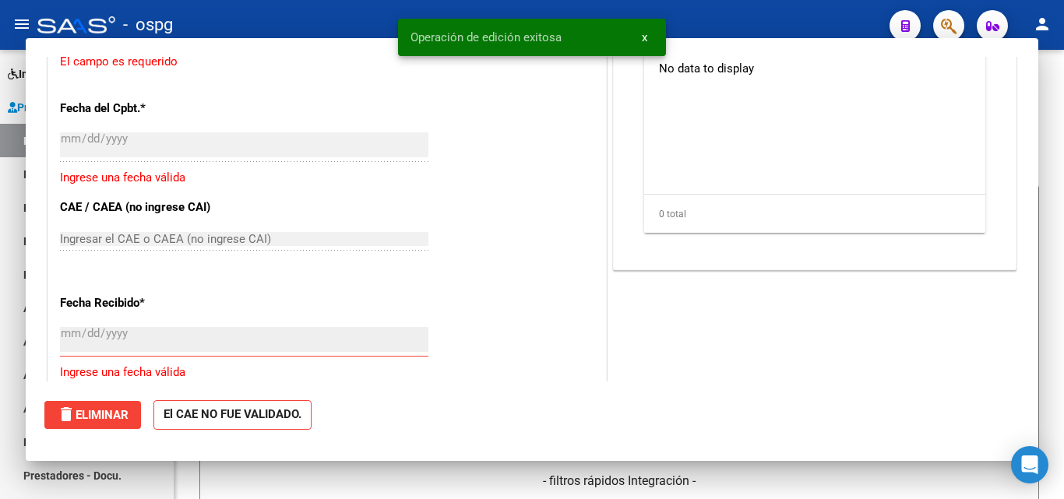
scroll to position [965, 0]
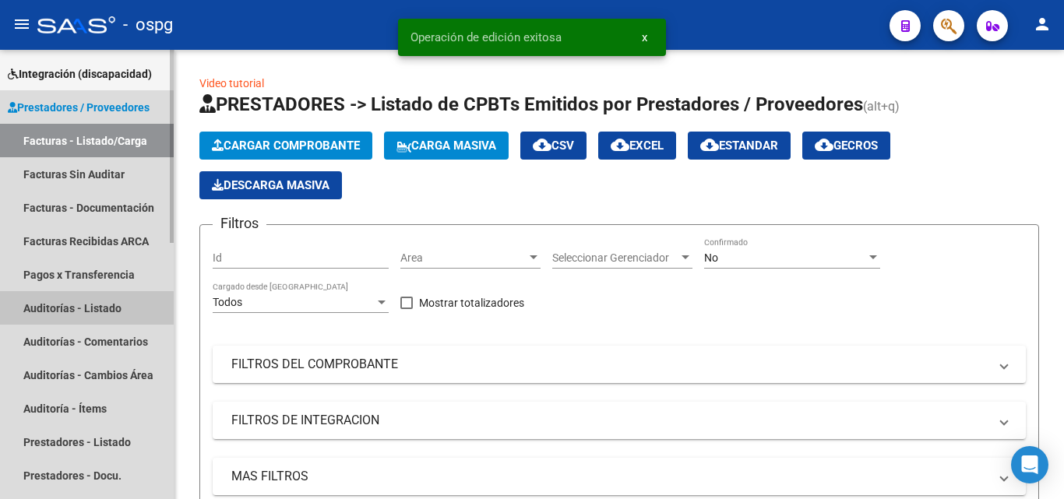
click at [113, 313] on link "Auditorías - Listado" at bounding box center [87, 307] width 174 height 33
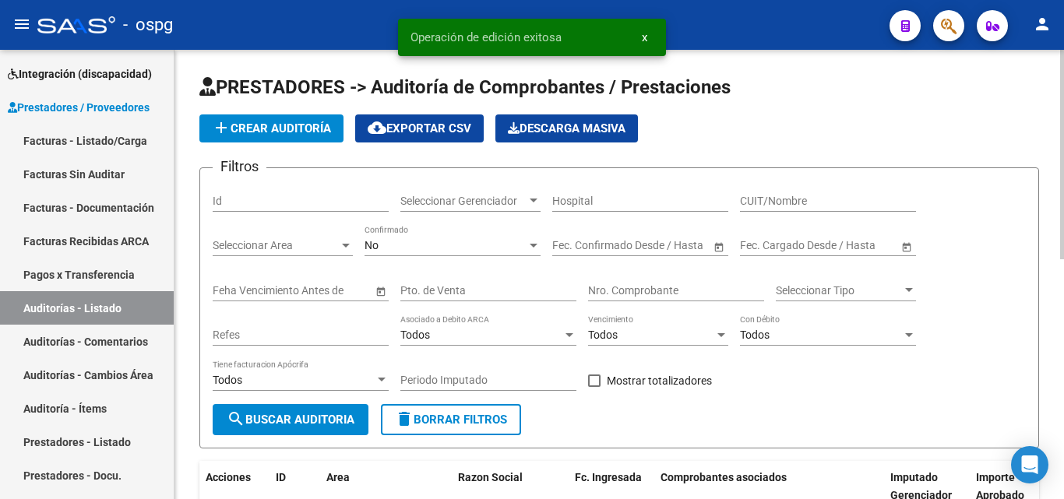
click at [282, 139] on button "add Crear Auditoría" at bounding box center [271, 128] width 144 height 28
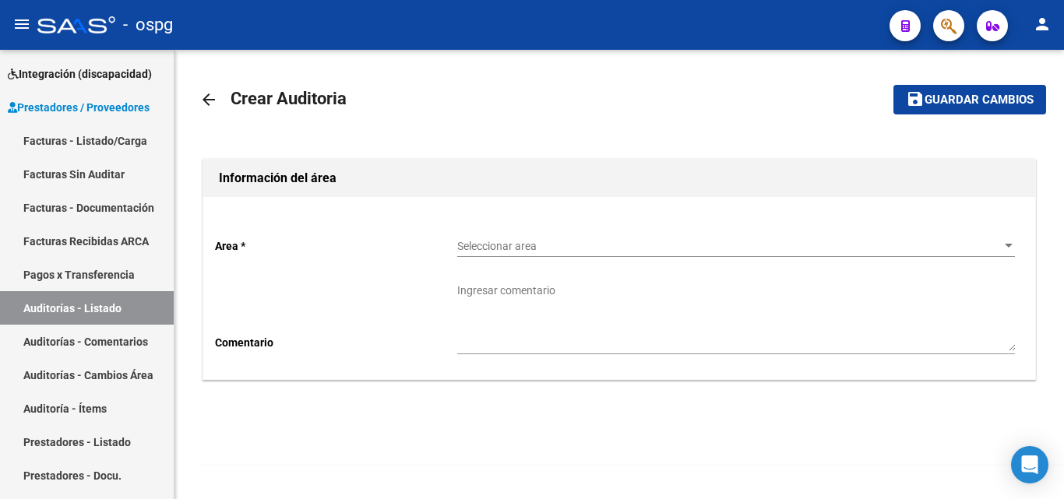
click at [474, 241] on span "Seleccionar area" at bounding box center [729, 246] width 544 height 13
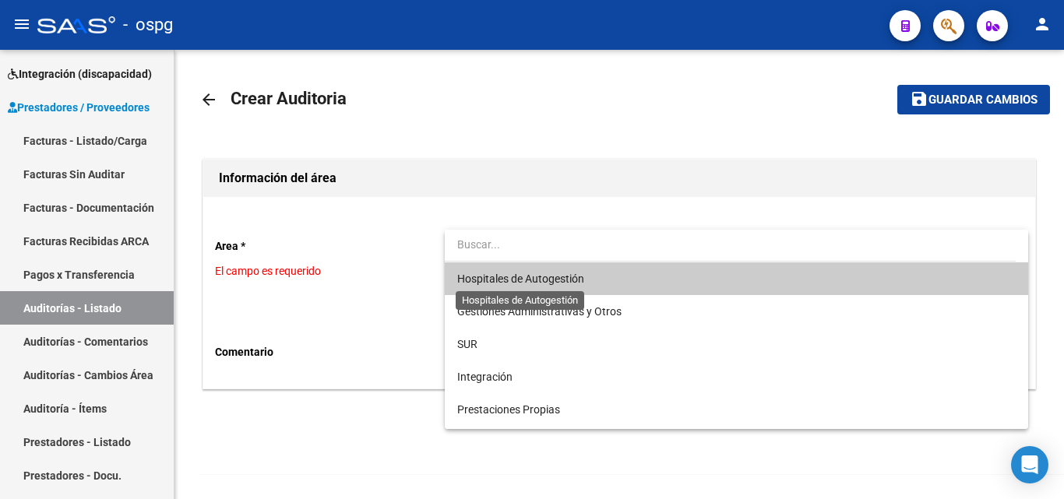
click at [532, 276] on span "Hospitales de Autogestión" at bounding box center [520, 279] width 127 height 12
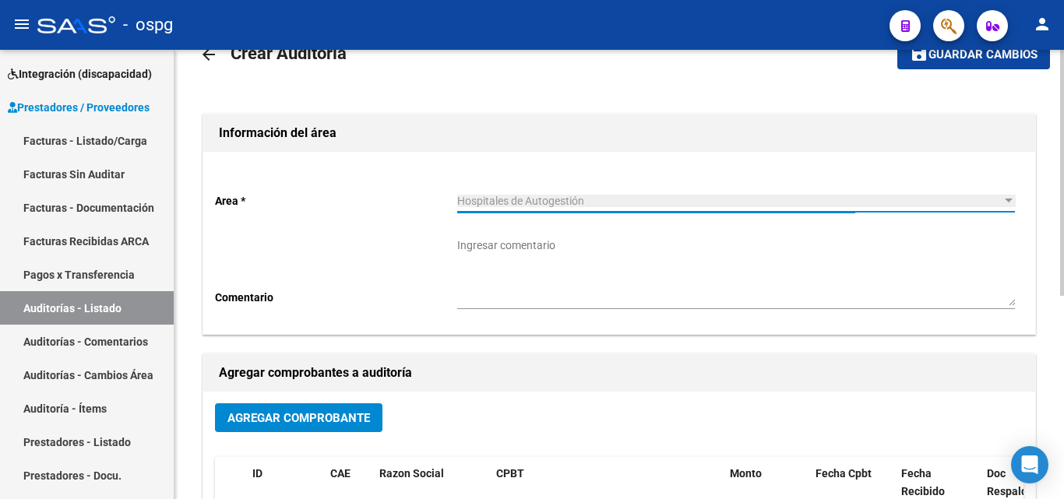
scroll to position [78, 0]
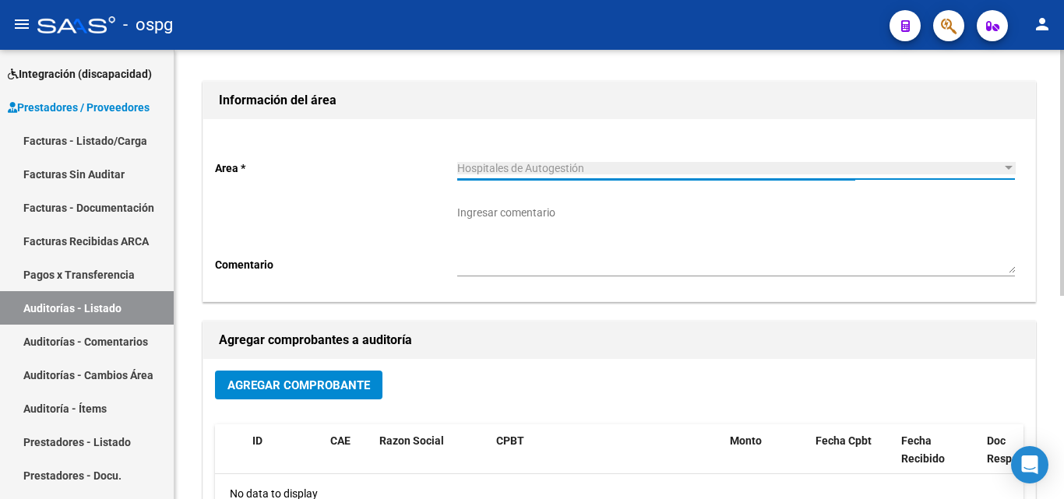
click at [342, 385] on span "Agregar Comprobante" at bounding box center [298, 385] width 143 height 14
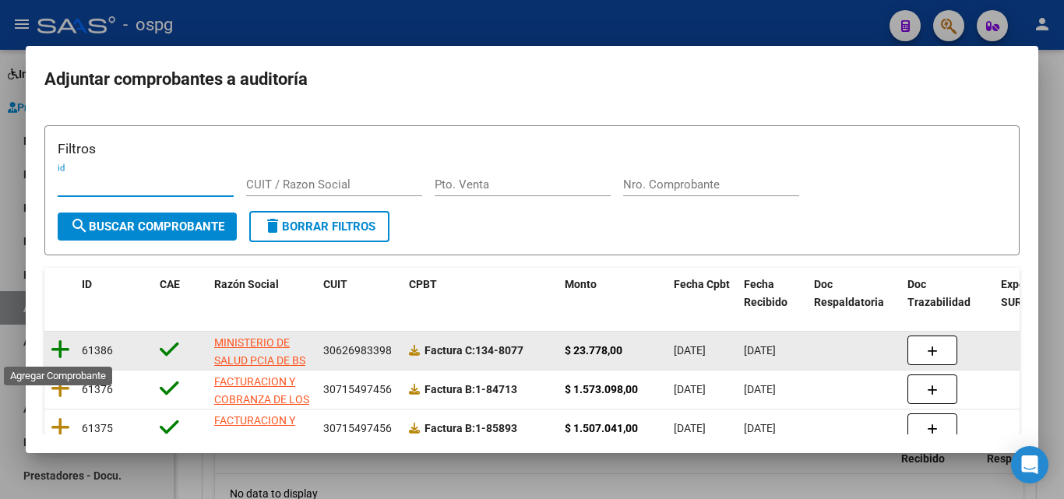
click at [67, 354] on icon at bounding box center [60, 350] width 19 height 22
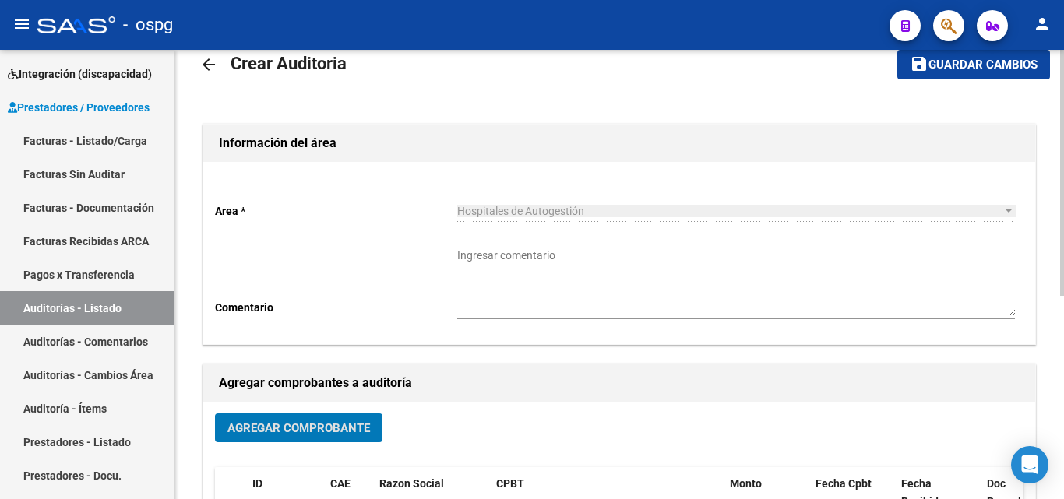
scroll to position [0, 0]
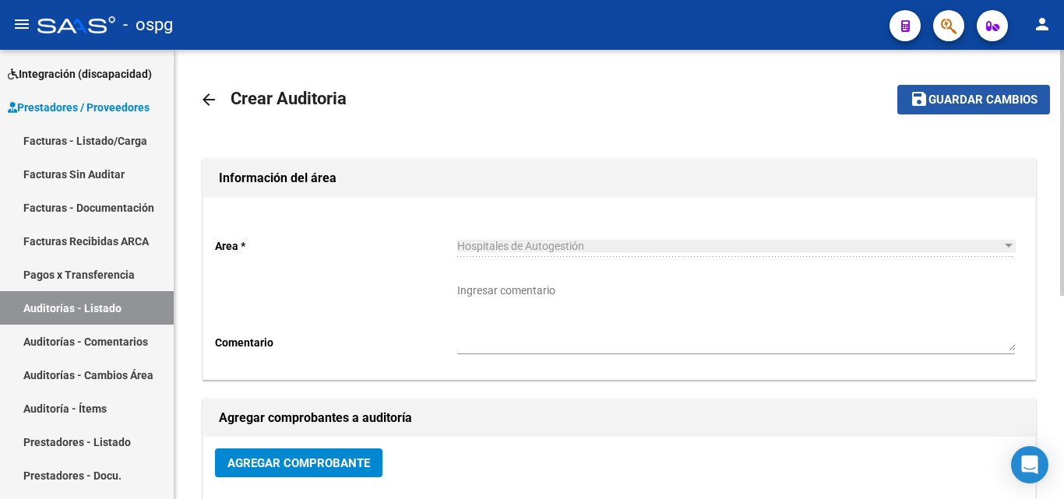
click at [955, 113] on button "save Guardar cambios" at bounding box center [973, 99] width 153 height 29
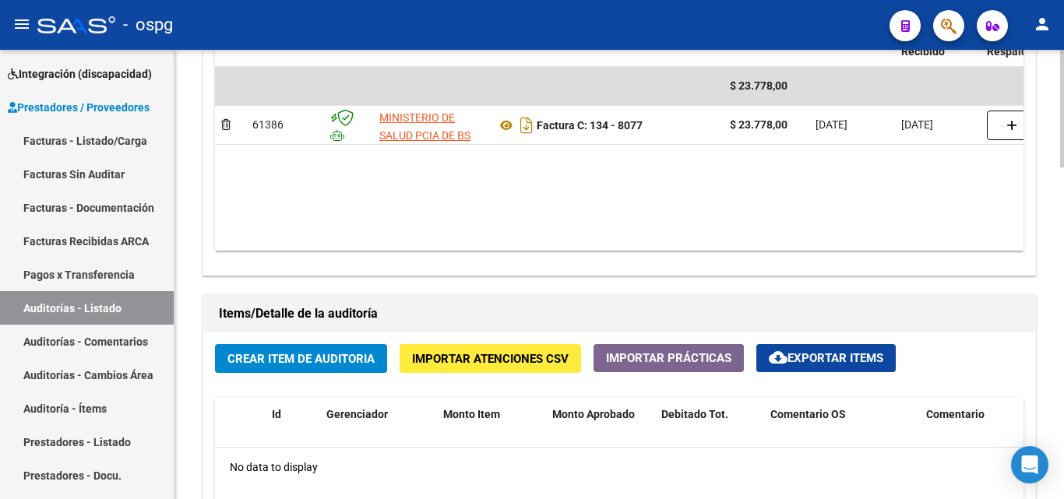
scroll to position [1090, 0]
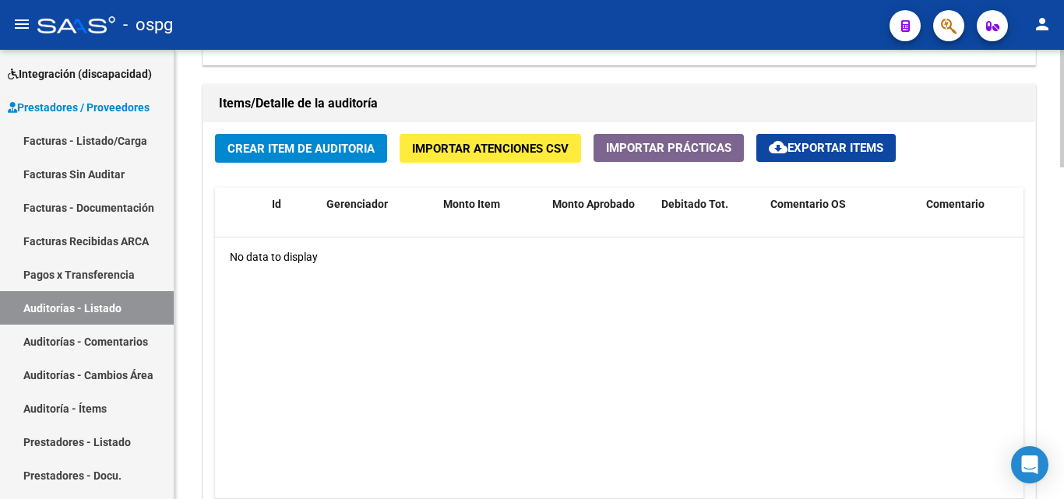
drag, startPoint x: 327, startPoint y: 164, endPoint x: 330, endPoint y: 156, distance: 8.4
click at [328, 163] on div "Crear Item de Auditoria Importar Atenciones CSV Importar Prácticas cloud_downlo…" at bounding box center [619, 341] width 832 height 439
click at [330, 152] on span "Crear Item de Auditoria" at bounding box center [300, 149] width 147 height 14
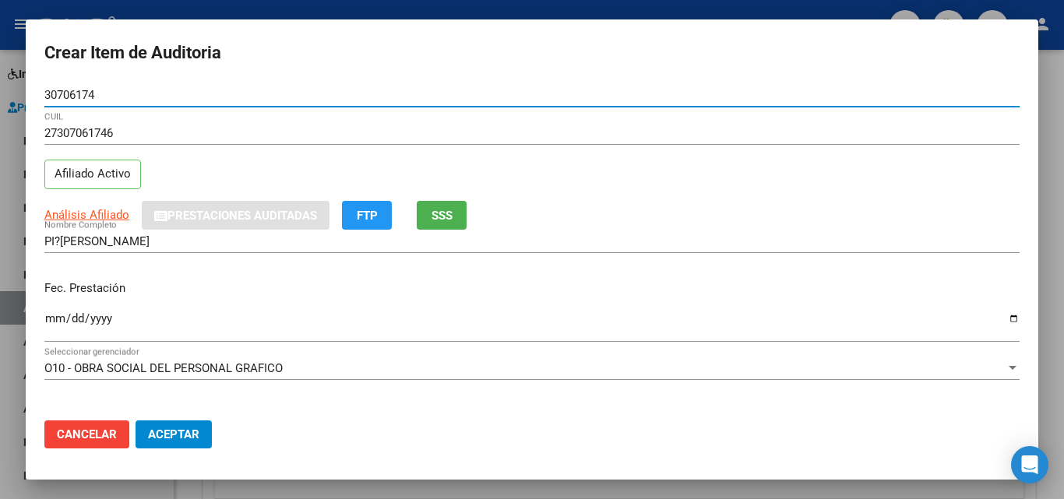
click at [48, 312] on input "Ingresar la fecha" at bounding box center [531, 324] width 975 height 25
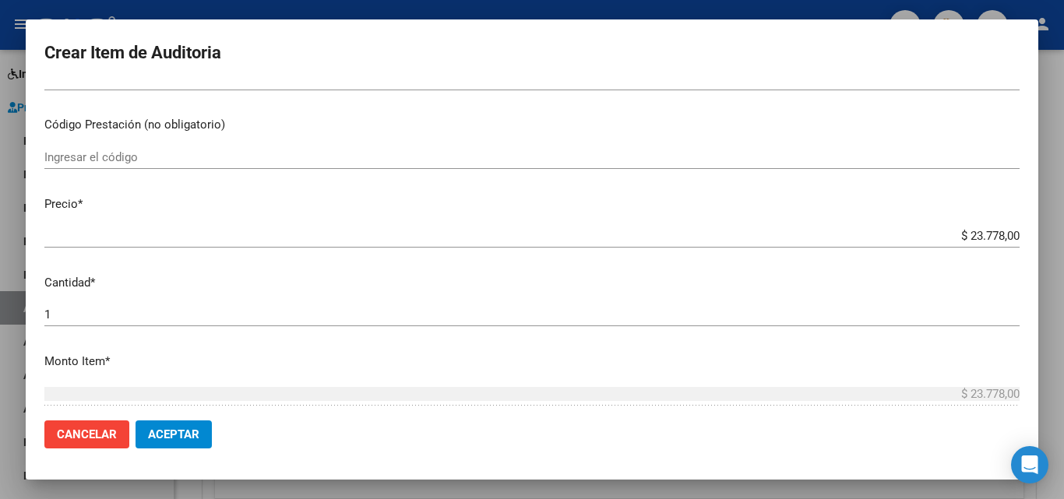
scroll to position [389, 0]
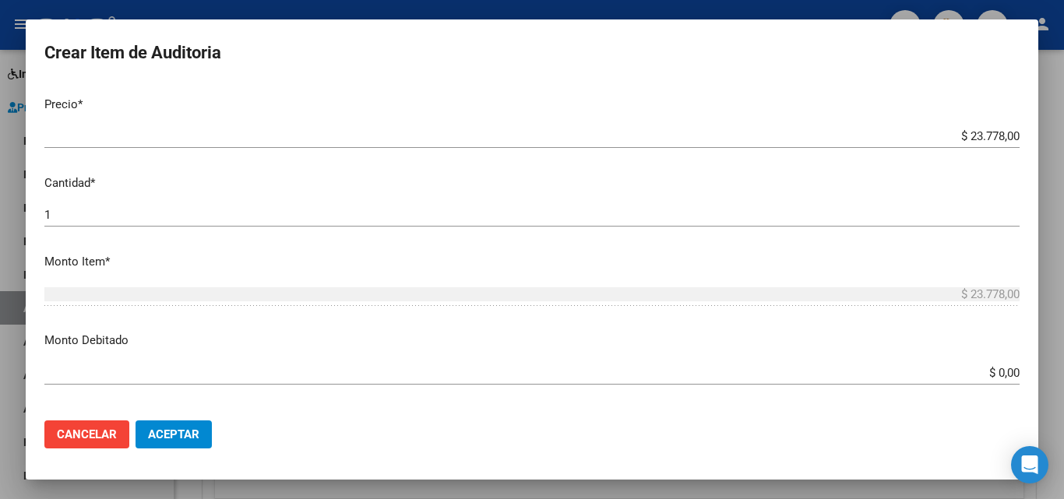
click at [977, 139] on input "$ 23.778,00" at bounding box center [531, 136] width 975 height 14
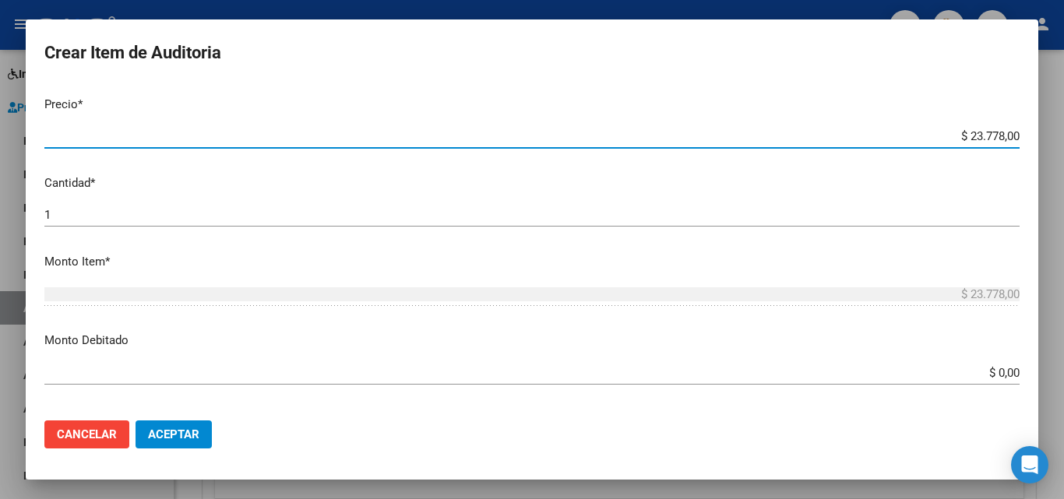
click at [977, 139] on input "$ 23.778,00" at bounding box center [531, 136] width 975 height 14
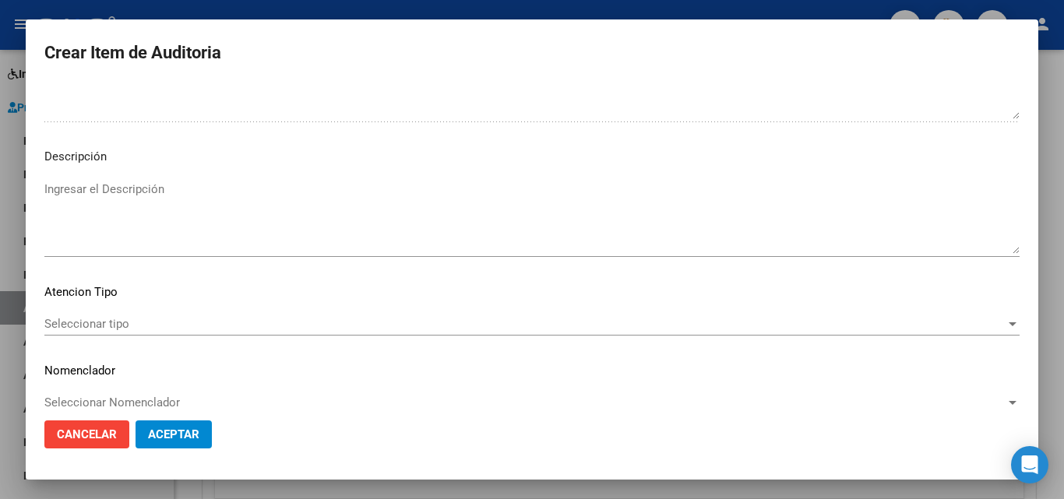
scroll to position [1078, 0]
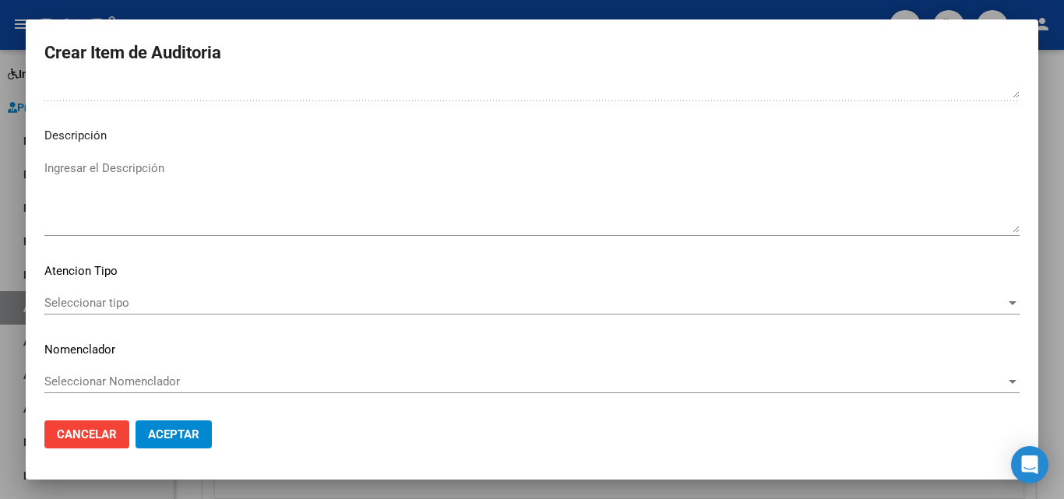
click at [76, 297] on span "Seleccionar tipo" at bounding box center [524, 303] width 961 height 14
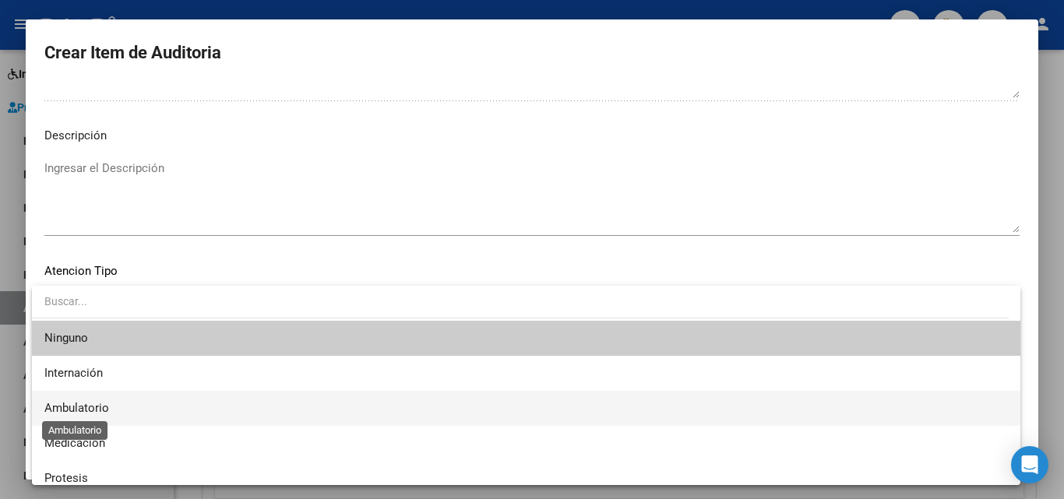
click at [86, 406] on span "Ambulatorio" at bounding box center [76, 408] width 65 height 14
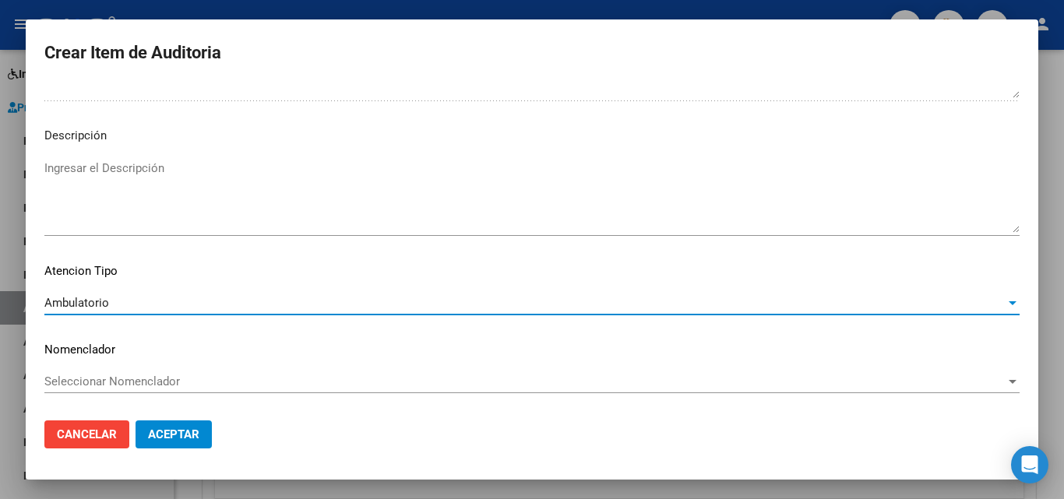
click at [162, 436] on span "Aceptar" at bounding box center [173, 435] width 51 height 14
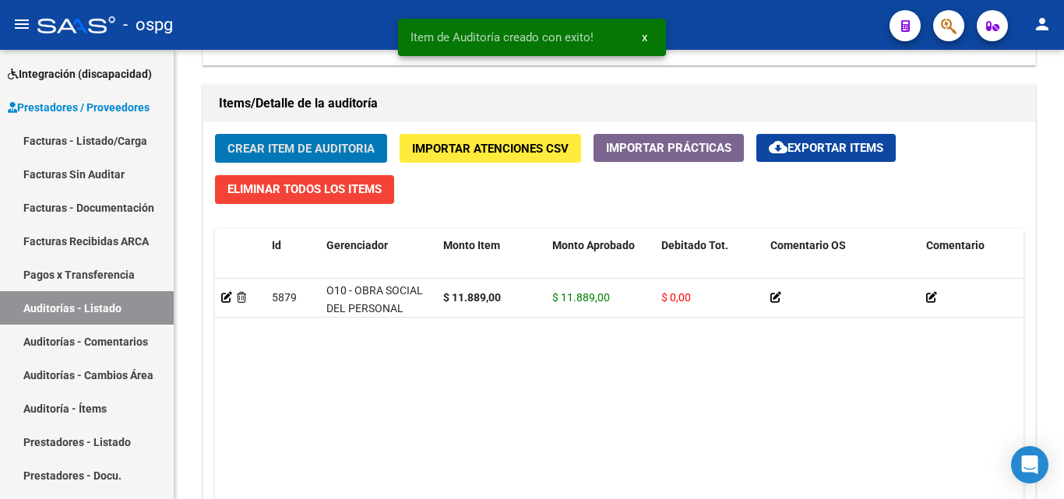
scroll to position [1091, 0]
click at [340, 124] on div "Crear Item de Auditoria Importar Atenciones CSV Importar Prácticas cloud_downlo…" at bounding box center [619, 362] width 832 height 480
click at [347, 146] on span "Crear Item de Auditoria" at bounding box center [300, 149] width 147 height 14
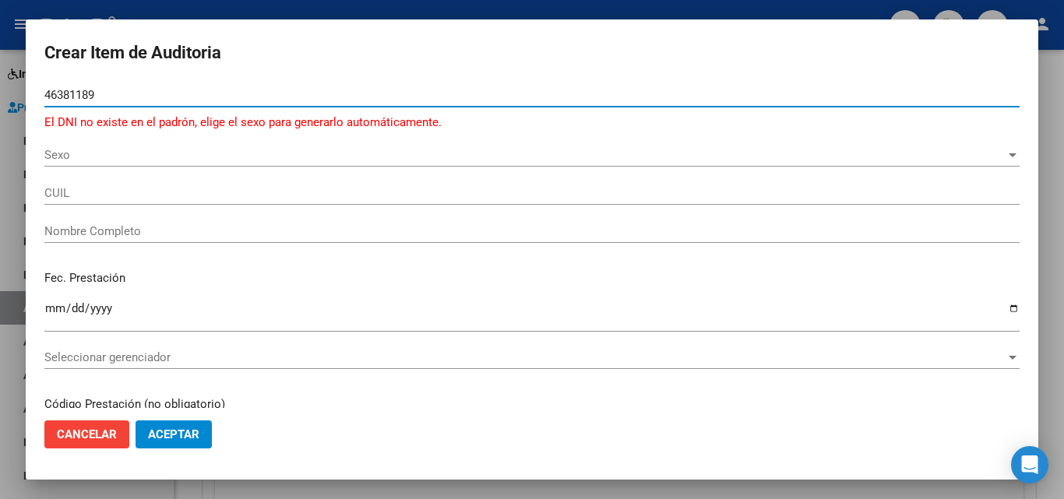
drag, startPoint x: 71, startPoint y: 91, endPoint x: 59, endPoint y: 93, distance: 11.9
click at [59, 93] on input "46381189" at bounding box center [531, 95] width 975 height 14
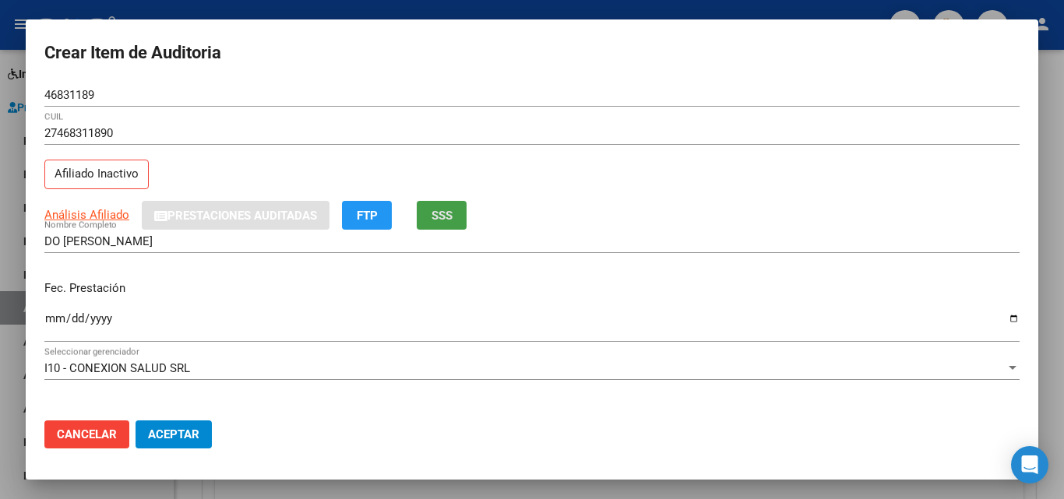
click at [427, 209] on button "SSS" at bounding box center [442, 215] width 50 height 29
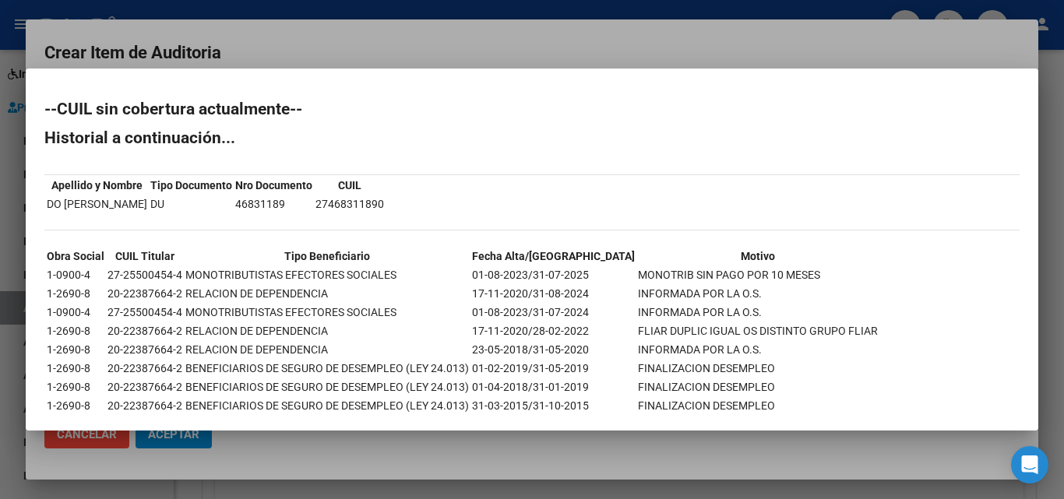
click at [639, 32] on div at bounding box center [532, 249] width 1064 height 499
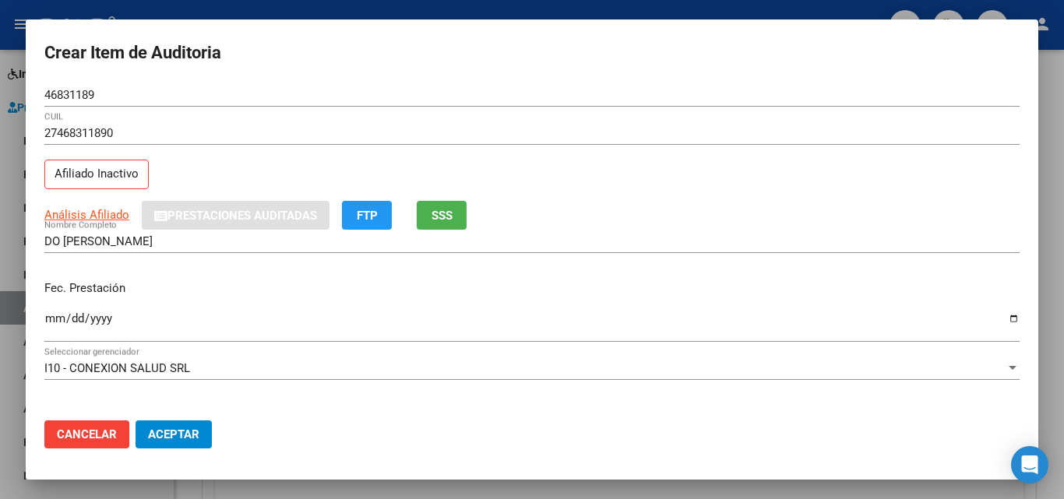
click at [50, 315] on input "Ingresar la fecha" at bounding box center [531, 324] width 975 height 25
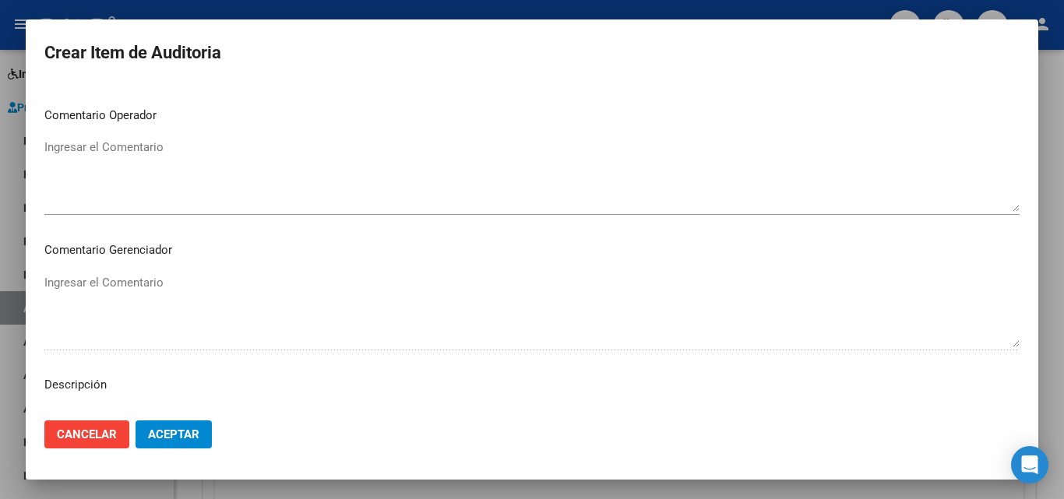
scroll to position [1078, 0]
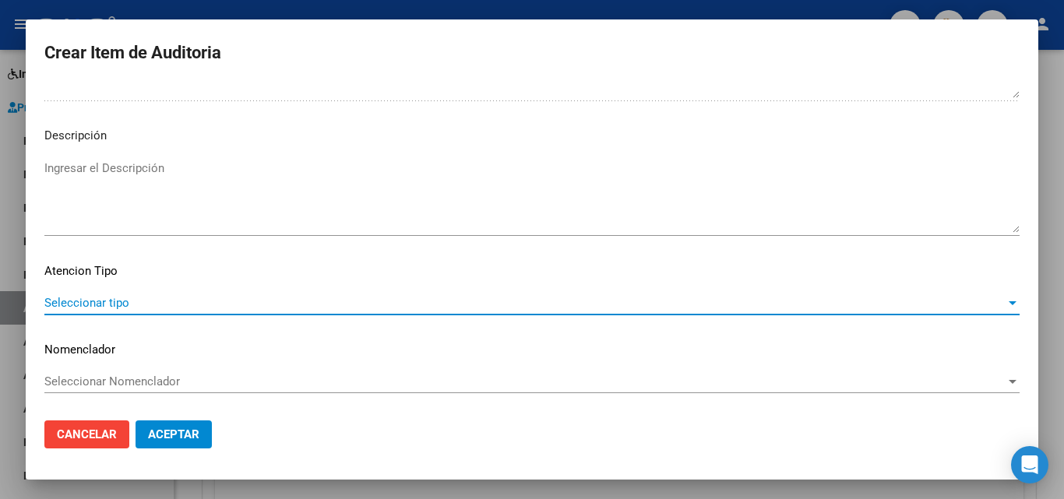
click at [101, 304] on span "Seleccionar tipo" at bounding box center [524, 303] width 961 height 14
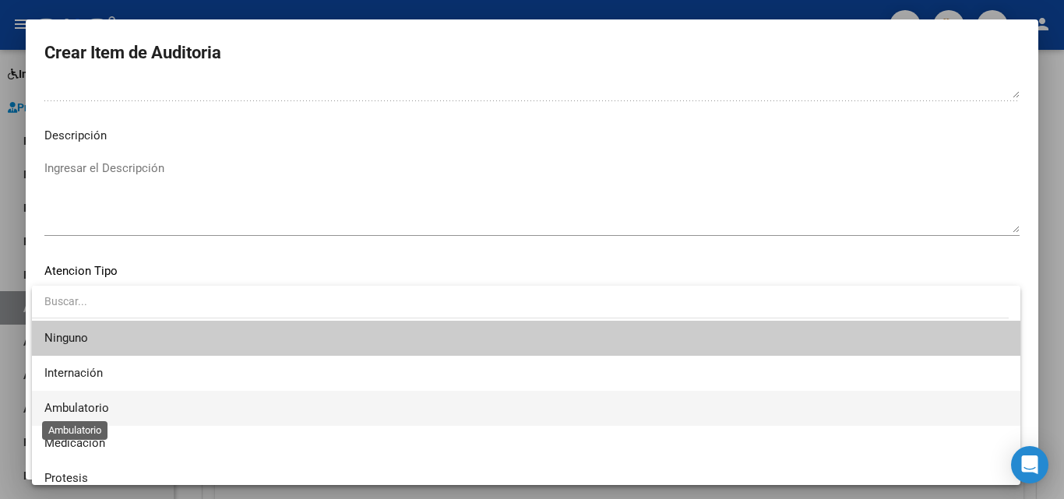
click at [104, 406] on span "Ambulatorio" at bounding box center [76, 408] width 65 height 14
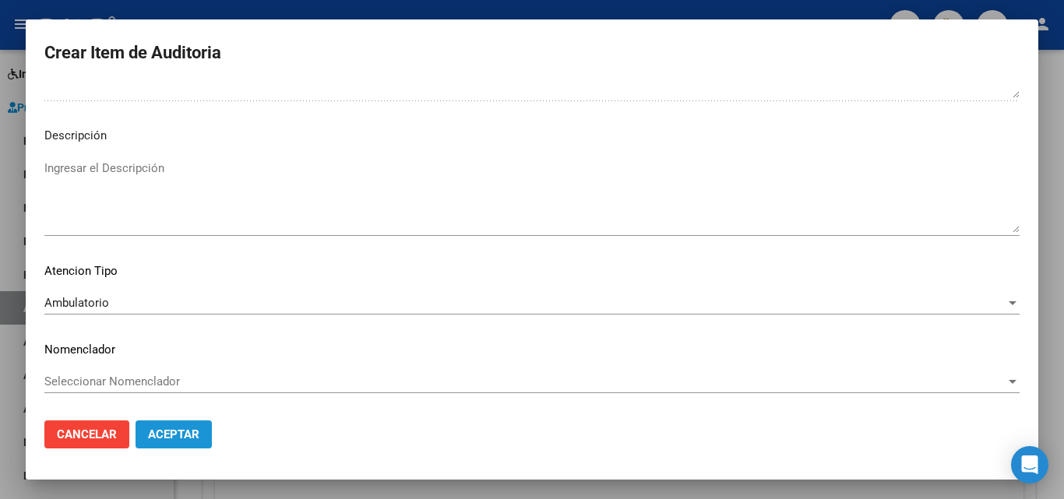
click at [162, 440] on span "Aceptar" at bounding box center [173, 435] width 51 height 14
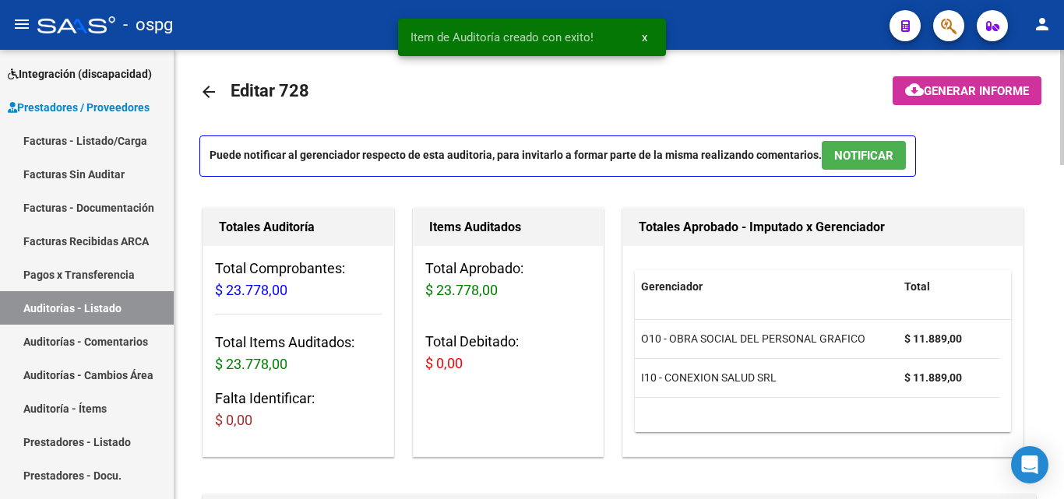
scroll to position [0, 0]
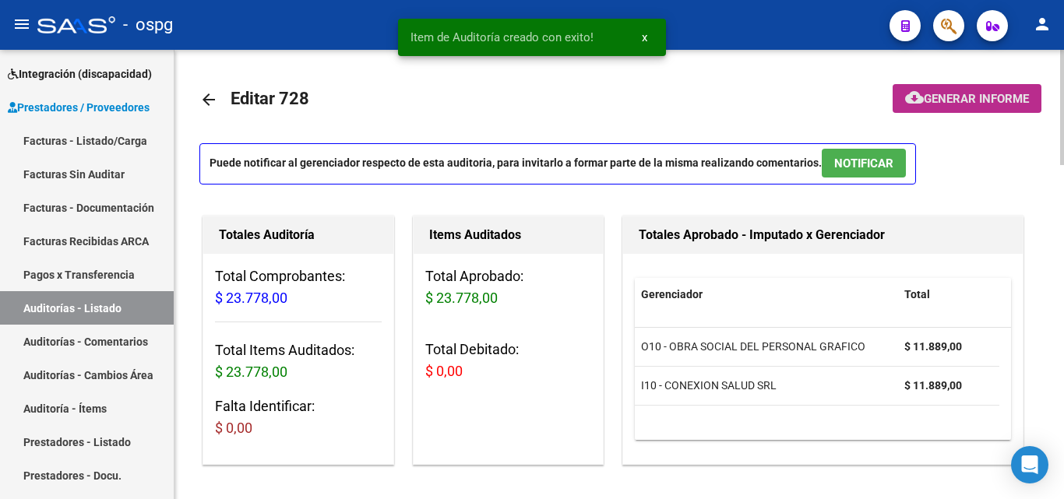
click at [950, 100] on span "Generar informe" at bounding box center [976, 99] width 105 height 14
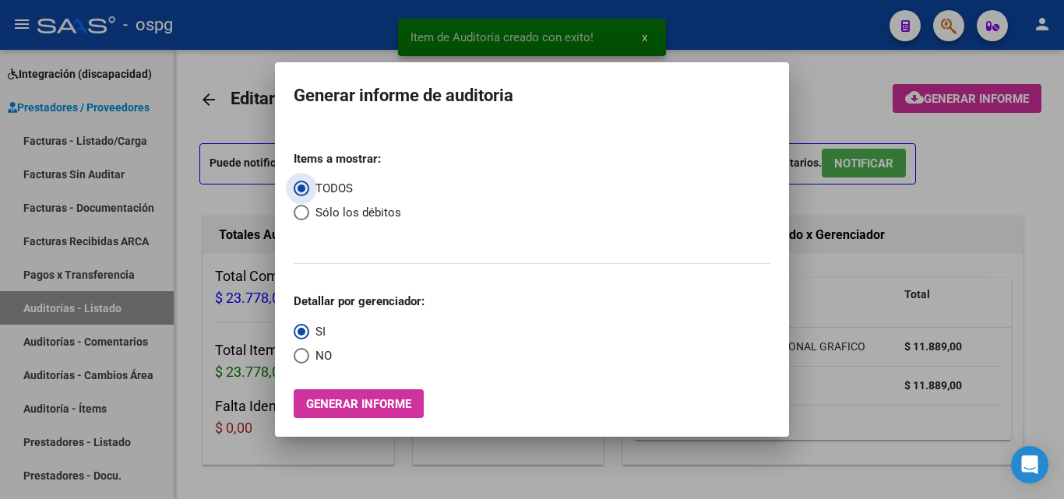
click at [300, 352] on span "Select an option" at bounding box center [302, 356] width 16 height 16
click at [300, 352] on input "NO" at bounding box center [302, 356] width 16 height 16
click at [329, 414] on button "Generar informe" at bounding box center [359, 403] width 130 height 29
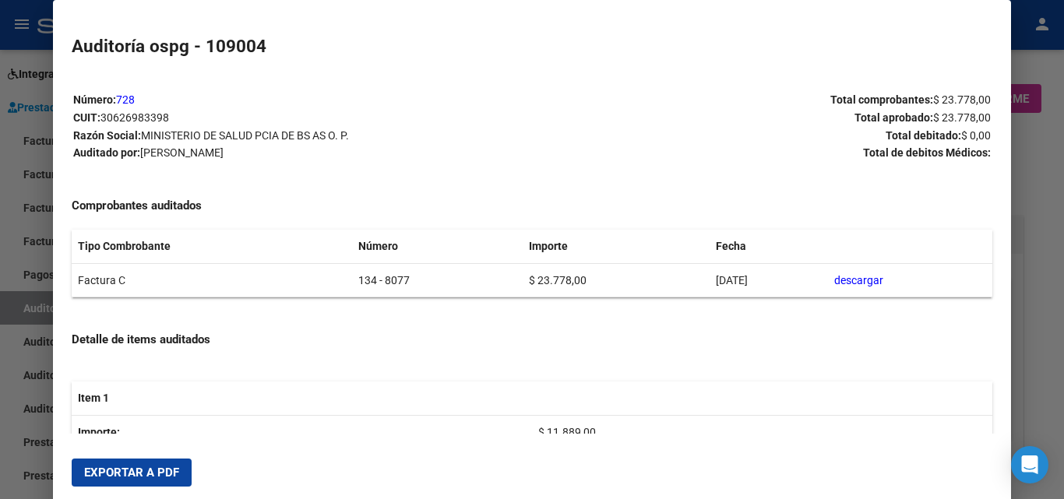
click at [129, 473] on span "Exportar a PDF" at bounding box center [131, 473] width 95 height 14
click at [0, 160] on div at bounding box center [532, 249] width 1064 height 499
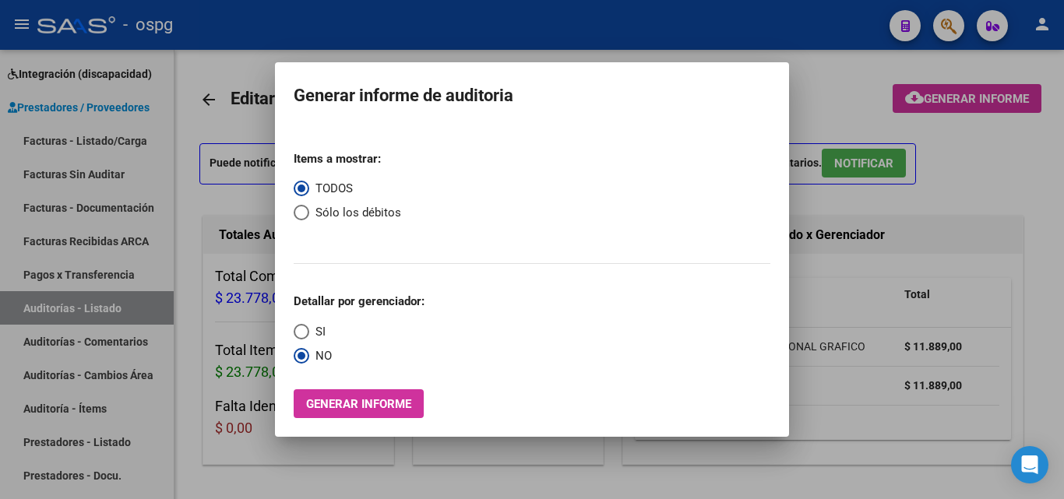
click at [65, 146] on div at bounding box center [532, 249] width 1064 height 499
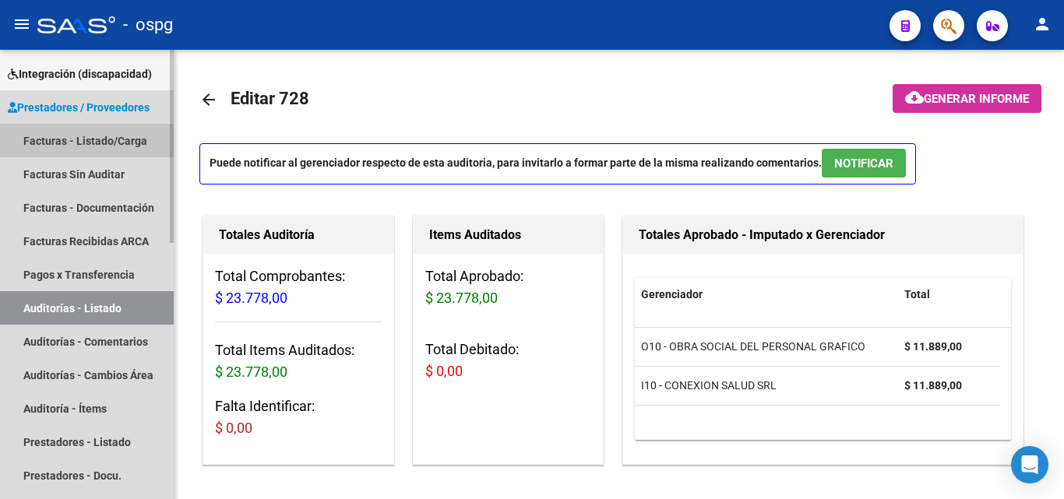
click at [66, 142] on link "Facturas - Listado/Carga" at bounding box center [87, 140] width 174 height 33
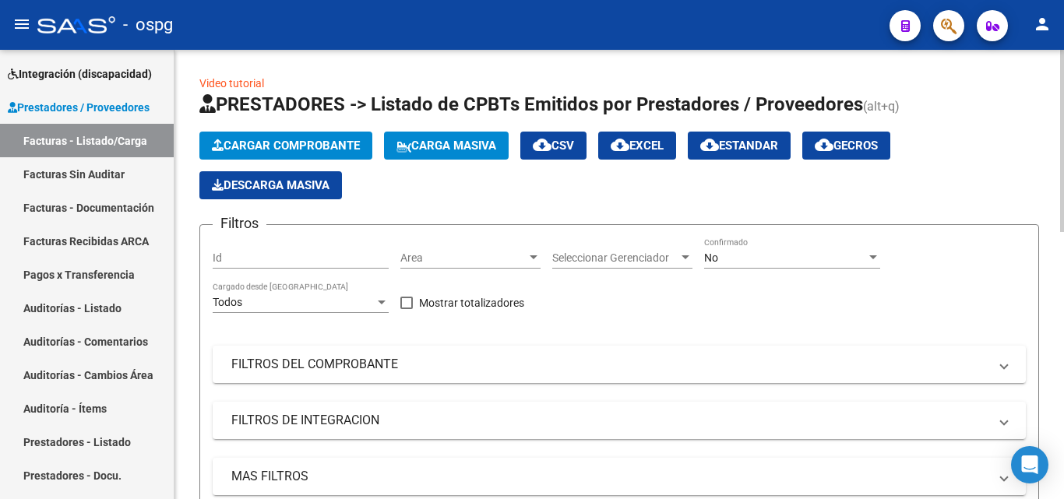
click at [291, 150] on span "Cargar Comprobante" at bounding box center [286, 146] width 148 height 14
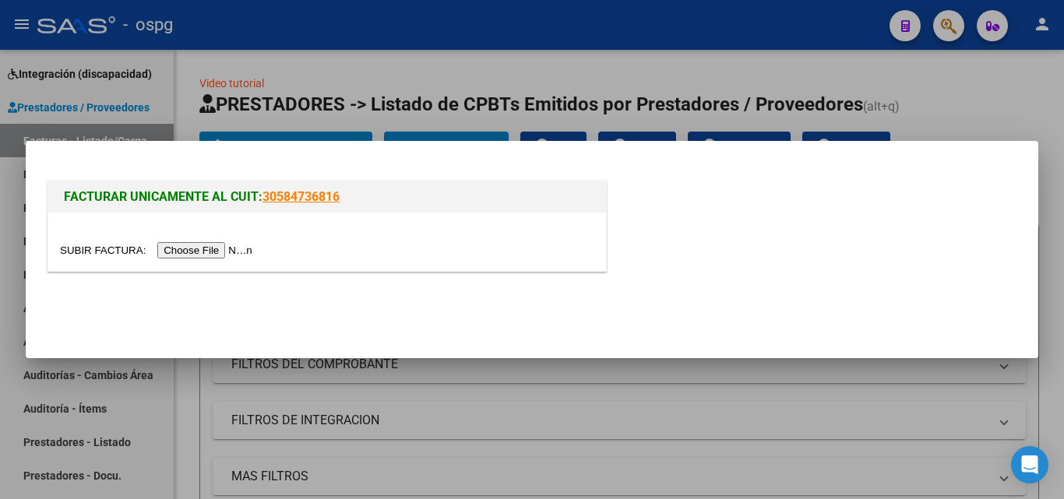
click at [241, 252] on input "file" at bounding box center [158, 250] width 197 height 16
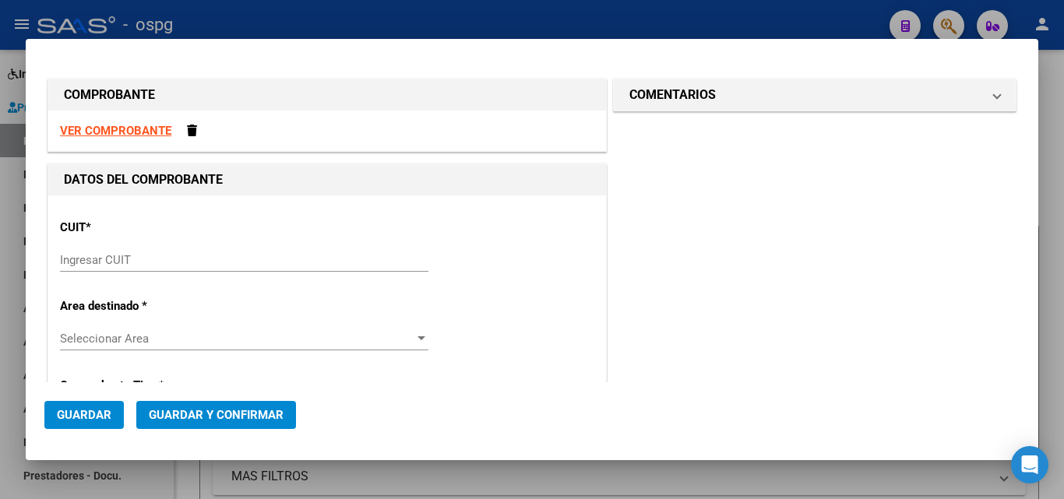
click at [82, 252] on div "Ingresar CUIT" at bounding box center [244, 259] width 368 height 23
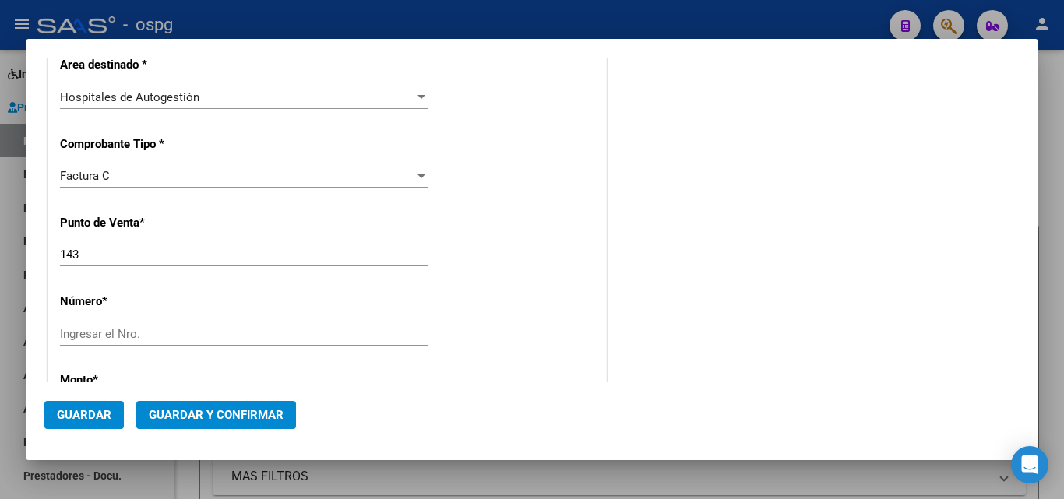
scroll to position [389, 0]
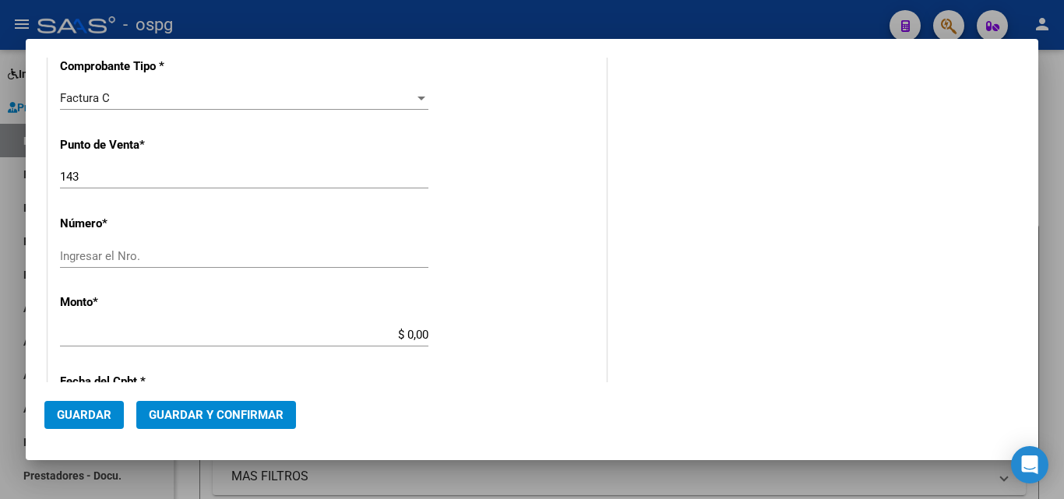
click at [115, 263] on div "Ingresar el Nro." at bounding box center [244, 256] width 368 height 23
click at [135, 178] on input "143" at bounding box center [244, 177] width 368 height 14
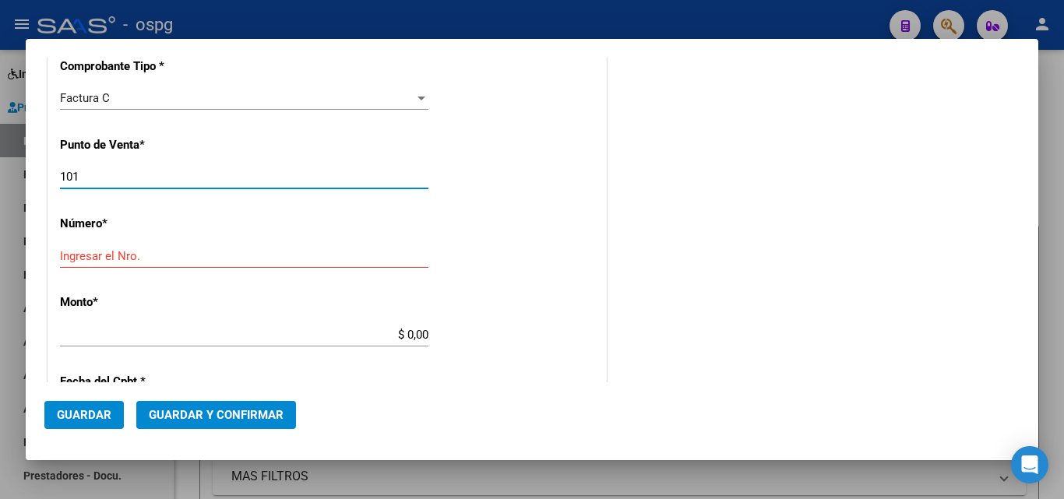
click at [181, 269] on div "Ingresar el Nro." at bounding box center [244, 264] width 368 height 38
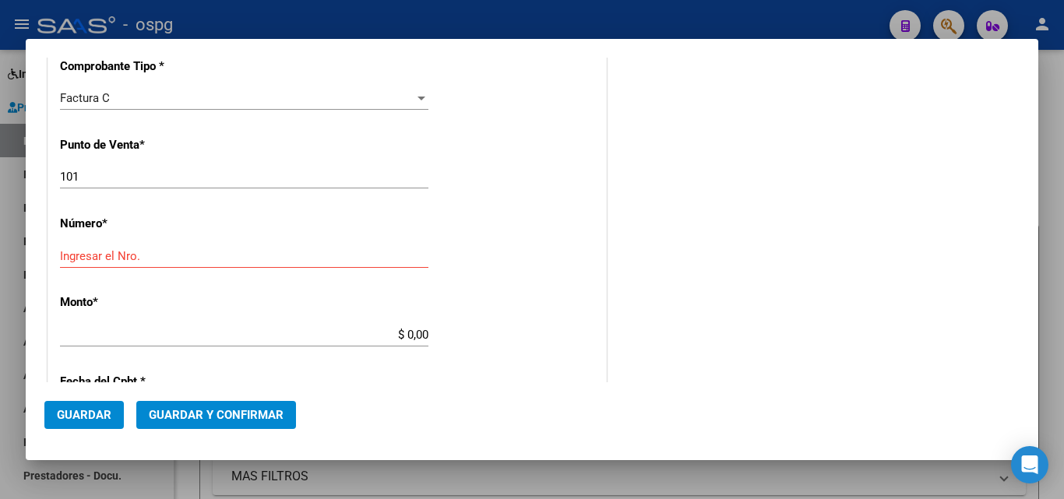
click at [192, 259] on input "Ingresar el Nro." at bounding box center [244, 256] width 368 height 14
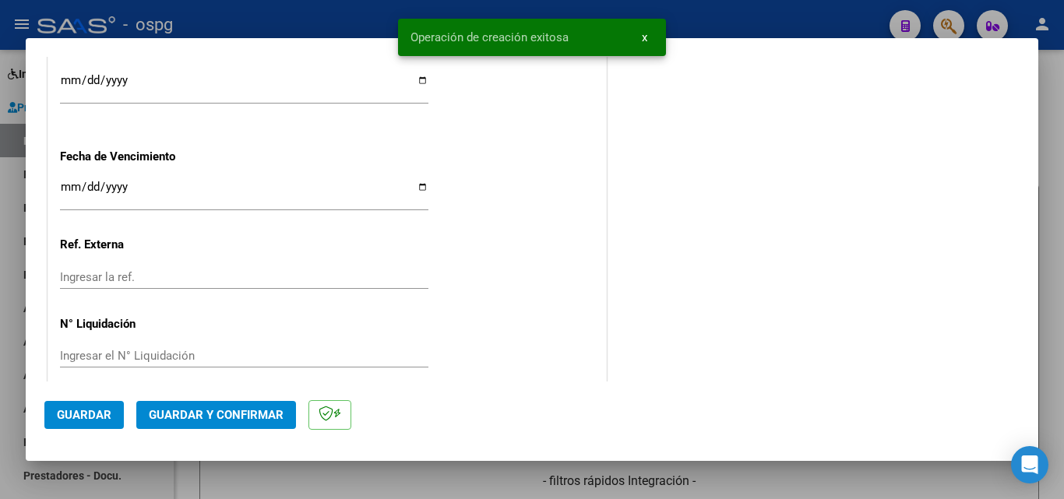
scroll to position [951, 0]
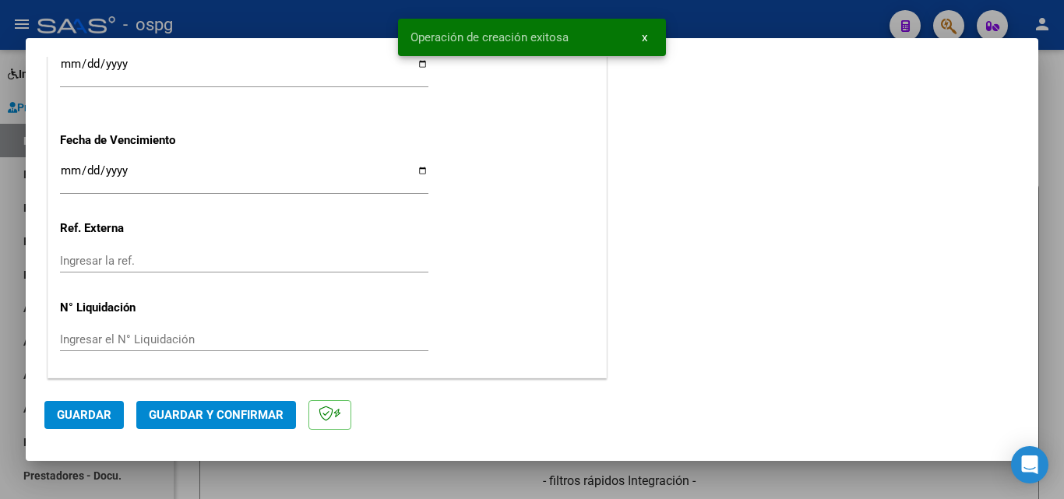
click at [66, 171] on input "Ingresar la fecha" at bounding box center [244, 176] width 368 height 25
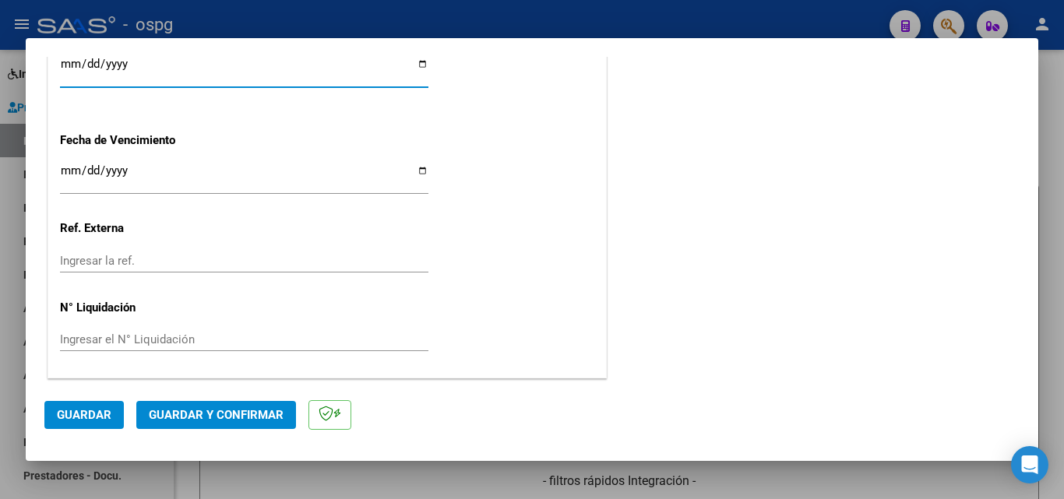
click at [75, 67] on input "[DATE]" at bounding box center [244, 70] width 368 height 25
click at [169, 413] on span "Guardar y Confirmar" at bounding box center [216, 415] width 135 height 14
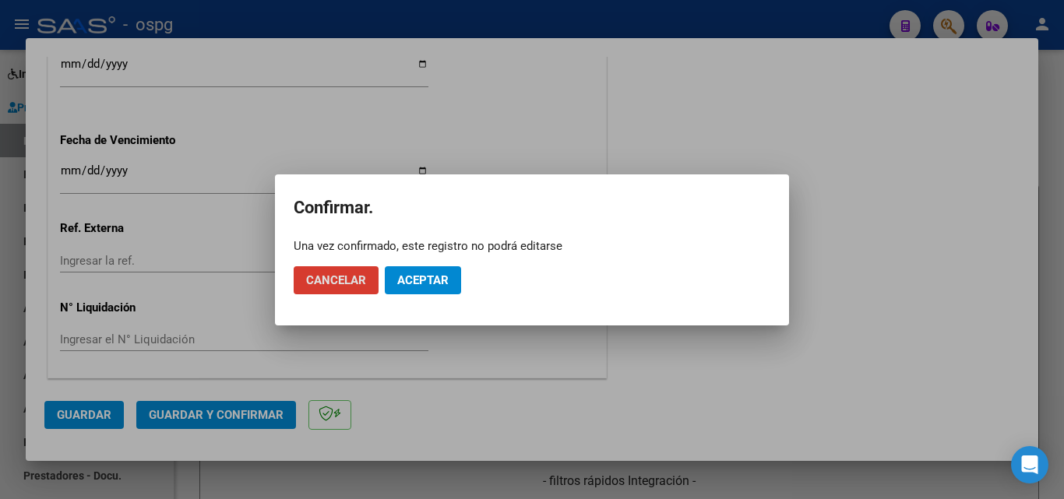
click at [438, 282] on span "Aceptar" at bounding box center [422, 280] width 51 height 14
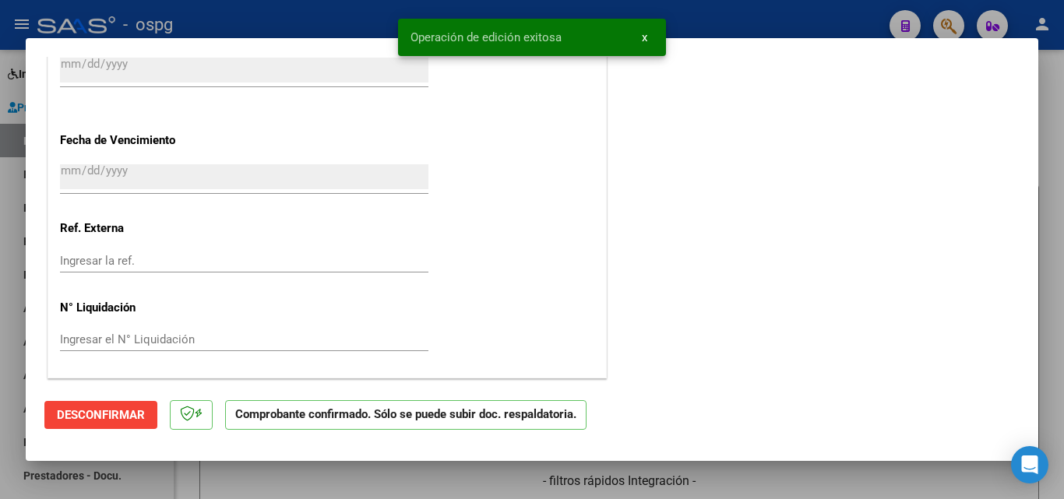
click at [0, 294] on div at bounding box center [532, 249] width 1064 height 499
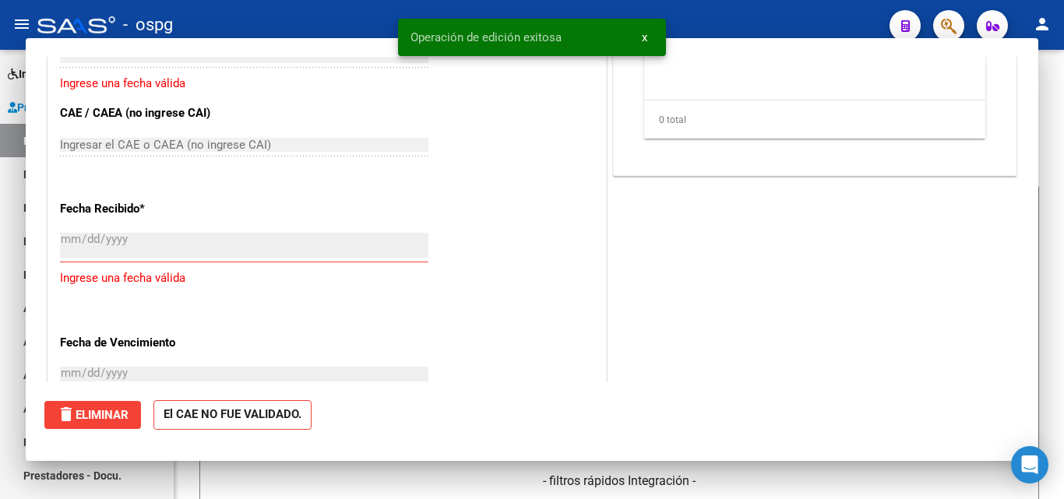
scroll to position [1126, 0]
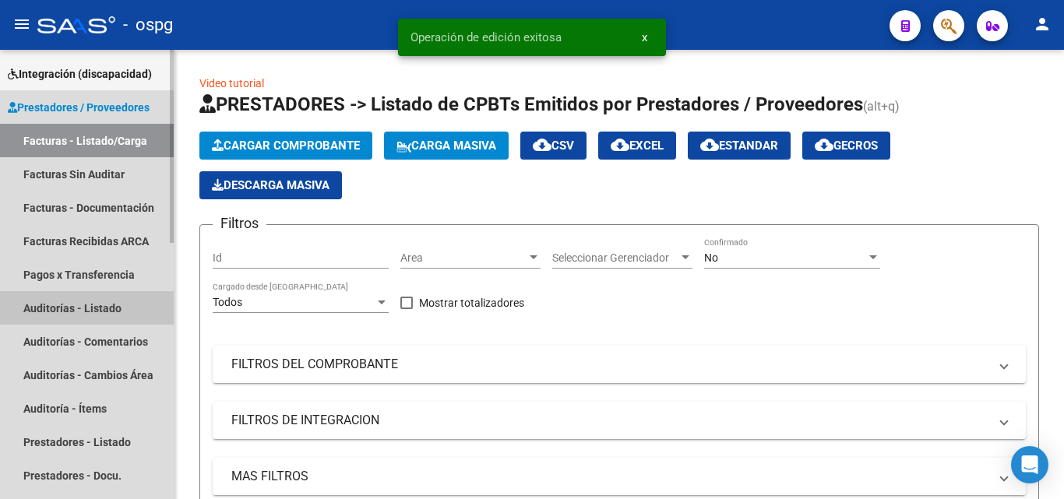
click at [115, 295] on link "Auditorías - Listado" at bounding box center [87, 307] width 174 height 33
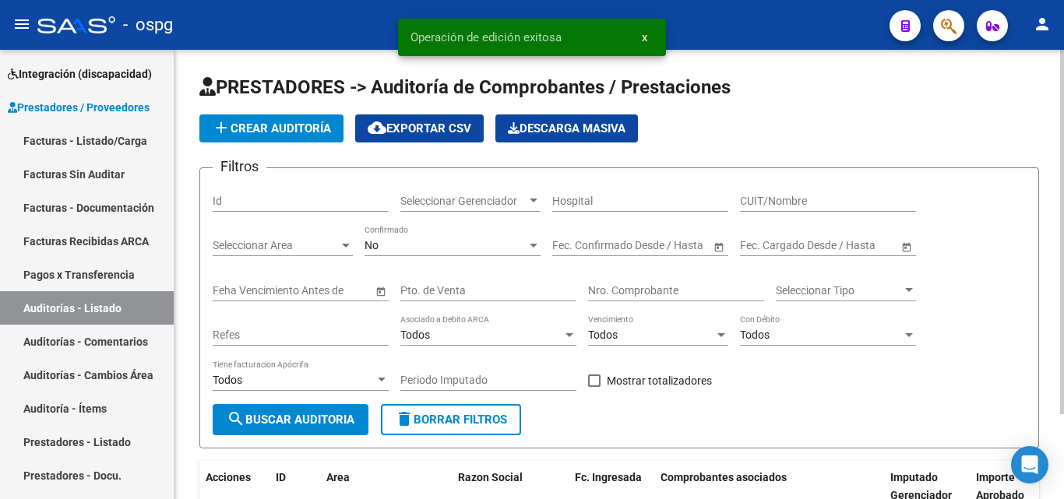
click at [304, 126] on span "add Crear Auditoría" at bounding box center [271, 128] width 119 height 14
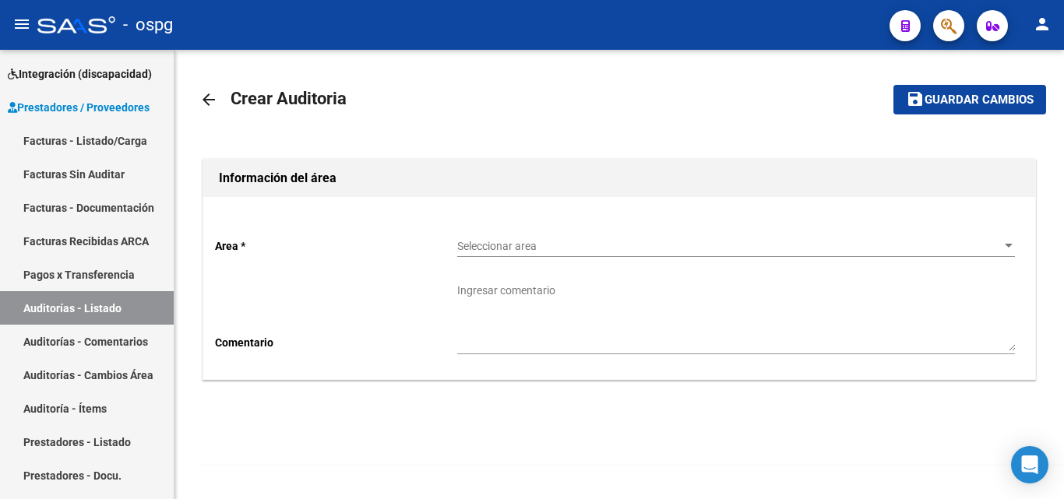
click at [491, 237] on div "Seleccionar area Seleccionar area" at bounding box center [736, 241] width 558 height 31
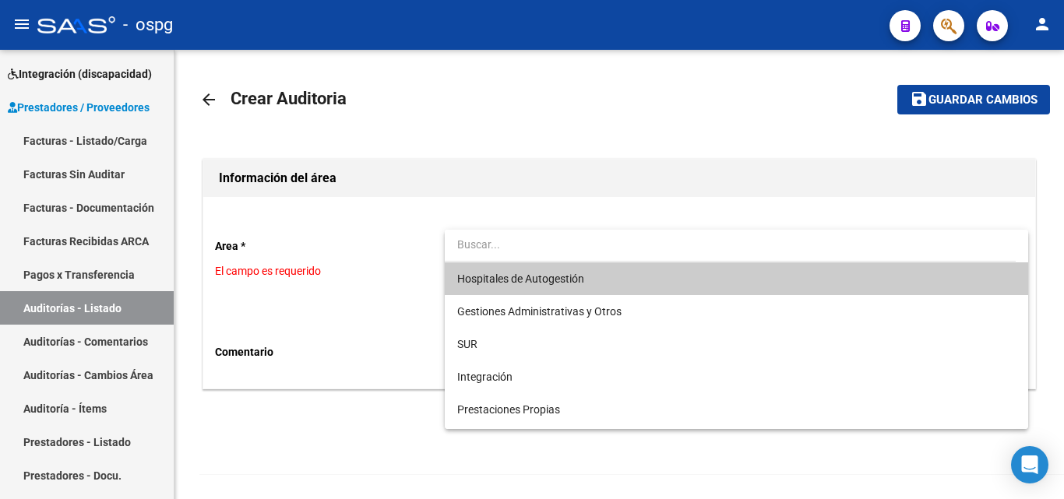
click at [508, 283] on span "Hospitales de Autogestión" at bounding box center [520, 279] width 127 height 12
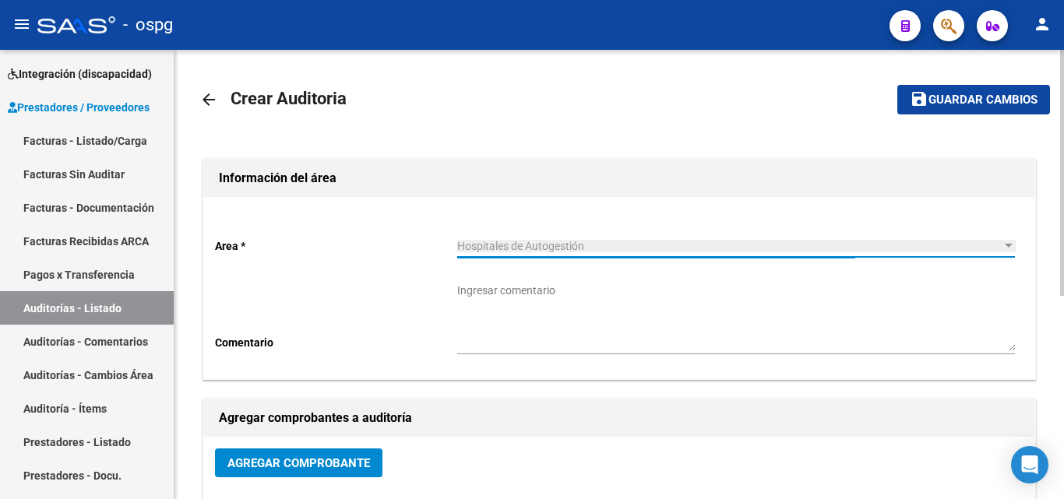
scroll to position [156, 0]
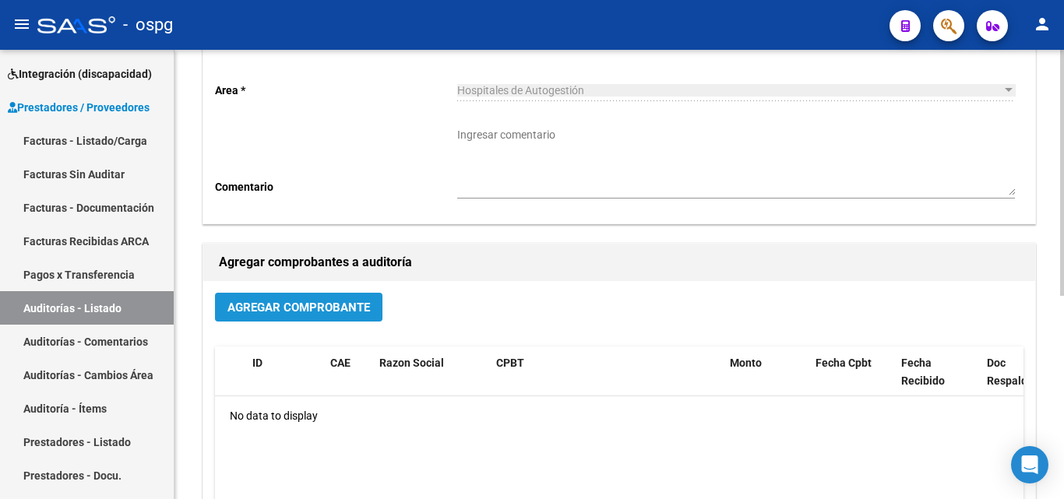
click at [275, 301] on span "Agregar Comprobante" at bounding box center [298, 308] width 143 height 14
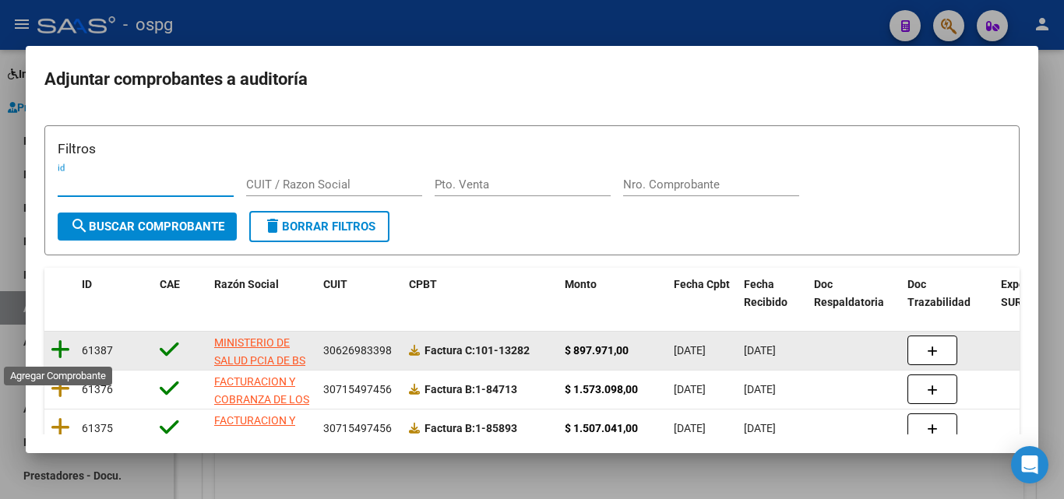
click at [59, 354] on icon at bounding box center [60, 350] width 19 height 22
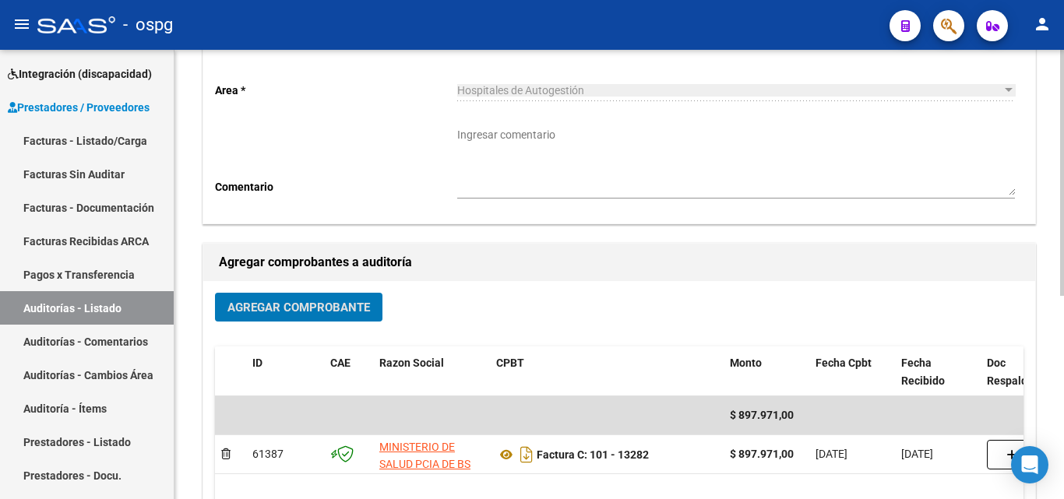
scroll to position [0, 0]
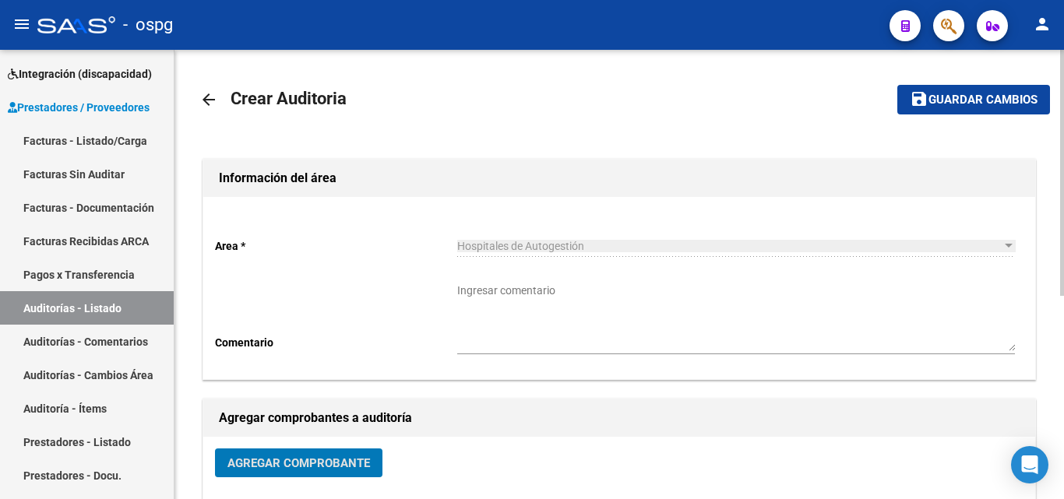
click at [897, 108] on button "save Guardar cambios" at bounding box center [973, 99] width 153 height 29
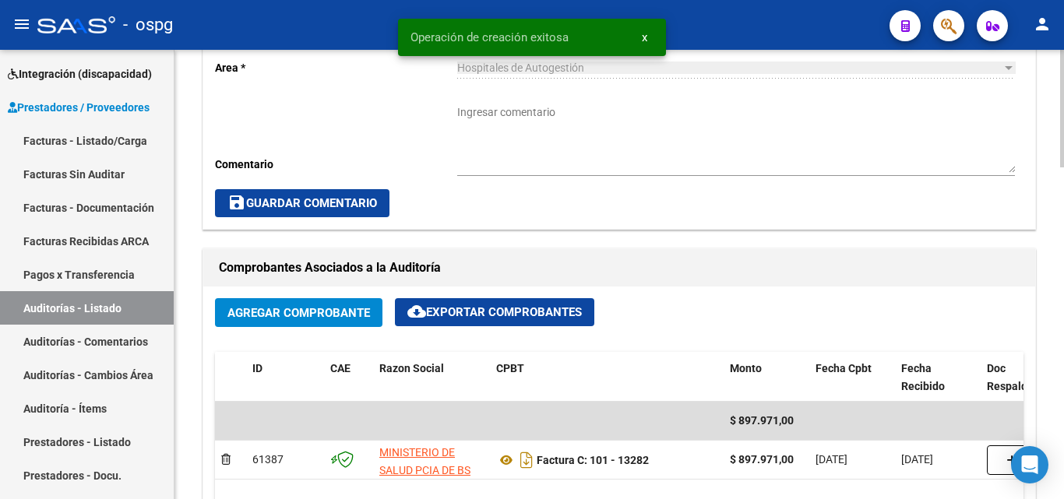
scroll to position [1090, 0]
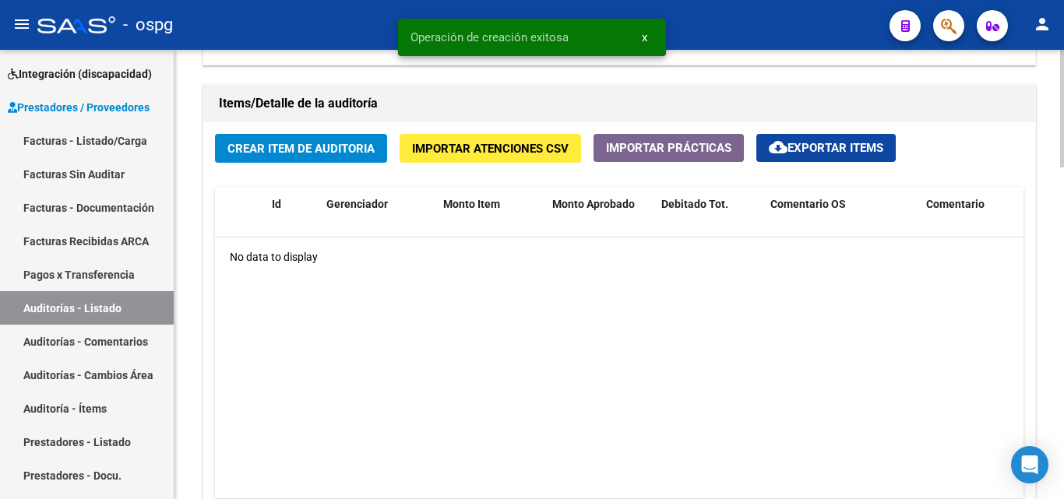
click at [506, 148] on span "Importar Atenciones CSV" at bounding box center [490, 149] width 157 height 14
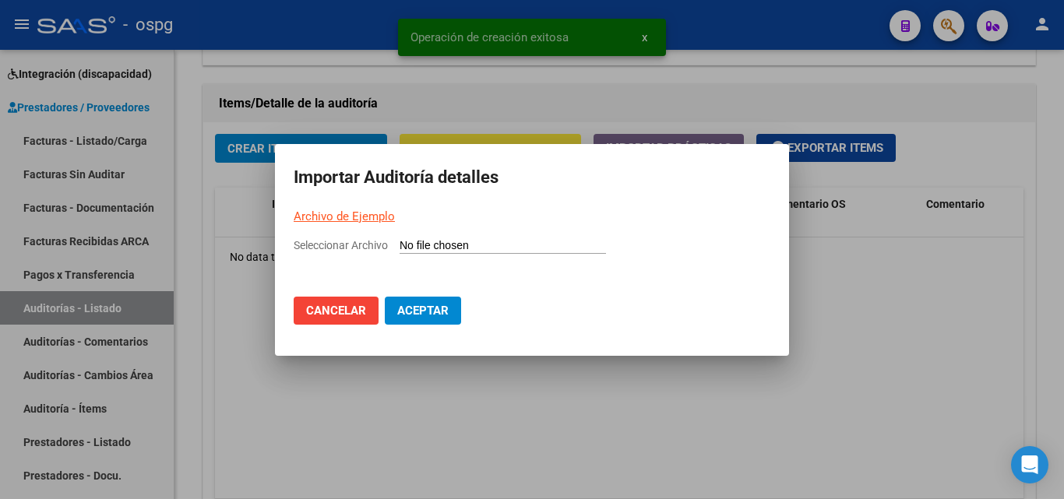
click at [323, 218] on link "Archivo de Ejemplo" at bounding box center [344, 216] width 101 height 14
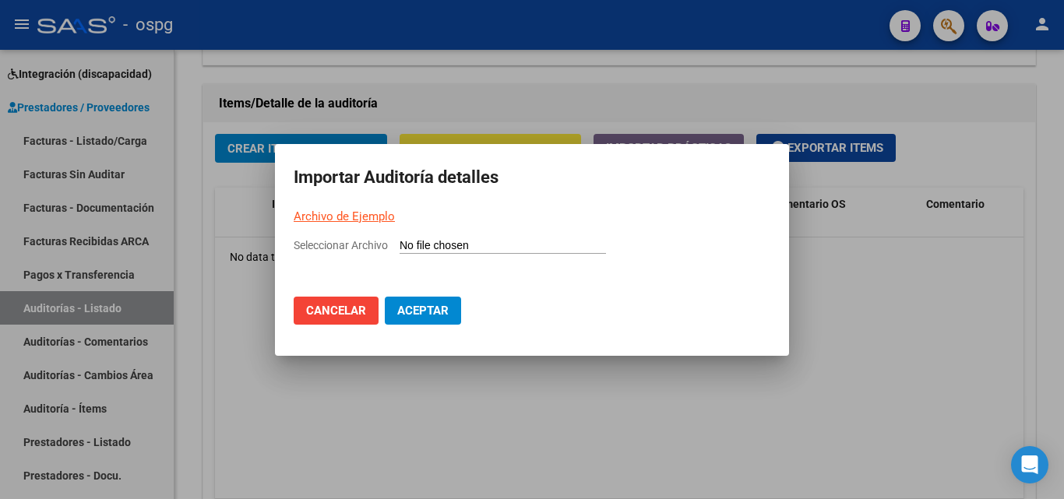
click at [350, 246] on span "Seleccionar Archivo" at bounding box center [341, 245] width 94 height 12
click at [399, 246] on input "Seleccionar Archivo" at bounding box center [502, 246] width 206 height 15
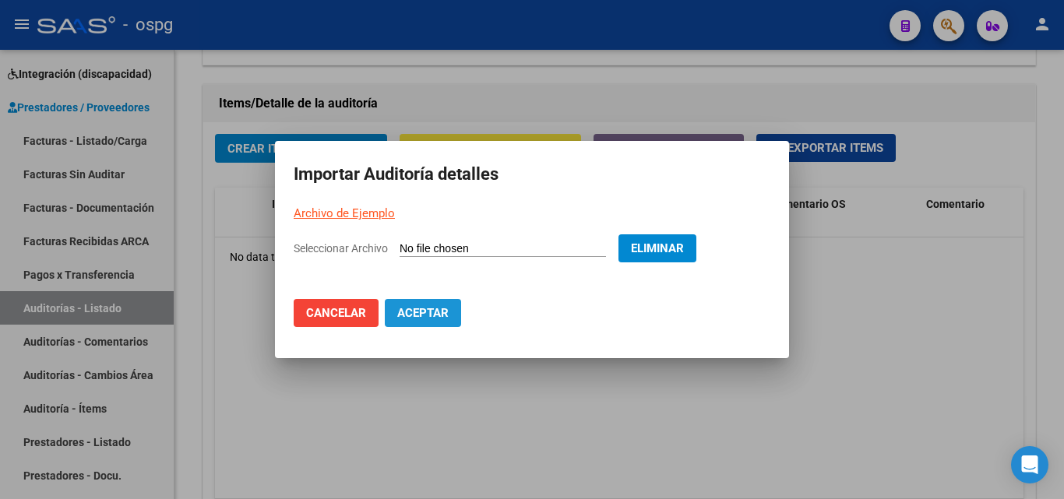
click at [405, 317] on span "Aceptar" at bounding box center [422, 313] width 51 height 14
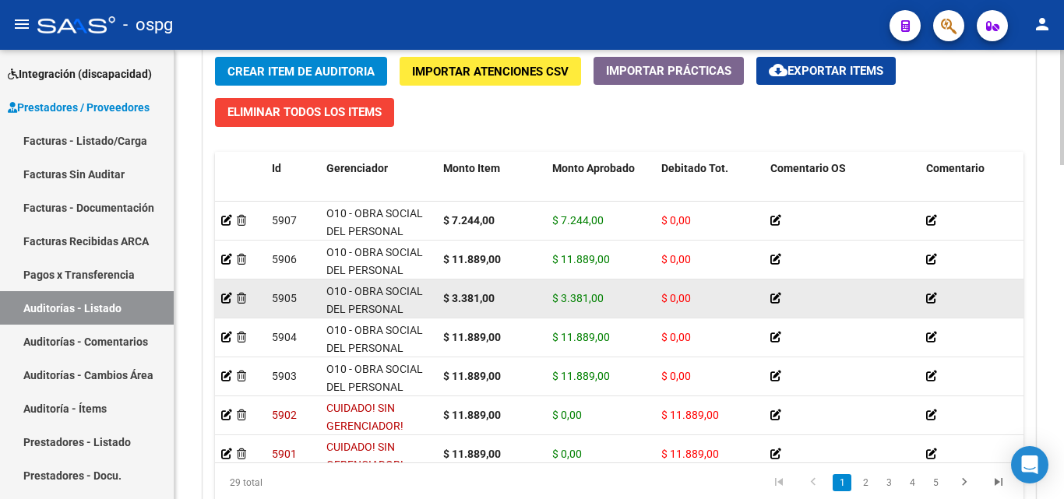
scroll to position [156, 0]
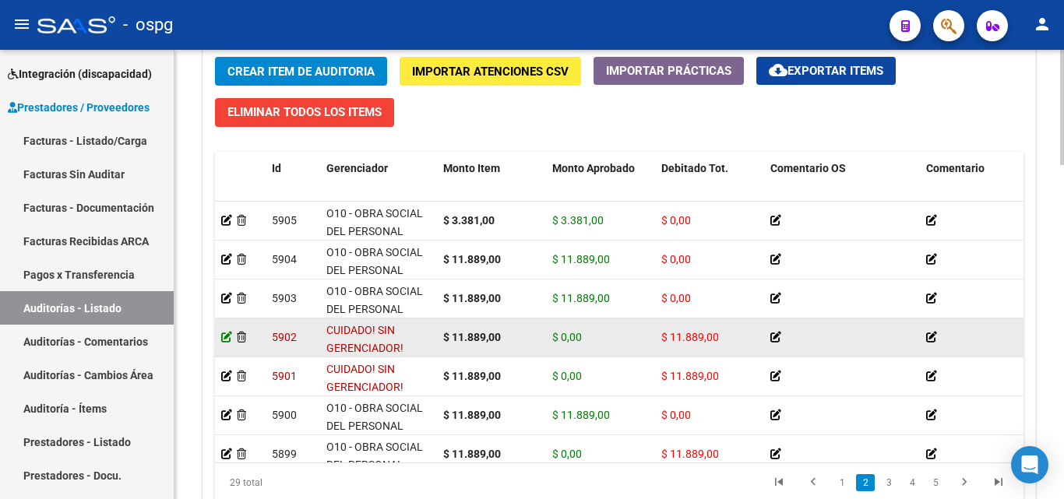
click at [222, 336] on icon at bounding box center [226, 337] width 11 height 11
